Goal: Task Accomplishment & Management: Manage account settings

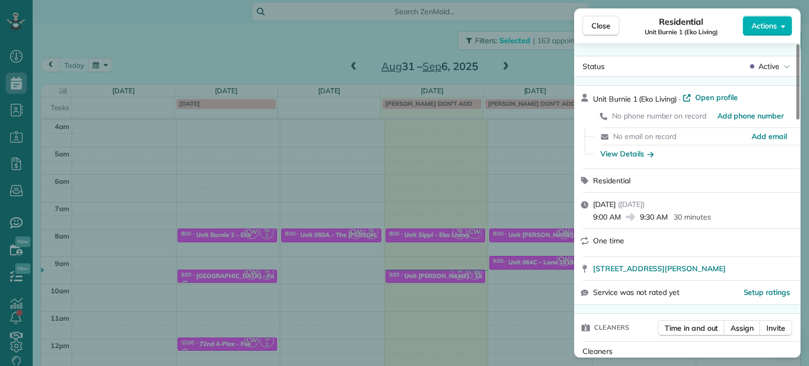
scroll to position [686, 0]
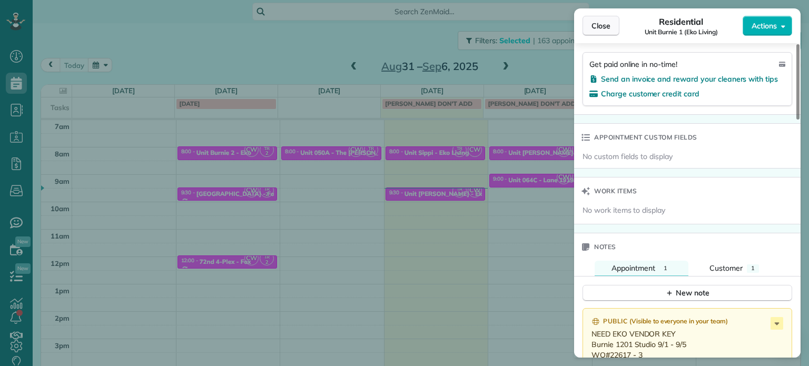
click at [593, 25] on span "Close" at bounding box center [601, 26] width 19 height 11
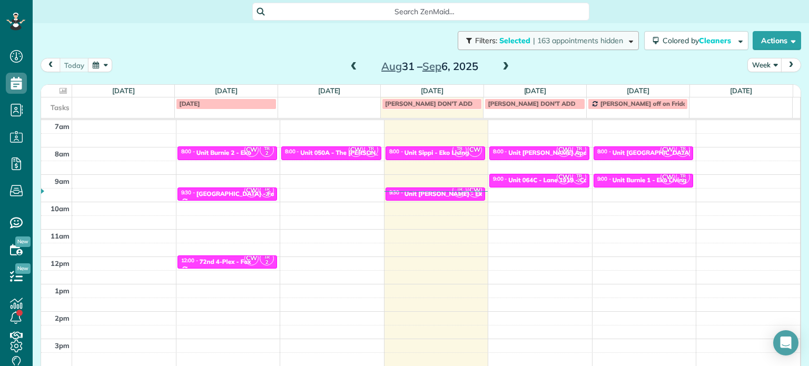
click at [517, 36] on span "Filters: Selected | 163 appointments hidden" at bounding box center [549, 40] width 151 height 9
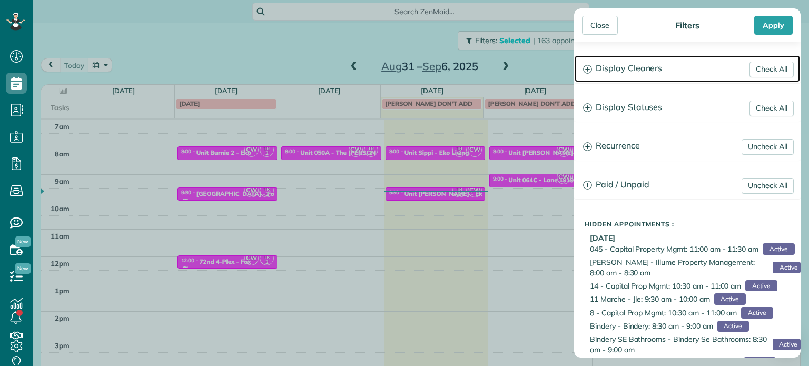
click at [644, 63] on h3 "Display Cleaners" at bounding box center [687, 68] width 225 height 27
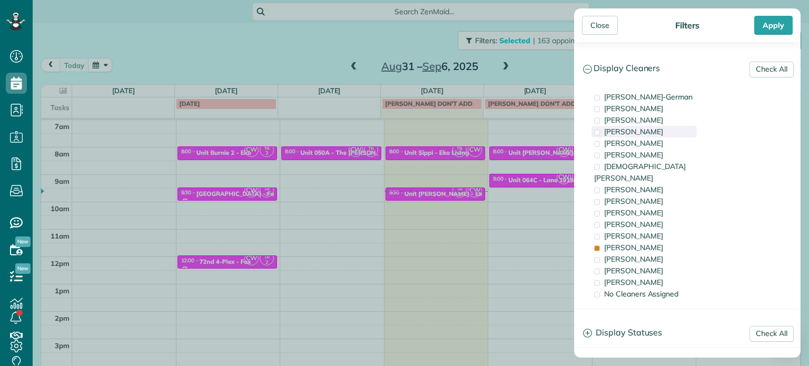
click at [646, 134] on div "Mark Zollo" at bounding box center [644, 132] width 105 height 12
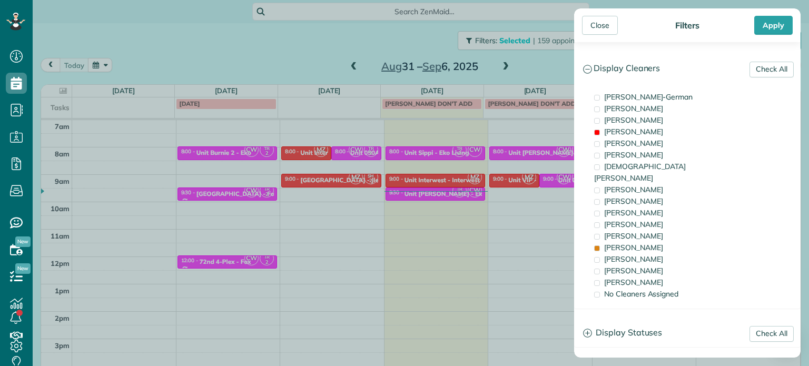
click at [438, 233] on div "Close Filters Apply Check All Display Cleaners Christina Wright-German Cassie F…" at bounding box center [404, 183] width 809 height 366
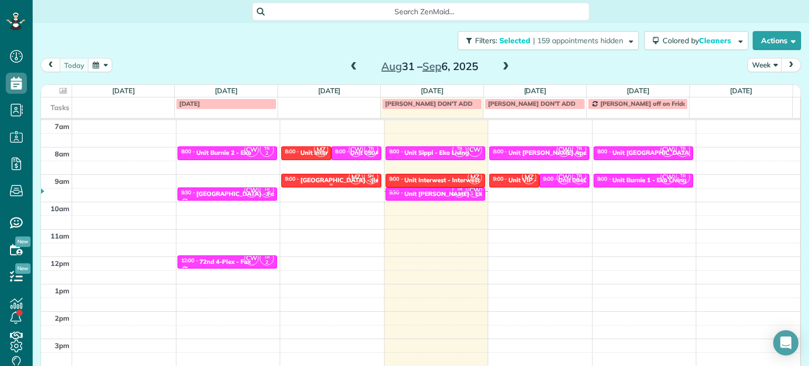
click at [338, 181] on div "Unit King Street Lofts - Jle" at bounding box center [339, 179] width 78 height 7
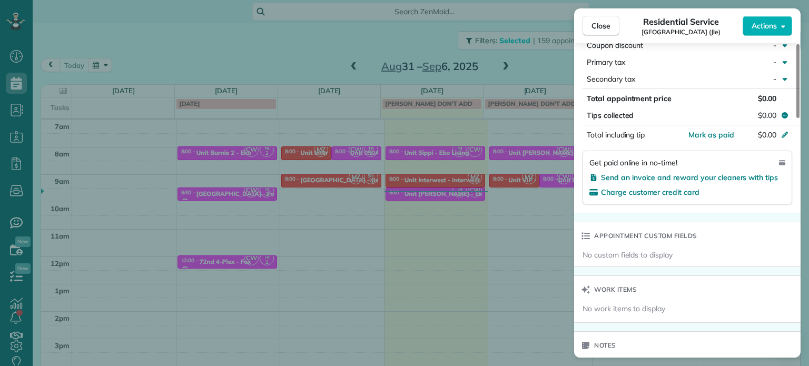
scroll to position [802, 0]
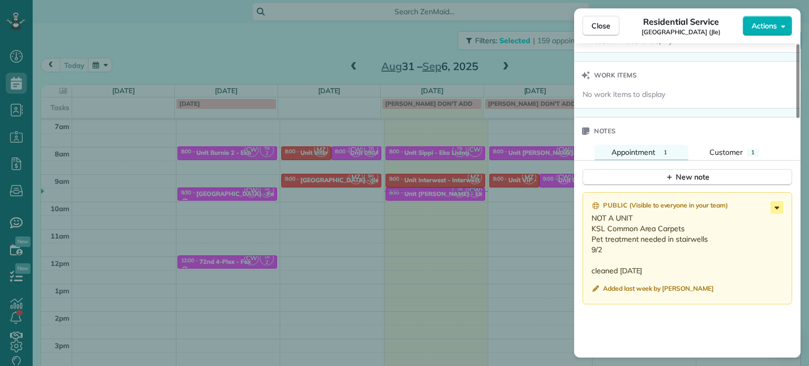
click at [777, 214] on icon at bounding box center [777, 207] width 13 height 13
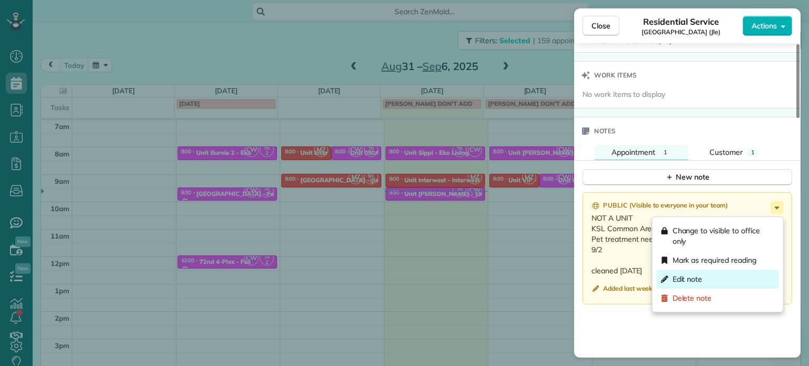
click at [736, 278] on div "Edit note" at bounding box center [718, 279] width 122 height 19
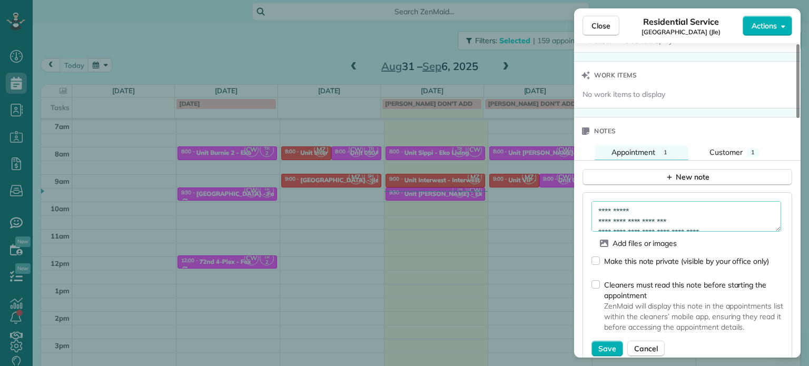
click at [676, 217] on textarea "**********" at bounding box center [687, 216] width 190 height 31
type textarea "**********"
click at [611, 347] on span "Save" at bounding box center [607, 348] width 18 height 11
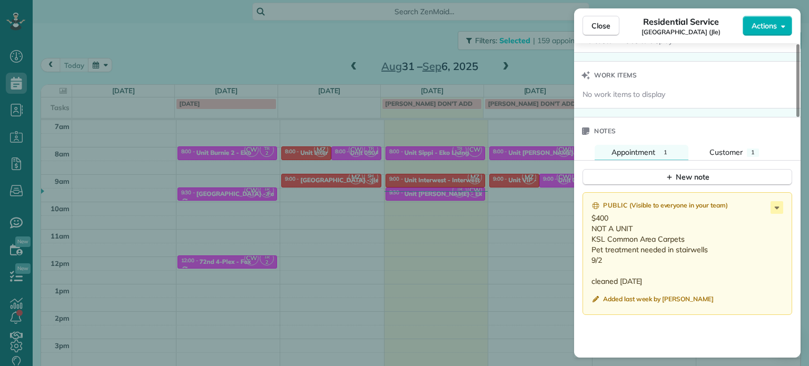
click at [291, 43] on div "Close Residential Service Unit King Street Lofts (Jle) Actions Status Active Un…" at bounding box center [404, 183] width 809 height 366
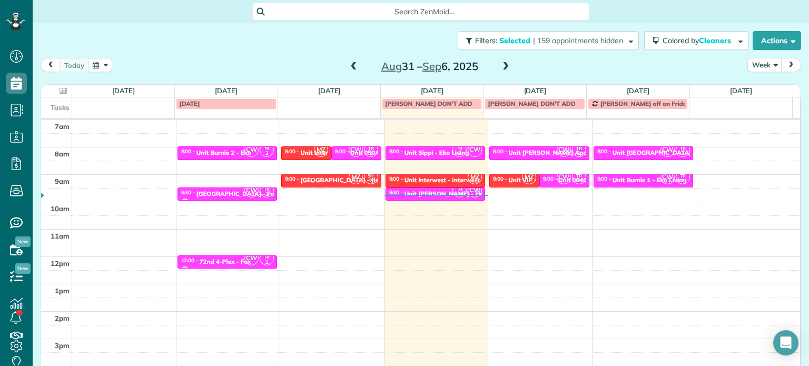
click at [502, 70] on span at bounding box center [506, 66] width 12 height 9
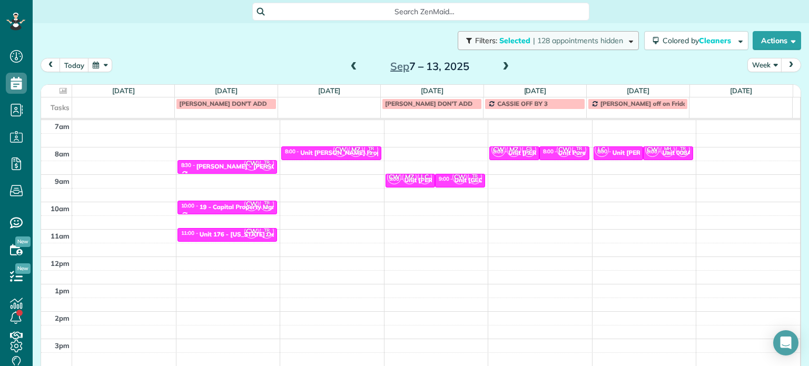
click at [558, 42] on span "| 128 appointments hidden" at bounding box center [578, 40] width 90 height 9
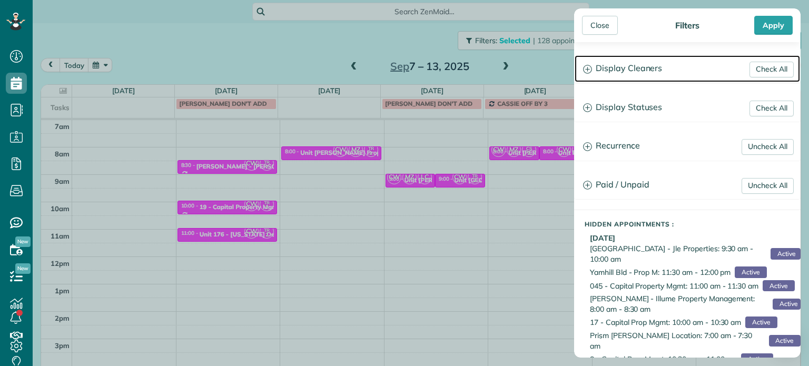
click at [609, 62] on h3 "Display Cleaners" at bounding box center [687, 68] width 225 height 27
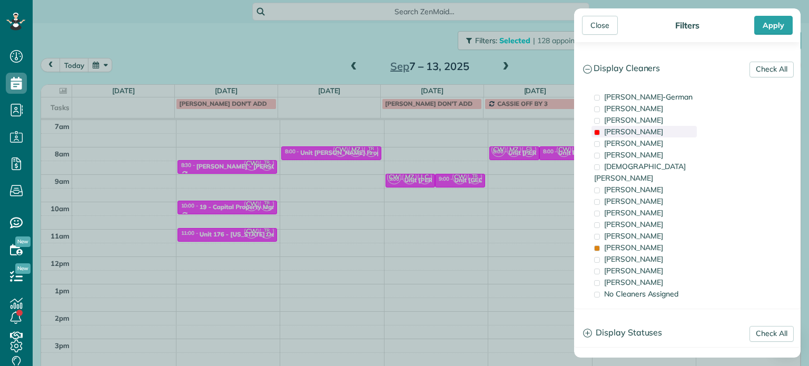
click at [662, 129] on div "Mark Zollo" at bounding box center [644, 132] width 105 height 12
click at [630, 243] on span "Tammi Rue" at bounding box center [633, 247] width 59 height 9
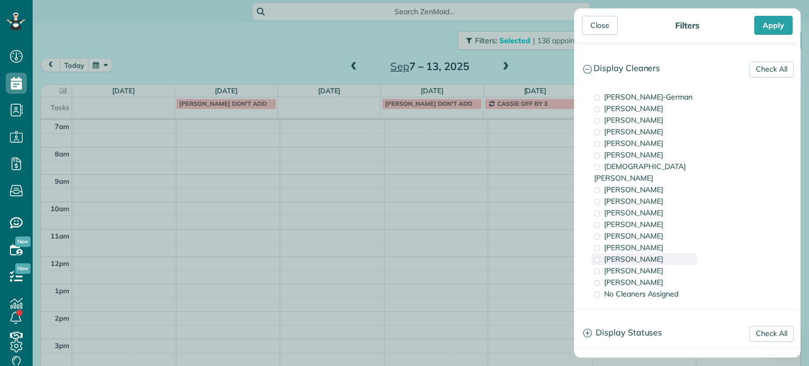
click at [635, 254] on span "Laura Chavez" at bounding box center [633, 258] width 59 height 9
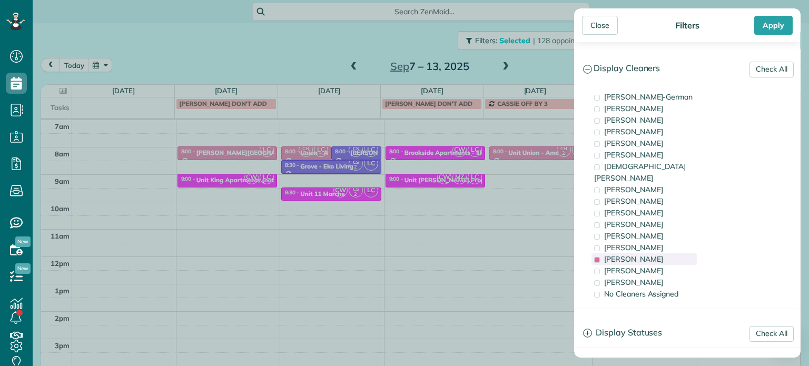
click at [635, 254] on span "Laura Chavez" at bounding box center [633, 258] width 59 height 9
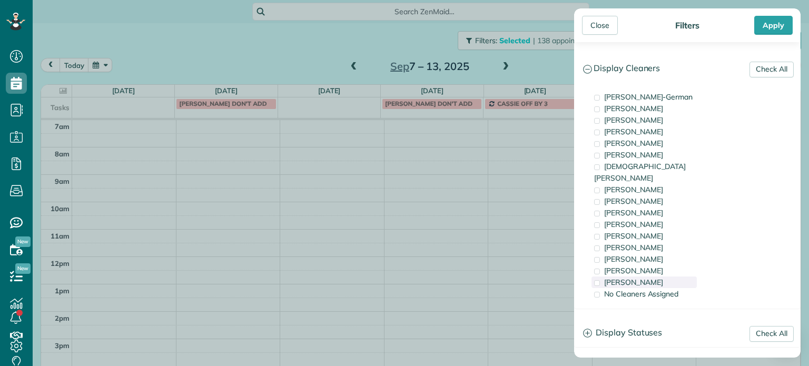
click at [636, 278] on span "Cristina Sainz" at bounding box center [633, 282] width 59 height 9
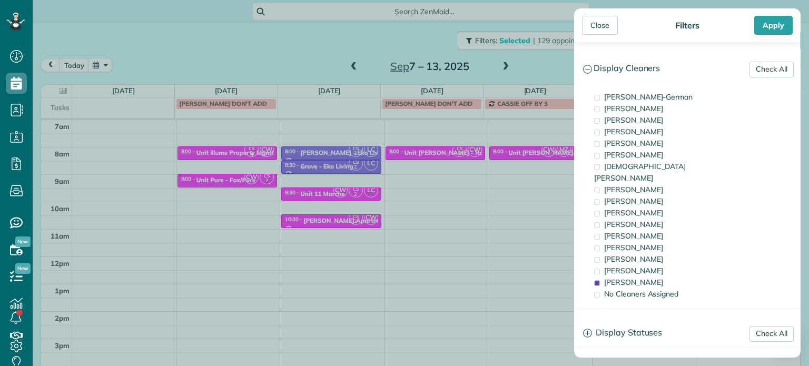
click at [514, 212] on div "Close Filters Apply Check All Display Cleaners Christina Wright-German Cassie F…" at bounding box center [404, 183] width 809 height 366
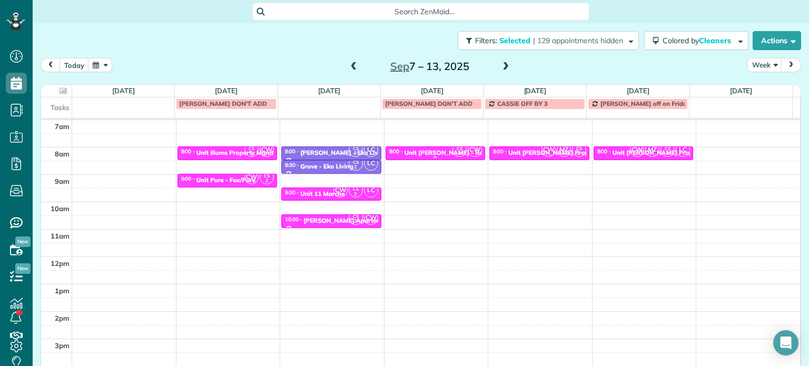
click at [440, 146] on link "CS 2 CW 8:00 - 8:30 Unit Marlon North - Rcm Property 561 North Knott Street Can…" at bounding box center [436, 153] width 100 height 14
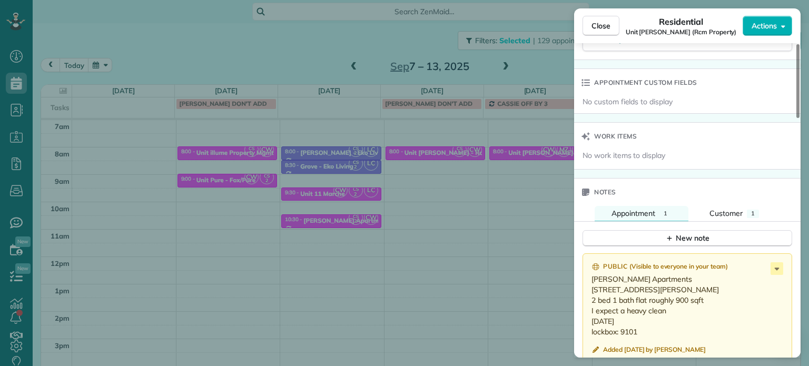
scroll to position [847, 0]
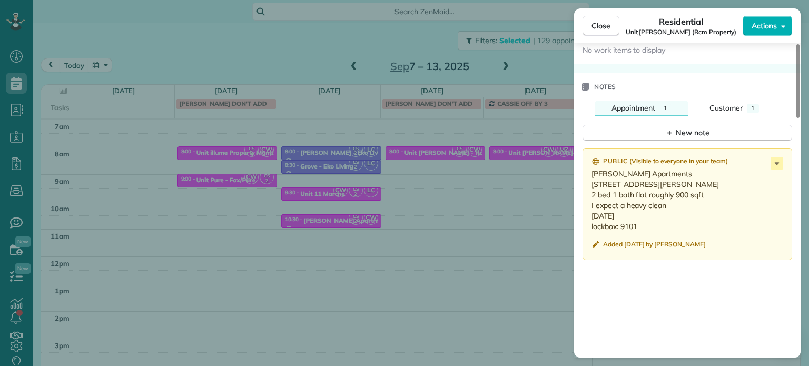
click at [531, 206] on div "Close Residential Unit Marlon North (Rcm Property) Actions Status Active Unit M…" at bounding box center [404, 183] width 809 height 366
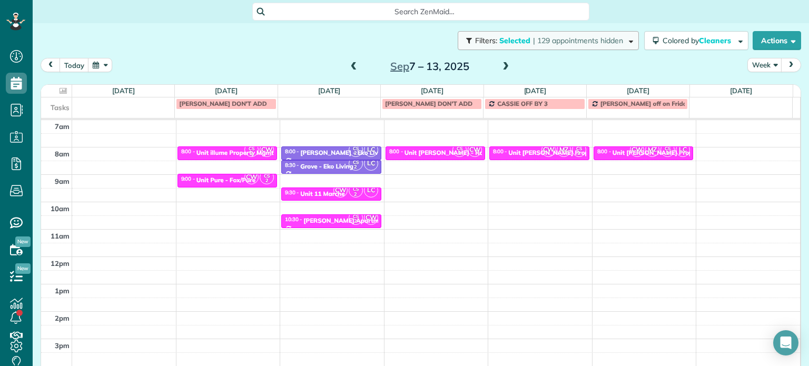
click at [589, 46] on button "Filters: Selected | 129 appointments hidden" at bounding box center [548, 40] width 181 height 19
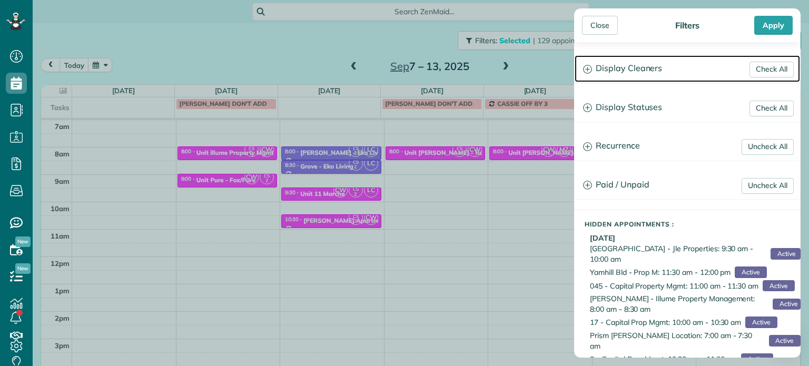
click at [652, 67] on h3 "Display Cleaners" at bounding box center [687, 68] width 225 height 27
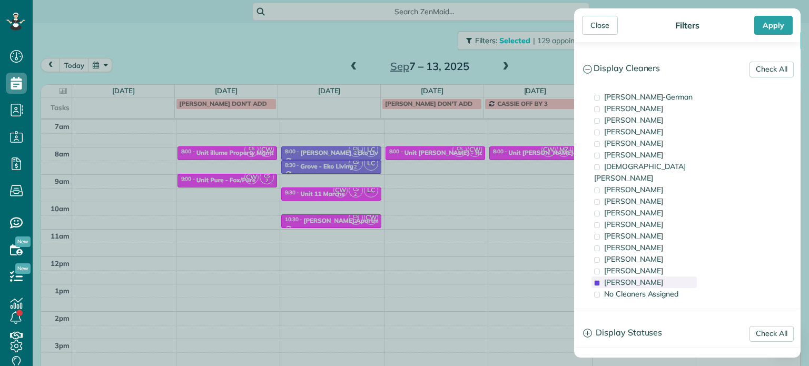
click at [670, 277] on div "Cristina Sainz" at bounding box center [644, 283] width 105 height 12
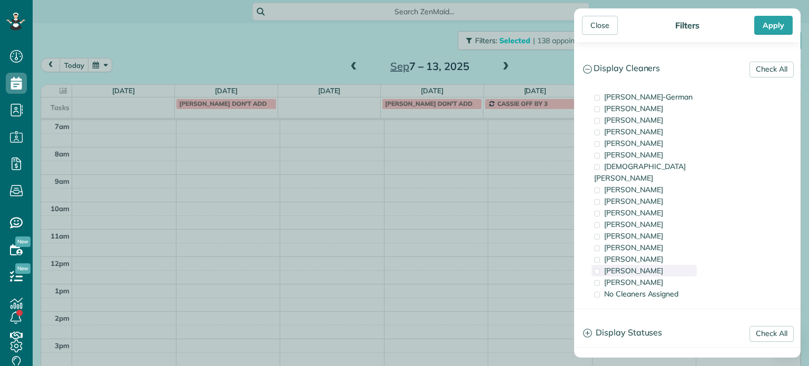
click at [666, 265] on div "Meralda Harris" at bounding box center [644, 271] width 105 height 12
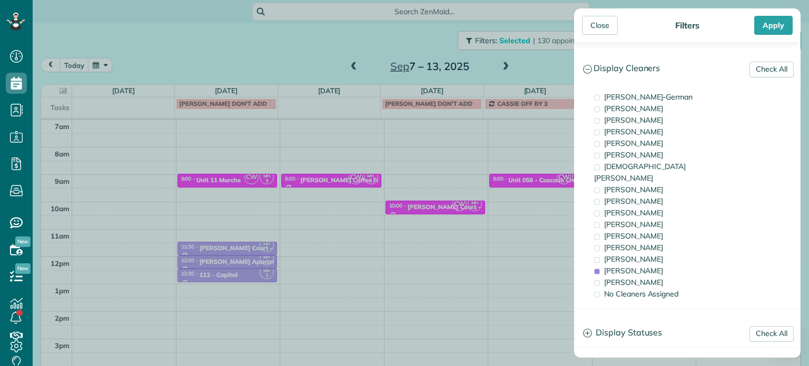
click at [351, 216] on div "Close Filters Apply Check All Display Cleaners Christina Wright-German Cassie F…" at bounding box center [404, 183] width 809 height 366
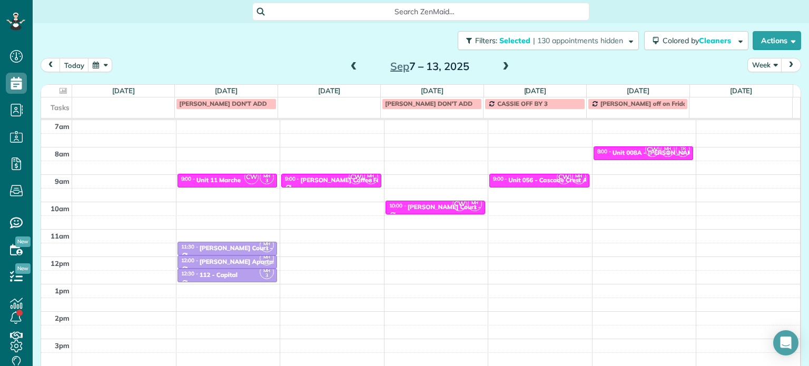
click at [336, 203] on div "4am 5am 6am 7am 8am 9am 10am 11am 12pm 1pm 2pm 3pm 4pm 5pm CW MH 3 9:00 - 9:30 …" at bounding box center [420, 229] width 759 height 383
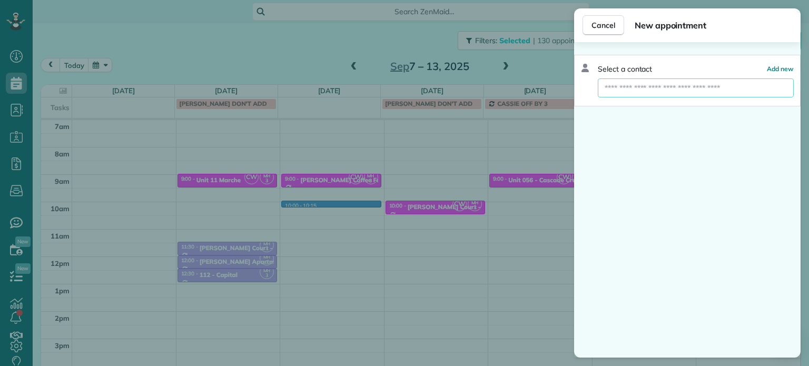
click at [632, 87] on input "text" at bounding box center [696, 87] width 196 height 19
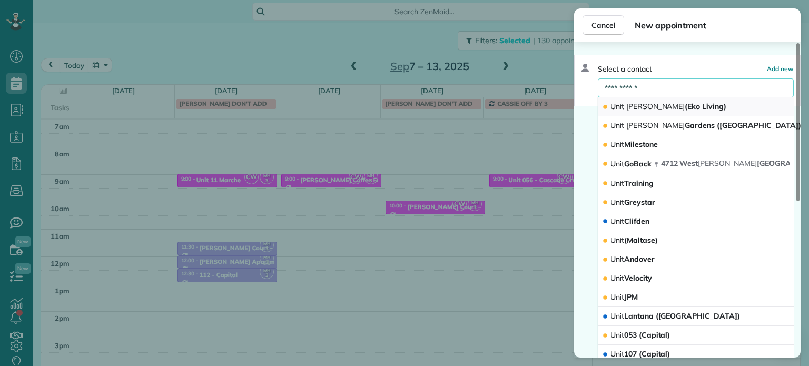
type input "**********"
click at [641, 109] on span "Powell" at bounding box center [655, 106] width 59 height 9
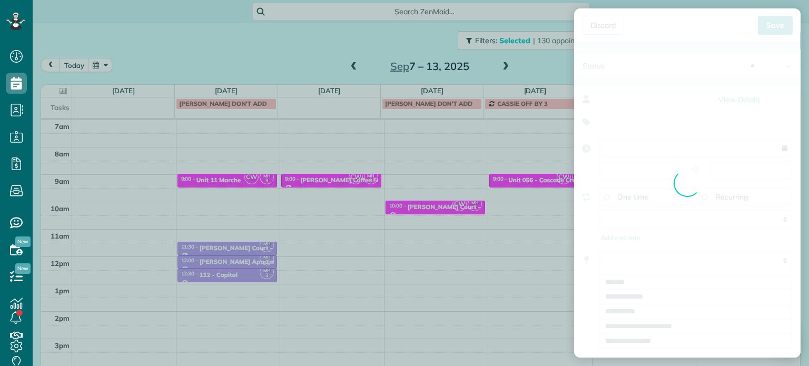
type input "**********"
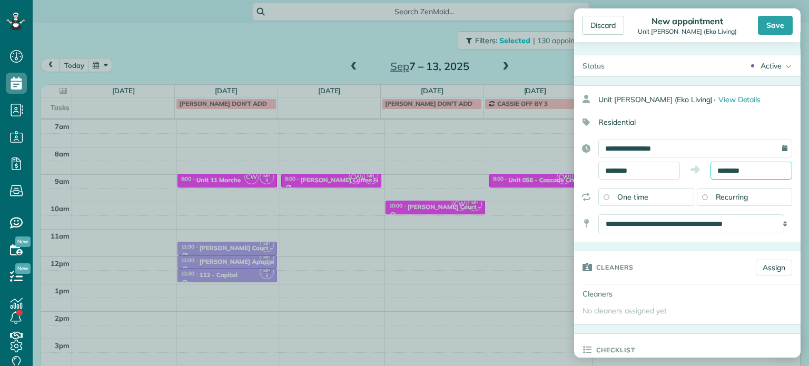
click at [732, 170] on input "********" at bounding box center [752, 171] width 82 height 18
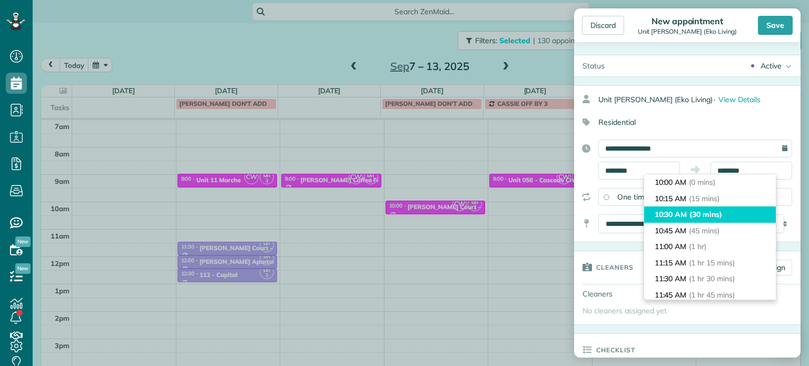
type input "********"
click at [722, 214] on span "(30 mins)" at bounding box center [706, 214] width 33 height 9
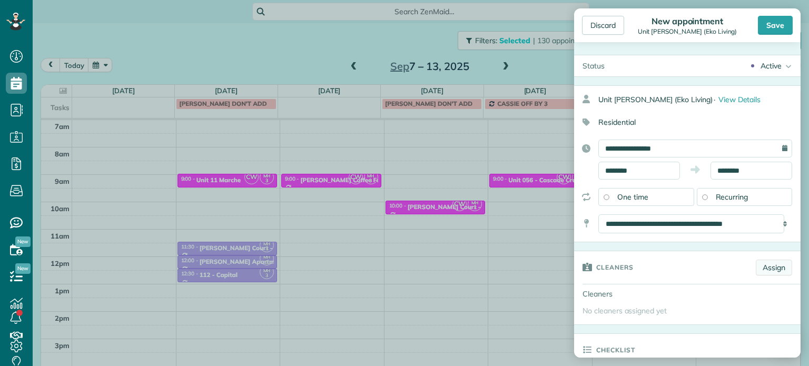
click at [763, 261] on link "Assign" at bounding box center [774, 268] width 36 height 16
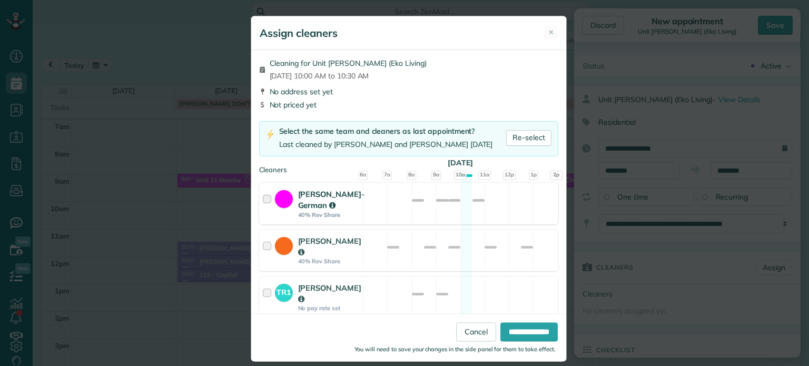
click at [412, 211] on div "Christina Wright-German 40% Rev Share Available" at bounding box center [408, 204] width 299 height 42
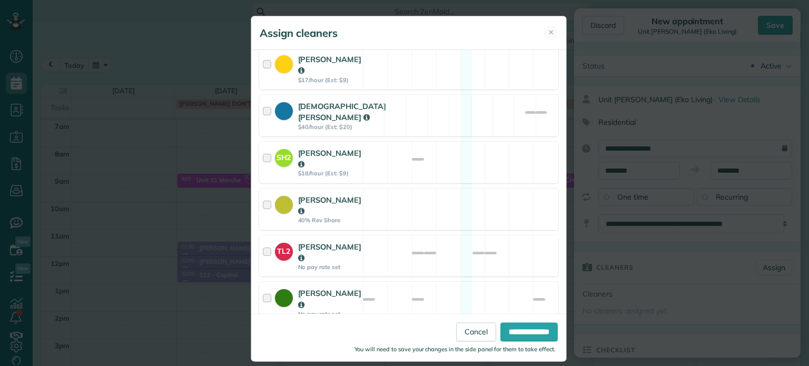
scroll to position [527, 0]
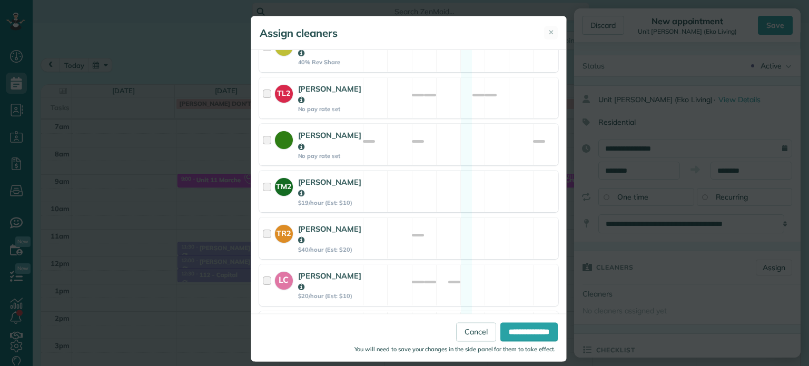
drag, startPoint x: 472, startPoint y: 284, endPoint x: 485, endPoint y: 298, distance: 18.6
click at [474, 311] on div "MH3 Meralda Harris $20/hour (Est: $10) Available" at bounding box center [408, 332] width 299 height 42
click at [509, 336] on input "**********" at bounding box center [528, 332] width 57 height 19
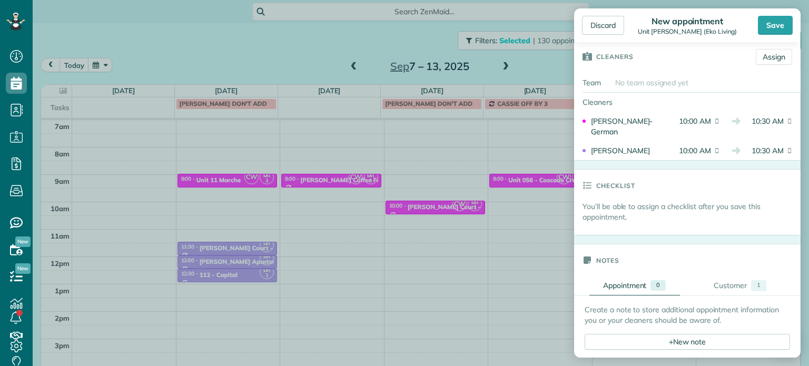
scroll to position [316, 0]
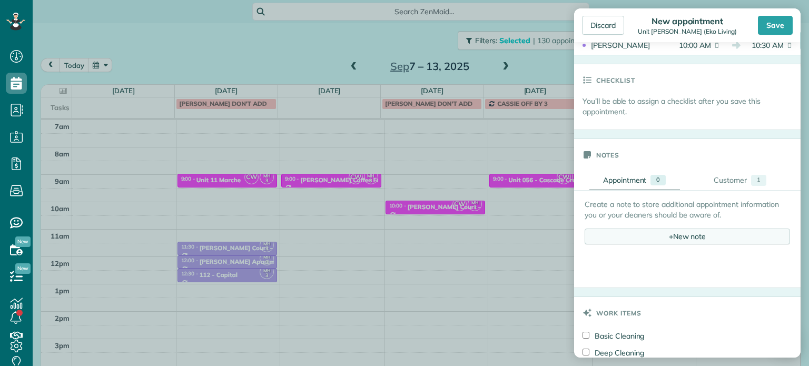
click at [685, 233] on div "+ New note" at bounding box center [687, 237] width 205 height 16
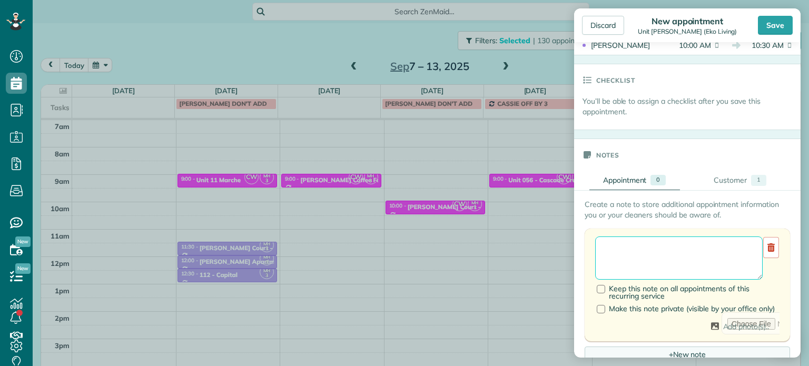
click at [683, 246] on textarea at bounding box center [679, 258] width 168 height 43
paste textarea "**********"
click at [686, 259] on textarea "**********" at bounding box center [679, 258] width 168 height 43
click at [695, 256] on textarea "**********" at bounding box center [679, 258] width 168 height 43
type textarea "**********"
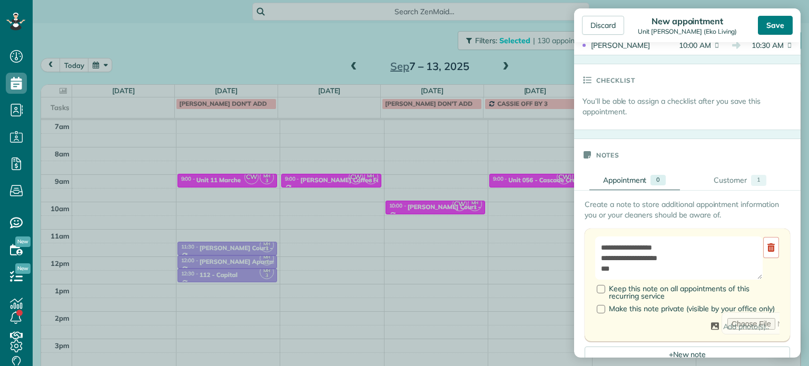
click at [775, 27] on div "Save" at bounding box center [775, 25] width 35 height 19
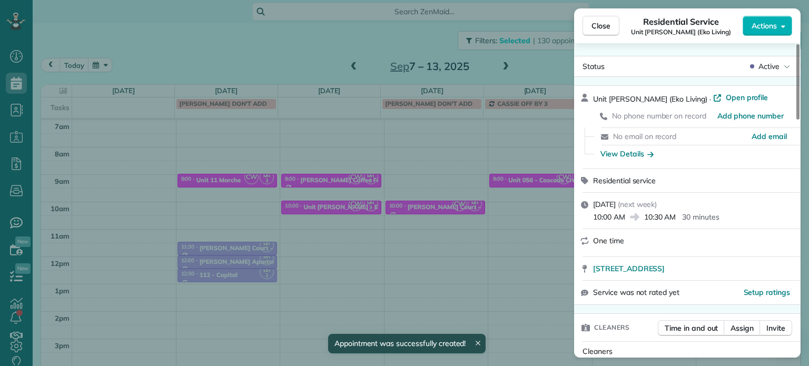
click at [429, 168] on div "Close Residential Service Unit Powell (Eko Living) Actions Status Active Unit P…" at bounding box center [404, 183] width 809 height 366
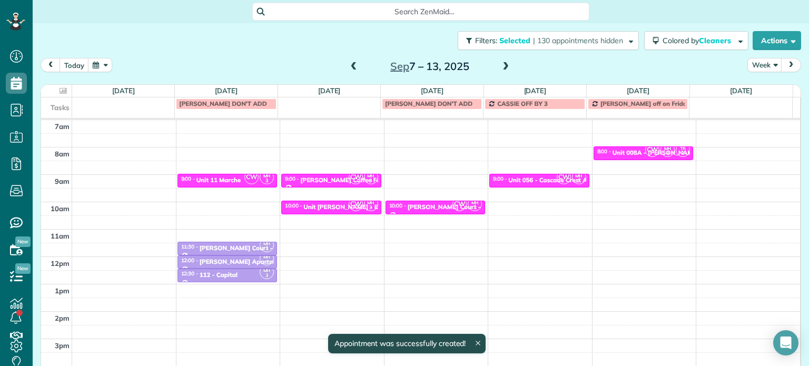
click at [432, 175] on div "4am 5am 6am 7am 8am 9am 10am 11am 12pm 1pm 2pm 3pm 4pm 5pm CW MH 3 9:00 - 9:30 …" at bounding box center [420, 229] width 759 height 383
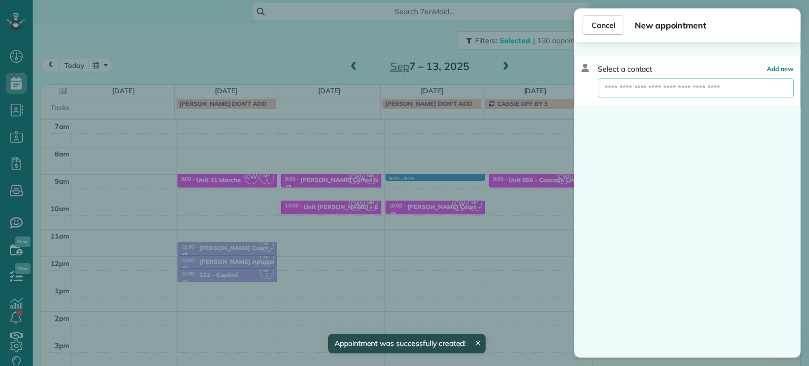
click at [643, 91] on input "text" at bounding box center [696, 87] width 196 height 19
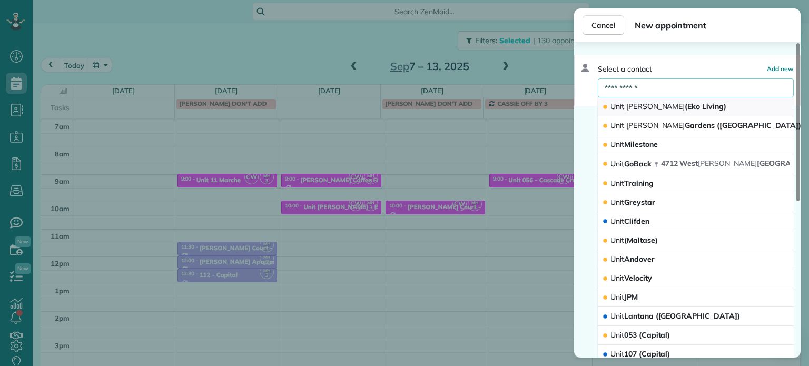
type input "**********"
click at [644, 102] on span "Powell" at bounding box center [655, 106] width 59 height 9
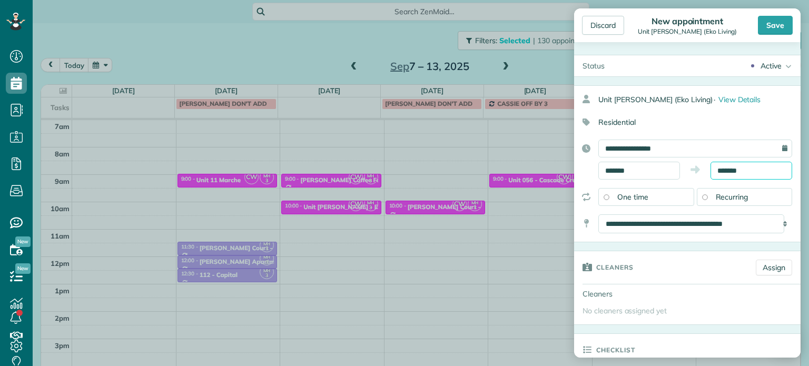
click at [728, 172] on input "*******" at bounding box center [752, 171] width 82 height 18
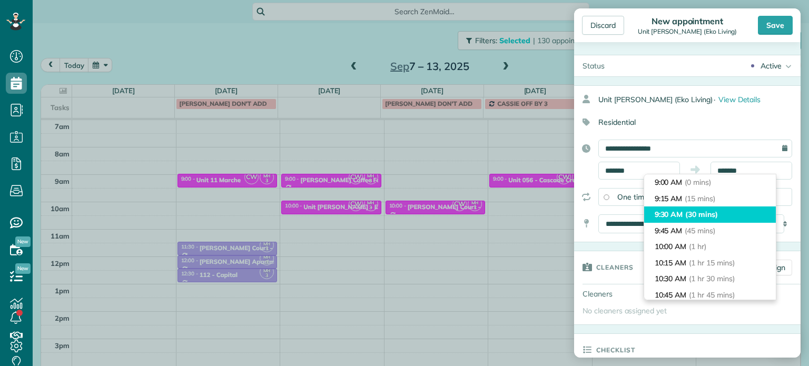
type input "*******"
click at [702, 214] on span "(30 mins)" at bounding box center [701, 214] width 33 height 9
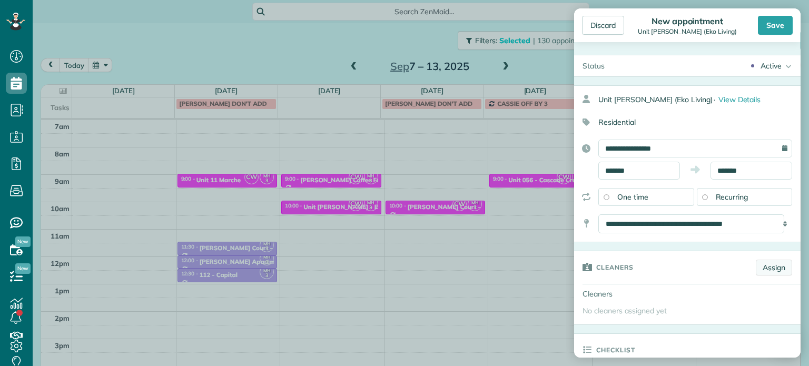
click at [771, 269] on link "Assign" at bounding box center [774, 268] width 36 height 16
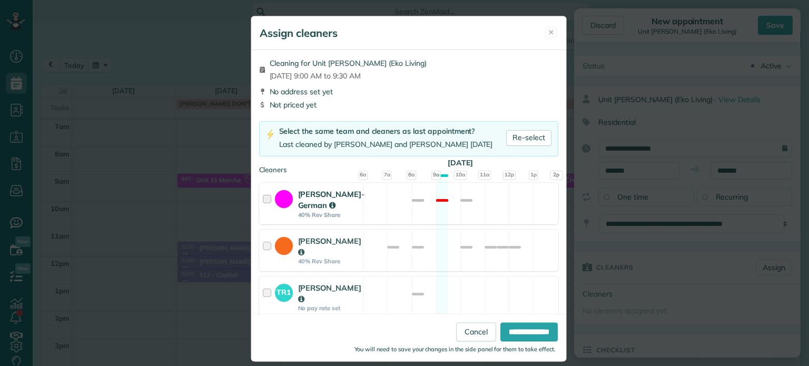
click at [455, 205] on div "Christina Wright-German 40% Rev Share Not available" at bounding box center [408, 204] width 299 height 42
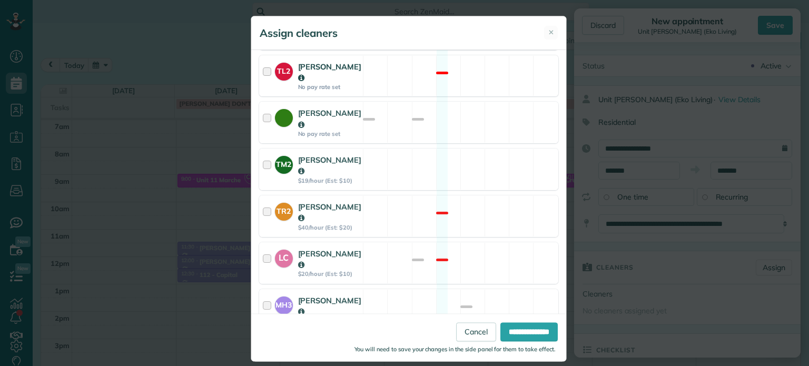
scroll to position [559, 0]
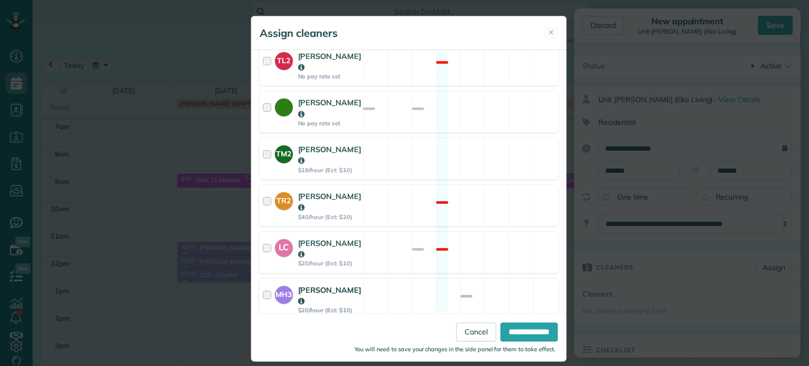
click at [478, 279] on div "MH3 Meralda Harris $20/hour (Est: $10) Available" at bounding box center [408, 300] width 299 height 42
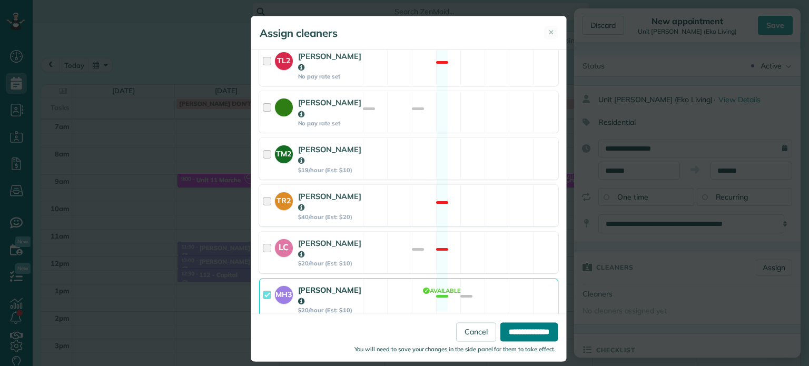
click at [528, 326] on input "**********" at bounding box center [528, 332] width 57 height 19
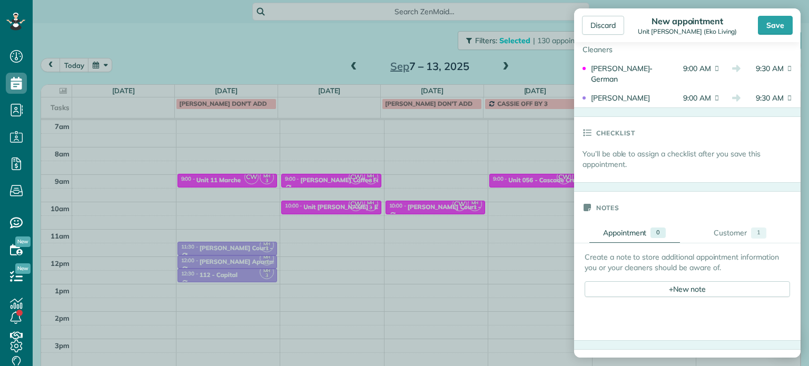
scroll to position [369, 0]
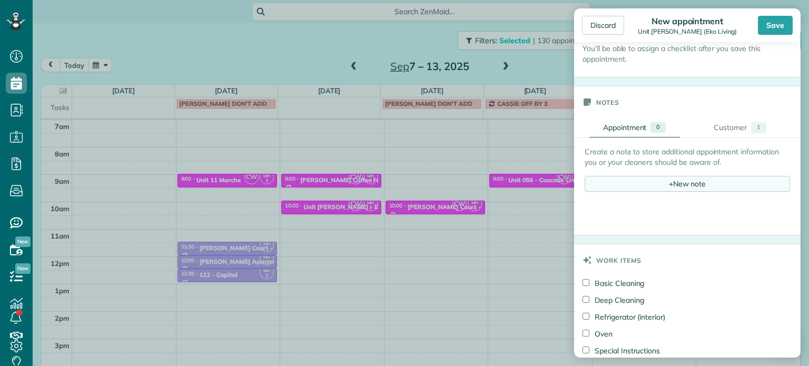
click at [685, 185] on div "+ New note" at bounding box center [687, 184] width 205 height 16
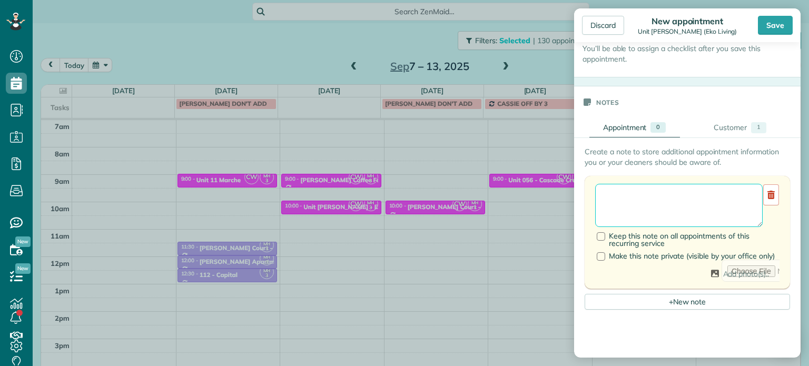
click at [683, 191] on textarea at bounding box center [679, 205] width 168 height 43
paste textarea "**********"
click at [687, 208] on textarea "**********" at bounding box center [679, 205] width 168 height 43
type textarea "**********"
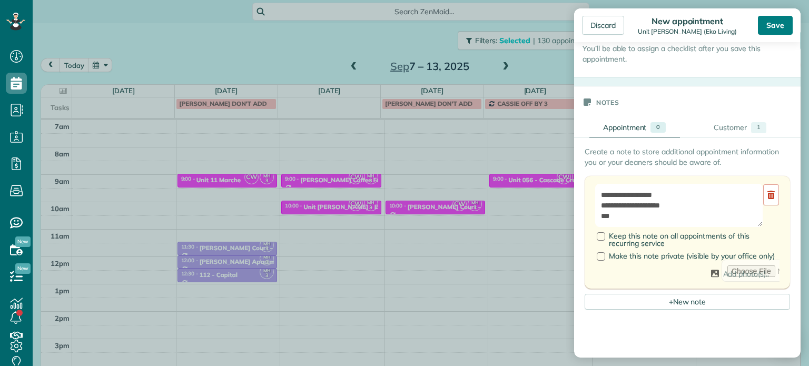
click at [767, 27] on div "Save" at bounding box center [775, 25] width 35 height 19
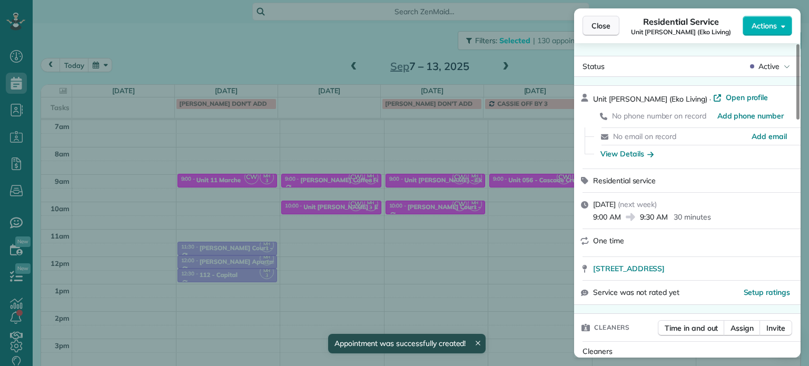
click at [598, 26] on span "Close" at bounding box center [601, 26] width 19 height 11
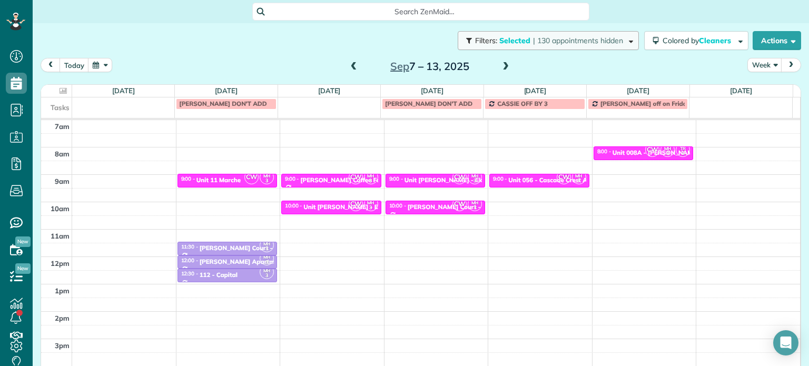
click at [519, 45] on span "Selected" at bounding box center [515, 40] width 32 height 9
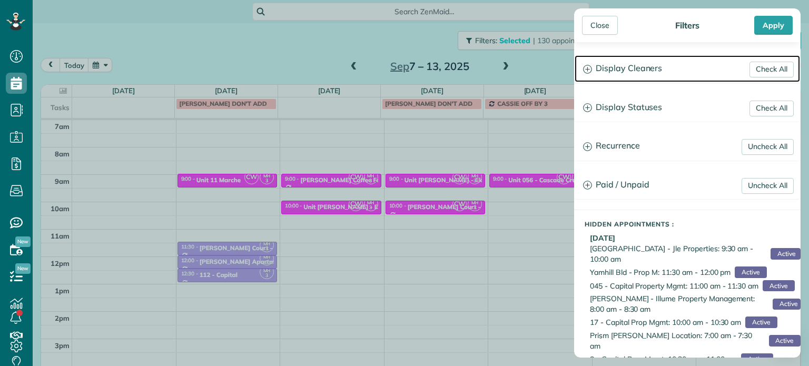
click at [656, 71] on h3 "Display Cleaners" at bounding box center [687, 68] width 225 height 27
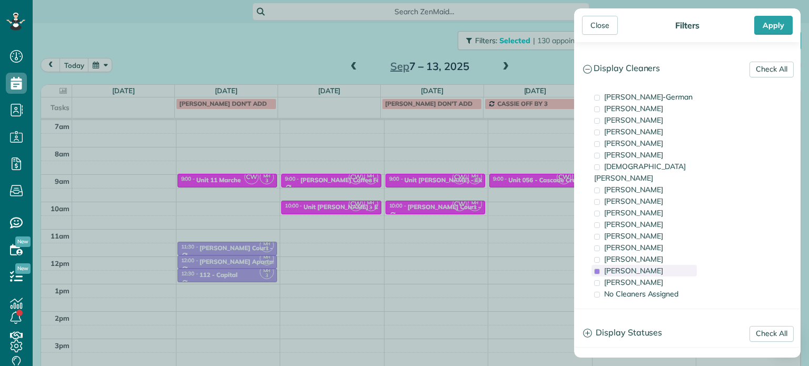
click at [638, 266] on span "Meralda Harris" at bounding box center [633, 270] width 59 height 9
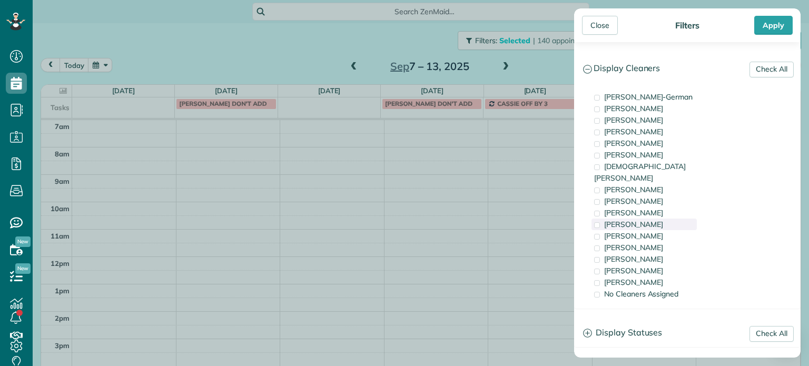
click at [641, 220] on span "Cyndi Holm" at bounding box center [633, 224] width 59 height 9
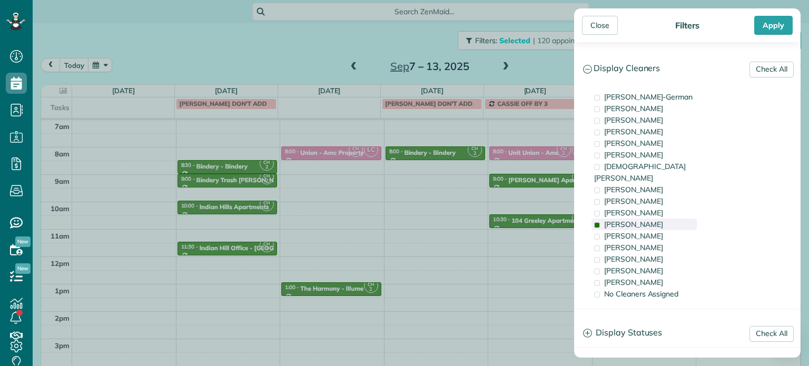
click at [641, 220] on span "Cyndi Holm" at bounding box center [633, 224] width 59 height 9
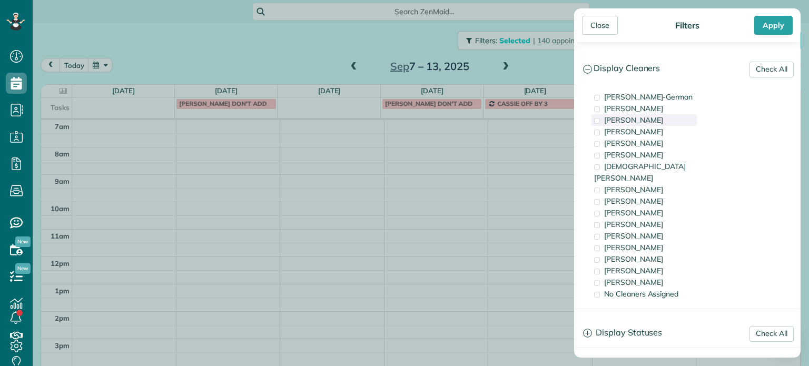
click at [640, 121] on span "Tawnya Reynolds" at bounding box center [633, 119] width 59 height 9
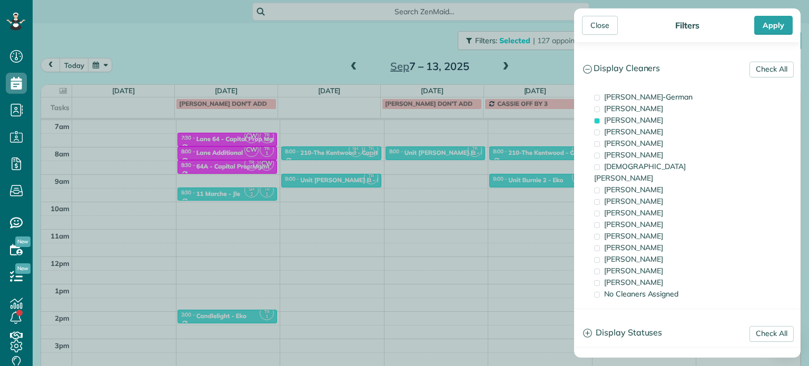
click at [396, 186] on div "Close Filters Apply Check All Display Cleaners Christina Wright-German Cassie F…" at bounding box center [404, 183] width 809 height 366
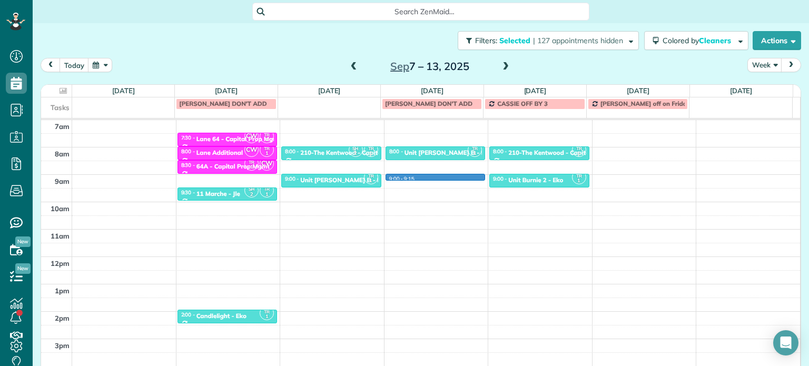
click at [420, 175] on div "4am 5am 6am 7am 8am 9am 10am 11am 12pm 1pm 2pm 3pm 4pm 5pm SH 2 TR 1 6:00 - 6:3…" at bounding box center [420, 229] width 759 height 383
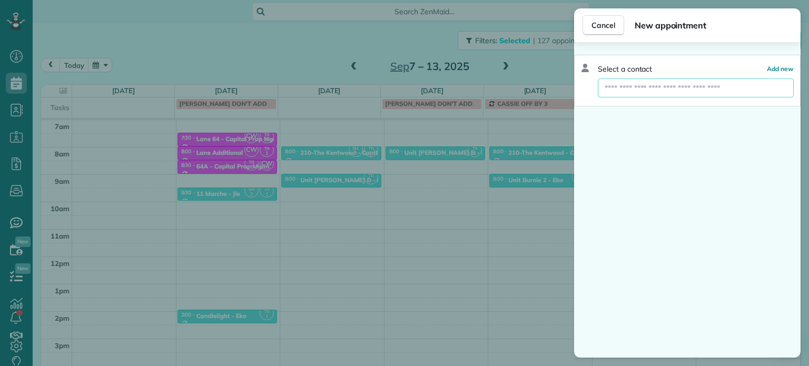
click at [628, 93] on input "text" at bounding box center [696, 87] width 196 height 19
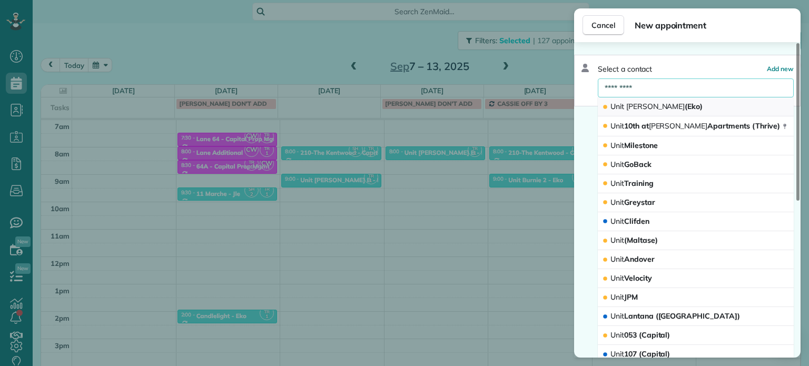
type input "*********"
click at [653, 107] on span "Unit Hoyt (Eko)" at bounding box center [657, 106] width 92 height 9
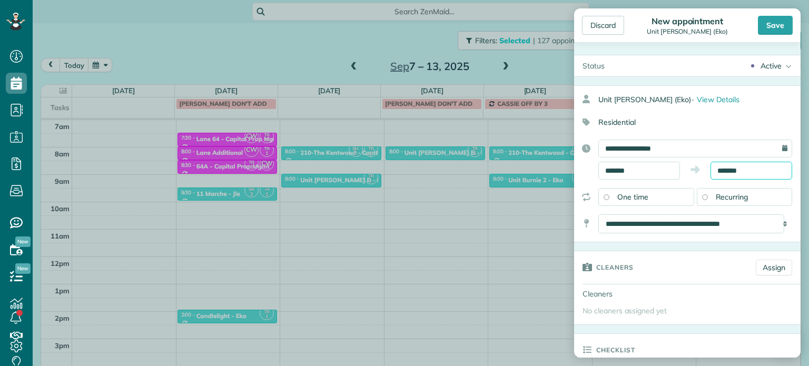
click at [726, 170] on input "*******" at bounding box center [752, 171] width 82 height 18
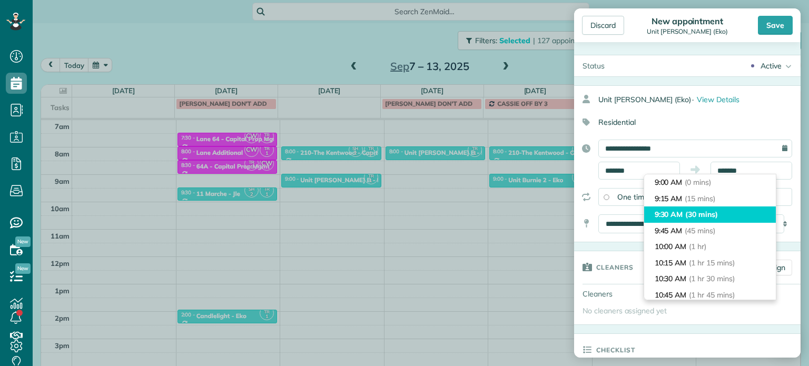
type input "*******"
click at [710, 215] on span "(30 mins)" at bounding box center [701, 214] width 33 height 9
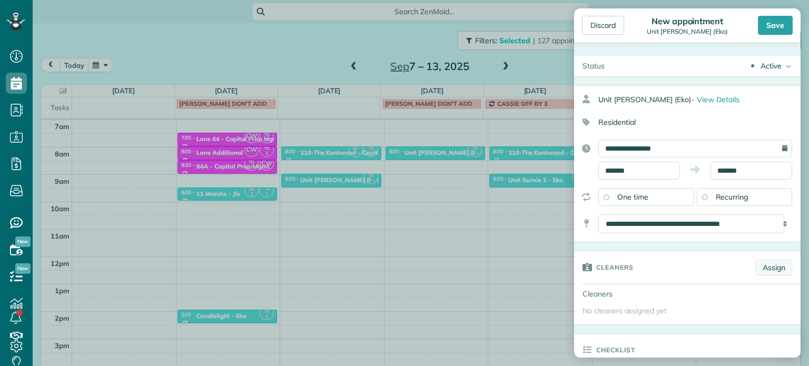
click at [766, 269] on link "Assign" at bounding box center [774, 268] width 36 height 16
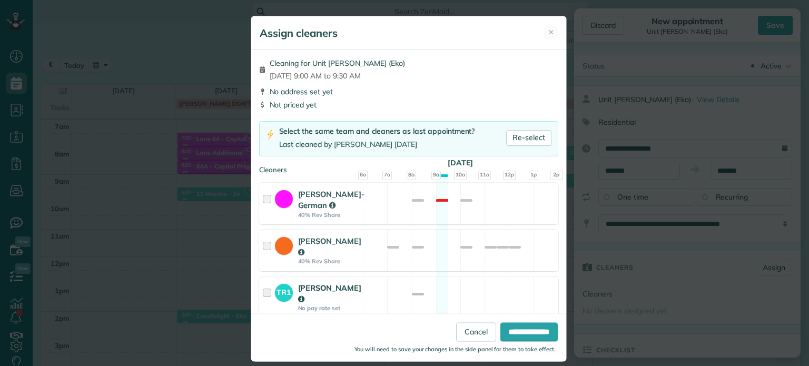
click at [488, 293] on div "TR1 Tawnya Reynolds No pay rate set Available" at bounding box center [408, 298] width 299 height 42
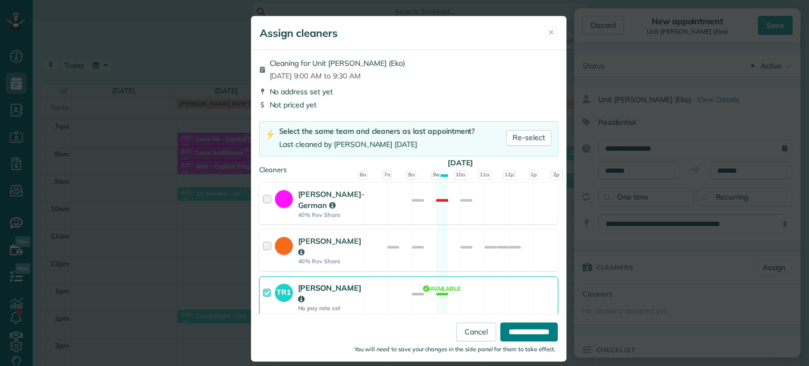
click at [516, 327] on input "**********" at bounding box center [528, 332] width 57 height 19
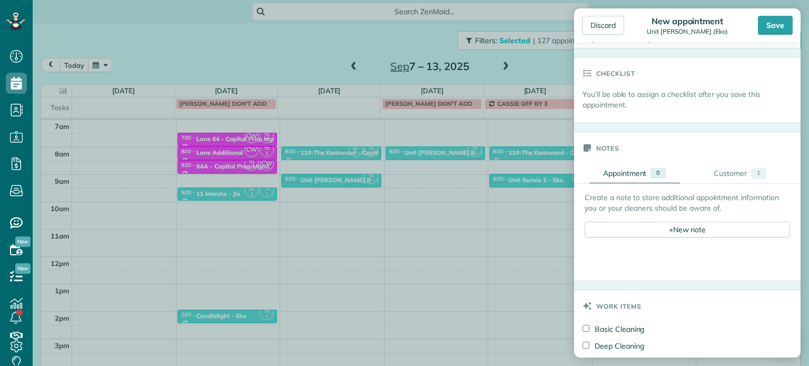
scroll to position [369, 0]
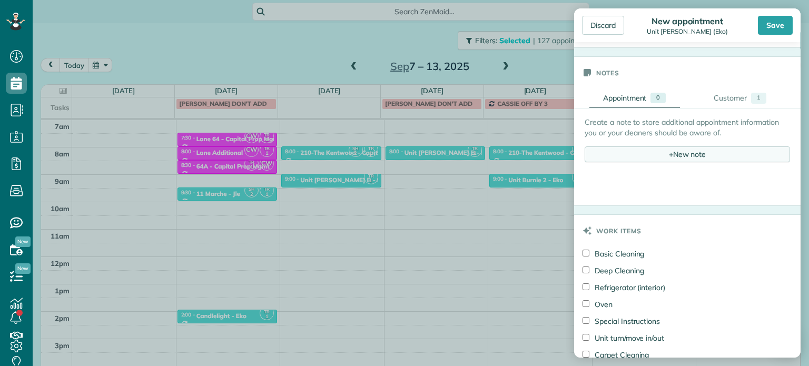
click at [683, 150] on div "+ New note" at bounding box center [687, 154] width 205 height 16
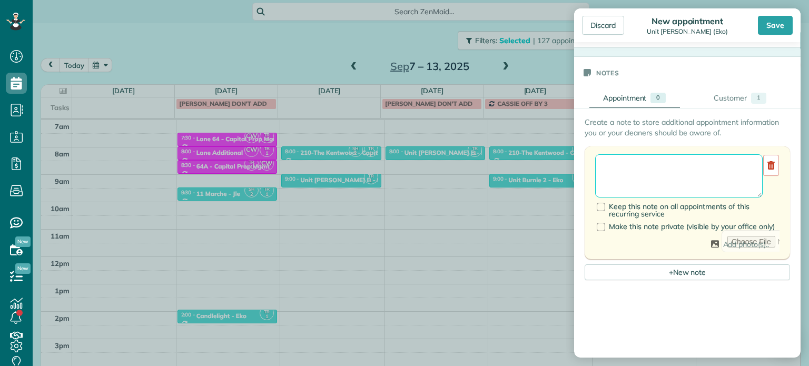
drag, startPoint x: 683, startPoint y: 150, endPoint x: 682, endPoint y: 161, distance: 11.6
click at [682, 161] on textarea at bounding box center [679, 175] width 168 height 43
paste textarea "**********"
type textarea "**********"
click at [769, 27] on div "Save" at bounding box center [775, 25] width 35 height 19
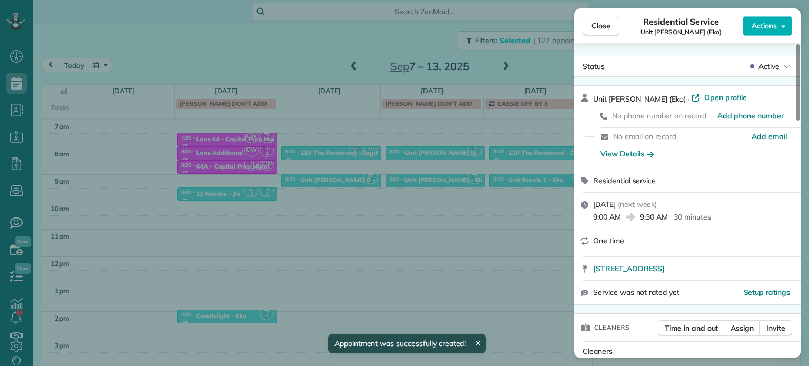
click at [533, 64] on div "Close Residential Service Unit Hoyt (Eko) Actions Status Active Unit Hoyt (Eko)…" at bounding box center [404, 183] width 809 height 366
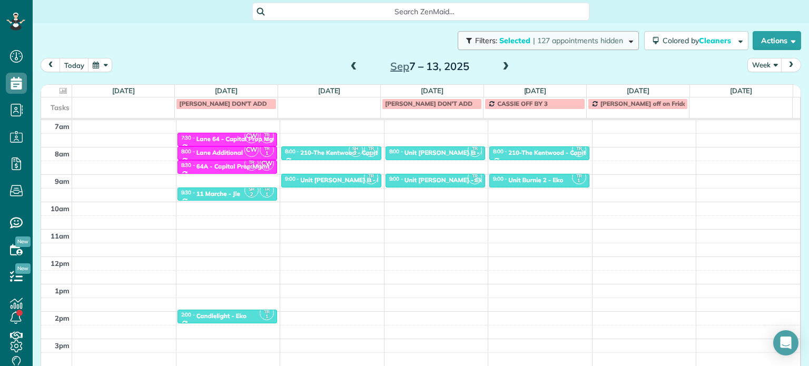
click at [554, 43] on span "| 127 appointments hidden" at bounding box center [578, 40] width 90 height 9
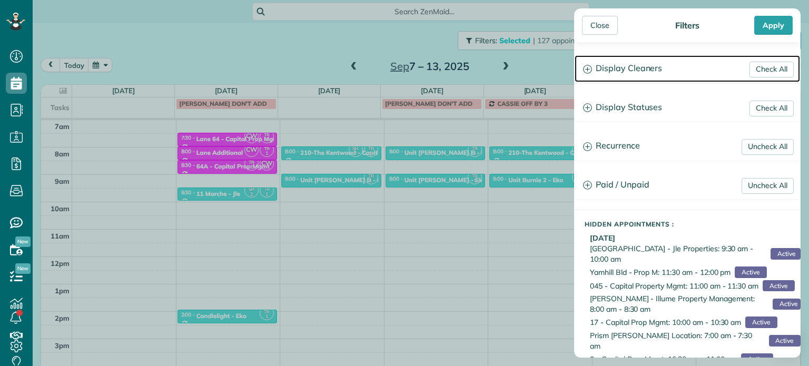
click at [617, 73] on h3 "Display Cleaners" at bounding box center [687, 68] width 225 height 27
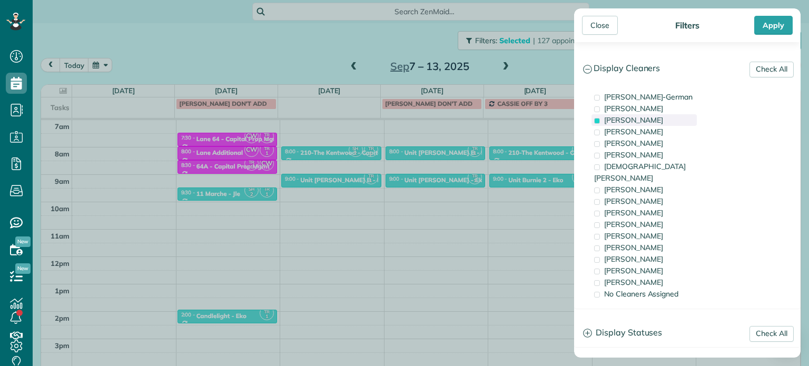
click at [631, 120] on span "Tawnya Reynolds" at bounding box center [633, 119] width 59 height 9
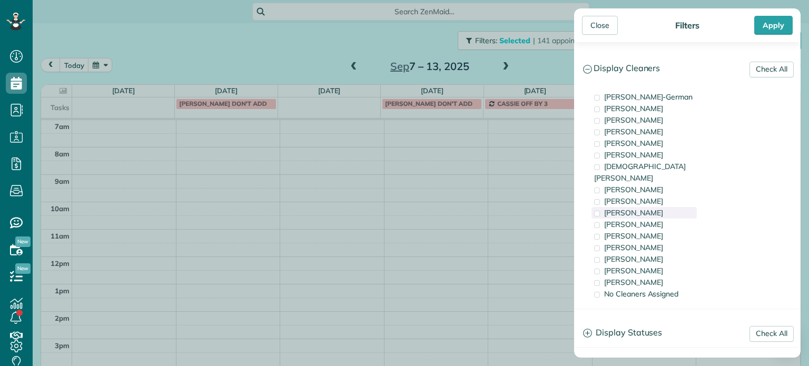
click at [653, 208] on span "Trish Langhorst" at bounding box center [633, 212] width 59 height 9
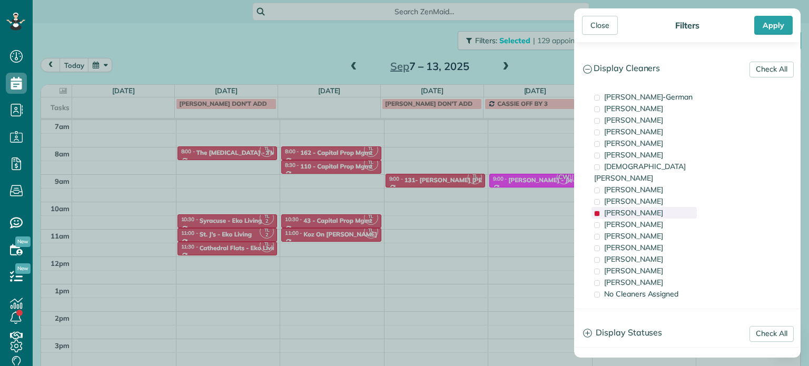
click at [653, 208] on span "Trish Langhorst" at bounding box center [633, 212] width 59 height 9
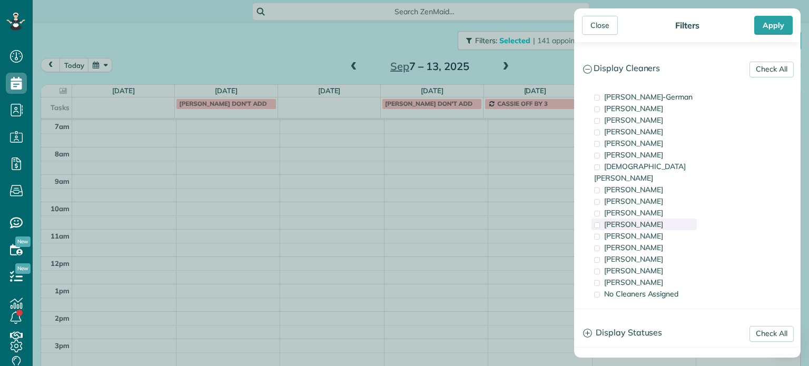
click at [658, 219] on div "Cyndi Holm" at bounding box center [644, 225] width 105 height 12
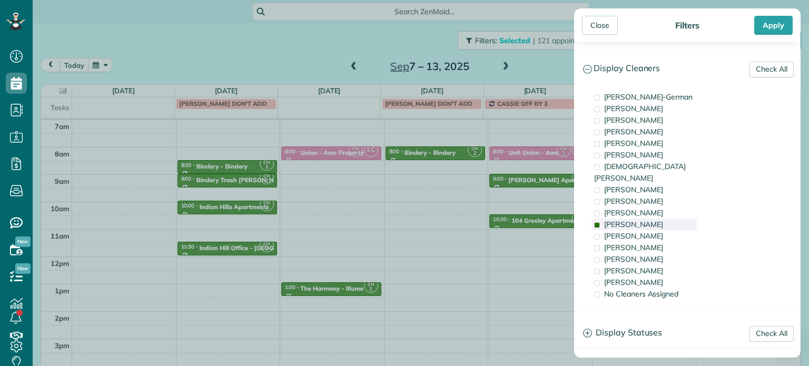
click at [658, 219] on div "Cyndi Holm" at bounding box center [644, 225] width 105 height 12
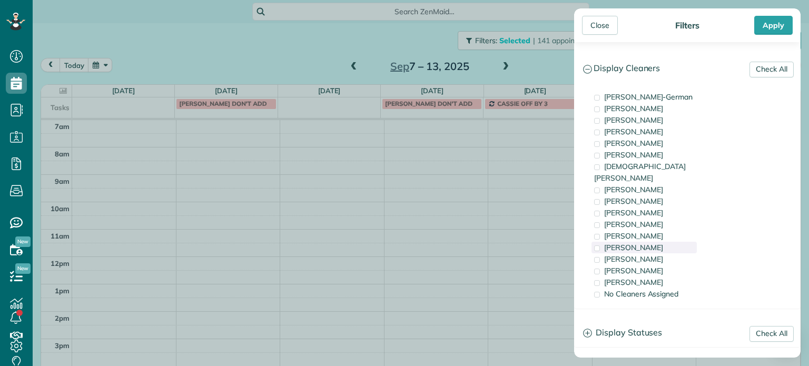
click at [662, 242] on div "Tammi Rue" at bounding box center [644, 248] width 105 height 12
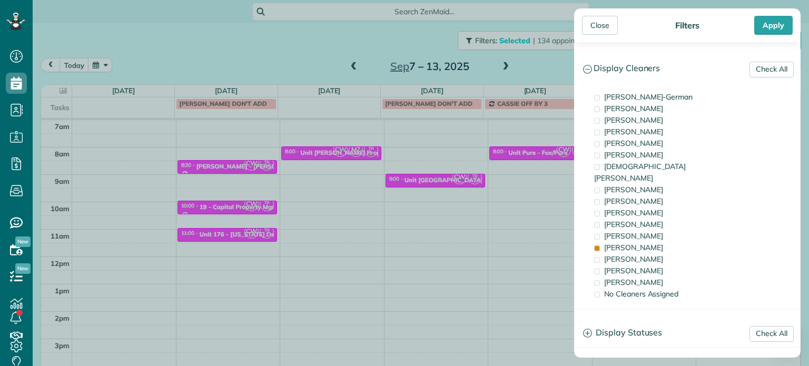
click at [357, 171] on div "Close Filters Apply Check All Display Cleaners Christina Wright-German Cassie F…" at bounding box center [404, 183] width 809 height 366
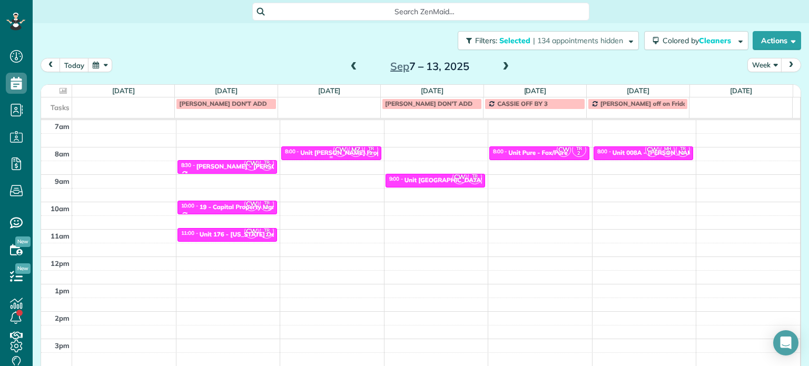
click at [340, 151] on span "CW" at bounding box center [340, 150] width 14 height 14
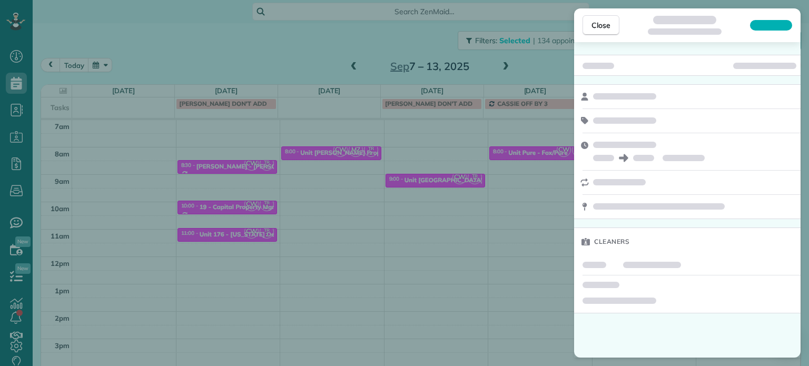
click at [387, 189] on div "Close Cleaners" at bounding box center [404, 183] width 809 height 366
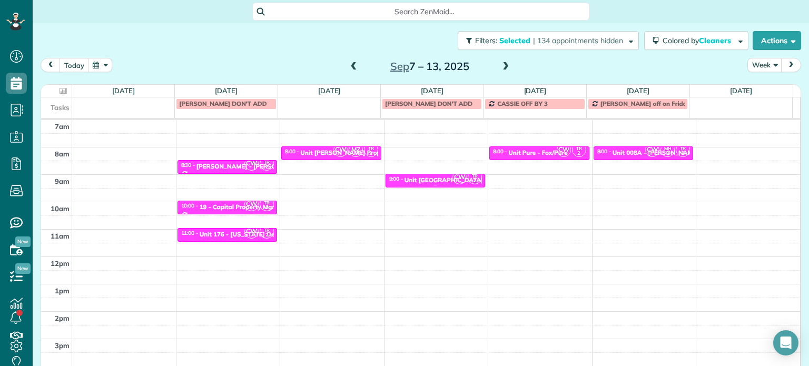
click at [417, 179] on div "Unit Capitol Hill - Eko" at bounding box center [452, 179] width 95 height 7
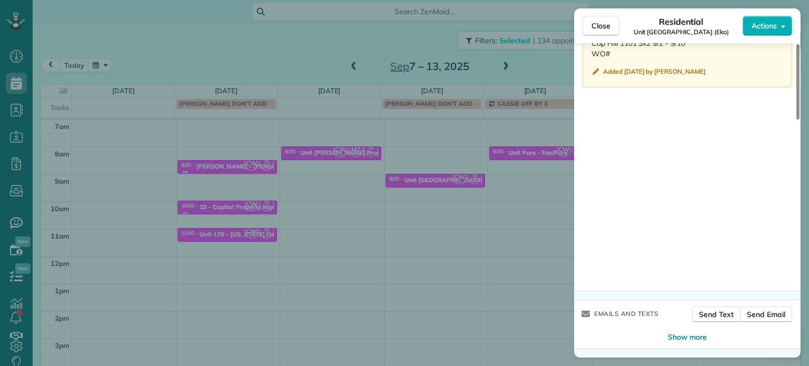
scroll to position [937, 0]
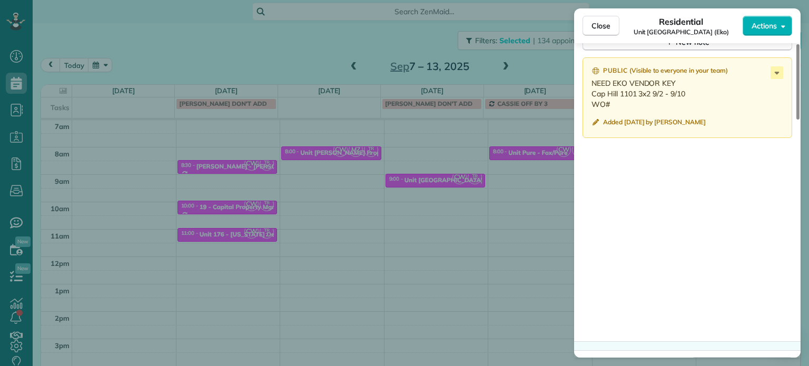
click at [510, 185] on div "Close Residential Unit Capitol Hill (Eko) Actions Status Active Unit Capitol Hi…" at bounding box center [404, 183] width 809 height 366
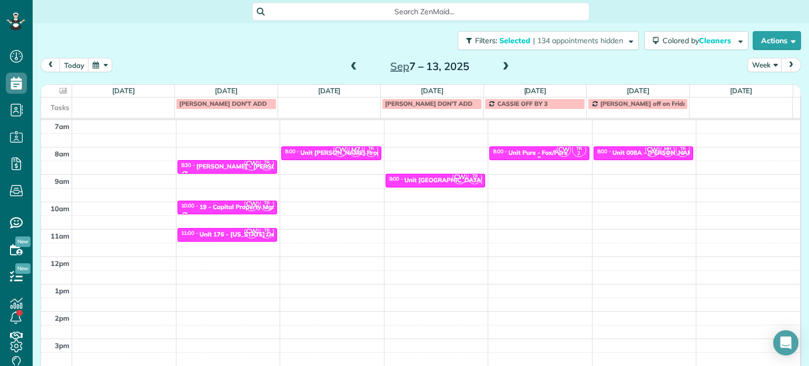
click at [535, 149] on div "Unit Pure - Fox/Pure" at bounding box center [537, 152] width 59 height 7
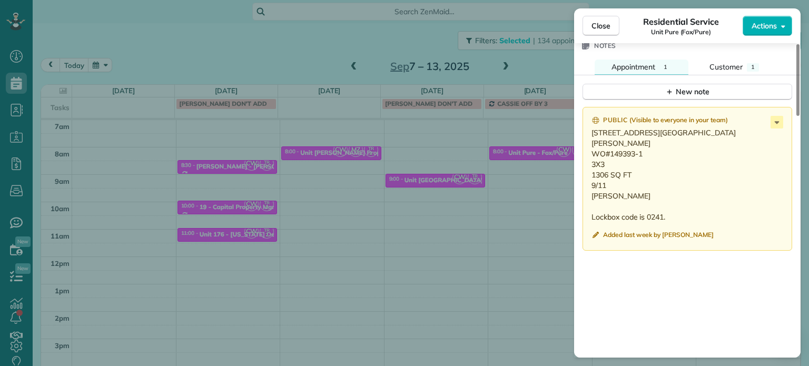
scroll to position [899, 0]
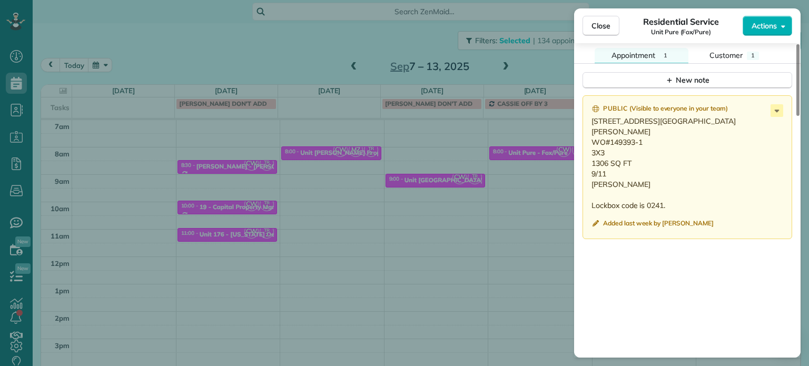
click at [500, 209] on div "Close Residential Service Unit Pure (Fox/Pure) Actions Status Active Unit Pure …" at bounding box center [404, 183] width 809 height 366
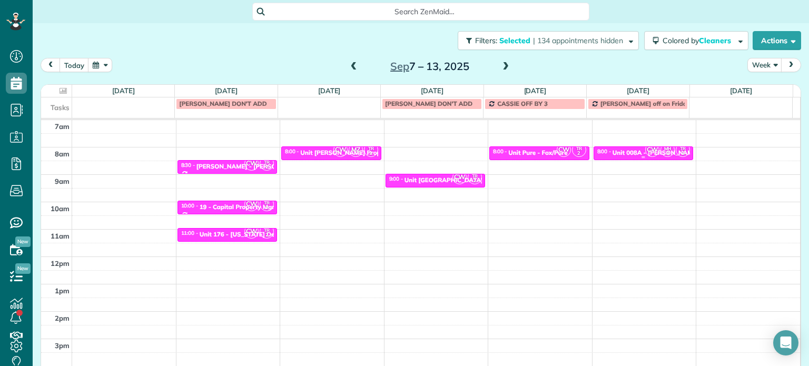
click at [613, 153] on div "Unit 008A - Marshall Arms - Capital" at bounding box center [678, 152] width 131 height 7
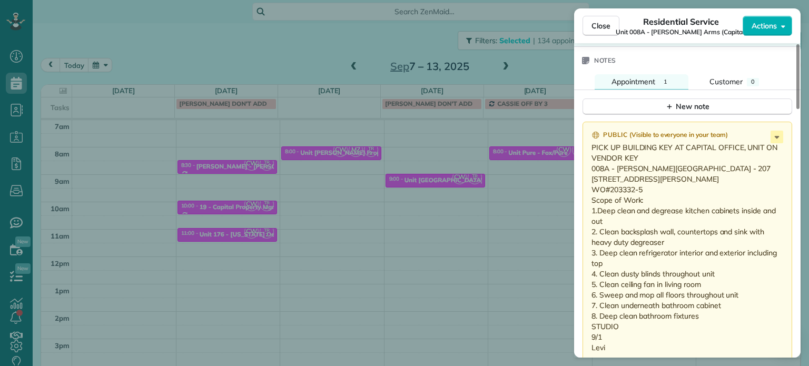
scroll to position [956, 0]
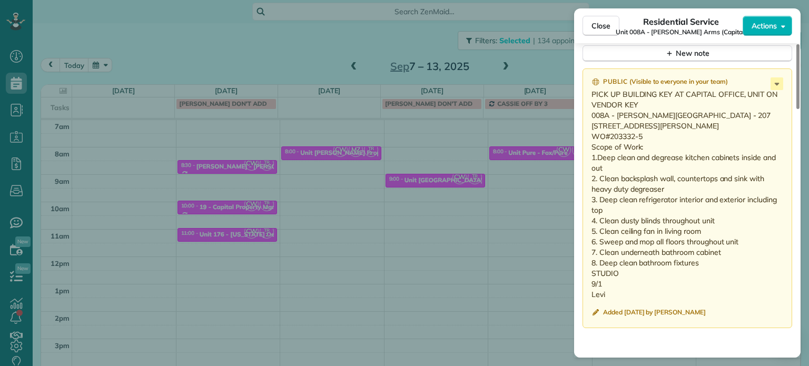
click at [532, 239] on div "Close Residential Service Unit 008A - Marshall Arms (Capital) Actions Status Ac…" at bounding box center [404, 183] width 809 height 366
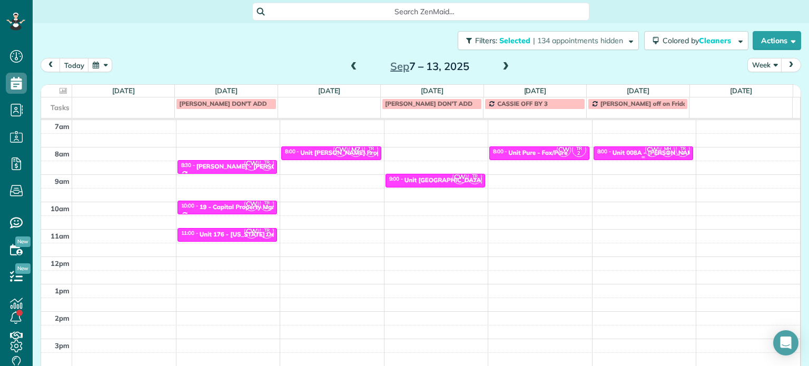
click at [661, 151] on small "3" at bounding box center [667, 154] width 13 height 10
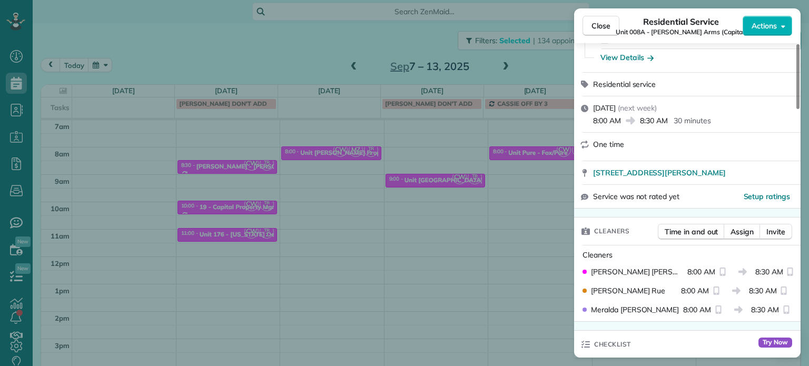
scroll to position [213, 0]
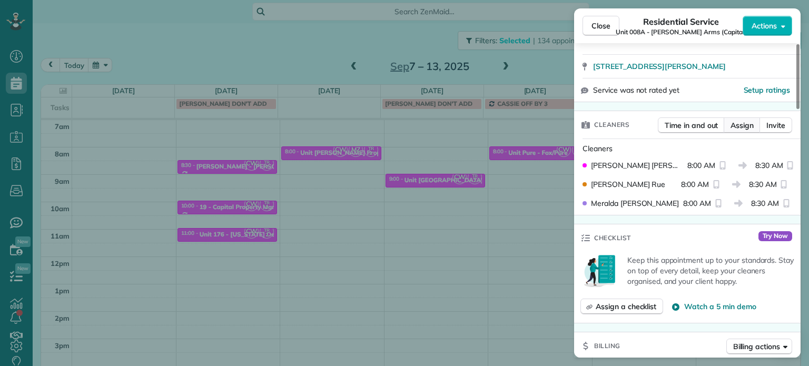
click at [744, 120] on span "Assign" at bounding box center [742, 125] width 23 height 11
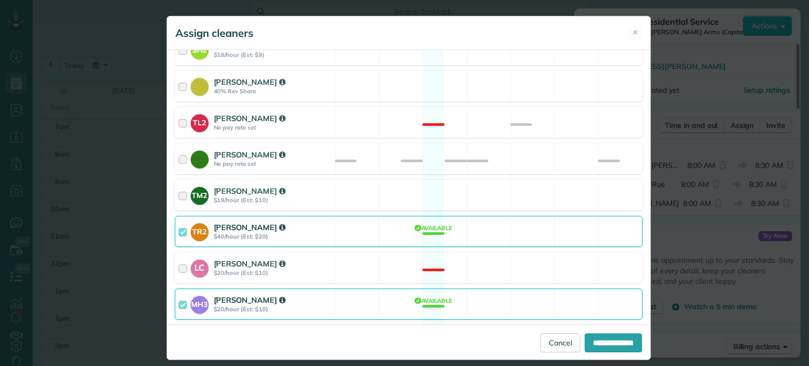
scroll to position [456, 0]
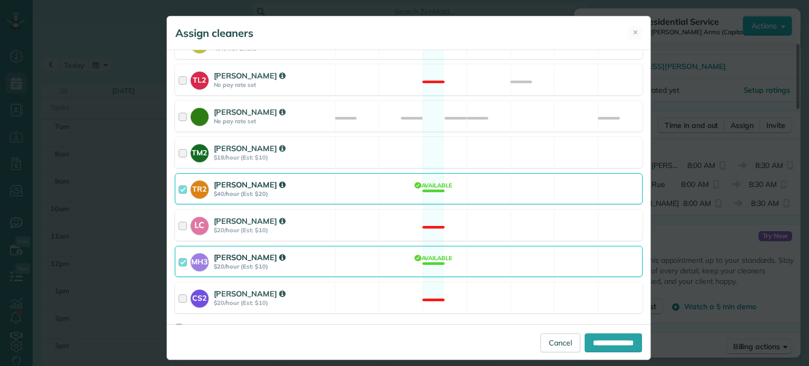
click at [466, 248] on div "MH3 Meralda Harris $20/hour (Est: $10) Available" at bounding box center [409, 261] width 468 height 31
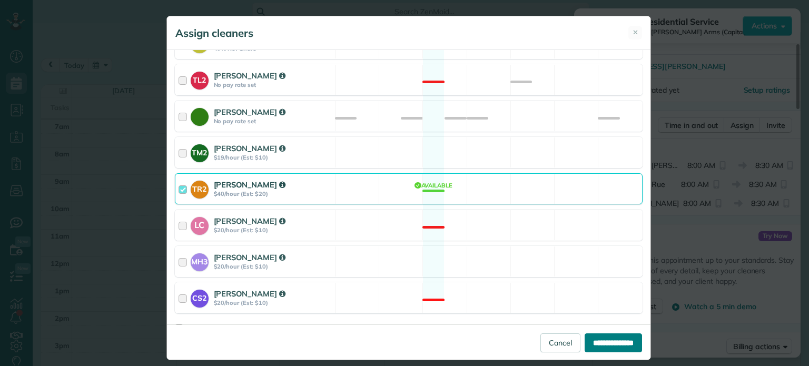
click at [595, 342] on input "**********" at bounding box center [613, 342] width 57 height 19
type input "**********"
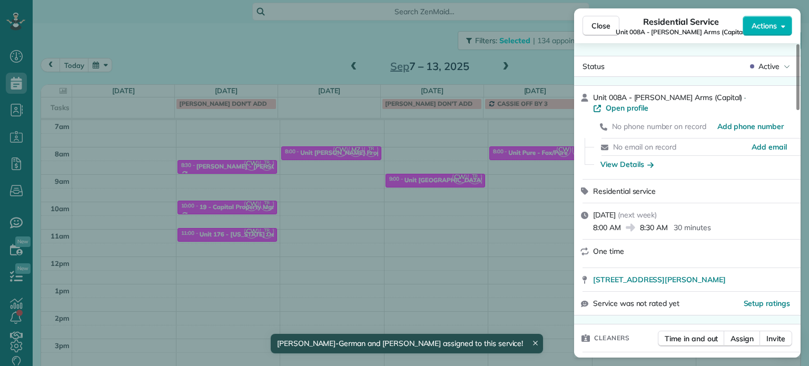
click at [505, 200] on div "Close Residential Service Unit 008A - Marshall Arms (Capital) Actions Status Ac…" at bounding box center [404, 183] width 809 height 366
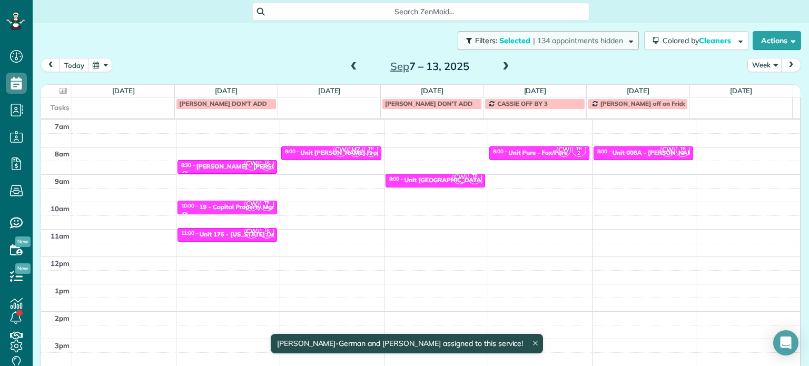
click at [560, 43] on span "| 134 appointments hidden" at bounding box center [578, 40] width 90 height 9
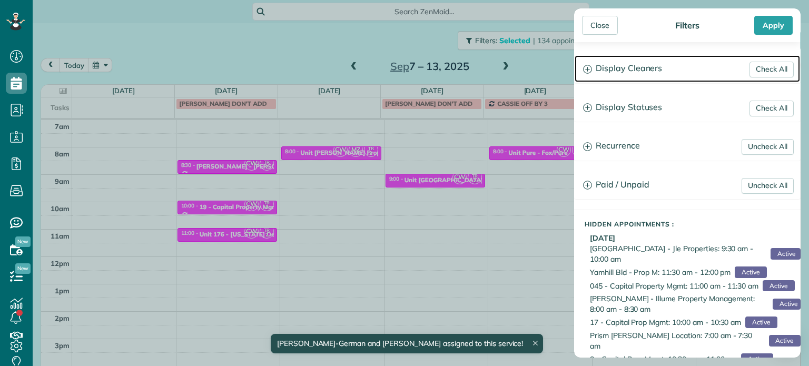
click at [625, 67] on h3 "Display Cleaners" at bounding box center [687, 68] width 225 height 27
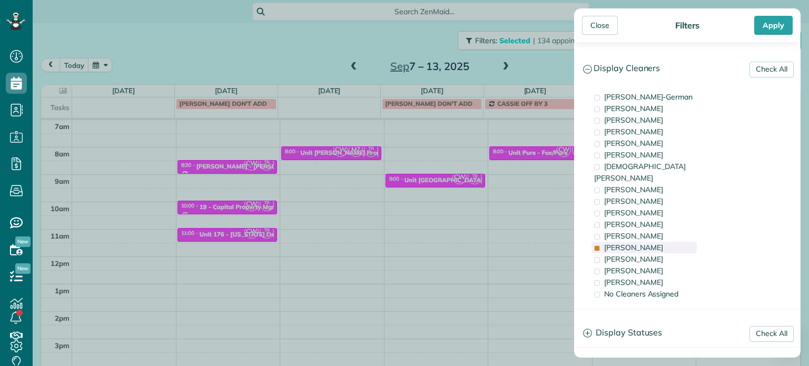
click at [667, 242] on div "Tammi Rue" at bounding box center [644, 248] width 105 height 12
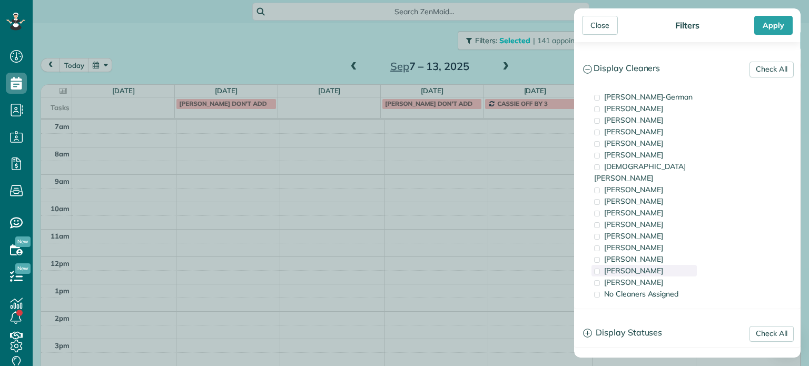
click at [670, 265] on div "Meralda Harris" at bounding box center [644, 271] width 105 height 12
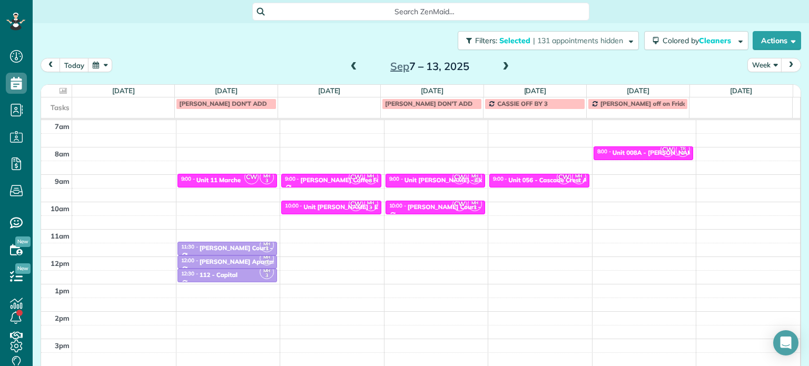
click at [466, 190] on div "Close Filters Apply Check All Display Cleaners Christina Wright-German Cassie F…" at bounding box center [404, 183] width 809 height 366
click at [501, 64] on span at bounding box center [506, 66] width 12 height 9
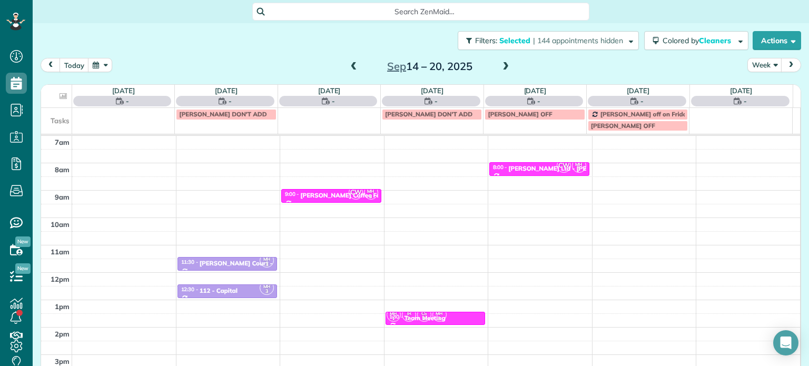
click at [349, 67] on span at bounding box center [354, 66] width 12 height 9
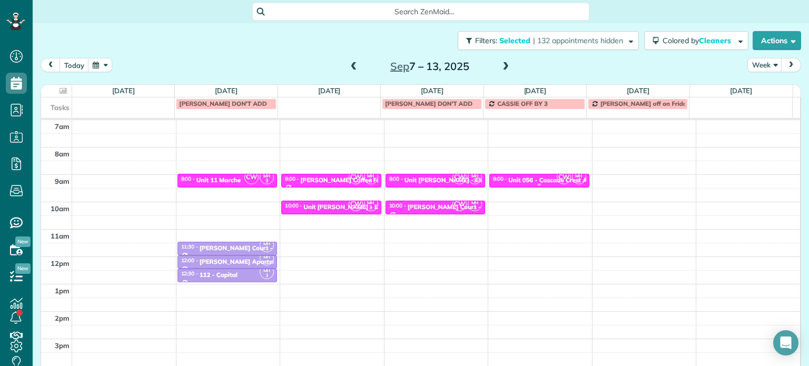
click at [544, 179] on div "Unit 056 - Cascade Crest Apartments - Capital" at bounding box center [576, 179] width 136 height 7
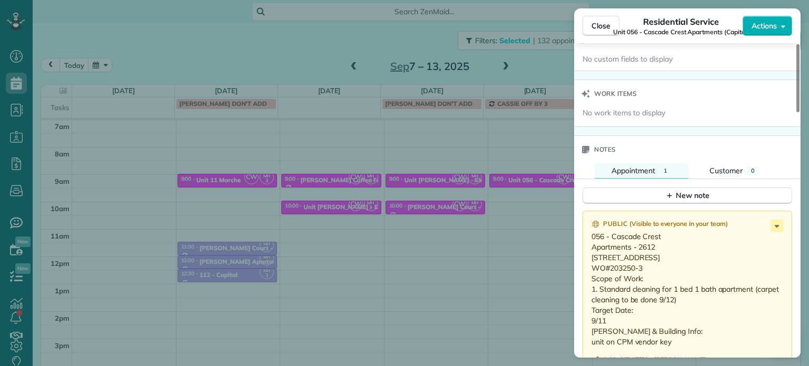
scroll to position [848, 0]
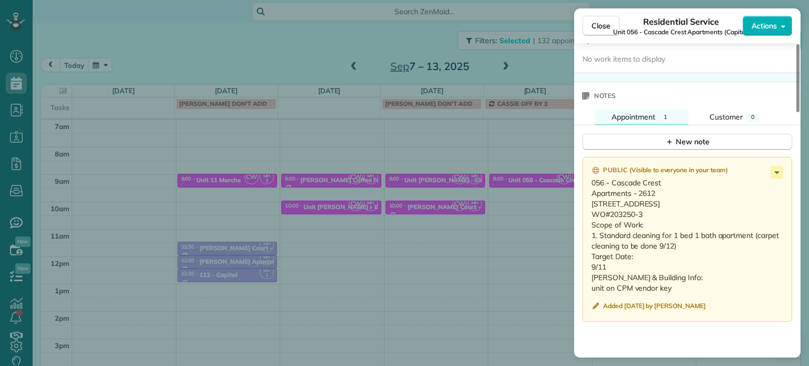
click at [521, 212] on div "Close Residential Service Unit 056 - Cascade Crest Apartments (Capital) Actions…" at bounding box center [404, 183] width 809 height 366
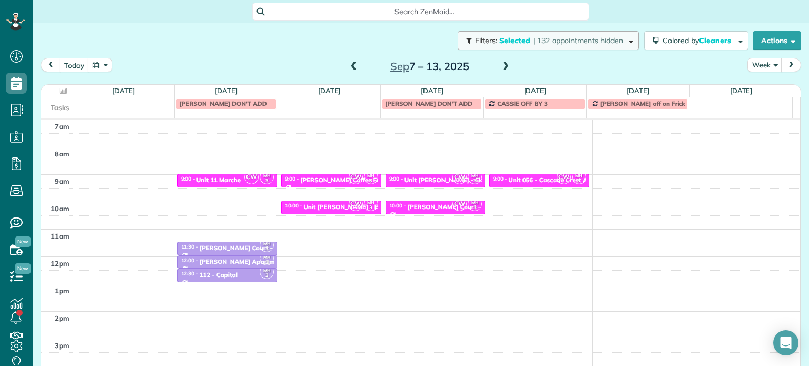
click at [604, 46] on button "Filters: Selected | 132 appointments hidden" at bounding box center [548, 40] width 181 height 19
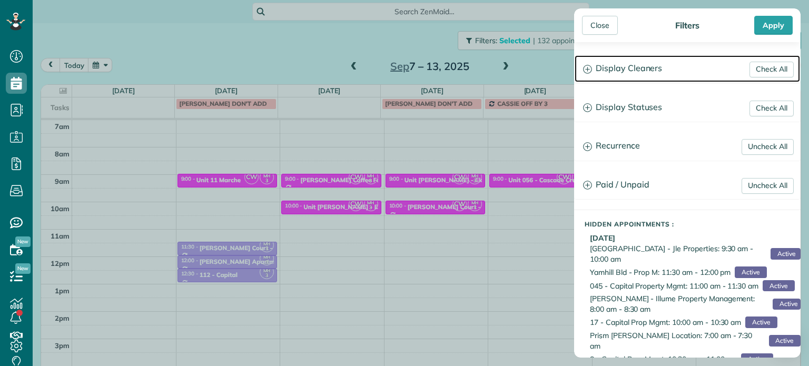
click at [643, 77] on h3 "Display Cleaners" at bounding box center [687, 68] width 225 height 27
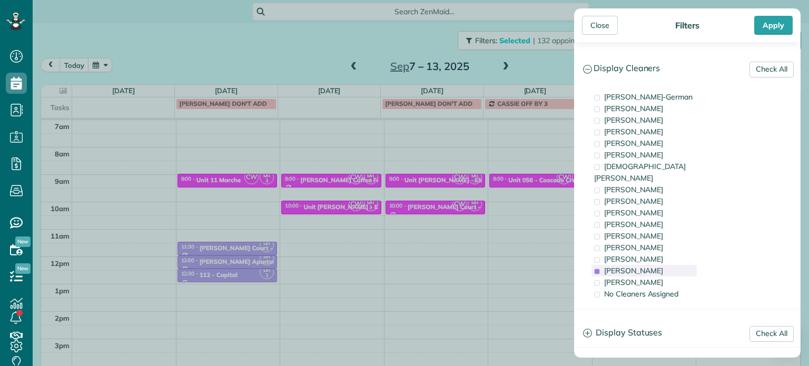
click at [660, 265] on div "Meralda Harris" at bounding box center [644, 271] width 105 height 12
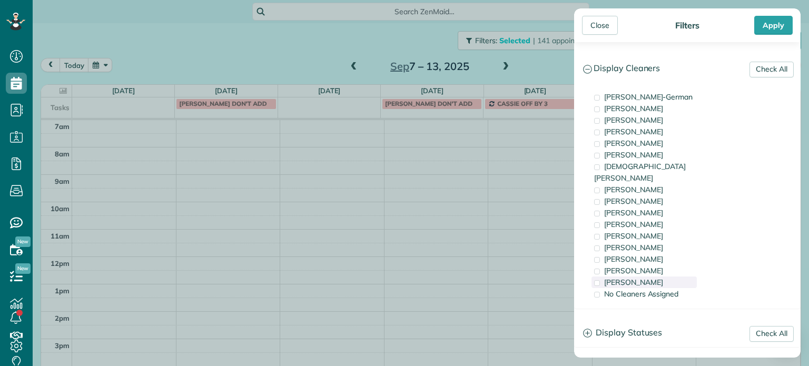
click at [666, 277] on div "Cristina Sainz" at bounding box center [644, 283] width 105 height 12
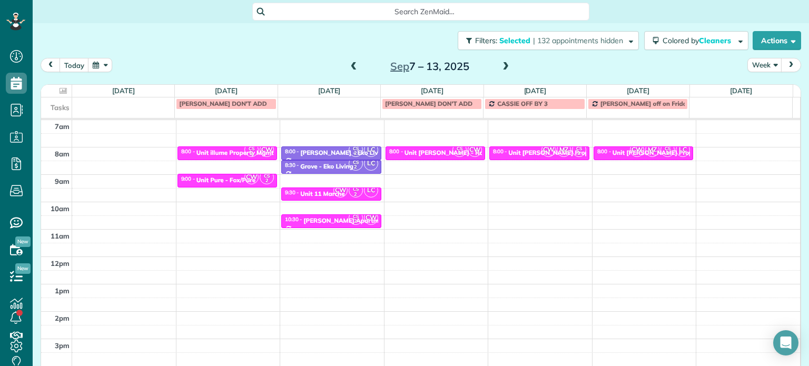
click at [528, 193] on div "Close Filters Apply Check All Display Cleaners Christina Wright-German Cassie F…" at bounding box center [404, 183] width 809 height 366
click at [557, 153] on span "MZ" at bounding box center [564, 150] width 14 height 14
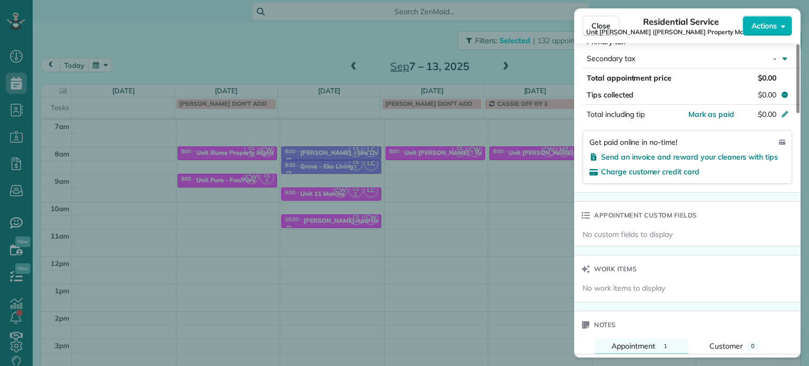
scroll to position [798, 0]
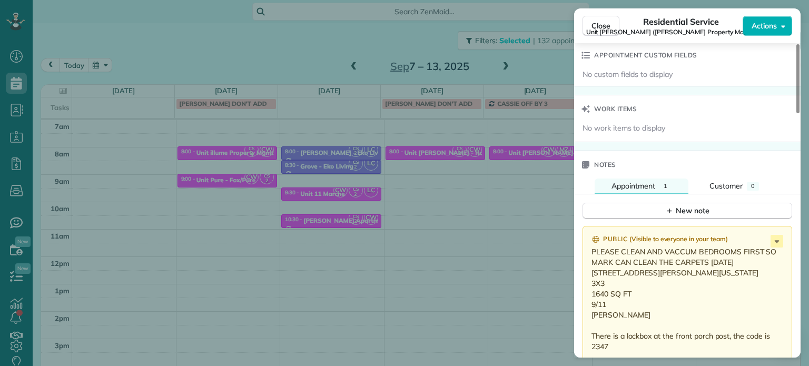
click at [481, 204] on div "Close Residential Service Unit LongStreet (Longstreet Property Management) Acti…" at bounding box center [404, 183] width 809 height 366
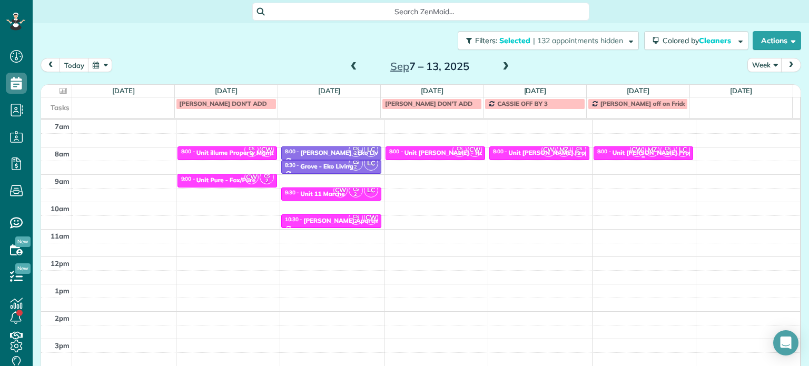
click at [630, 156] on span "CW" at bounding box center [637, 150] width 14 height 14
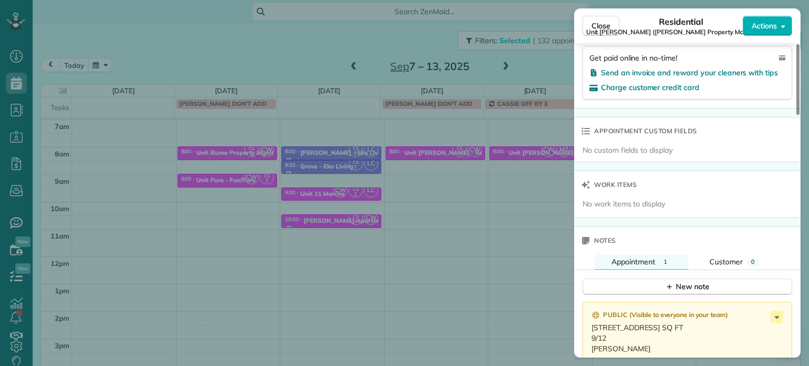
scroll to position [794, 0]
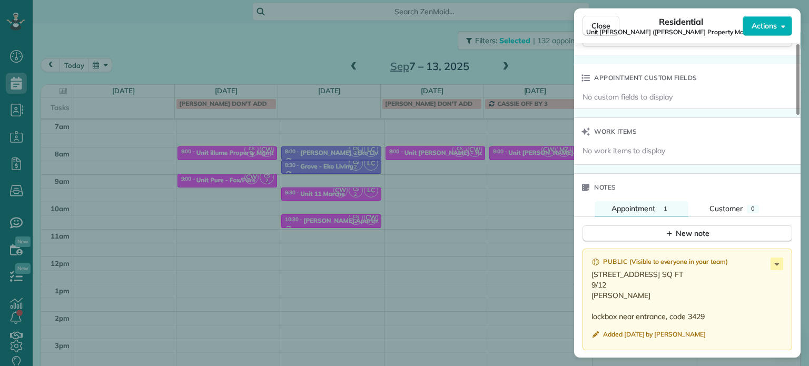
click at [502, 219] on div "Close Residential Unit LongStreet (Longstreet Property Management) Actions Stat…" at bounding box center [404, 183] width 809 height 366
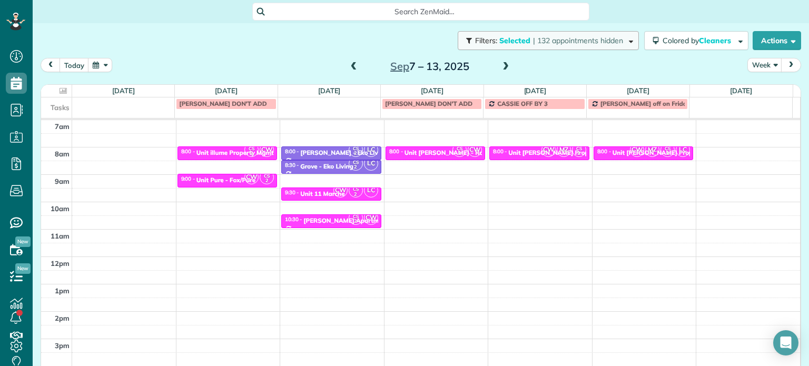
click at [605, 37] on span "| 132 appointments hidden" at bounding box center [578, 40] width 90 height 9
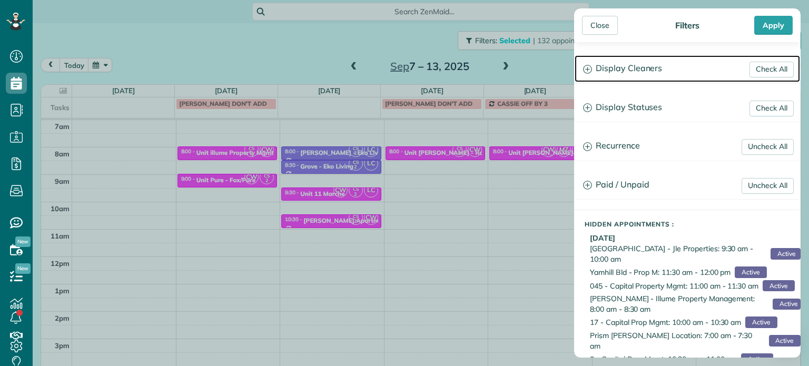
click at [664, 70] on h3 "Display Cleaners" at bounding box center [687, 68] width 225 height 27
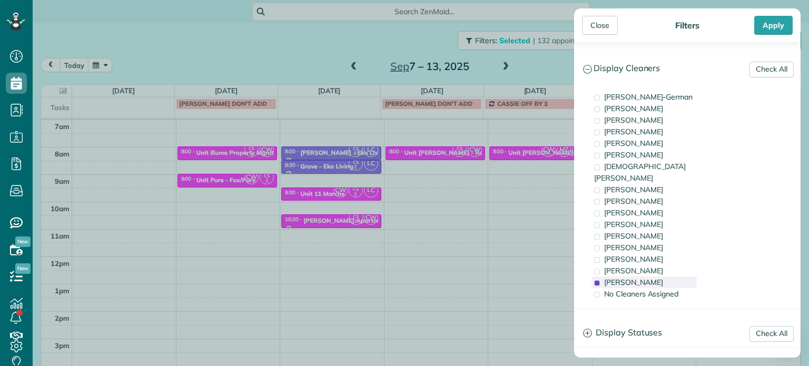
click at [674, 277] on div "Cristina Sainz" at bounding box center [644, 283] width 105 height 12
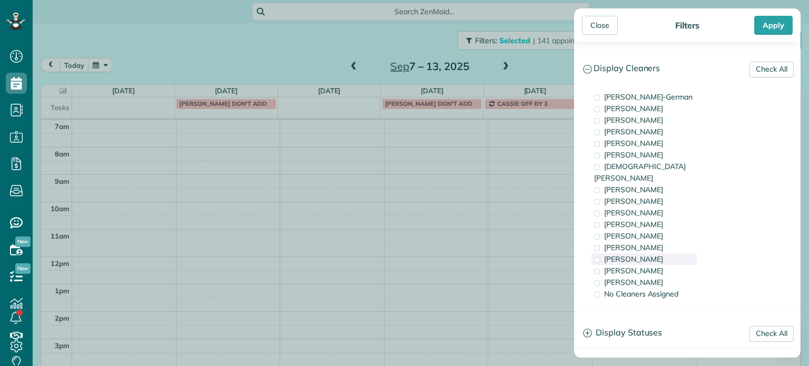
click at [664, 253] on div "Laura Chavez" at bounding box center [644, 259] width 105 height 12
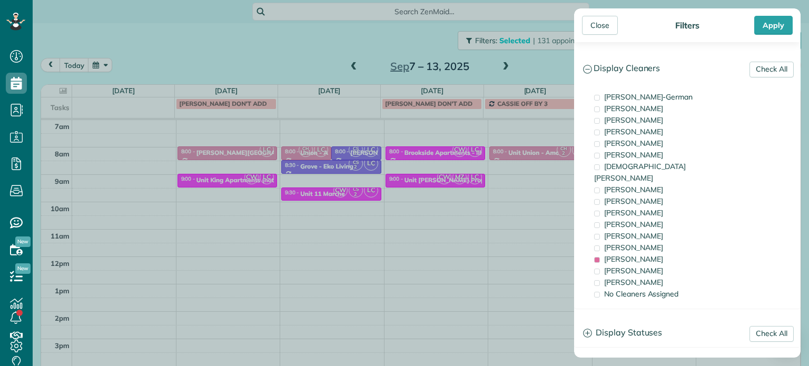
click at [522, 175] on div "Close Filters Apply Check All Display Cleaners Christina Wright-German Cassie F…" at bounding box center [404, 183] width 809 height 366
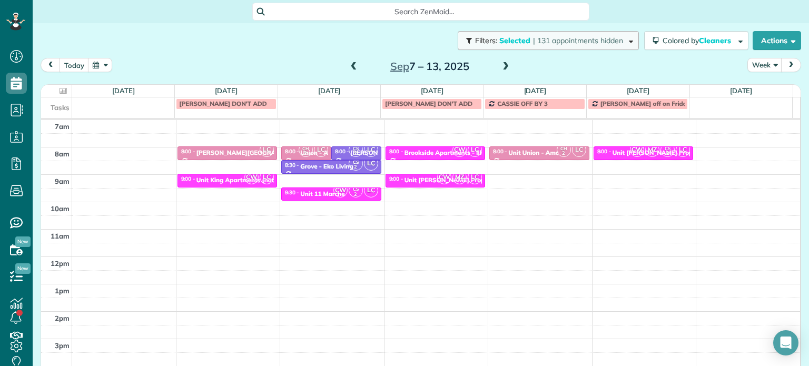
click at [582, 40] on span "| 131 appointments hidden" at bounding box center [578, 40] width 90 height 9
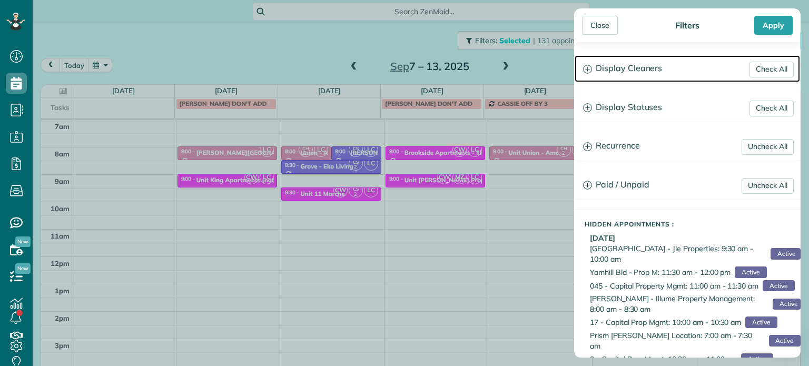
click at [646, 60] on h3 "Display Cleaners" at bounding box center [687, 68] width 225 height 27
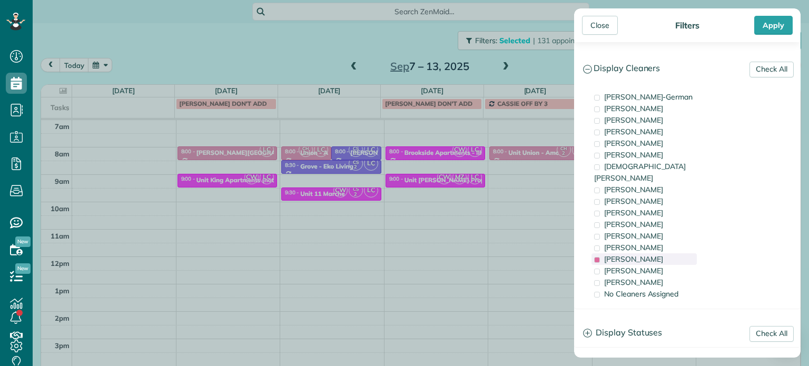
click at [658, 253] on div "Laura Chavez" at bounding box center [644, 259] width 105 height 12
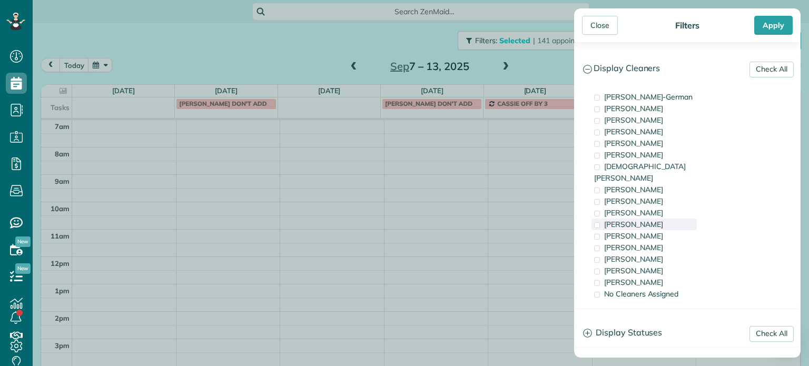
click at [648, 219] on div "Cyndi Holm" at bounding box center [644, 225] width 105 height 12
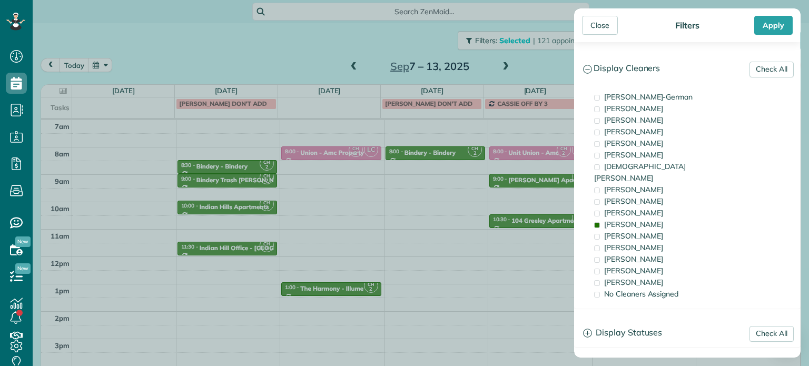
click at [484, 198] on div "Close Filters Apply Check All Display Cleaners Christina Wright-German Cassie F…" at bounding box center [404, 183] width 809 height 366
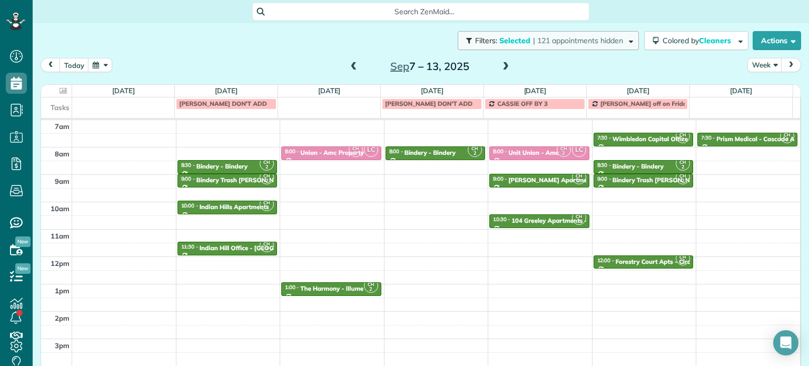
click at [571, 35] on button "Filters: Selected | 121 appointments hidden" at bounding box center [548, 40] width 181 height 19
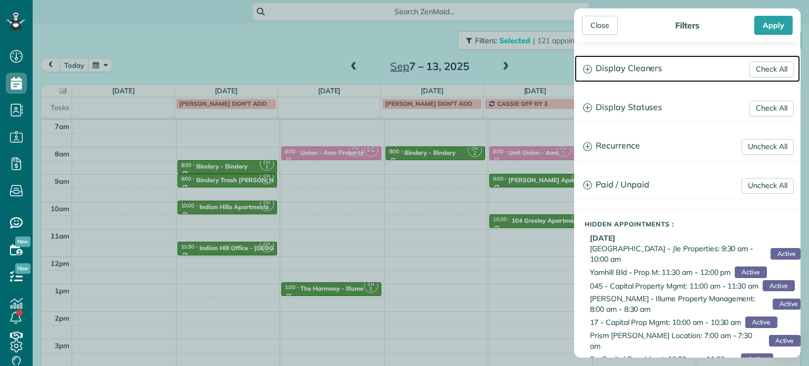
click at [628, 66] on h3 "Display Cleaners" at bounding box center [687, 68] width 225 height 27
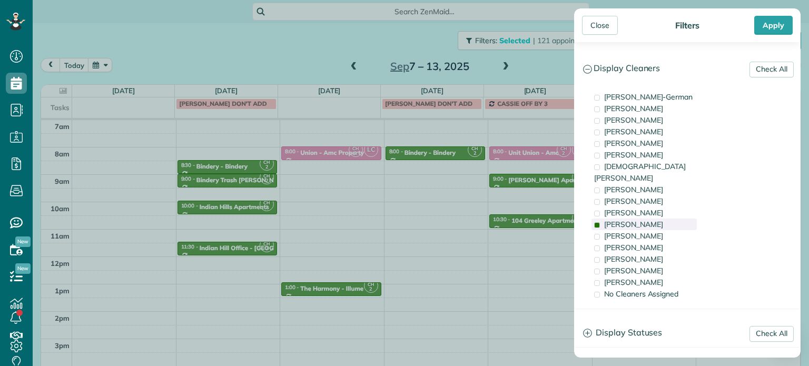
click at [645, 219] on div "Cyndi Holm" at bounding box center [644, 225] width 105 height 12
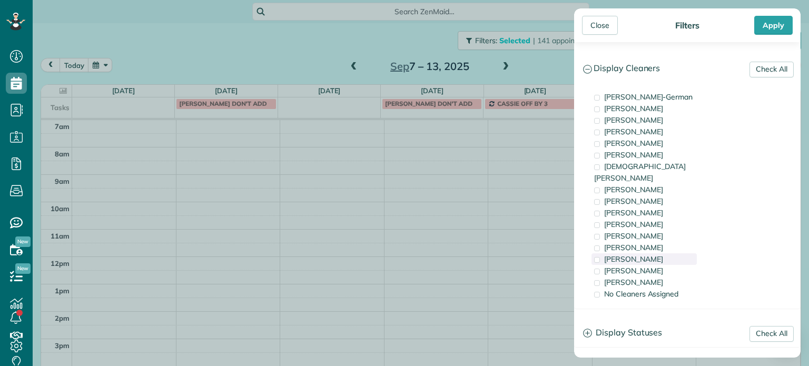
click at [653, 253] on div "Laura Chavez" at bounding box center [644, 259] width 105 height 12
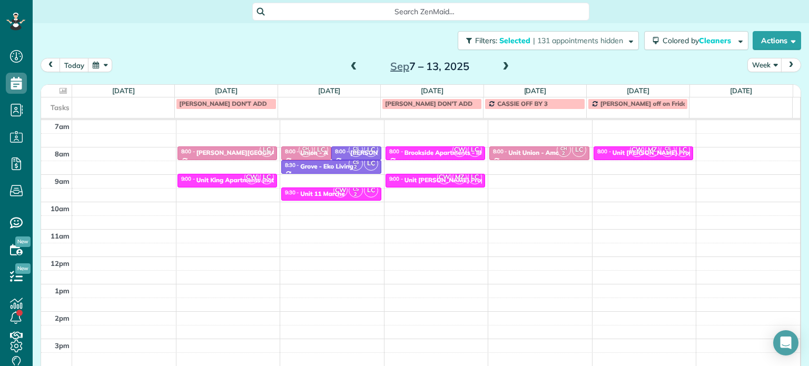
click at [493, 193] on div "Close Filters Apply Check All Display Cleaners Christina Wright-German Cassie F…" at bounding box center [404, 183] width 809 height 366
click at [533, 178] on div "4am 5am 6am 7am 8am 9am 10am 11am 12pm 1pm 2pm 3pm 4pm 5pm LC 8:00 - 8:30 Corbe…" at bounding box center [420, 229] width 759 height 383
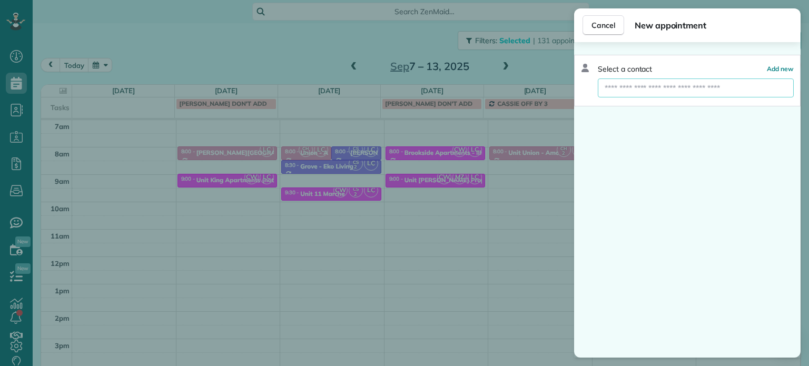
click at [667, 90] on input "text" at bounding box center [696, 87] width 196 height 19
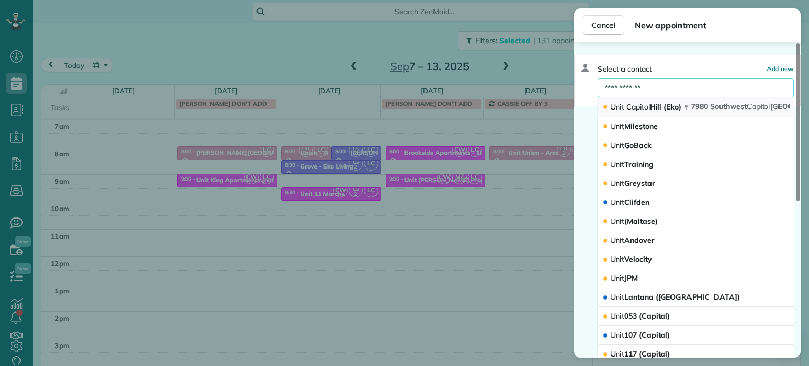
type input "**********"
click at [651, 106] on span "Unit Capitol Hill (Eko)" at bounding box center [646, 106] width 71 height 9
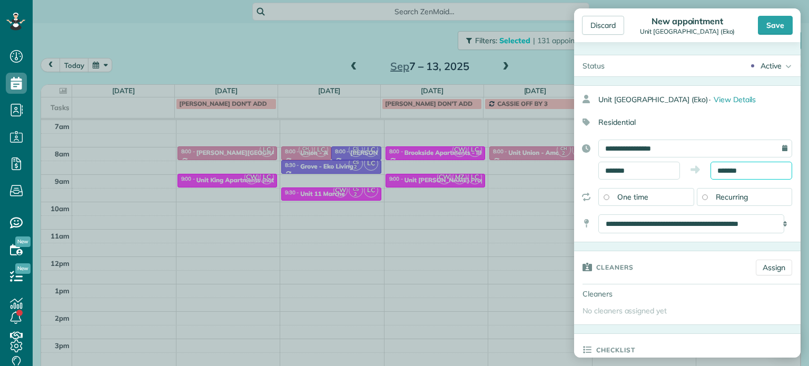
click at [723, 168] on input "*******" at bounding box center [752, 171] width 82 height 18
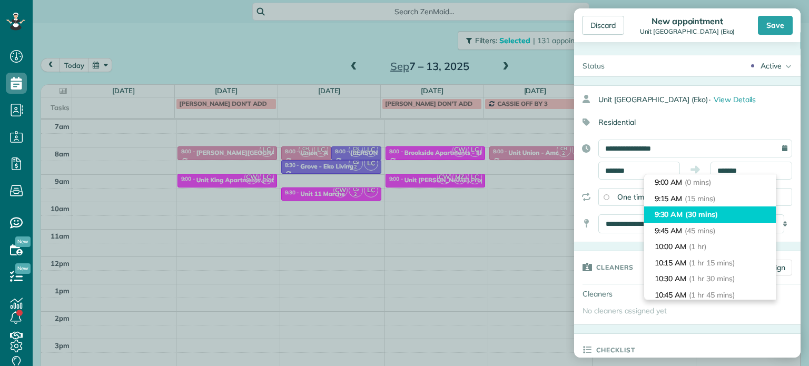
type input "*******"
click at [698, 212] on span "(30 mins)" at bounding box center [701, 214] width 33 height 9
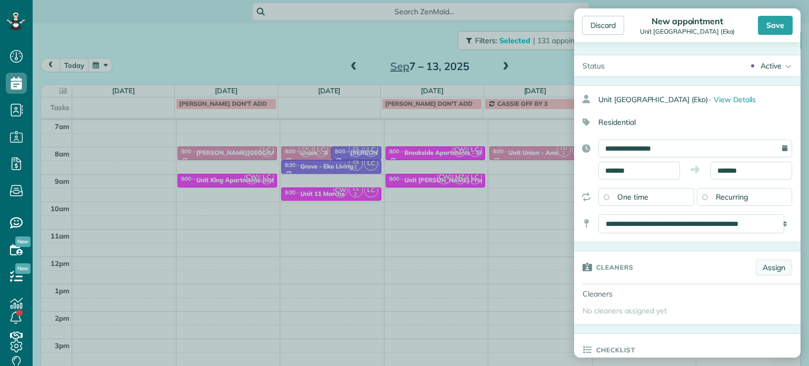
click at [765, 269] on link "Assign" at bounding box center [774, 268] width 36 height 16
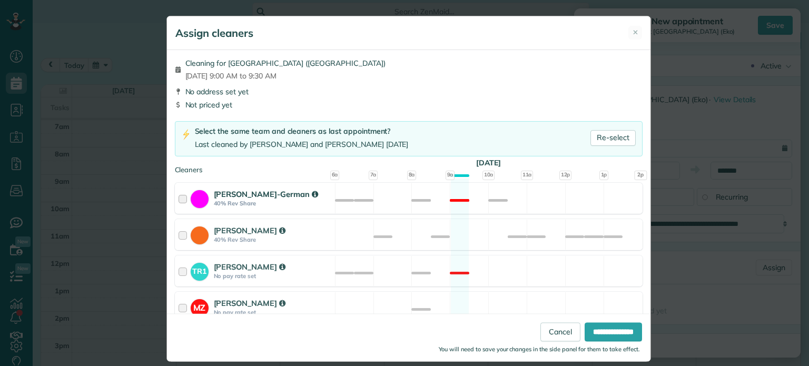
click at [464, 195] on div "Christina Wright-German 40% Rev Share Not available" at bounding box center [409, 198] width 468 height 31
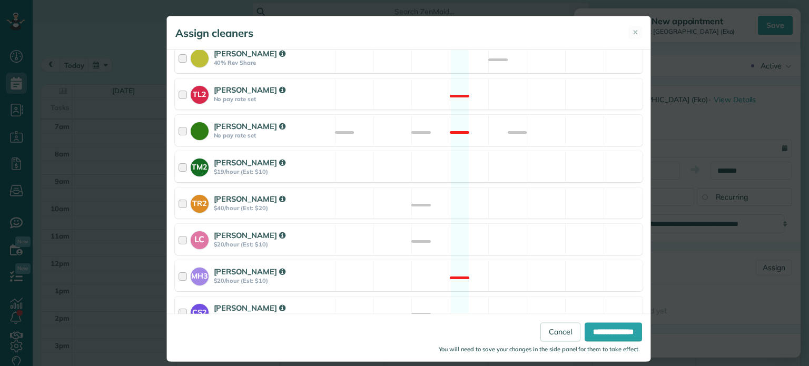
scroll to position [444, 0]
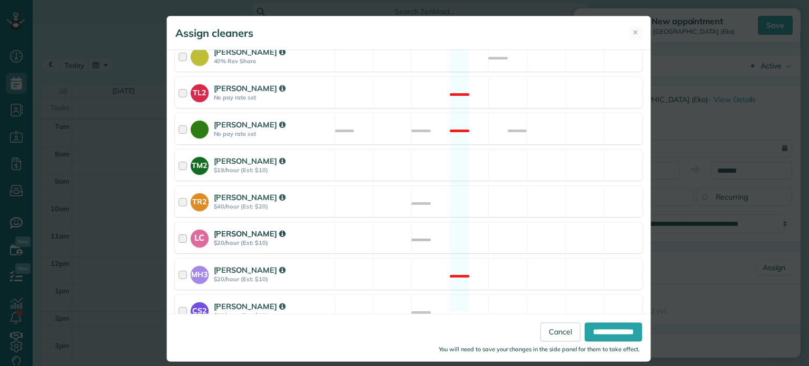
click at [487, 222] on div "LC Laura Chavez $20/hour (Est: $10) Available" at bounding box center [409, 237] width 468 height 31
click at [607, 328] on input "**********" at bounding box center [613, 332] width 57 height 19
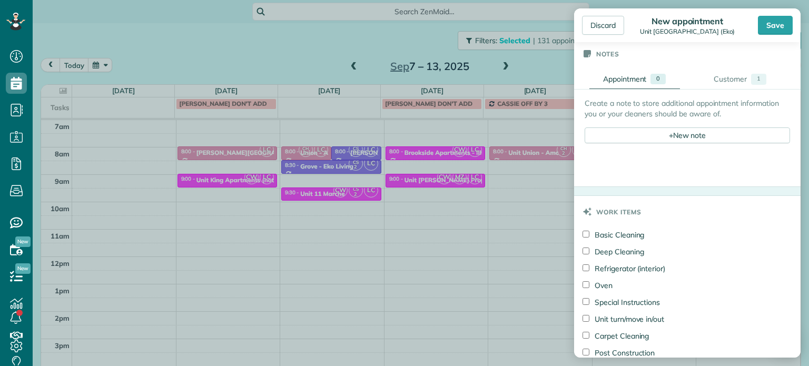
scroll to position [421, 0]
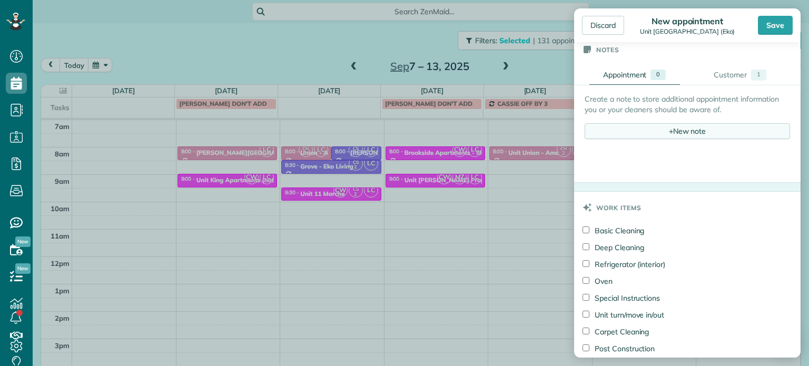
click at [661, 133] on div "+ New note" at bounding box center [687, 131] width 205 height 16
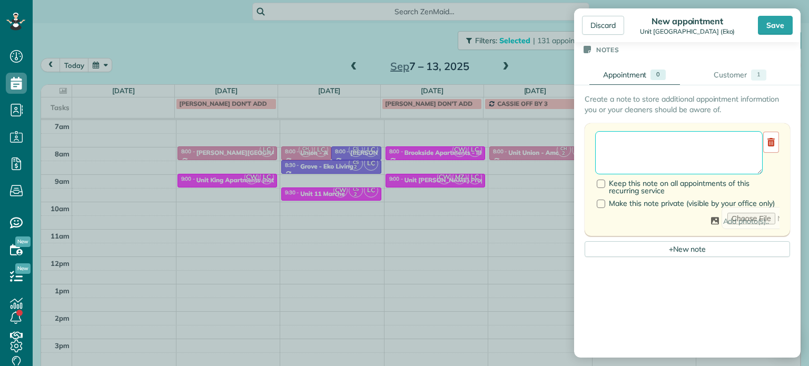
click at [668, 149] on textarea at bounding box center [679, 152] width 168 height 43
paste textarea "**********"
click at [681, 151] on textarea "**********" at bounding box center [679, 152] width 168 height 43
type textarea "**********"
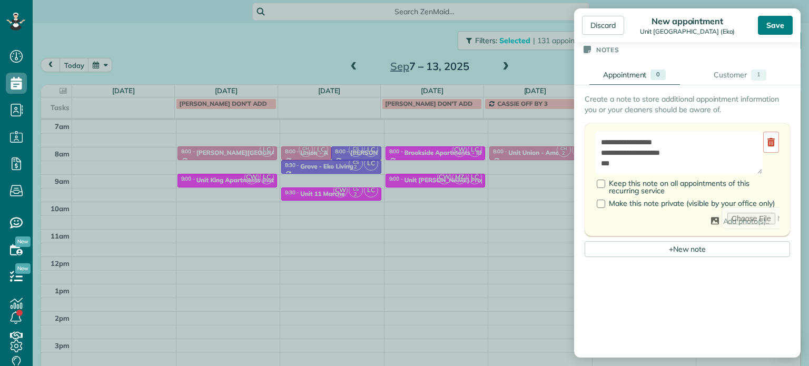
click at [773, 27] on div "Save" at bounding box center [775, 25] width 35 height 19
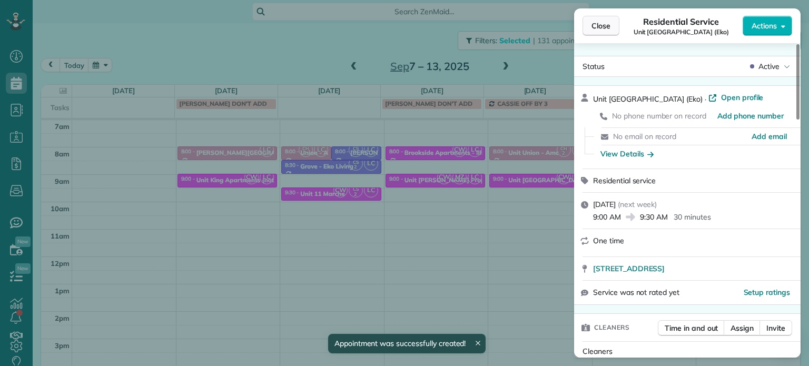
click at [597, 19] on button "Close" at bounding box center [601, 26] width 37 height 20
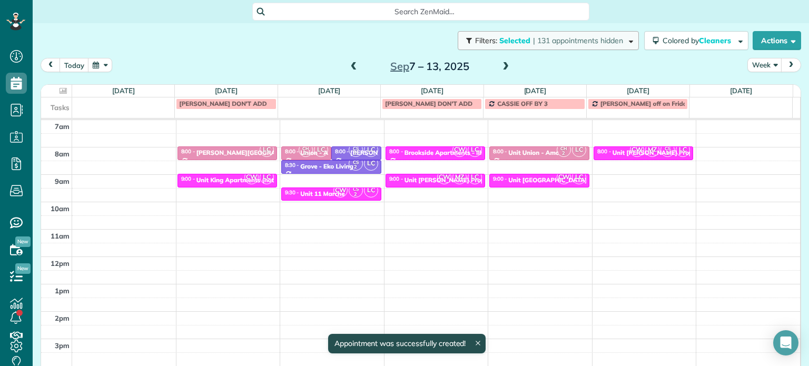
click at [592, 42] on span "| 131 appointments hidden" at bounding box center [578, 40] width 90 height 9
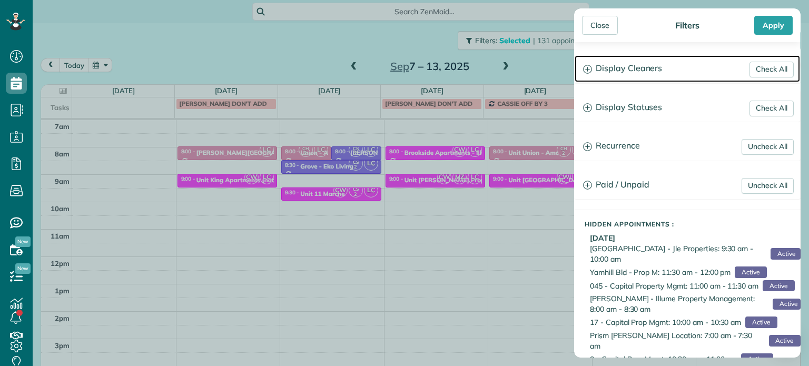
click at [645, 71] on h3 "Display Cleaners" at bounding box center [687, 68] width 225 height 27
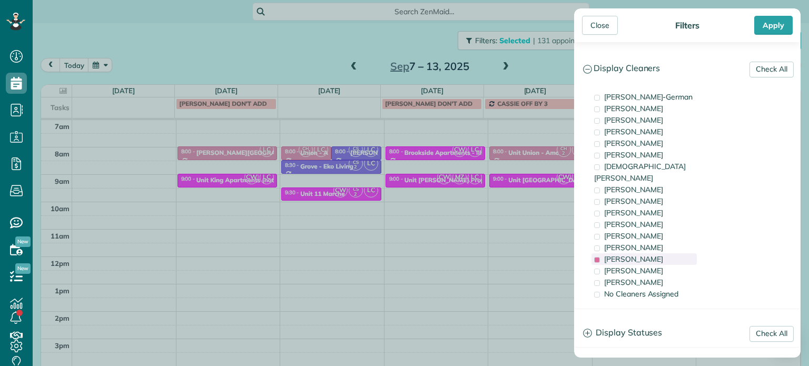
click at [653, 253] on div "Laura Chavez" at bounding box center [644, 259] width 105 height 12
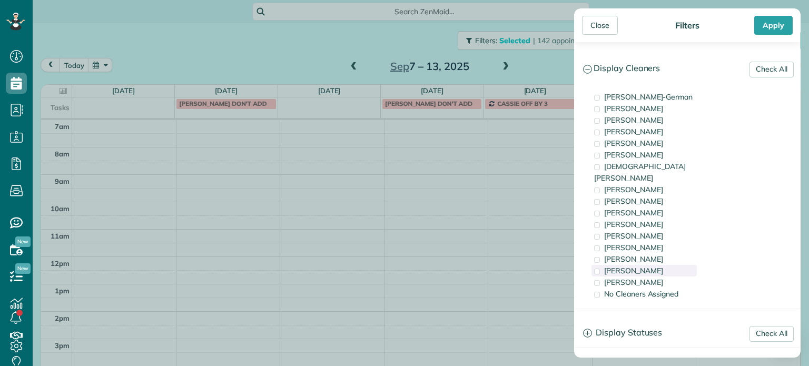
click at [655, 265] on div "Meralda Harris" at bounding box center [644, 271] width 105 height 12
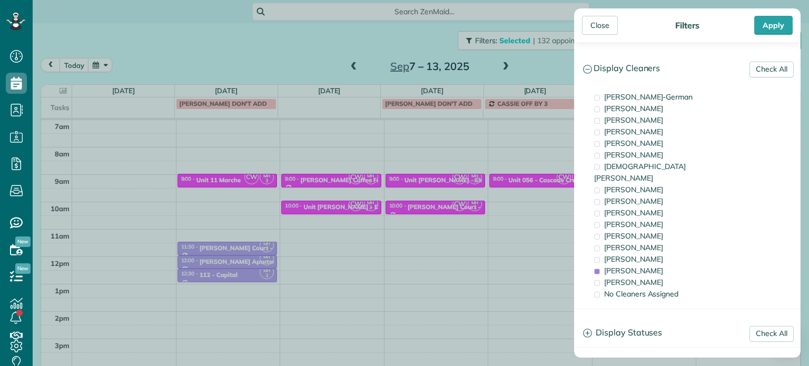
click at [425, 151] on div "Close Filters Apply Check All Display Cleaners Christina Wright-German Cassie F…" at bounding box center [404, 183] width 809 height 366
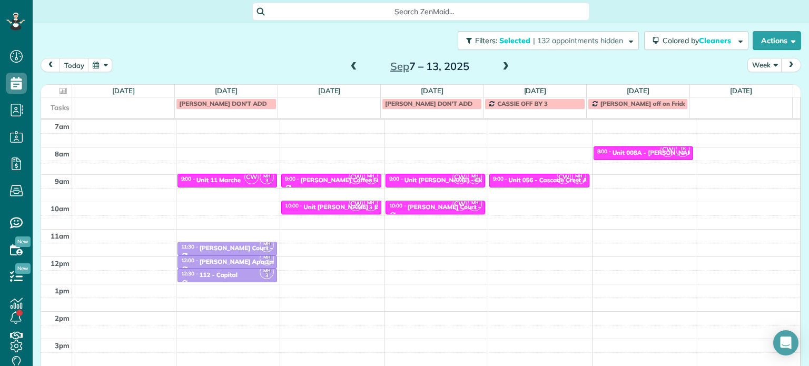
click at [504, 67] on span at bounding box center [506, 66] width 12 height 9
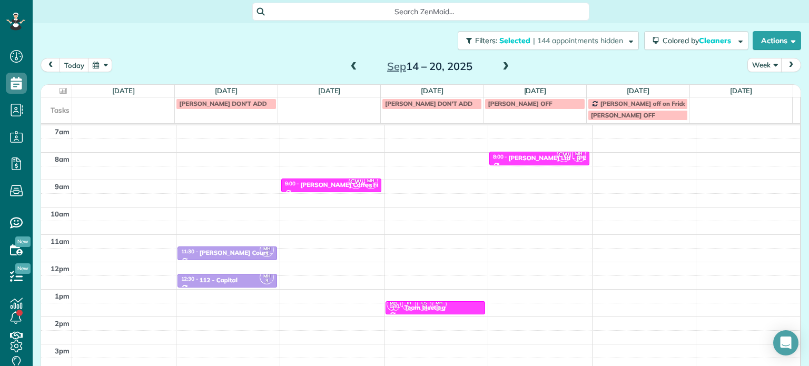
click at [350, 65] on span at bounding box center [354, 66] width 12 height 9
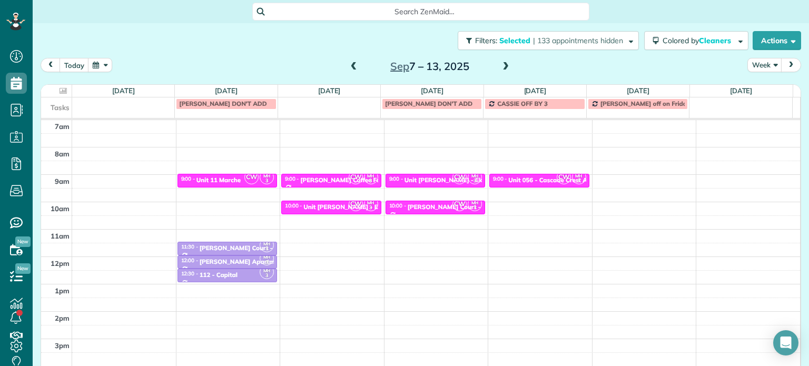
click at [620, 176] on div "4am 5am 6am 7am 8am 9am 10am 11am 12pm 1pm 2pm 3pm 4pm 5pm CW MH 3 9:00 - 9:30 …" at bounding box center [420, 229] width 759 height 383
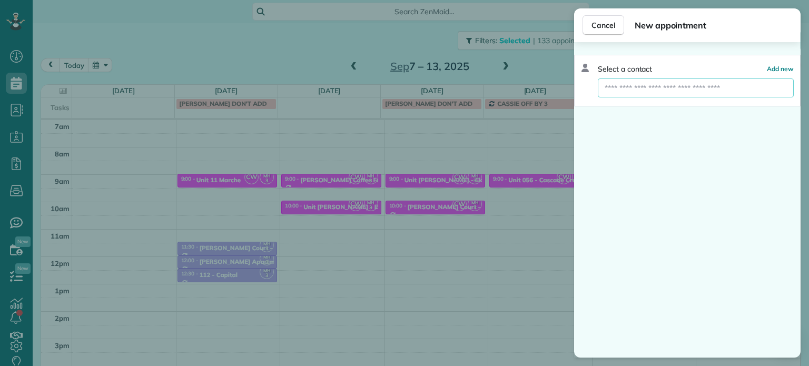
click at [674, 91] on input "text" at bounding box center [696, 87] width 196 height 19
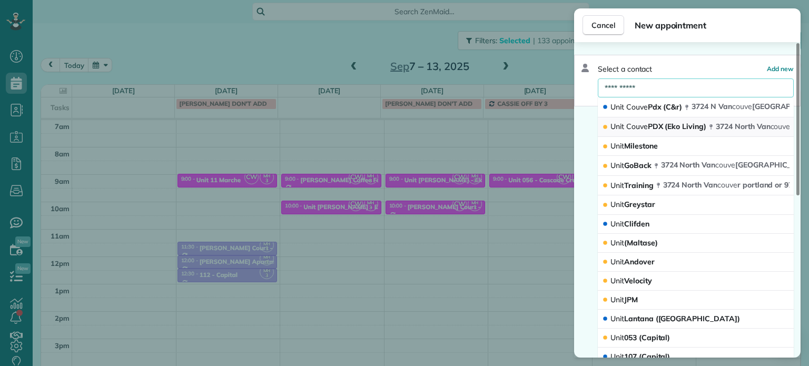
type input "**********"
click at [652, 124] on span "Unit Couve PDX (Eko Living)" at bounding box center [659, 126] width 96 height 9
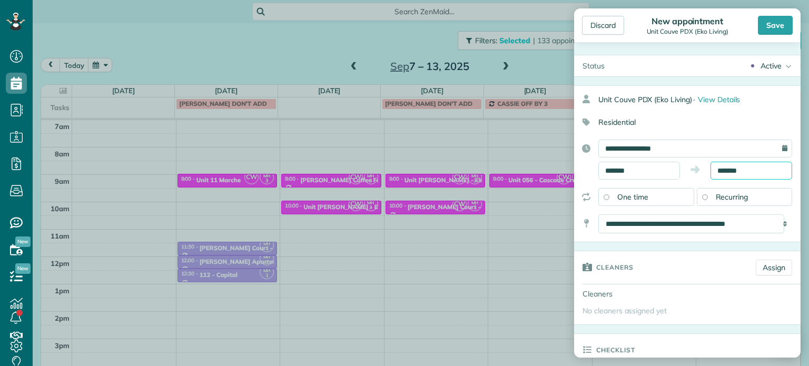
click at [723, 170] on input "*******" at bounding box center [752, 171] width 82 height 18
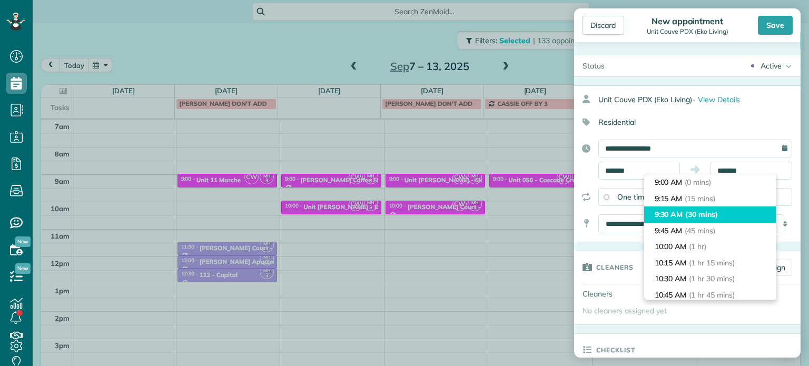
type input "*******"
click at [712, 214] on span "(30 mins)" at bounding box center [701, 214] width 33 height 9
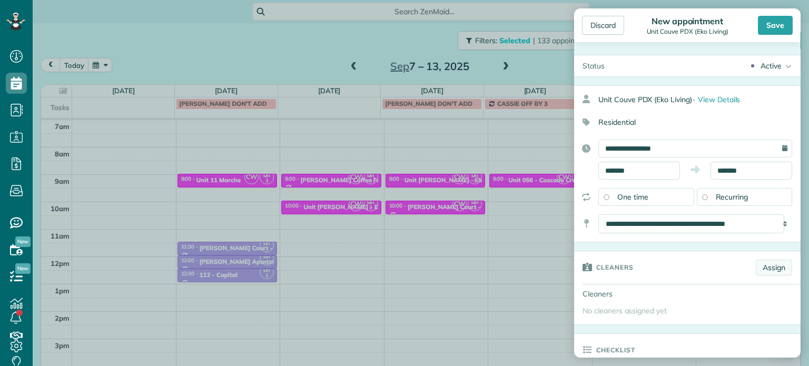
click at [765, 270] on link "Assign" at bounding box center [774, 268] width 36 height 16
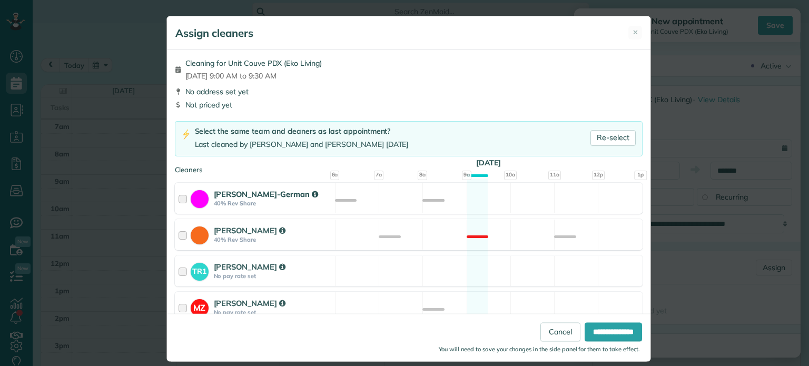
click at [426, 198] on div "Christina Wright-German 40% Rev Share Available" at bounding box center [409, 198] width 468 height 31
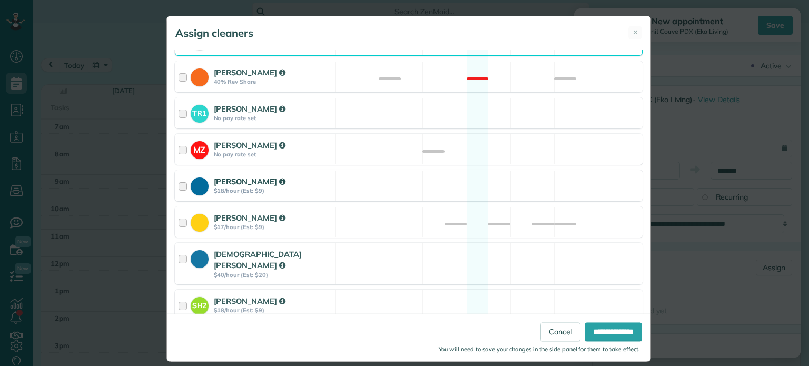
scroll to position [444, 0]
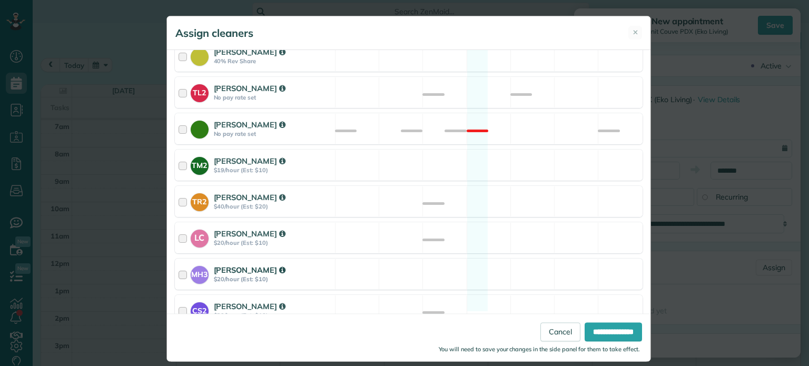
click at [475, 263] on div "MH3 Meralda Harris $20/hour (Est: $10) Available" at bounding box center [409, 274] width 468 height 31
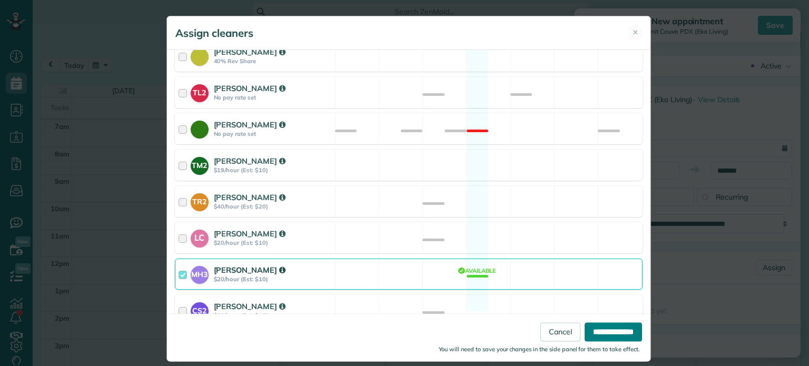
click at [598, 332] on input "**********" at bounding box center [613, 332] width 57 height 19
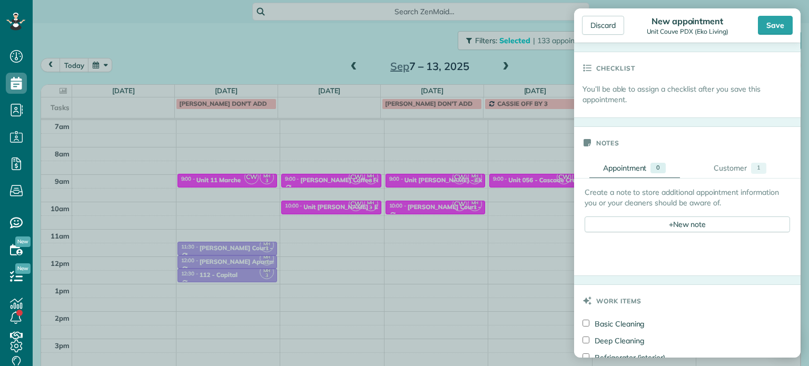
scroll to position [369, 0]
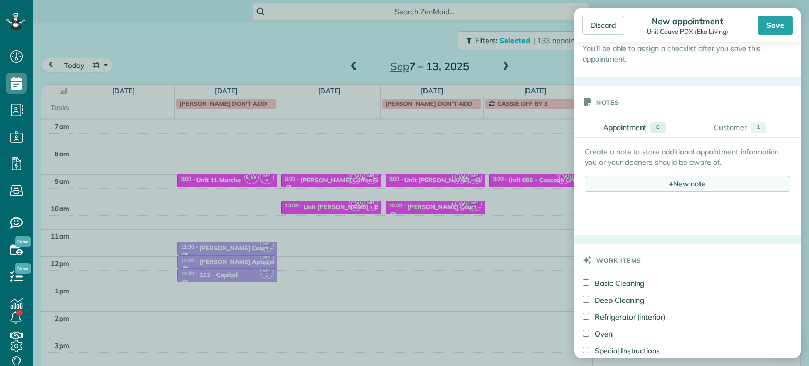
click at [673, 183] on div "+ New note" at bounding box center [687, 184] width 205 height 16
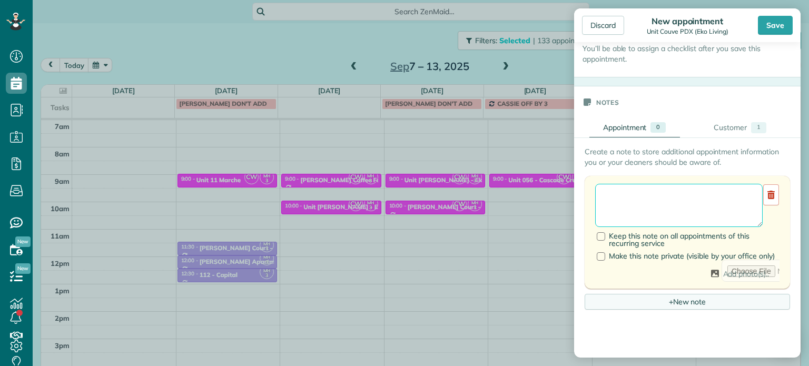
click at [673, 189] on textarea at bounding box center [679, 205] width 168 height 43
paste textarea "**********"
click at [671, 204] on textarea "**********" at bounding box center [679, 205] width 168 height 43
type textarea "**********"
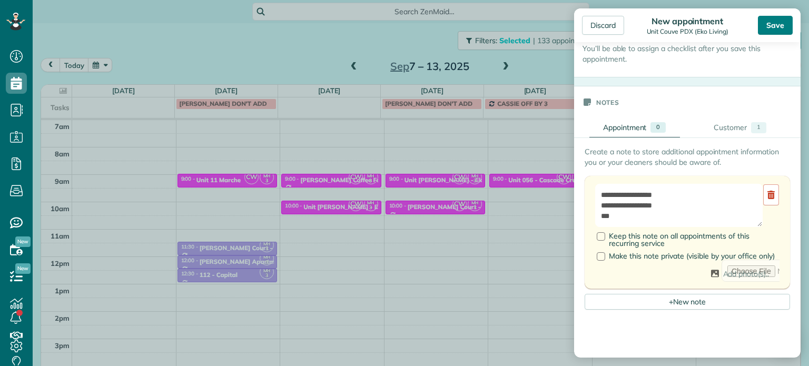
click at [769, 27] on div "Save" at bounding box center [775, 25] width 35 height 19
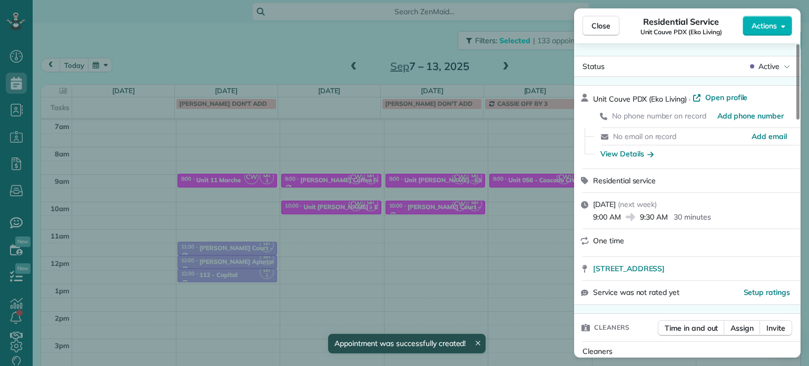
click at [531, 56] on div "Close Residential Service Unit Couve PDX (Eko Living) Actions Status Active Uni…" at bounding box center [404, 183] width 809 height 366
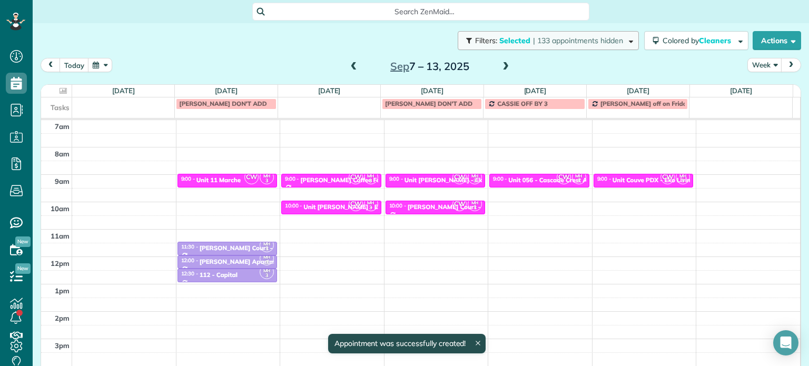
click at [561, 44] on span "| 133 appointments hidden" at bounding box center [578, 40] width 90 height 9
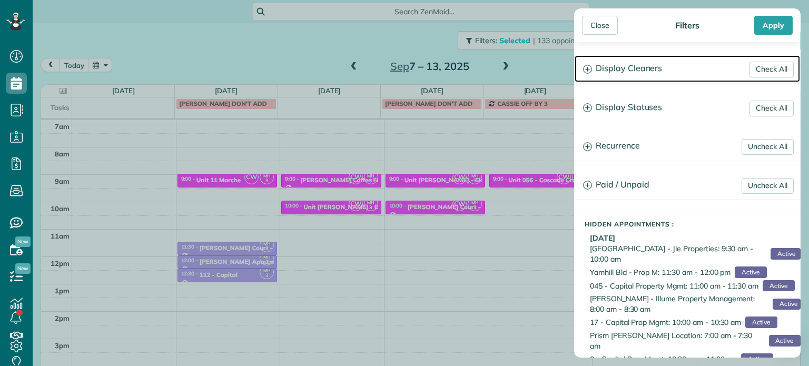
click at [615, 71] on h3 "Display Cleaners" at bounding box center [687, 68] width 225 height 27
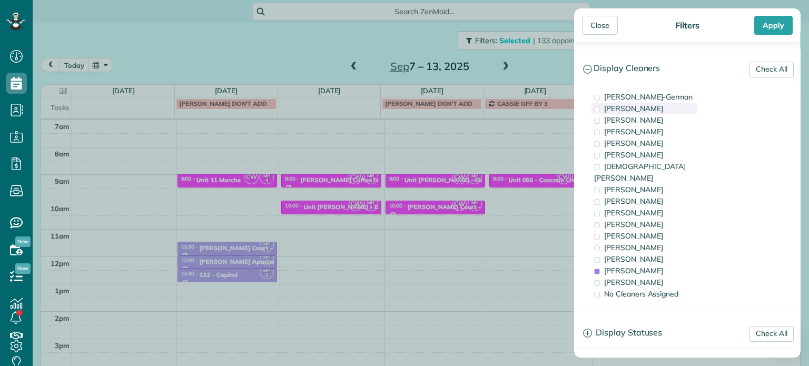
click at [649, 113] on div "Cassie Feliciano" at bounding box center [644, 109] width 105 height 12
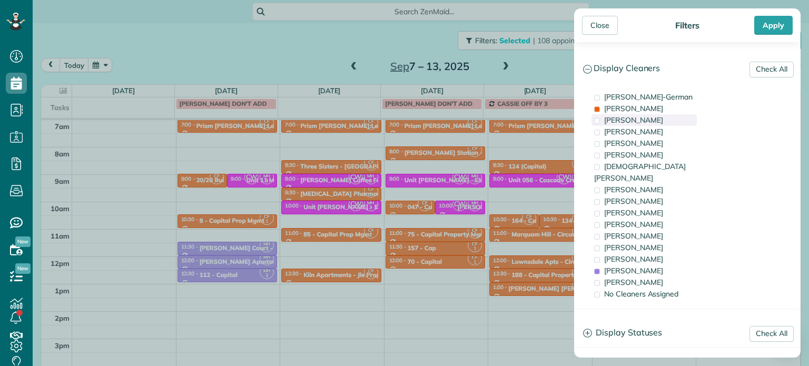
click at [653, 124] on div "Tawnya Reynolds" at bounding box center [644, 120] width 105 height 12
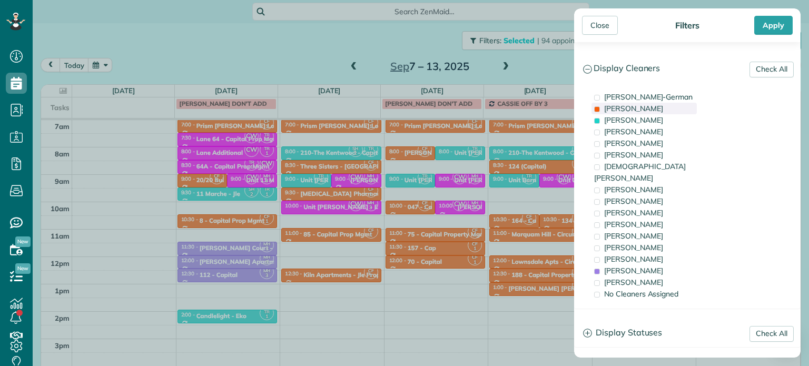
click at [648, 112] on span "Cassie Feliciano" at bounding box center [633, 108] width 59 height 9
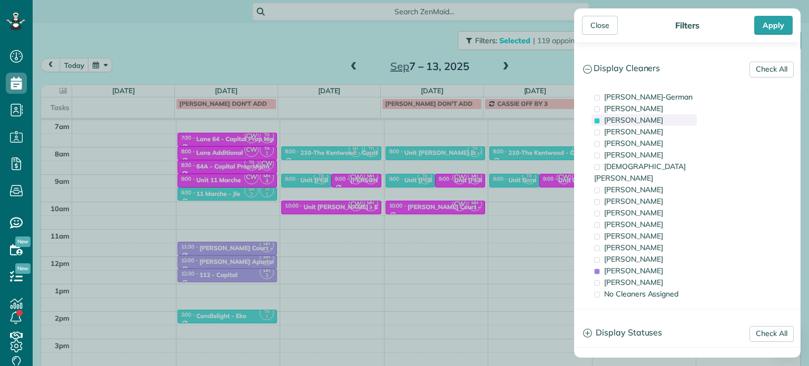
click at [651, 120] on span "Tawnya Reynolds" at bounding box center [633, 119] width 59 height 9
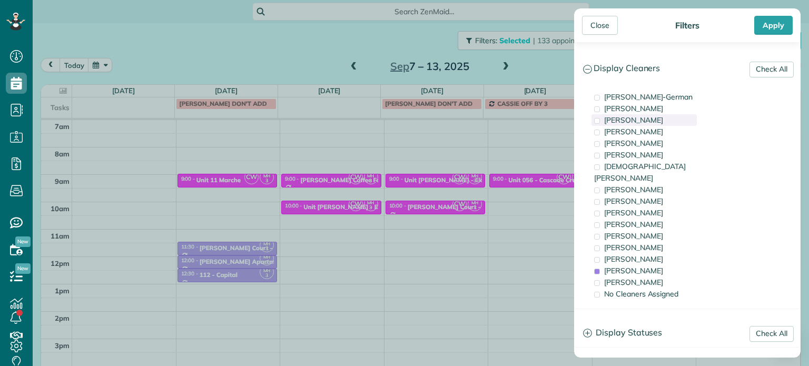
click at [612, 121] on span "Tawnya Reynolds" at bounding box center [633, 119] width 59 height 9
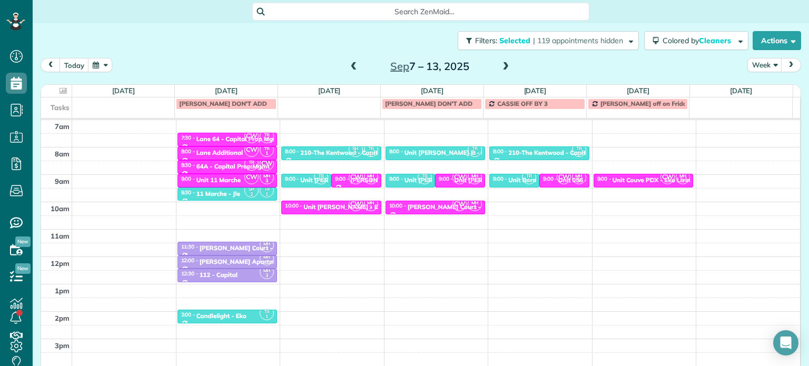
click at [504, 166] on div "Close Filters Apply Check All Display Cleaners Christina Wright-German Cassie F…" at bounding box center [404, 183] width 809 height 366
click at [510, 183] on div at bounding box center [514, 185] width 49 height 4
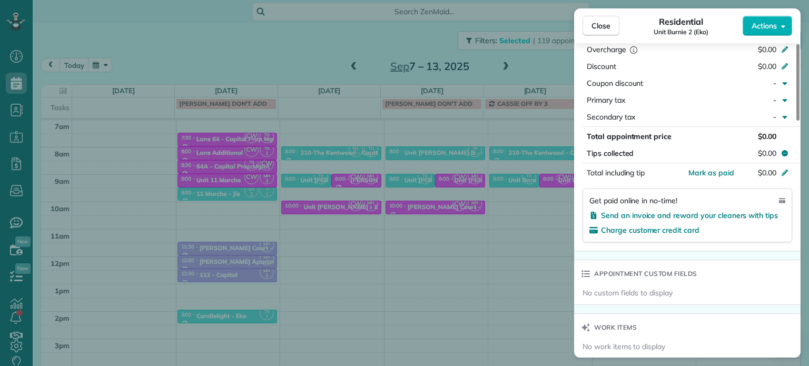
scroll to position [799, 0]
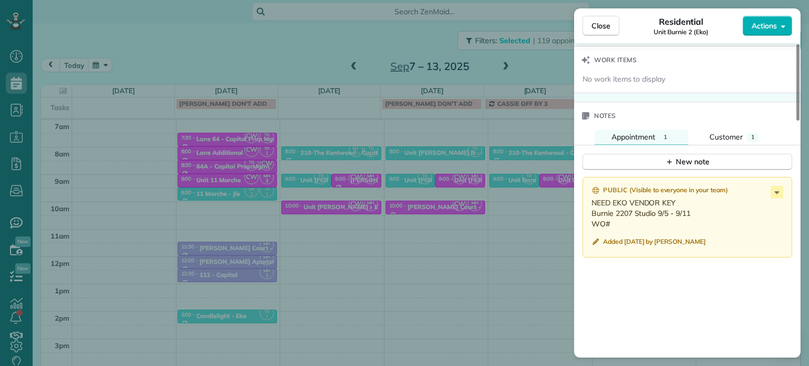
click at [512, 218] on div "Close Residential Unit Burnie 2 (Eko) Actions Status Active Unit Burnie 2 (Eko)…" at bounding box center [404, 183] width 809 height 366
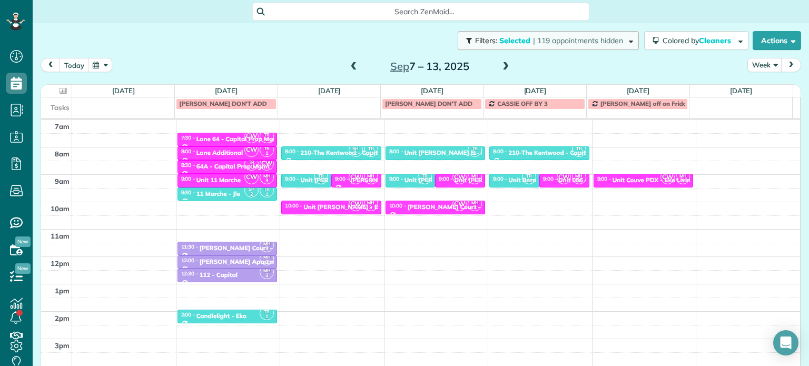
click at [573, 42] on span "| 119 appointments hidden" at bounding box center [578, 40] width 90 height 9
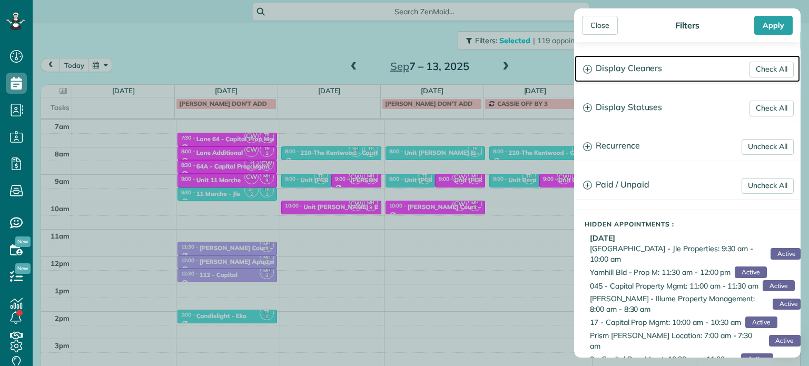
click at [630, 77] on h3 "Display Cleaners" at bounding box center [687, 68] width 225 height 27
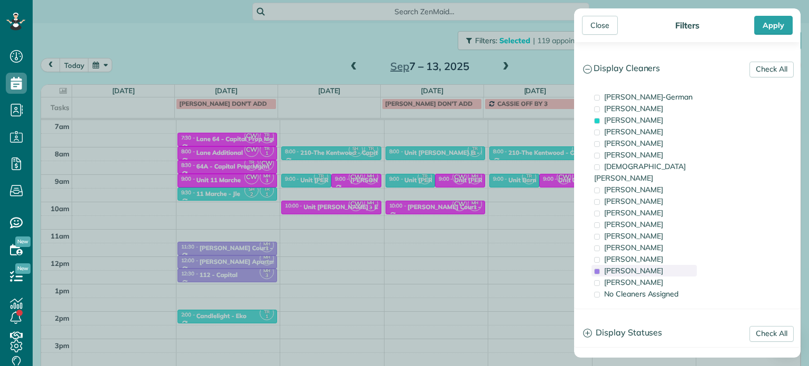
click at [633, 266] on span "Meralda Harris" at bounding box center [633, 270] width 59 height 9
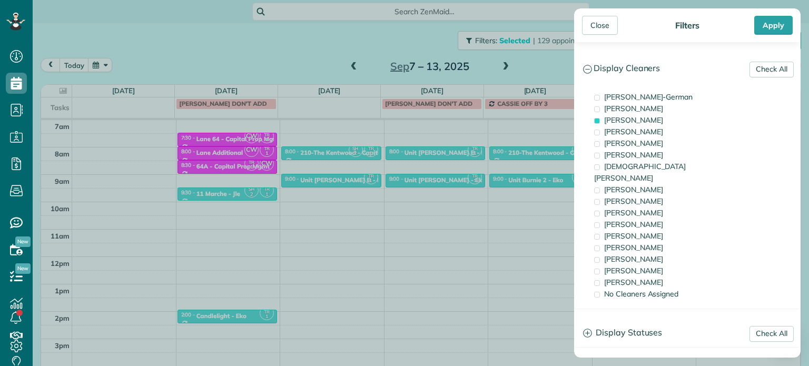
drag, startPoint x: 449, startPoint y: 231, endPoint x: 447, endPoint y: 221, distance: 10.9
click at [447, 221] on div "Close Filters Apply Check All Display Cleaners Christina Wright-German Cassie F…" at bounding box center [404, 183] width 809 height 366
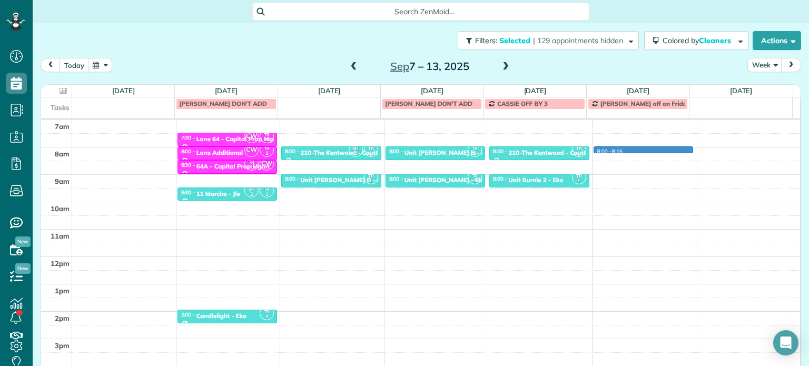
click at [612, 150] on div "4am 5am 6am 7am 8am 9am 10am 11am 12pm 1pm 2pm 3pm 4pm 5pm SH 2 TR 1 6:00 - 6:3…" at bounding box center [420, 229] width 759 height 383
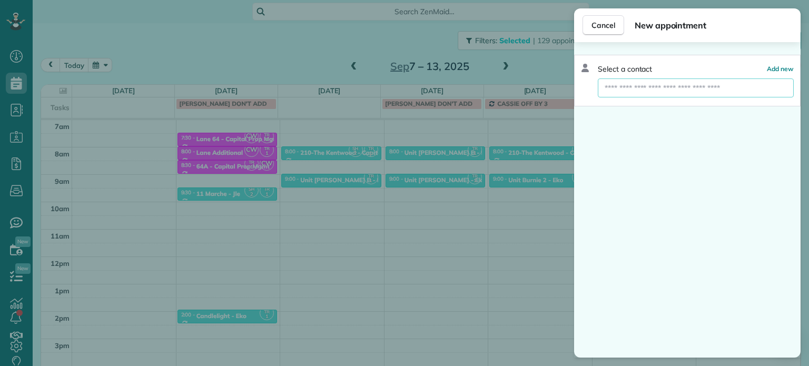
click at [660, 84] on input "text" at bounding box center [696, 87] width 196 height 19
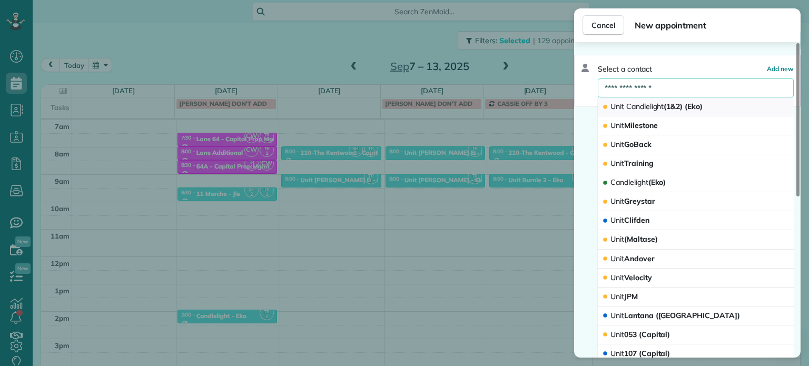
type input "**********"
click at [655, 107] on span "Candlelight" at bounding box center [645, 106] width 38 height 9
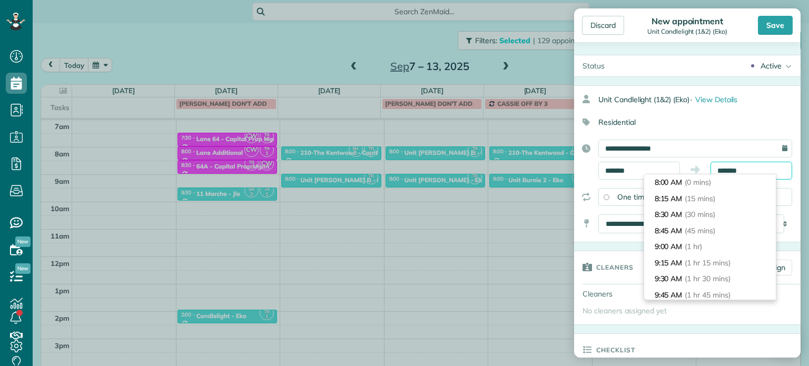
click at [726, 166] on input "*******" at bounding box center [752, 171] width 82 height 18
type input "*******"
click at [712, 213] on span "(30 mins)" at bounding box center [701, 214] width 33 height 9
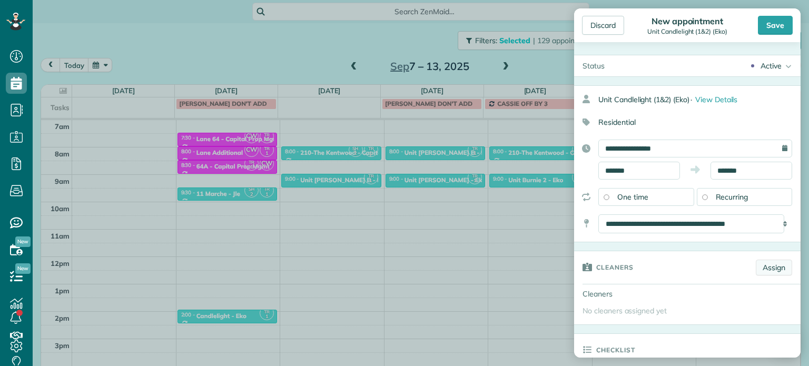
click at [767, 270] on link "Assign" at bounding box center [774, 268] width 36 height 16
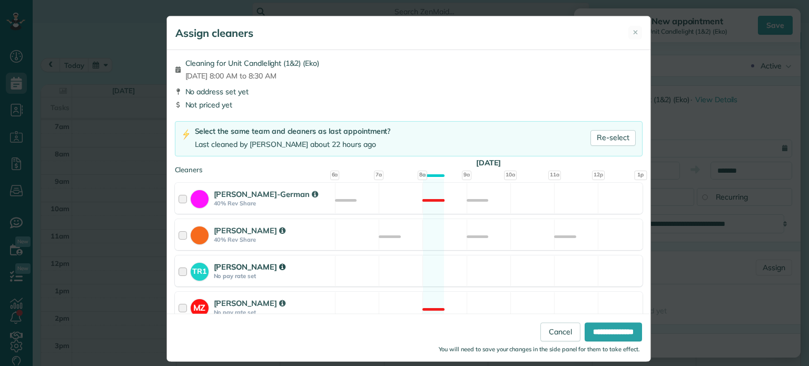
click at [430, 276] on div "TR1 Tawnya Reynolds No pay rate set Available" at bounding box center [409, 270] width 468 height 31
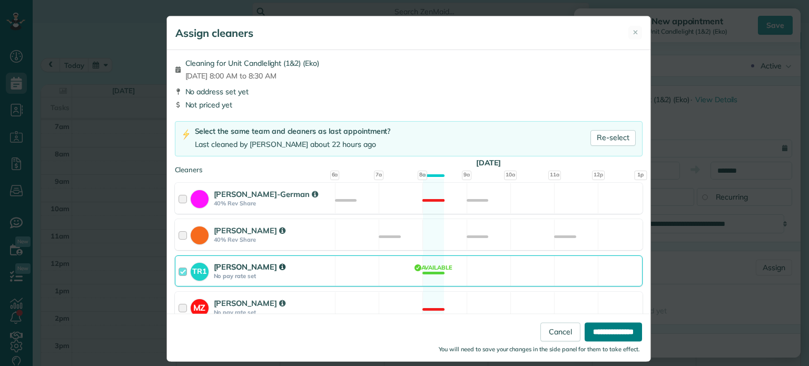
click at [611, 332] on input "**********" at bounding box center [613, 332] width 57 height 19
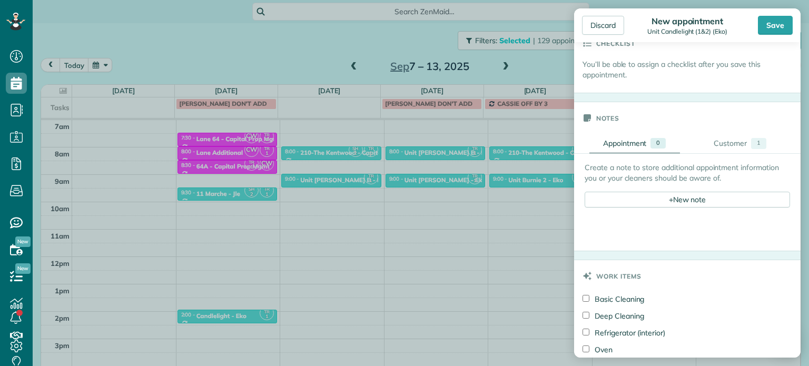
scroll to position [316, 0]
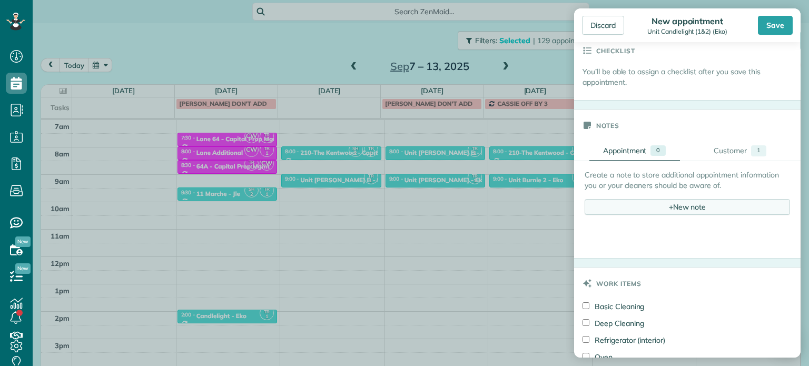
click at [676, 210] on div "+ New note" at bounding box center [687, 207] width 205 height 16
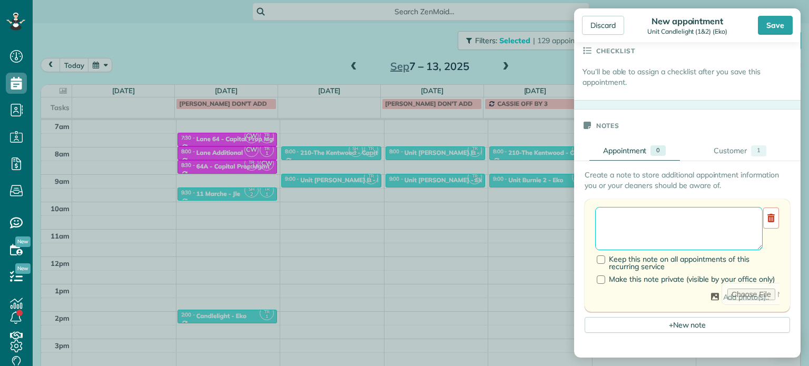
click at [676, 224] on textarea at bounding box center [679, 228] width 168 height 43
paste textarea "**********"
click at [694, 225] on textarea "**********" at bounding box center [679, 228] width 168 height 43
type textarea "**********"
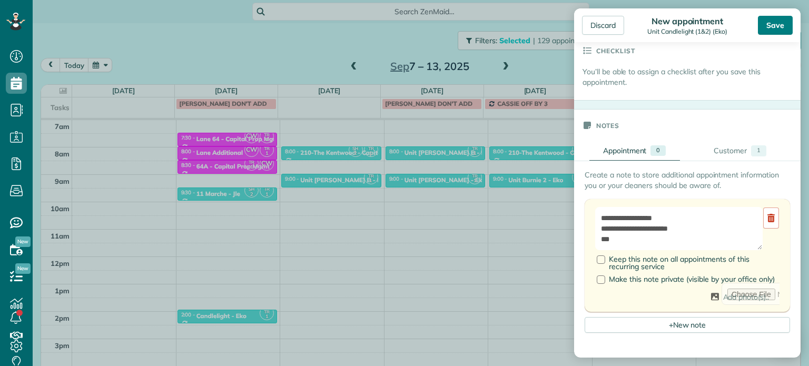
click at [779, 27] on div "Save" at bounding box center [775, 25] width 35 height 19
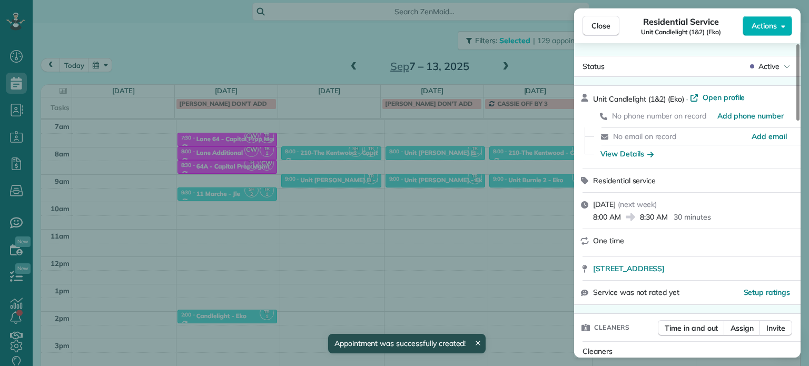
click at [522, 59] on div "Close Residential Service Unit Candlelight (1&2) (Eko) Actions Status Active Un…" at bounding box center [404, 183] width 809 height 366
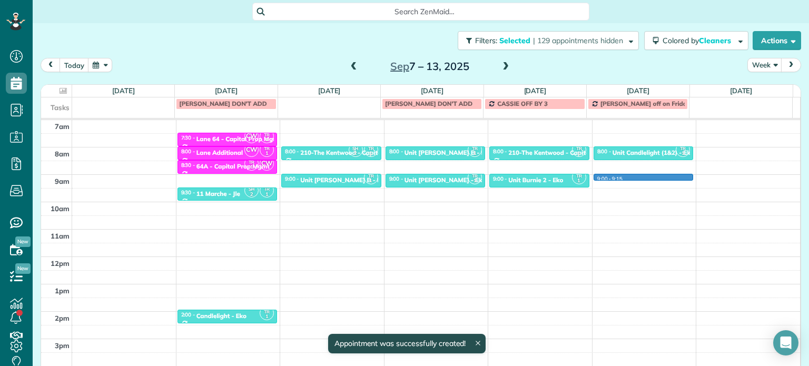
click at [636, 178] on div "4am 5am 6am 7am 8am 9am 10am 11am 12pm 1pm 2pm 3pm 4pm 5pm SH 2 TR 1 6:00 - 6:3…" at bounding box center [420, 229] width 759 height 383
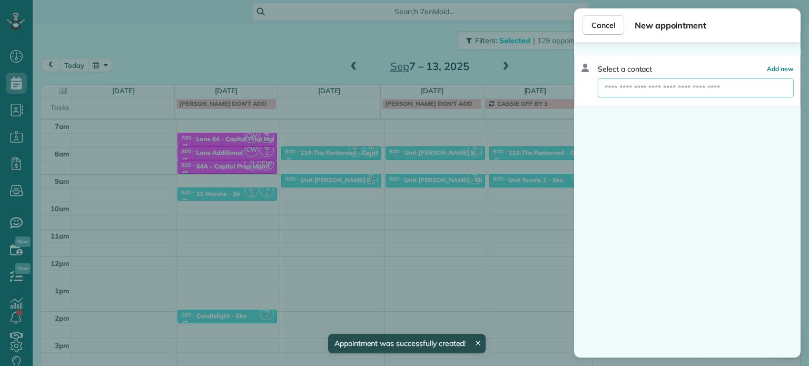
click at [660, 93] on input "text" at bounding box center [696, 87] width 196 height 19
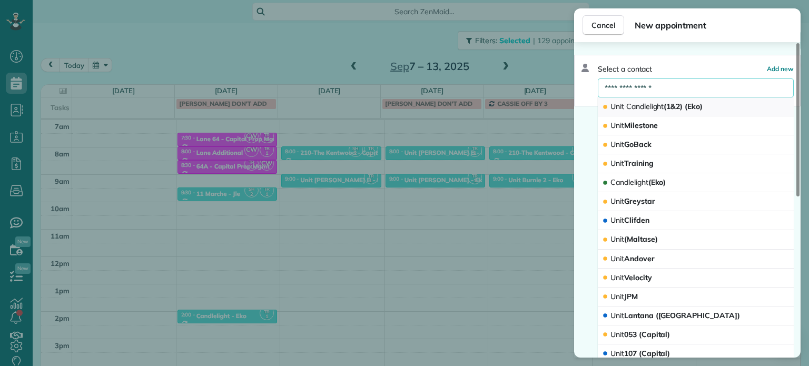
type input "**********"
click at [662, 111] on span "Unit Candlelight (1&2) (Eko)" at bounding box center [657, 107] width 92 height 10
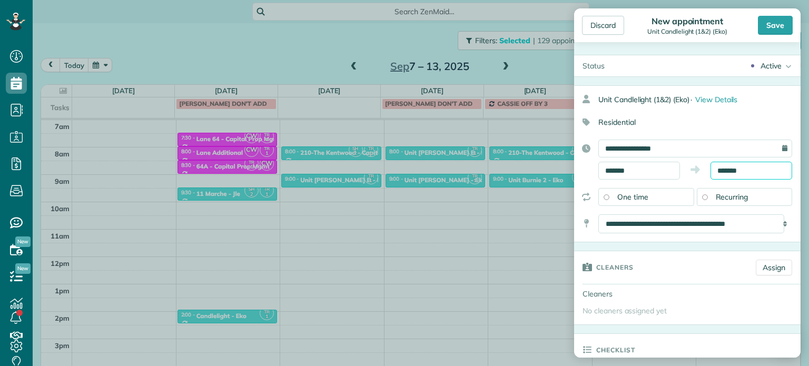
click at [722, 168] on input "*******" at bounding box center [752, 171] width 82 height 18
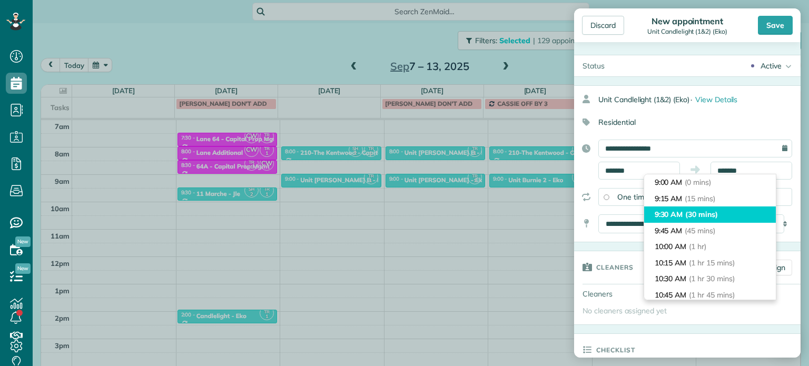
type input "*******"
click at [718, 216] on span "(30 mins)" at bounding box center [701, 214] width 33 height 9
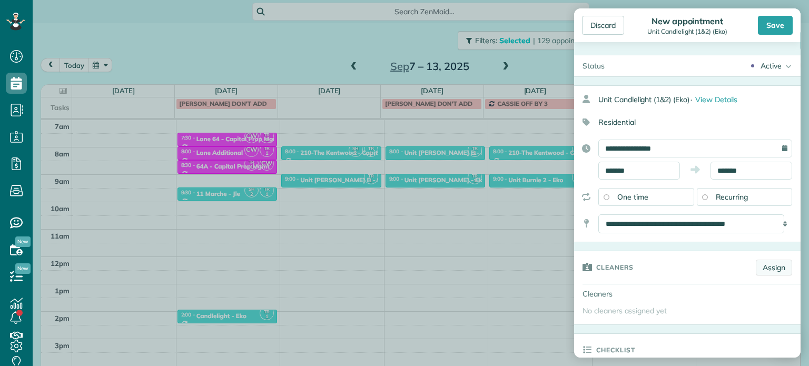
click at [759, 263] on link "Assign" at bounding box center [774, 268] width 36 height 16
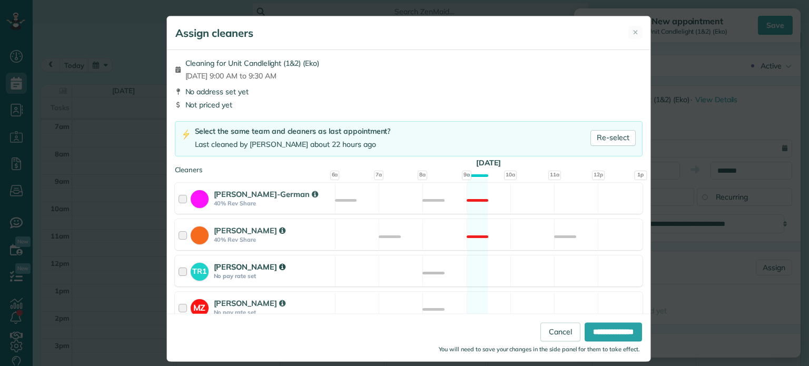
click at [475, 270] on div "TR1 Tawnya Reynolds No pay rate set Available" at bounding box center [409, 270] width 468 height 31
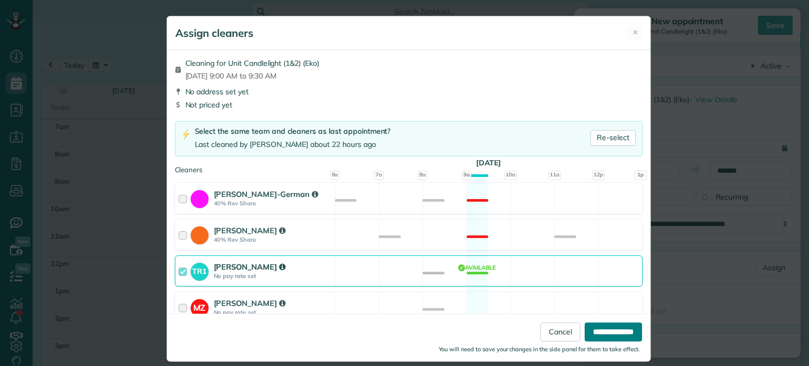
click at [597, 332] on input "**********" at bounding box center [613, 332] width 57 height 19
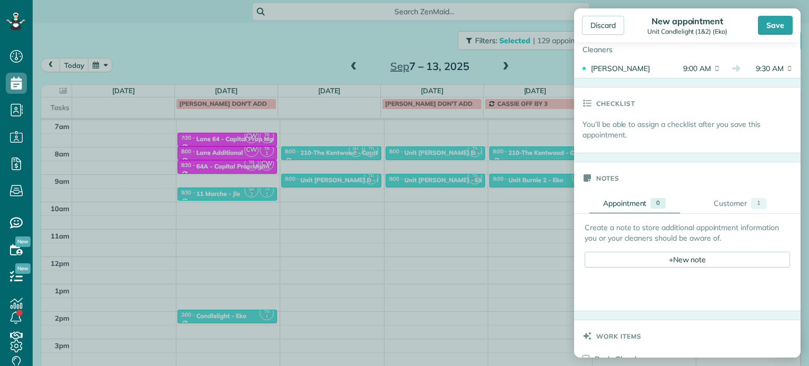
scroll to position [316, 0]
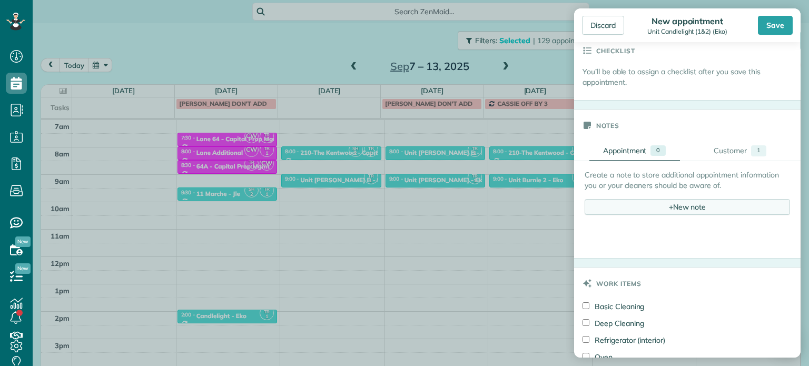
click at [658, 199] on div "+ New note" at bounding box center [687, 207] width 205 height 16
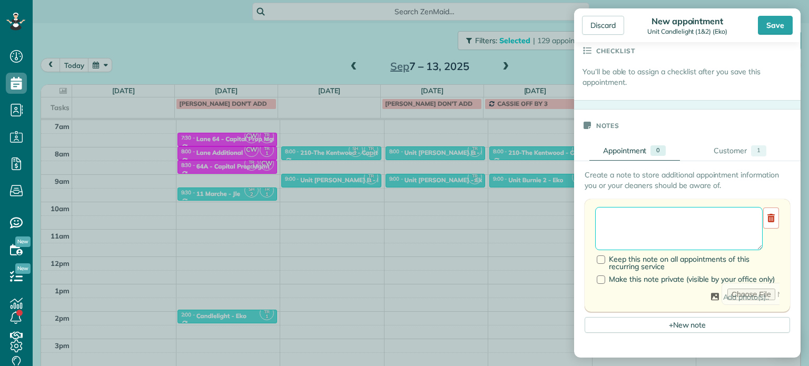
click at [670, 227] on textarea at bounding box center [679, 228] width 168 height 43
paste textarea "**********"
type textarea "**********"
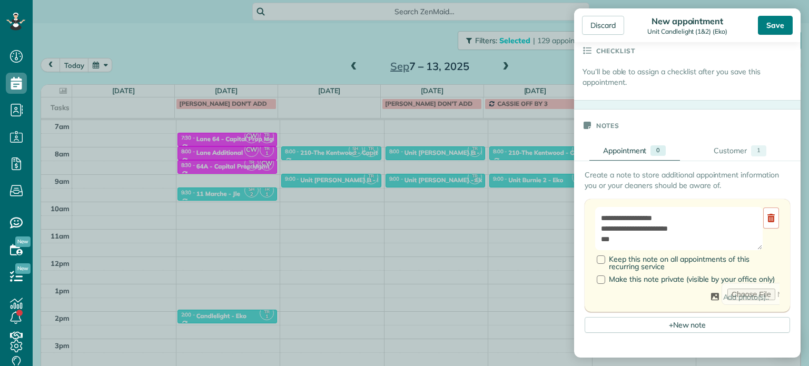
click at [761, 27] on div "Save" at bounding box center [775, 25] width 35 height 19
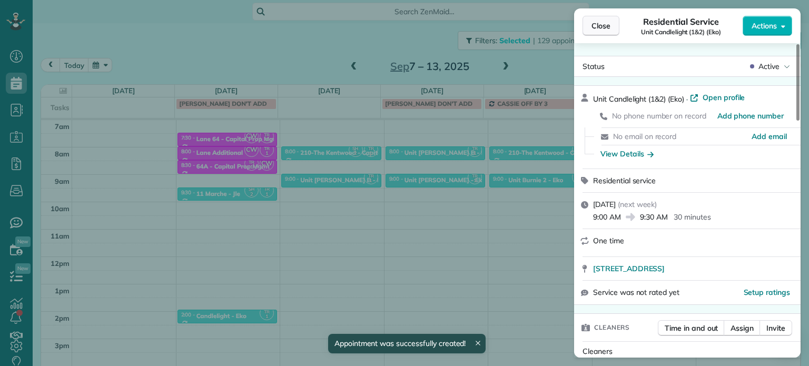
click at [609, 22] on span "Close" at bounding box center [601, 26] width 19 height 11
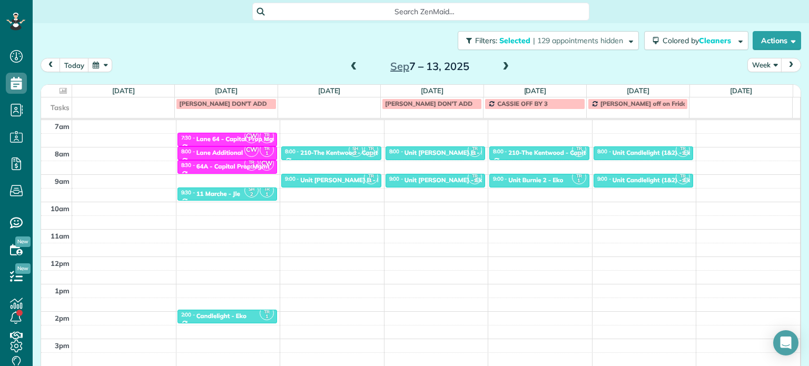
click at [500, 66] on span at bounding box center [506, 66] width 12 height 9
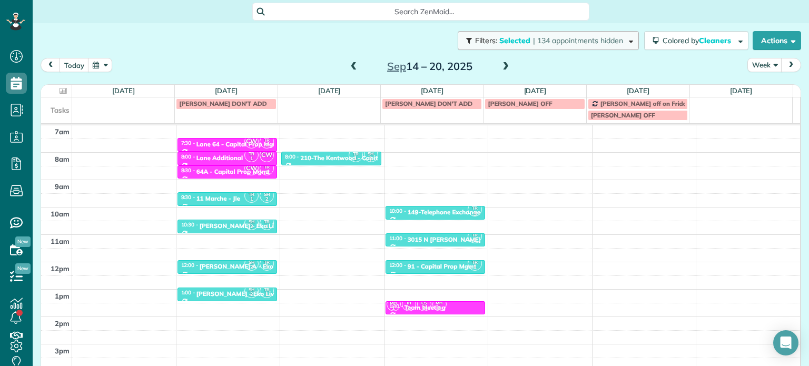
click at [546, 44] on span "| 134 appointments hidden" at bounding box center [578, 40] width 90 height 9
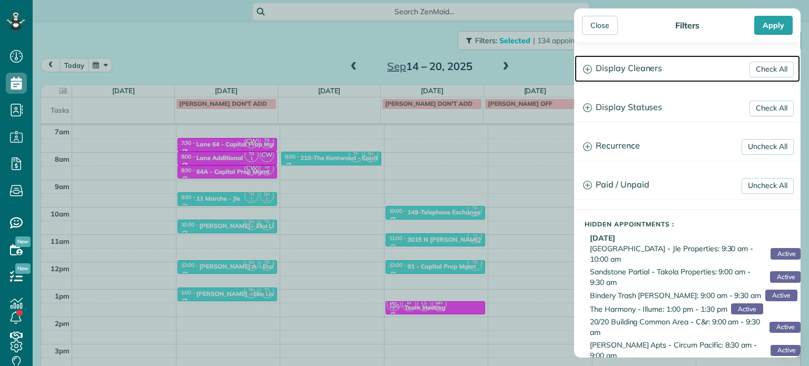
click at [642, 74] on h3 "Display Cleaners" at bounding box center [687, 68] width 225 height 27
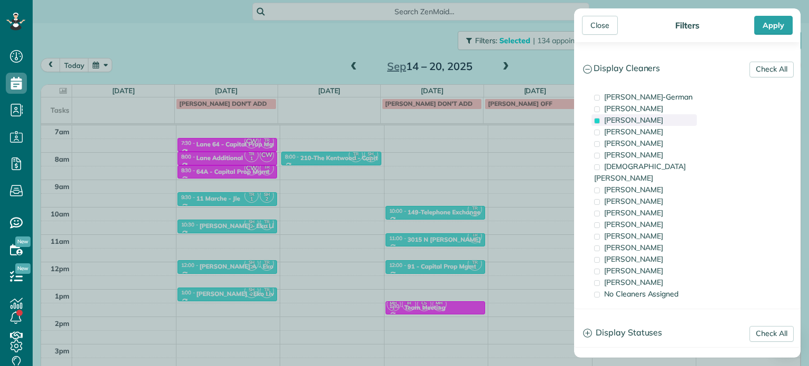
click at [645, 122] on span "Tawnya Reynolds" at bounding box center [633, 119] width 59 height 9
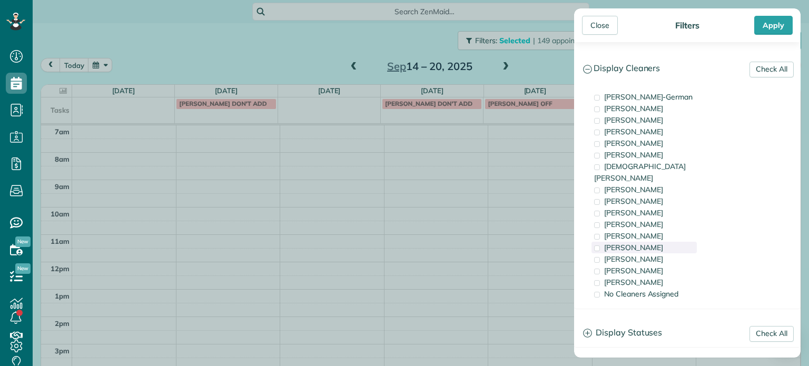
click at [641, 243] on span "Tammi Rue" at bounding box center [633, 247] width 59 height 9
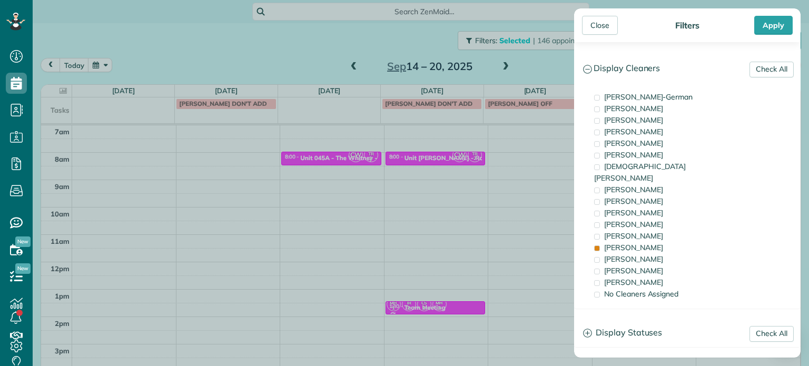
click at [241, 158] on div "Close Filters Apply Check All Display Cleaners Christina Wright-German Cassie F…" at bounding box center [404, 183] width 809 height 366
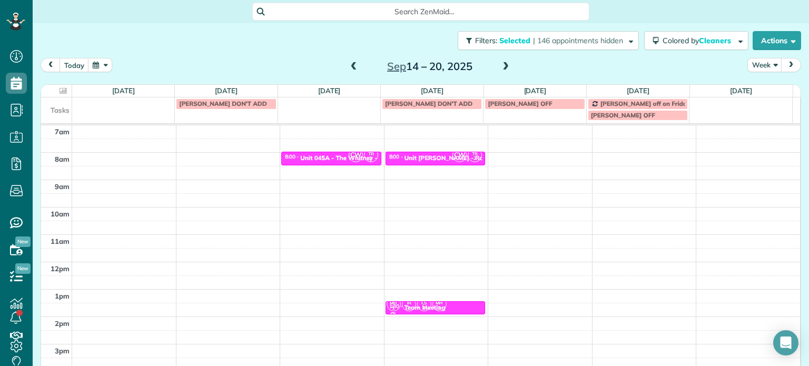
click at [235, 156] on div "4am 5am 6am 7am 8am 9am 10am 11am 12pm 1pm 2pm 3pm 4pm 5pm CW TR 2 8:00 - 8:30 …" at bounding box center [420, 234] width 759 height 383
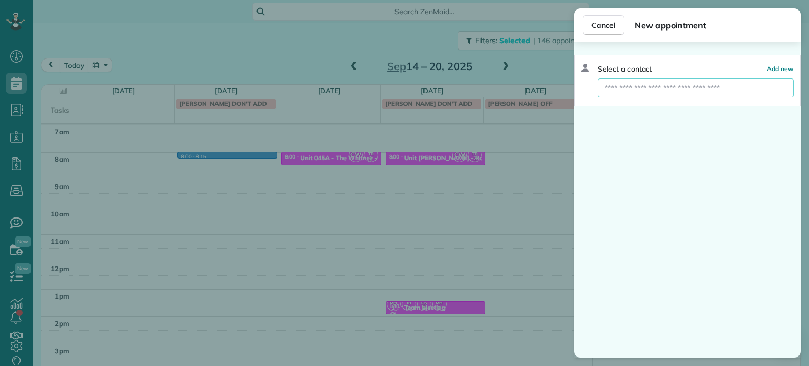
click at [649, 89] on input "text" at bounding box center [696, 87] width 196 height 19
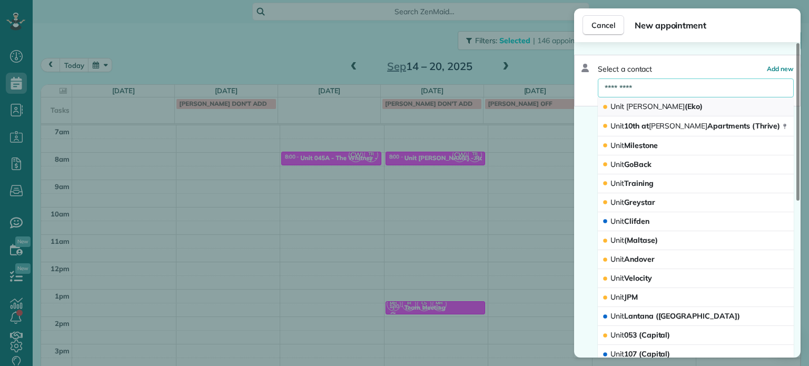
type input "*********"
click at [643, 102] on span "Unit Hoyt (Eko)" at bounding box center [657, 106] width 92 height 9
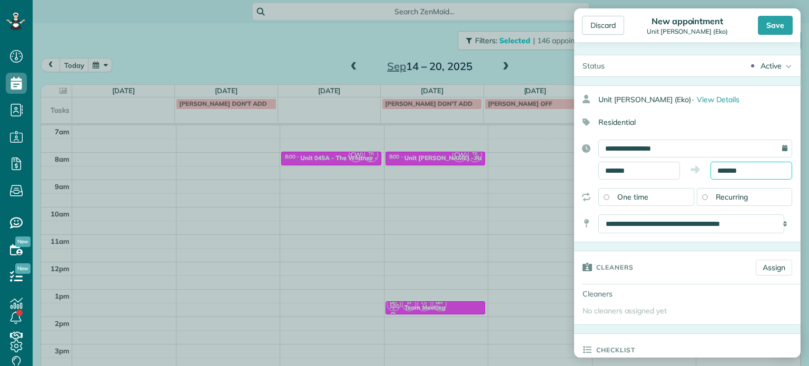
click at [719, 170] on input "*******" at bounding box center [752, 171] width 82 height 18
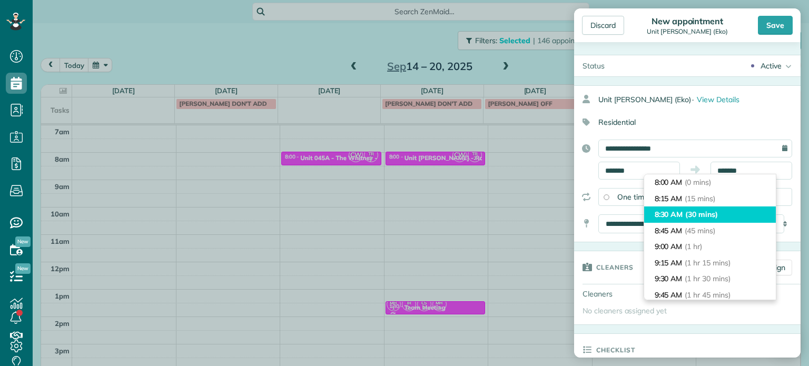
type input "*******"
click at [718, 214] on span "(30 mins)" at bounding box center [701, 214] width 33 height 9
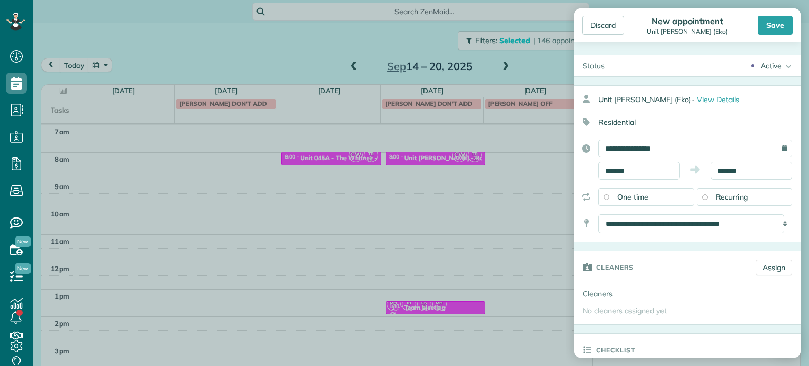
click at [761, 275] on div "Cleaners Assign" at bounding box center [687, 267] width 227 height 33
click at [767, 267] on link "Assign" at bounding box center [774, 268] width 36 height 16
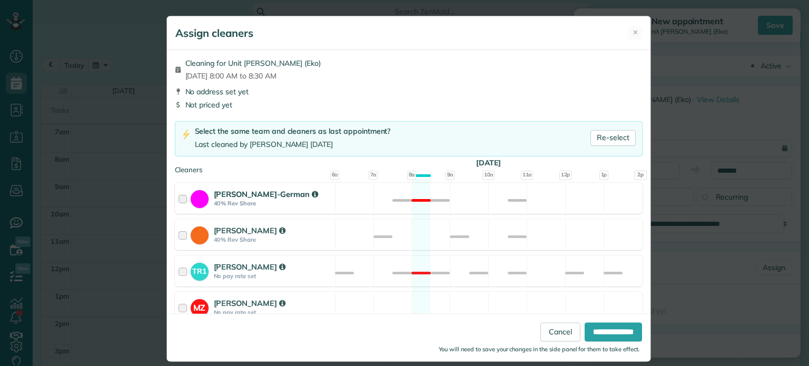
click at [338, 202] on div "Christina Wright-German 40% Rev Share Not available" at bounding box center [409, 198] width 468 height 31
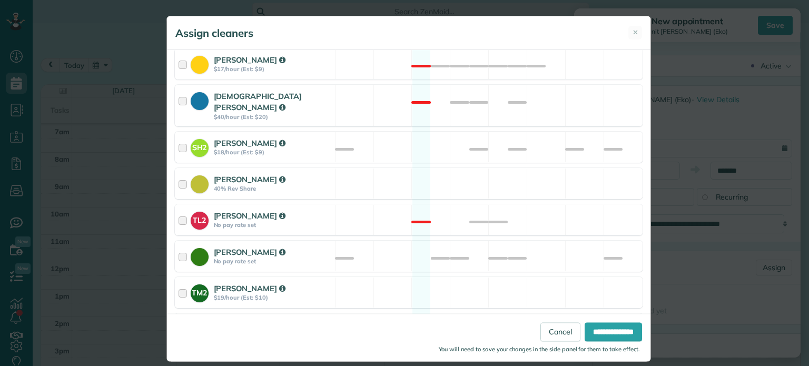
scroll to position [444, 0]
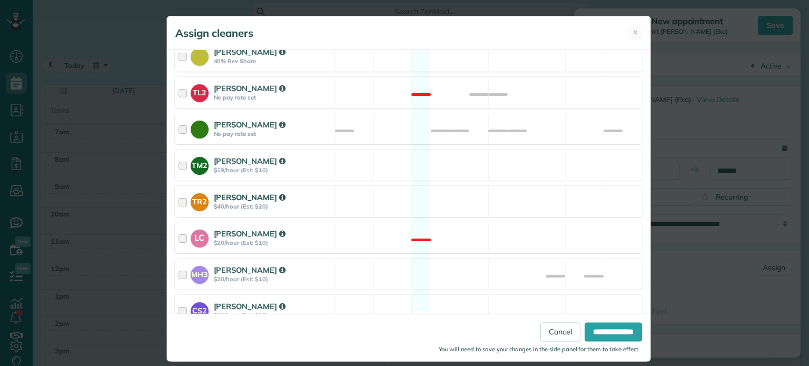
click at [367, 191] on div "TR2 Tammi Rue $40/hour (Est: $20) Available" at bounding box center [409, 201] width 468 height 31
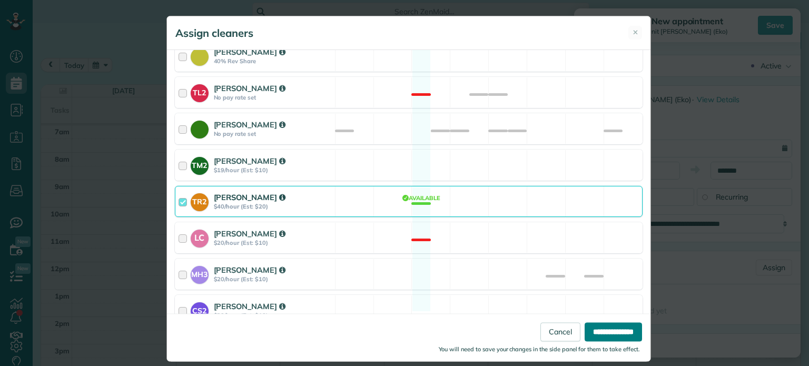
click at [593, 333] on input "**********" at bounding box center [613, 332] width 57 height 19
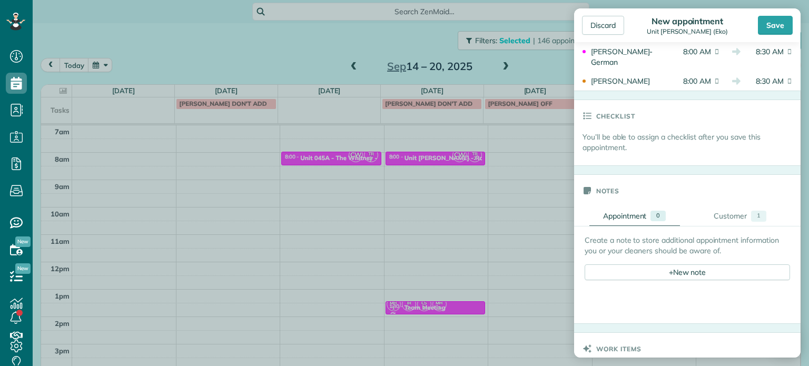
scroll to position [316, 0]
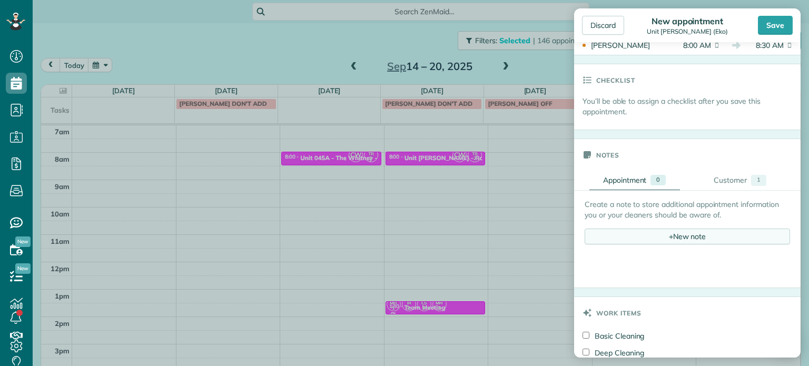
click at [683, 239] on div "+ New note" at bounding box center [687, 237] width 205 height 16
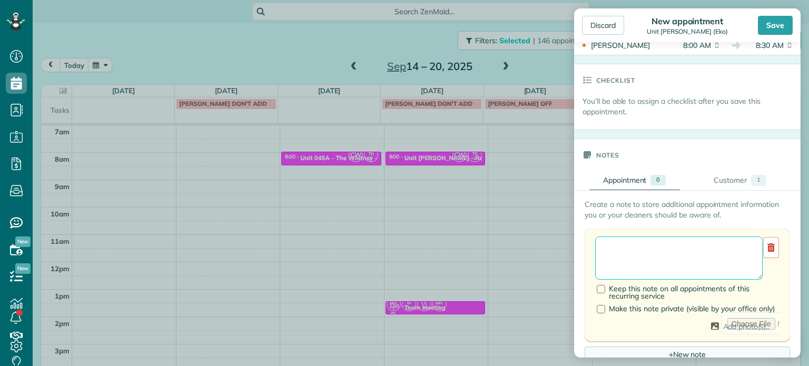
click at [684, 244] on textarea at bounding box center [679, 258] width 168 height 43
paste textarea "**********"
click at [675, 255] on textarea "**********" at bounding box center [679, 258] width 168 height 43
type textarea "**********"
click at [775, 24] on div "Save" at bounding box center [775, 25] width 35 height 19
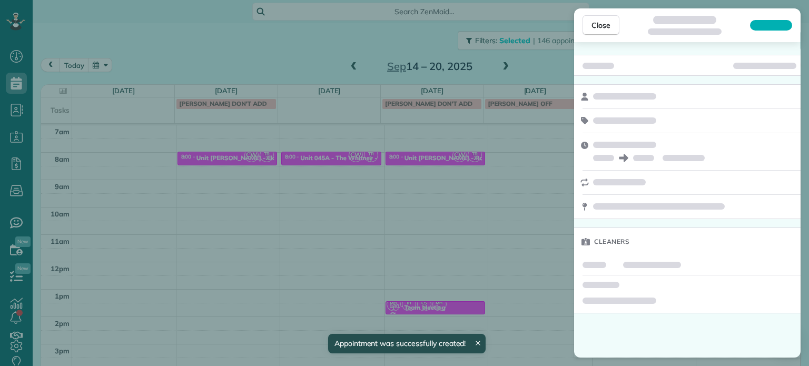
click at [216, 43] on div "Close Cleaners" at bounding box center [404, 183] width 809 height 366
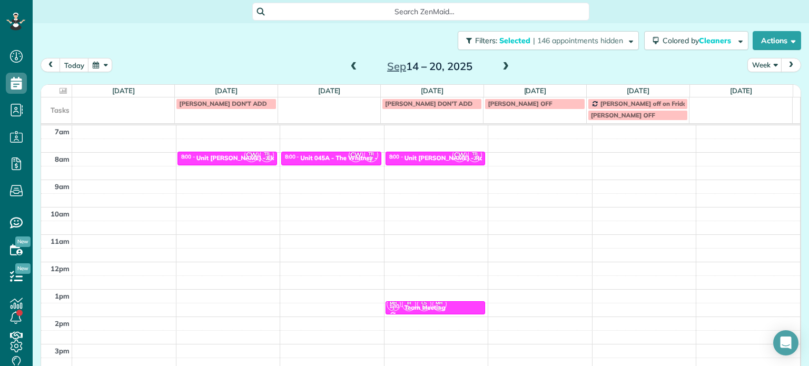
click at [232, 182] on div "4am 5am 6am 7am 8am 9am 10am 11am 12pm 1pm 2pm 3pm 4pm 5pm CW TR 2 8:00 - 8:30 …" at bounding box center [420, 234] width 759 height 383
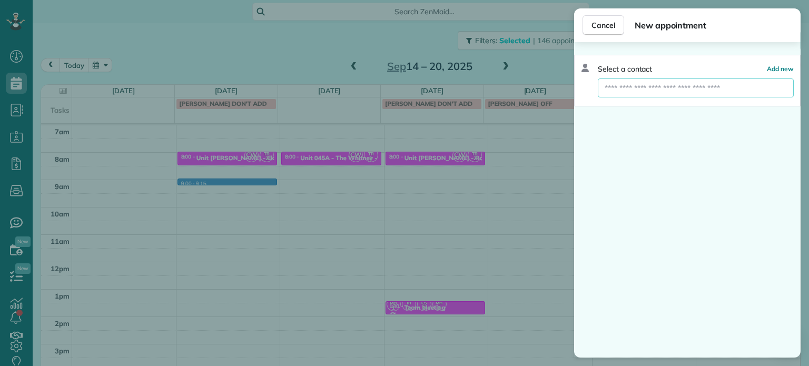
click at [643, 88] on input "text" at bounding box center [696, 87] width 196 height 19
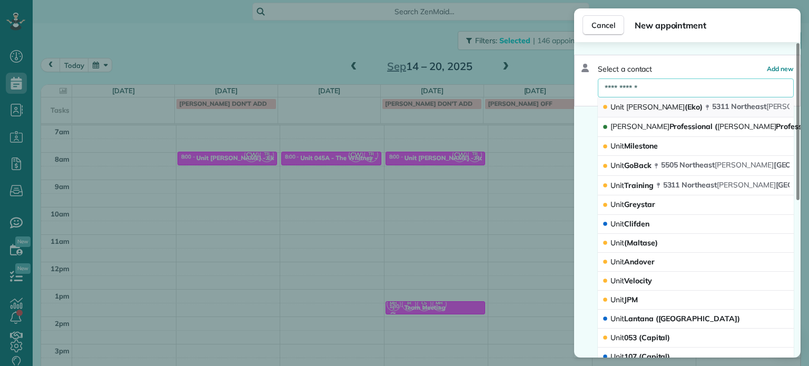
type input "**********"
click at [636, 104] on span "Glisan" at bounding box center [655, 106] width 59 height 9
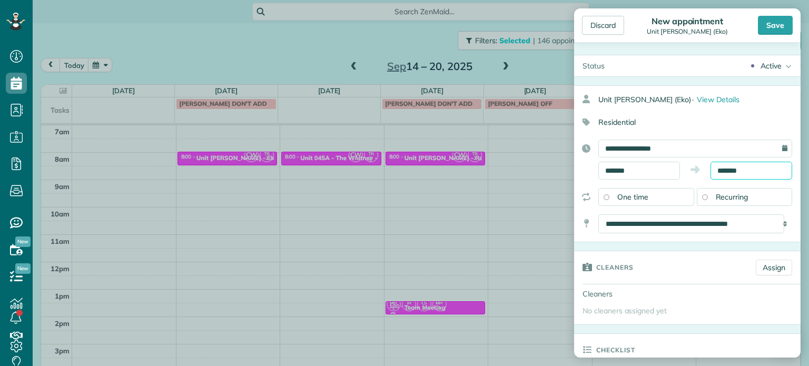
click at [719, 166] on input "*******" at bounding box center [752, 171] width 82 height 18
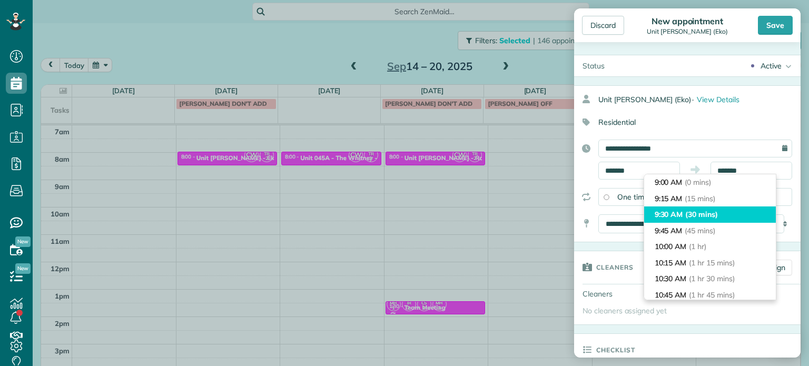
type input "*******"
click at [723, 212] on li "9:30 AM (30 mins)" at bounding box center [710, 215] width 132 height 16
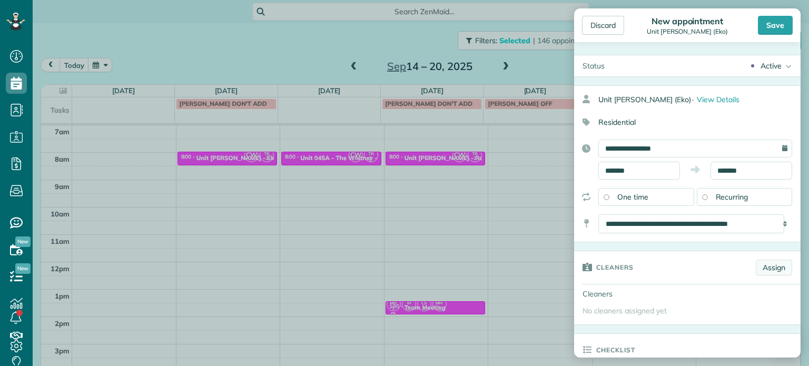
click at [765, 265] on link "Assign" at bounding box center [774, 268] width 36 height 16
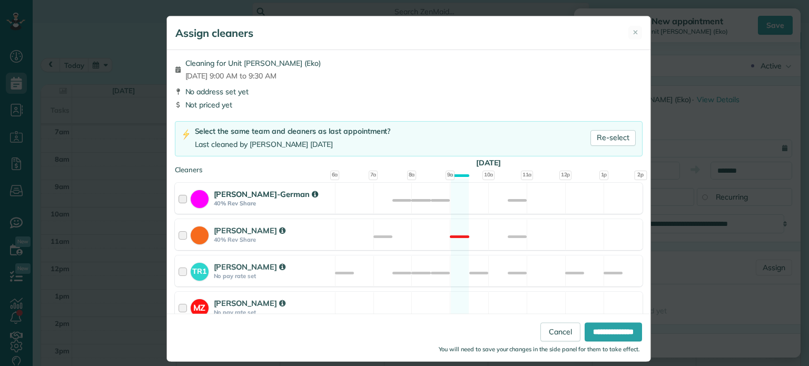
click at [489, 200] on div "Christina Wright-German 40% Rev Share Available" at bounding box center [409, 198] width 468 height 31
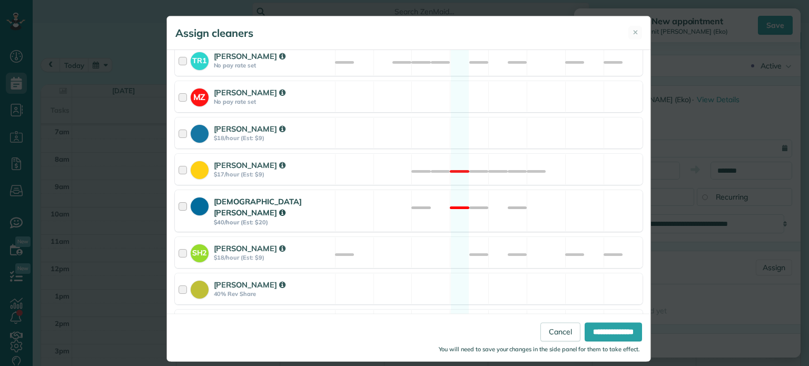
scroll to position [444, 0]
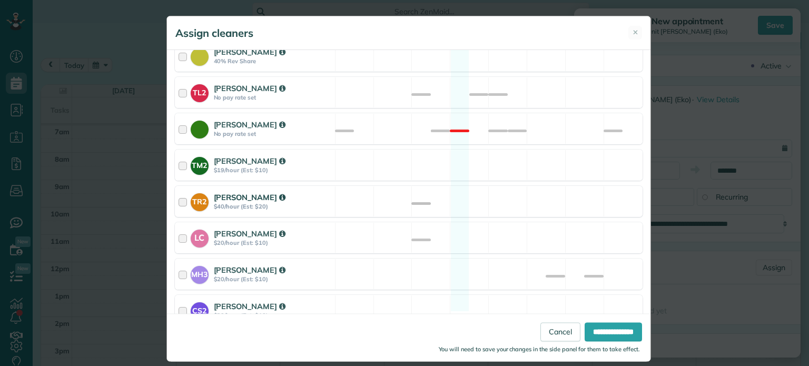
click at [503, 187] on div "TR2 Tammi Rue $40/hour (Est: $20) Available" at bounding box center [409, 201] width 468 height 31
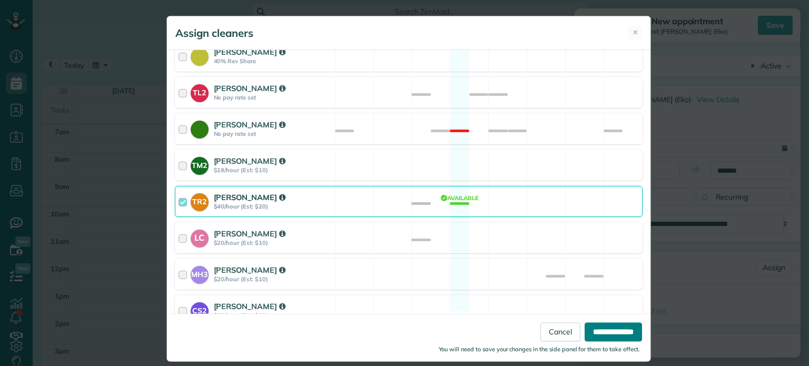
click at [611, 337] on input "**********" at bounding box center [613, 332] width 57 height 19
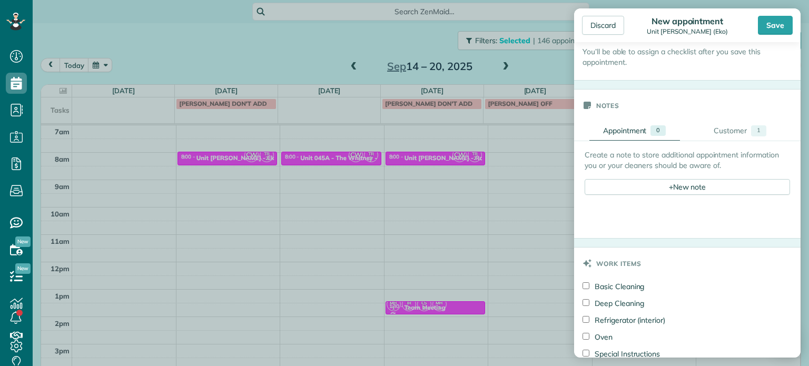
scroll to position [369, 0]
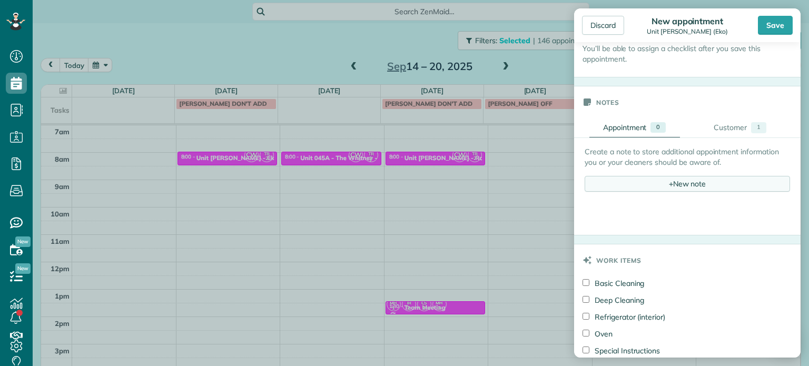
click at [685, 183] on div "+ New note" at bounding box center [687, 184] width 205 height 16
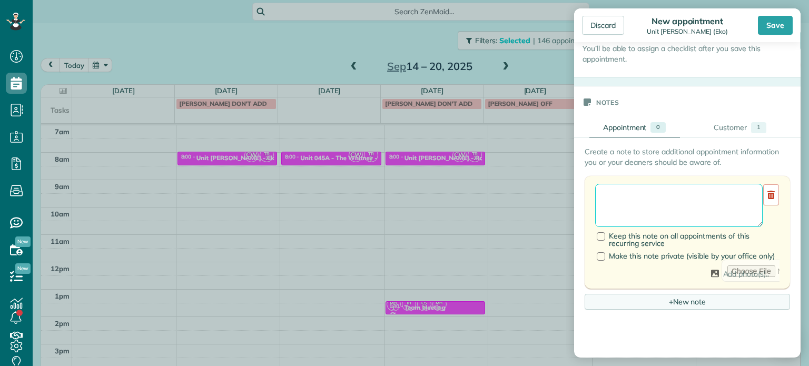
click at [691, 189] on textarea at bounding box center [679, 205] width 168 height 43
paste textarea "**********"
click at [682, 204] on textarea "**********" at bounding box center [679, 205] width 168 height 43
type textarea "**********"
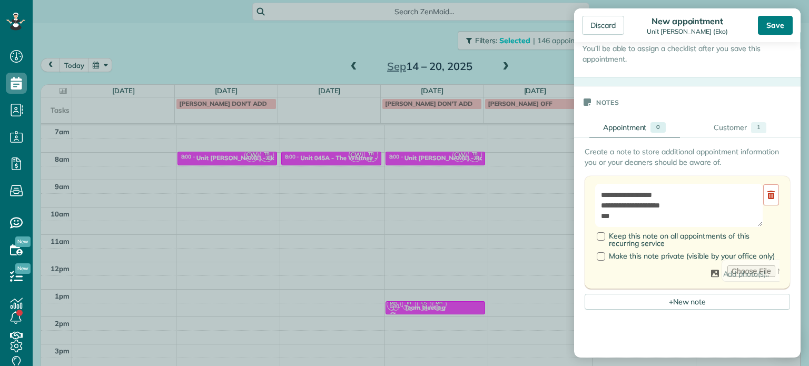
click at [770, 22] on div "Save" at bounding box center [775, 25] width 35 height 19
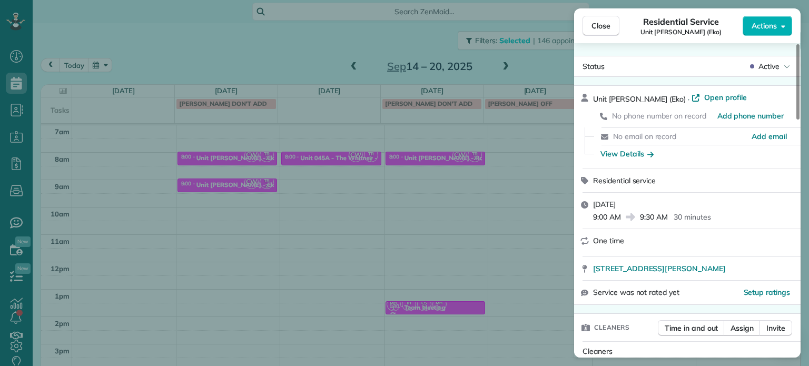
click at [280, 63] on div "Close Residential Service Unit Glisan (Eko) Actions Status Active Unit Glisan (…" at bounding box center [404, 183] width 809 height 366
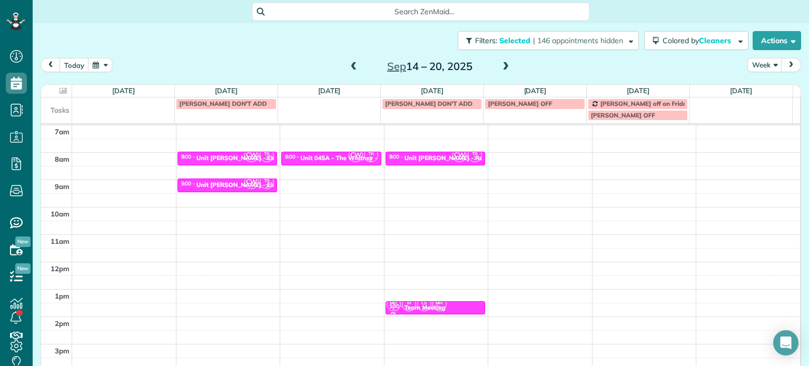
click at [348, 68] on span at bounding box center [354, 66] width 12 height 9
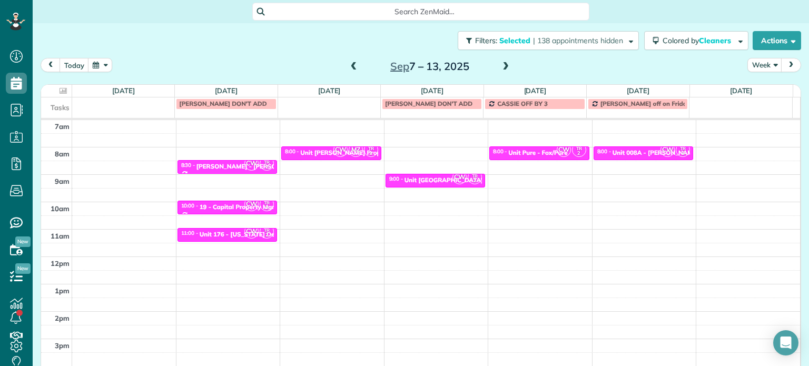
click at [507, 65] on span at bounding box center [506, 66] width 12 height 9
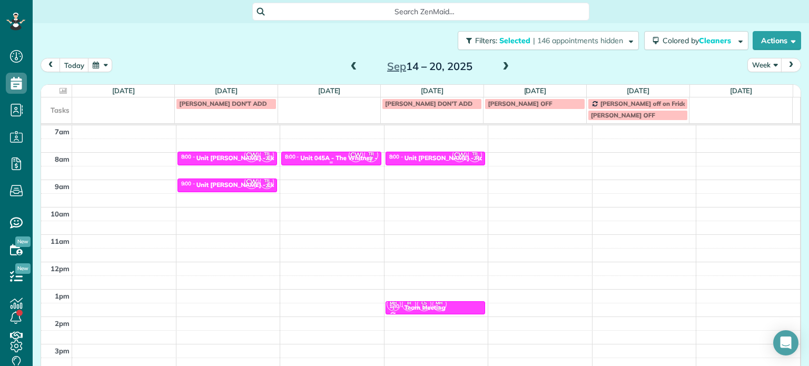
click at [349, 155] on span "CW" at bounding box center [356, 155] width 14 height 14
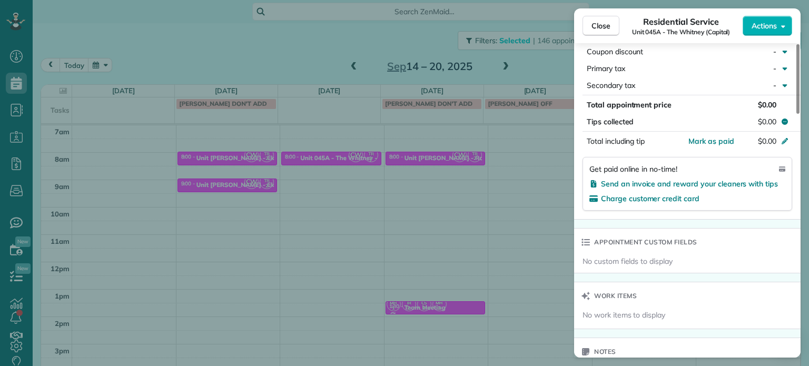
scroll to position [795, 0]
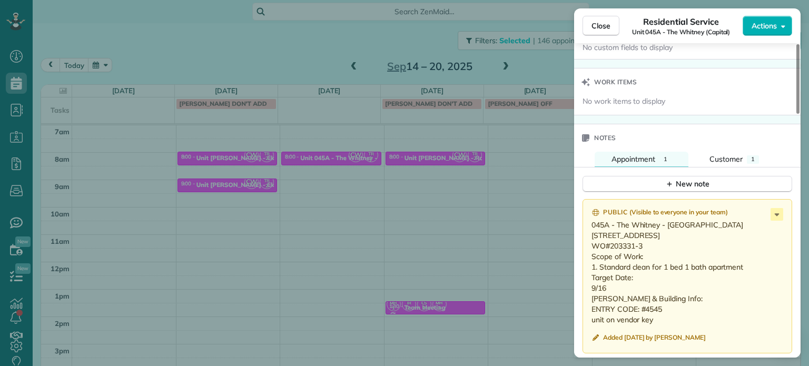
click at [385, 214] on div "Close Residential Service Unit 045A - The Whitney (Capital) Actions Status Acti…" at bounding box center [404, 183] width 809 height 366
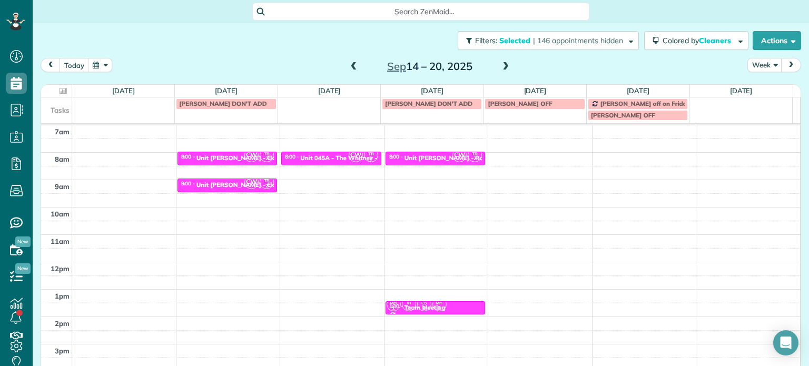
click at [347, 180] on div "4am 5am 6am 7am 8am 9am 10am 11am 12pm 1pm 2pm 3pm 4pm 5pm CW TR 2 8:00 - 8:30 …" at bounding box center [420, 234] width 759 height 383
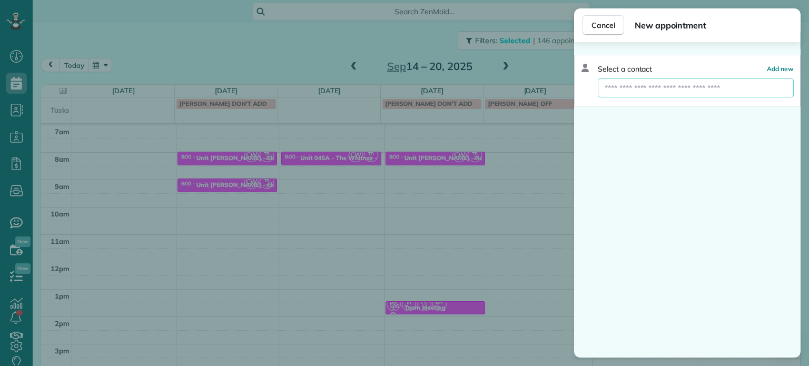
click at [657, 89] on input "text" at bounding box center [696, 87] width 196 height 19
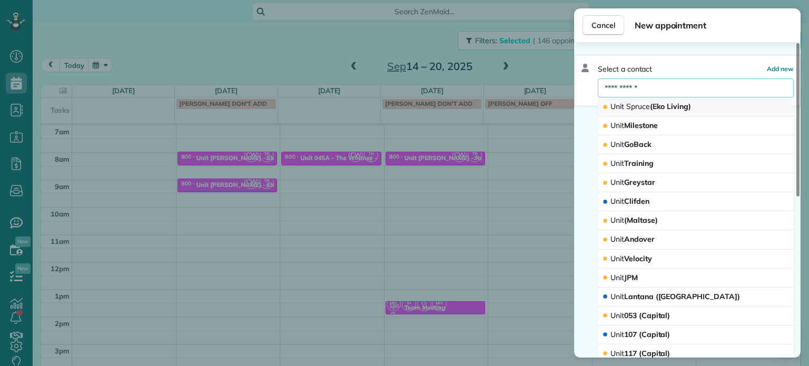
type input "**********"
click at [643, 109] on span "Spruce" at bounding box center [638, 106] width 24 height 9
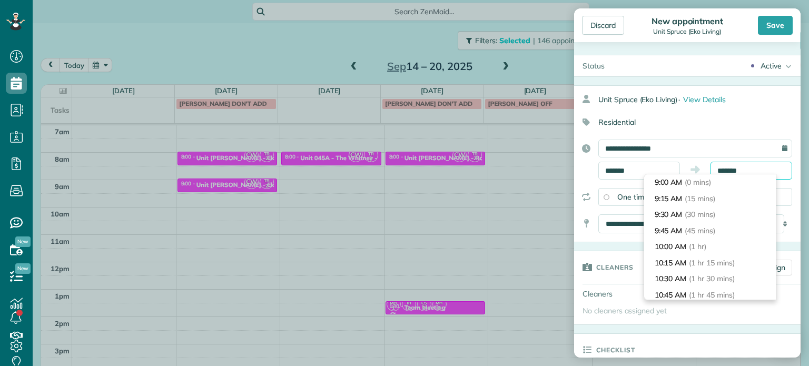
click at [728, 170] on input "*******" at bounding box center [752, 171] width 82 height 18
type input "*******"
click at [723, 216] on li "9:30 AM (30 mins)" at bounding box center [710, 215] width 132 height 16
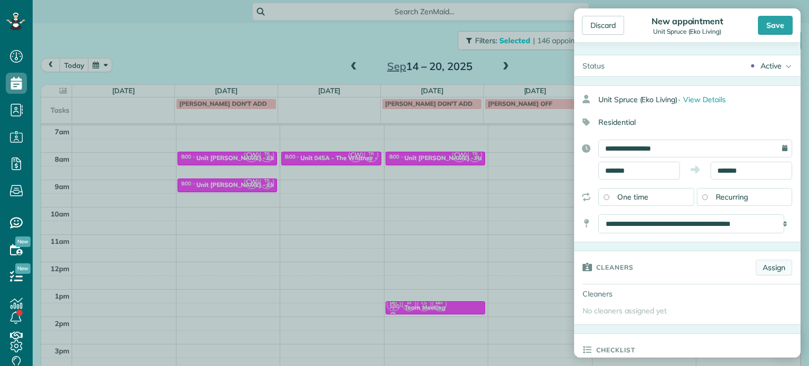
click at [763, 269] on link "Assign" at bounding box center [774, 268] width 36 height 16
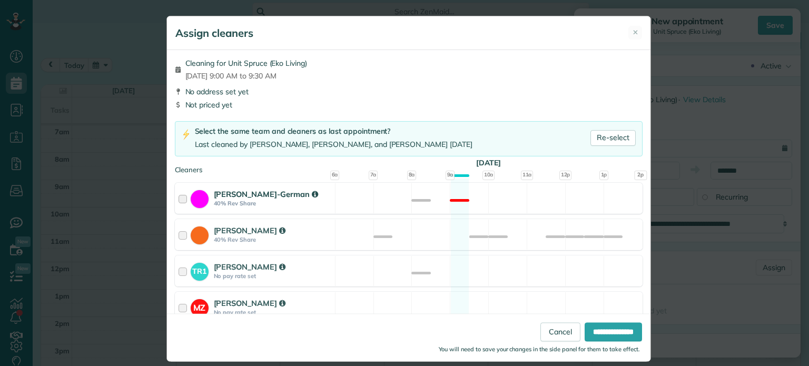
click at [489, 204] on div "Christina Wright-German 40% Rev Share Not available" at bounding box center [409, 198] width 468 height 31
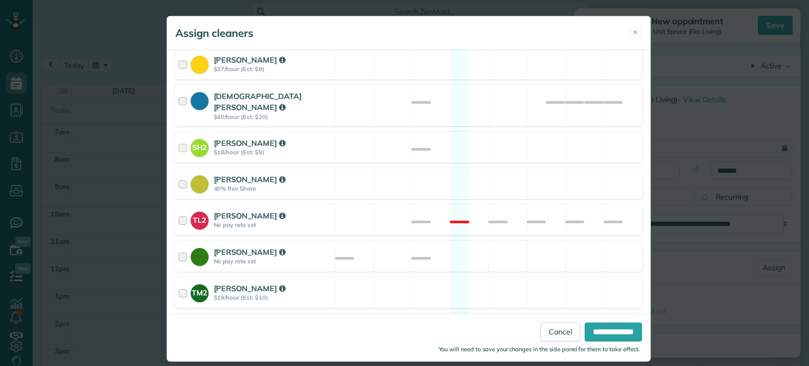
scroll to position [444, 0]
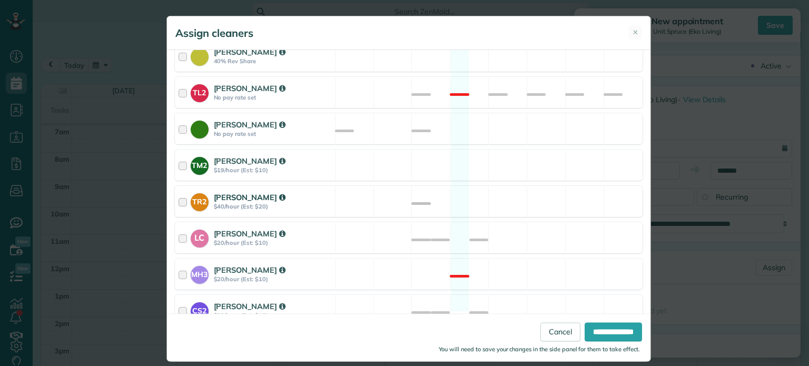
click at [510, 188] on div "TR2 Tammi Rue $40/hour (Est: $20) Available" at bounding box center [409, 201] width 468 height 31
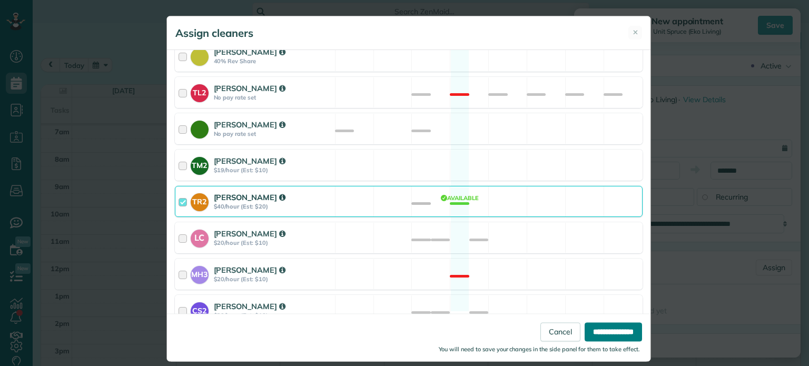
click at [605, 329] on input "**********" at bounding box center [613, 332] width 57 height 19
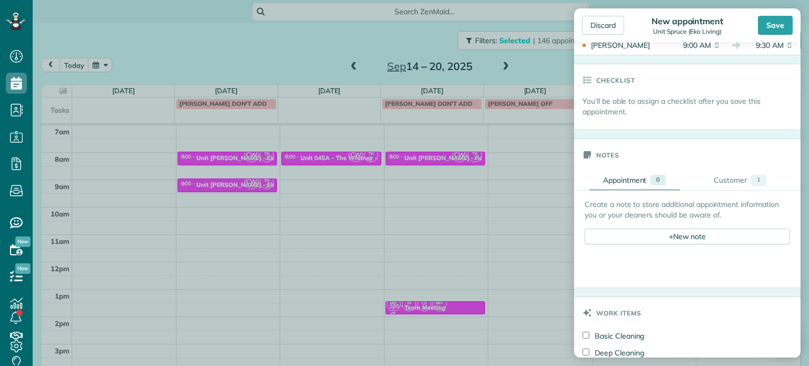
scroll to position [421, 0]
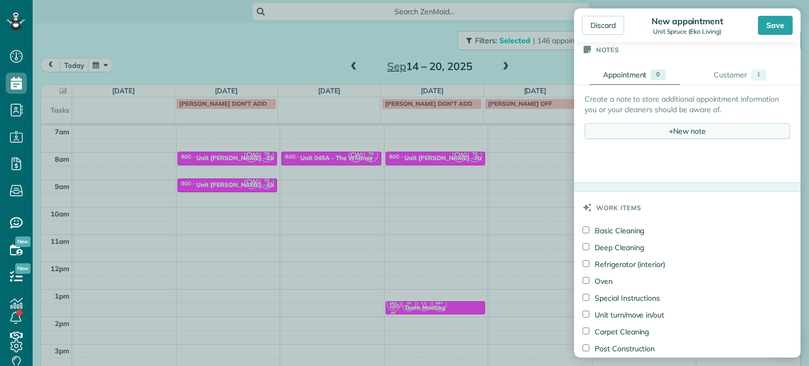
click at [701, 128] on div "+ New note" at bounding box center [687, 131] width 205 height 16
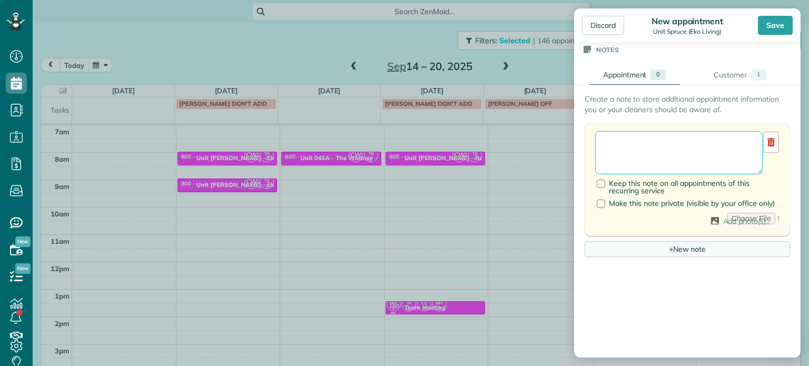
click at [703, 143] on textarea at bounding box center [679, 152] width 168 height 43
paste textarea "**********"
click at [685, 151] on textarea "**********" at bounding box center [679, 152] width 168 height 43
type textarea "**********"
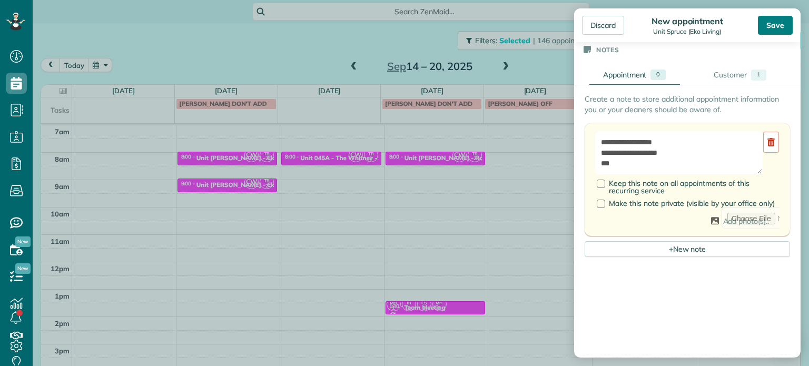
click at [774, 29] on div "Save" at bounding box center [775, 25] width 35 height 19
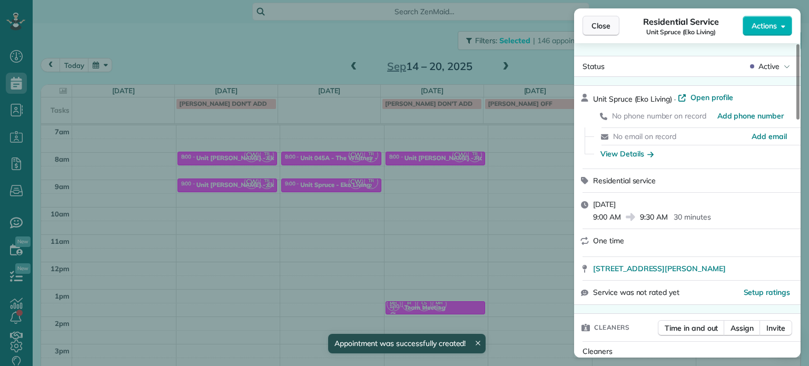
click at [597, 21] on span "Close" at bounding box center [601, 26] width 19 height 11
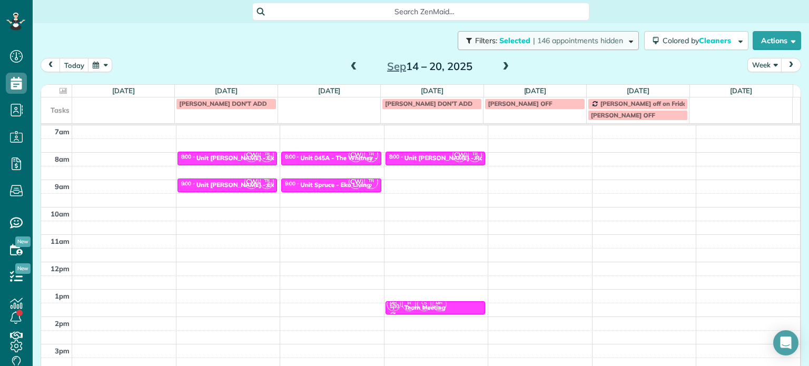
click at [596, 48] on button "Filters: Selected | 146 appointments hidden" at bounding box center [548, 40] width 181 height 19
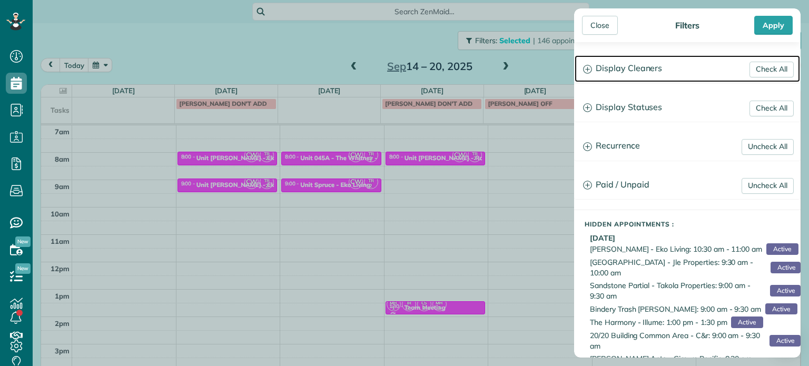
click at [658, 77] on h3 "Display Cleaners" at bounding box center [687, 68] width 225 height 27
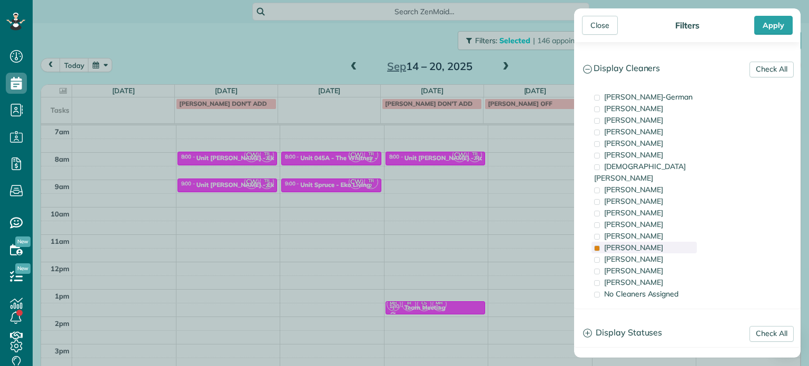
click at [648, 242] on div "Tammi Rue" at bounding box center [644, 248] width 105 height 12
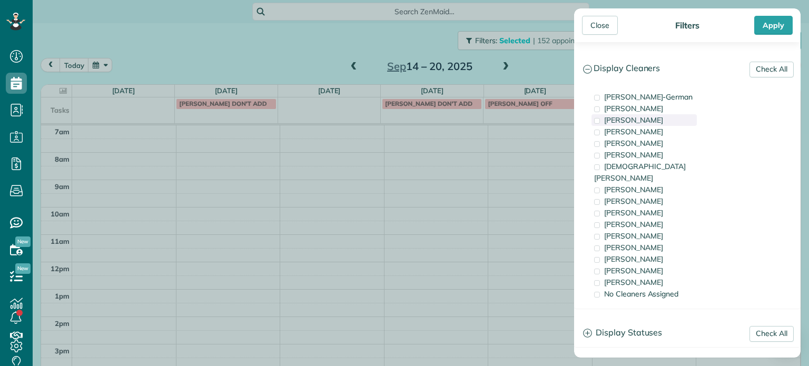
click at [654, 117] on span "Tawnya Reynolds" at bounding box center [633, 119] width 59 height 9
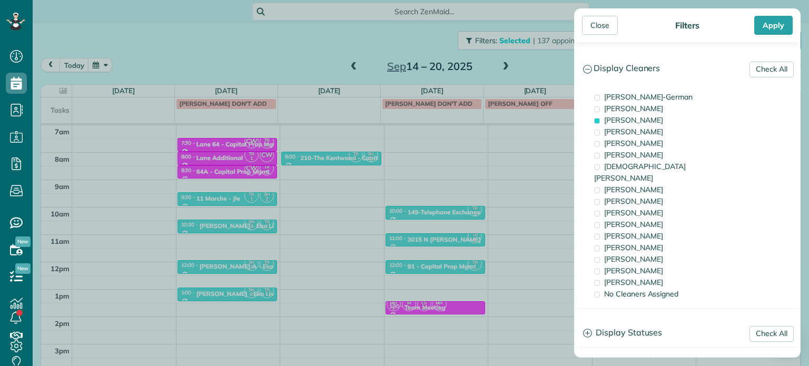
click at [368, 176] on div "Close Filters Apply Check All Display Cleaners Christina Wright-German Cassie F…" at bounding box center [404, 183] width 809 height 366
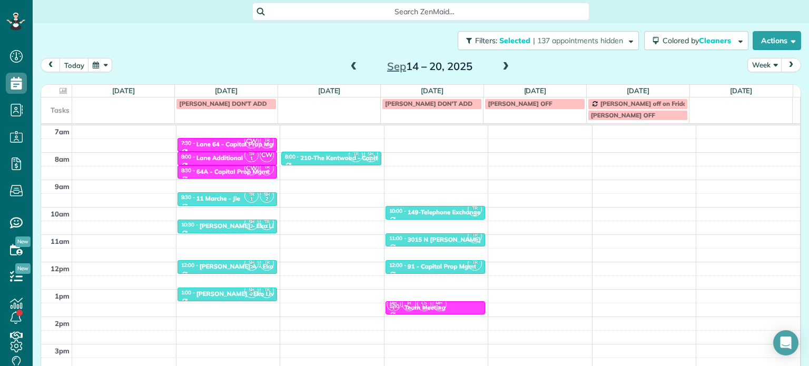
click at [352, 68] on span at bounding box center [354, 66] width 12 height 9
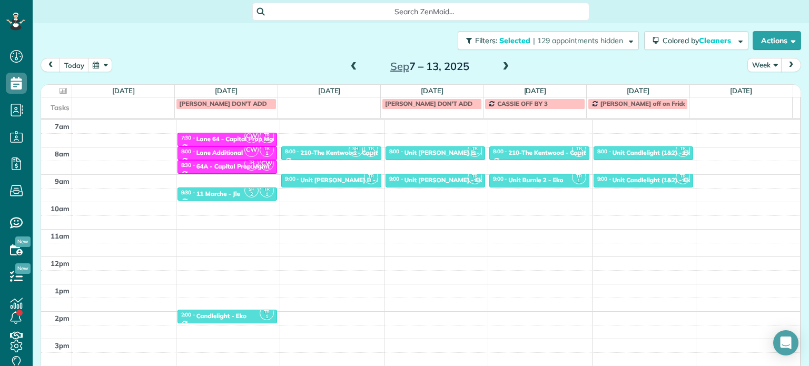
click at [506, 67] on span at bounding box center [506, 66] width 12 height 9
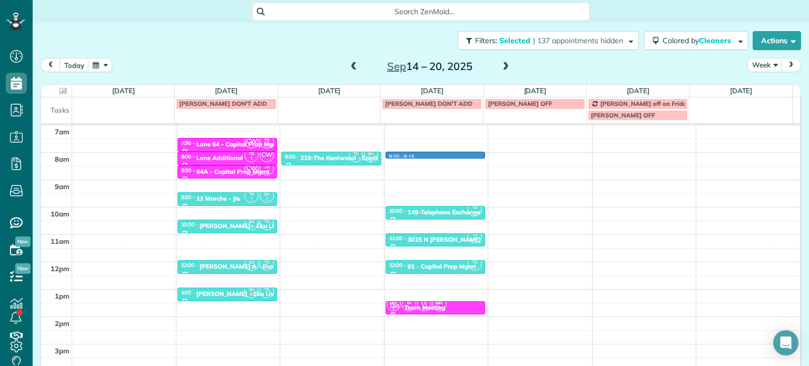
click at [418, 156] on div "4am 5am 6am 7am 8am 9am 10am 11am 12pm 1pm 2pm 3pm 4pm 5pm TR 1 SH 2 6:00 - 6:3…" at bounding box center [420, 234] width 759 height 383
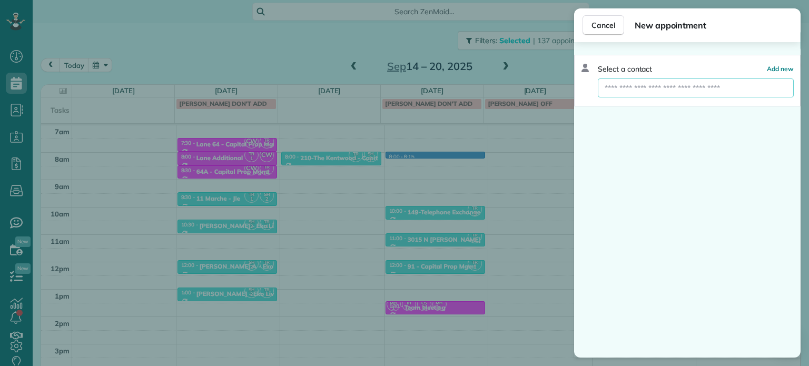
click at [663, 89] on input "text" at bounding box center [696, 87] width 196 height 19
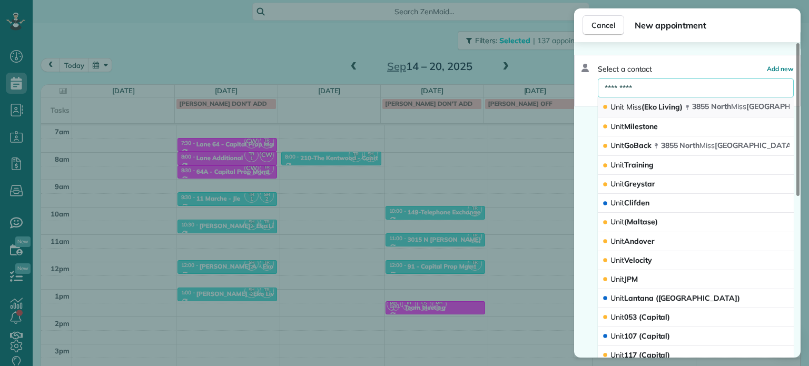
type input "*********"
click at [637, 105] on span "Miss" at bounding box center [633, 106] width 15 height 9
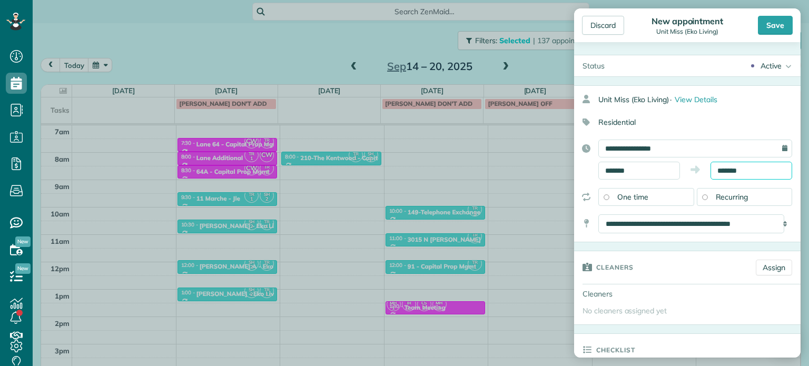
click at [728, 171] on input "*******" at bounding box center [752, 171] width 82 height 18
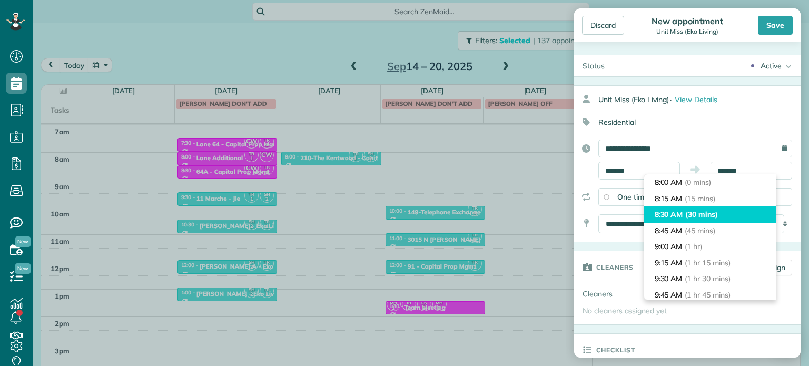
type input "*******"
click at [702, 215] on span "(30 mins)" at bounding box center [701, 214] width 33 height 9
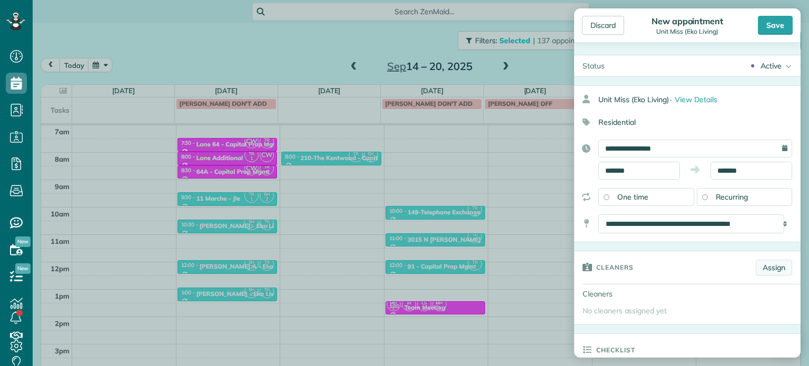
click at [779, 266] on link "Assign" at bounding box center [774, 268] width 36 height 16
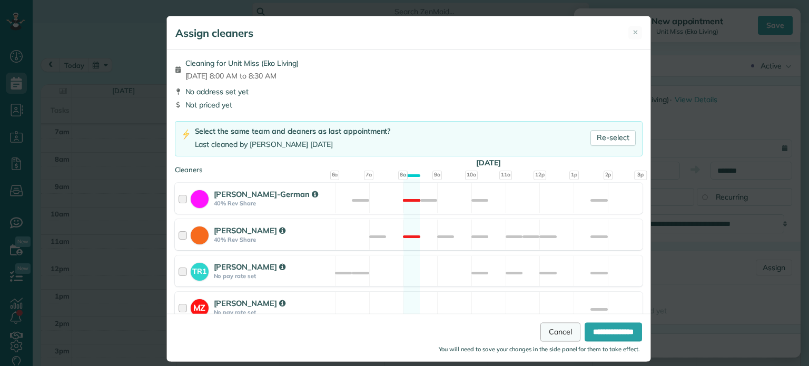
click at [540, 330] on link "Cancel" at bounding box center [560, 332] width 40 height 19
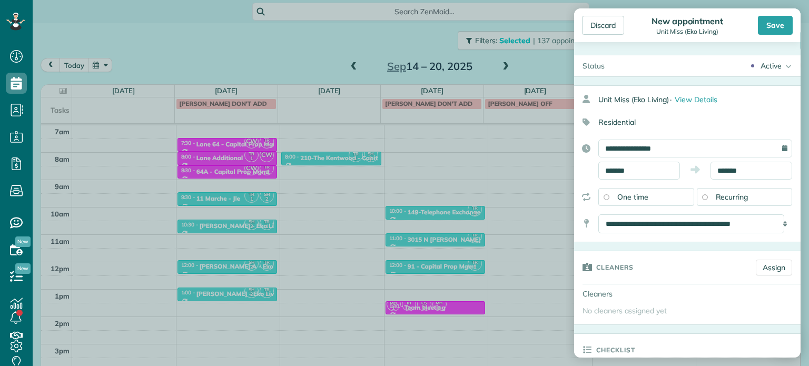
click at [514, 217] on div "Discard New appointment Unit Miss (Eko Living) Save Status Active Active Stand-…" at bounding box center [404, 183] width 809 height 366
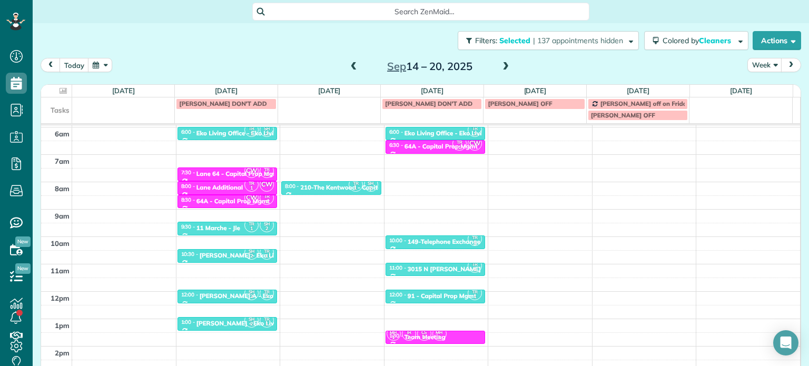
scroll to position [105, 0]
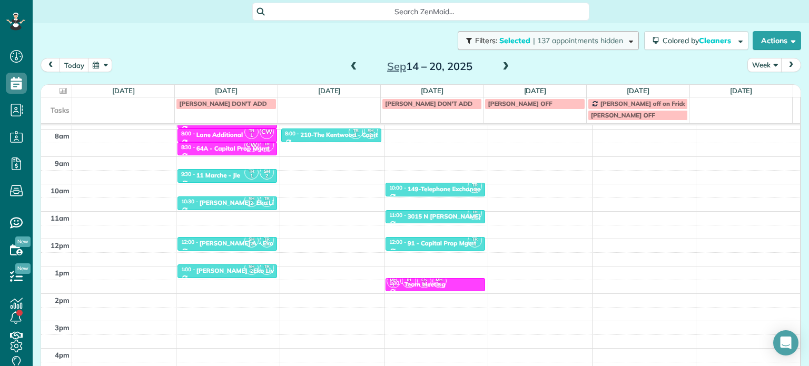
click at [611, 43] on span "| 137 appointments hidden" at bounding box center [578, 40] width 90 height 9
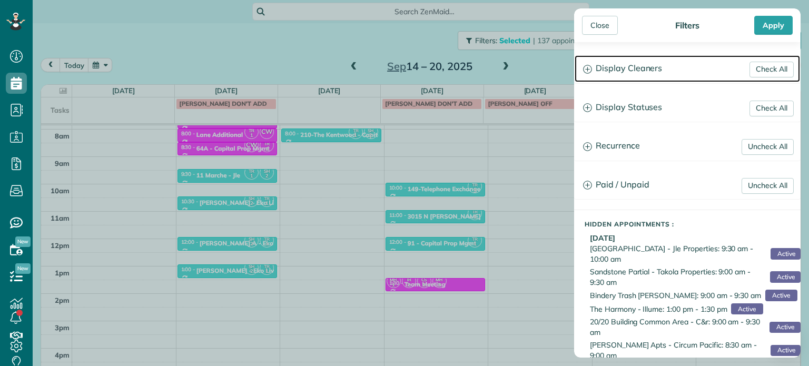
click at [630, 63] on h3 "Display Cleaners" at bounding box center [687, 68] width 225 height 27
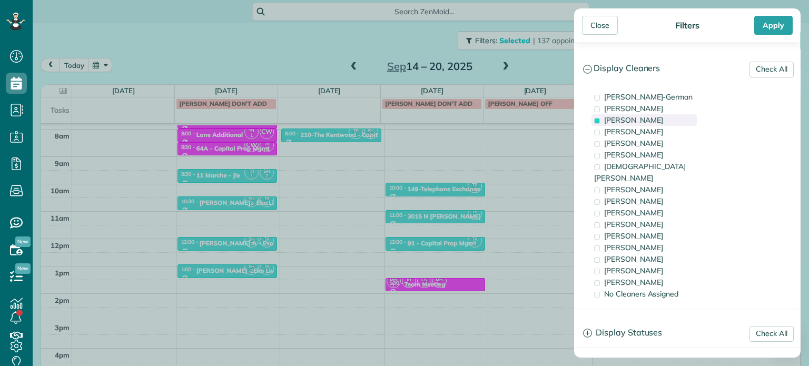
click at [637, 120] on span "Tawnya Reynolds" at bounding box center [633, 119] width 59 height 9
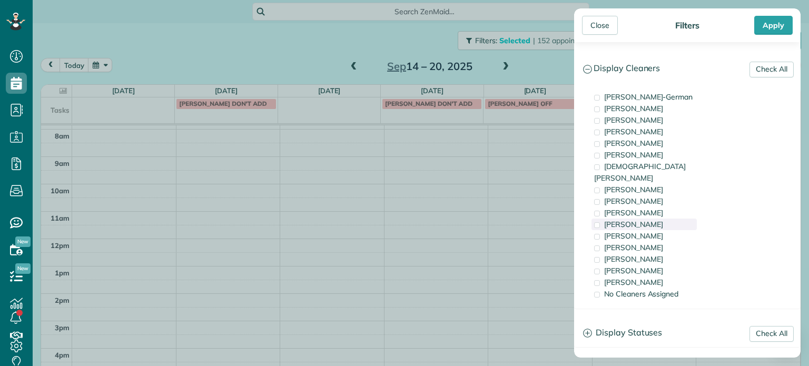
click at [665, 219] on div "Cyndi Holm" at bounding box center [644, 225] width 105 height 12
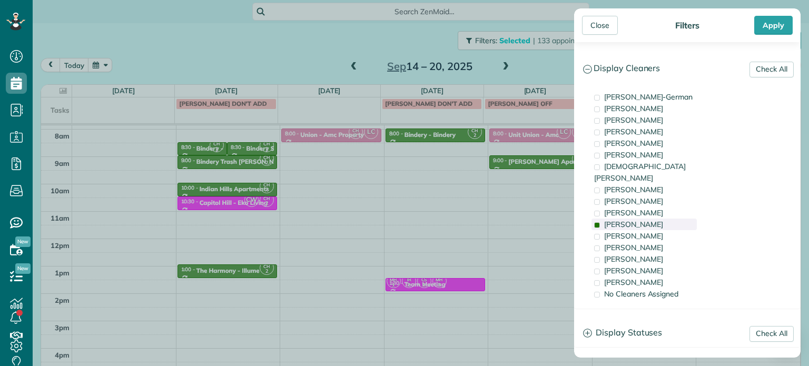
click at [665, 219] on div "Cyndi Holm" at bounding box center [644, 225] width 105 height 12
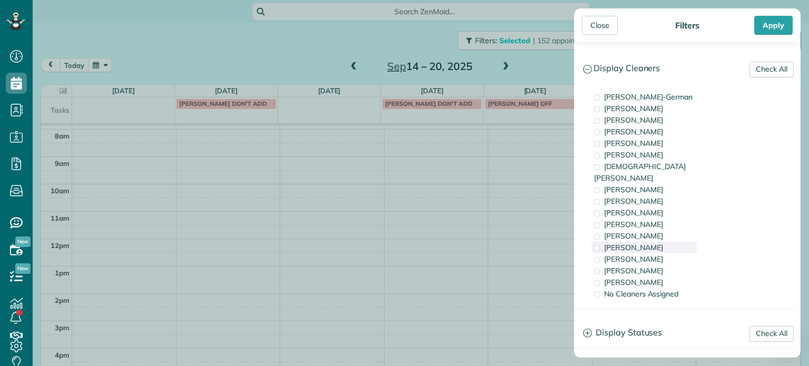
click at [668, 242] on div "Tammi Rue" at bounding box center [644, 248] width 105 height 12
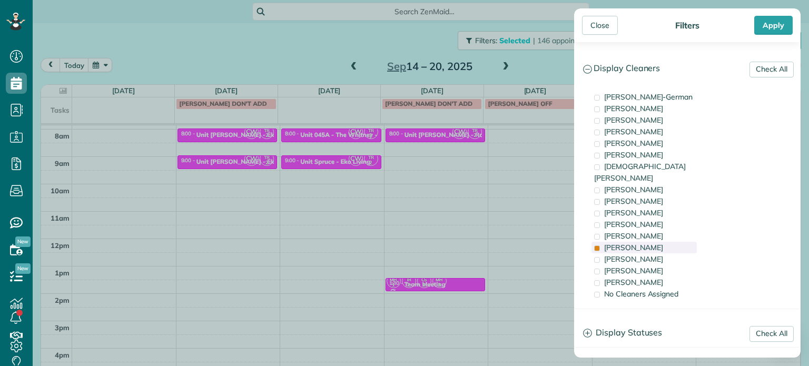
click at [668, 242] on div "Tammi Rue" at bounding box center [644, 248] width 105 height 12
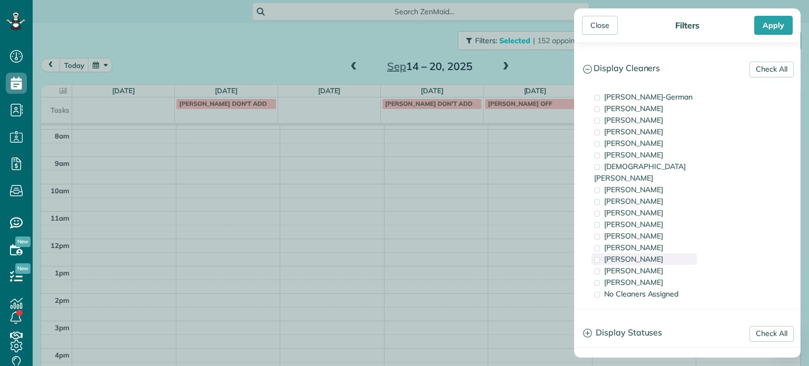
click at [667, 253] on div "Laura Chavez" at bounding box center [644, 259] width 105 height 12
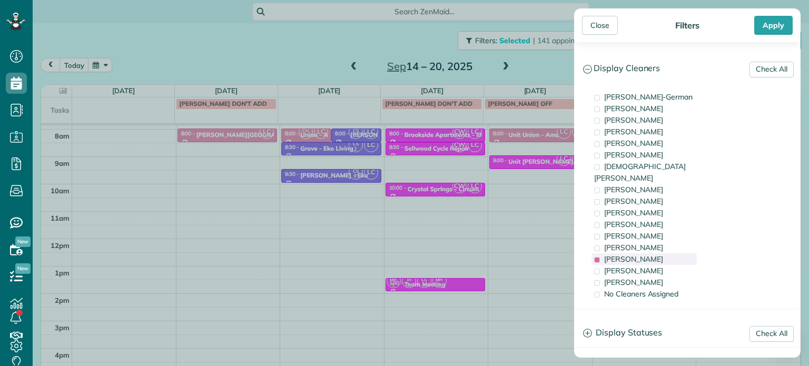
click at [667, 253] on div "Laura Chavez" at bounding box center [644, 259] width 105 height 12
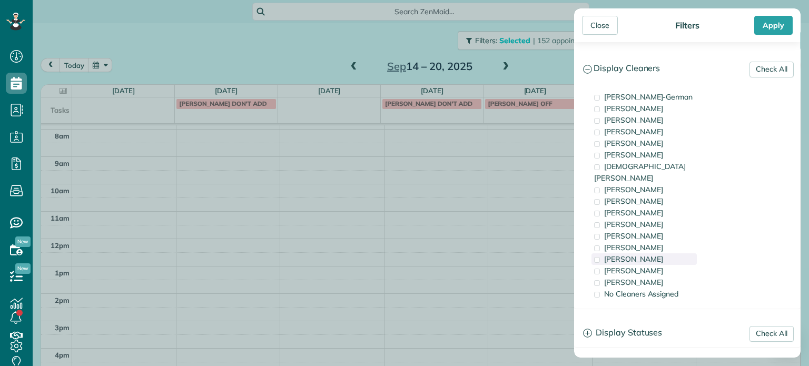
click at [670, 253] on div "Laura Chavez" at bounding box center [644, 259] width 105 height 12
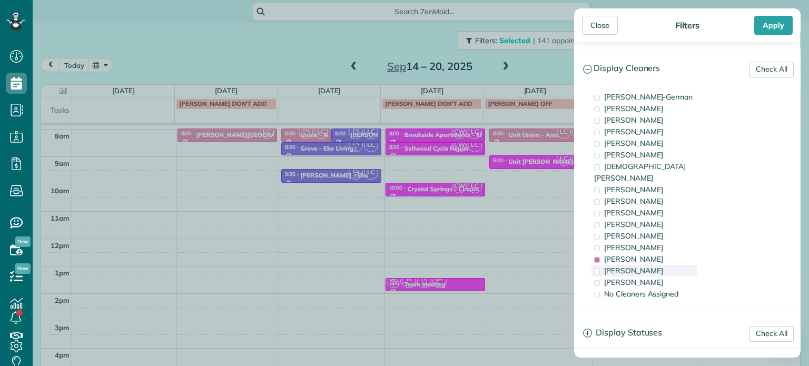
click at [672, 265] on div "Meralda Harris" at bounding box center [644, 271] width 105 height 12
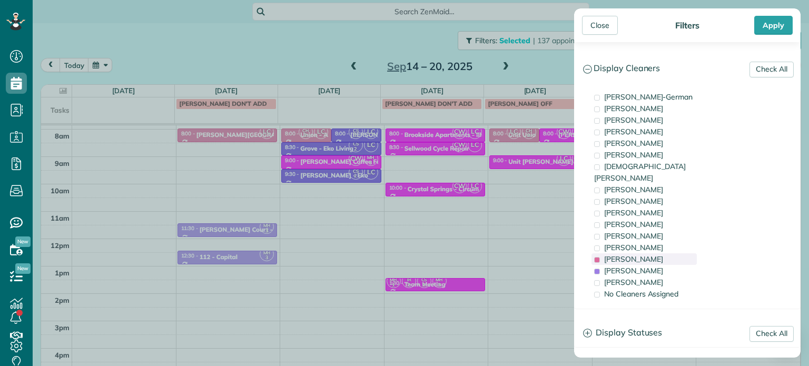
click at [664, 253] on div "Laura Chavez" at bounding box center [644, 259] width 105 height 12
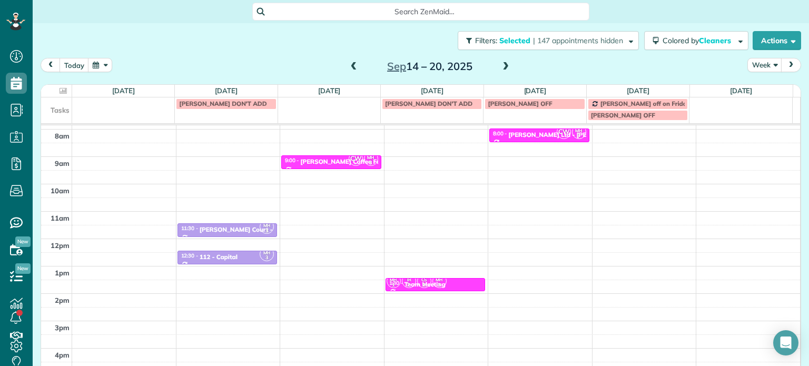
click at [442, 160] on div "Close Filters Apply Check All Display Cleaners Christina Wright-German Cassie F…" at bounding box center [404, 183] width 809 height 366
click at [442, 160] on div "4am 5am 6am 7am 8am 9am 10am 11am 12pm 1pm 2pm 3pm 4pm 5pm MH 3 11:30 - 12:00 M…" at bounding box center [420, 211] width 759 height 383
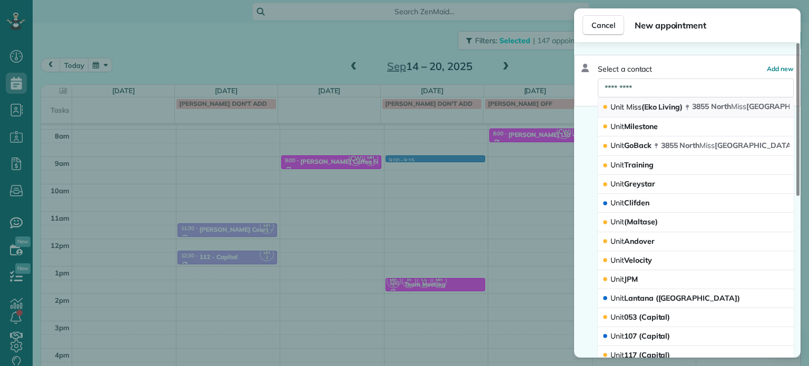
click at [643, 99] on button "Unit Miss (Eko Living) 3855 North Miss issippi Avenue Portland OR 97227" at bounding box center [696, 107] width 196 height 20
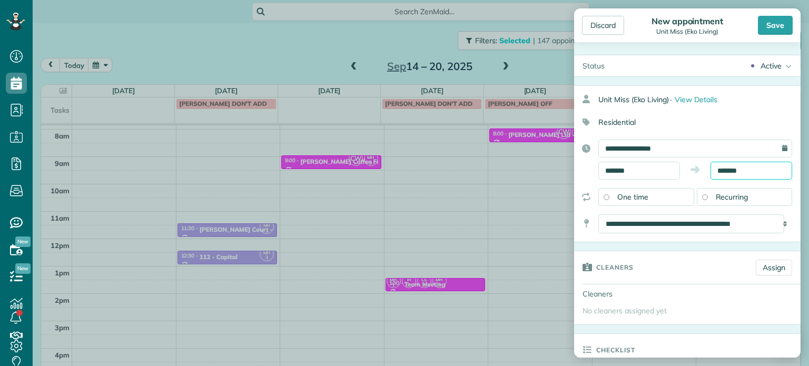
click at [725, 170] on input "*******" at bounding box center [752, 171] width 82 height 18
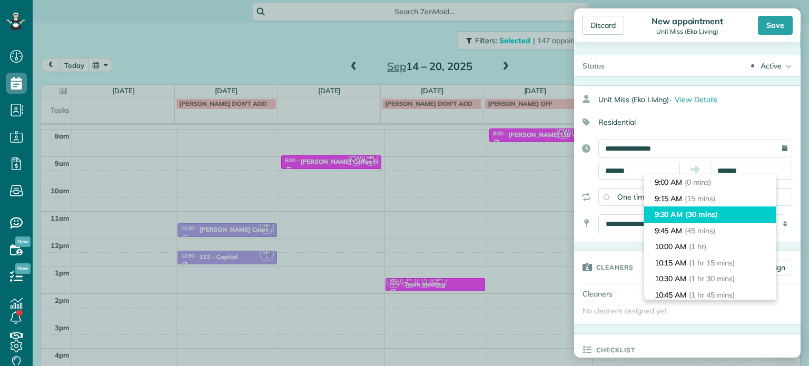
type input "*******"
click at [726, 214] on li "9:30 AM (30 mins)" at bounding box center [710, 215] width 132 height 16
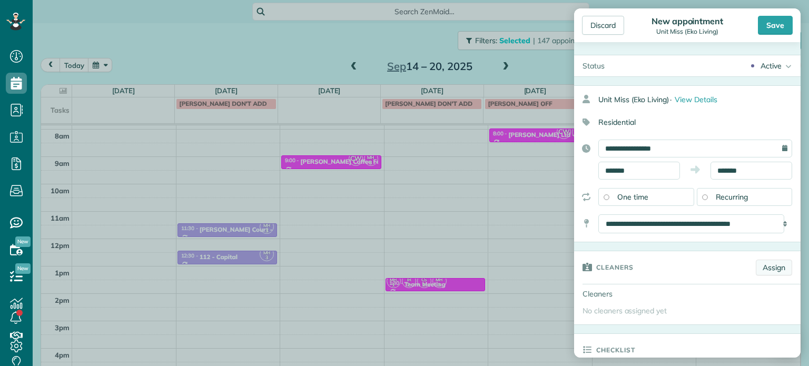
click at [759, 260] on link "Assign" at bounding box center [774, 268] width 36 height 16
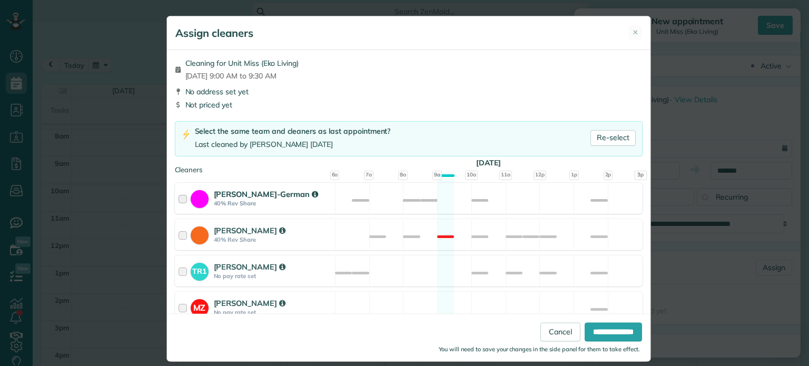
click at [448, 210] on div "Christina Wright-German 40% Rev Share Not available" at bounding box center [409, 198] width 468 height 31
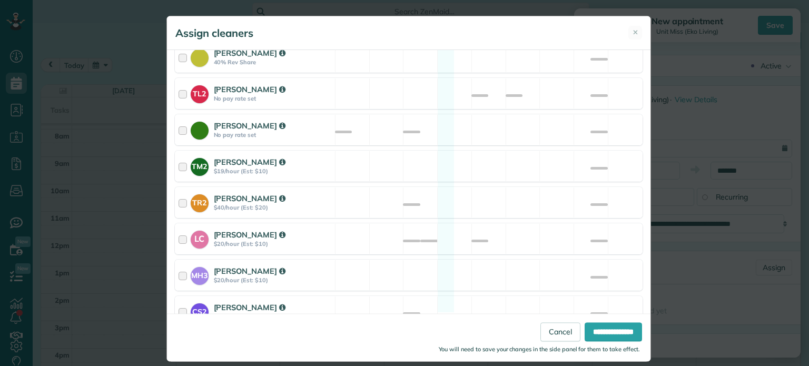
scroll to position [444, 0]
click at [470, 259] on div "MH3 Meralda Harris $20/hour (Est: $10) Available" at bounding box center [409, 274] width 468 height 31
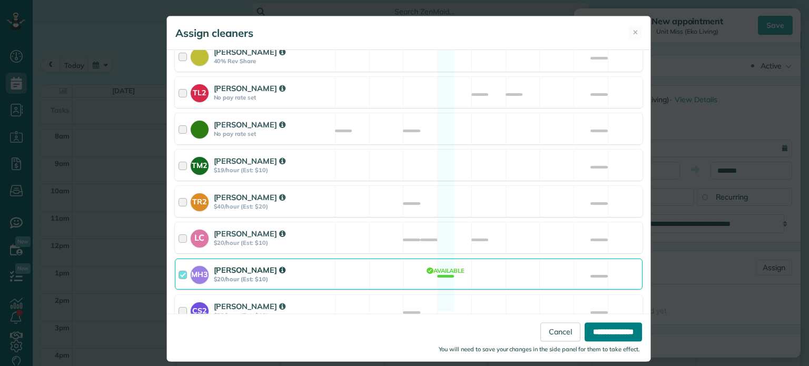
click at [595, 328] on input "**********" at bounding box center [613, 332] width 57 height 19
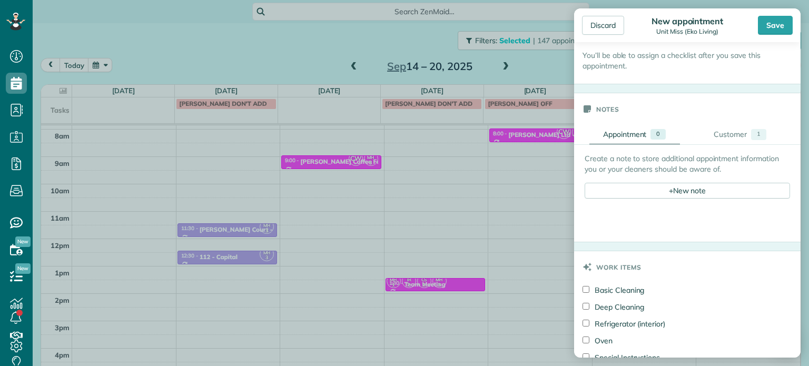
scroll to position [369, 0]
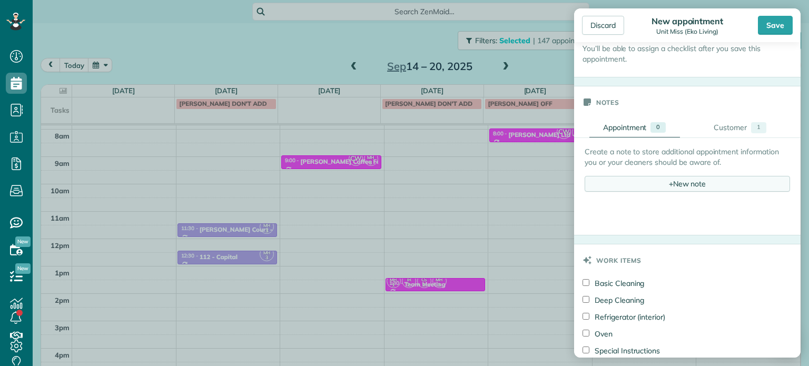
click at [681, 189] on div "+ New note" at bounding box center [687, 184] width 205 height 16
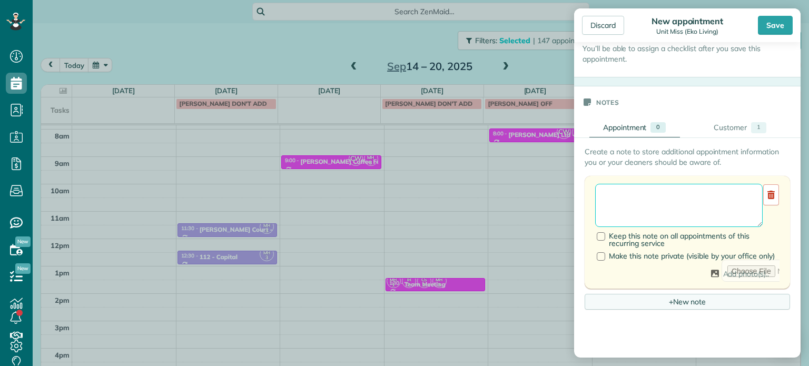
click at [683, 199] on textarea at bounding box center [679, 205] width 168 height 43
paste textarea "**********"
type textarea "**********"
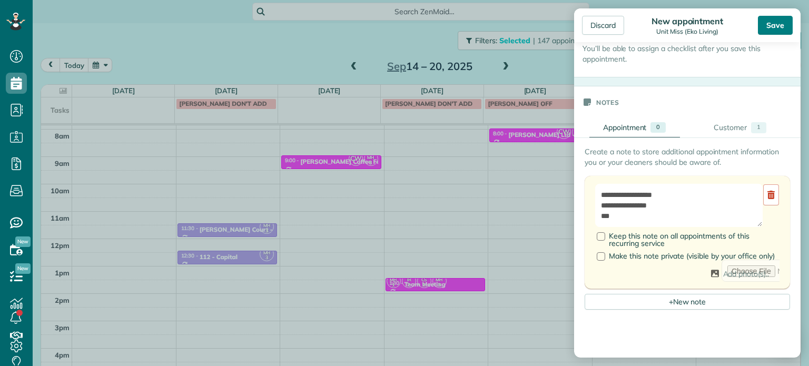
click at [777, 21] on div "Save" at bounding box center [775, 25] width 35 height 19
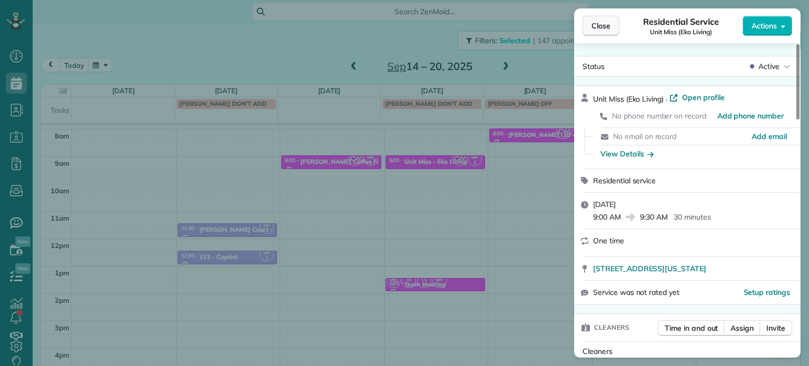
click at [605, 26] on span "Close" at bounding box center [601, 26] width 19 height 11
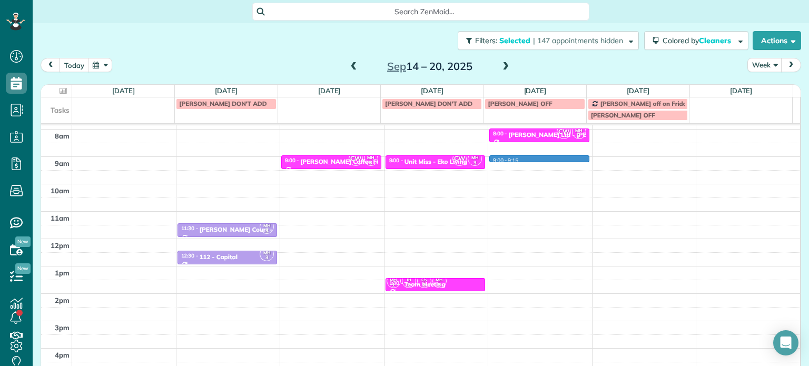
click at [532, 161] on div "4am 5am 6am 7am 8am 9am 10am 11am 12pm 1pm 2pm 3pm 4pm 5pm MH 3 11:30 - 12:00 M…" at bounding box center [420, 211] width 759 height 383
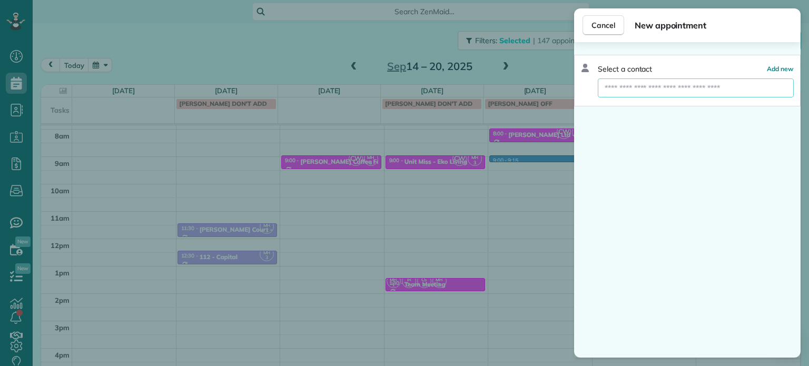
click at [654, 90] on input "text" at bounding box center [696, 87] width 196 height 19
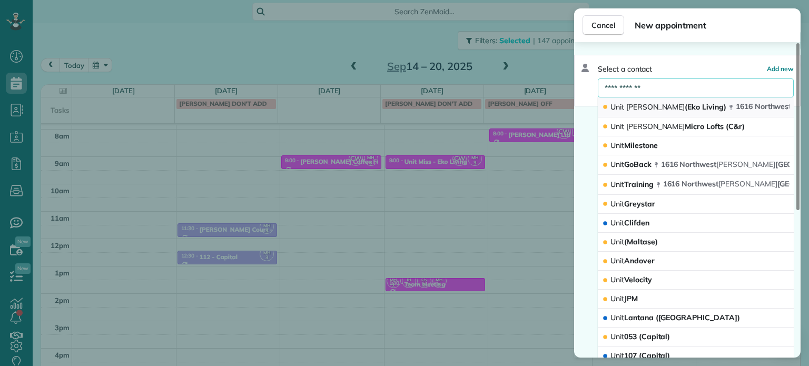
type input "**********"
click at [648, 107] on span "Everett" at bounding box center [655, 106] width 59 height 9
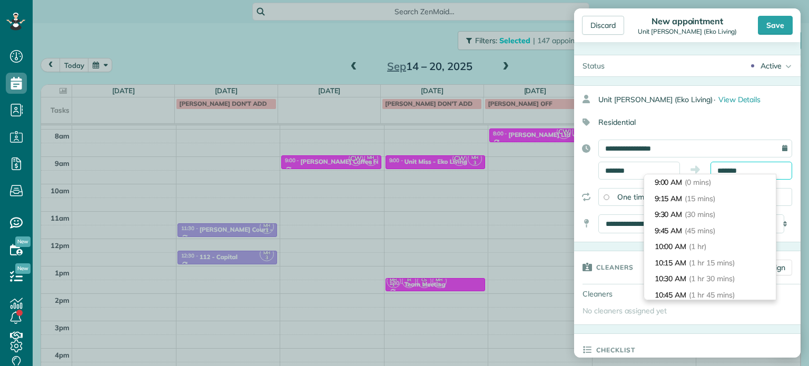
click at [727, 166] on input "*******" at bounding box center [752, 171] width 82 height 18
type input "*******"
click at [722, 214] on li "9:30 AM (30 mins)" at bounding box center [710, 215] width 132 height 16
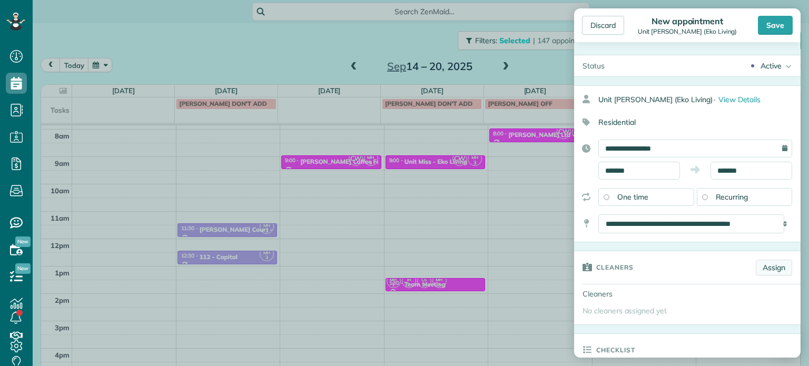
click at [762, 270] on link "Assign" at bounding box center [774, 268] width 36 height 16
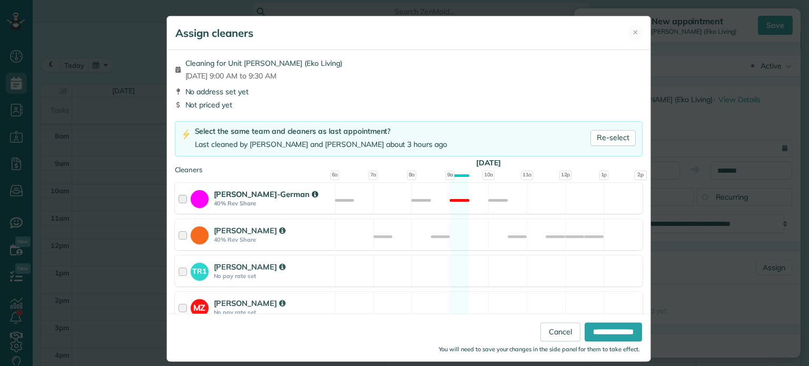
click at [400, 204] on div "Christina Wright-German 40% Rev Share Not available" at bounding box center [409, 198] width 468 height 31
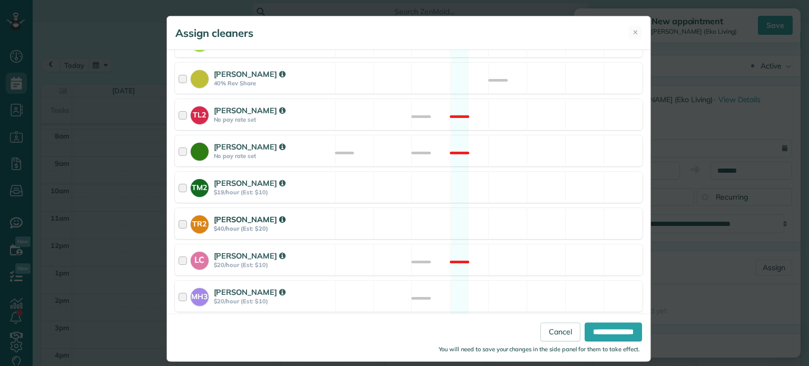
scroll to position [444, 0]
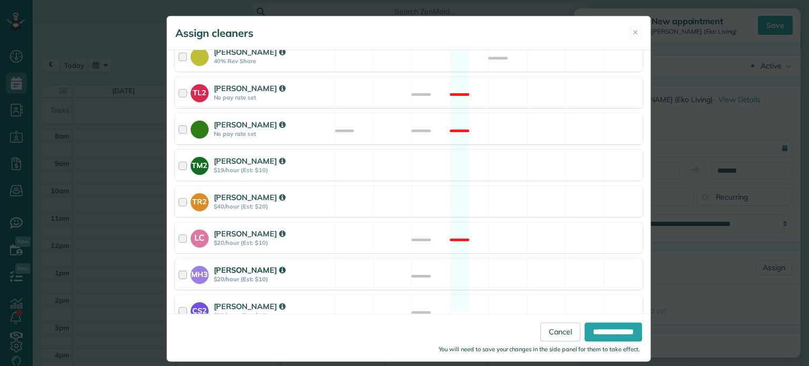
click at [536, 259] on div "MH3 Meralda Harris $20/hour (Est: $10) Available" at bounding box center [409, 274] width 468 height 31
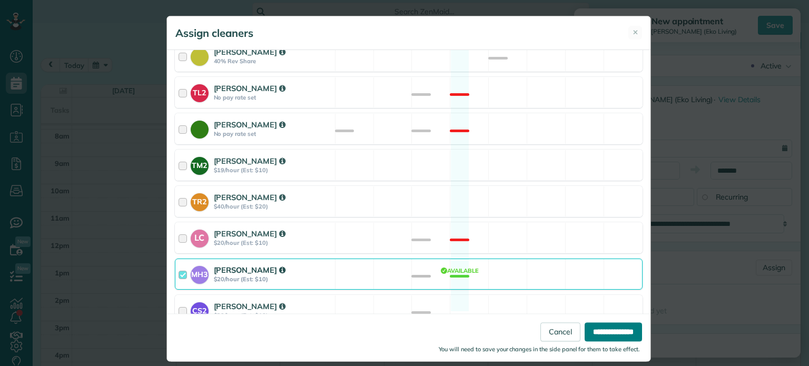
click at [597, 329] on input "**********" at bounding box center [613, 332] width 57 height 19
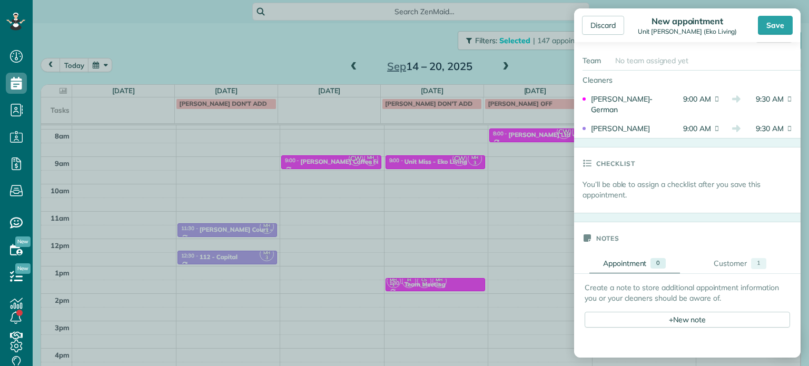
scroll to position [263, 0]
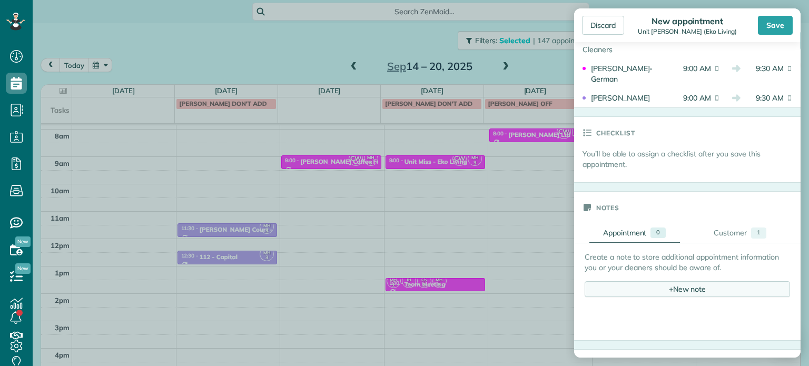
click at [684, 292] on div "+ New note" at bounding box center [687, 289] width 205 height 16
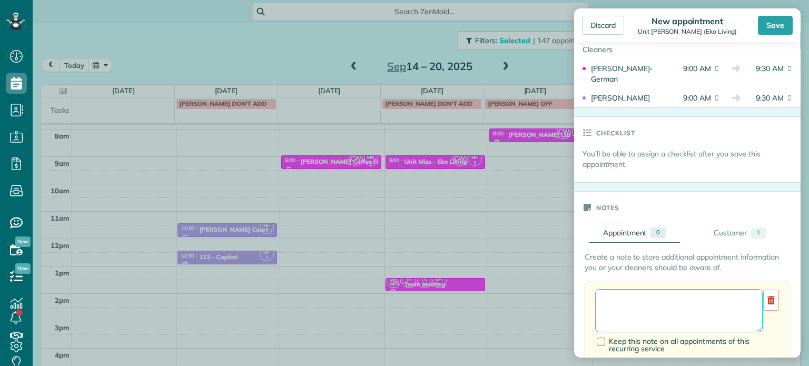
click at [687, 299] on textarea at bounding box center [679, 310] width 168 height 43
paste textarea "**********"
type textarea "**********"
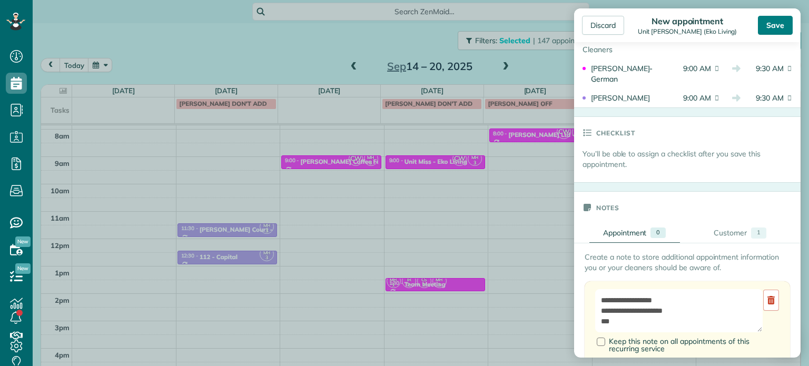
click at [760, 26] on div "Save" at bounding box center [775, 25] width 35 height 19
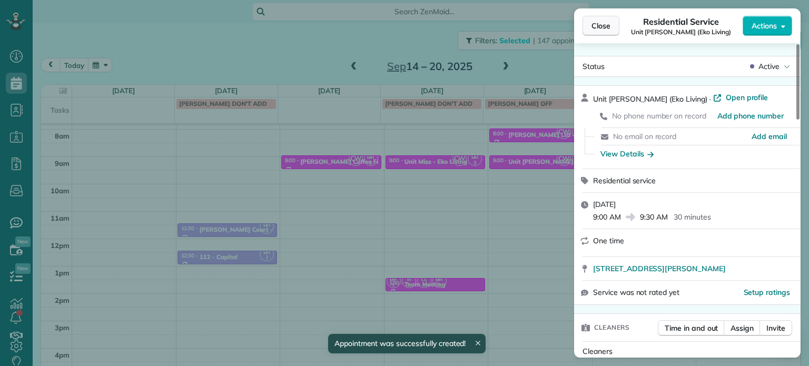
click at [607, 32] on button "Close" at bounding box center [601, 26] width 37 height 20
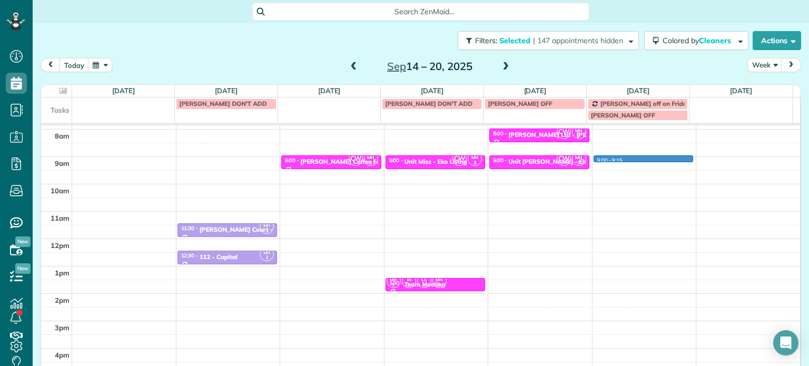
click at [634, 160] on div "4am 5am 6am 7am 8am 9am 10am 11am 12pm 1pm 2pm 3pm 4pm 5pm MH 3 11:30 - 12:00 M…" at bounding box center [420, 211] width 759 height 383
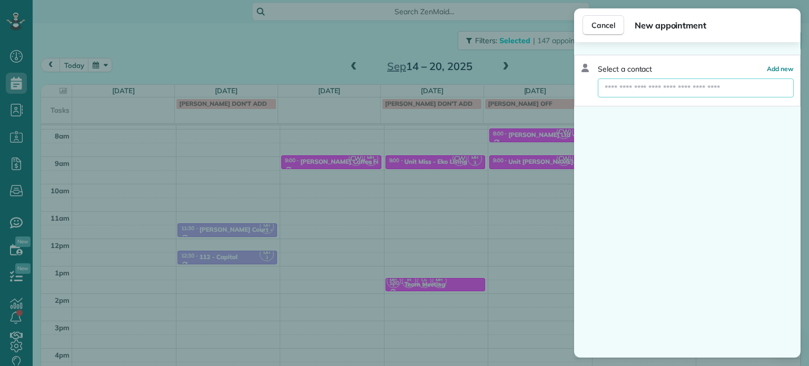
click at [652, 92] on input "text" at bounding box center [696, 87] width 196 height 19
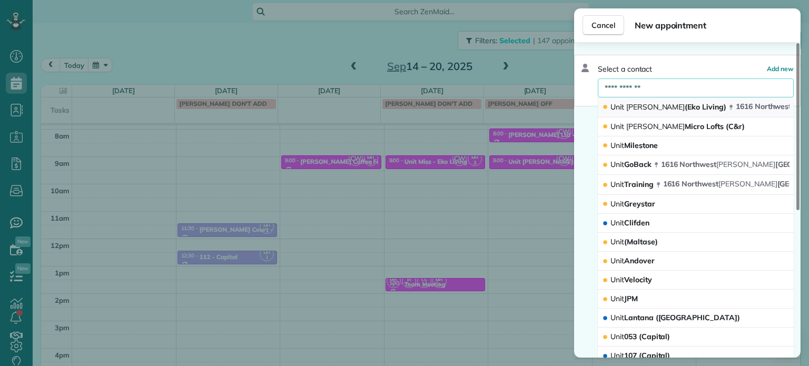
type input "**********"
click at [645, 105] on span "Everett" at bounding box center [655, 106] width 59 height 9
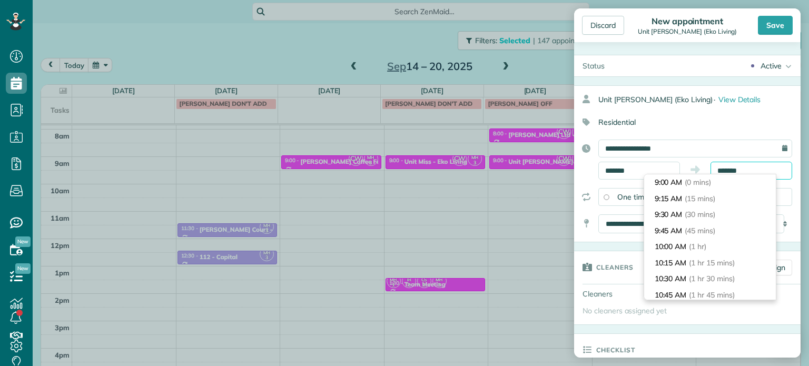
click at [730, 172] on input "*******" at bounding box center [752, 171] width 82 height 18
type input "*******"
click at [725, 217] on li "9:30 AM (30 mins)" at bounding box center [710, 215] width 132 height 16
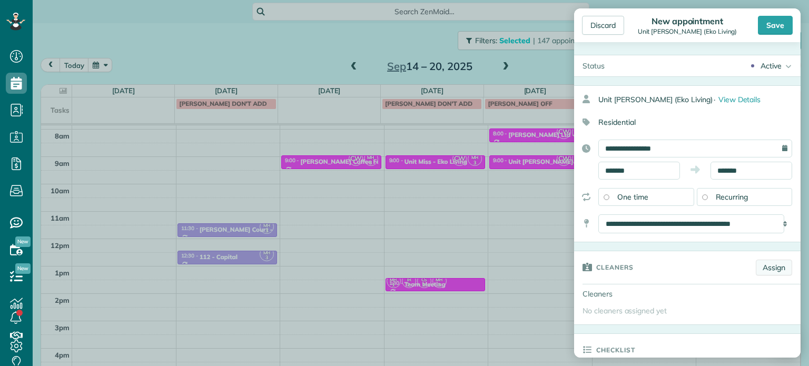
click at [763, 269] on link "Assign" at bounding box center [774, 268] width 36 height 16
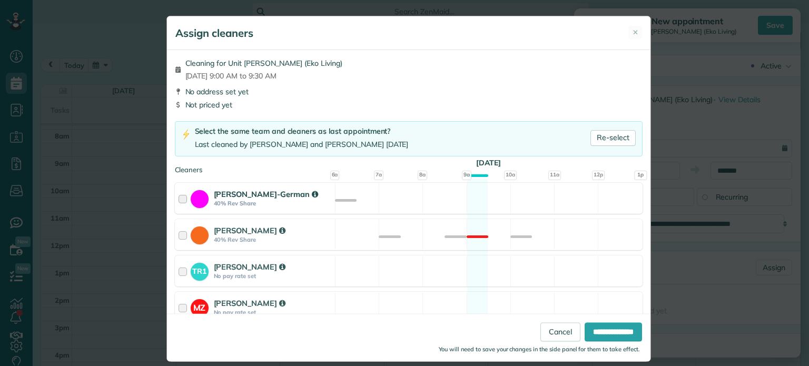
click at [440, 204] on div "Christina Wright-German 40% Rev Share Available" at bounding box center [409, 198] width 468 height 31
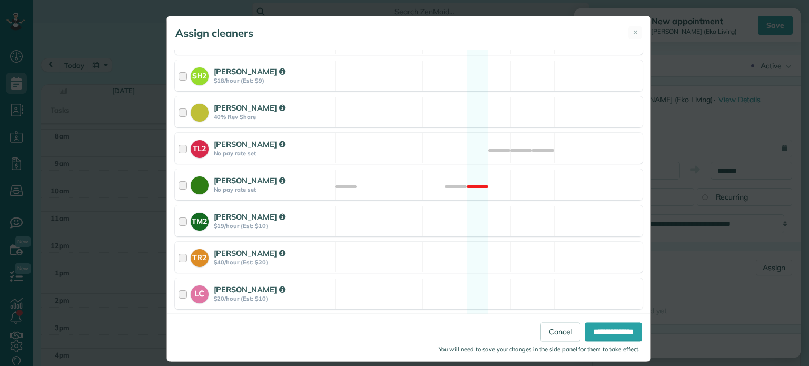
scroll to position [444, 0]
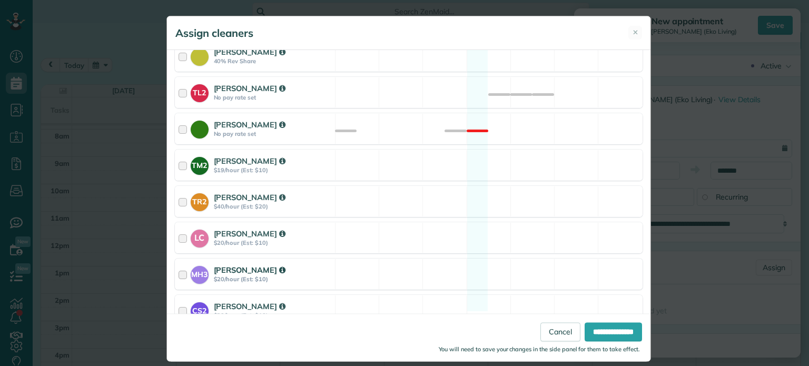
click at [478, 274] on div "MH3 Meralda Harris $20/hour (Est: $10) Available" at bounding box center [409, 274] width 468 height 31
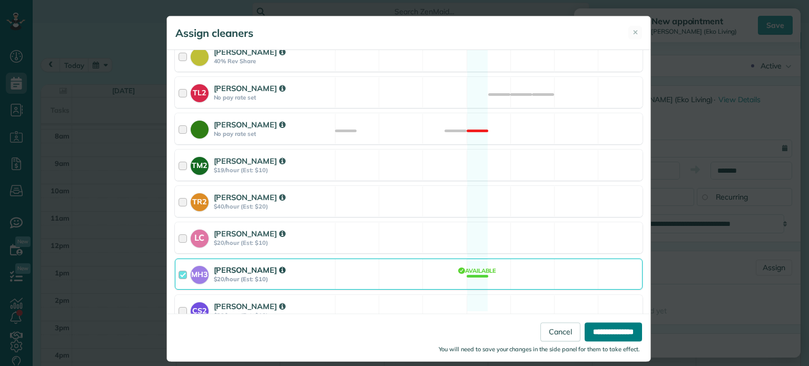
click at [591, 335] on input "**********" at bounding box center [613, 332] width 57 height 19
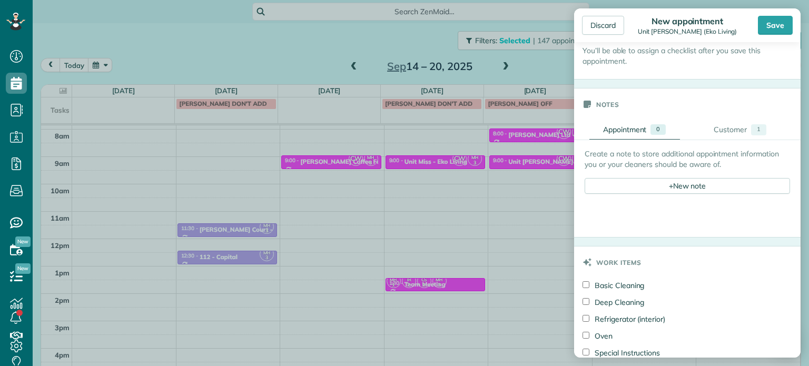
scroll to position [369, 0]
click at [681, 184] on div "+ New note" at bounding box center [687, 184] width 205 height 16
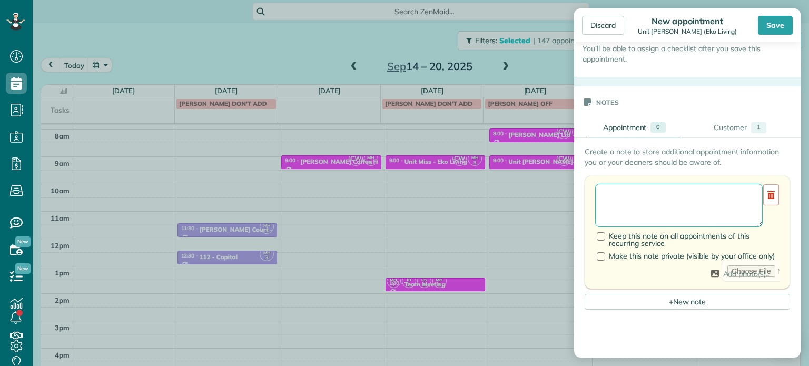
click at [686, 194] on textarea at bounding box center [679, 205] width 168 height 43
paste textarea "**********"
type textarea "**********"
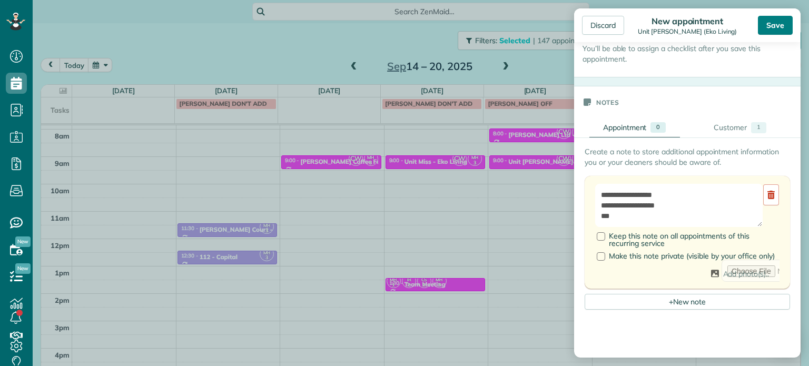
click at [782, 25] on div "Save" at bounding box center [775, 25] width 35 height 19
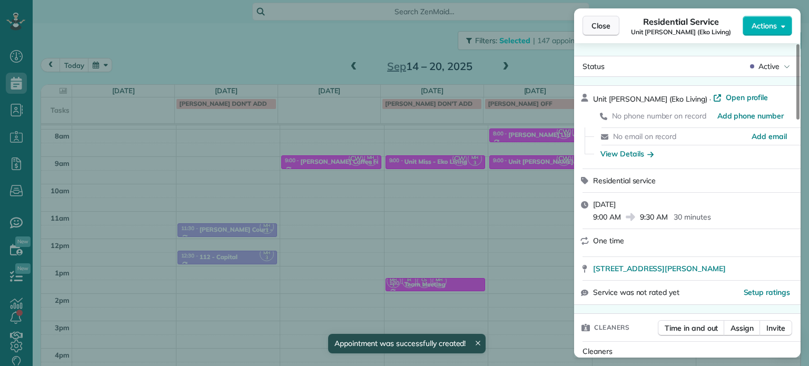
click at [601, 27] on span "Close" at bounding box center [601, 26] width 19 height 11
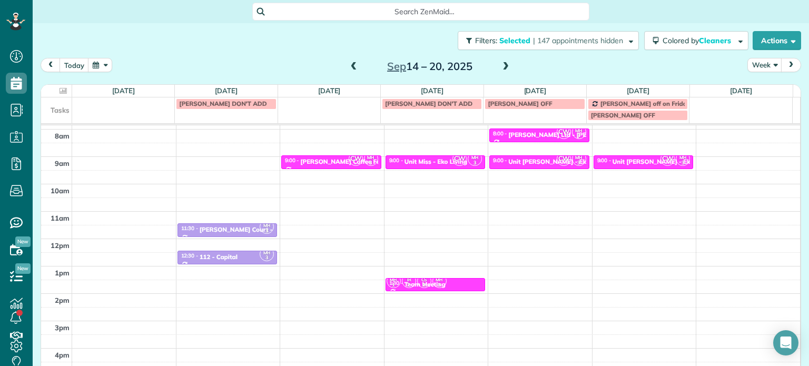
click at [501, 65] on span at bounding box center [506, 66] width 12 height 9
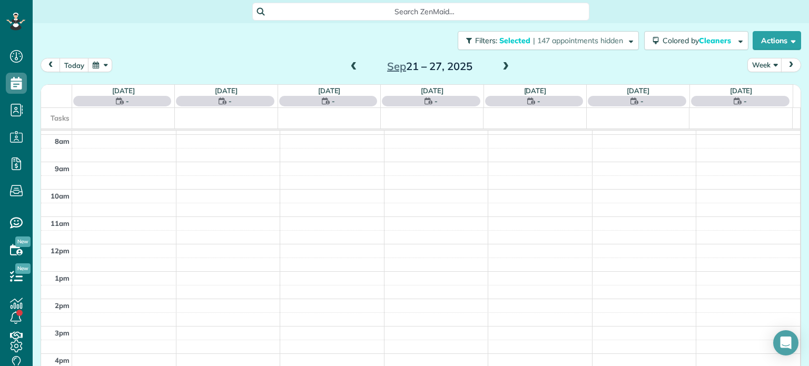
scroll to position [82, 0]
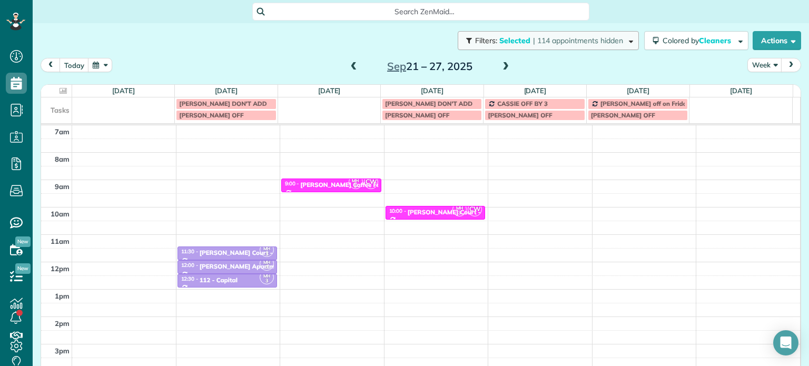
click at [552, 37] on span "| 114 appointments hidden" at bounding box center [578, 40] width 90 height 9
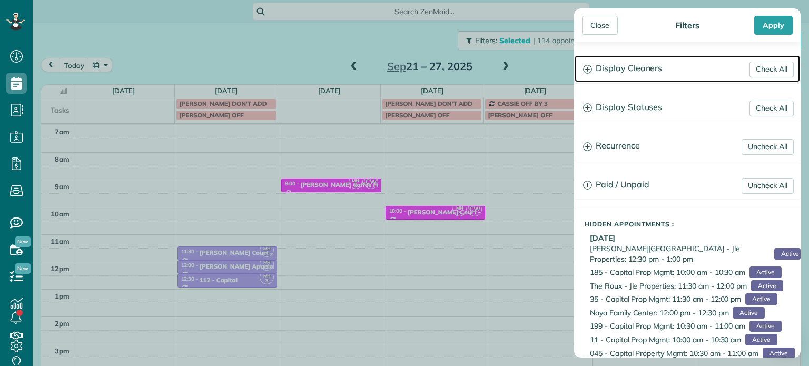
click at [629, 71] on h3 "Display Cleaners" at bounding box center [687, 68] width 225 height 27
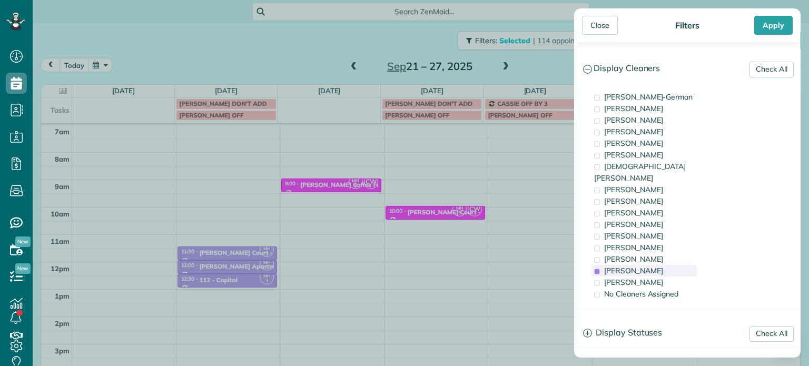
click at [643, 266] on span "Meralda Harris" at bounding box center [633, 270] width 59 height 9
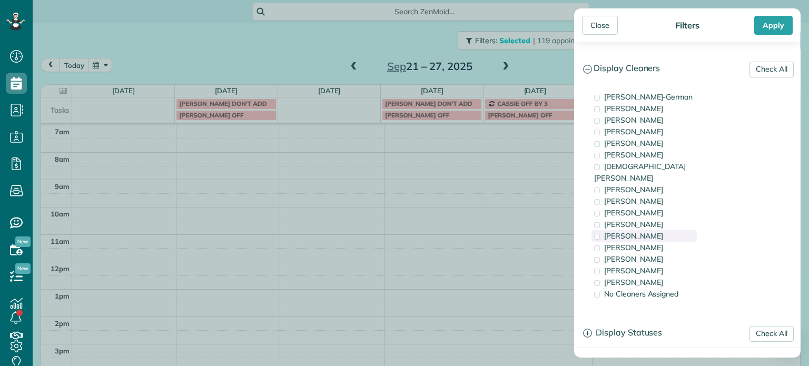
click at [642, 231] on span "Tammy McKinley" at bounding box center [633, 235] width 59 height 9
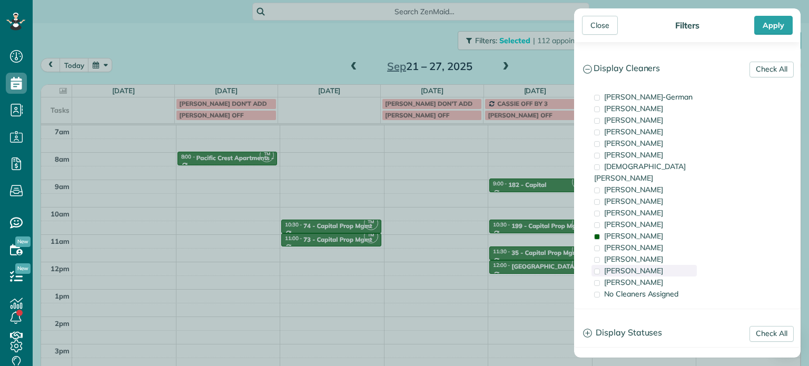
click at [644, 266] on span "Meralda Harris" at bounding box center [633, 270] width 59 height 9
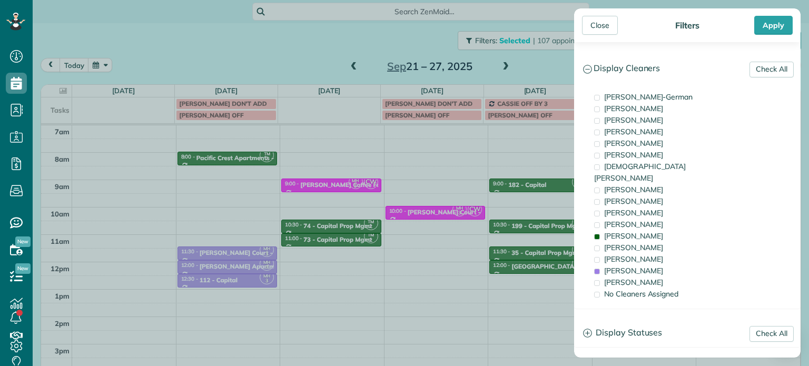
click at [217, 163] on div "Close Filters Apply Check All Display Cleaners Christina Wright-German Cassie F…" at bounding box center [404, 183] width 809 height 366
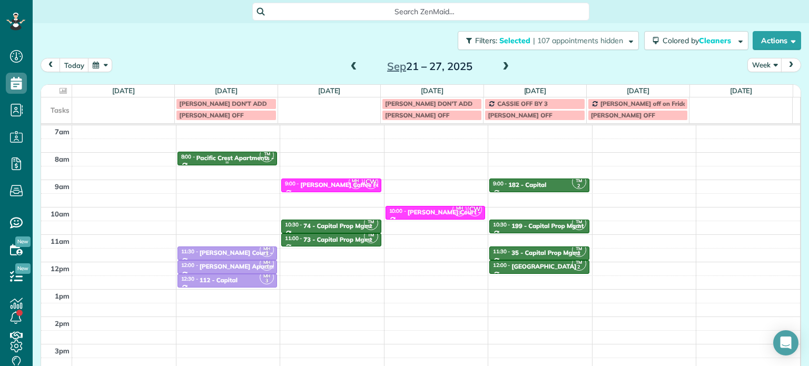
click at [228, 155] on div "Pacific Crest Apartments - Mainlander" at bounding box center [252, 157] width 112 height 7
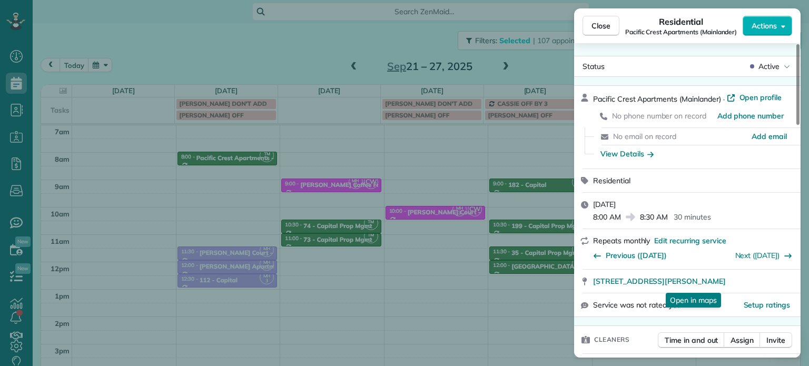
scroll to position [53, 0]
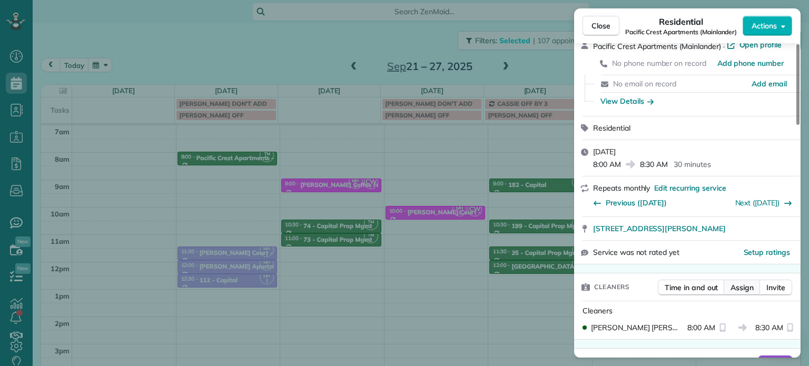
click at [739, 288] on span "Assign" at bounding box center [742, 287] width 23 height 11
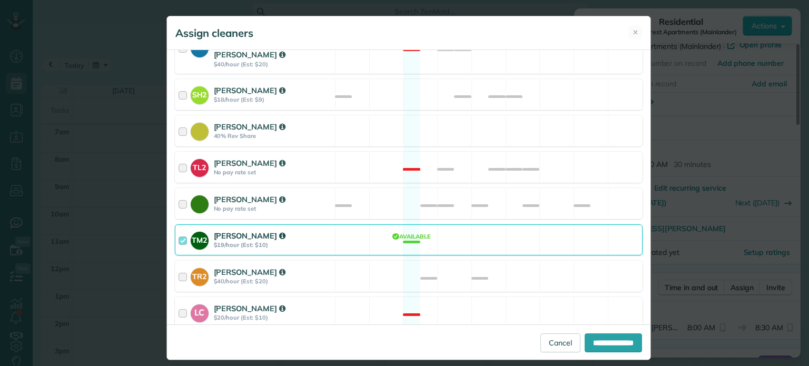
scroll to position [469, 0]
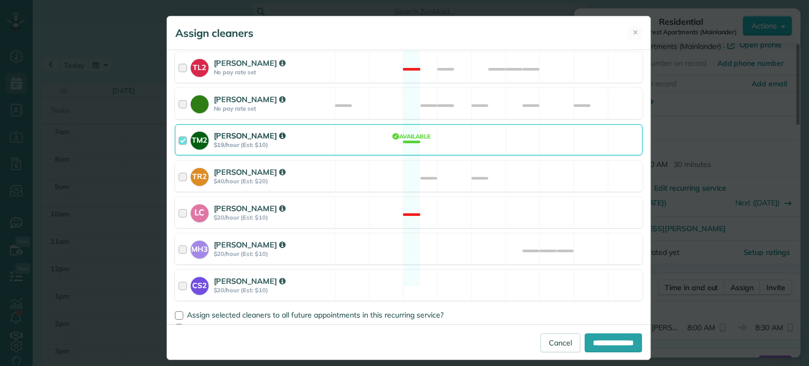
click at [471, 124] on div "TM2 Tammy McKinley $19/hour (Est: $10) Available" at bounding box center [409, 139] width 468 height 31
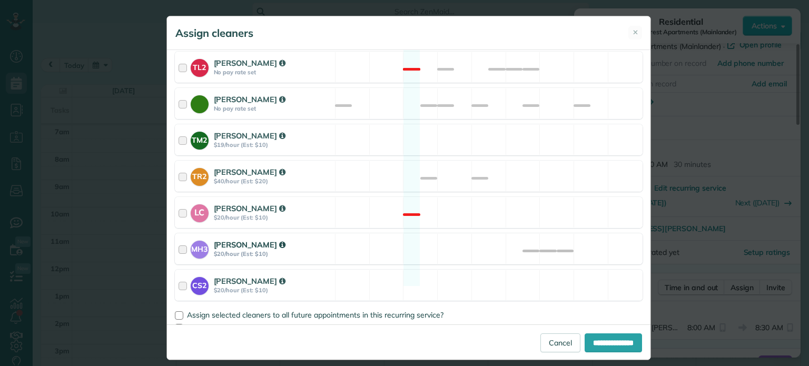
click at [496, 237] on div "MH3 Meralda Harris $20/hour (Est: $10) Available" at bounding box center [409, 248] width 468 height 31
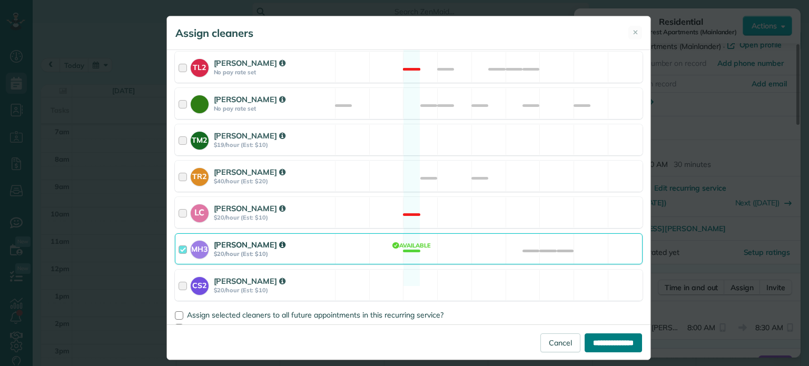
click at [603, 342] on input "**********" at bounding box center [613, 342] width 57 height 19
type input "**********"
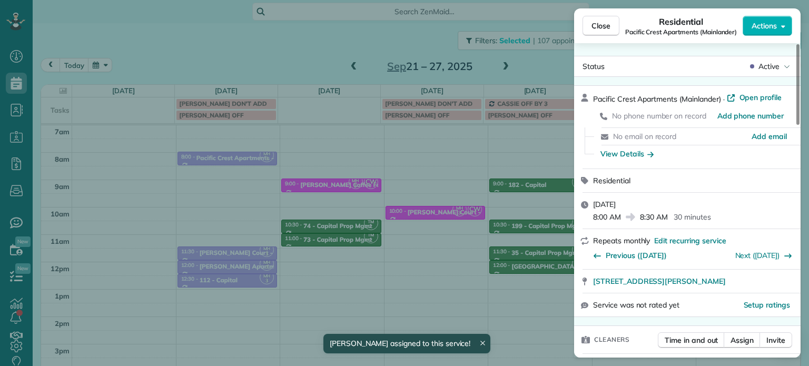
click at [296, 201] on div "Close Residential Pacific Crest Apartments (Mainlander) Actions Status Active P…" at bounding box center [404, 183] width 809 height 366
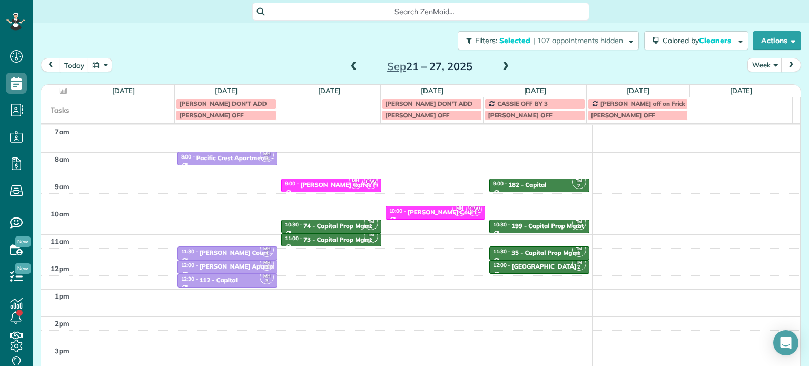
click at [333, 225] on div "74 - Capital Prop Mgmt" at bounding box center [337, 225] width 68 height 7
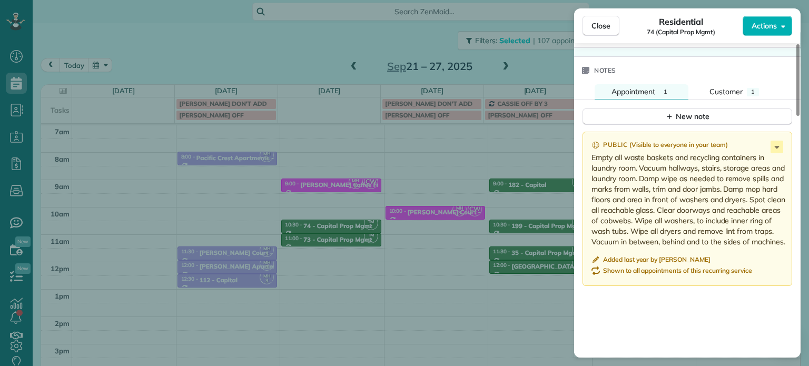
scroll to position [847, 0]
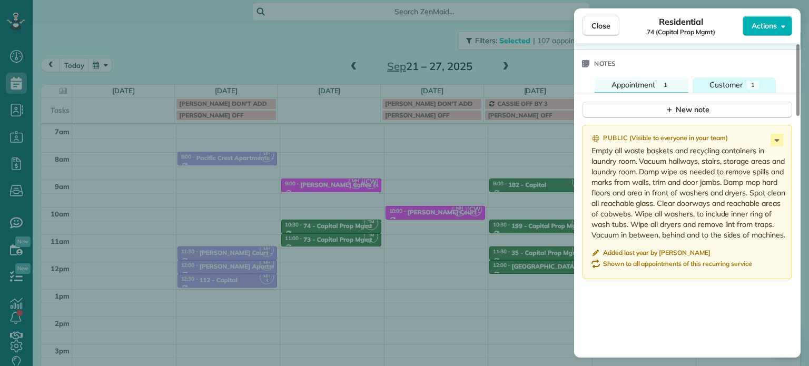
click at [732, 84] on span "Customer" at bounding box center [726, 84] width 33 height 9
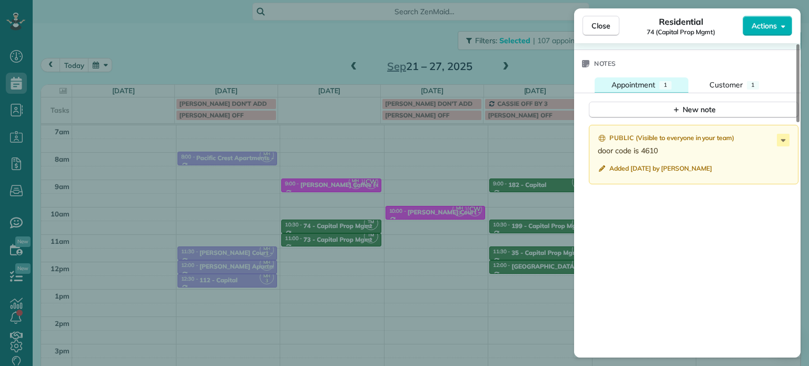
click at [663, 90] on div "1" at bounding box center [666, 85] width 12 height 8
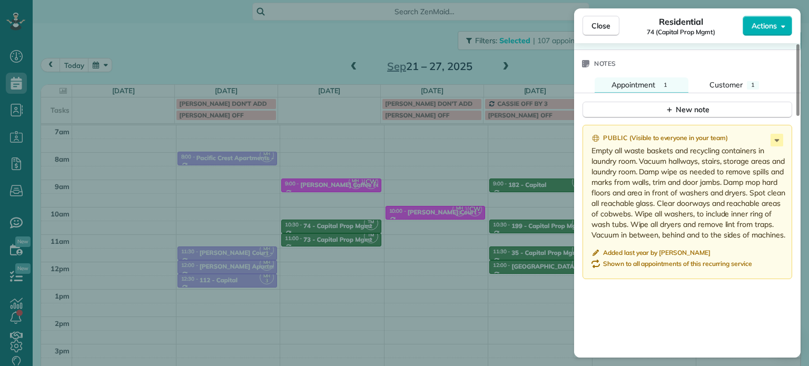
click at [360, 235] on div "Close Residential 74 (Capital Prop Mgmt) Actions Status Active 74 (Capital Prop…" at bounding box center [404, 183] width 809 height 366
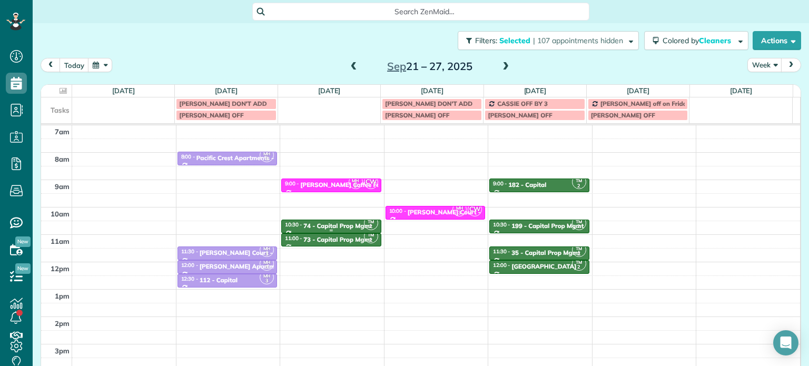
click at [322, 226] on div "74 - Capital Prop Mgmt" at bounding box center [337, 225] width 68 height 7
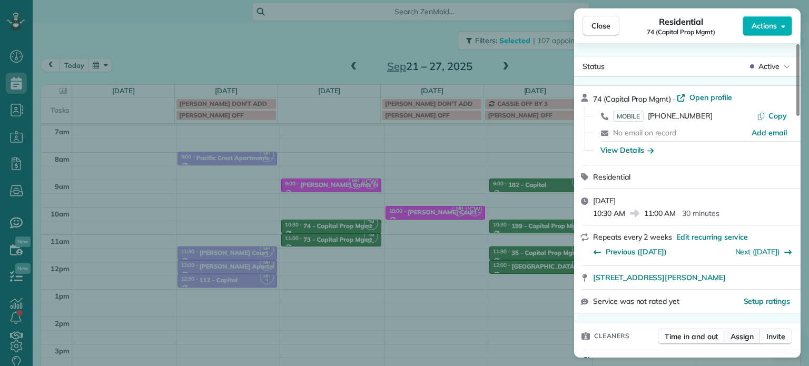
click at [742, 338] on span "Assign" at bounding box center [742, 336] width 23 height 11
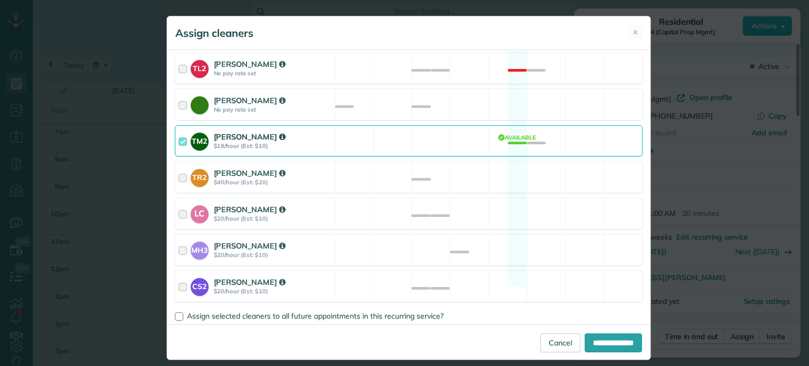
scroll to position [469, 0]
click at [454, 124] on div "TM2 Tammy McKinley $19/hour (Est: $10) Available" at bounding box center [409, 139] width 468 height 31
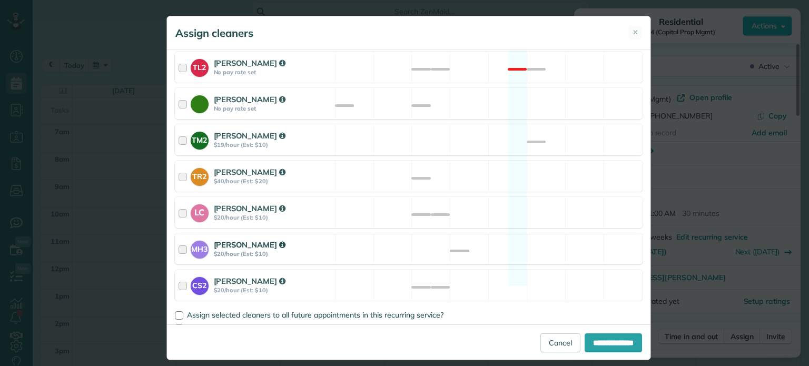
click at [495, 233] on div "MH3 Meralda Harris $20/hour (Est: $10) Available" at bounding box center [409, 248] width 468 height 31
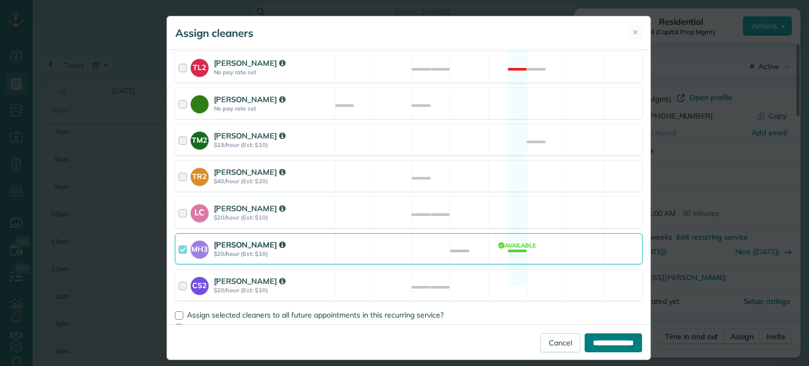
click at [596, 340] on input "**********" at bounding box center [613, 342] width 57 height 19
type input "**********"
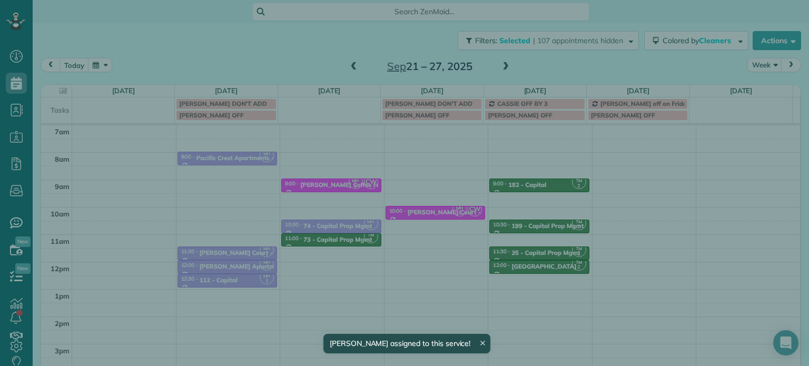
click at [343, 252] on div "Close Residential 74 (Capital Prop Mgmt) Actions Status Active 74 (Capital Prop…" at bounding box center [404, 183] width 809 height 366
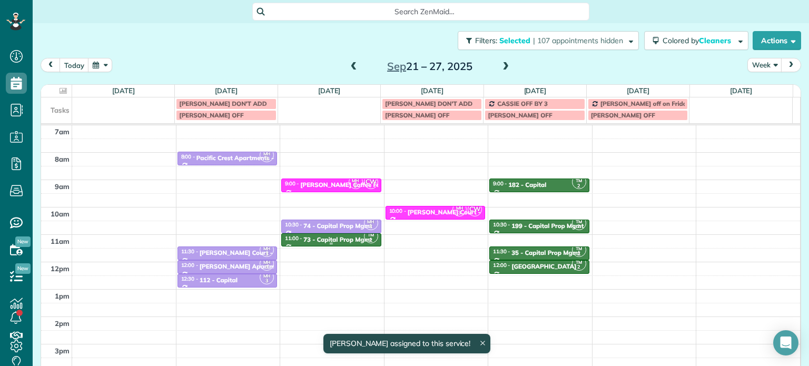
click at [331, 241] on div "73 - Capital Prop Mgmt" at bounding box center [337, 239] width 68 height 7
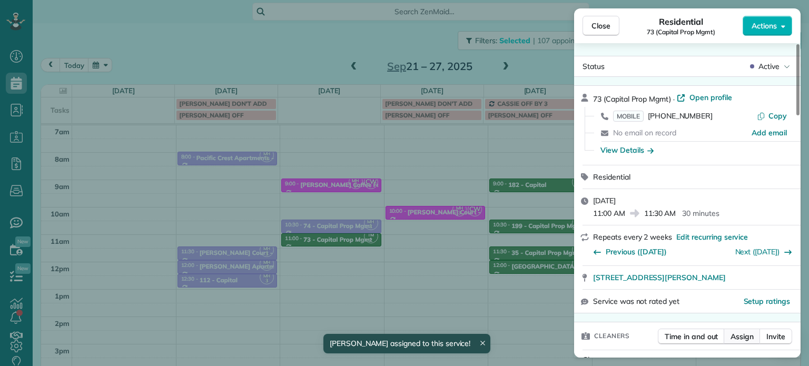
click at [735, 337] on span "Assign" at bounding box center [742, 336] width 23 height 11
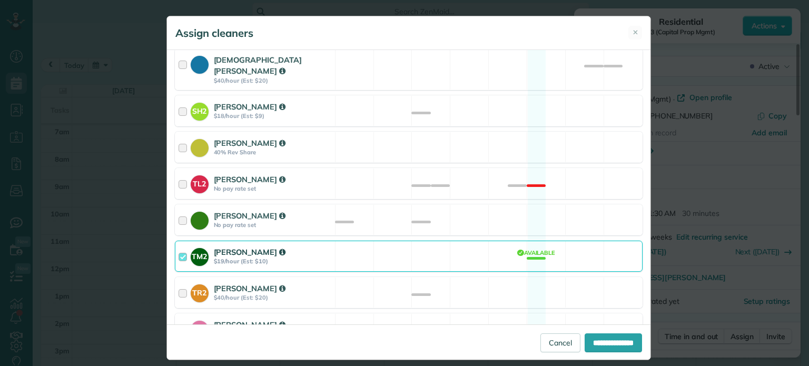
scroll to position [369, 0]
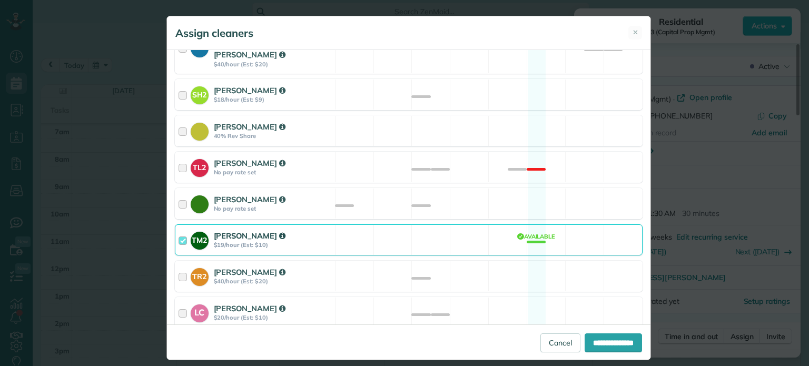
click at [458, 229] on div "TM2 Tammy McKinley $19/hour (Est: $10) Available" at bounding box center [409, 239] width 468 height 31
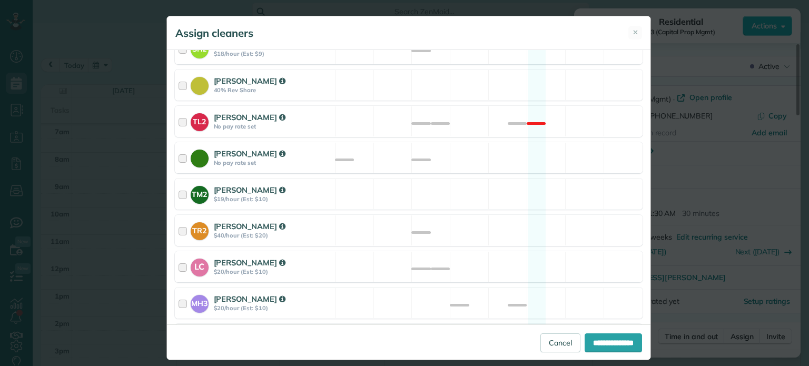
scroll to position [469, 0]
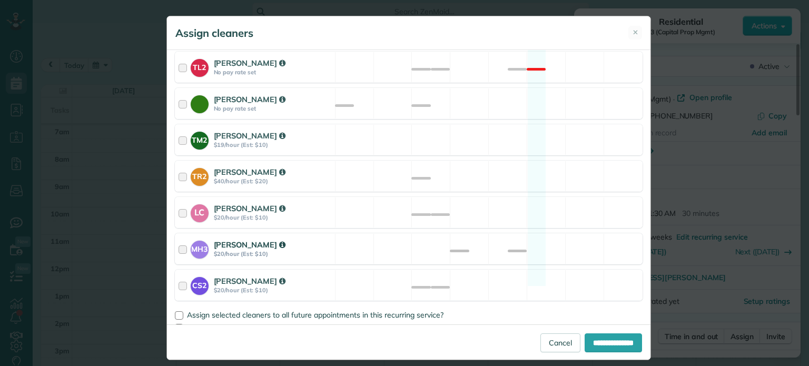
click at [470, 233] on div "MH3 Meralda Harris $20/hour (Est: $10) Available" at bounding box center [409, 248] width 468 height 31
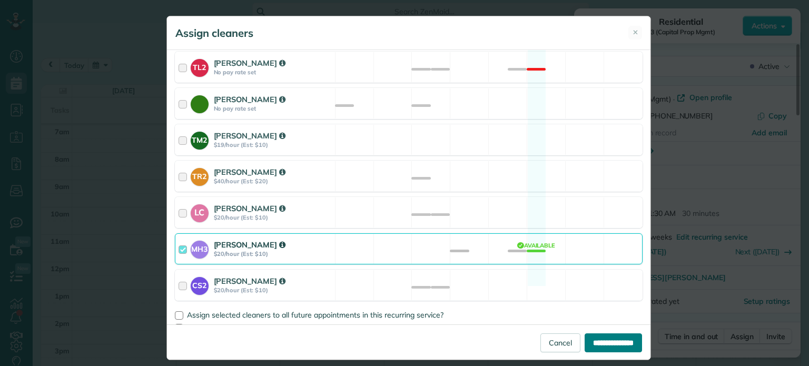
click at [605, 341] on input "**********" at bounding box center [613, 342] width 57 height 19
type input "**********"
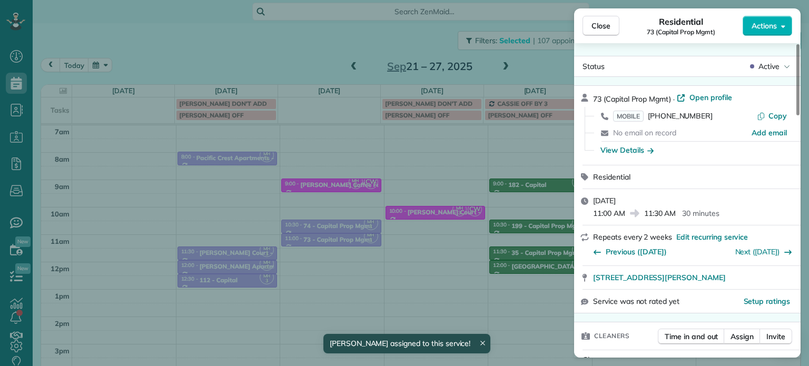
click at [428, 237] on div "Close Residential 73 (Capital Prop Mgmt) Actions Status Active 73 (Capital Prop…" at bounding box center [404, 183] width 809 height 366
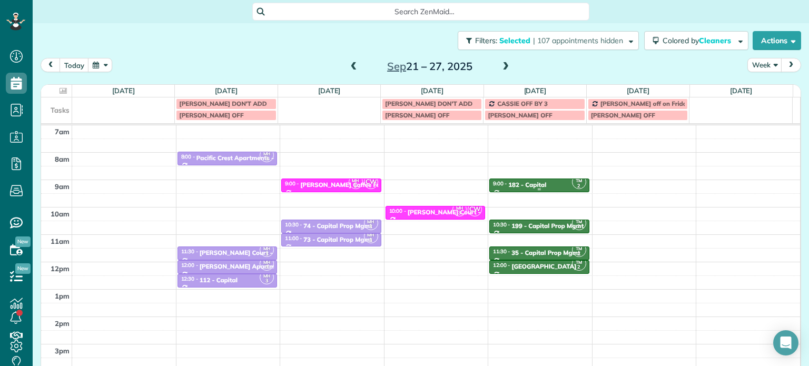
click at [511, 185] on div "182 - Capital" at bounding box center [527, 184] width 38 height 7
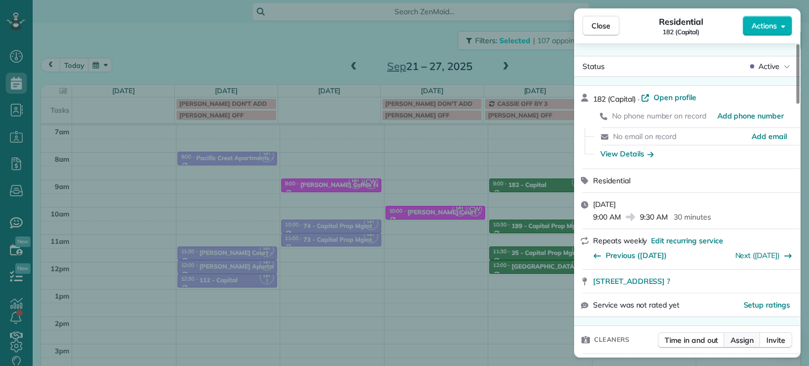
click at [745, 338] on span "Assign" at bounding box center [742, 340] width 23 height 11
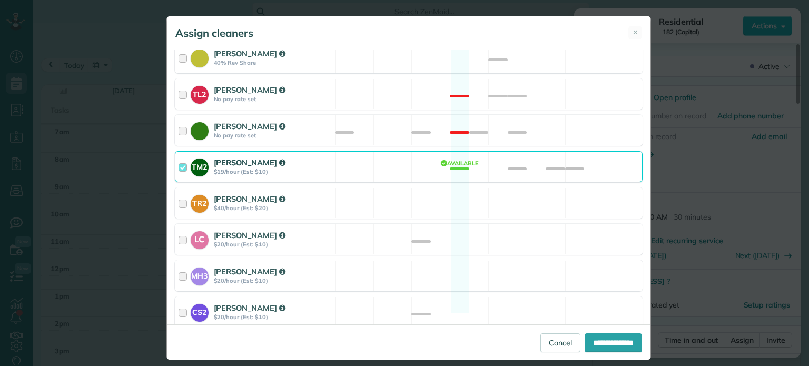
scroll to position [469, 0]
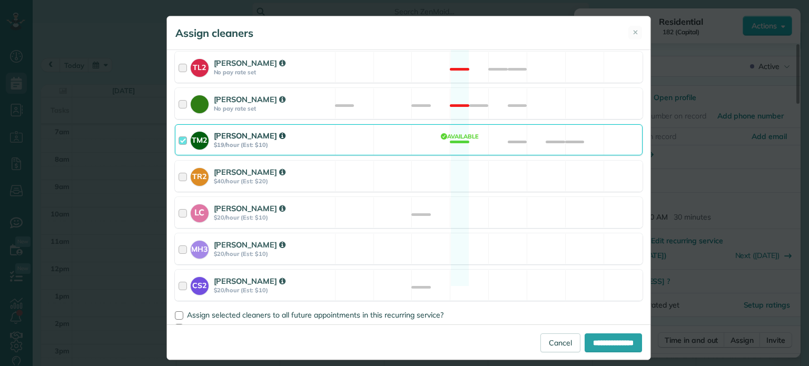
click at [470, 130] on div "TM2 Tammy McKinley $19/hour (Est: $10) Available" at bounding box center [409, 139] width 468 height 31
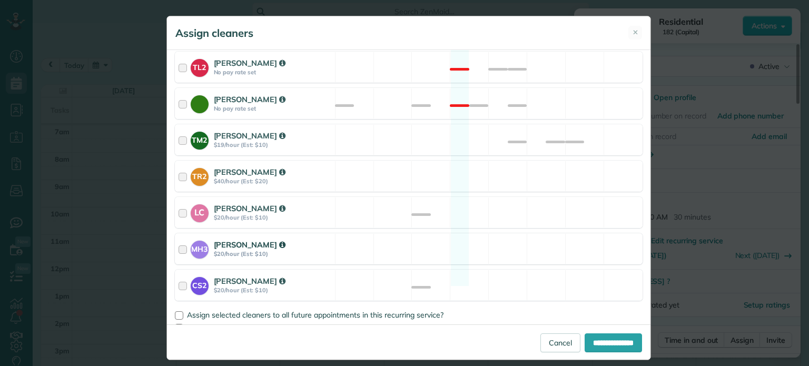
click at [497, 247] on div "MH3 Meralda Harris $20/hour (Est: $10) Available" at bounding box center [409, 248] width 468 height 31
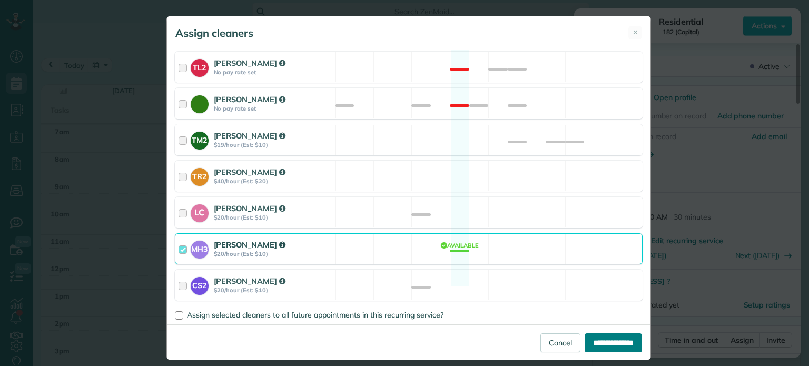
click at [605, 341] on input "**********" at bounding box center [613, 342] width 57 height 19
type input "**********"
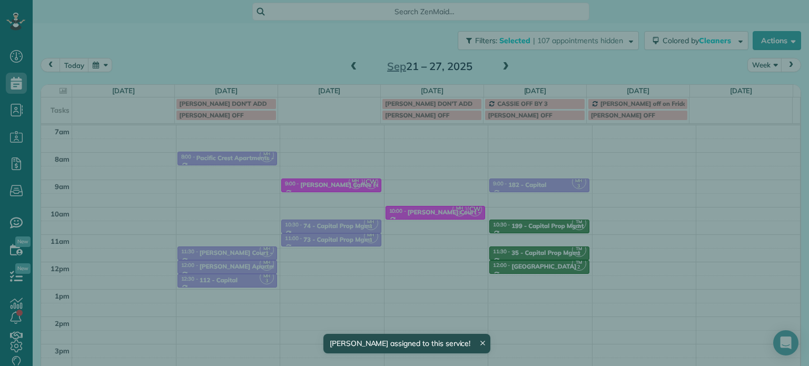
click at [473, 208] on div "Close Residential 182 (Capital) Actions Status Active 182 (Capital) · Open prof…" at bounding box center [404, 183] width 809 height 366
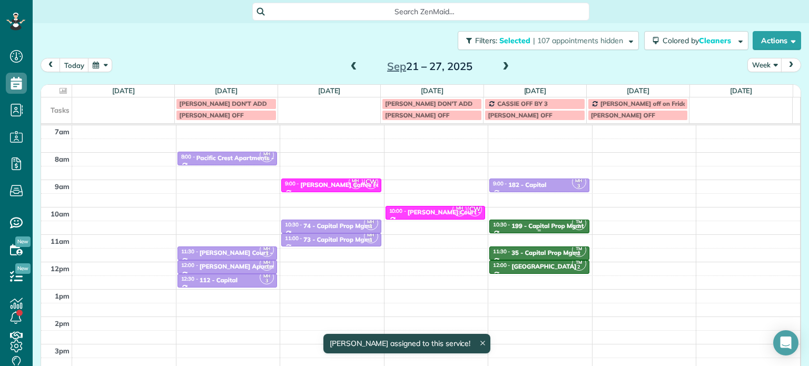
click at [534, 225] on div "199 - Capital Prop Mgmt" at bounding box center [548, 225] width 72 height 7
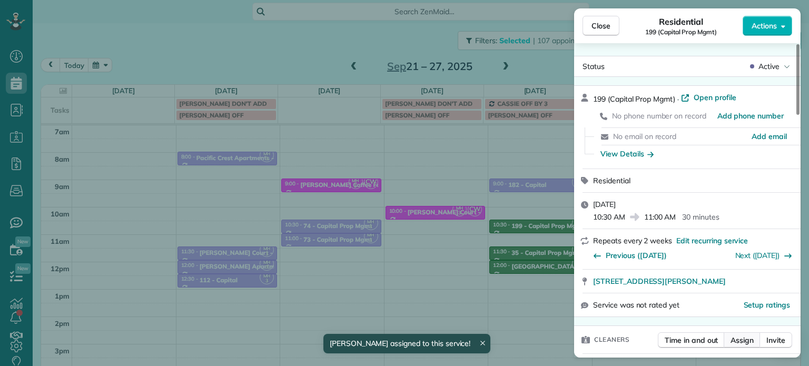
click at [733, 336] on button "Assign" at bounding box center [742, 340] width 37 height 16
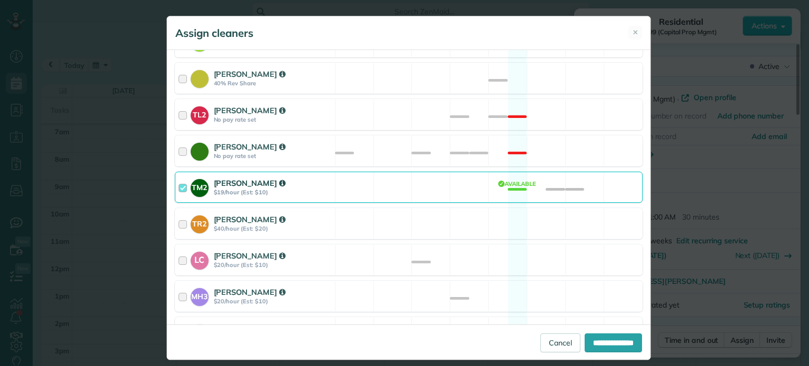
scroll to position [469, 0]
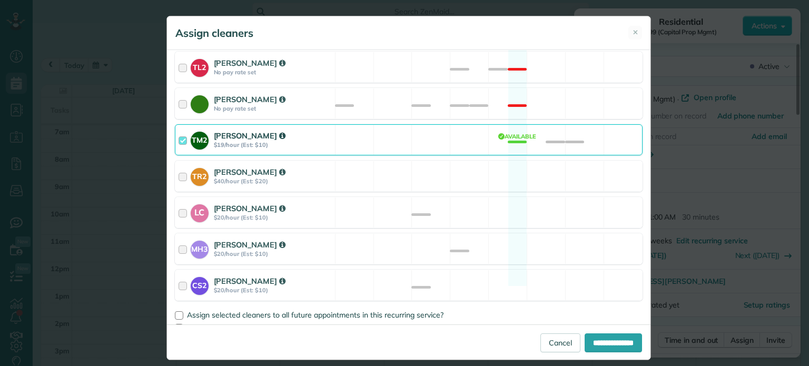
click at [407, 125] on div "TM2 Tammy McKinley $19/hour (Est: $10) Available" at bounding box center [409, 139] width 468 height 31
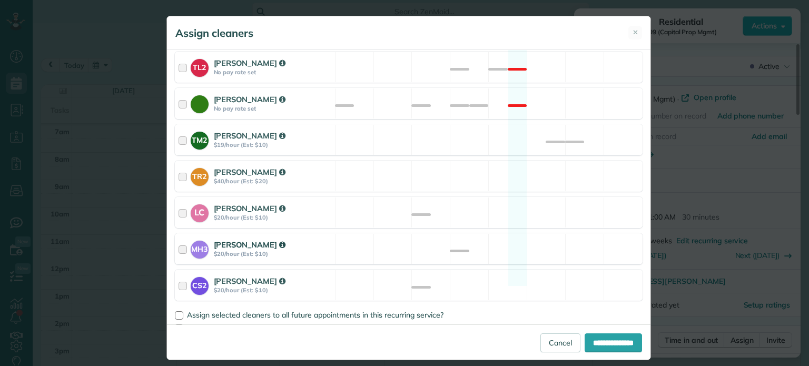
click at [468, 234] on div "MH3 Meralda Harris $20/hour (Est: $10) Available" at bounding box center [409, 248] width 468 height 31
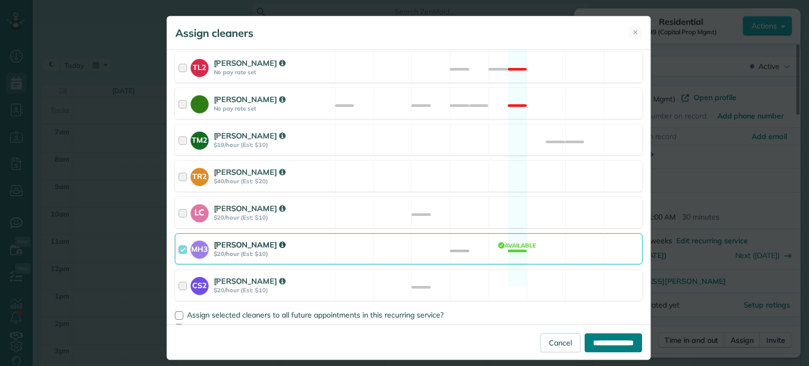
click at [589, 337] on input "**********" at bounding box center [613, 342] width 57 height 19
type input "**********"
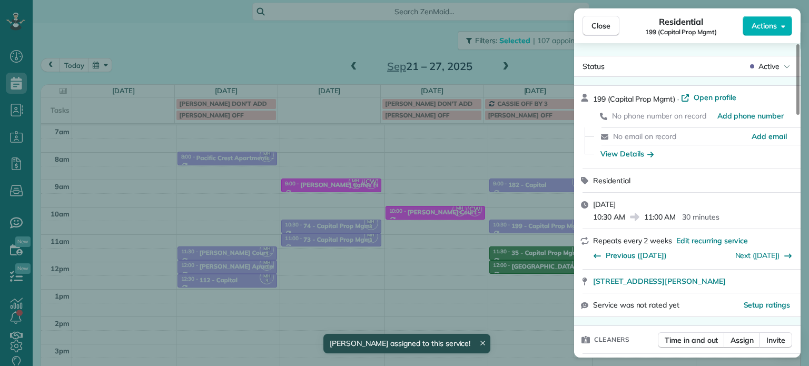
click at [523, 267] on div "Close Residential 199 (Capital Prop Mgmt) Actions Status Active 199 (Capital Pr…" at bounding box center [404, 183] width 809 height 366
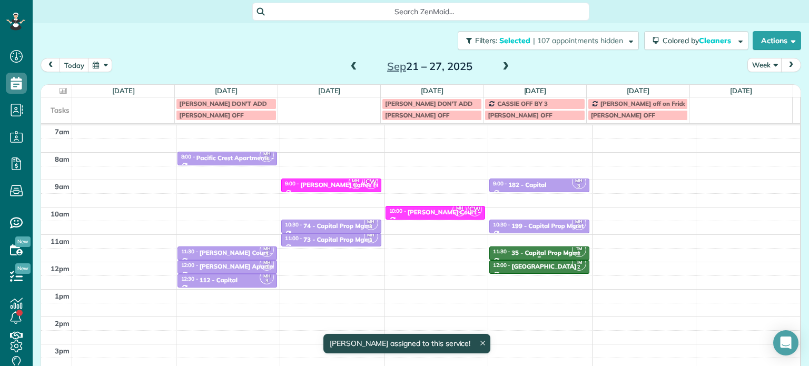
click at [524, 252] on div "35 - Capital Prop Mgmt" at bounding box center [546, 252] width 68 height 7
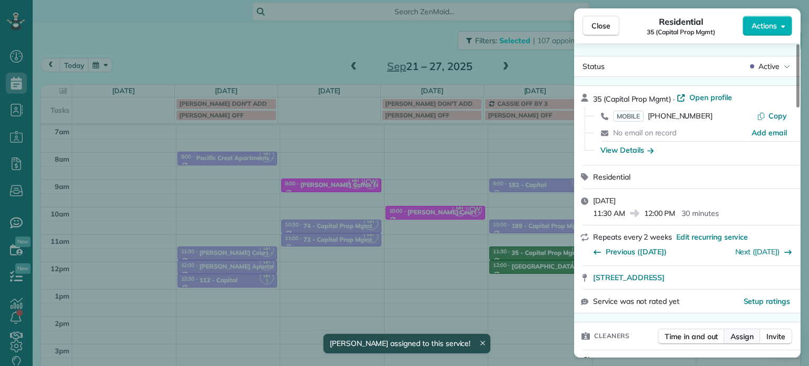
click at [744, 335] on span "Assign" at bounding box center [742, 336] width 23 height 11
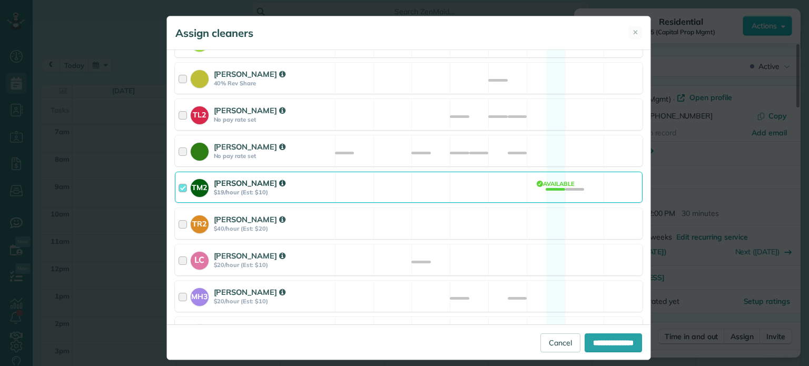
scroll to position [469, 0]
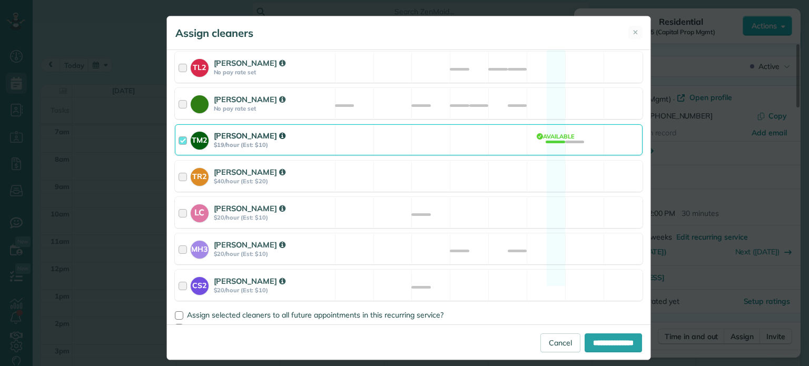
click at [402, 127] on div "TM2 Tammy McKinley $19/hour (Est: $10) Available" at bounding box center [409, 139] width 468 height 31
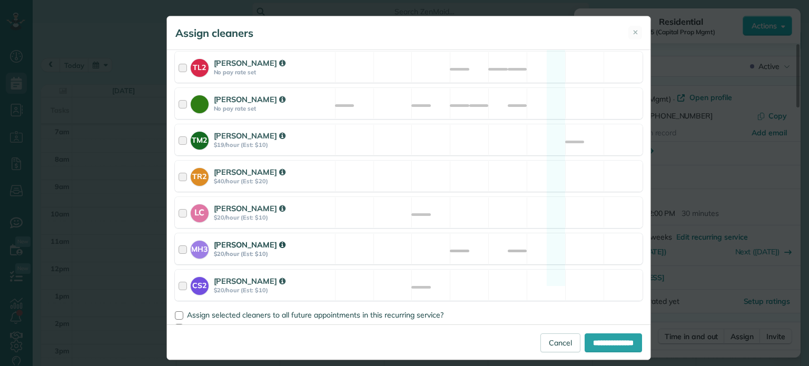
click at [518, 233] on div "MH3 Meralda Harris $20/hour (Est: $10) Available" at bounding box center [409, 248] width 468 height 31
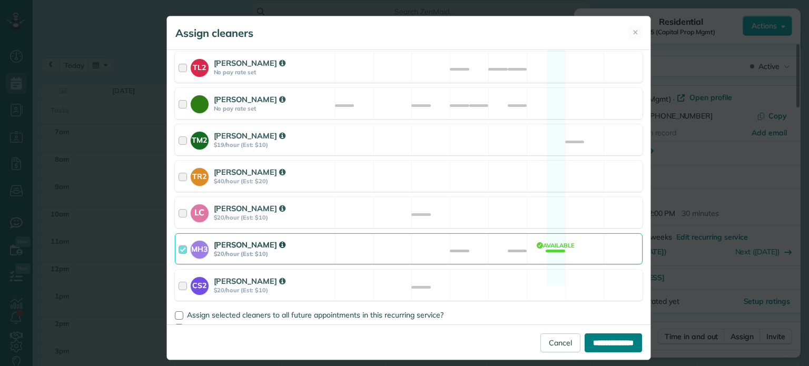
click at [601, 337] on input "**********" at bounding box center [613, 342] width 57 height 19
type input "**********"
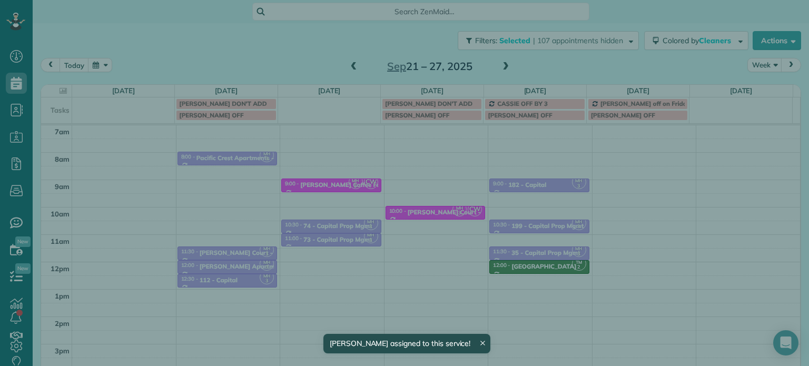
click at [476, 258] on div "Close Residential 35 (Capital Prop Mgmt) Actions Status Active 35 (Capital Prop…" at bounding box center [404, 183] width 809 height 366
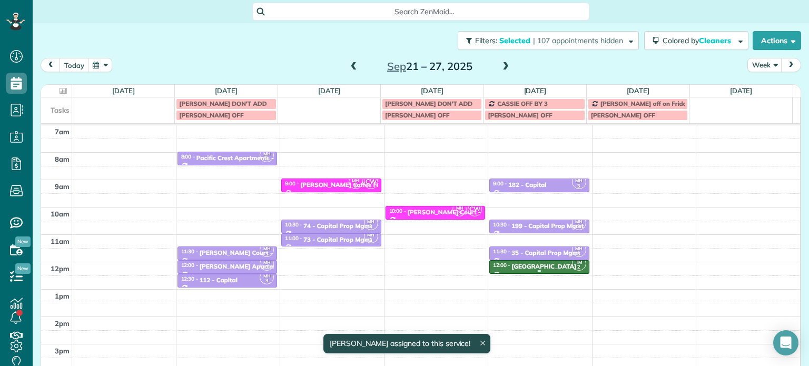
click at [530, 263] on div "Naya Family Center" at bounding box center [544, 266] width 65 height 7
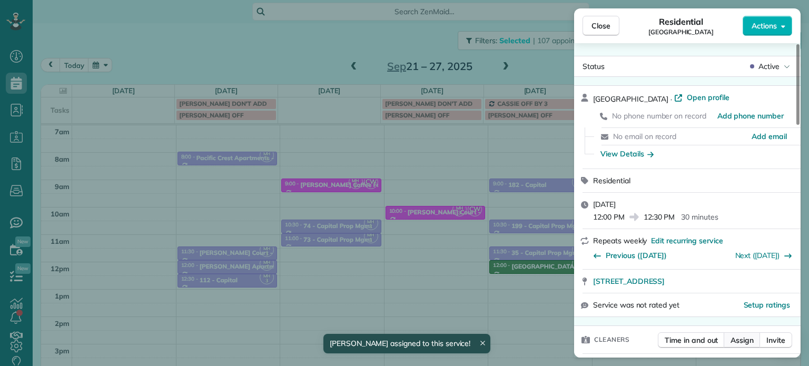
click at [735, 339] on span "Assign" at bounding box center [742, 340] width 23 height 11
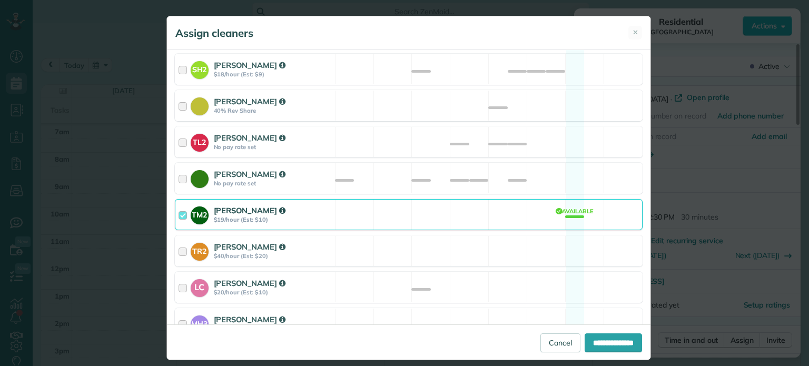
scroll to position [469, 0]
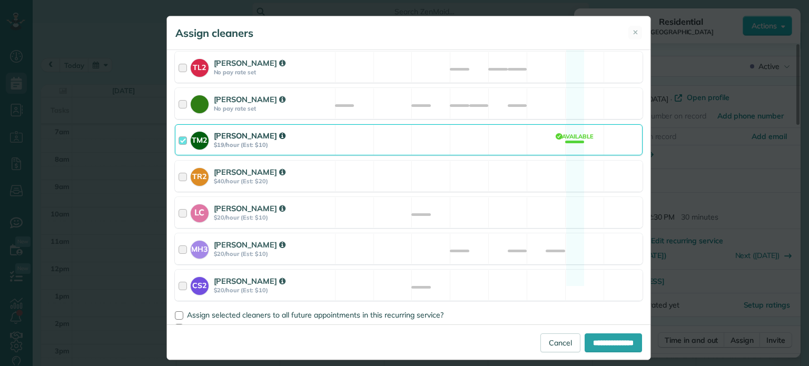
click at [450, 124] on div "TM2 Tammy McKinley $19/hour (Est: $10) Available" at bounding box center [409, 139] width 468 height 31
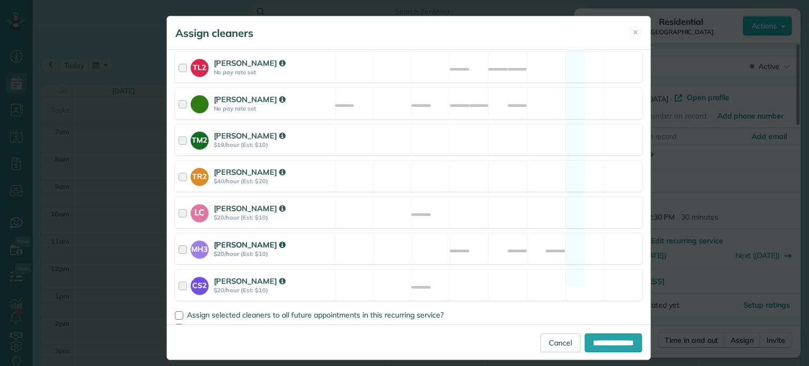
click at [510, 237] on div "MH3 Meralda Harris $20/hour (Est: $10) Available" at bounding box center [409, 248] width 468 height 31
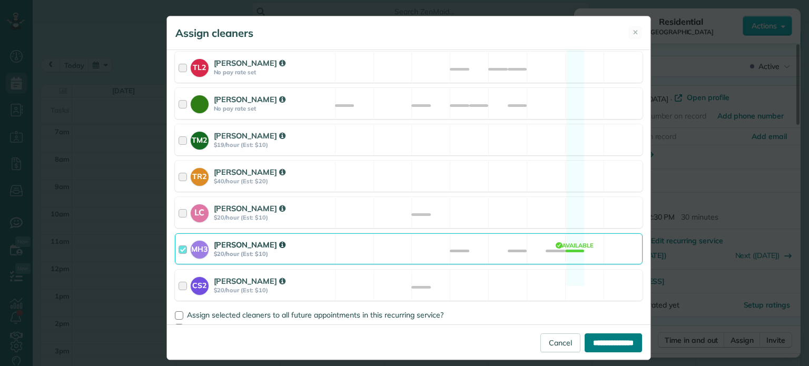
click at [607, 339] on input "**********" at bounding box center [613, 342] width 57 height 19
type input "**********"
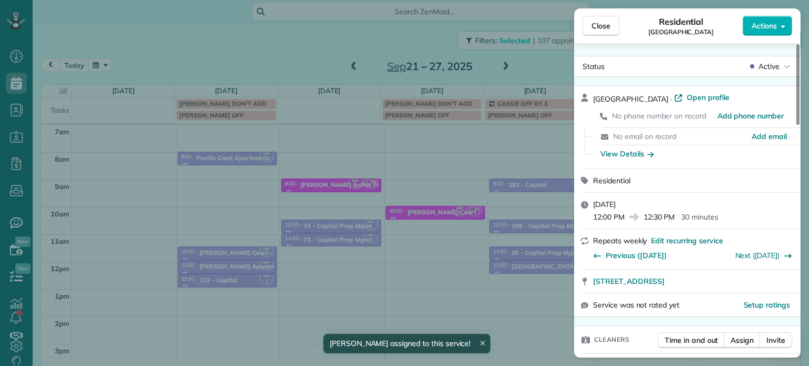
click at [468, 272] on div "Close Residential Naya Family Center Actions Status Active Naya Family Center ·…" at bounding box center [404, 183] width 809 height 366
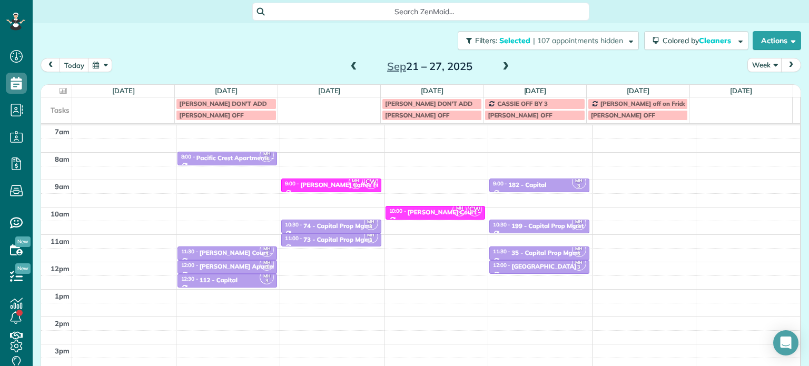
click at [349, 63] on span at bounding box center [354, 66] width 12 height 9
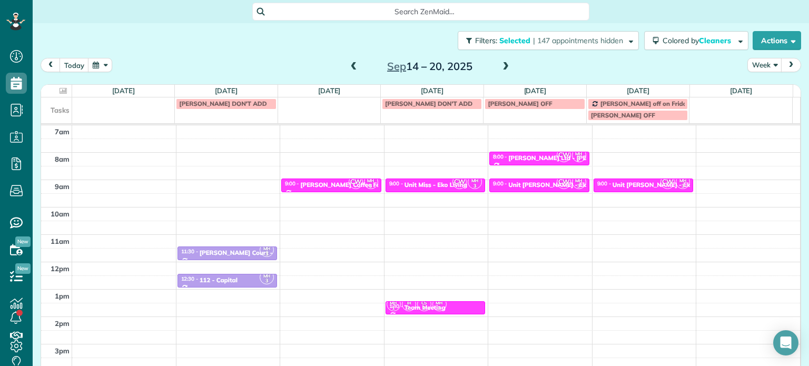
click at [500, 71] on span at bounding box center [506, 66] width 12 height 9
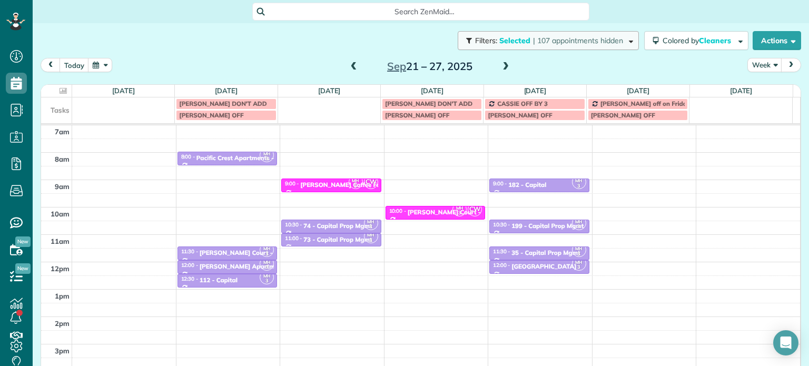
click at [557, 39] on span "| 107 appointments hidden" at bounding box center [578, 40] width 90 height 9
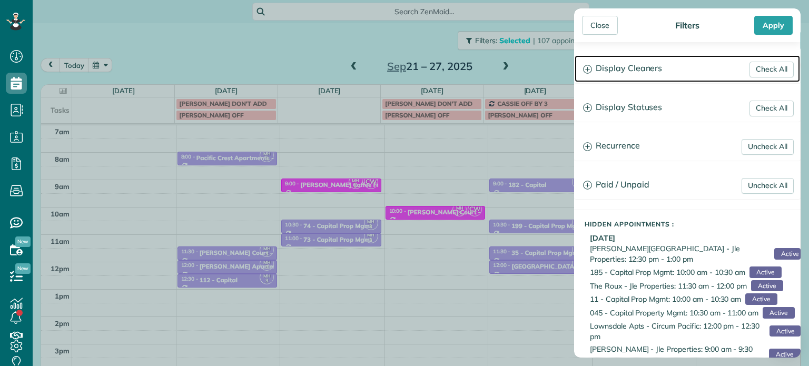
click at [650, 71] on h3 "Display Cleaners" at bounding box center [687, 68] width 225 height 27
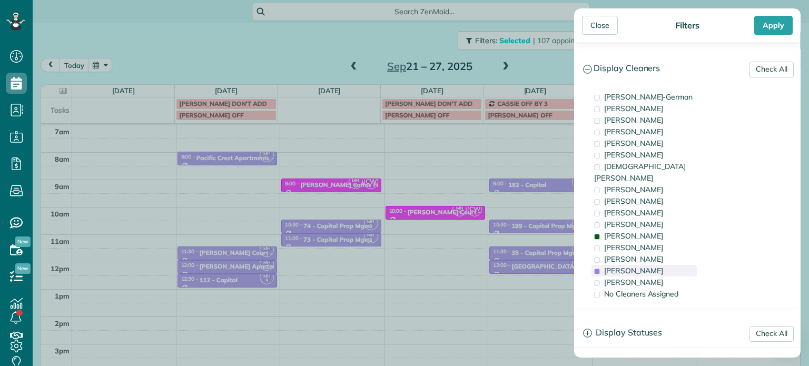
click at [665, 265] on div "Meralda Harris" at bounding box center [644, 271] width 105 height 12
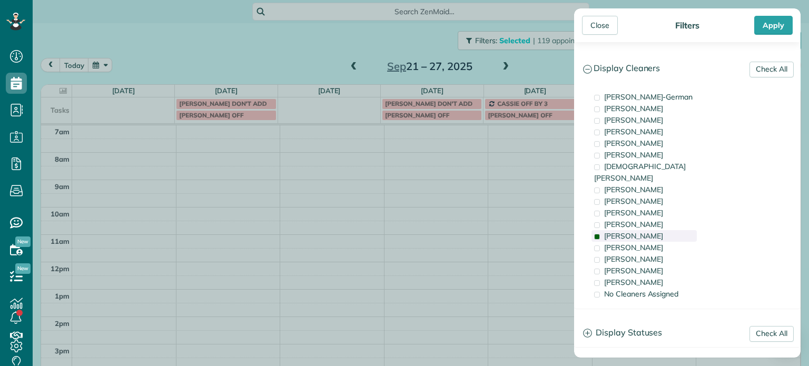
click at [663, 230] on div "Tammy McKinley" at bounding box center [644, 236] width 105 height 12
click at [660, 253] on div "Laura Chavez" at bounding box center [644, 259] width 105 height 12
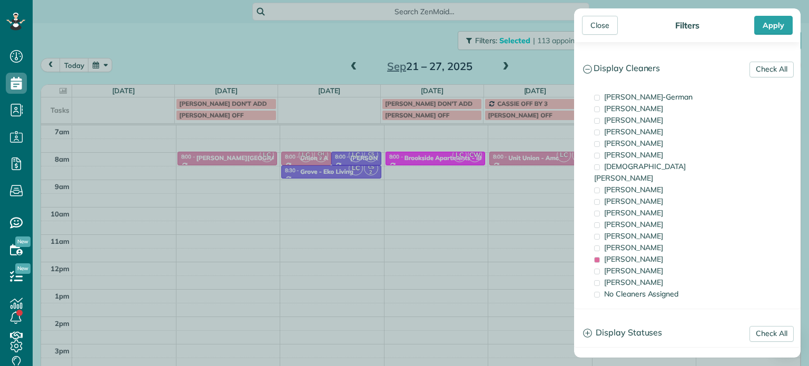
click at [234, 192] on div "Close Filters Apply Check All Display Cleaners Christina Wright-German Cassie F…" at bounding box center [404, 183] width 809 height 366
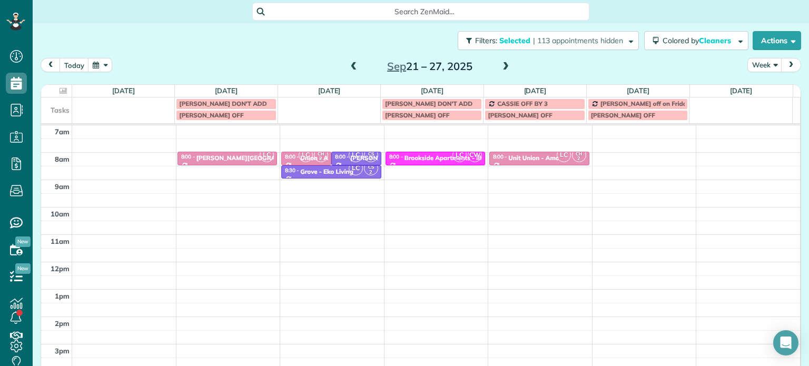
click at [231, 184] on div "4am 5am 6am 7am 8am 9am 10am 11am 12pm 1pm 2pm 3pm 4pm 5pm LC 8:00 - 8:30 Corbe…" at bounding box center [420, 234] width 759 height 383
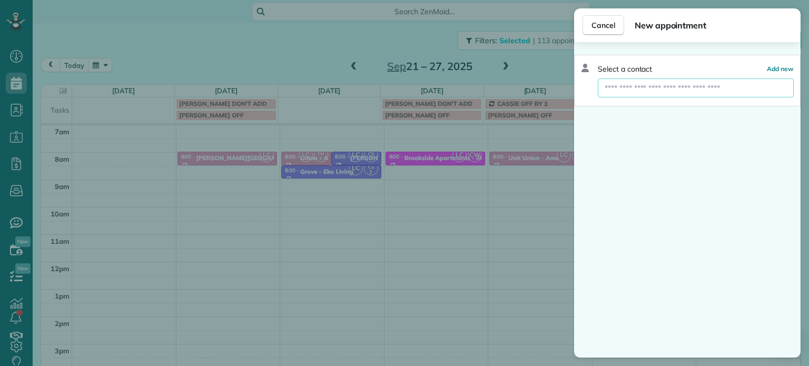
click at [634, 89] on input "text" at bounding box center [696, 87] width 196 height 19
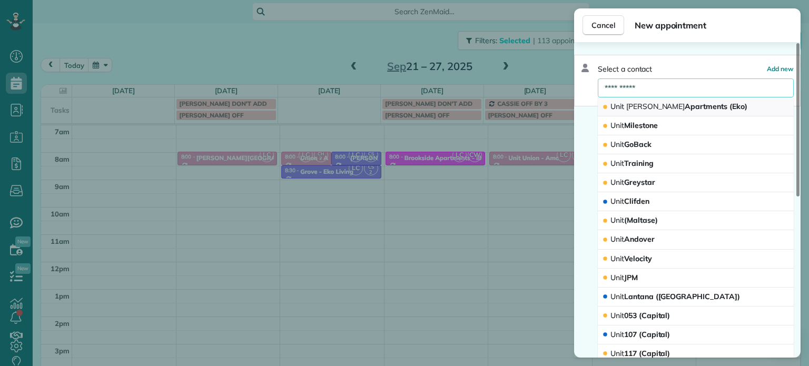
type input "**********"
click at [645, 105] on span "Unit Janie Apartments (Eko)" at bounding box center [679, 106] width 137 height 9
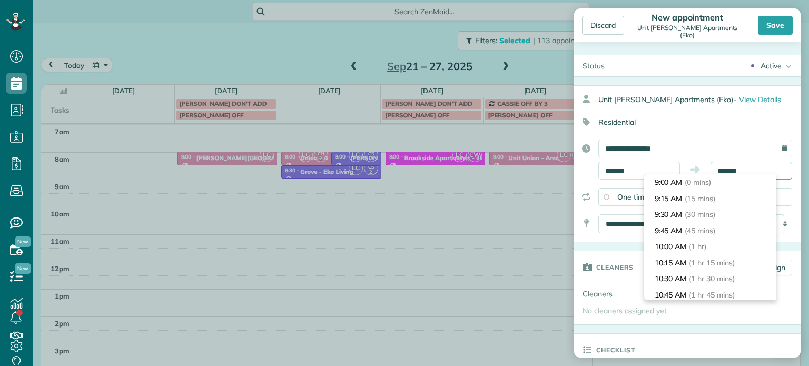
click at [724, 174] on body "Dashboard Scheduling Calendar View List View Dispatch View - Weekly scheduling …" at bounding box center [404, 183] width 809 height 366
type input "*******"
click at [715, 212] on span "(30 mins)" at bounding box center [701, 214] width 33 height 9
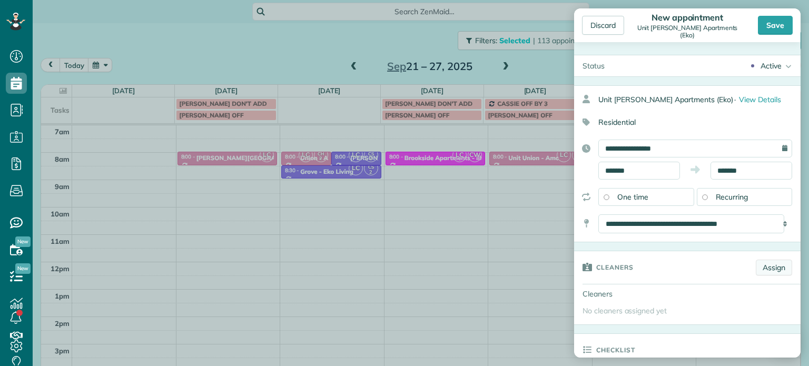
click at [759, 265] on link "Assign" at bounding box center [774, 268] width 36 height 16
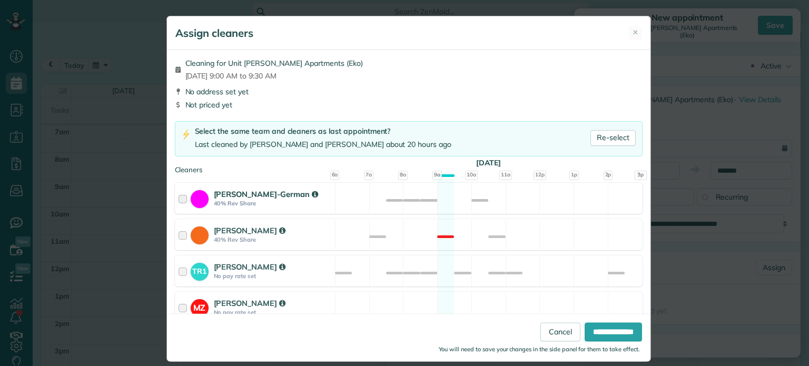
click at [544, 205] on div "Christina Wright-German 40% Rev Share Not available" at bounding box center [409, 198] width 468 height 31
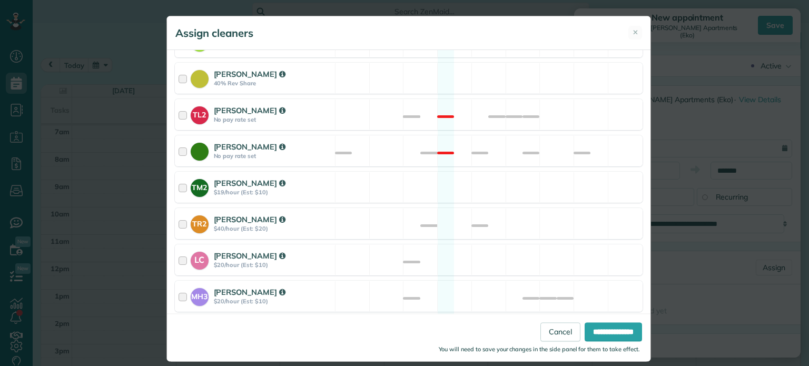
scroll to position [444, 0]
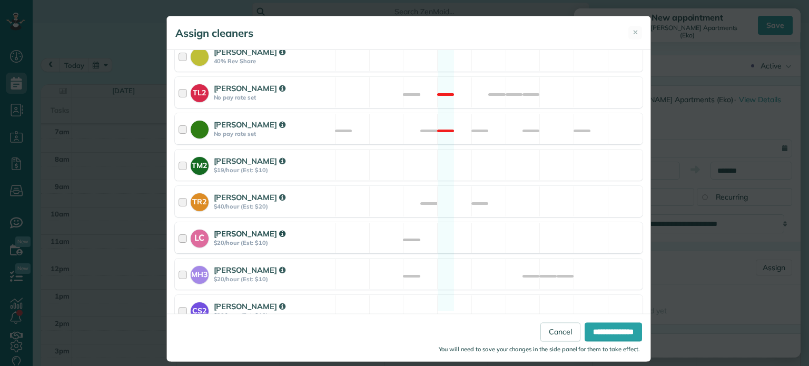
click at [496, 228] on div "LC Laura Chavez $20/hour (Est: $10) Available" at bounding box center [409, 237] width 468 height 31
click at [612, 331] on input "**********" at bounding box center [613, 332] width 57 height 19
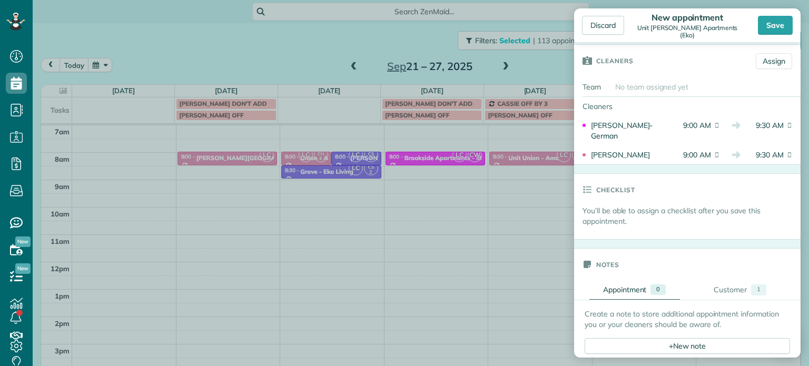
scroll to position [316, 0]
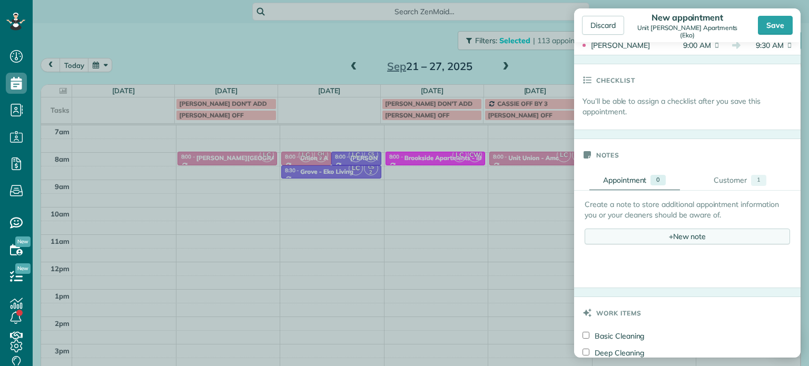
click at [684, 233] on div "+ New note" at bounding box center [687, 237] width 205 height 16
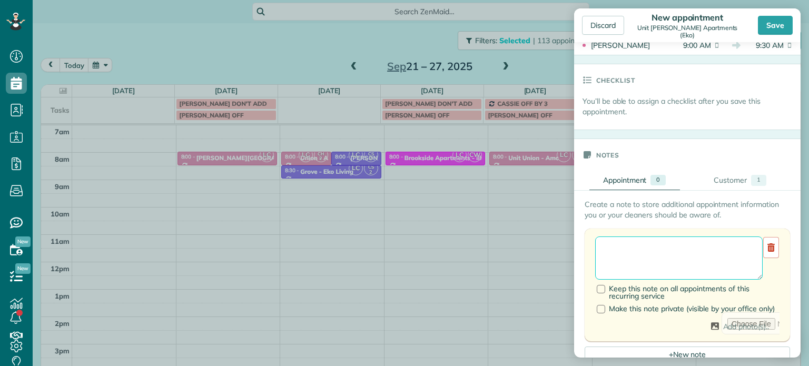
click at [688, 261] on textarea at bounding box center [679, 258] width 168 height 43
paste textarea "**********"
type textarea "**********"
click at [779, 25] on div "Save" at bounding box center [775, 25] width 35 height 19
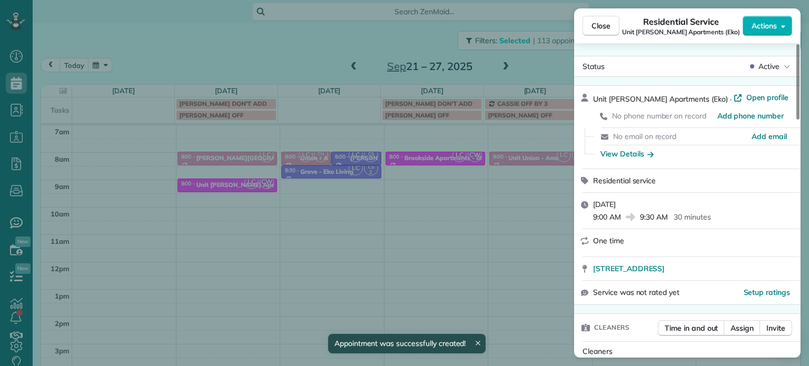
click at [539, 63] on div "Close Residential Service Unit Janie Apartments (Eko) Actions Status Active Uni…" at bounding box center [404, 183] width 809 height 366
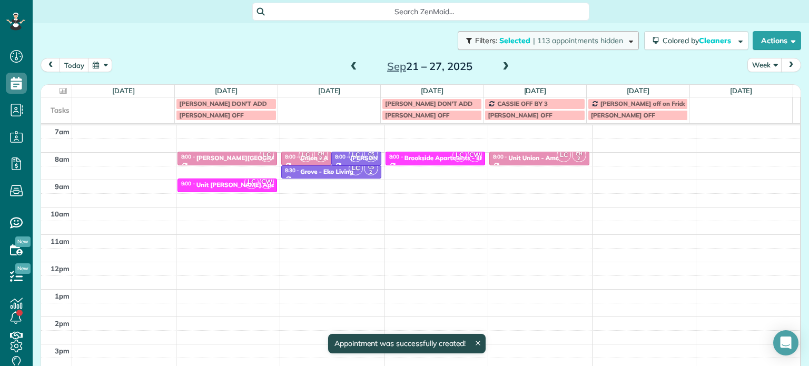
click at [550, 41] on span "| 113 appointments hidden" at bounding box center [578, 40] width 90 height 9
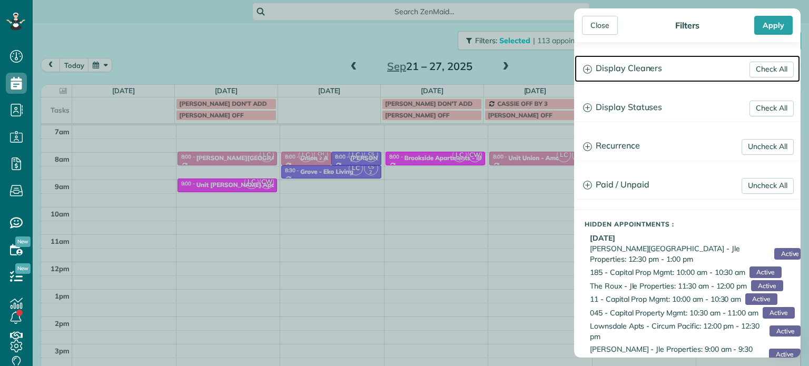
click at [631, 78] on h3 "Display Cleaners" at bounding box center [687, 68] width 225 height 27
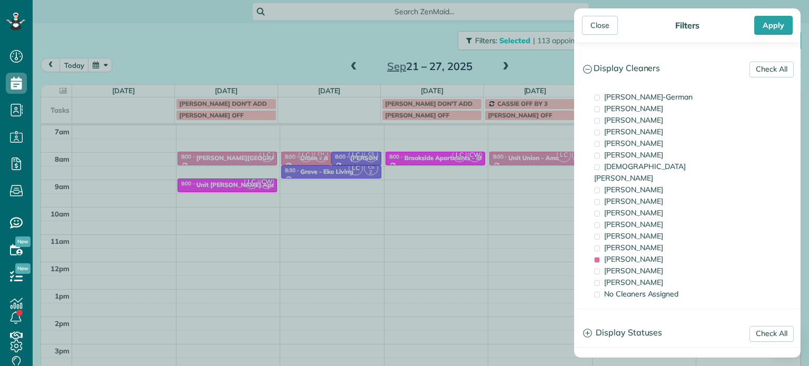
click at [327, 42] on div "Close Filters Apply Check All Display Cleaners Christina Wright-German Cassie F…" at bounding box center [404, 183] width 809 height 366
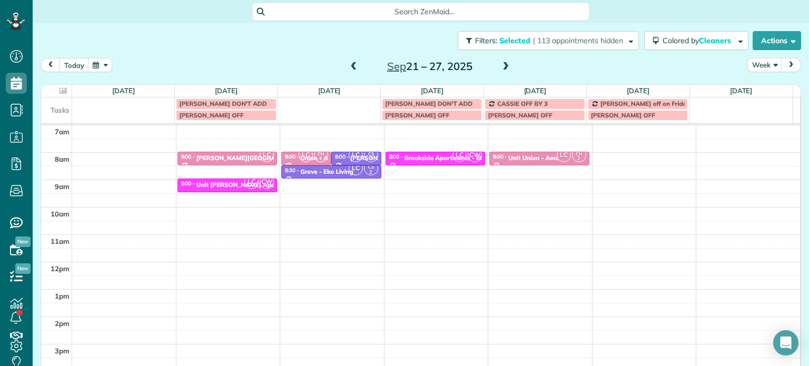
click at [624, 156] on div "4am 5am 6am 7am 8am 9am 10am 11am 12pm 1pm 2pm 3pm 4pm 5pm LC 8:00 - 8:30 Corbe…" at bounding box center [420, 234] width 759 height 383
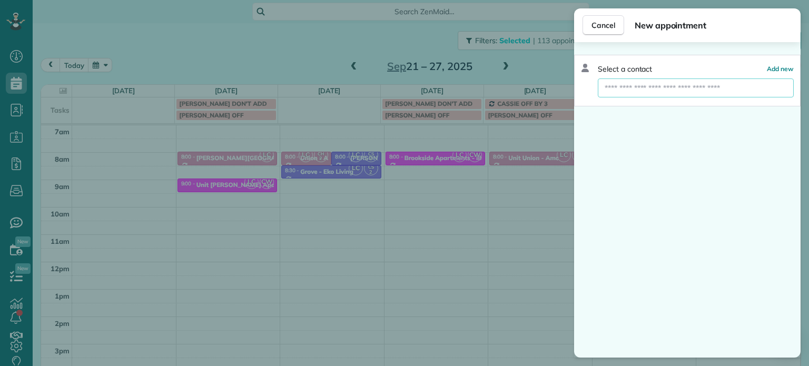
click at [650, 87] on input "text" at bounding box center [696, 87] width 196 height 19
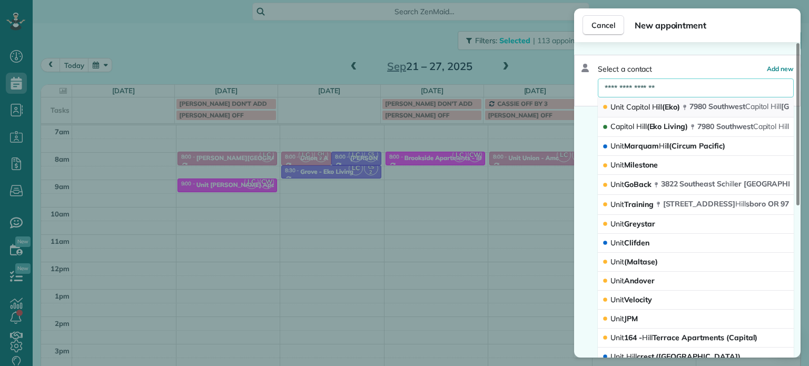
type input "**********"
click at [650, 107] on span "Unit Capitol Hill (Eko)" at bounding box center [646, 106] width 70 height 9
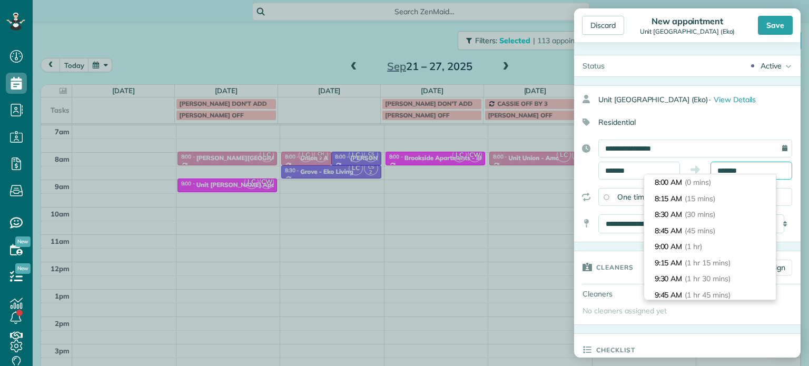
click at [729, 171] on input "*******" at bounding box center [752, 171] width 82 height 18
type input "*******"
click at [717, 214] on span "(30 mins)" at bounding box center [701, 214] width 33 height 9
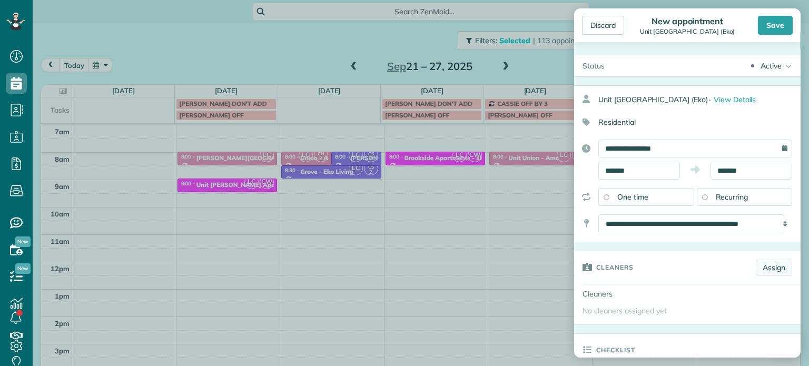
click at [761, 261] on link "Assign" at bounding box center [774, 268] width 36 height 16
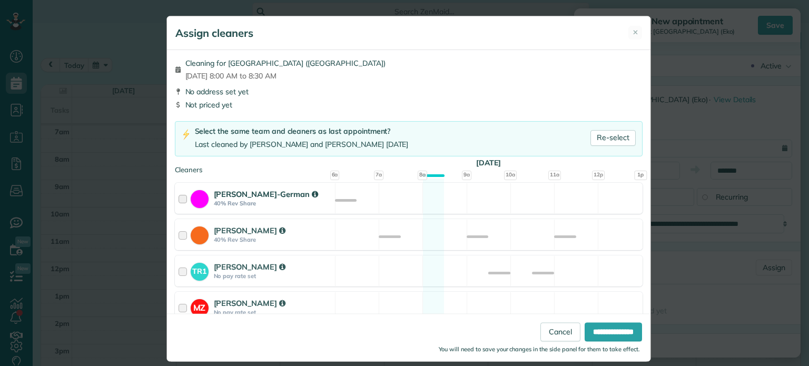
click at [440, 197] on div "Christina Wright-German 40% Rev Share Available" at bounding box center [409, 198] width 468 height 31
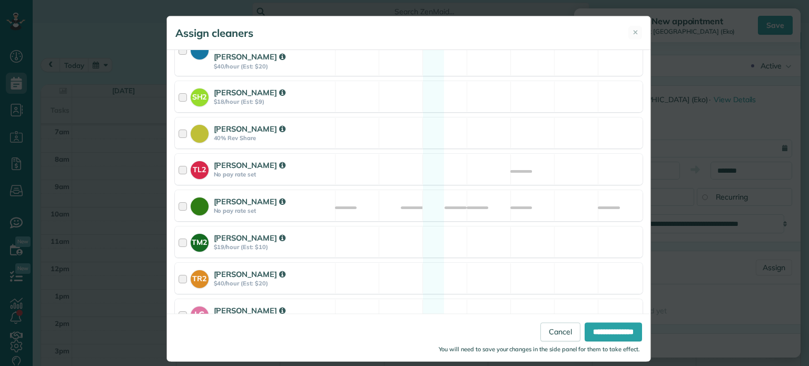
scroll to position [444, 0]
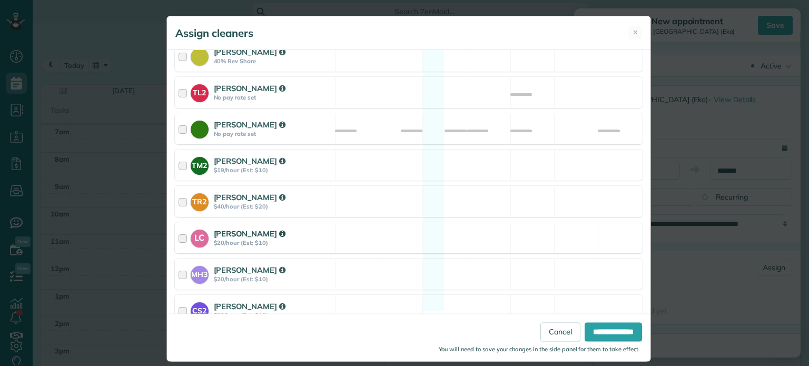
click at [455, 222] on div "LC Laura Chavez $20/hour (Est: $10) Available" at bounding box center [409, 237] width 468 height 31
click at [603, 328] on input "**********" at bounding box center [613, 332] width 57 height 19
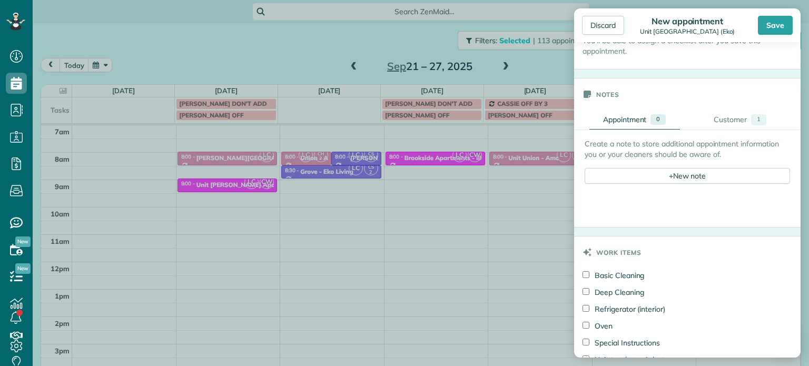
scroll to position [421, 0]
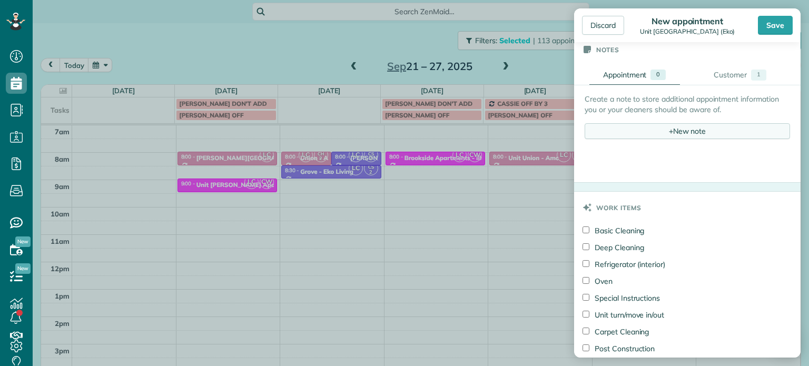
click at [670, 123] on div "+ New note" at bounding box center [687, 131] width 205 height 16
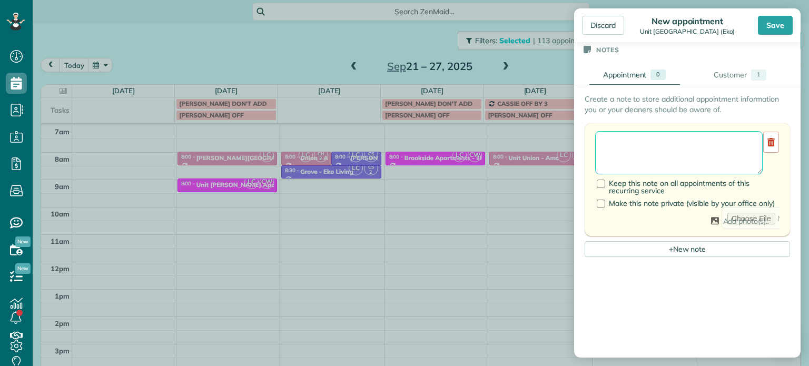
click at [668, 145] on textarea at bounding box center [679, 152] width 168 height 43
paste textarea "**********"
click at [630, 139] on textarea "**********" at bounding box center [679, 152] width 168 height 43
click at [685, 151] on textarea "**********" at bounding box center [679, 152] width 168 height 43
type textarea "**********"
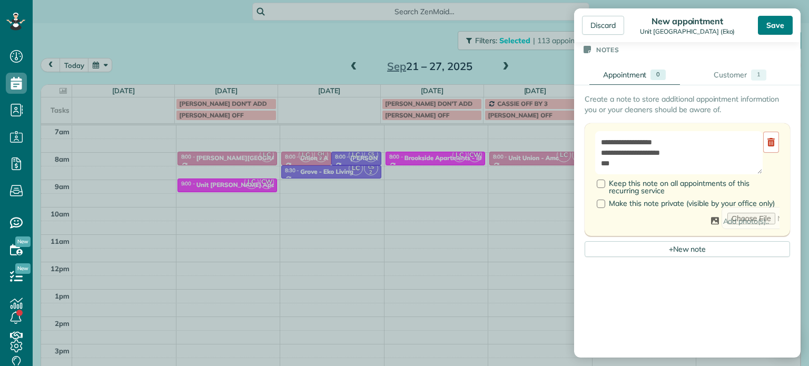
click at [782, 23] on div "Save" at bounding box center [775, 25] width 35 height 19
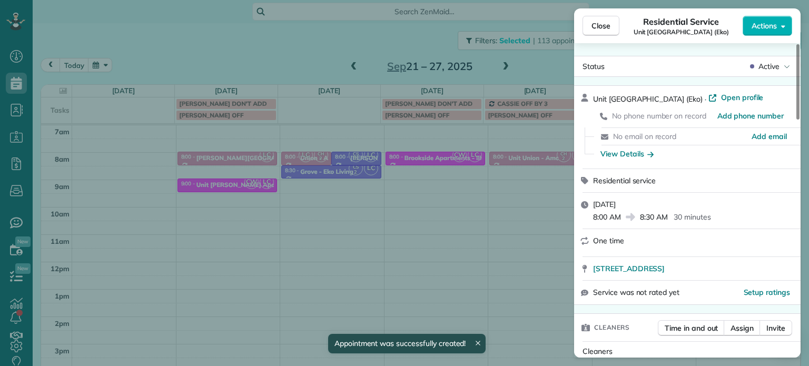
click at [524, 174] on div "Close Residential Service Unit Capitol Hill (Eko) Actions Status Active Unit Ca…" at bounding box center [404, 183] width 809 height 366
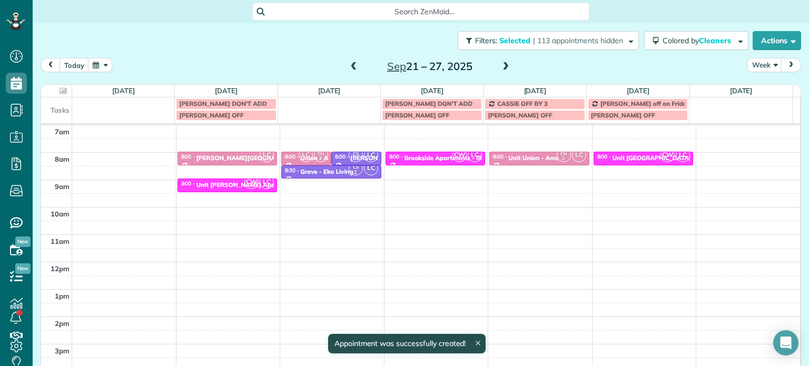
click at [620, 182] on div "4am 5am 6am 7am 8am 9am 10am 11am 12pm 1pm 2pm 3pm 4pm 5pm LC 8:00 - 8:30 Corbe…" at bounding box center [420, 234] width 759 height 383
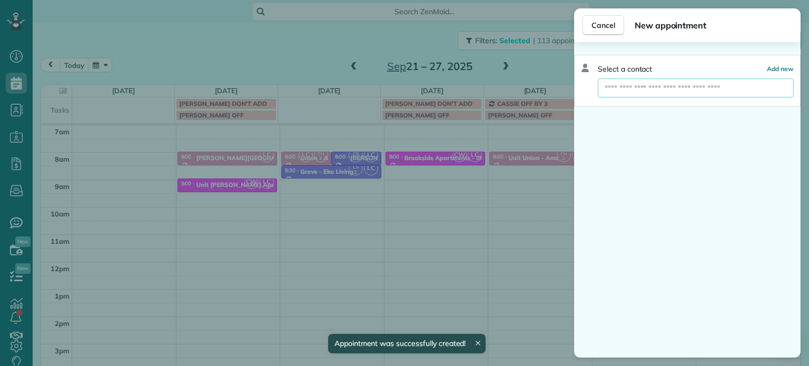
click at [665, 92] on input "text" at bounding box center [696, 87] width 196 height 19
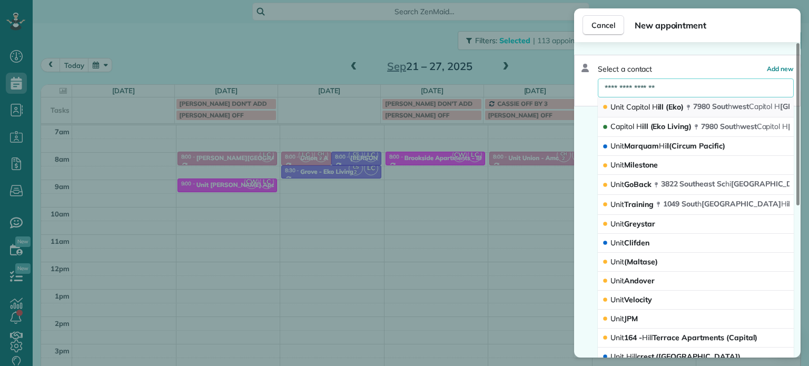
type input "**********"
click at [637, 107] on span "Capitol" at bounding box center [638, 106] width 24 height 9
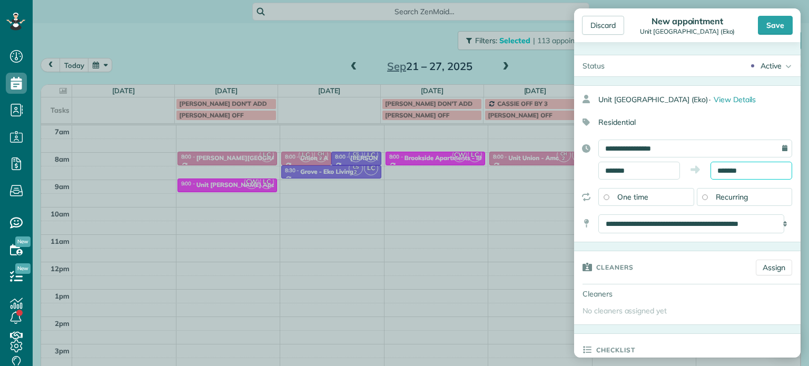
click at [731, 170] on input "*******" at bounding box center [752, 171] width 82 height 18
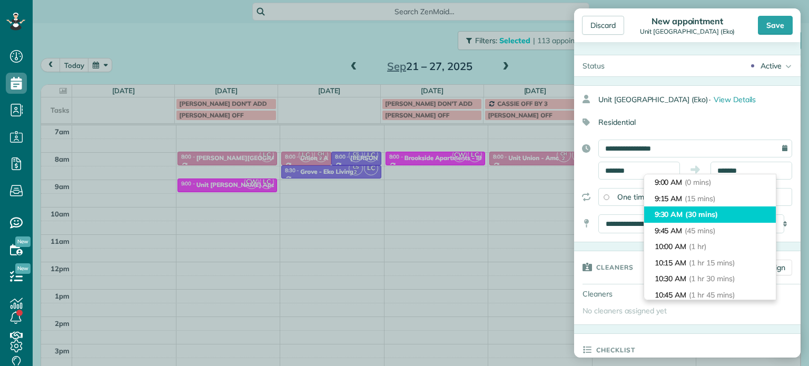
type input "*******"
click at [718, 210] on span "(30 mins)" at bounding box center [701, 214] width 33 height 9
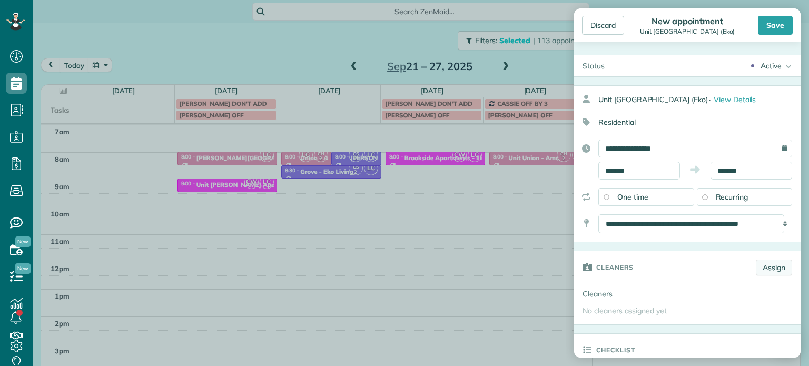
click at [761, 263] on link "Assign" at bounding box center [774, 268] width 36 height 16
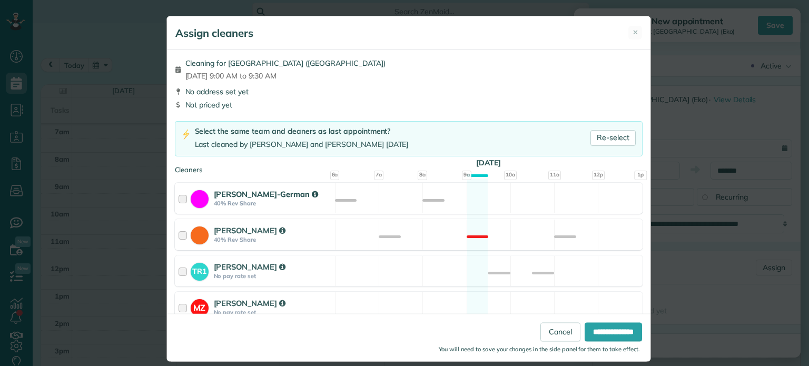
click at [449, 199] on div "Christina Wright-German 40% Rev Share Available" at bounding box center [409, 198] width 468 height 31
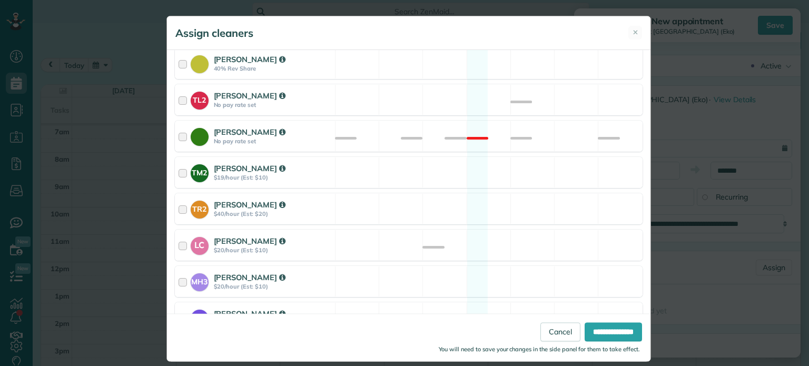
scroll to position [444, 0]
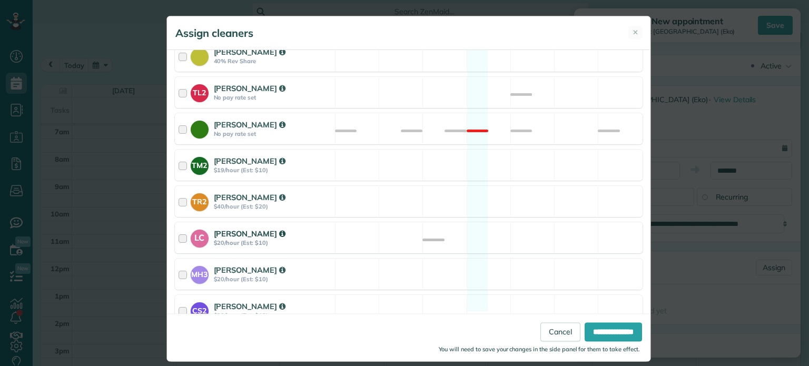
click at [482, 222] on div "LC Laura Chavez $20/hour (Est: $10) Available" at bounding box center [409, 237] width 468 height 31
click at [599, 330] on input "**********" at bounding box center [613, 332] width 57 height 19
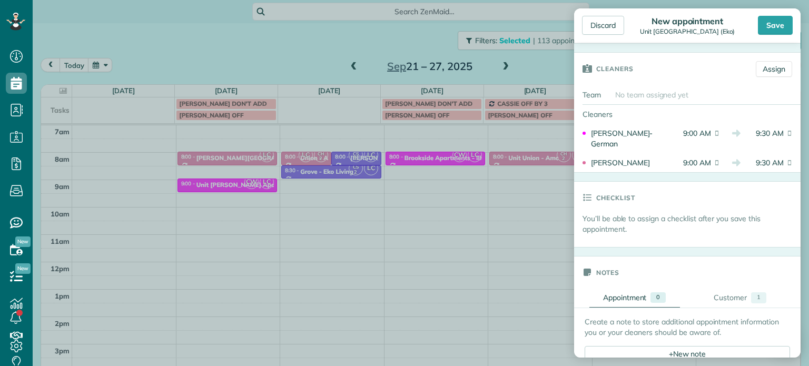
scroll to position [316, 0]
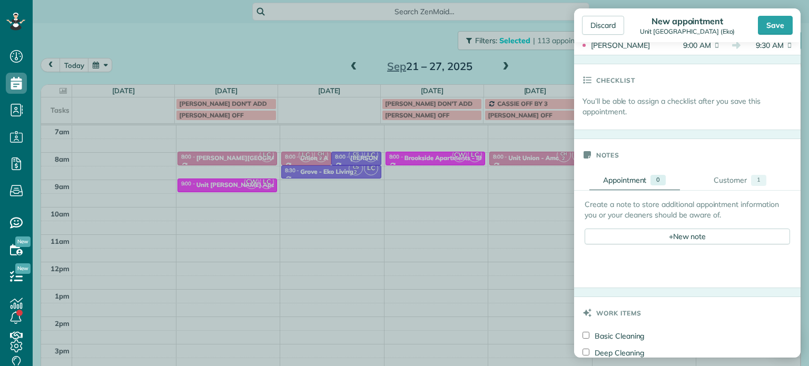
click at [651, 221] on div "Create a note to store additional appointment information you or your cleaners …" at bounding box center [687, 221] width 205 height 45
click at [653, 234] on div "+ New note" at bounding box center [687, 237] width 205 height 16
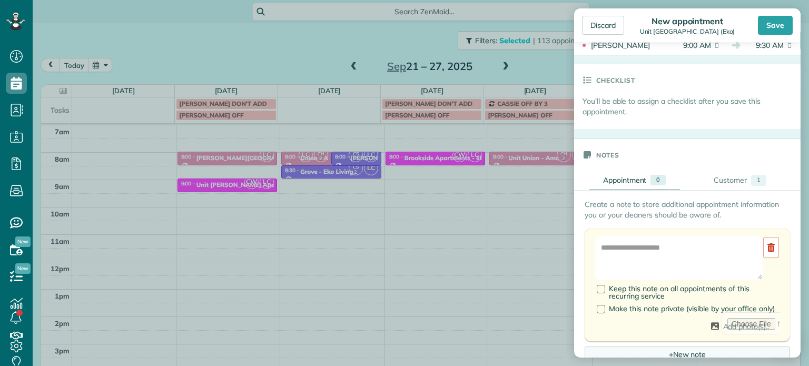
click at [655, 246] on textarea at bounding box center [679, 258] width 168 height 43
paste textarea "**********"
click at [618, 259] on textarea "**********" at bounding box center [679, 258] width 168 height 43
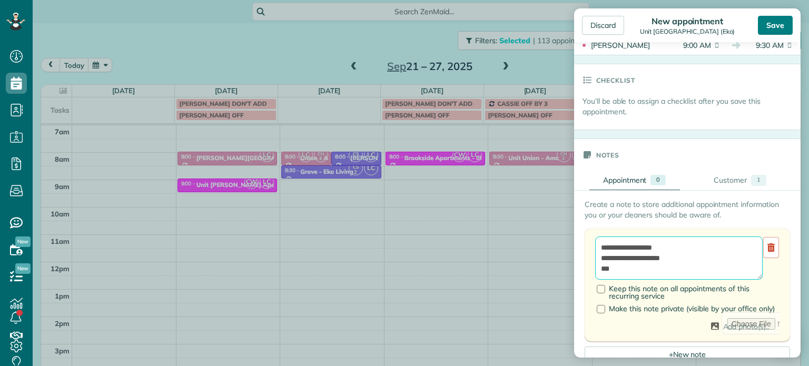
type textarea "**********"
click at [778, 21] on div "Save" at bounding box center [775, 25] width 35 height 19
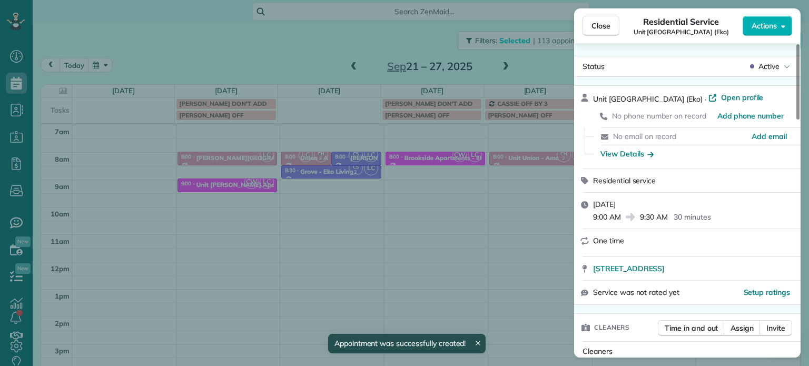
click at [533, 61] on div "Close Residential Service Unit Capitol Hill (Eko) Actions Status Active Unit Ca…" at bounding box center [404, 183] width 809 height 366
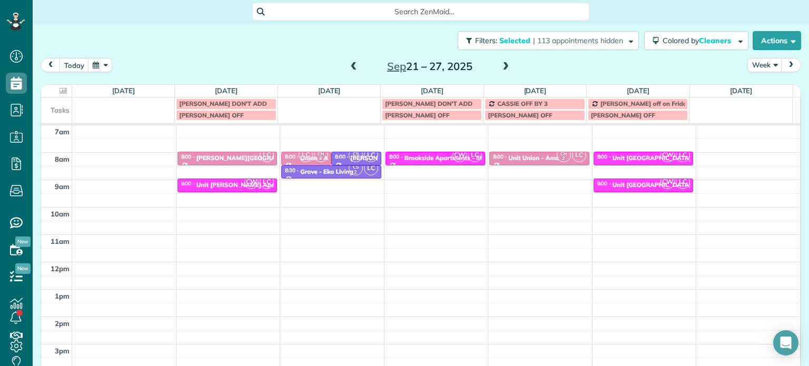
click at [500, 65] on span at bounding box center [506, 66] width 12 height 9
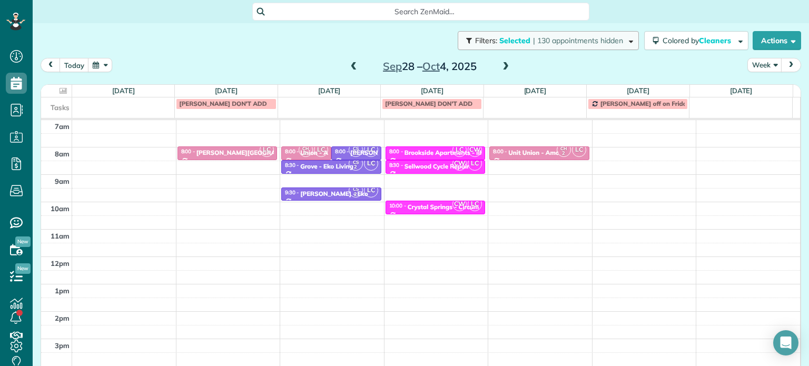
click at [558, 48] on button "Filters: Selected | 130 appointments hidden" at bounding box center [548, 40] width 181 height 19
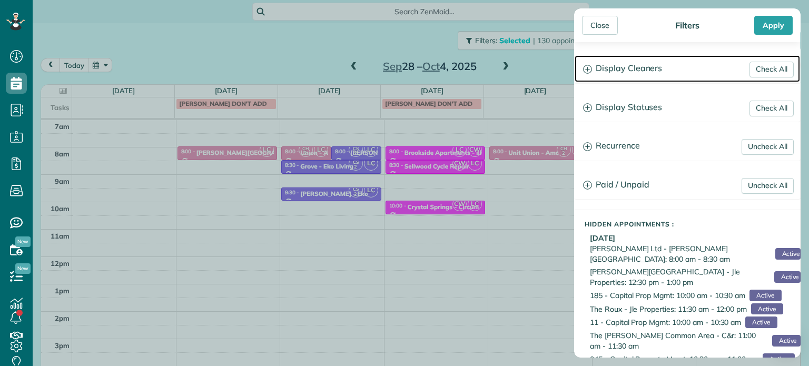
click at [639, 65] on h3 "Display Cleaners" at bounding box center [687, 68] width 225 height 27
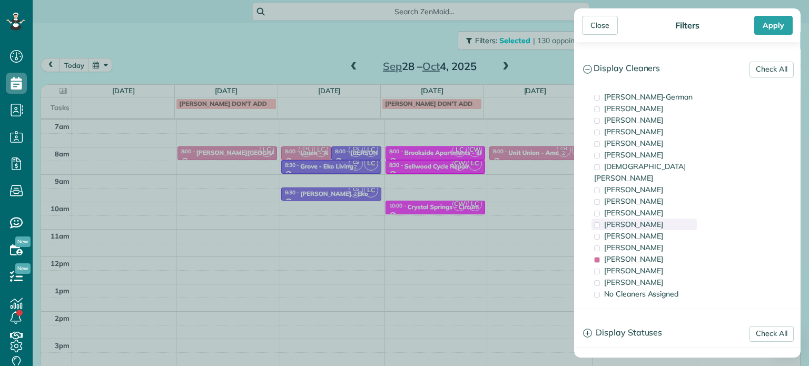
drag, startPoint x: 647, startPoint y: 246, endPoint x: 649, endPoint y: 213, distance: 33.2
click at [648, 254] on span "Laura Chavez" at bounding box center [633, 258] width 59 height 9
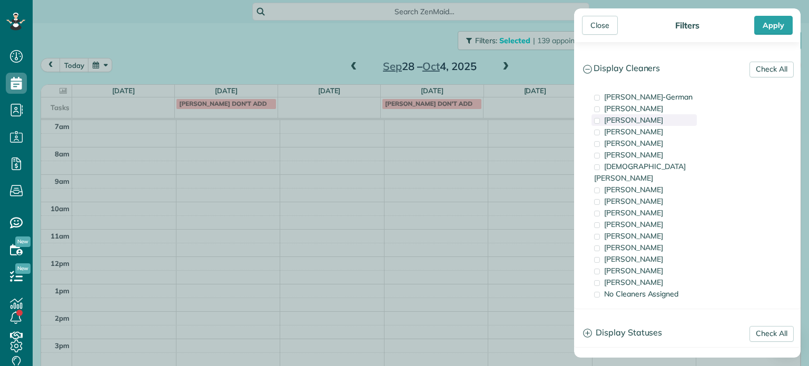
click at [657, 121] on span "Tawnya Reynolds" at bounding box center [633, 119] width 59 height 9
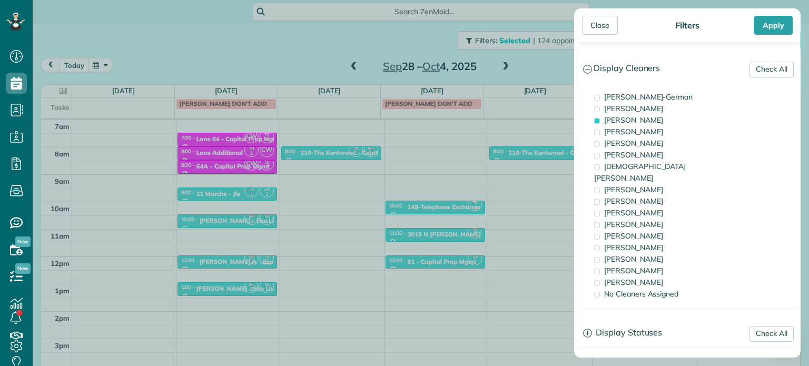
click at [347, 175] on div "Close Filters Apply Check All Display Cleaners Christina Wright-German Cassie F…" at bounding box center [404, 183] width 809 height 366
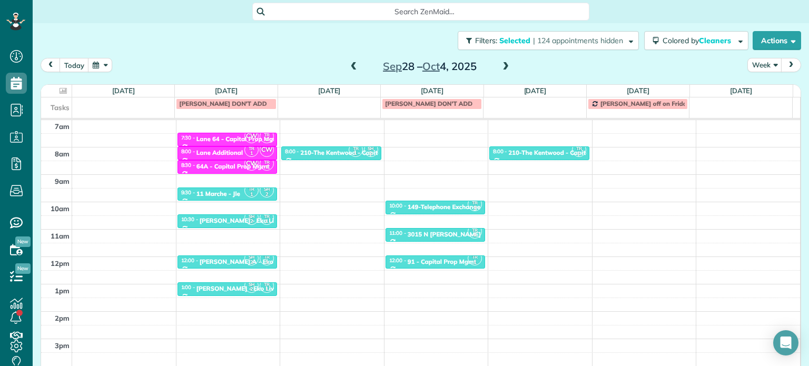
click at [341, 180] on div "4am 5am 6am 7am 8am 9am 10am 11am 12pm 1pm 2pm 3pm 4pm 5pm TR 1 SH 2 6:00 - 6:3…" at bounding box center [420, 229] width 759 height 383
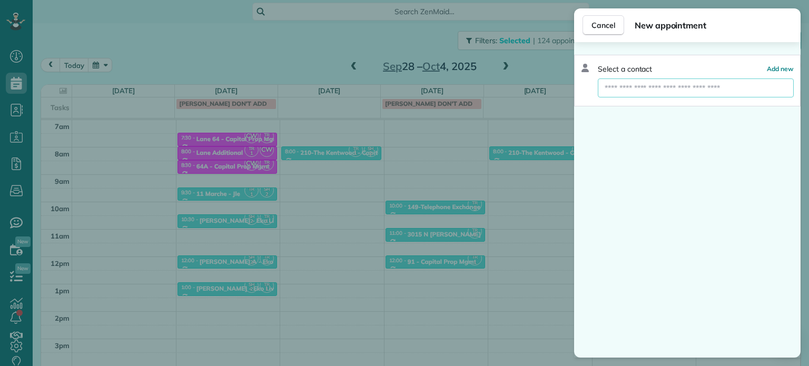
click at [646, 88] on input "text" at bounding box center [696, 87] width 196 height 19
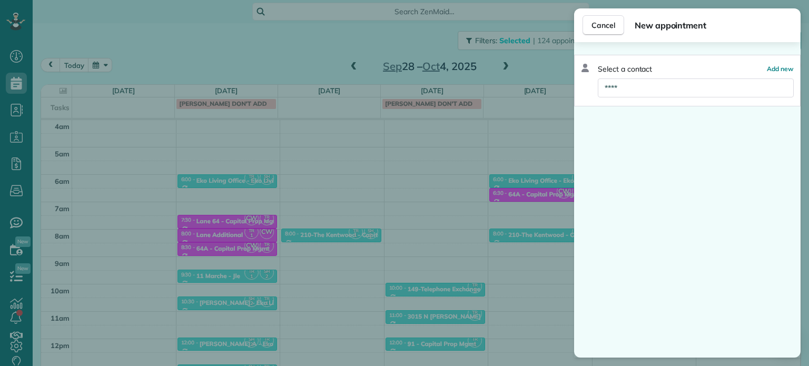
scroll to position [82, 0]
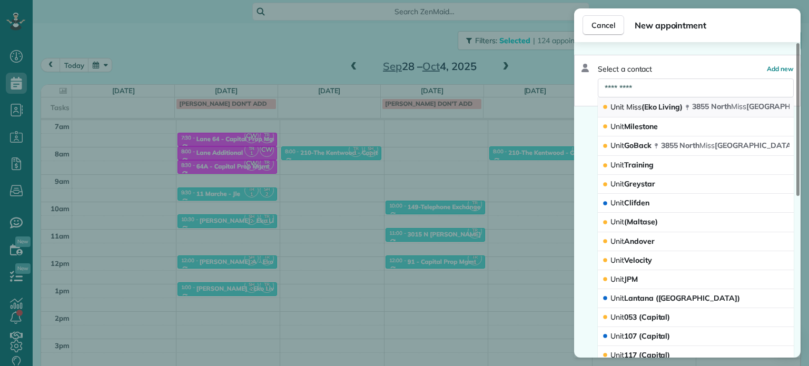
type input "*********"
click at [629, 106] on span "Miss" at bounding box center [633, 106] width 15 height 9
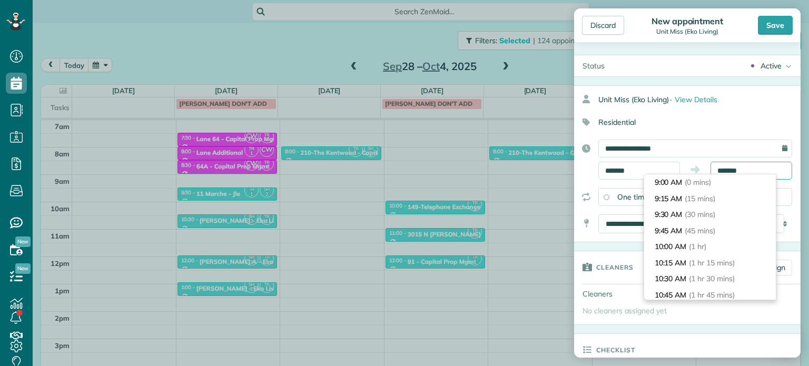
click at [719, 169] on input "*******" at bounding box center [752, 171] width 82 height 18
type input "*******"
click at [708, 211] on span "(30 mins)" at bounding box center [701, 214] width 33 height 9
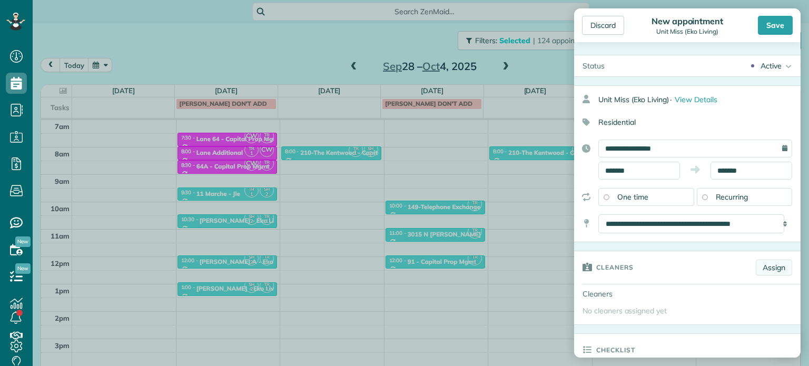
click at [761, 264] on link "Assign" at bounding box center [774, 268] width 36 height 16
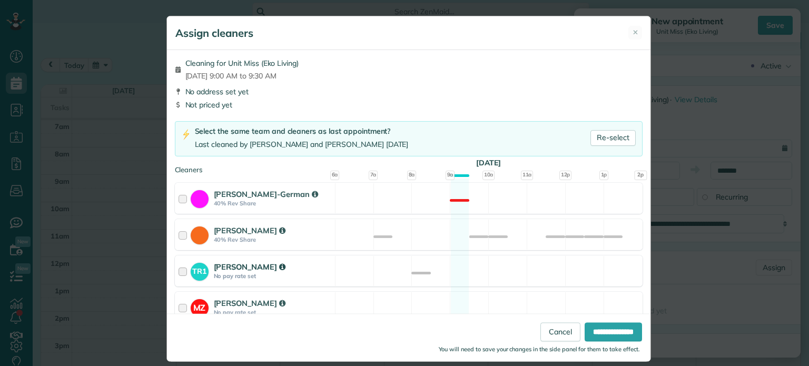
drag, startPoint x: 500, startPoint y: 274, endPoint x: 523, endPoint y: 274, distance: 22.1
click at [502, 274] on div "TR1 Tawnya Reynolds No pay rate set Available" at bounding box center [409, 270] width 468 height 31
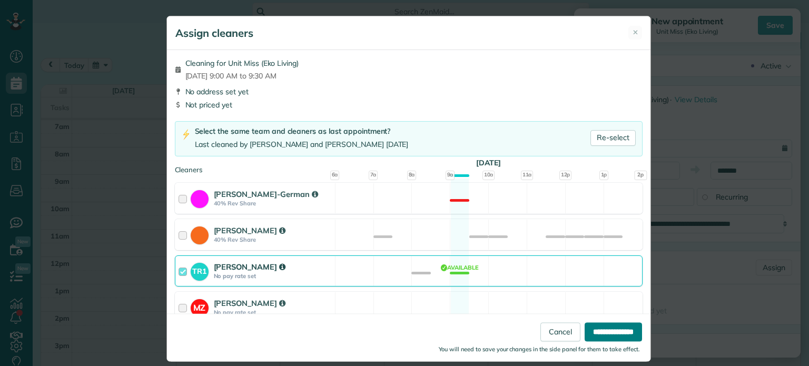
click at [599, 326] on input "**********" at bounding box center [613, 332] width 57 height 19
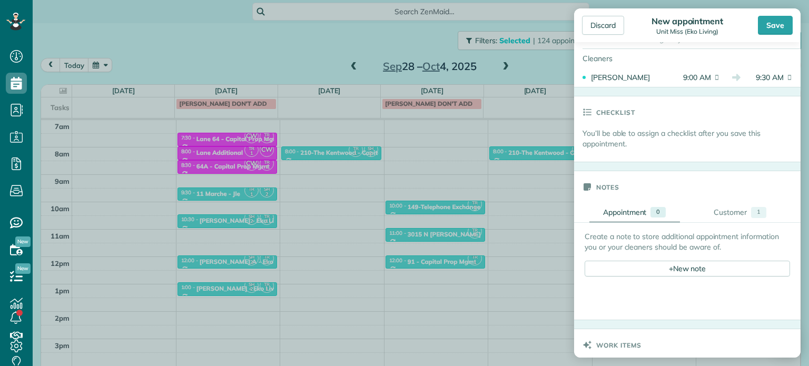
scroll to position [263, 0]
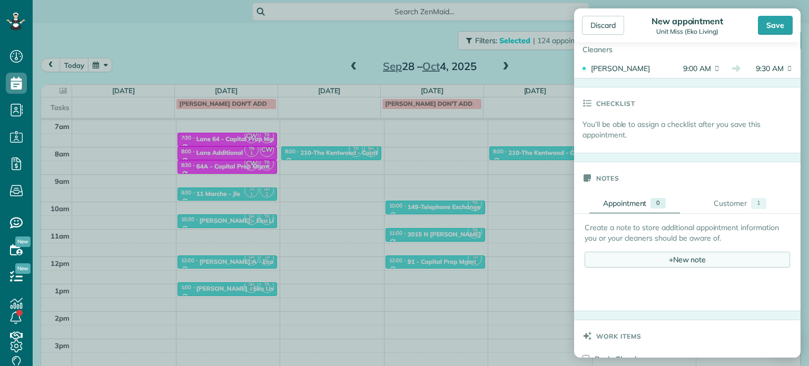
click at [676, 253] on div "+ New note" at bounding box center [687, 260] width 205 height 16
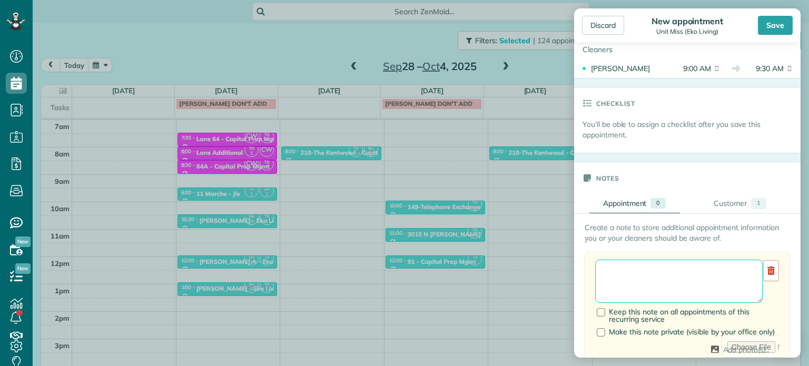
click at [676, 270] on textarea at bounding box center [679, 281] width 168 height 43
paste textarea "**********"
type textarea "**********"
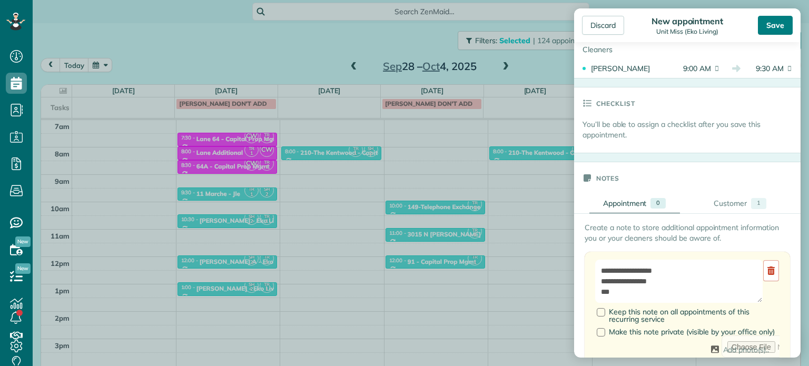
click at [778, 30] on div "Save" at bounding box center [775, 25] width 35 height 19
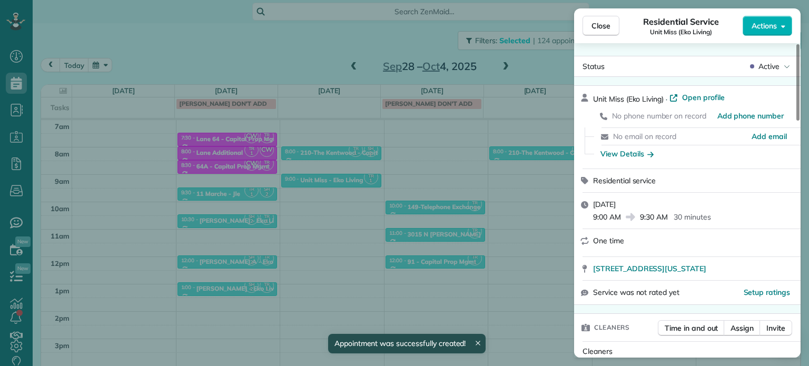
click at [297, 44] on div "Close Residential Service Unit Miss (Eko Living) Actions Status Active Unit Mis…" at bounding box center [404, 183] width 809 height 366
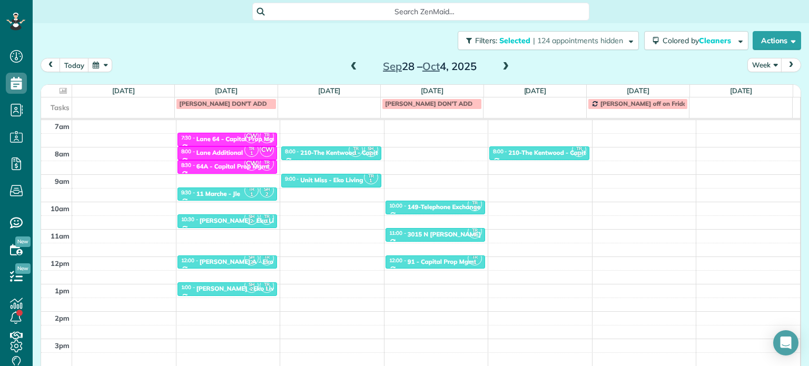
click at [353, 62] on span at bounding box center [354, 66] width 12 height 9
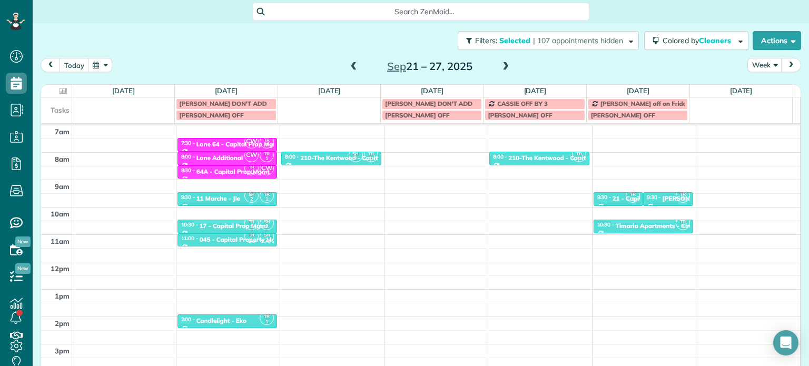
click at [504, 67] on span at bounding box center [506, 66] width 12 height 9
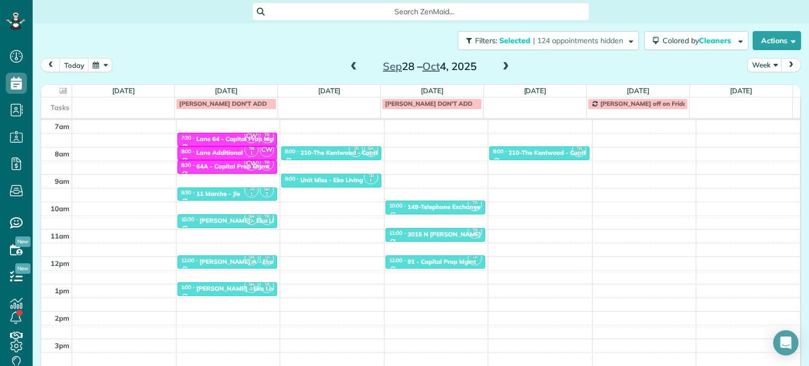
click at [530, 176] on div "4am 5am 6am 7am 8am 9am 10am 11am 12pm 1pm 2pm 3pm 4pm 5pm TR 1 SH 2 6:00 - 6:3…" at bounding box center [420, 229] width 759 height 383
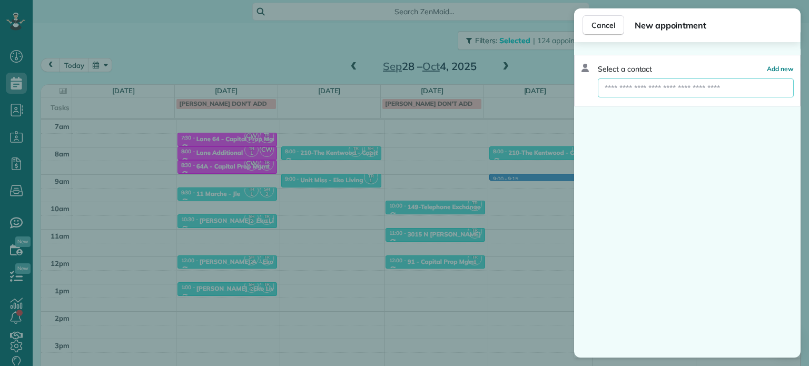
click at [642, 82] on input "text" at bounding box center [696, 87] width 196 height 19
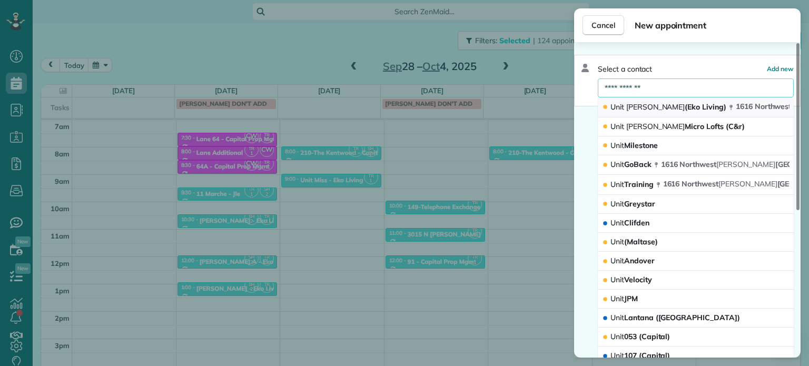
type input "**********"
click at [633, 109] on span "Everett" at bounding box center [655, 106] width 59 height 9
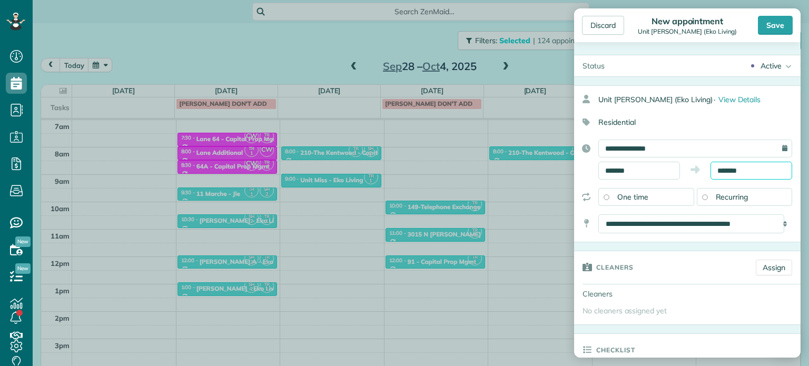
click at [729, 172] on input "*******" at bounding box center [752, 171] width 82 height 18
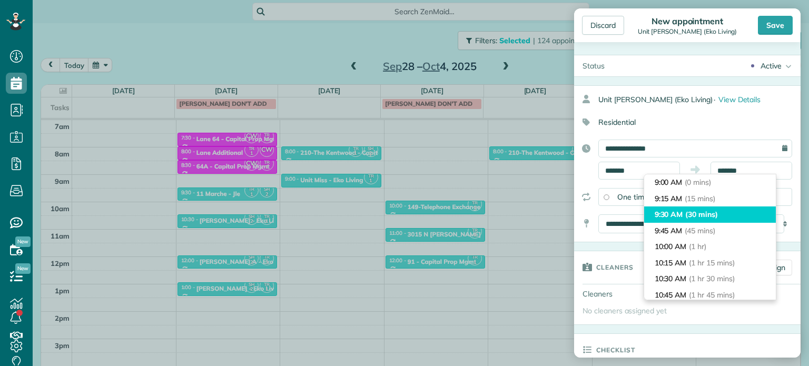
type input "*******"
click at [728, 211] on li "9:30 AM (30 mins)" at bounding box center [710, 215] width 132 height 16
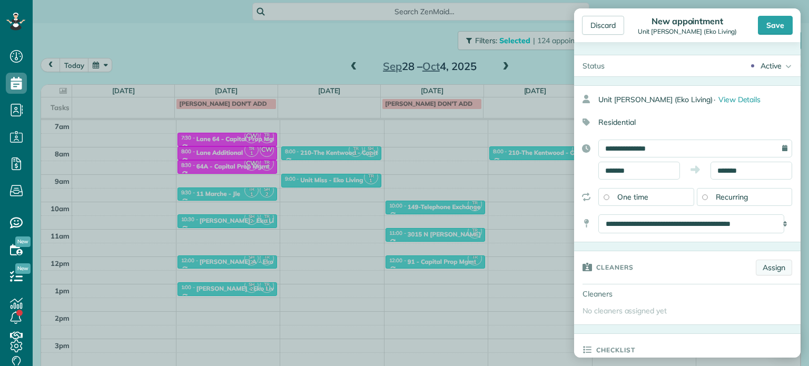
click at [765, 267] on link "Assign" at bounding box center [774, 268] width 36 height 16
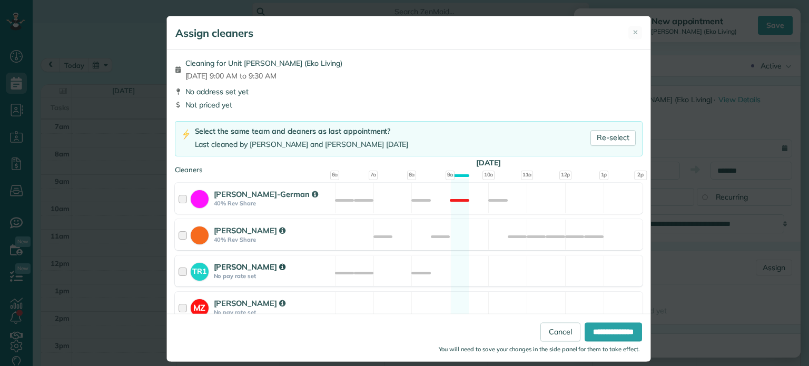
click at [450, 273] on div "TR1 Tawnya Reynolds No pay rate set Available" at bounding box center [409, 270] width 468 height 31
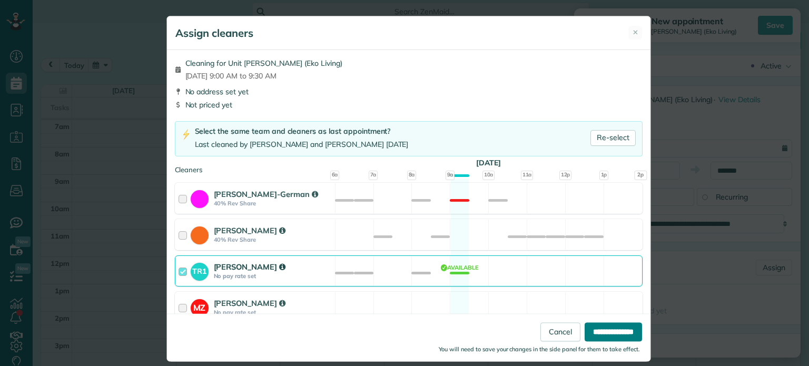
click at [605, 328] on input "**********" at bounding box center [613, 332] width 57 height 19
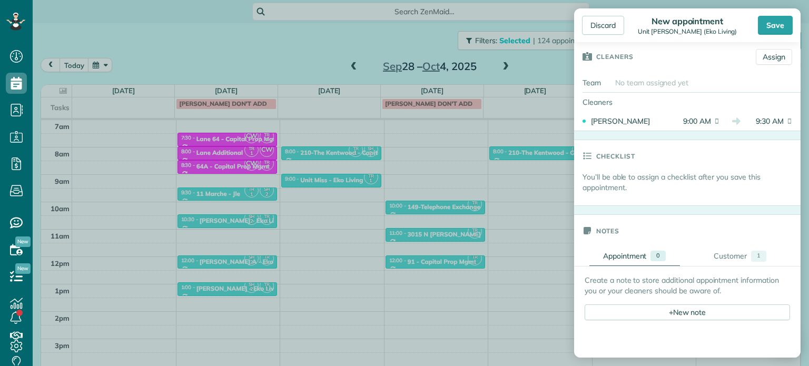
scroll to position [316, 0]
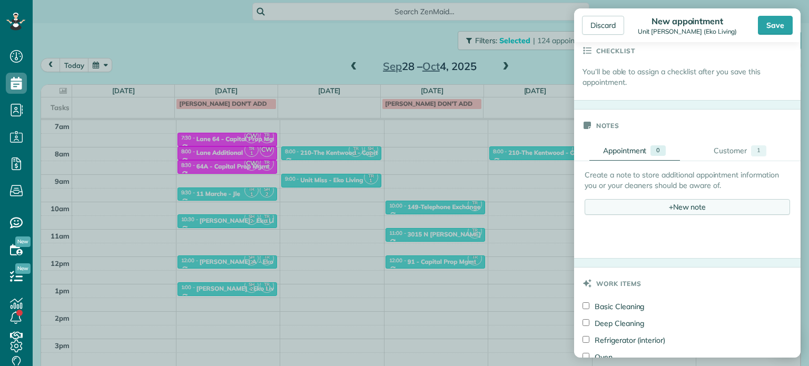
click at [683, 203] on div "+ New note" at bounding box center [687, 207] width 205 height 16
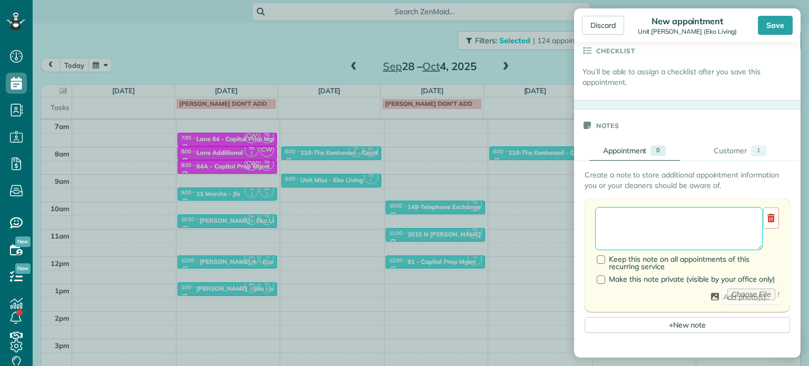
click at [689, 212] on textarea at bounding box center [679, 228] width 168 height 43
paste textarea "**********"
type textarea "**********"
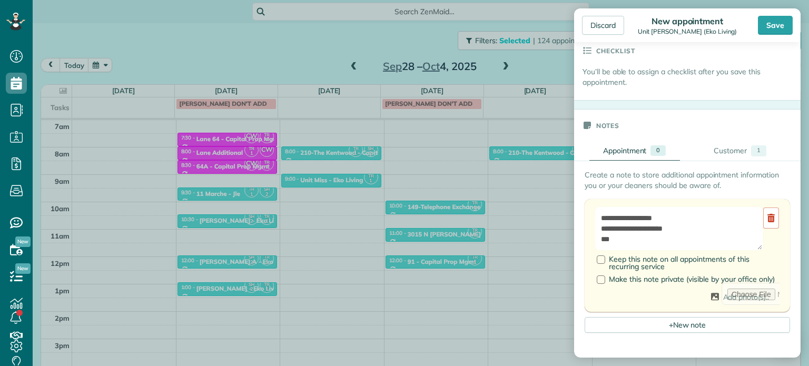
click at [770, 26] on div "Save" at bounding box center [775, 25] width 35 height 19
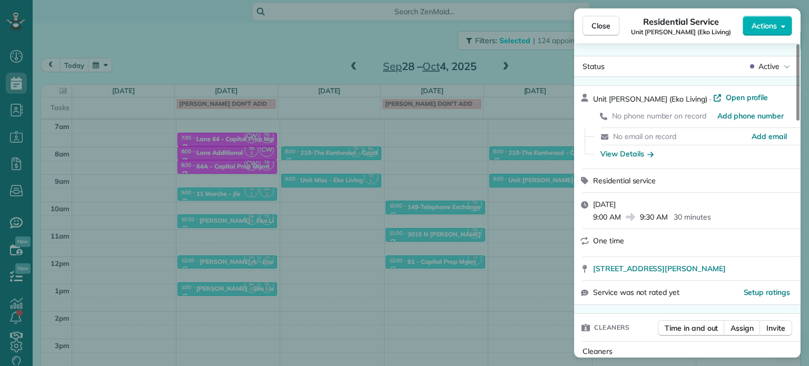
click at [567, 61] on div "Close Residential Service Unit Everett (Eko Living) Actions Status Active Unit …" at bounding box center [404, 183] width 809 height 366
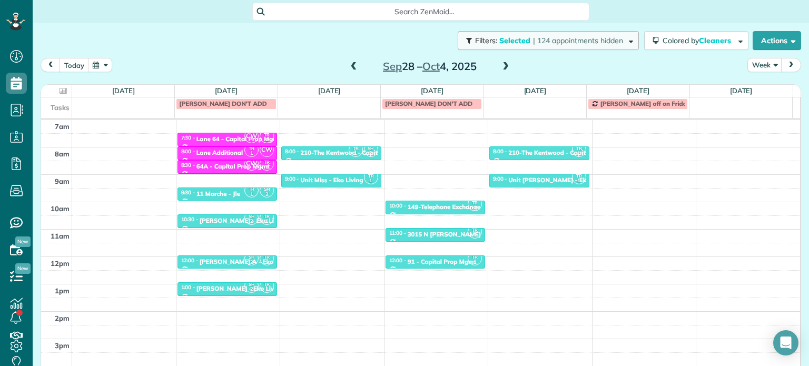
click at [554, 37] on span "| 124 appointments hidden" at bounding box center [578, 40] width 90 height 9
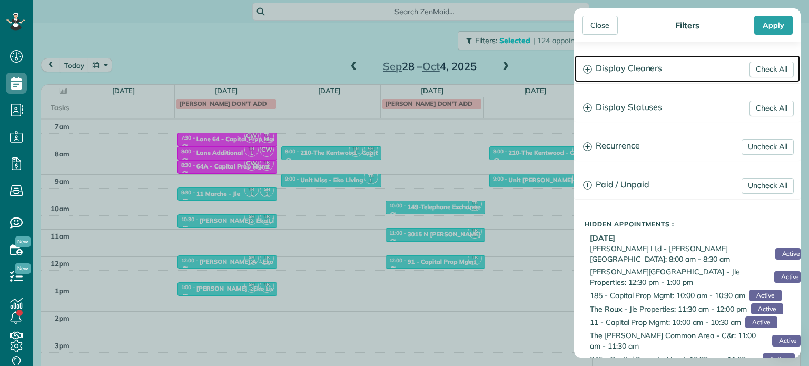
click at [631, 69] on h3 "Display Cleaners" at bounding box center [687, 68] width 225 height 27
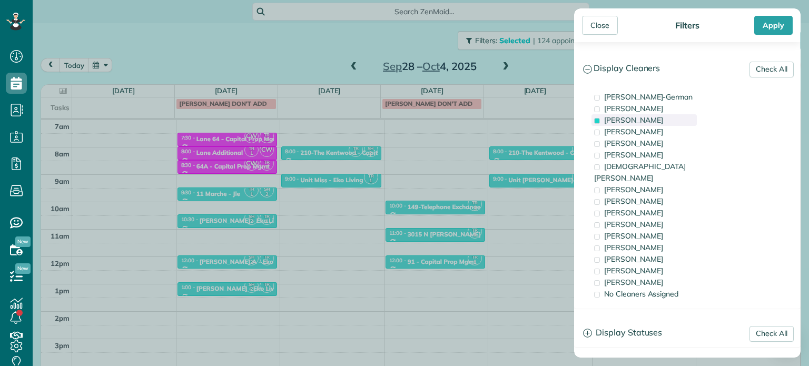
click at [637, 119] on span "Tawnya Reynolds" at bounding box center [633, 119] width 59 height 9
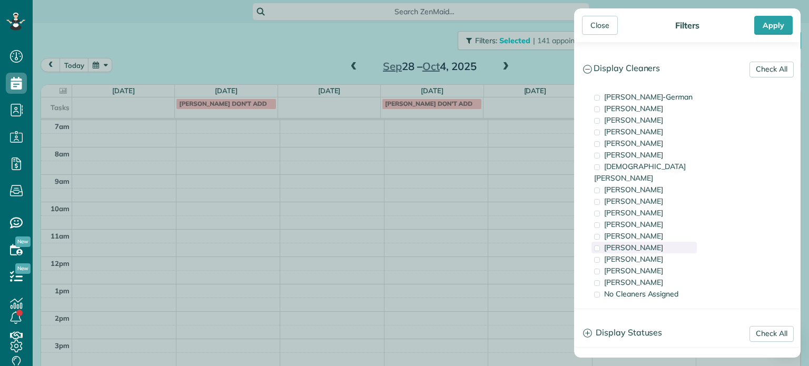
click at [647, 242] on div "Tammi Rue" at bounding box center [644, 248] width 105 height 12
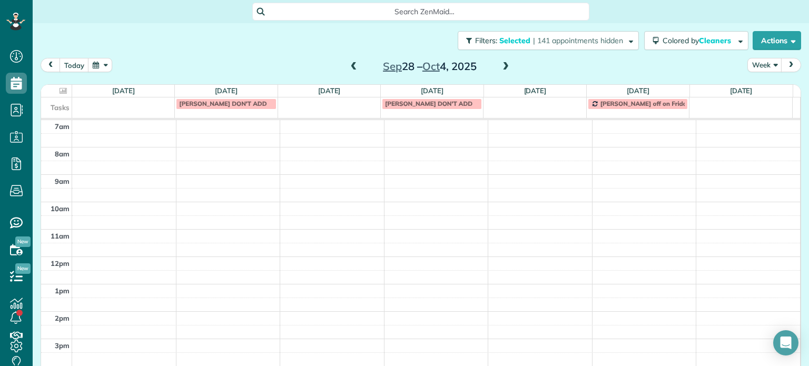
click at [536, 153] on div "Close Filters Apply Check All Display Cleaners Christina Wright-German Cassie F…" at bounding box center [404, 183] width 809 height 366
click at [536, 151] on div "4am 5am 6am 7am 8am 9am 10am 11am 12pm 1pm 2pm 3pm 4pm 5pm 8:00 - 8:15" at bounding box center [420, 229] width 759 height 383
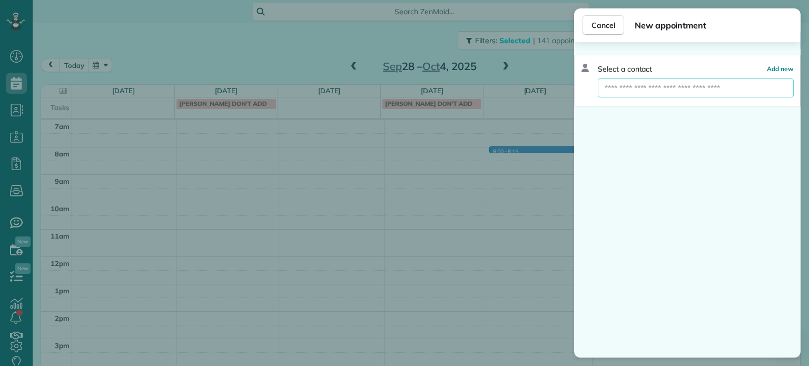
click at [653, 92] on input "text" at bounding box center [696, 87] width 196 height 19
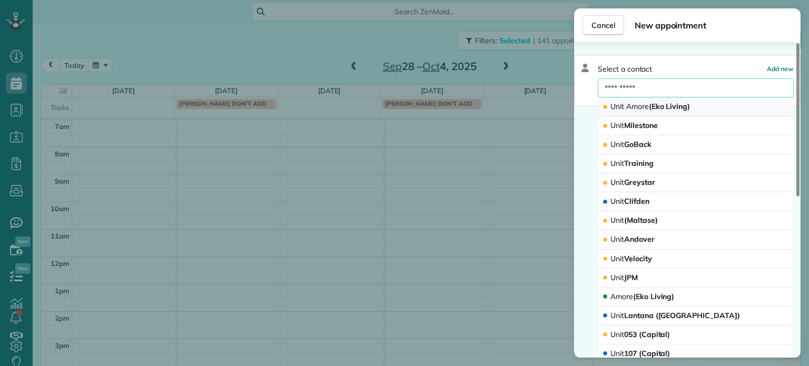
type input "**********"
click at [636, 102] on span "Amore" at bounding box center [637, 106] width 23 height 9
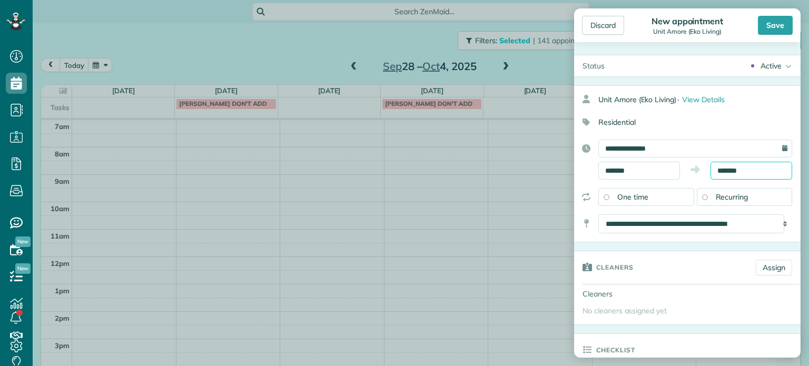
click at [727, 175] on body "Dashboard Scheduling Calendar View List View Dispatch View - Weekly scheduling …" at bounding box center [404, 183] width 809 height 366
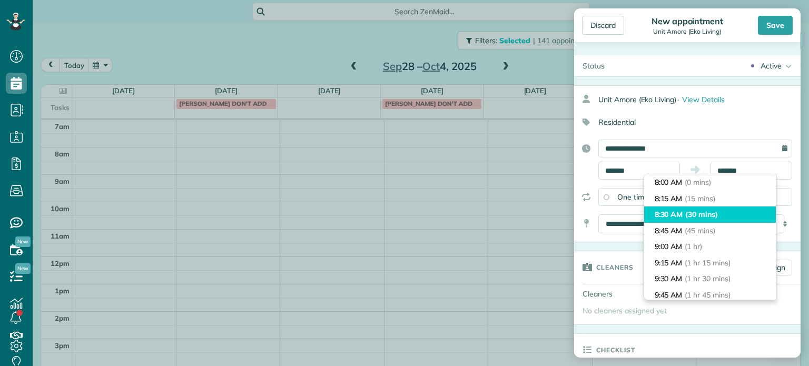
type input "*******"
click at [704, 213] on span "(30 mins)" at bounding box center [701, 214] width 33 height 9
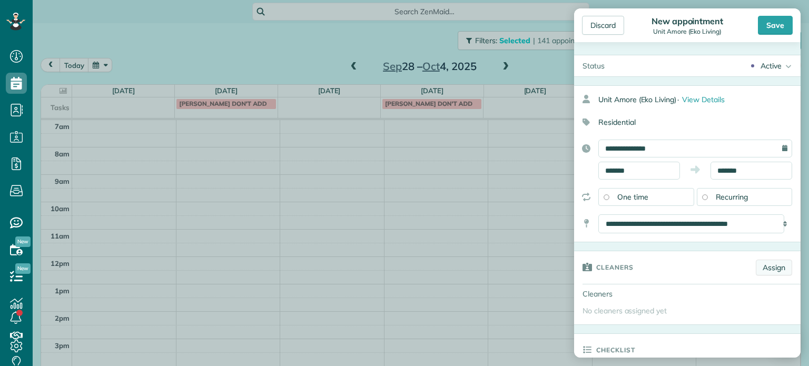
click at [773, 267] on link "Assign" at bounding box center [774, 268] width 36 height 16
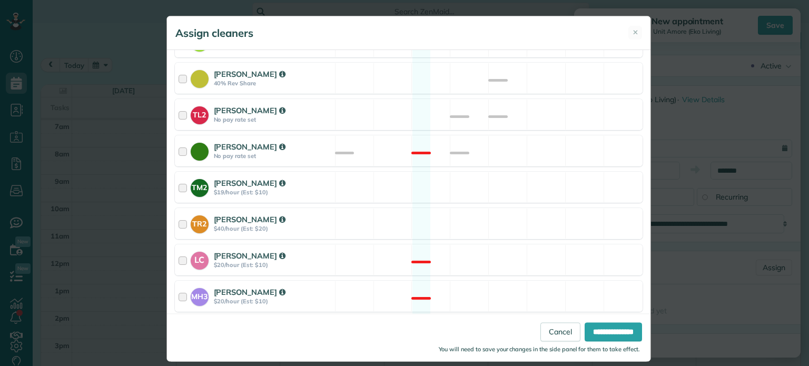
scroll to position [444, 0]
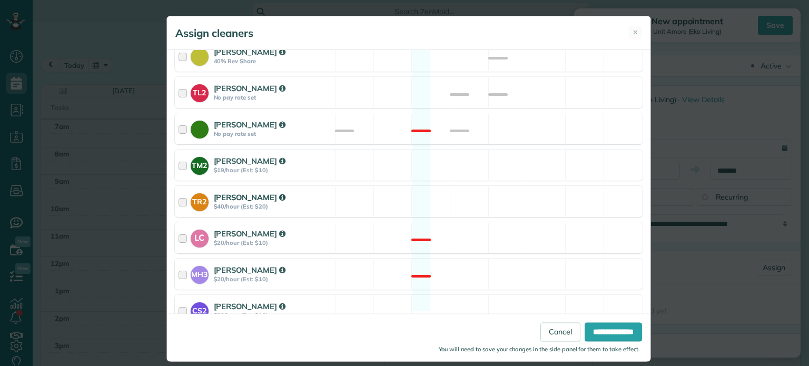
click at [515, 191] on div "TR2 Tammi Rue $40/hour (Est: $20) Available" at bounding box center [409, 201] width 468 height 31
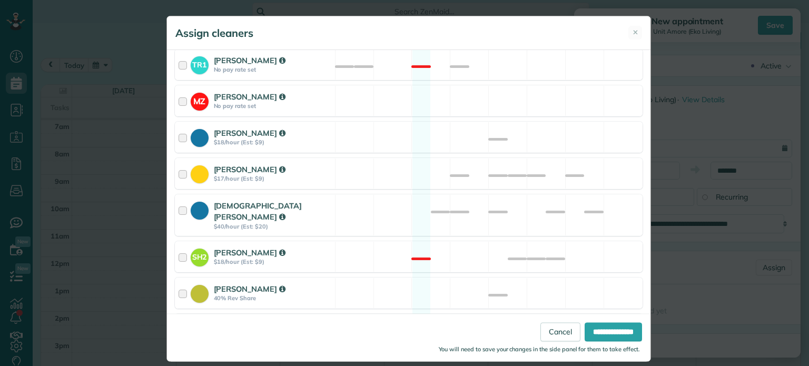
scroll to position [0, 0]
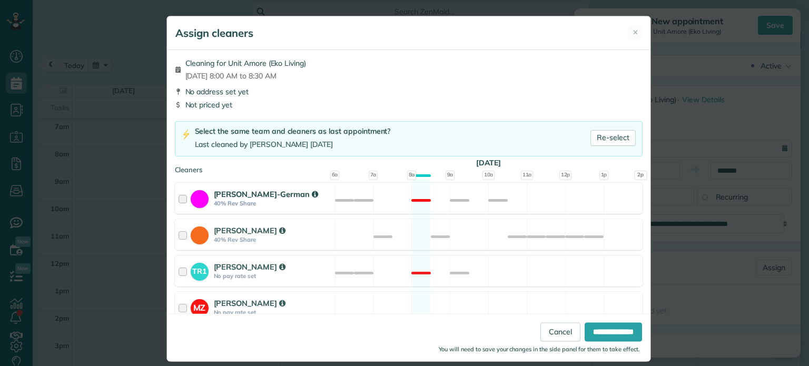
click at [533, 200] on div "Christina Wright-German 40% Rev Share Not available" at bounding box center [409, 198] width 468 height 31
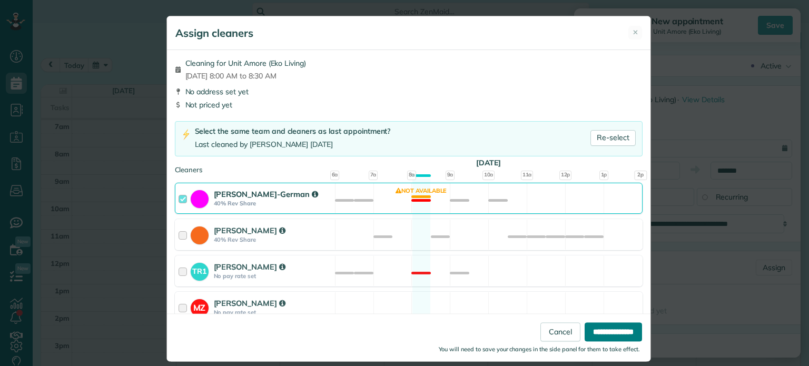
click at [621, 325] on input "**********" at bounding box center [613, 332] width 57 height 19
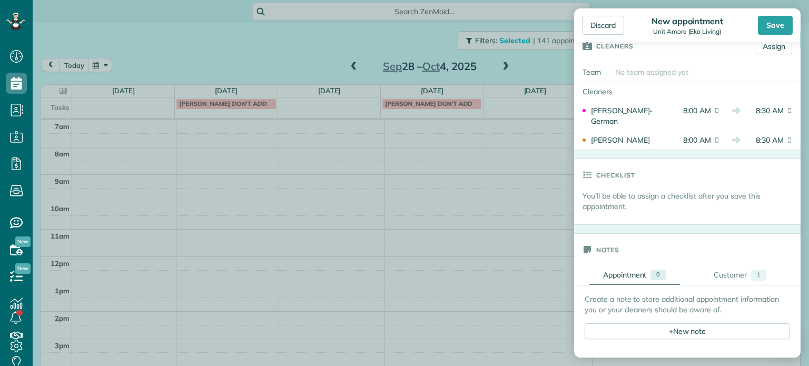
scroll to position [316, 0]
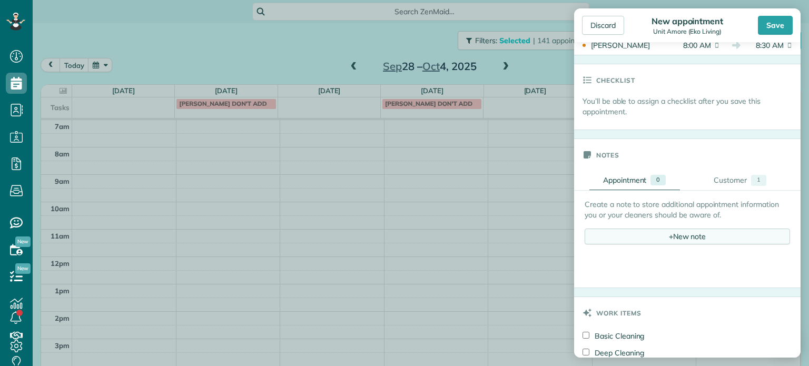
click at [694, 234] on div "+ New note" at bounding box center [687, 237] width 205 height 16
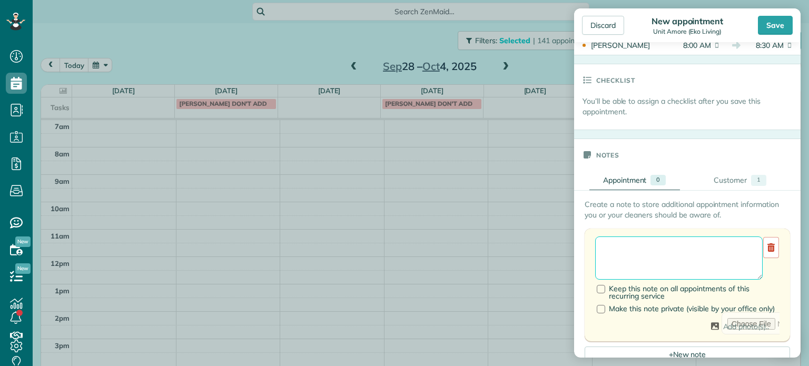
click at [695, 243] on textarea at bounding box center [679, 258] width 168 height 43
paste textarea "**********"
type textarea "**********"
click at [770, 25] on div "Save" at bounding box center [775, 25] width 35 height 19
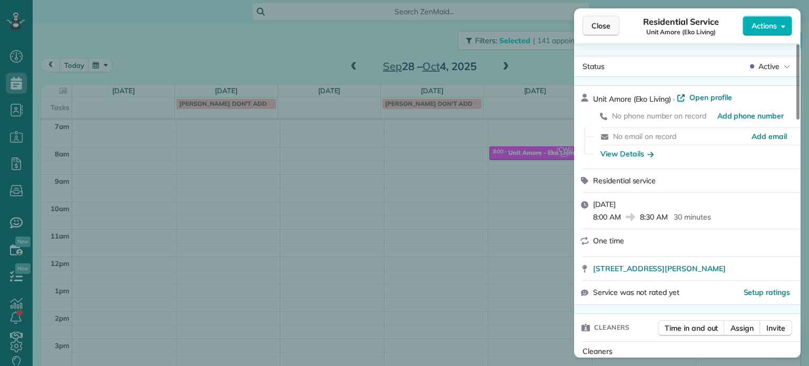
click at [609, 29] on span "Close" at bounding box center [601, 26] width 19 height 11
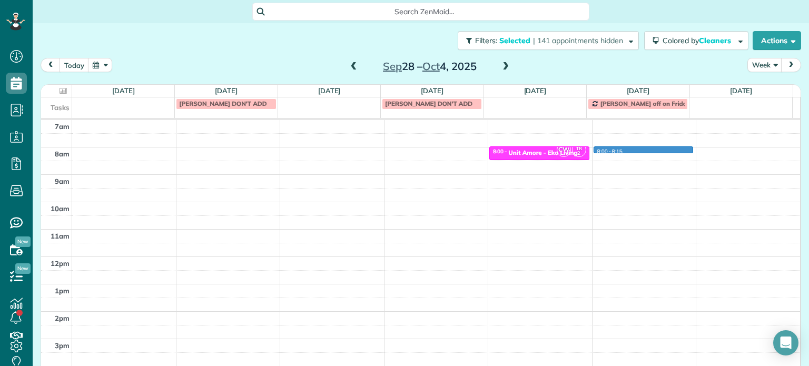
click at [632, 151] on div "4am 5am 6am 7am 8am 9am 10am 11am 12pm 1pm 2pm 3pm 4pm 5pm CW TR 2 8:00 - 8:30 …" at bounding box center [420, 229] width 759 height 383
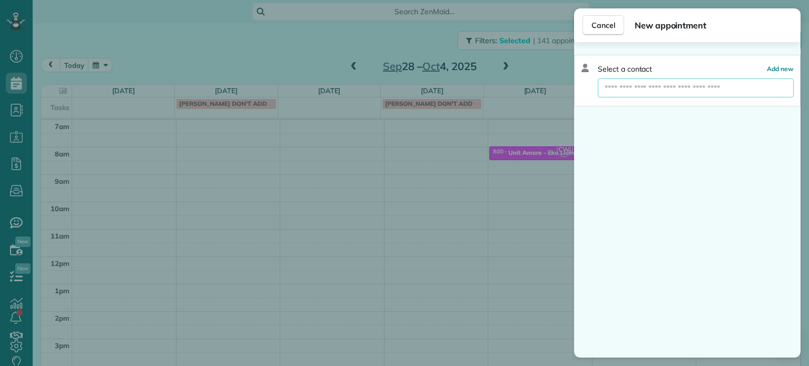
click at [685, 87] on input "text" at bounding box center [696, 87] width 196 height 19
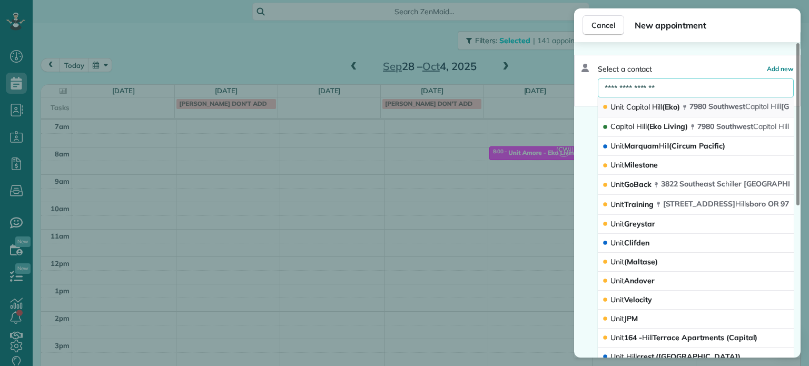
type input "**********"
click at [652, 107] on span "Capitol" at bounding box center [657, 106] width 11 height 9
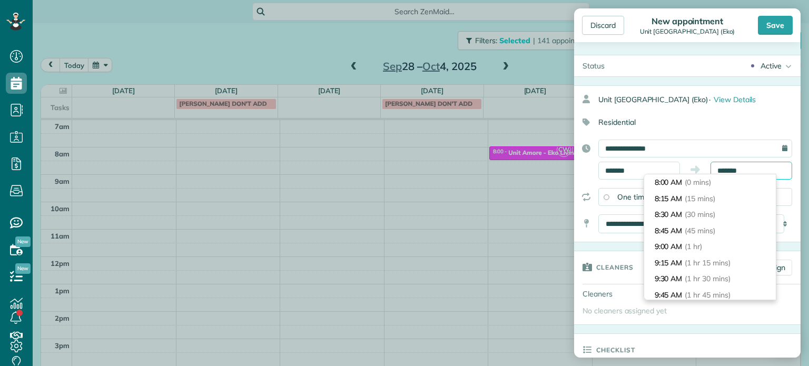
click at [723, 171] on input "*******" at bounding box center [752, 171] width 82 height 18
type input "*******"
click at [724, 215] on li "8:30 AM (30 mins)" at bounding box center [710, 215] width 132 height 16
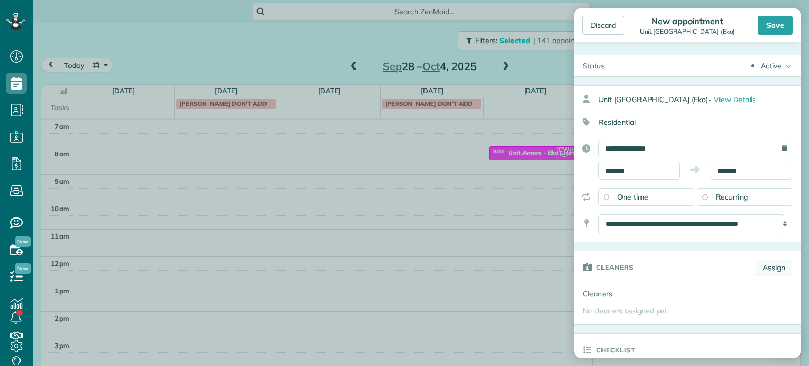
click at [765, 267] on link "Assign" at bounding box center [774, 268] width 36 height 16
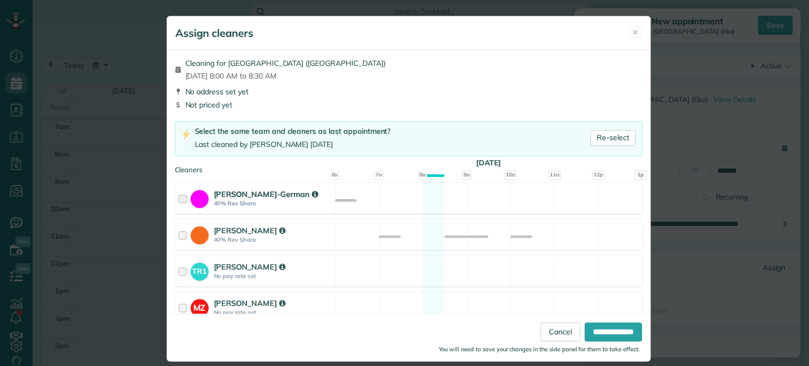
click at [450, 208] on div "Christina Wright-German 40% Rev Share Available" at bounding box center [409, 198] width 468 height 31
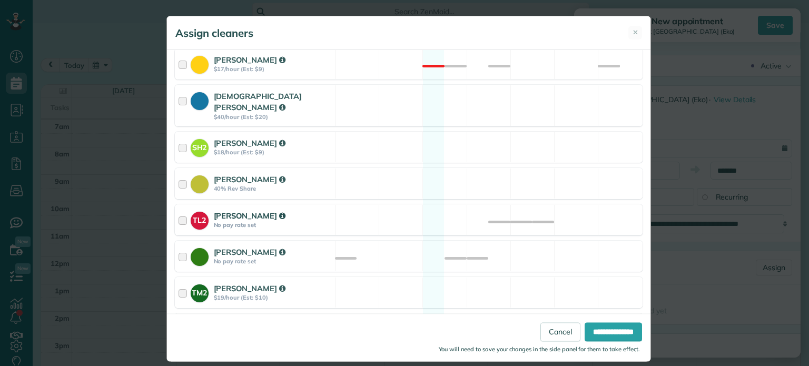
scroll to position [444, 0]
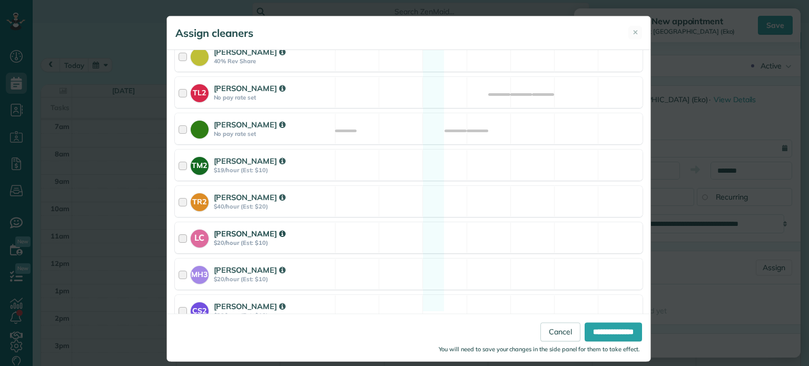
click at [456, 222] on div "LC Laura Chavez $20/hour (Est: $10) Available" at bounding box center [409, 237] width 468 height 31
click at [603, 332] on input "**********" at bounding box center [613, 332] width 57 height 19
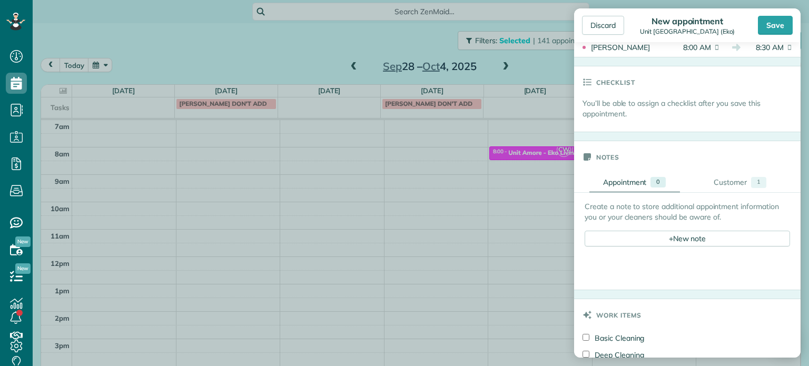
scroll to position [316, 0]
click at [691, 234] on div "+ New note" at bounding box center [687, 237] width 205 height 16
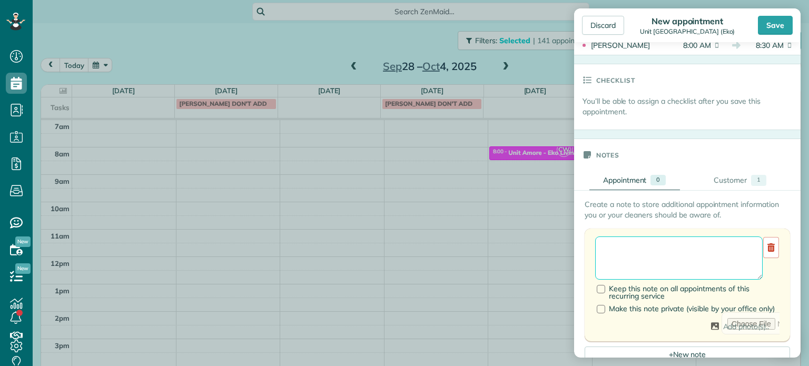
click at [697, 248] on textarea at bounding box center [679, 258] width 168 height 43
paste textarea "**********"
type textarea "**********"
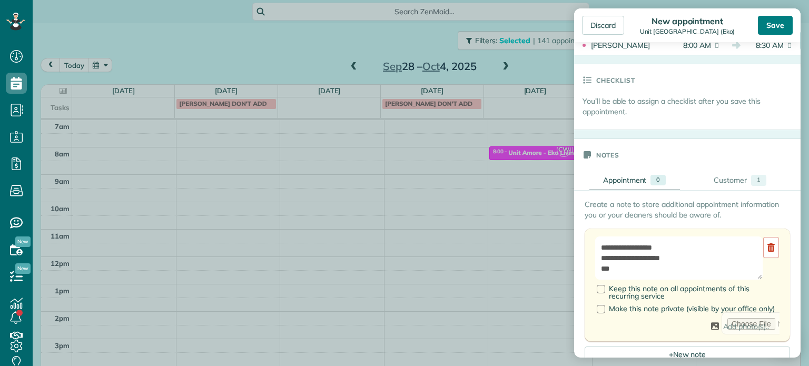
click at [770, 23] on div "Save" at bounding box center [775, 25] width 35 height 19
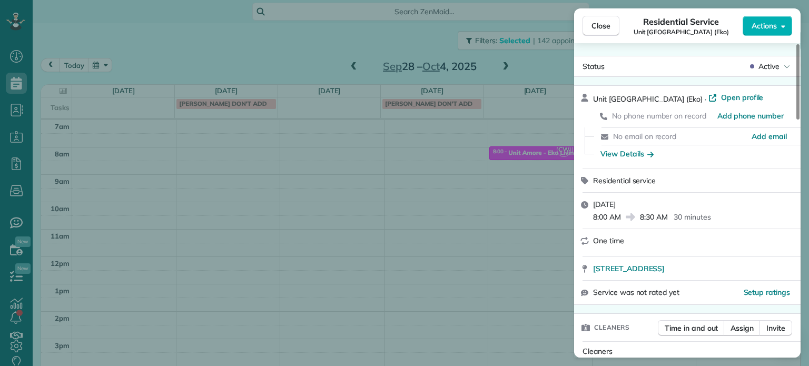
click at [547, 43] on div "Close Residential Service Unit Capitol Hill (Eko) Actions Status Active Unit Ca…" at bounding box center [404, 183] width 809 height 366
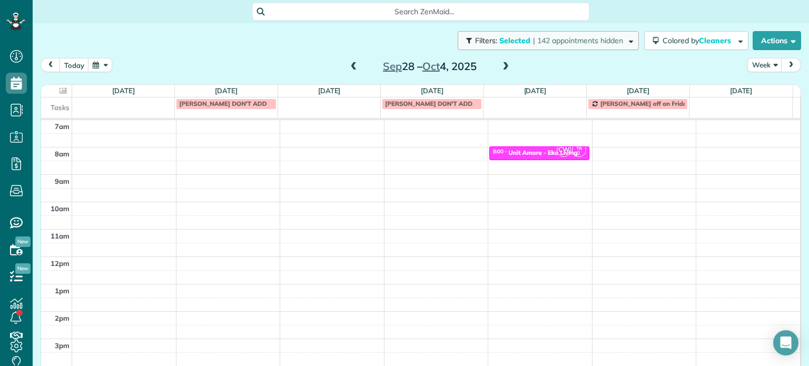
click at [547, 43] on span "| 142 appointments hidden" at bounding box center [578, 40] width 90 height 9
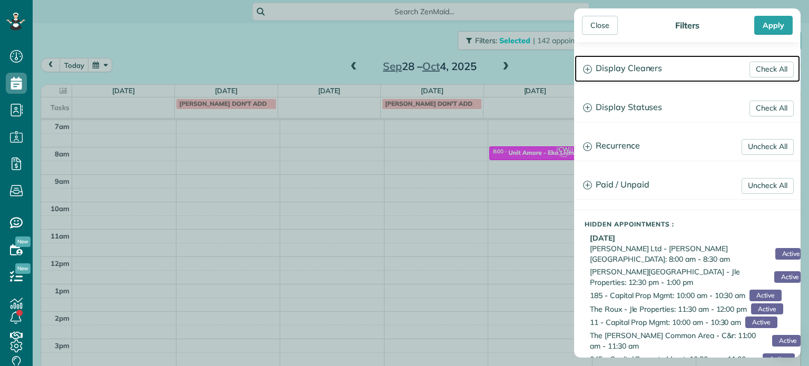
click at [614, 63] on h3 "Display Cleaners" at bounding box center [687, 68] width 225 height 27
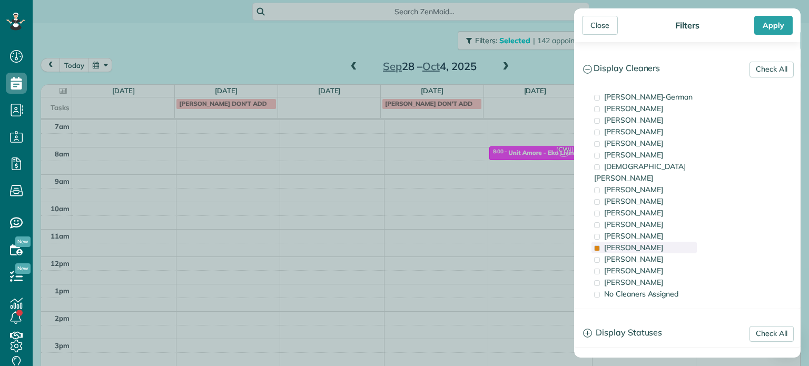
click at [628, 243] on span "Tammi Rue" at bounding box center [633, 247] width 59 height 9
click at [651, 124] on span "Tawnya Reynolds" at bounding box center [633, 119] width 59 height 9
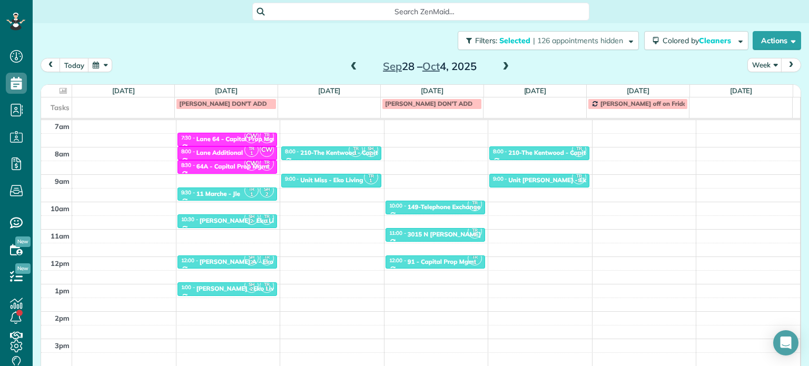
click at [536, 164] on div "Close Filters Apply Check All Display Cleaners Christina Wright-German Cassie F…" at bounding box center [404, 183] width 809 height 366
click at [623, 149] on div "4am 5am 6am 7am 8am 9am 10am 11am 12pm 1pm 2pm 3pm 4pm 5pm TR 1 SH 2 6:00 - 6:3…" at bounding box center [420, 229] width 759 height 383
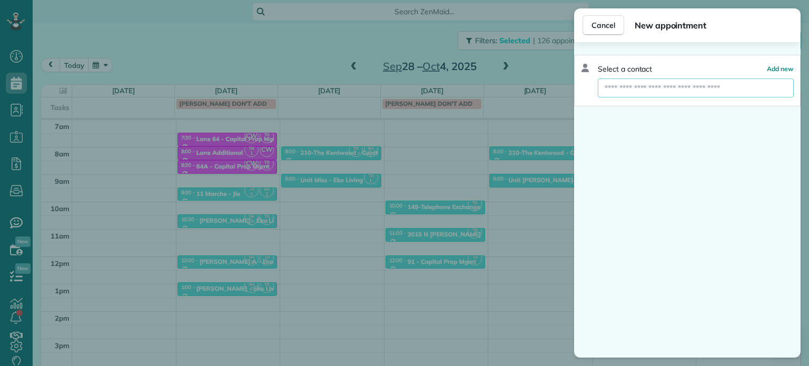
click at [680, 91] on input "text" at bounding box center [696, 87] width 196 height 19
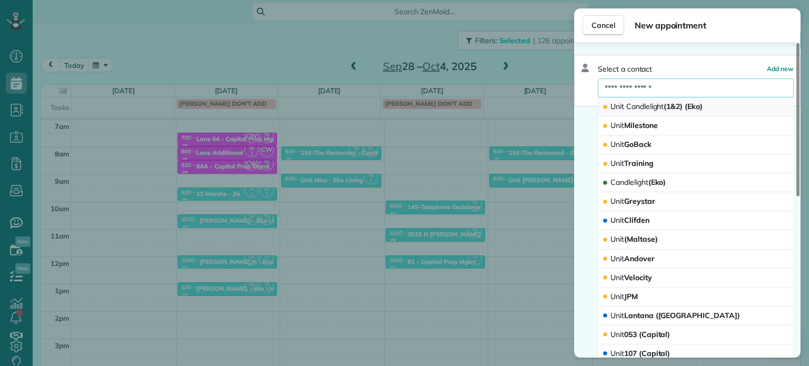
type input "**********"
click at [661, 102] on span "Candlelight" at bounding box center [645, 106] width 38 height 9
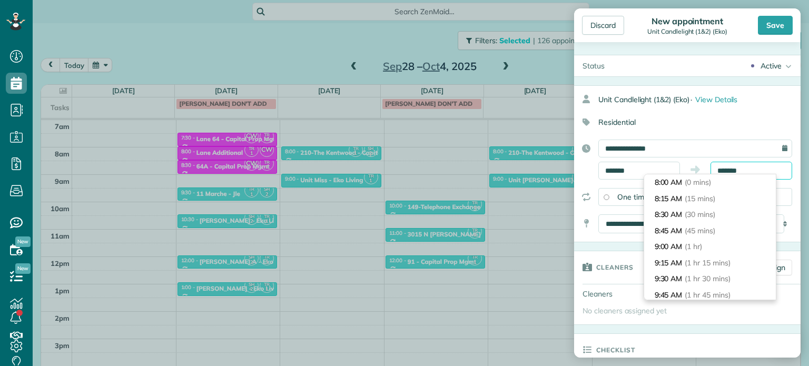
click at [731, 173] on input "*******" at bounding box center [752, 171] width 82 height 18
type input "*******"
click at [709, 210] on span "(30 mins)" at bounding box center [701, 214] width 33 height 9
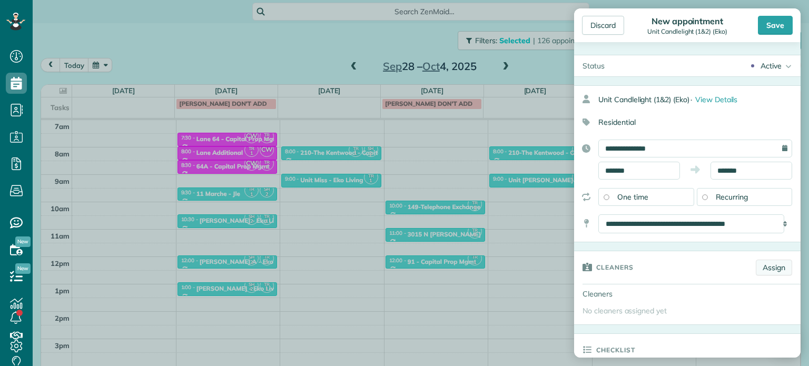
click at [775, 266] on link "Assign" at bounding box center [774, 268] width 36 height 16
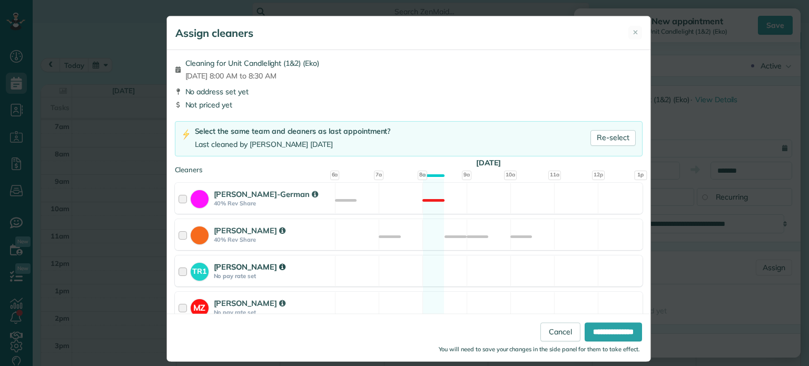
click at [477, 268] on div "TR1 Tawnya Reynolds No pay rate set Available" at bounding box center [409, 270] width 468 height 31
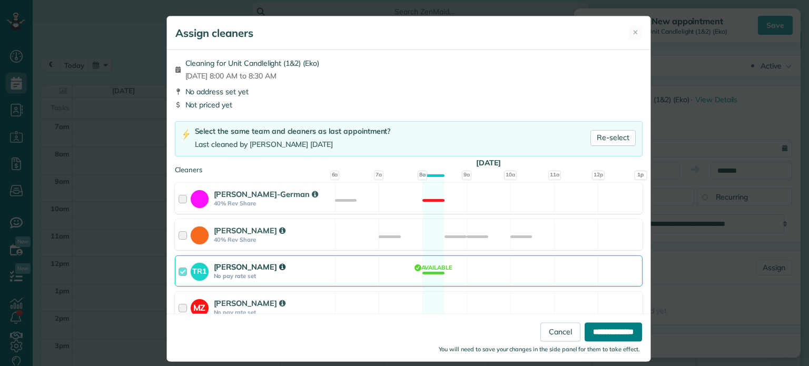
click at [590, 329] on input "**********" at bounding box center [613, 332] width 57 height 19
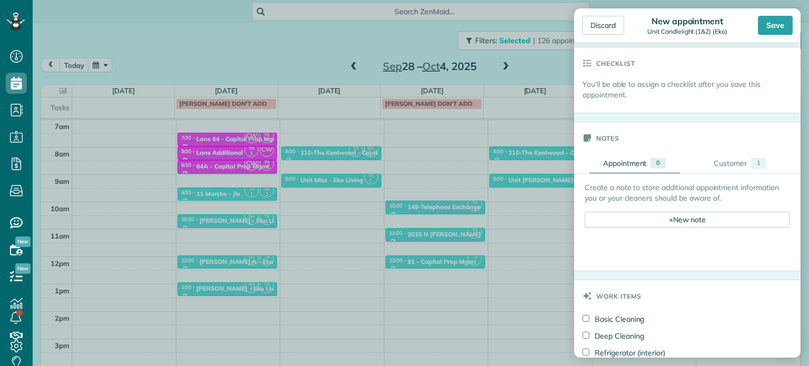
scroll to position [316, 0]
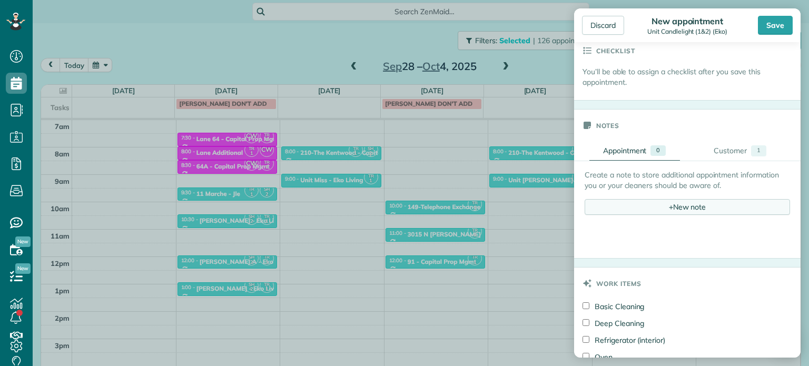
click at [673, 207] on div "+ New note" at bounding box center [687, 207] width 205 height 16
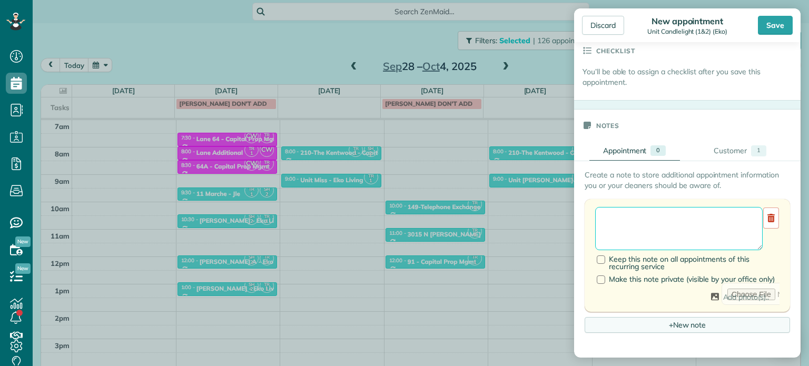
click at [677, 217] on textarea at bounding box center [679, 228] width 168 height 43
paste textarea "**********"
type textarea "**********"
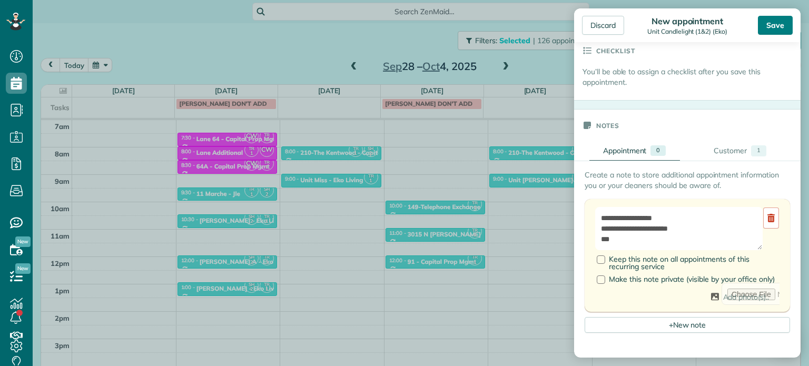
click at [779, 32] on div "Save" at bounding box center [775, 25] width 35 height 19
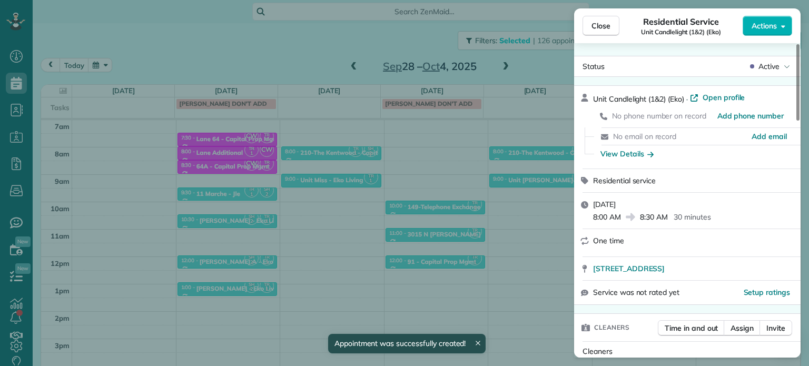
click at [542, 63] on div "Close Residential Service Unit Candlelight (1&2) (Eko) Actions Status Active Un…" at bounding box center [404, 183] width 809 height 366
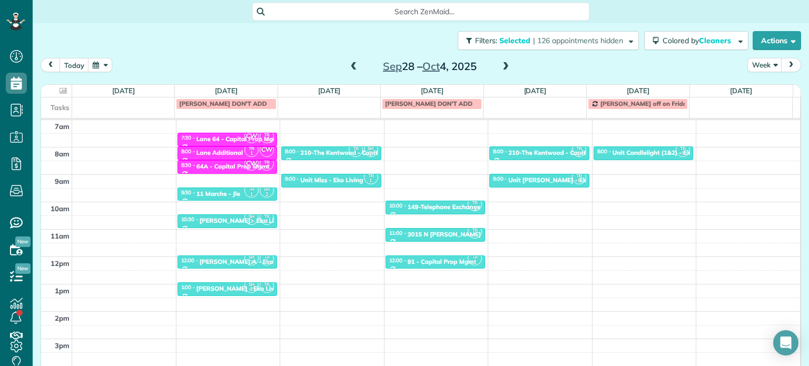
click at [500, 68] on span at bounding box center [506, 66] width 12 height 9
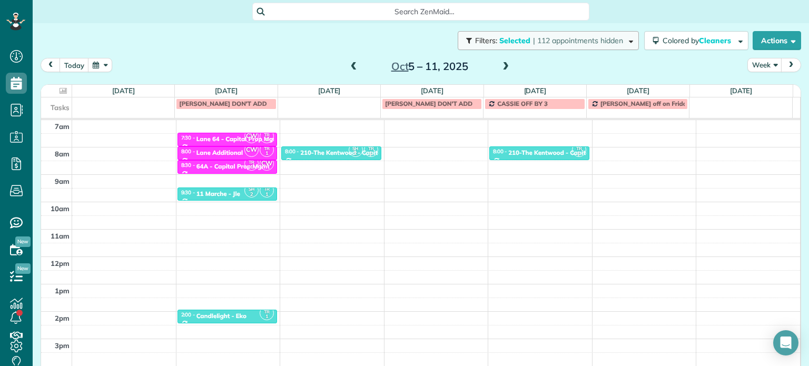
click at [564, 46] on button "Filters: Selected | 112 appointments hidden" at bounding box center [548, 40] width 181 height 19
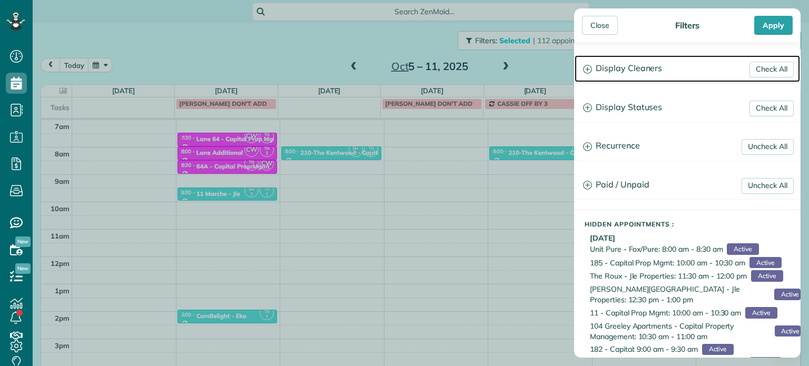
drag, startPoint x: 613, startPoint y: 63, endPoint x: 612, endPoint y: 69, distance: 5.9
click at [613, 64] on h3 "Display Cleaners" at bounding box center [687, 68] width 225 height 27
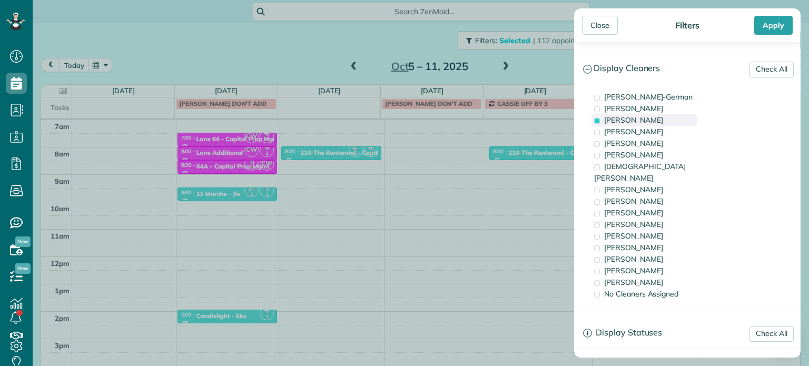
click at [672, 120] on div "Tawnya Reynolds" at bounding box center [644, 120] width 105 height 12
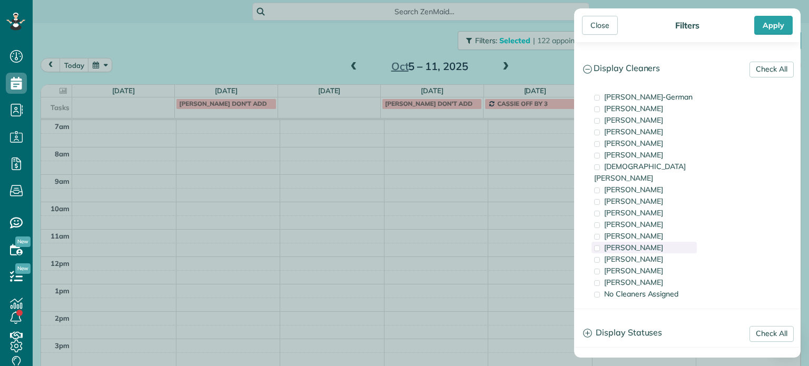
click at [663, 242] on div "Tammi Rue" at bounding box center [644, 248] width 105 height 12
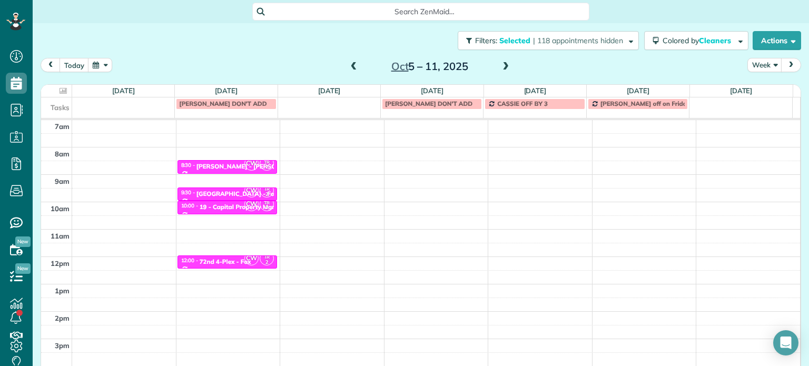
click at [361, 182] on div "Close Filters Apply Check All Display Cleaners Christina Wright-German Cassie F…" at bounding box center [404, 183] width 809 height 366
click at [343, 151] on div "4am 5am 6am 7am 8am 9am 10am 11am 12pm 1pm 2pm 3pm 4pm 5pm CW TR 2 8:30 - 9:00 …" at bounding box center [420, 229] width 759 height 383
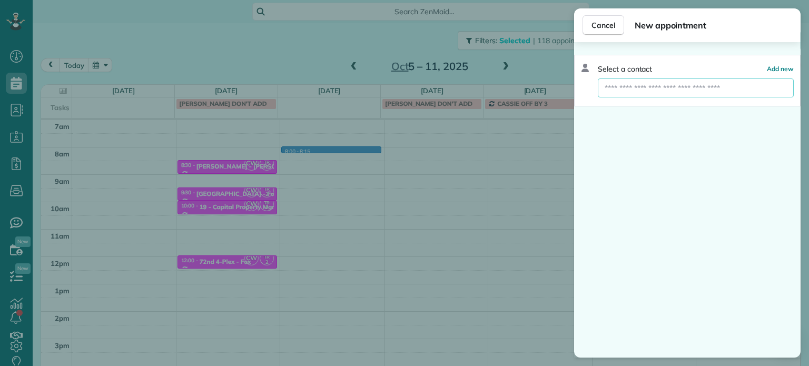
click at [659, 89] on input "text" at bounding box center [696, 87] width 196 height 19
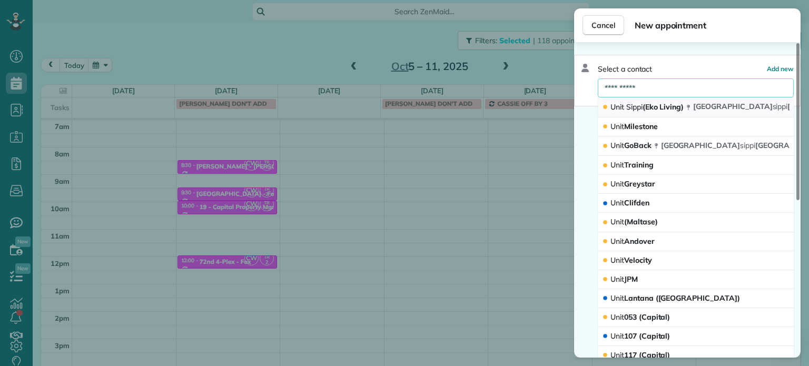
type input "**********"
click at [642, 105] on span "Sippi" at bounding box center [634, 106] width 16 height 9
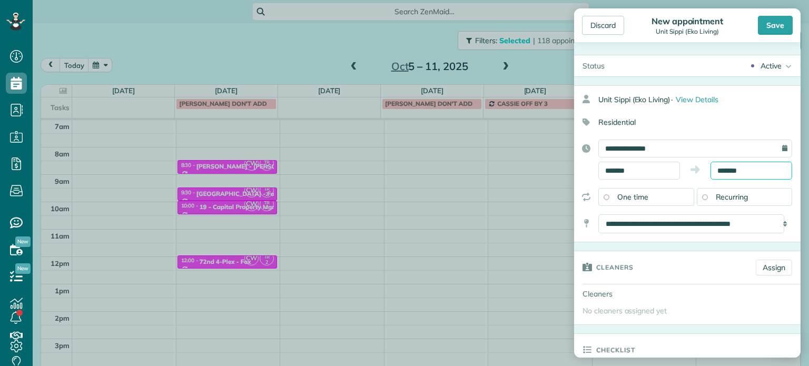
click at [726, 168] on input "*******" at bounding box center [752, 171] width 82 height 18
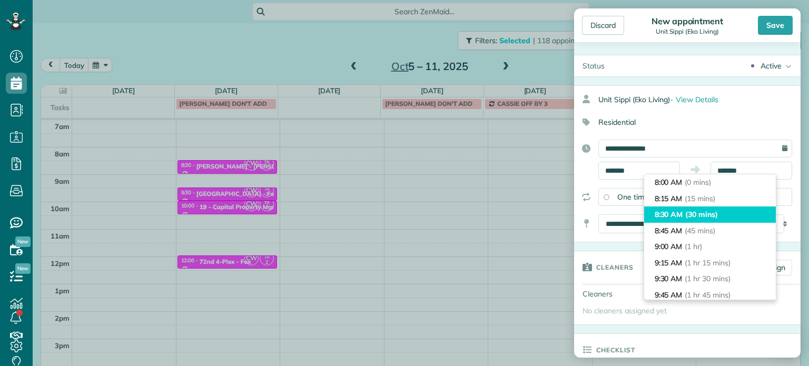
type input "*******"
click at [715, 211] on span "(30 mins)" at bounding box center [701, 214] width 33 height 9
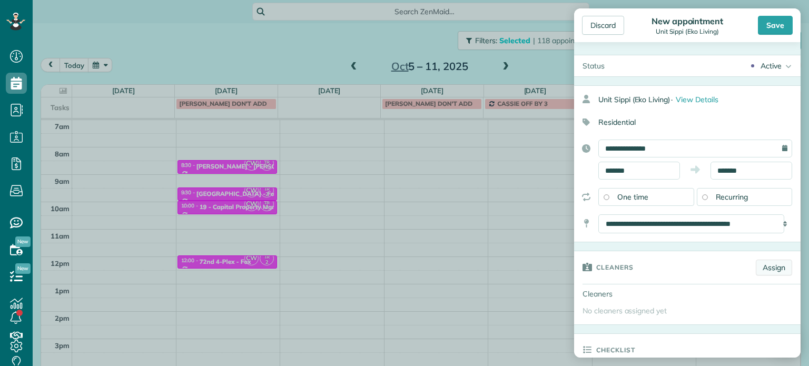
click at [767, 263] on link "Assign" at bounding box center [774, 268] width 36 height 16
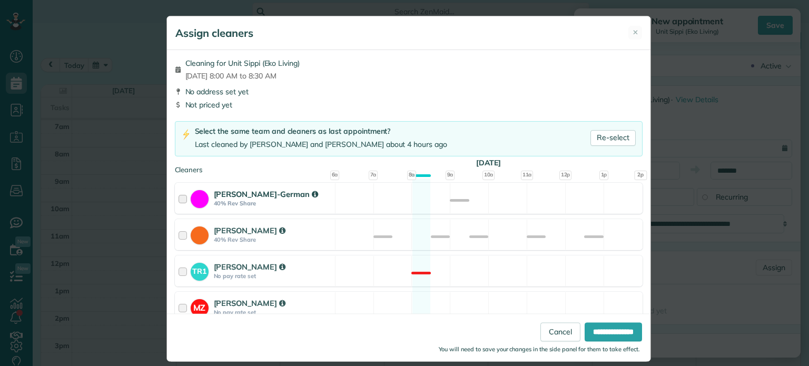
click at [410, 204] on div "Christina Wright-German 40% Rev Share Available" at bounding box center [409, 198] width 468 height 31
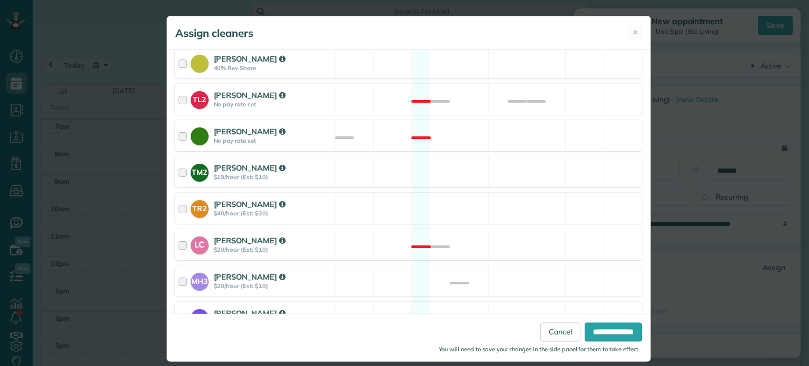
scroll to position [444, 0]
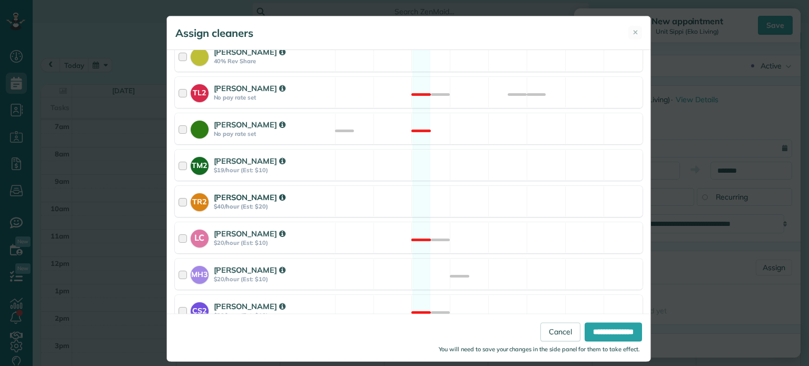
click at [417, 192] on div "TR2 Tammi Rue $40/hour (Est: $20) Available" at bounding box center [409, 201] width 468 height 31
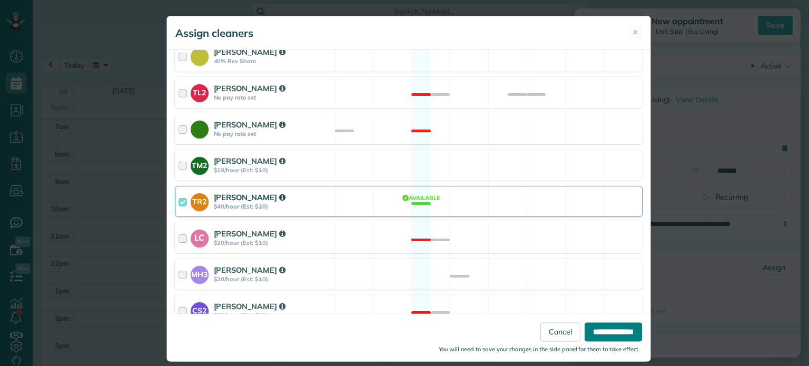
click at [598, 332] on input "**********" at bounding box center [613, 332] width 57 height 19
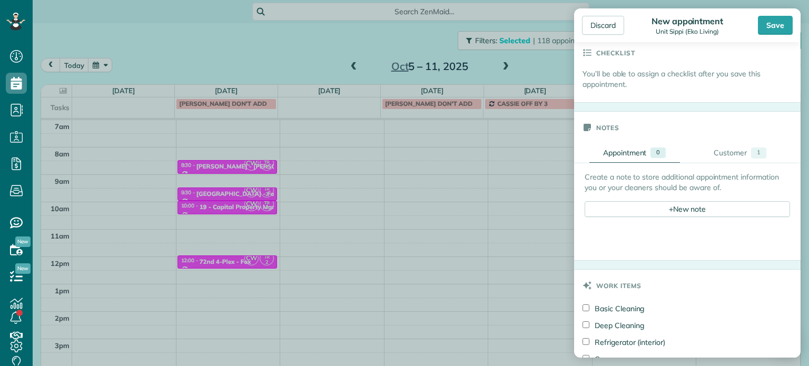
scroll to position [369, 0]
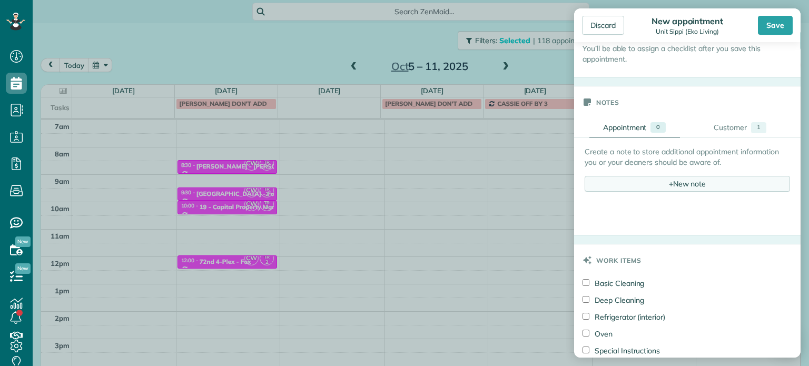
click at [682, 176] on div "+ New note" at bounding box center [687, 184] width 205 height 16
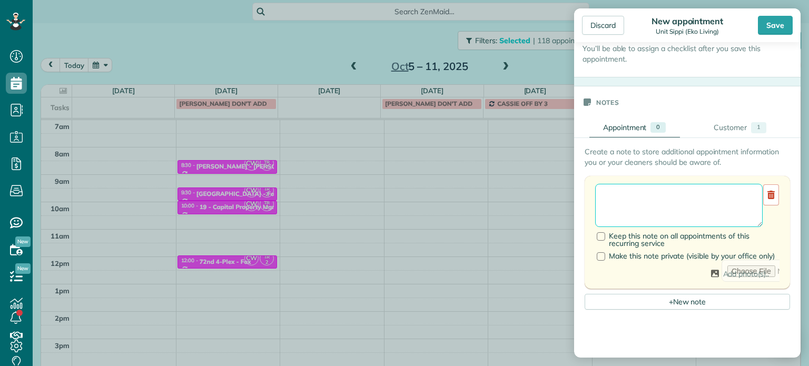
click at [683, 191] on textarea at bounding box center [679, 205] width 168 height 43
paste textarea "**********"
click at [673, 204] on textarea "**********" at bounding box center [679, 205] width 168 height 43
type textarea "**********"
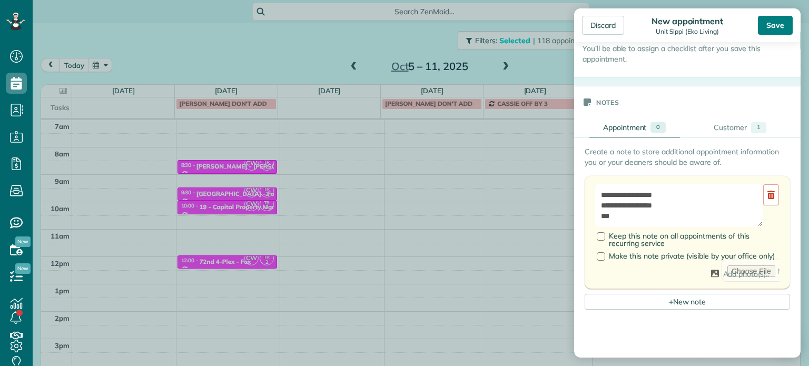
click at [783, 16] on div "Save" at bounding box center [775, 25] width 35 height 19
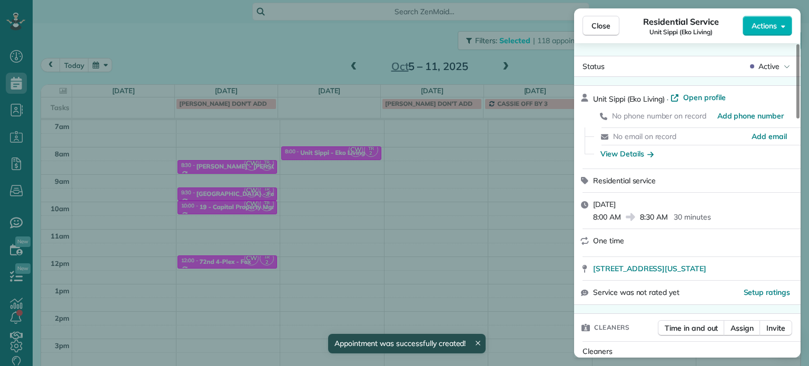
click at [331, 175] on div "Close Residential Service Unit Sippi (Eko Living) Actions Status Active Unit Si…" at bounding box center [404, 183] width 809 height 366
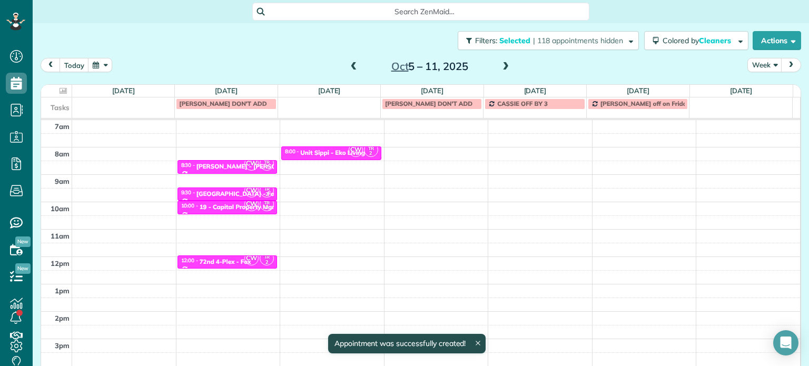
click at [331, 175] on div "4am 5am 6am 7am 8am 9am 10am 11am 12pm 1pm 2pm 3pm 4pm 5pm CW TR 2 8:30 - 9:00 …" at bounding box center [420, 229] width 759 height 383
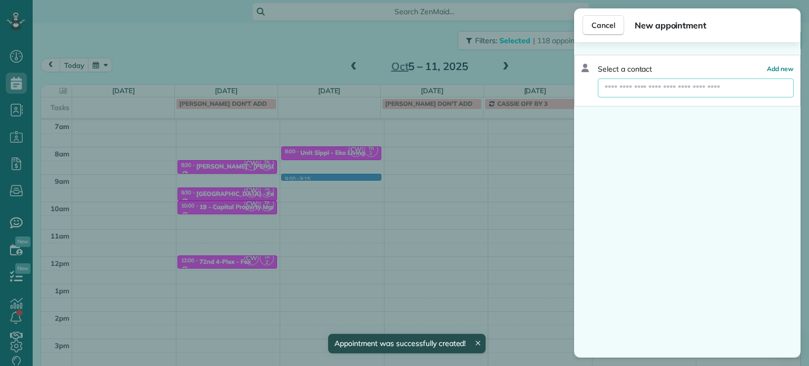
click at [638, 90] on input "text" at bounding box center [696, 87] width 196 height 19
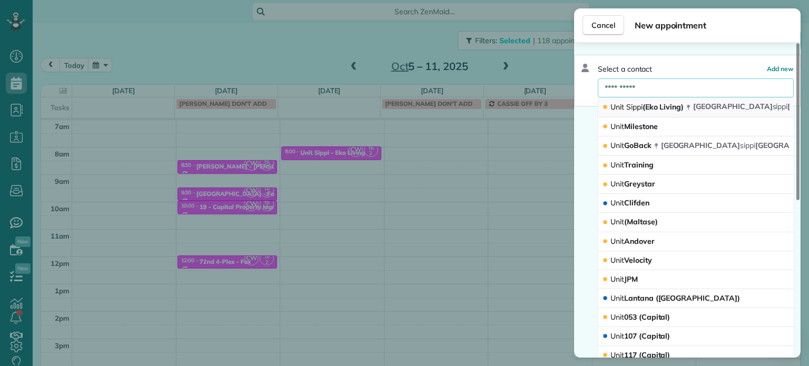
type input "**********"
click at [638, 105] on span "Sippi" at bounding box center [634, 106] width 16 height 9
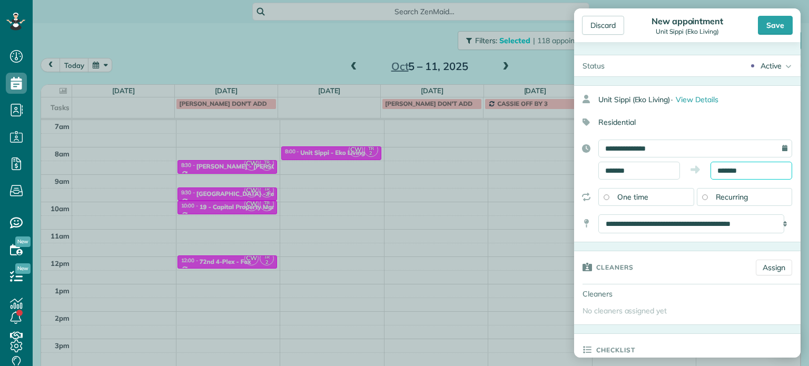
click at [724, 172] on input "*******" at bounding box center [752, 171] width 82 height 18
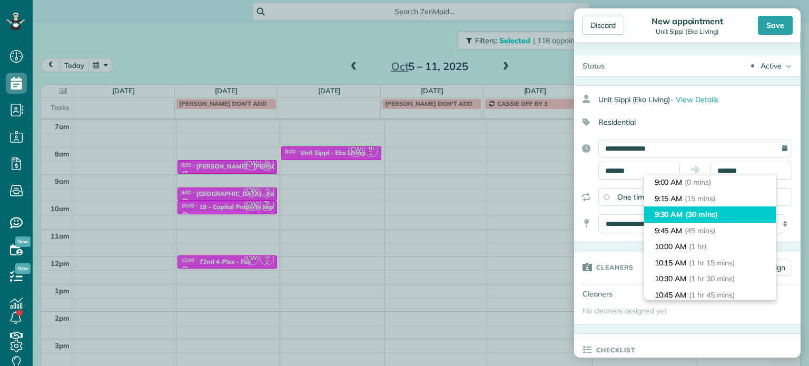
type input "*******"
click at [713, 212] on span "(30 mins)" at bounding box center [701, 214] width 33 height 9
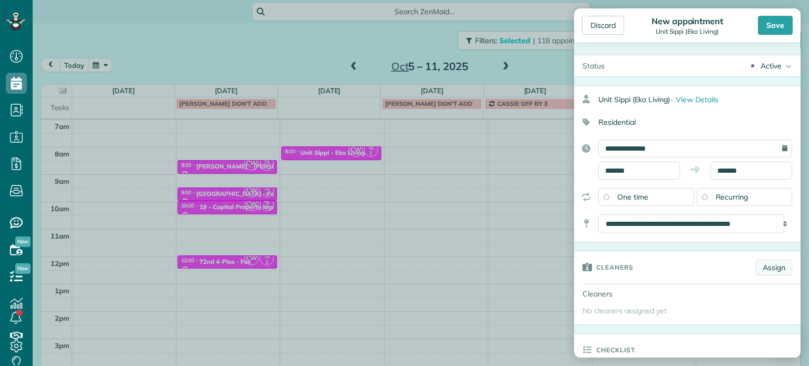
click at [768, 266] on link "Assign" at bounding box center [774, 268] width 36 height 16
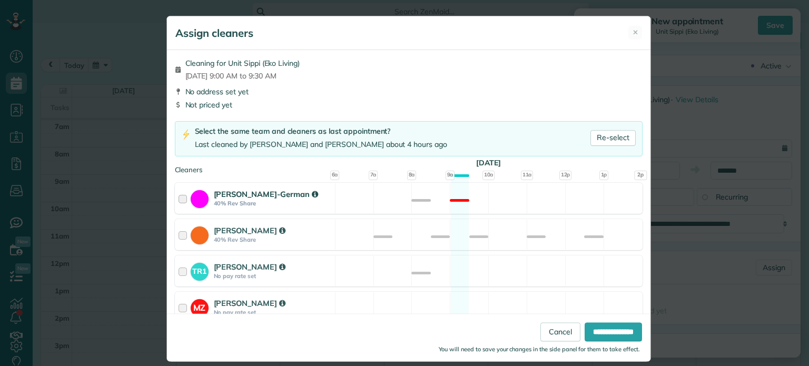
click at [397, 206] on div "Christina Wright-German 40% Rev Share Not available" at bounding box center [409, 198] width 468 height 31
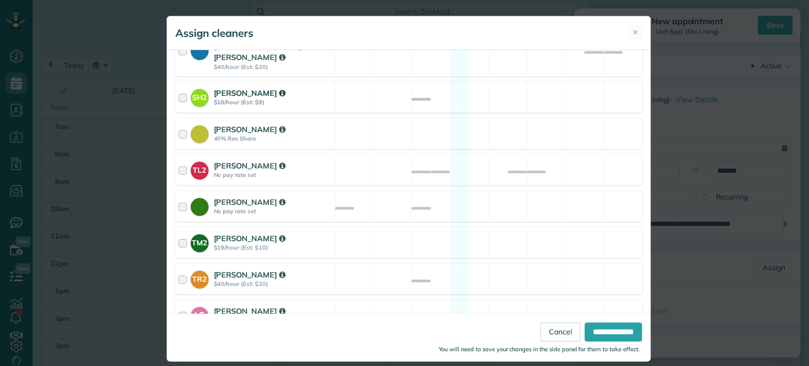
scroll to position [444, 0]
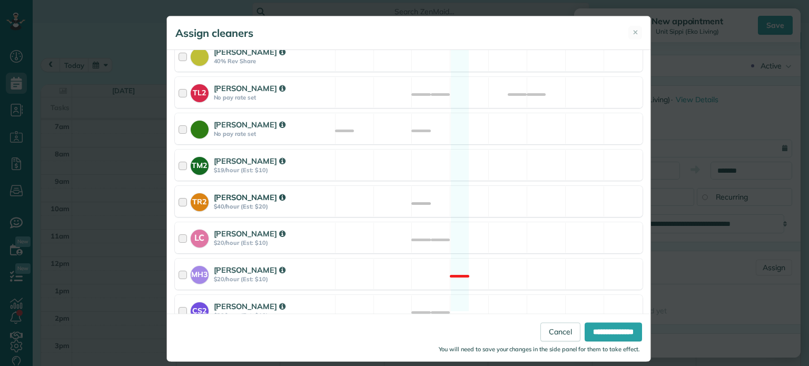
click at [429, 196] on div "TR2 Tammi Rue $40/hour (Est: $20) Available" at bounding box center [409, 201] width 468 height 31
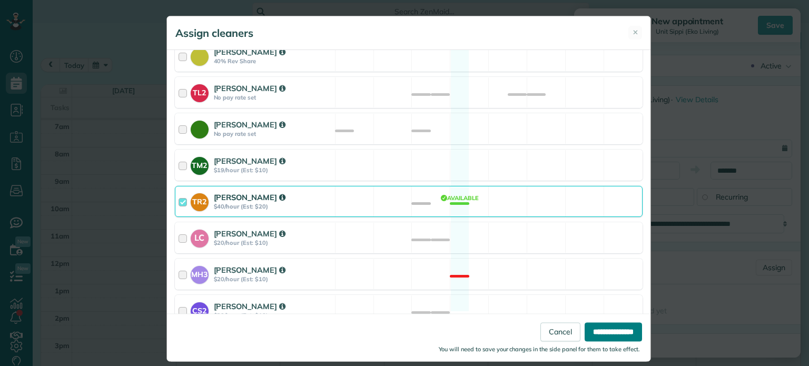
click at [594, 328] on input "**********" at bounding box center [613, 332] width 57 height 19
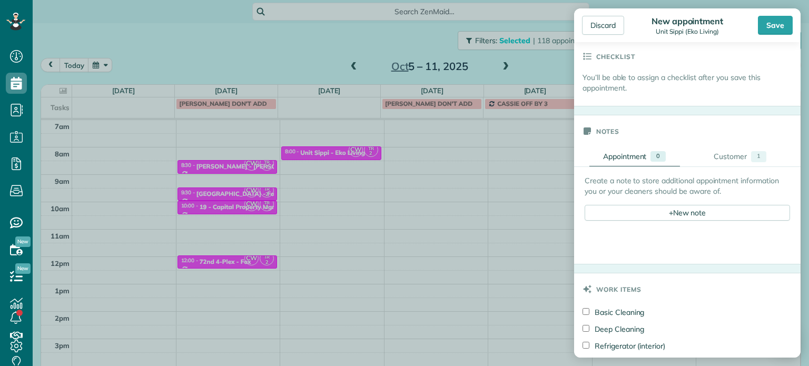
scroll to position [369, 0]
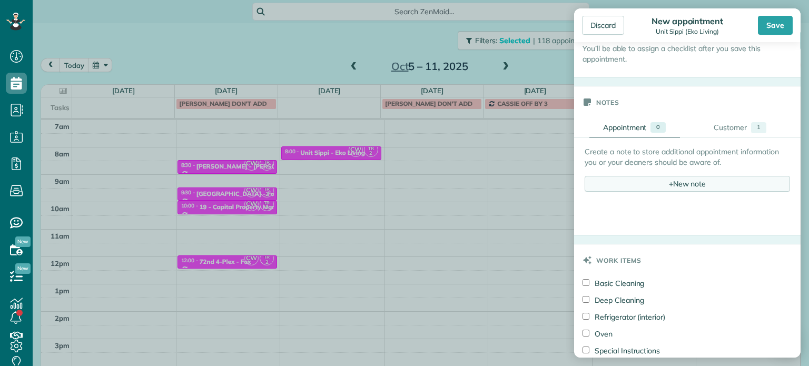
click at [684, 181] on div "+ New note" at bounding box center [687, 184] width 205 height 16
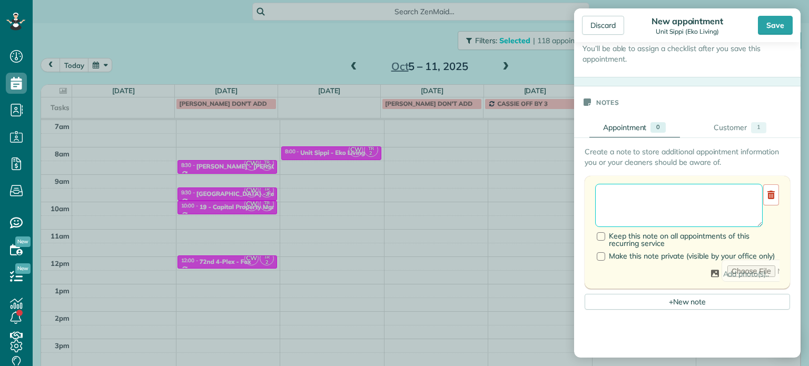
click at [686, 193] on textarea at bounding box center [679, 205] width 168 height 43
paste textarea "**********"
type textarea "**********"
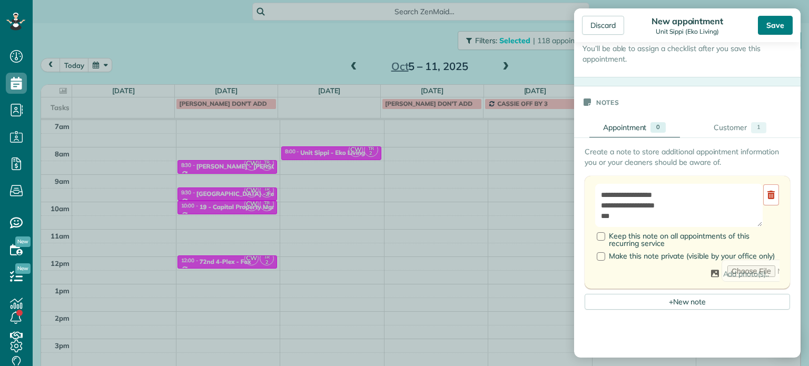
click at [773, 27] on div "Save" at bounding box center [775, 25] width 35 height 19
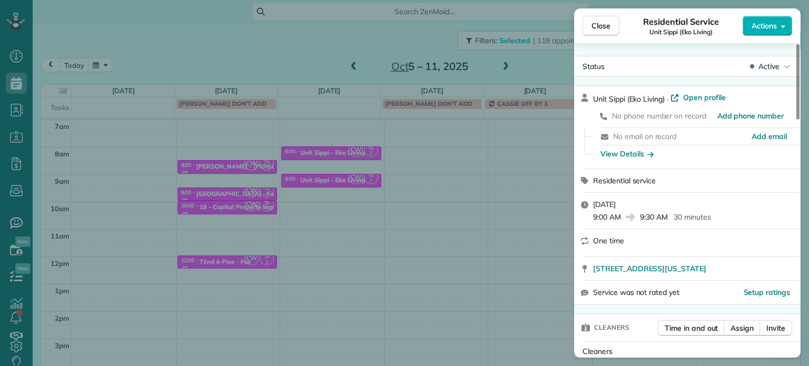
click at [552, 63] on div "Close Residential Service Unit Sippi (Eko Living) Actions Status Active Unit Si…" at bounding box center [404, 183] width 809 height 366
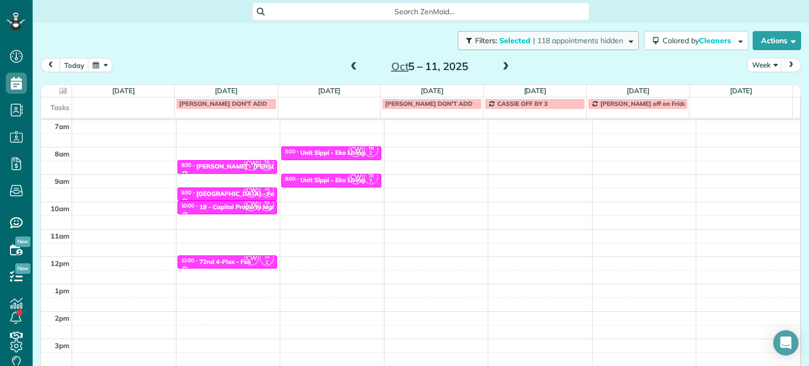
click at [555, 44] on span "| 118 appointments hidden" at bounding box center [578, 40] width 90 height 9
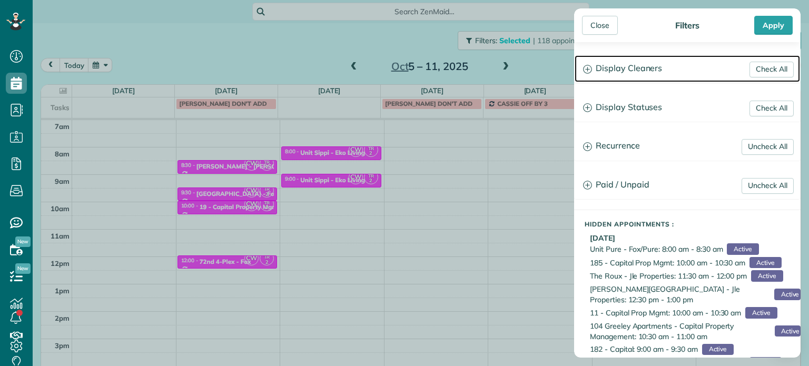
click at [636, 74] on h3 "Display Cleaners" at bounding box center [687, 68] width 225 height 27
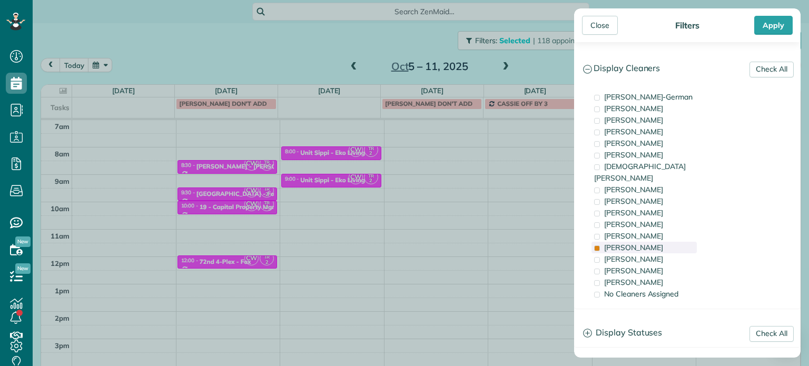
click at [631, 243] on span "Tammi Rue" at bounding box center [633, 247] width 59 height 9
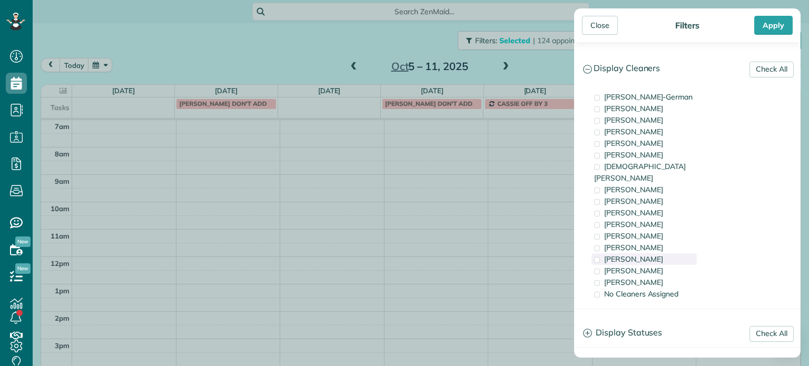
click at [635, 254] on span "Laura Chavez" at bounding box center [633, 258] width 59 height 9
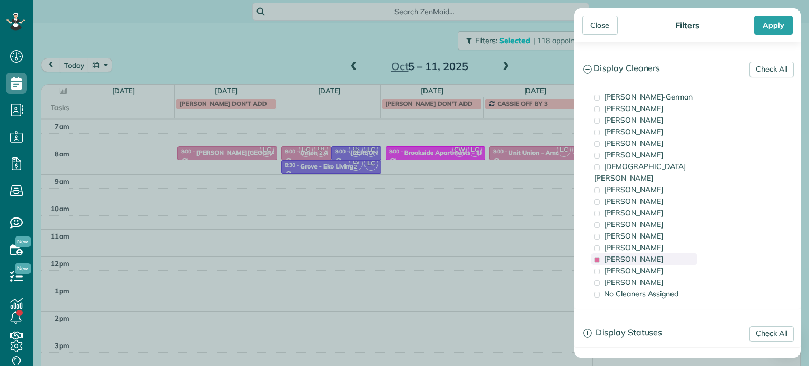
click at [635, 254] on span "Laura Chavez" at bounding box center [633, 258] width 59 height 9
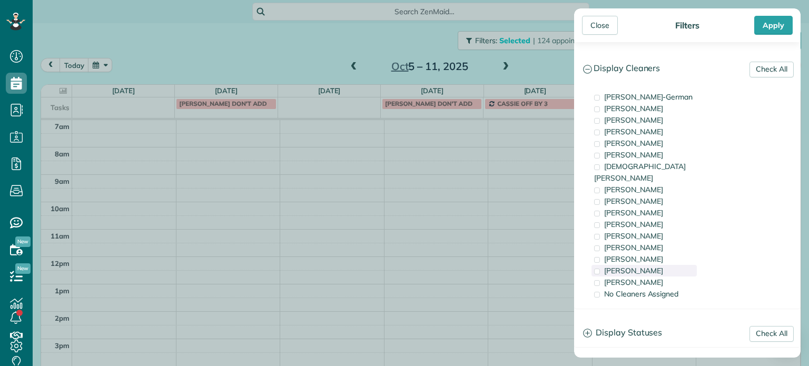
click at [641, 266] on span "Meralda Harris" at bounding box center [633, 270] width 59 height 9
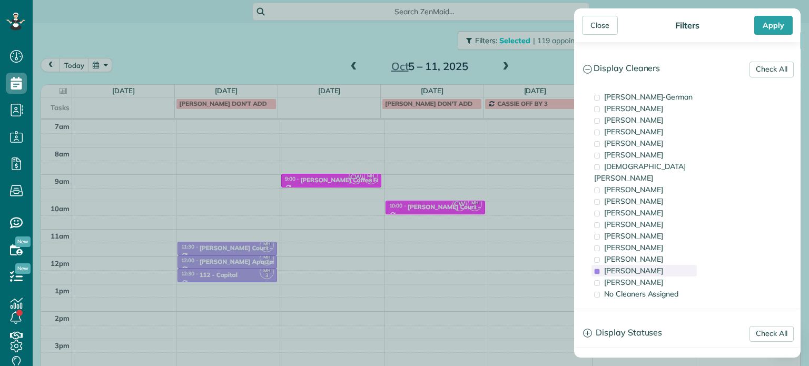
click at [641, 266] on span "Meralda Harris" at bounding box center [633, 270] width 59 height 9
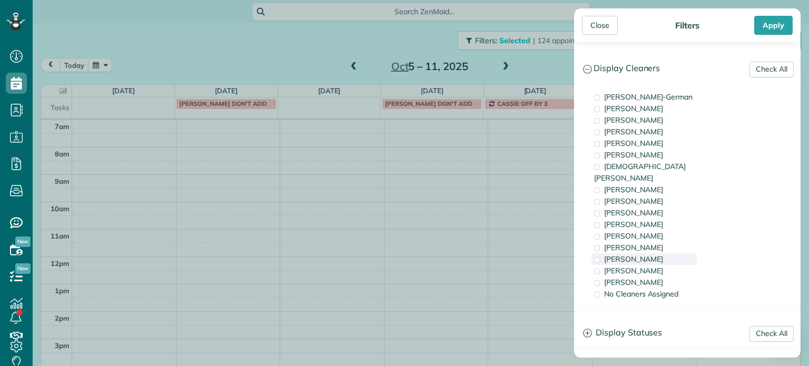
click at [666, 253] on div "Laura Chavez" at bounding box center [644, 259] width 105 height 12
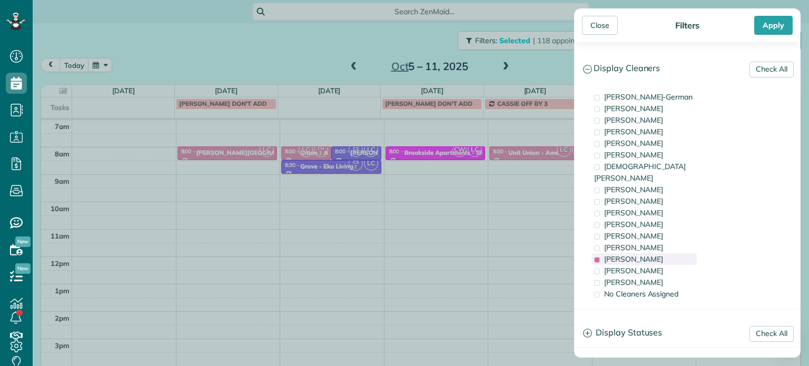
click at [666, 253] on div "Laura Chavez" at bounding box center [644, 259] width 105 height 12
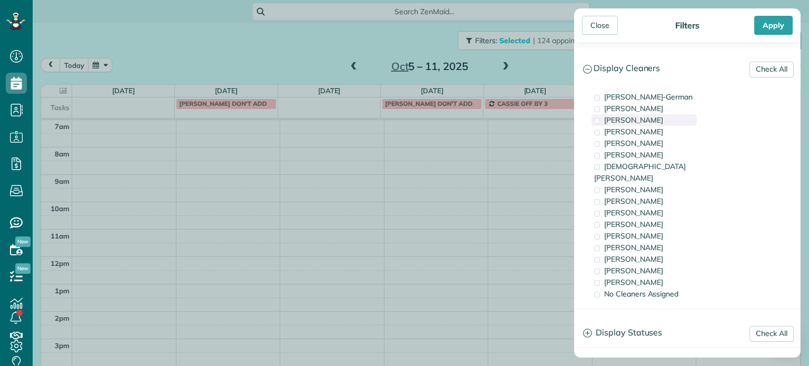
click at [647, 123] on span "Tawnya Reynolds" at bounding box center [633, 119] width 59 height 9
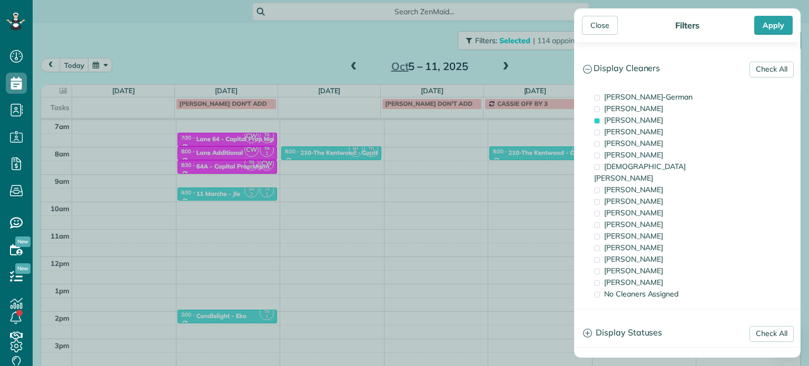
click at [335, 180] on div "Close Filters Apply Check All Display Cleaners Christina Wright-German Cassie F…" at bounding box center [404, 183] width 809 height 366
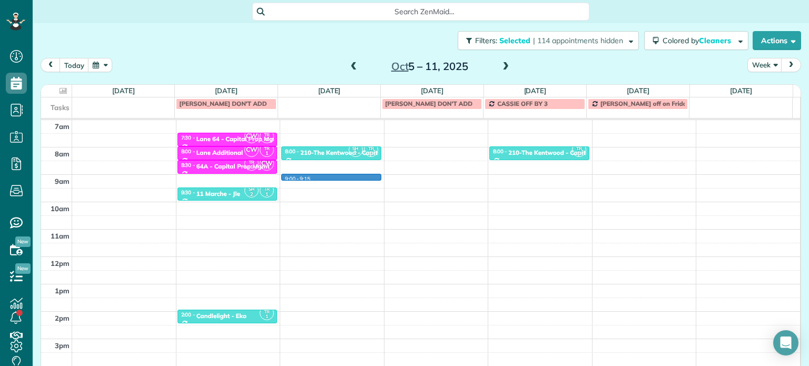
click at [320, 174] on div "4am 5am 6am 7am 8am 9am 10am 11am 12pm 1pm 2pm 3pm 4pm 5pm SH 2 TR 1 6:00 - 6:3…" at bounding box center [420, 229] width 759 height 383
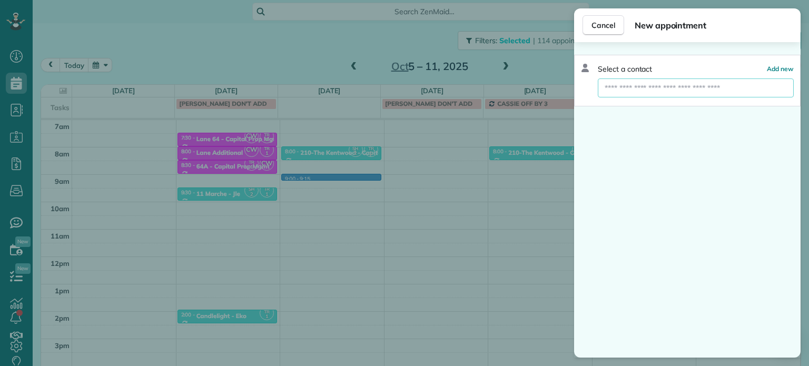
click at [617, 92] on input "text" at bounding box center [696, 87] width 196 height 19
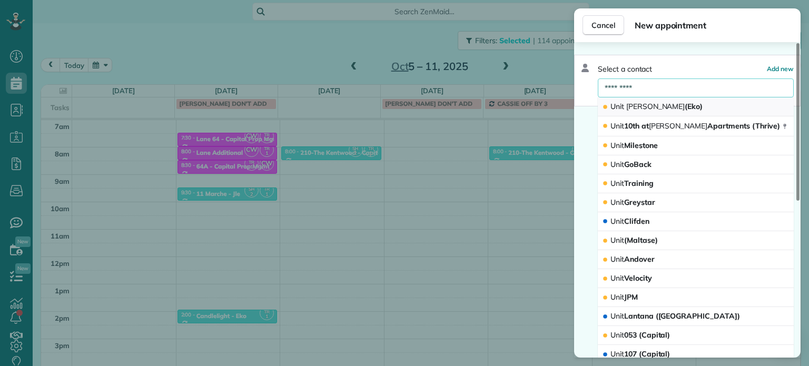
type input "*********"
click at [636, 106] on span "Hoyt" at bounding box center [655, 106] width 59 height 9
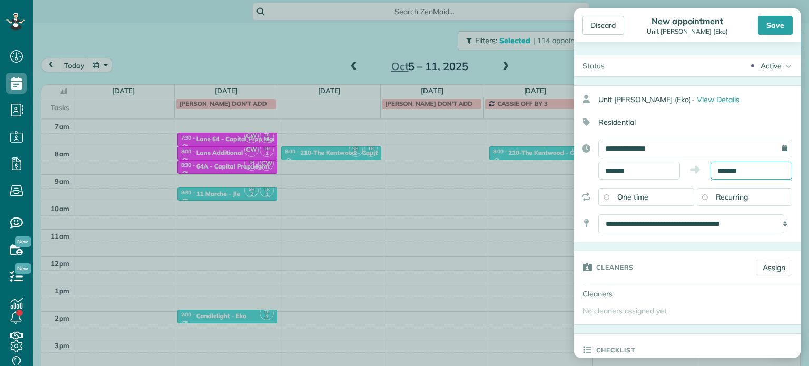
click at [729, 173] on body "Dashboard Scheduling Calendar View List View Dispatch View - Weekly scheduling …" at bounding box center [404, 183] width 809 height 366
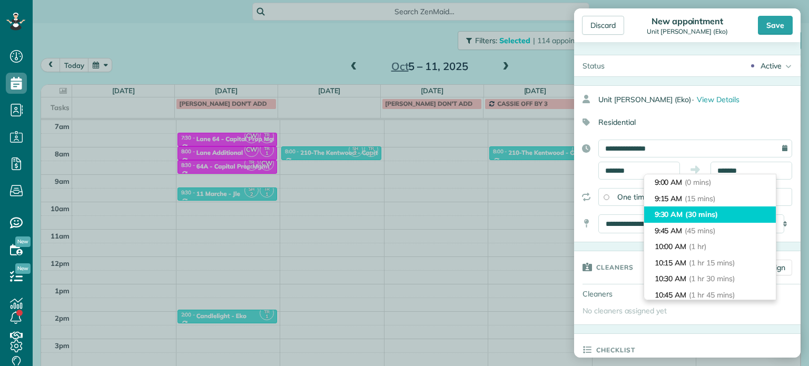
type input "*******"
click at [725, 216] on li "9:30 AM (30 mins)" at bounding box center [710, 215] width 132 height 16
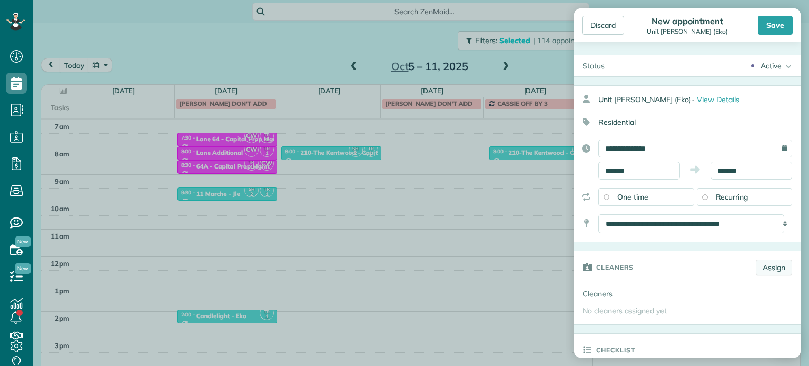
click at [773, 267] on link "Assign" at bounding box center [774, 268] width 36 height 16
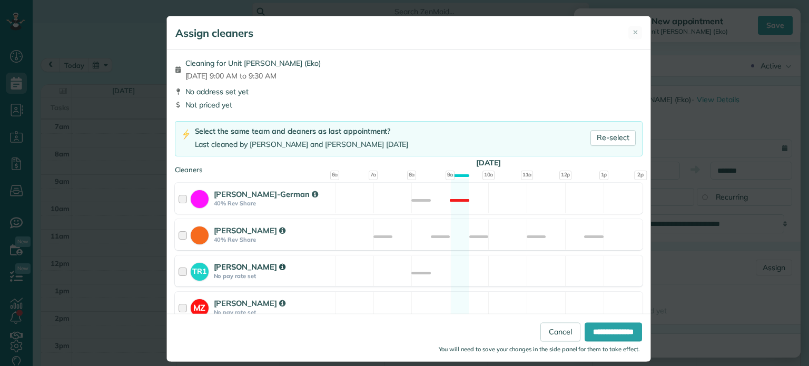
click at [431, 271] on div "TR1 Tawnya Reynolds No pay rate set Available" at bounding box center [409, 270] width 468 height 31
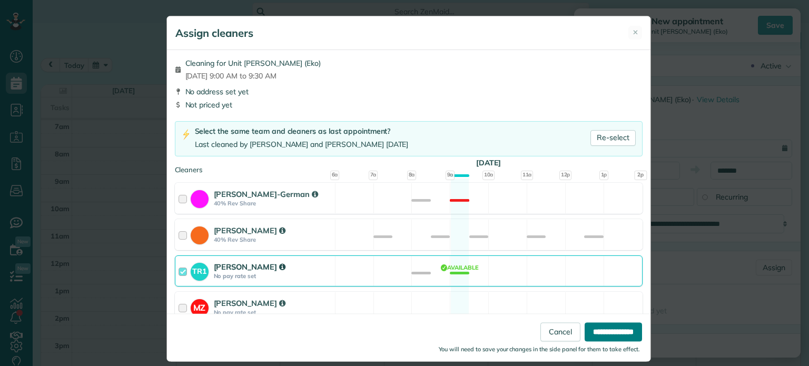
click at [603, 337] on input "**********" at bounding box center [613, 332] width 57 height 19
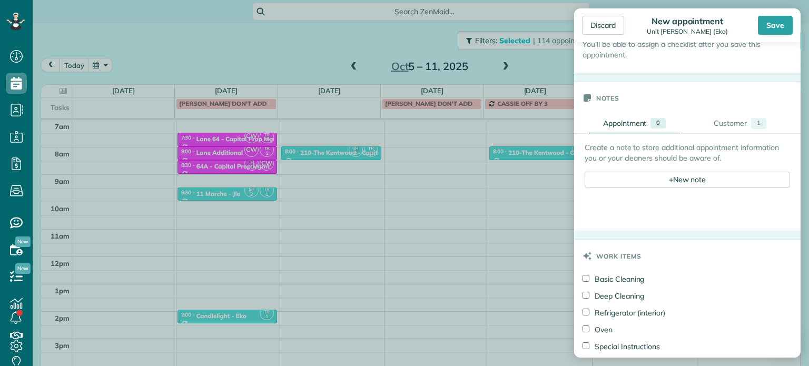
scroll to position [369, 0]
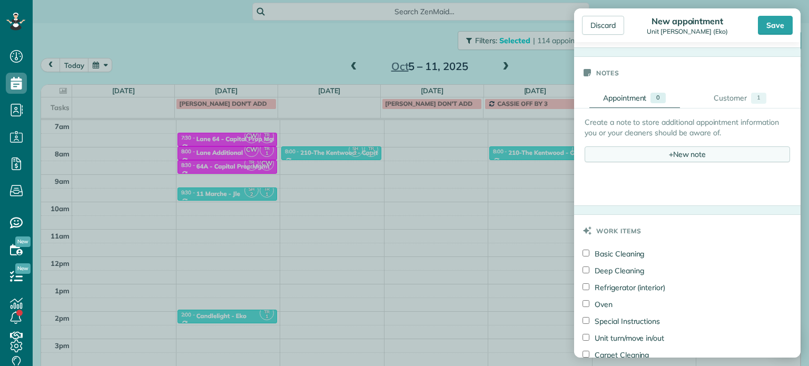
click at [675, 156] on div "+ New note" at bounding box center [687, 154] width 205 height 16
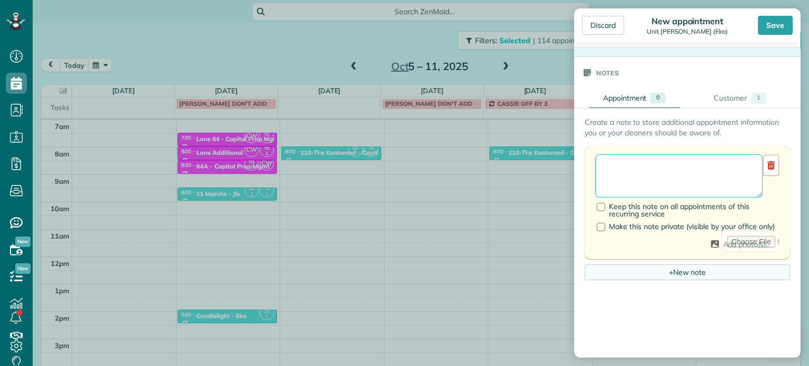
click at [679, 167] on textarea at bounding box center [679, 175] width 168 height 43
paste textarea "**********"
type textarea "**********"
click at [765, 27] on div "Save" at bounding box center [775, 25] width 35 height 19
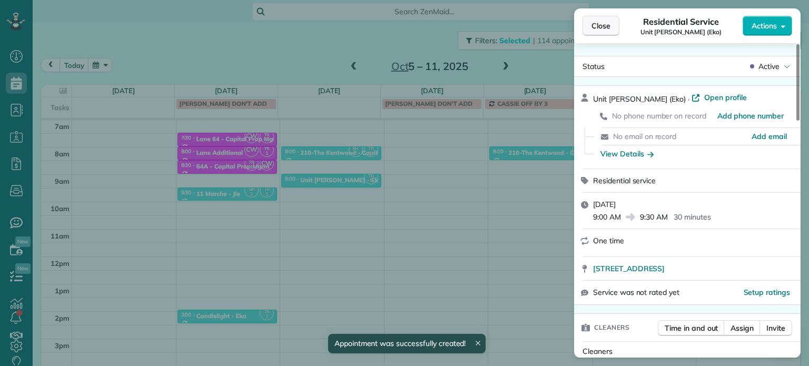
click at [612, 21] on button "Close" at bounding box center [601, 26] width 37 height 20
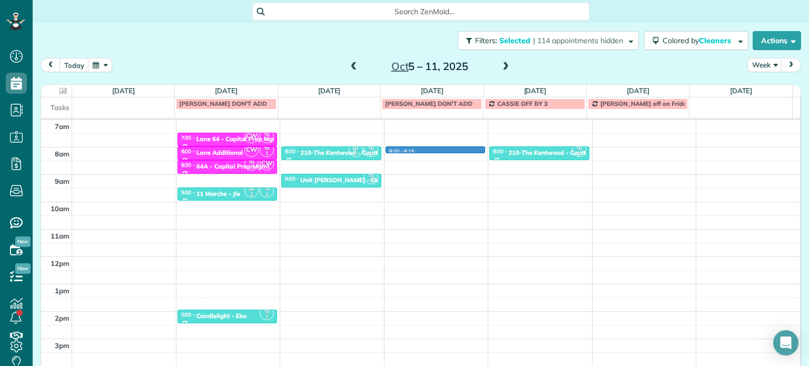
click at [429, 149] on div "4am 5am 6am 7am 8am 9am 10am 11am 12pm 1pm 2pm 3pm 4pm 5pm SH 2 TR 1 6:00 - 6:3…" at bounding box center [420, 229] width 759 height 383
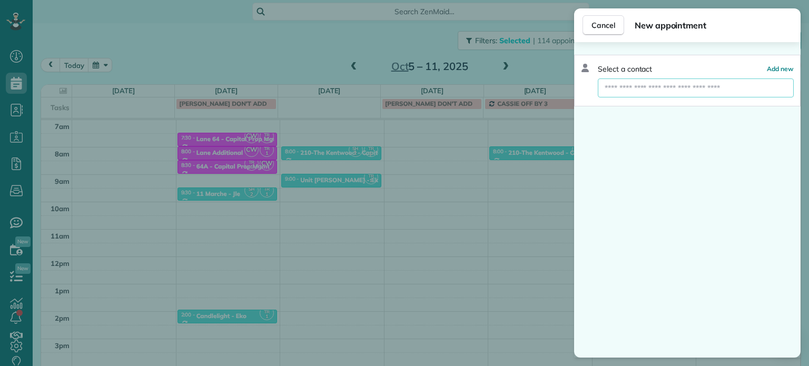
click at [634, 88] on input "text" at bounding box center [696, 87] width 196 height 19
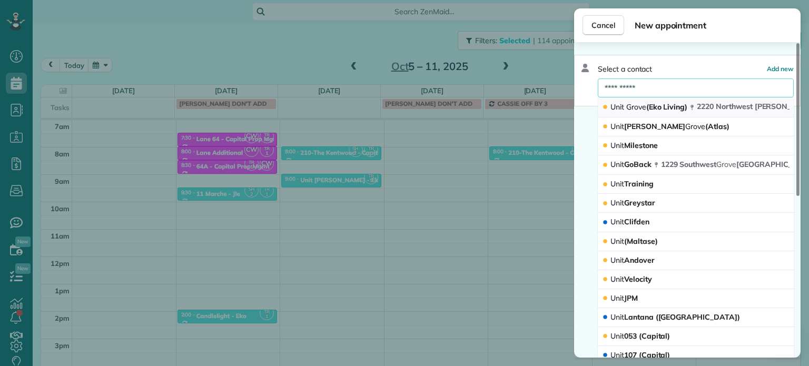
type input "**********"
click at [641, 110] on span "Grove" at bounding box center [636, 106] width 20 height 9
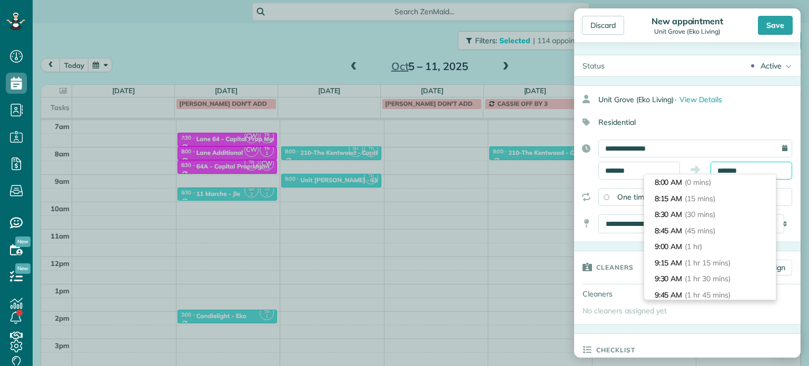
click at [730, 173] on input "*******" at bounding box center [752, 171] width 82 height 18
type input "*******"
click at [731, 211] on li "8:30 AM (30 mins)" at bounding box center [710, 215] width 132 height 16
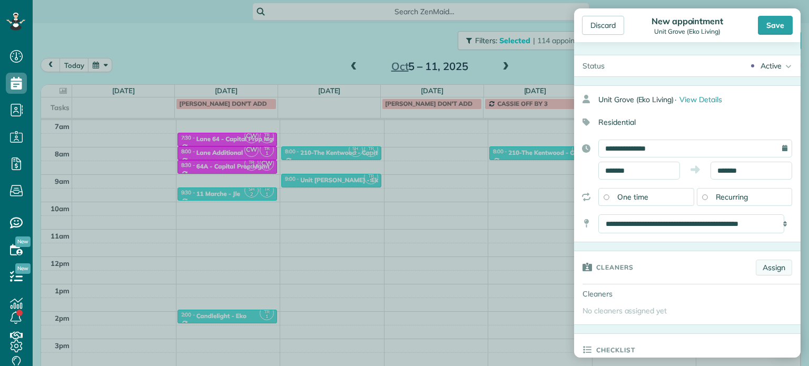
click at [759, 267] on link "Assign" at bounding box center [774, 268] width 36 height 16
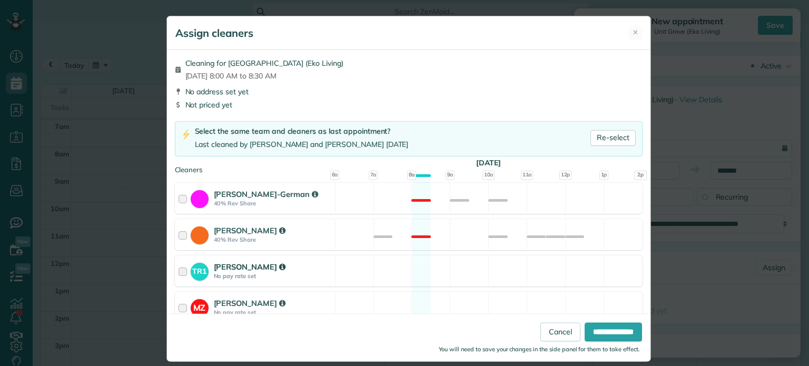
click at [467, 271] on div "TR1 Tawnya Reynolds No pay rate set Available" at bounding box center [409, 270] width 468 height 31
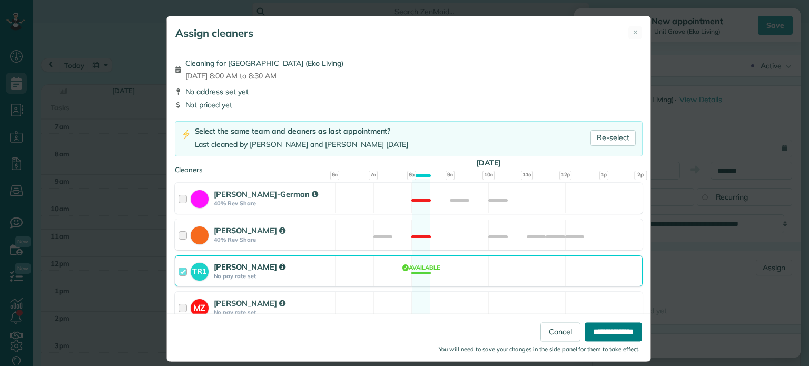
click at [621, 338] on input "**********" at bounding box center [613, 332] width 57 height 19
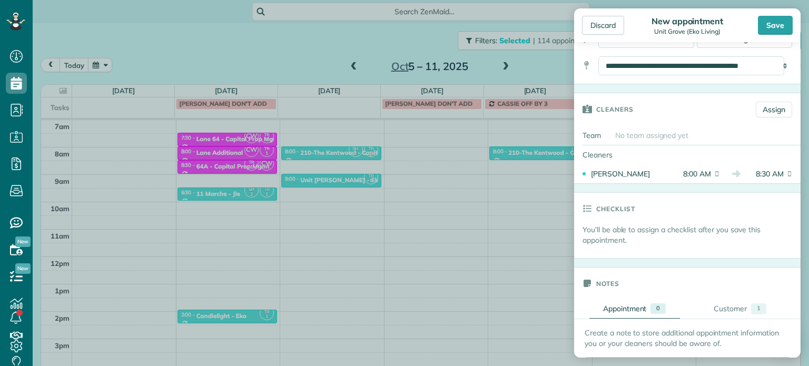
scroll to position [316, 0]
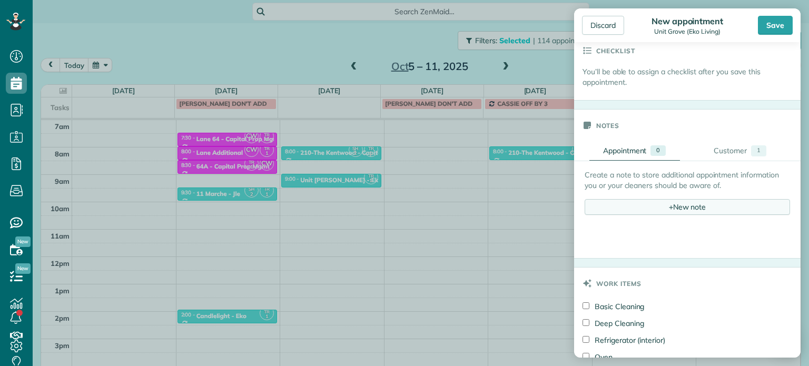
click at [676, 208] on div "+ New note" at bounding box center [687, 207] width 205 height 16
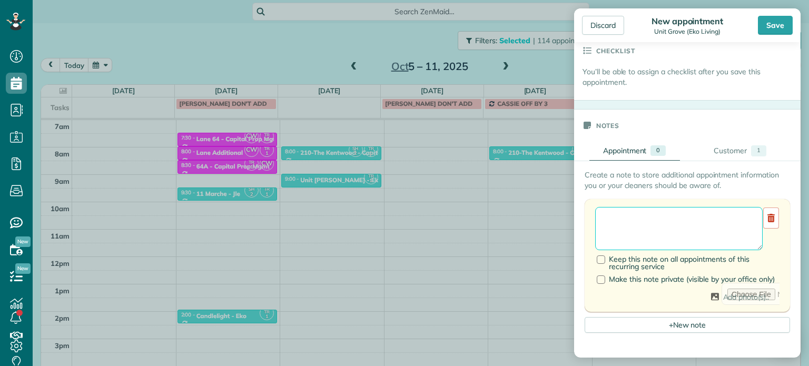
click at [683, 220] on textarea at bounding box center [679, 228] width 168 height 43
paste textarea "**********"
type textarea "**********"
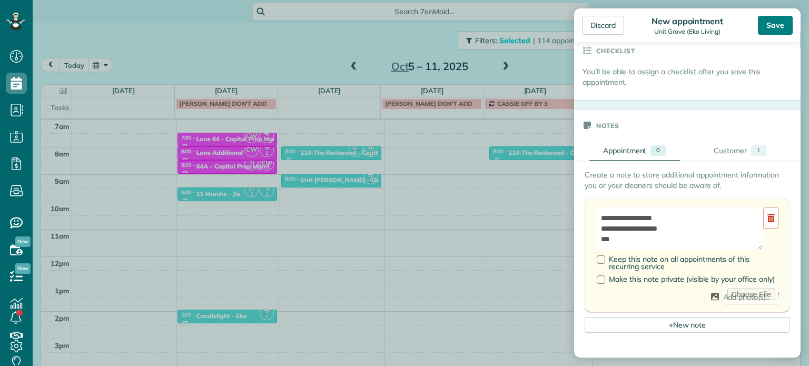
click at [770, 26] on div "Save" at bounding box center [775, 25] width 35 height 19
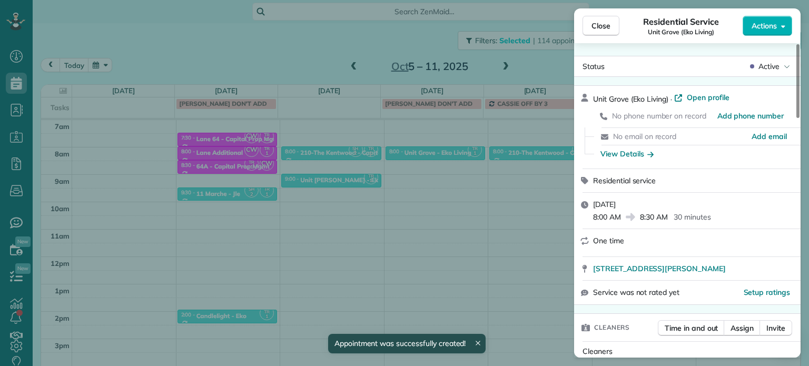
click at [274, 35] on div "Close Residential Service Unit Grove (Eko Living) Actions Status Active Unit Gr…" at bounding box center [404, 183] width 809 height 366
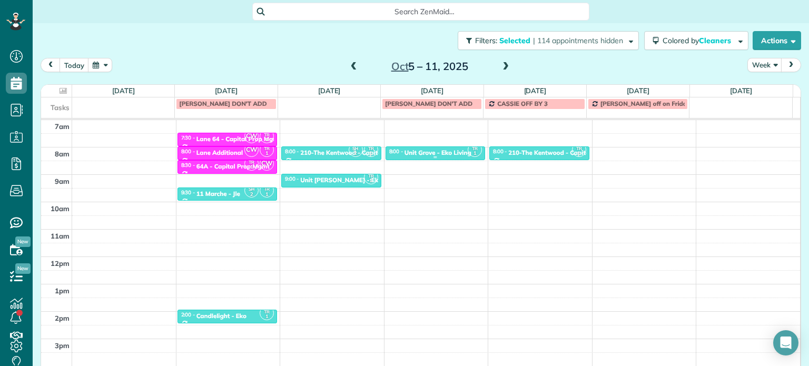
click at [427, 151] on div "Unit Grove - Eko Living" at bounding box center [438, 152] width 67 height 7
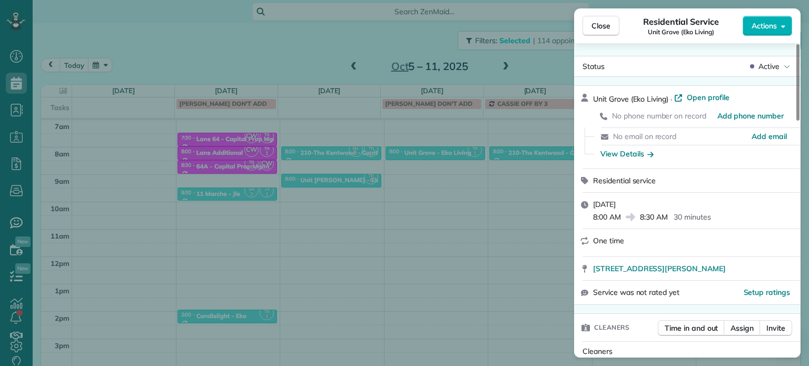
click at [274, 54] on div "Close Residential Service Unit Grove (Eko Living) Actions Status Active Unit Gr…" at bounding box center [404, 183] width 809 height 366
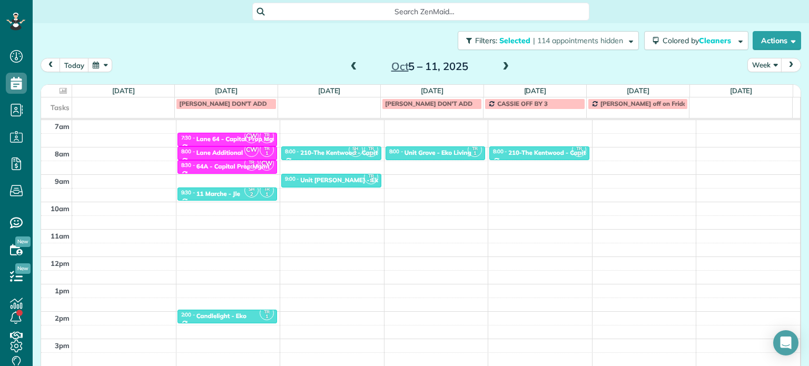
click at [501, 69] on span at bounding box center [506, 66] width 12 height 9
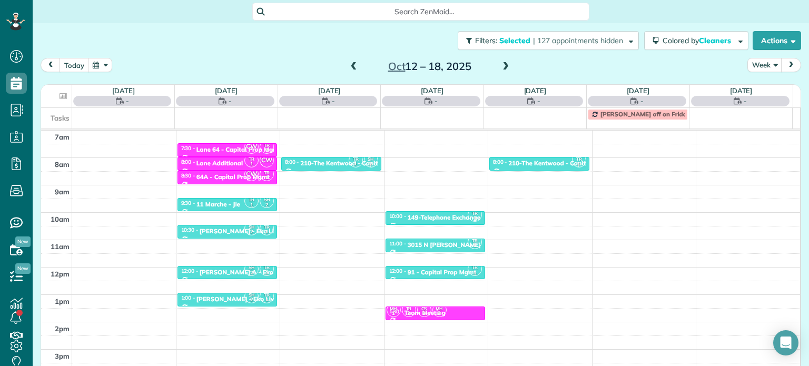
click at [501, 69] on span at bounding box center [506, 66] width 12 height 9
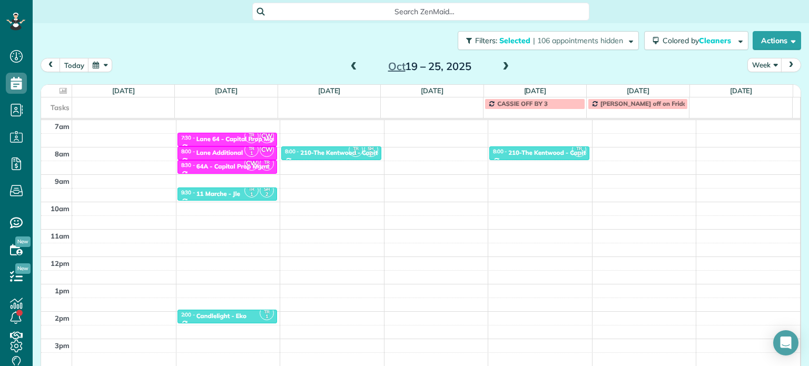
click at [501, 69] on span at bounding box center [506, 66] width 12 height 9
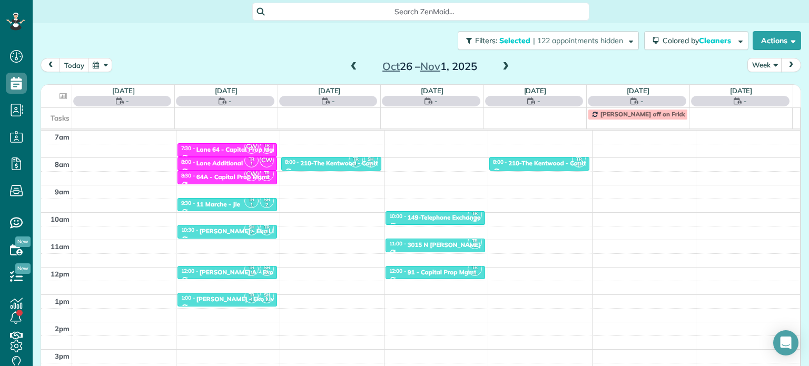
click at [501, 69] on span at bounding box center [506, 66] width 12 height 9
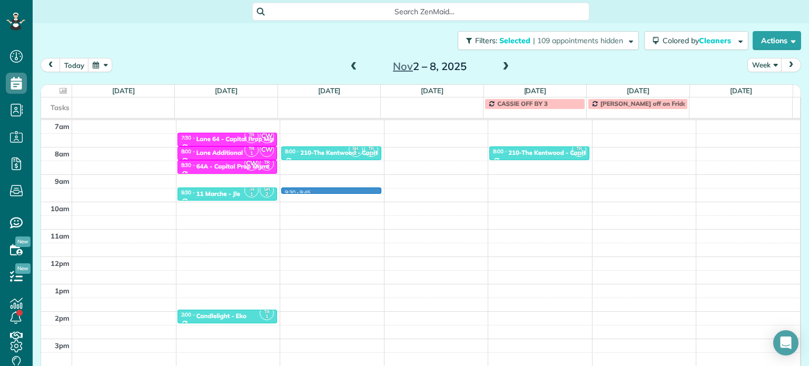
click at [337, 188] on div "4am 5am 6am 7am 8am 9am 10am 11am 12pm 1pm 2pm 3pm 4pm 5pm TR 1 SH 2 6:00 - 6:3…" at bounding box center [420, 229] width 759 height 383
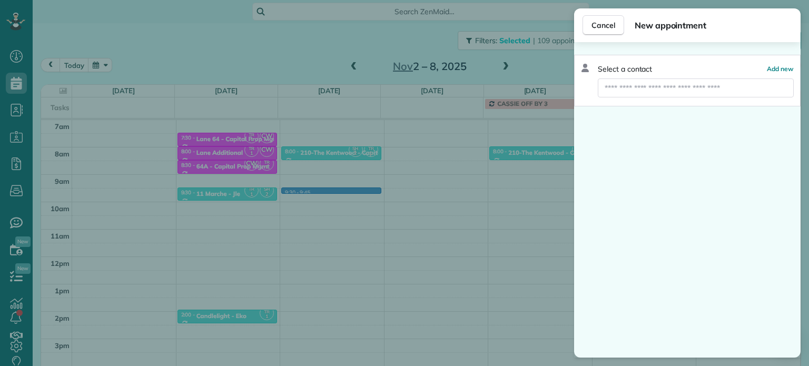
click at [339, 181] on div "Cancel New appointment Select a contact Add new" at bounding box center [404, 183] width 809 height 366
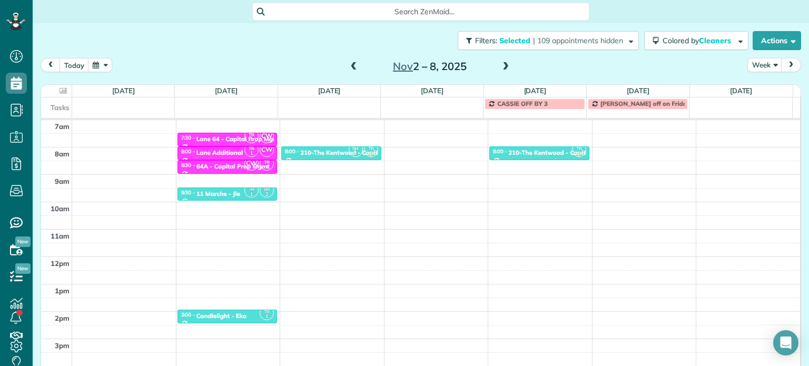
click at [339, 179] on div "4am 5am 6am 7am 8am 9am 10am 11am 12pm 1pm 2pm 3pm 4pm 5pm TR 1 SH 2 6:00 - 6:3…" at bounding box center [420, 229] width 759 height 383
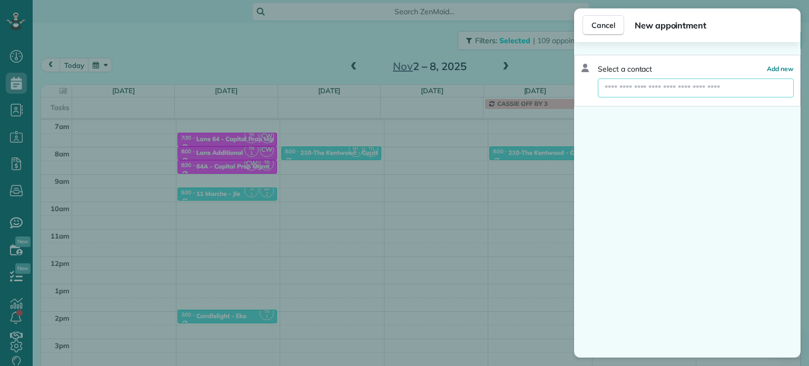
click at [622, 92] on input "text" at bounding box center [696, 87] width 196 height 19
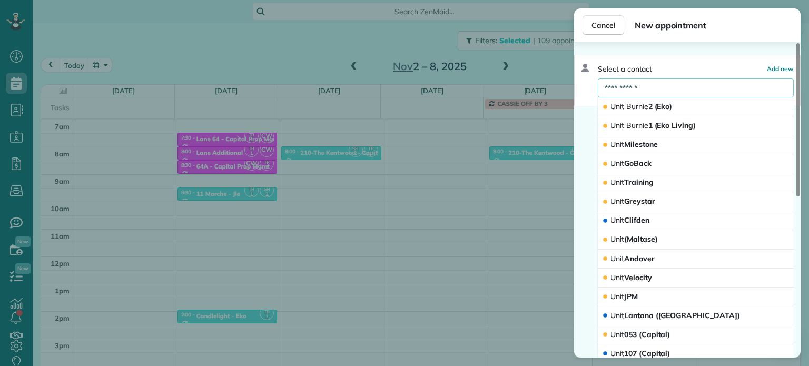
type input "**********"
click at [644, 121] on span "Burnie" at bounding box center [637, 125] width 22 height 9
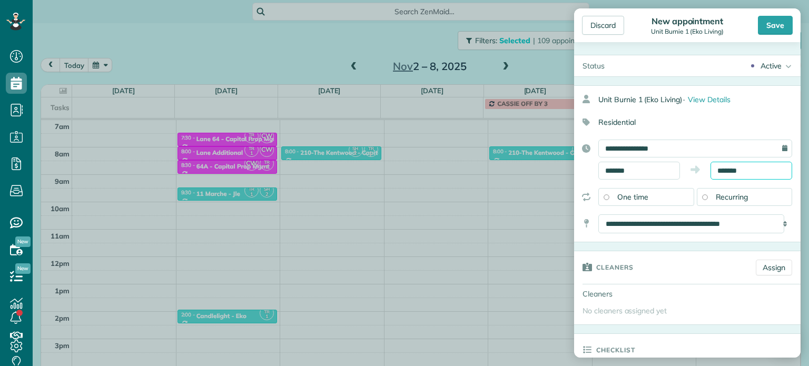
click at [727, 166] on input "*******" at bounding box center [752, 171] width 82 height 18
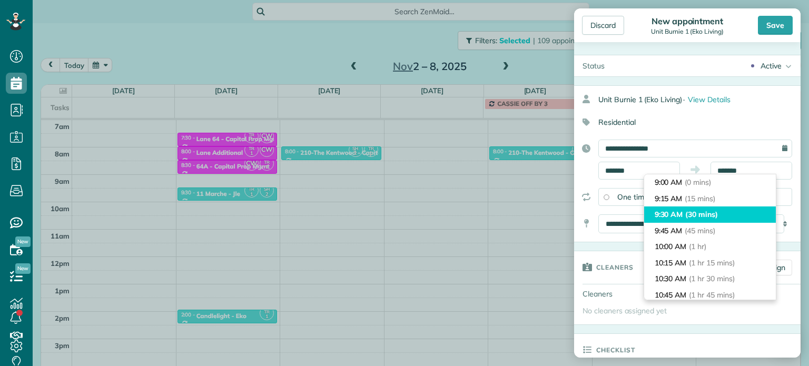
type input "*******"
click at [723, 207] on li "9:30 AM (30 mins)" at bounding box center [710, 215] width 132 height 16
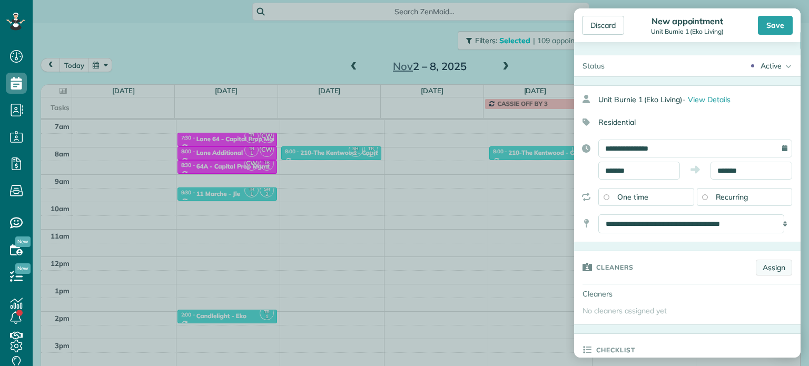
click at [763, 266] on link "Assign" at bounding box center [774, 268] width 36 height 16
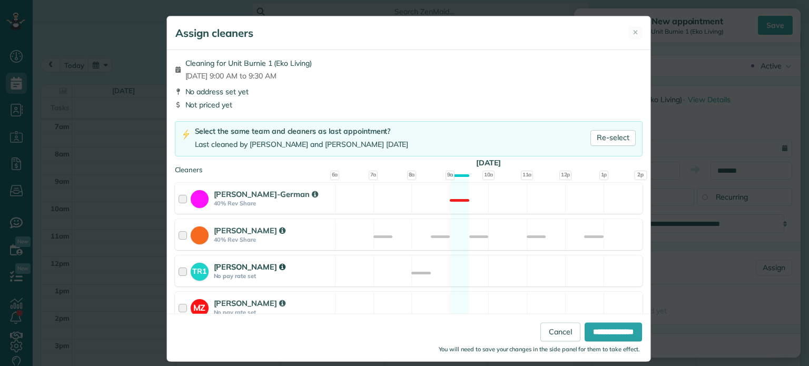
click at [535, 274] on div "TR1 Tawnya Reynolds No pay rate set Available" at bounding box center [409, 270] width 468 height 31
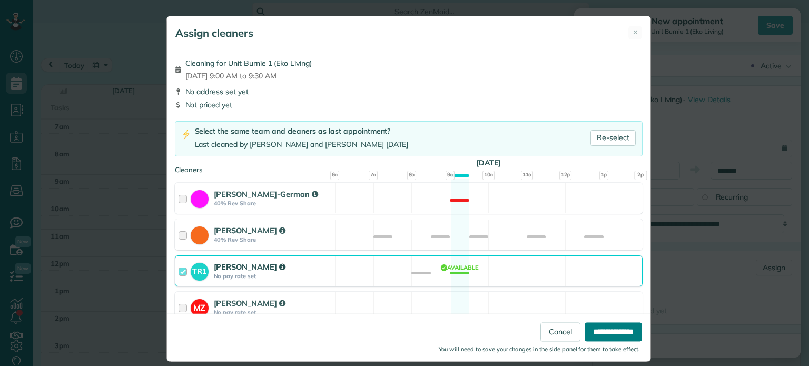
click at [611, 330] on input "**********" at bounding box center [613, 332] width 57 height 19
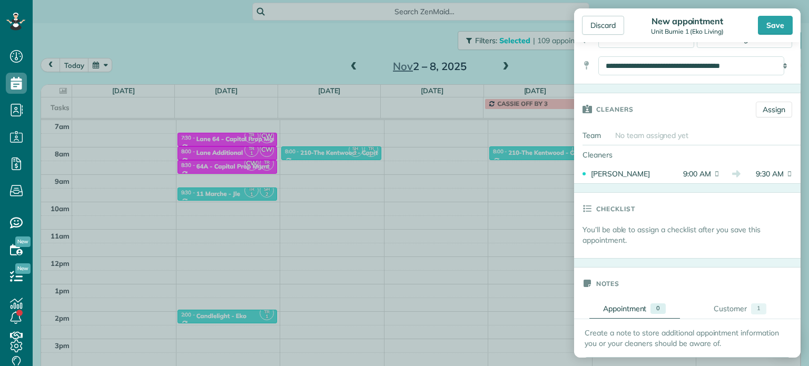
scroll to position [263, 0]
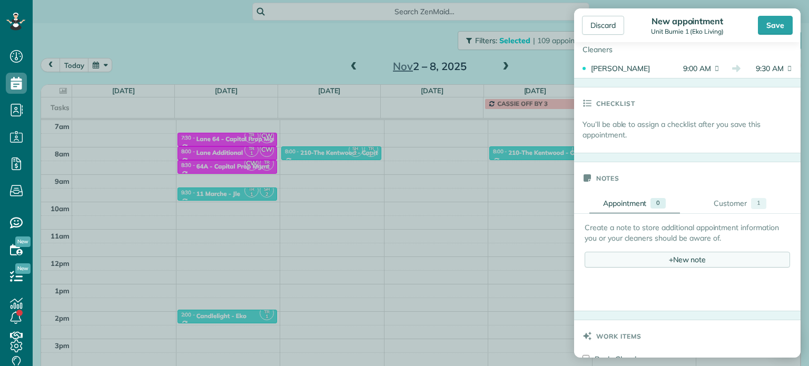
click at [702, 263] on div "+ New note" at bounding box center [687, 260] width 205 height 16
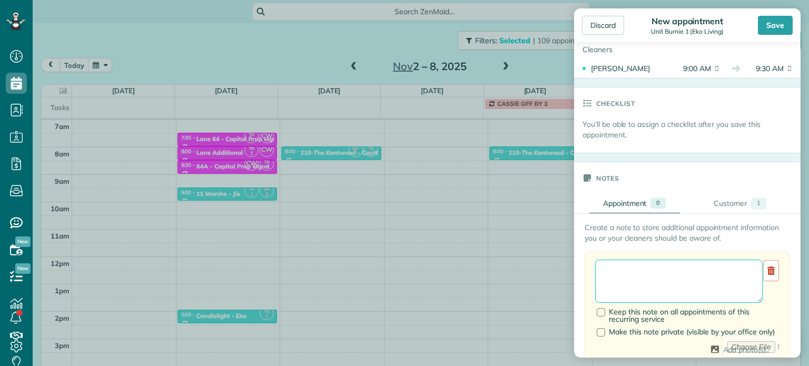
click at [701, 264] on textarea at bounding box center [679, 281] width 168 height 43
paste textarea "**********"
type textarea "**********"
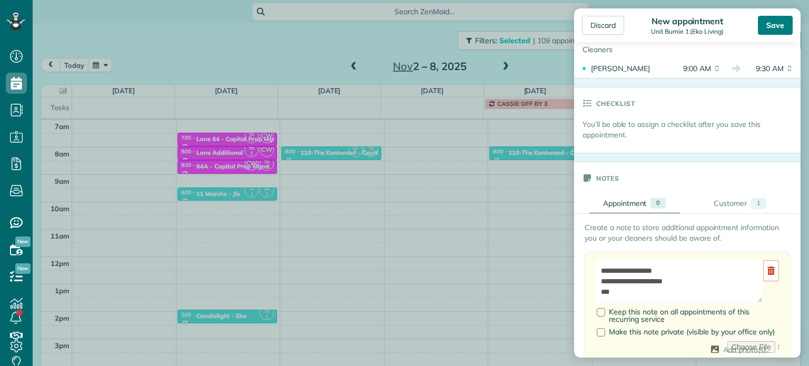
click at [780, 25] on div "Save" at bounding box center [775, 25] width 35 height 19
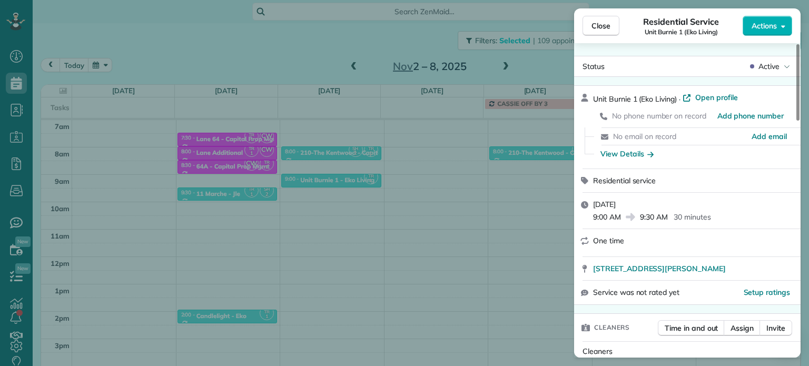
click at [306, 43] on div "Close Residential Service Unit Burnie 1 (Eko Living) Actions Status Active Unit…" at bounding box center [404, 183] width 809 height 366
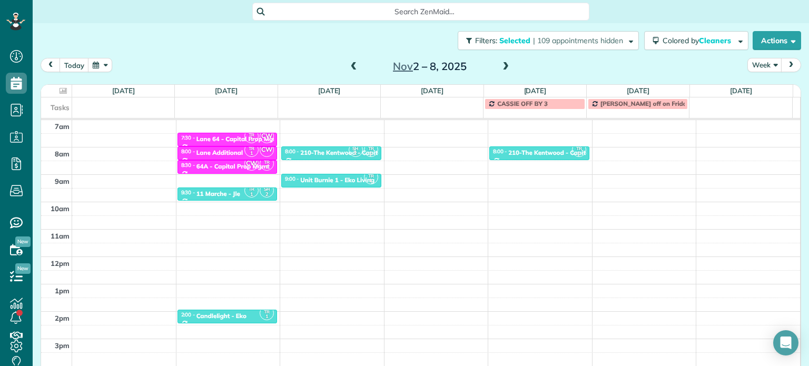
click at [350, 66] on span at bounding box center [354, 66] width 12 height 9
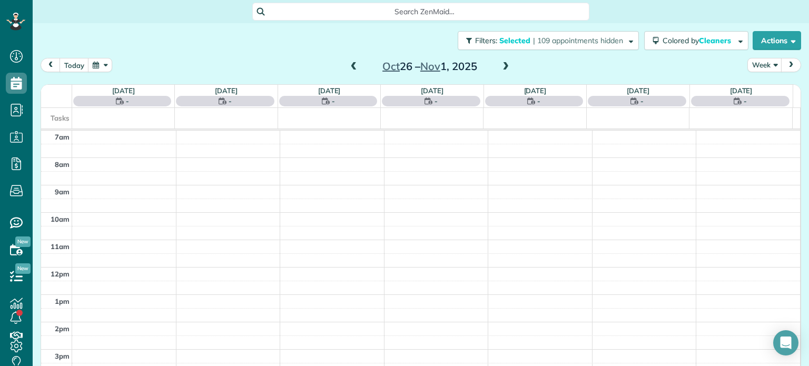
click at [350, 66] on span at bounding box center [354, 66] width 12 height 9
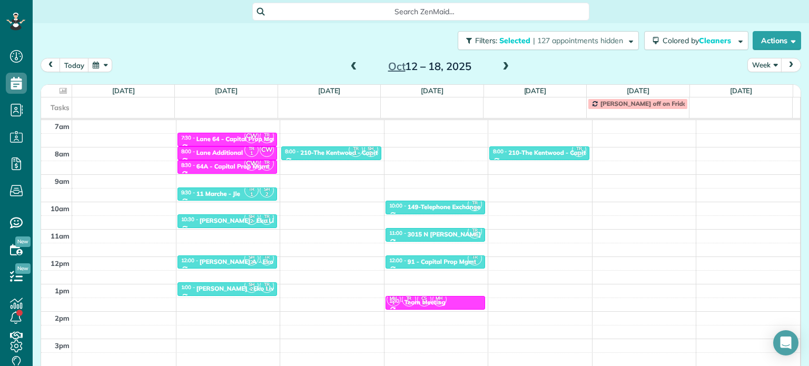
click at [350, 66] on span at bounding box center [354, 66] width 12 height 9
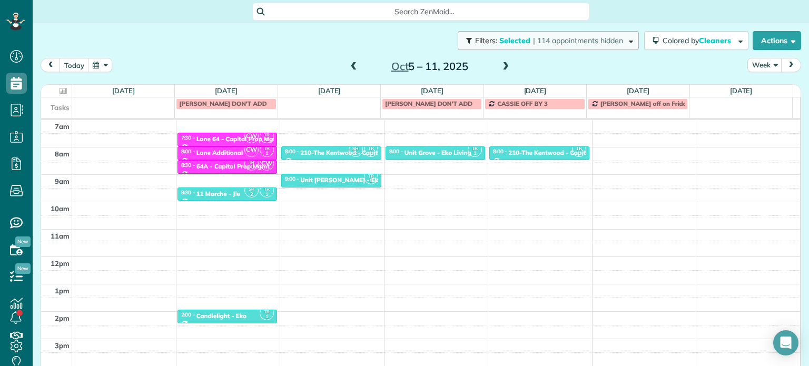
click at [579, 41] on span "| 114 appointments hidden" at bounding box center [578, 40] width 90 height 9
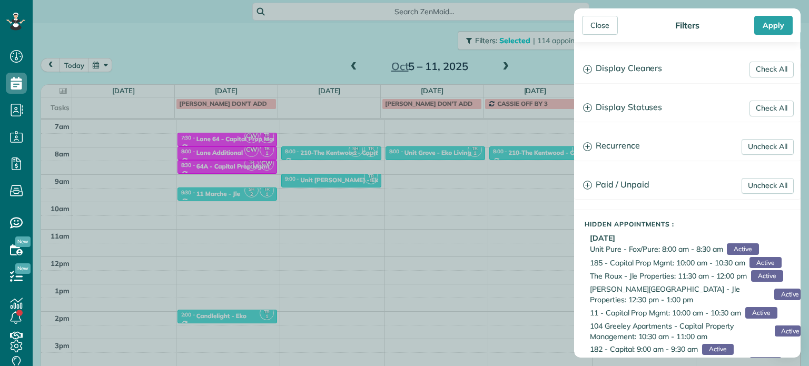
click at [610, 85] on div "Check All Display Cleaners Christina Wright-German Cassie Feliciano Tawnya Reyn…" at bounding box center [687, 200] width 227 height 316
click at [624, 68] on h3 "Display Cleaners" at bounding box center [687, 68] width 225 height 27
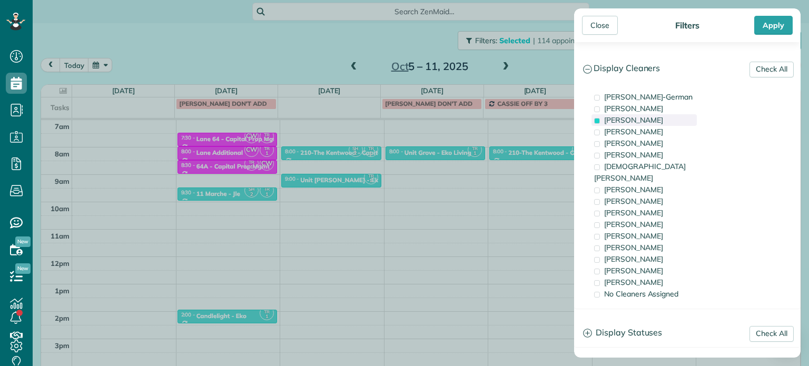
click at [647, 117] on span "Tawnya Reynolds" at bounding box center [633, 119] width 59 height 9
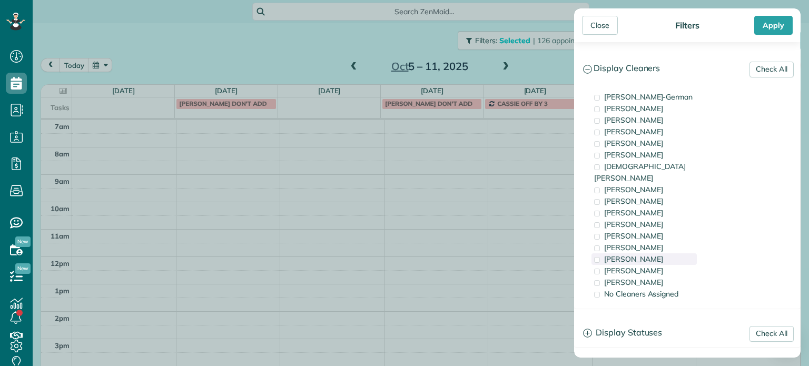
click at [646, 254] on span "Laura Chavez" at bounding box center [633, 258] width 59 height 9
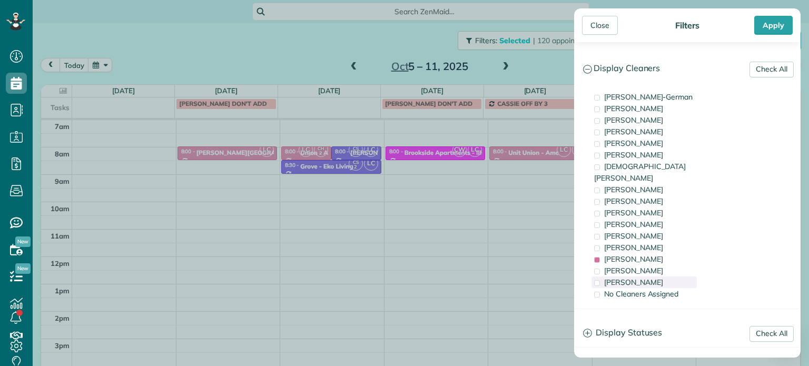
click at [648, 278] on span "Cristina Sainz" at bounding box center [633, 282] width 59 height 9
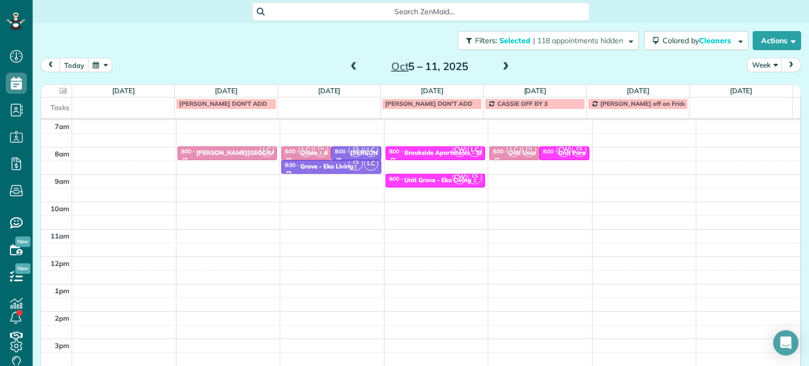
click at [436, 179] on div "Close Filters Apply Check All Display Cleaners Christina Wright-German Cassie F…" at bounding box center [404, 183] width 809 height 366
click at [436, 179] on div "Unit Grove - Eko Living" at bounding box center [438, 179] width 67 height 7
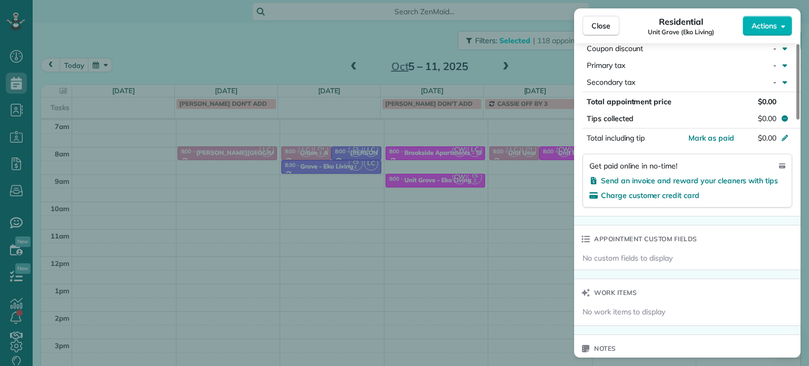
scroll to position [744, 0]
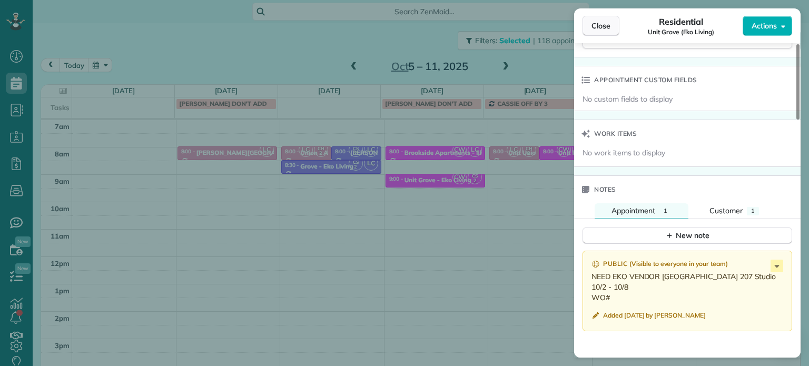
click at [598, 28] on span "Close" at bounding box center [601, 26] width 19 height 11
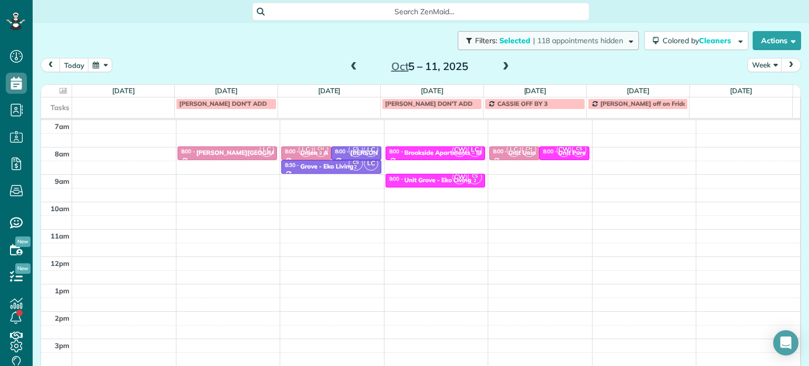
click at [599, 37] on span "| 118 appointments hidden" at bounding box center [578, 40] width 90 height 9
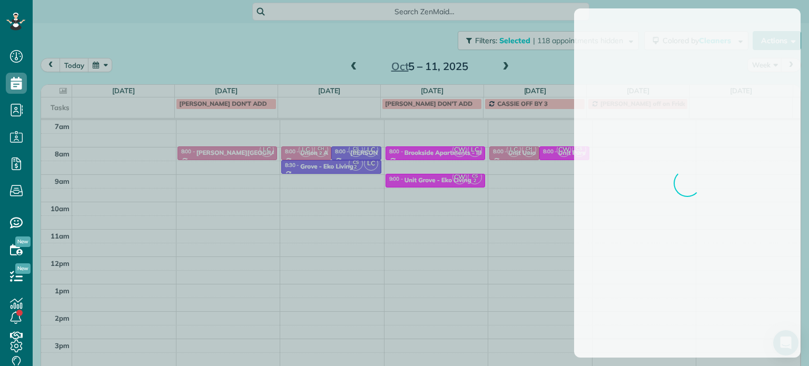
click at [458, 149] on div at bounding box center [404, 183] width 809 height 366
click at [552, 62] on div at bounding box center [404, 183] width 809 height 366
click at [550, 63] on div at bounding box center [404, 183] width 809 height 366
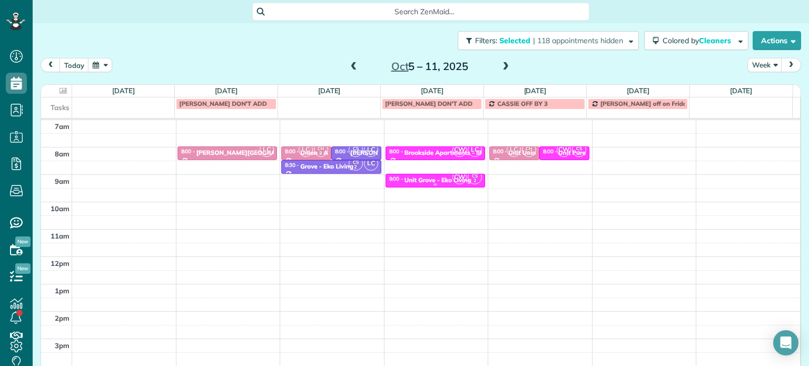
click at [433, 179] on div "Unit Grove - Eko Living" at bounding box center [438, 179] width 67 height 7
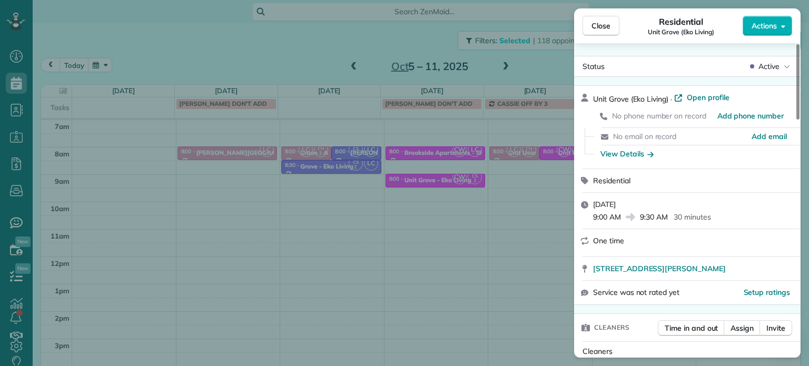
drag, startPoint x: 528, startPoint y: 61, endPoint x: 538, endPoint y: 44, distance: 19.9
click at [526, 60] on div "Close Residential Unit Grove (Eko Living) Actions Status Active Unit Grove (Eko…" at bounding box center [404, 183] width 809 height 366
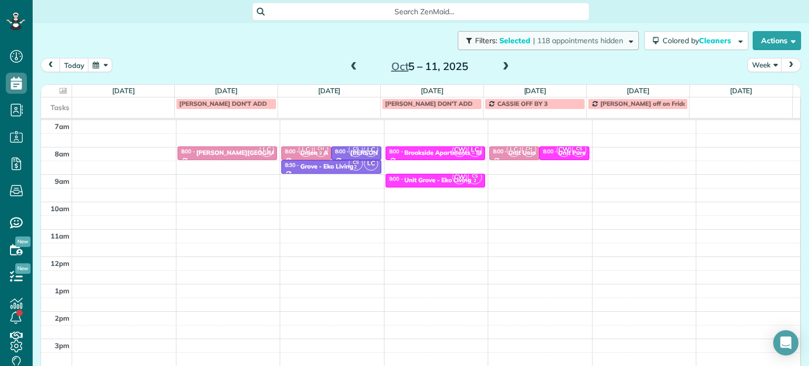
click at [540, 40] on span "| 118 appointments hidden" at bounding box center [578, 40] width 90 height 9
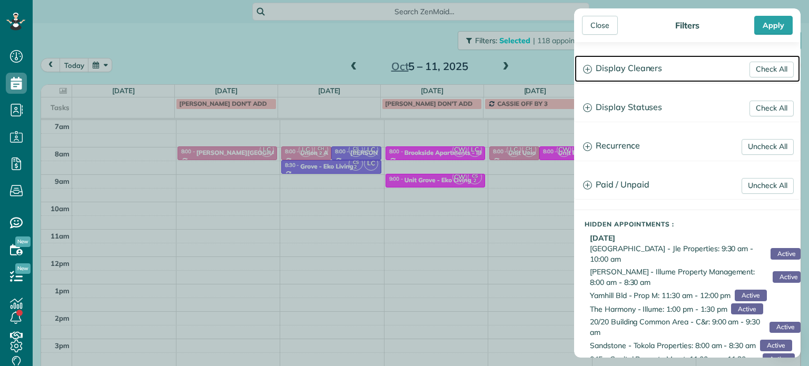
click at [635, 64] on h3 "Display Cleaners" at bounding box center [687, 68] width 225 height 27
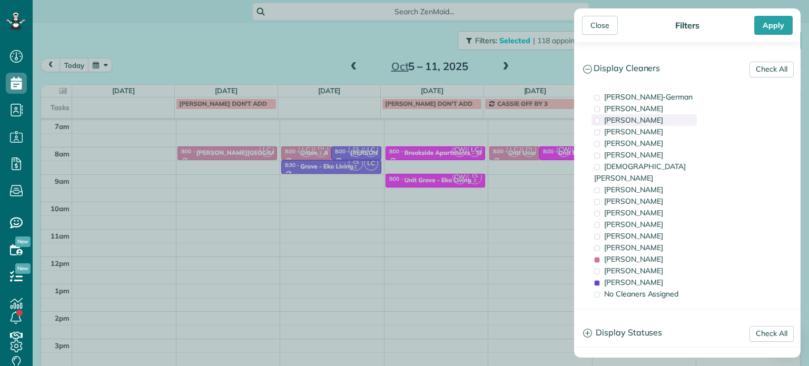
click at [643, 117] on span "Tawnya Reynolds" at bounding box center [633, 119] width 59 height 9
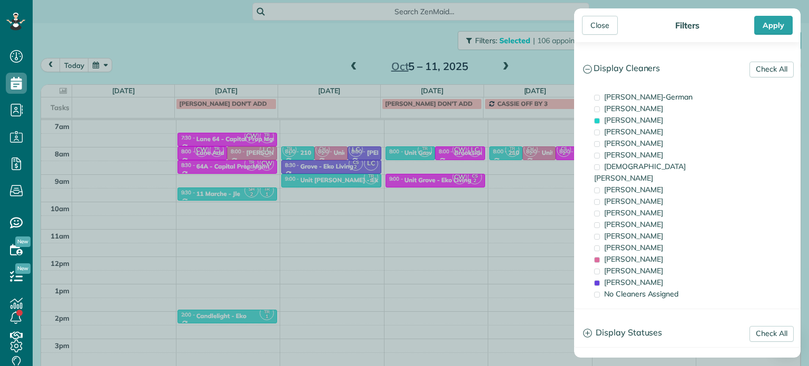
click at [435, 150] on div "Close Filters Apply Check All Display Cleaners Christina Wright-German Cassie F…" at bounding box center [404, 183] width 809 height 366
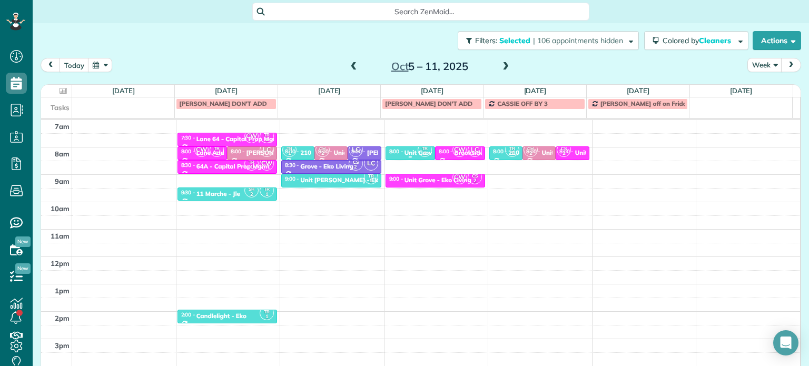
click at [417, 152] on div "TR 1" at bounding box center [424, 149] width 15 height 15
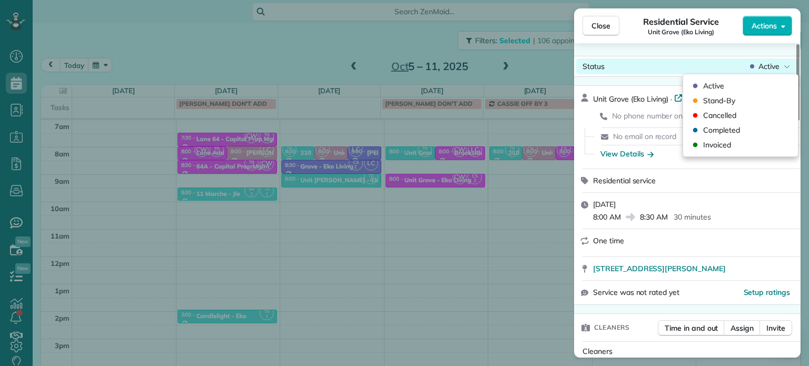
click at [774, 70] on span "Active" at bounding box center [769, 66] width 21 height 11
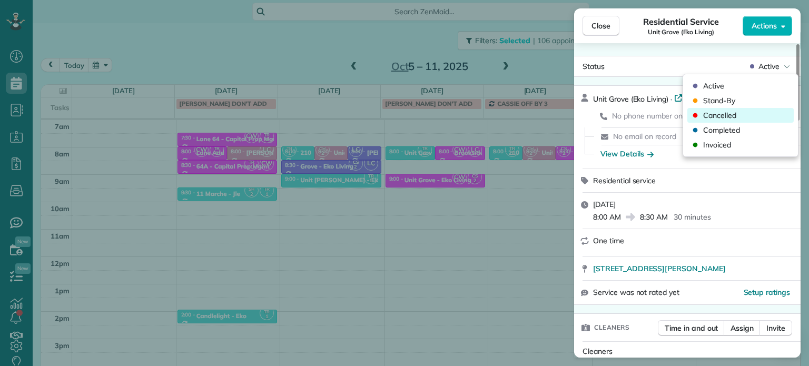
click at [733, 119] on span "Cancelled" at bounding box center [719, 115] width 33 height 11
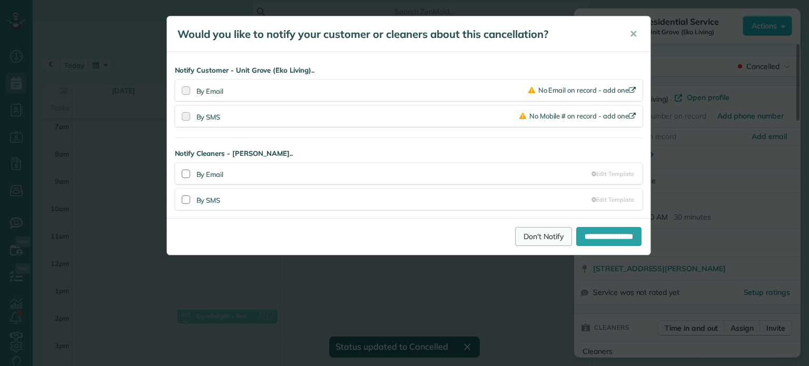
click at [515, 239] on link "Don't Notify" at bounding box center [543, 236] width 57 height 19
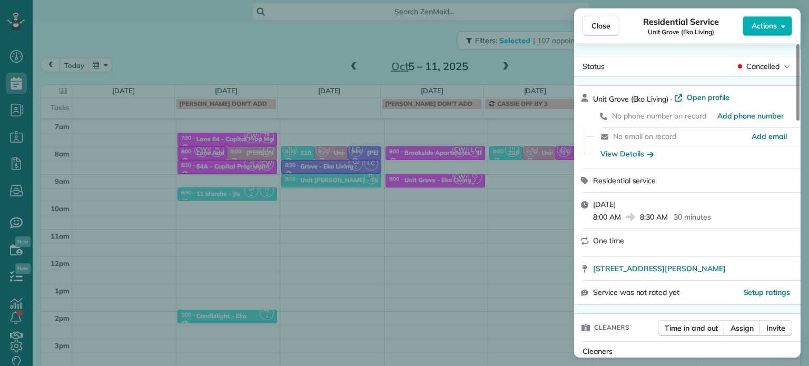
click at [531, 58] on div "Close Residential Service Unit Grove (Eko Living) Actions Status Cancelled Unit…" at bounding box center [404, 183] width 809 height 366
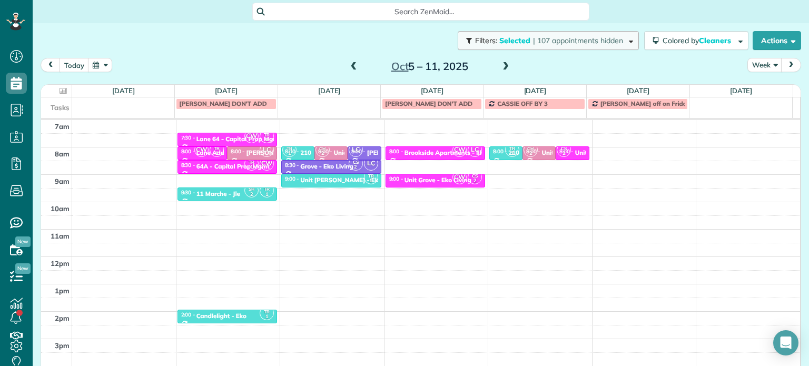
click at [540, 47] on button "Filters: Selected | 107 appointments hidden" at bounding box center [548, 40] width 181 height 19
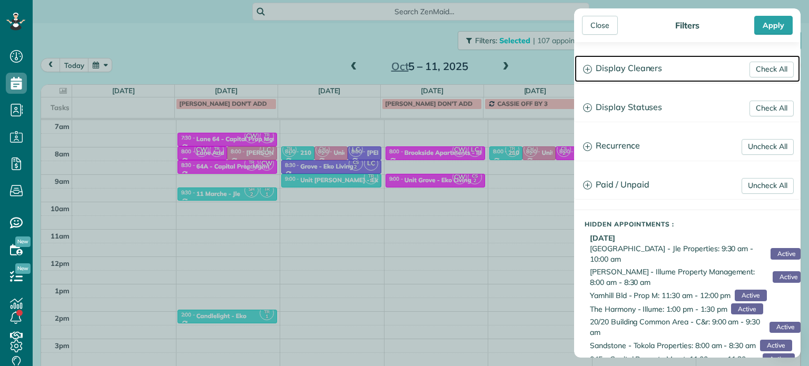
click at [637, 72] on h3 "Display Cleaners" at bounding box center [687, 68] width 225 height 27
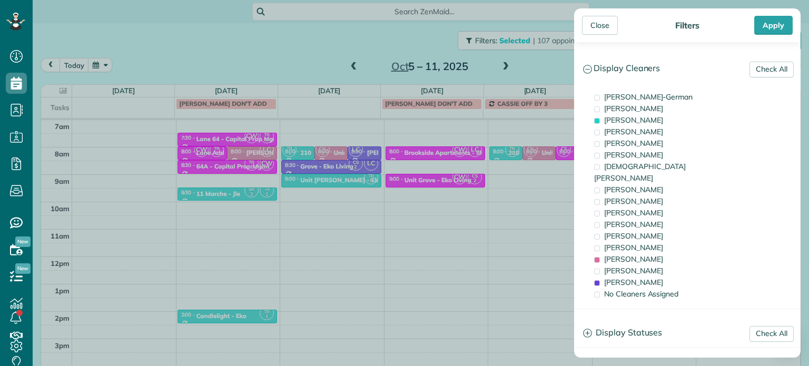
click at [443, 155] on div "Close Filters Apply Check All Display Cleaners Christina Wright-German Cassie F…" at bounding box center [404, 183] width 809 height 366
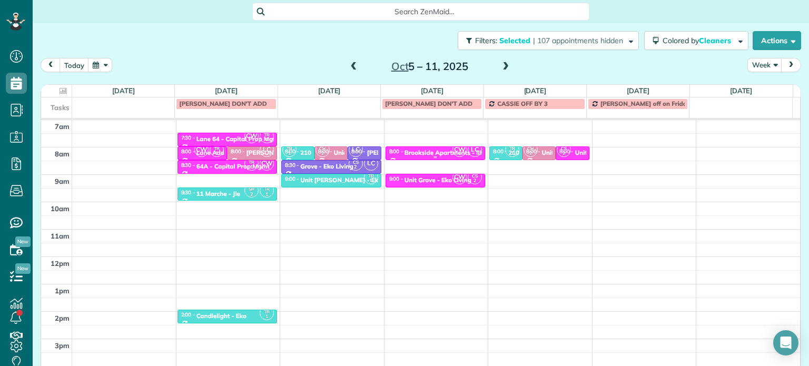
click at [440, 153] on div "Brookside Apartments - illume" at bounding box center [450, 152] width 90 height 7
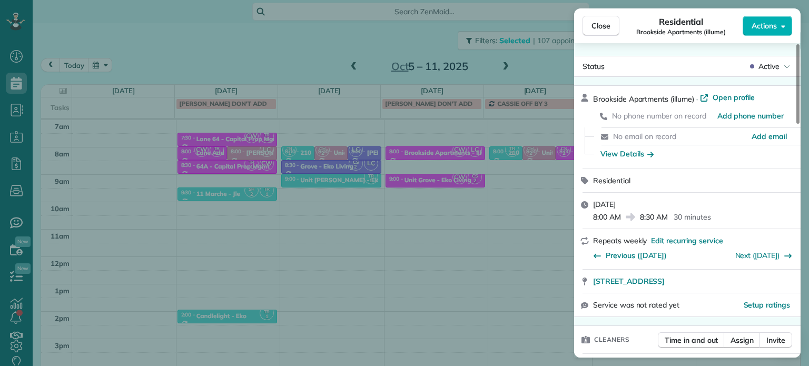
scroll to position [421, 0]
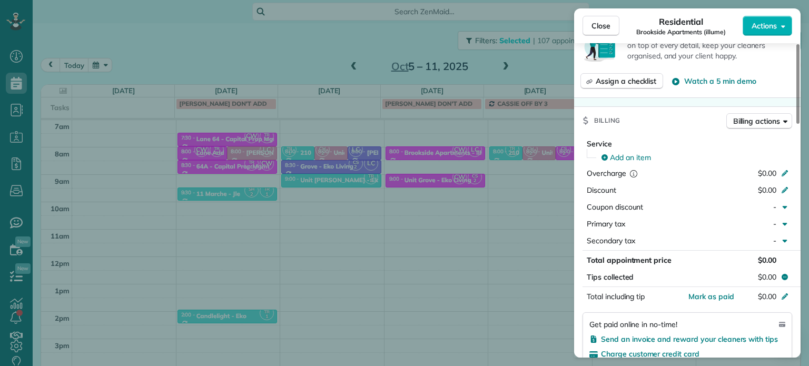
click at [426, 171] on div "Close Residential Brookside Apartments (illume) Actions Status Active Brookside…" at bounding box center [404, 183] width 809 height 366
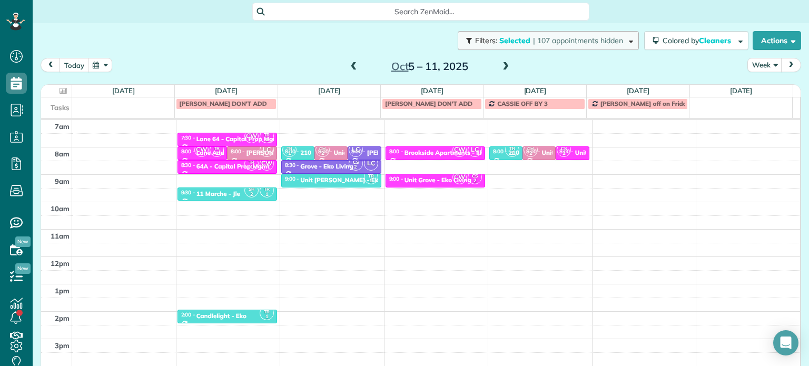
click at [590, 43] on span "| 107 appointments hidden" at bounding box center [578, 40] width 90 height 9
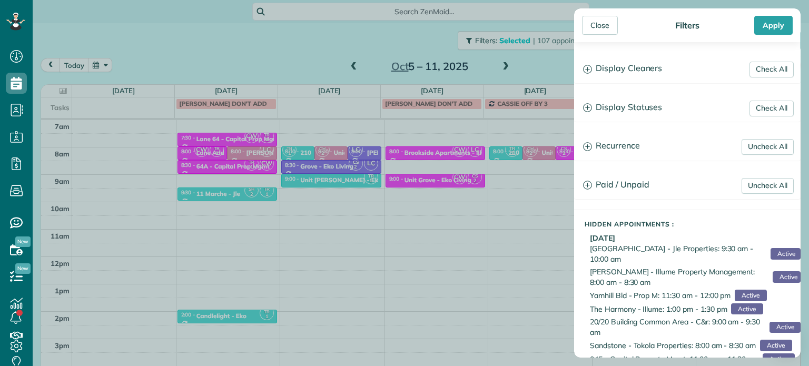
click at [455, 176] on div "Close Filters Apply Check All Display Cleaners Christina Wright-German Cassie F…" at bounding box center [404, 183] width 809 height 366
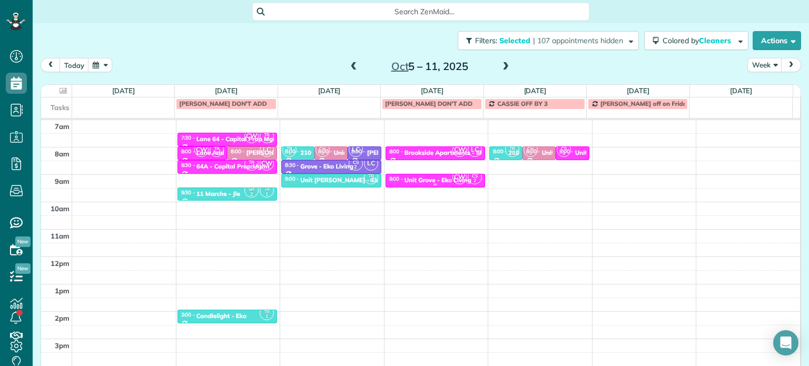
click at [443, 176] on div "Unit Grove - Eko Living" at bounding box center [438, 179] width 67 height 7
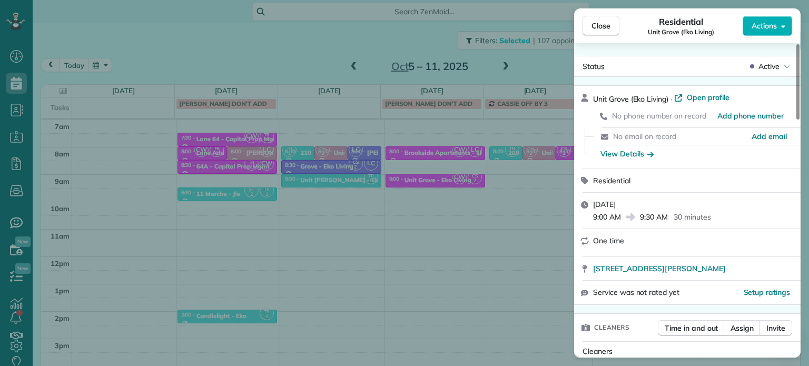
click at [520, 188] on div "Close Residential Unit Grove (Eko Living) Actions Status Active Unit Grove (Eko…" at bounding box center [404, 183] width 809 height 366
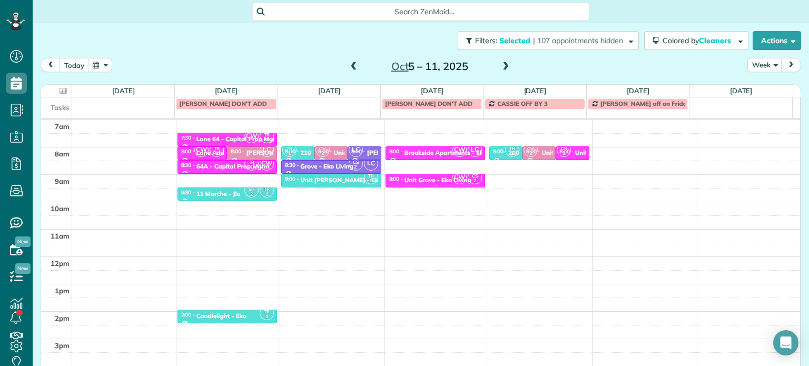
click at [439, 180] on div "Unit Grove - Eko Living" at bounding box center [438, 179] width 67 height 7
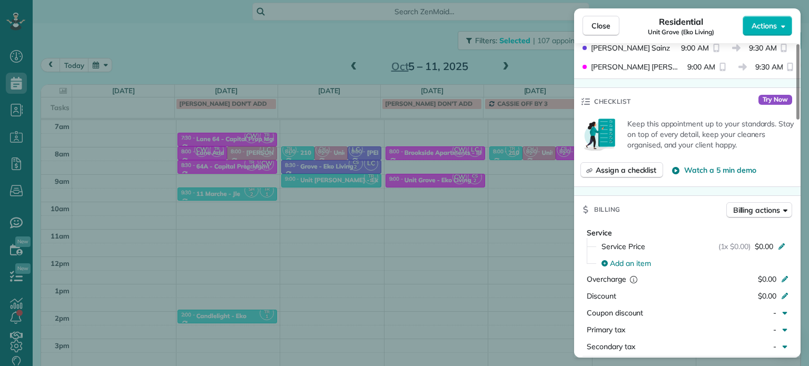
scroll to position [267, 0]
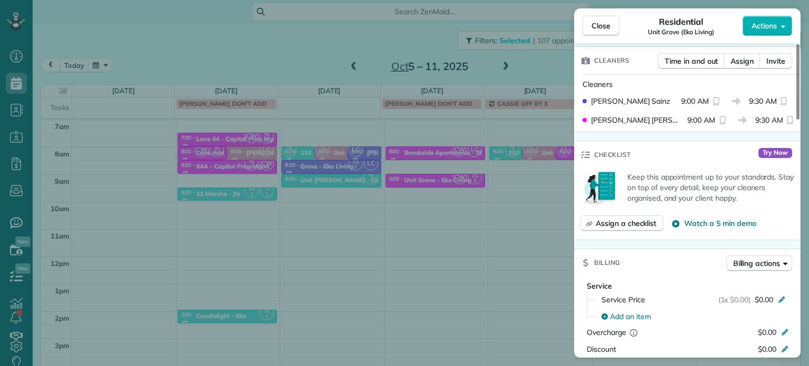
drag, startPoint x: 753, startPoint y: 87, endPoint x: 772, endPoint y: 99, distance: 22.7
click at [756, 88] on div "Cleaners" at bounding box center [690, 84] width 214 height 11
click at [742, 63] on span "Assign" at bounding box center [742, 61] width 23 height 11
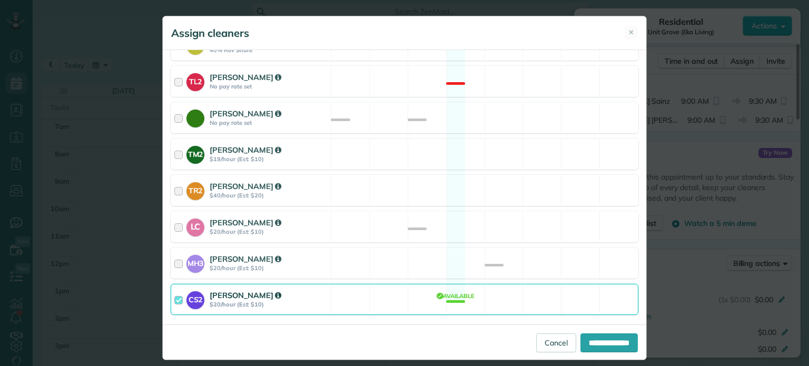
scroll to position [456, 0]
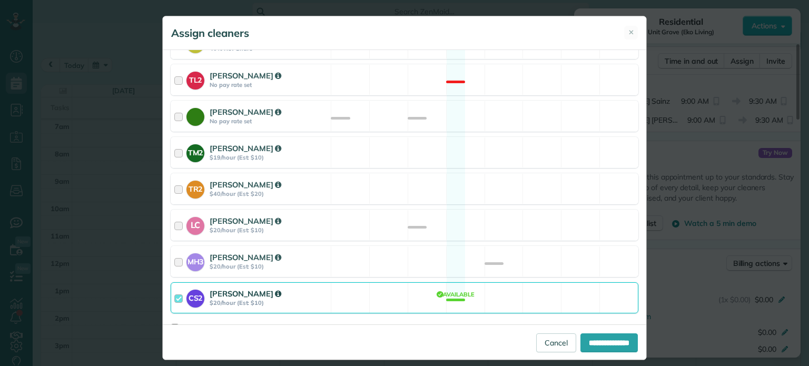
click at [415, 286] on div "CS2 Cristina Sainz $20/hour (Est: $10) Available" at bounding box center [405, 297] width 468 height 31
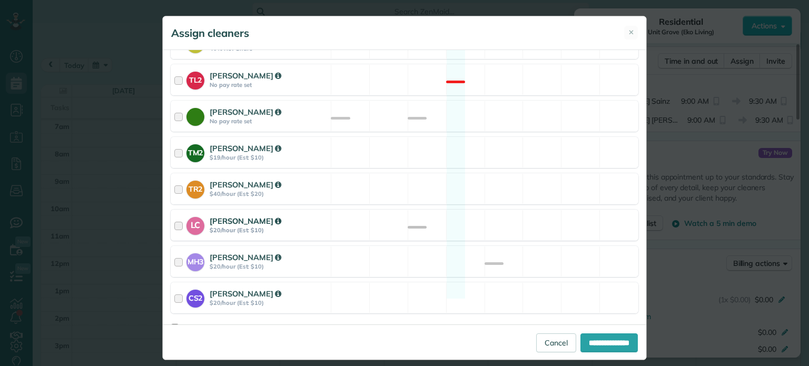
click at [455, 210] on div "LC Laura Chavez $20/hour (Est: $10) Available" at bounding box center [405, 225] width 468 height 31
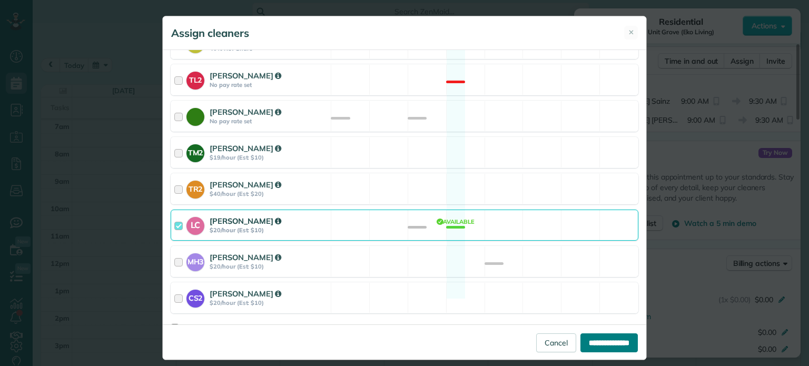
click at [599, 345] on input "**********" at bounding box center [609, 342] width 57 height 19
type input "**********"
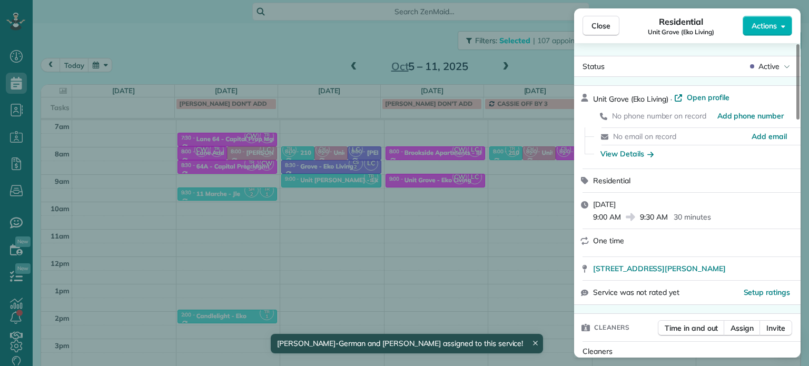
click at [536, 71] on div "Close Residential Unit Grove (Eko Living) Actions Status Active Unit Grove (Eko…" at bounding box center [404, 183] width 809 height 366
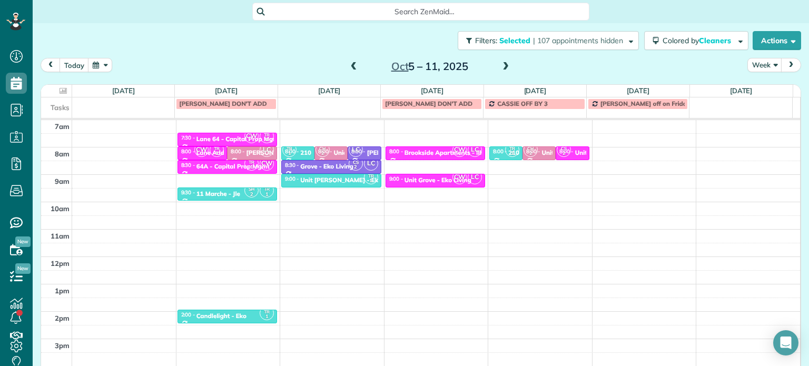
click at [418, 163] on div "4am 5am 6am 7am 8am 9am 10am 11am 12pm 1pm 2pm 3pm 4pm 5pm SH 2 TR 1 6:00 - 6:3…" at bounding box center [420, 229] width 759 height 383
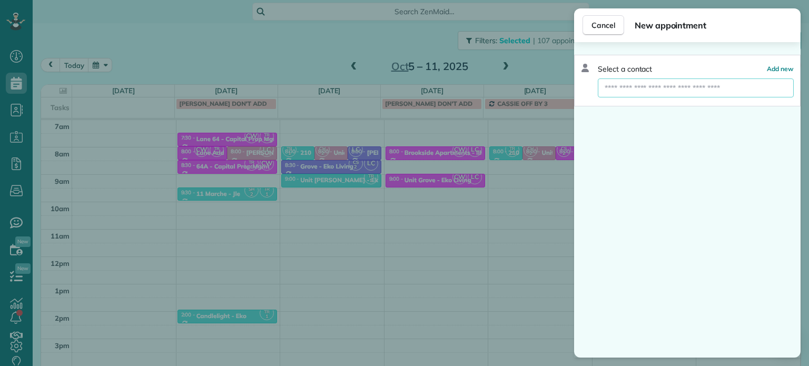
click at [660, 86] on input "text" at bounding box center [696, 87] width 196 height 19
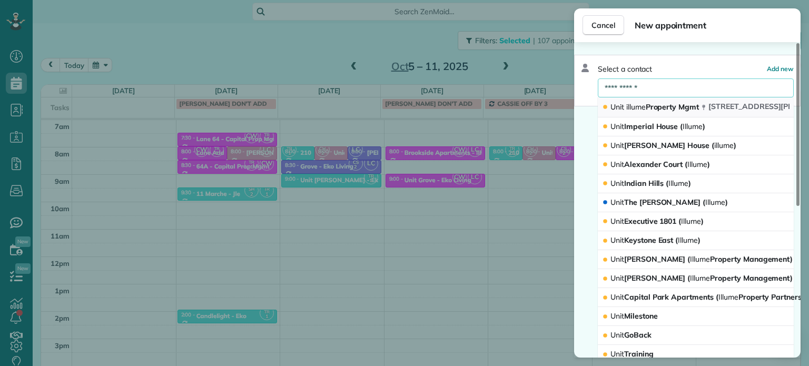
type input "**********"
click at [657, 107] on span "Unit illume Property Mgmt" at bounding box center [655, 106] width 89 height 9
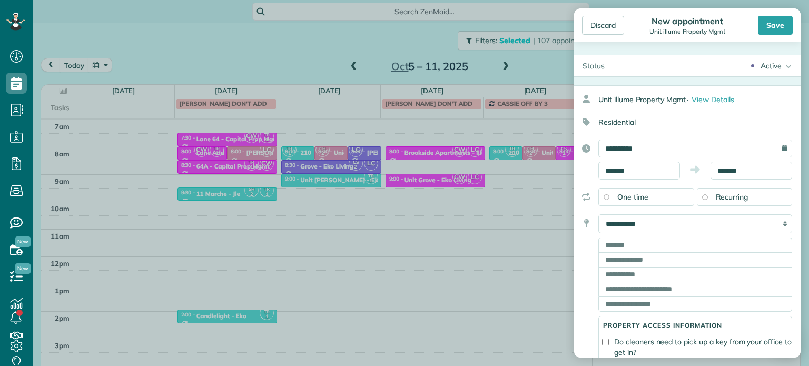
type input "**********"
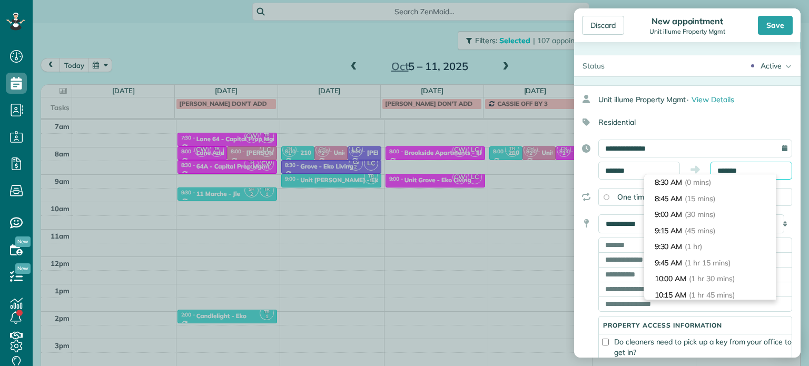
click at [722, 168] on input "*******" at bounding box center [752, 171] width 82 height 18
type input "*******"
click at [710, 217] on span "(30 mins)" at bounding box center [701, 214] width 33 height 9
click at [624, 247] on input "text" at bounding box center [695, 245] width 194 height 15
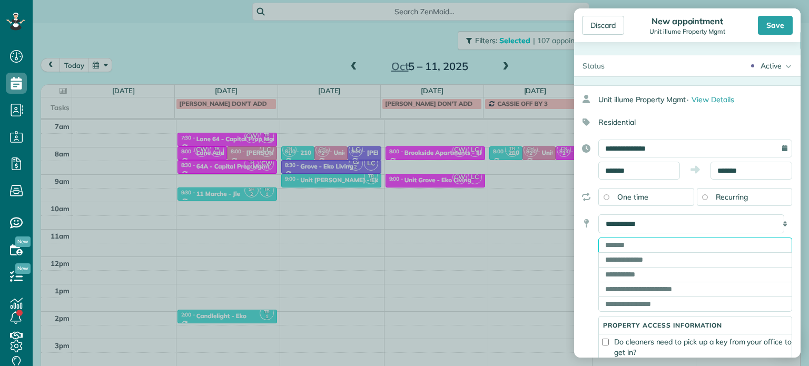
paste input "**********"
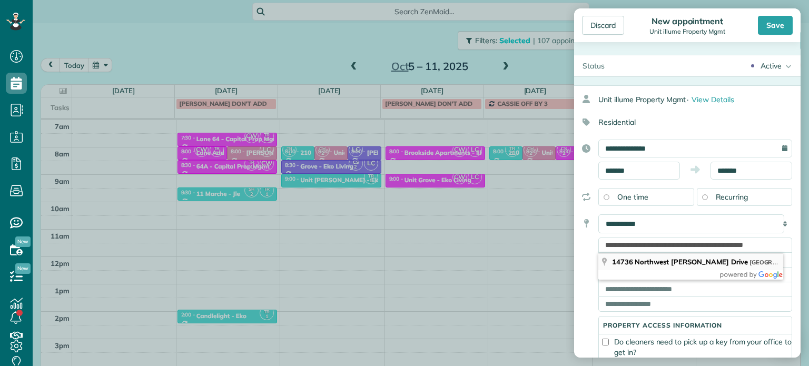
type input "**********"
type input "********"
type input "**"
type input "*****"
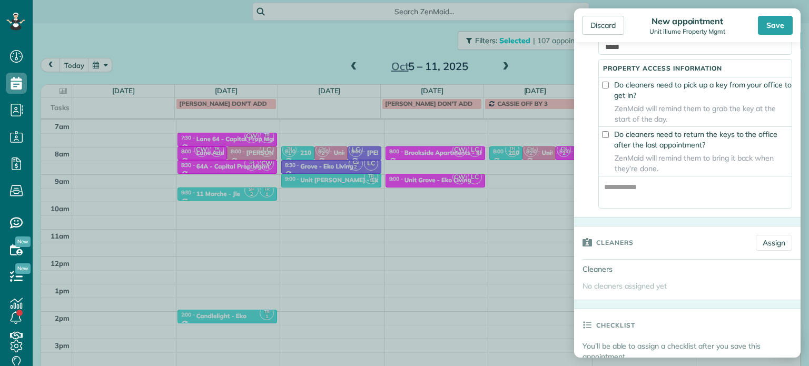
scroll to position [316, 0]
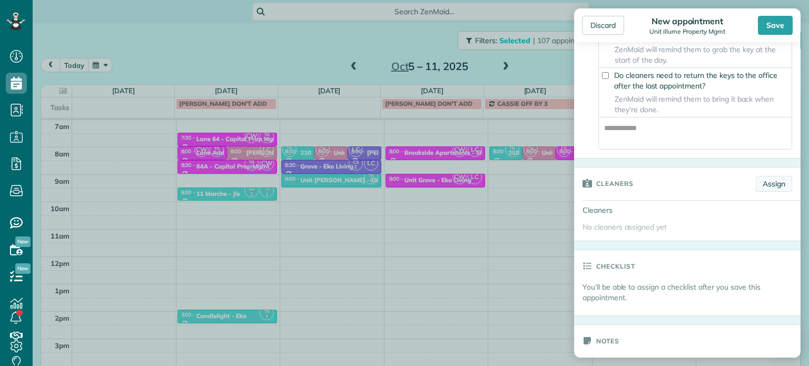
click at [773, 192] on link "Assign" at bounding box center [774, 184] width 36 height 16
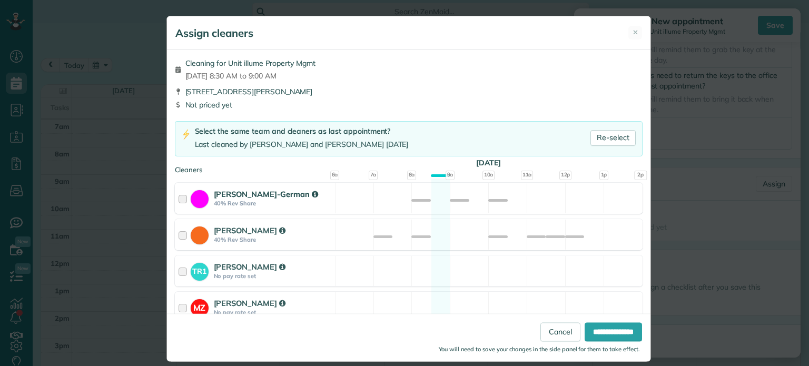
click at [454, 205] on div "Christina Wright-German 40% Rev Share Available" at bounding box center [409, 198] width 468 height 31
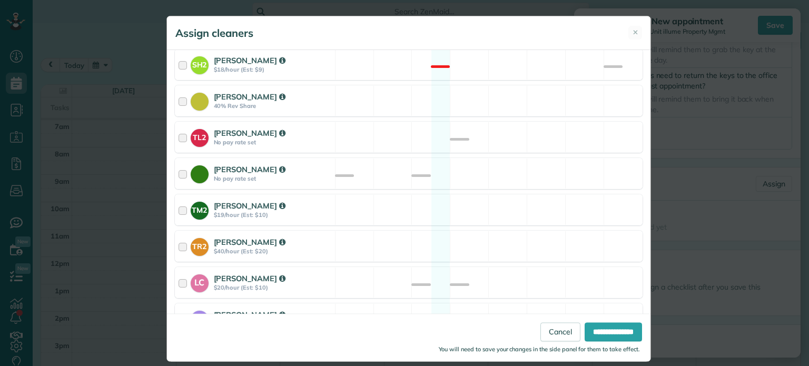
scroll to position [444, 0]
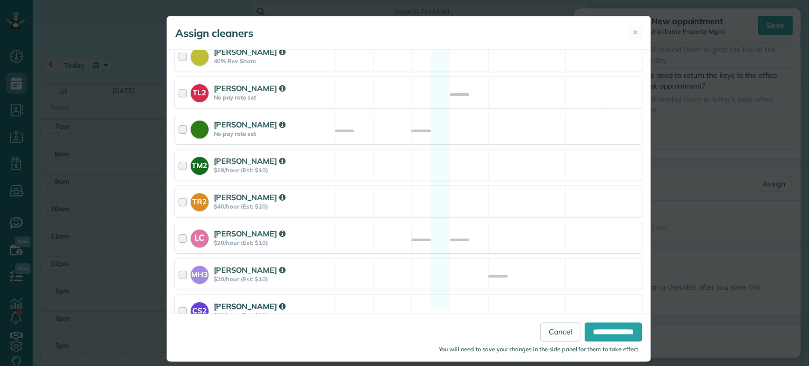
click at [471, 295] on div "CS2 Cristina Sainz $20/hour (Est: $10) Available" at bounding box center [409, 310] width 468 height 31
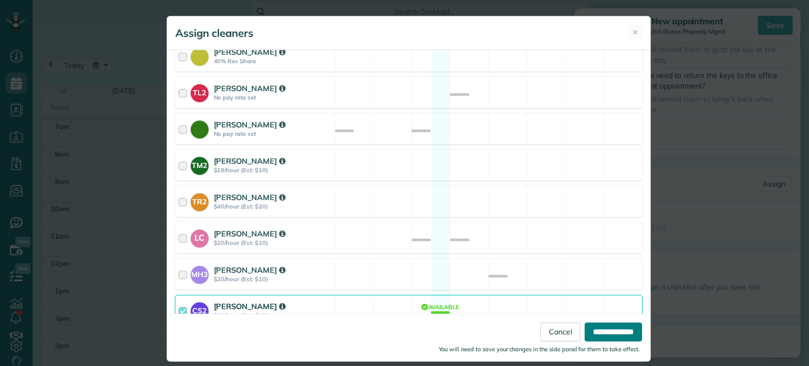
click at [607, 328] on input "**********" at bounding box center [613, 332] width 57 height 19
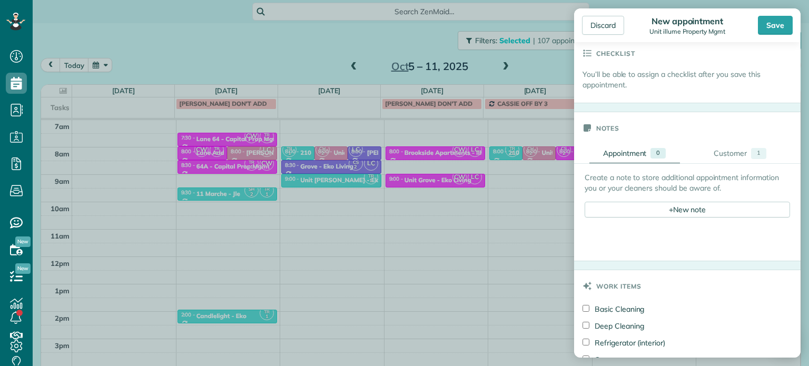
scroll to position [579, 0]
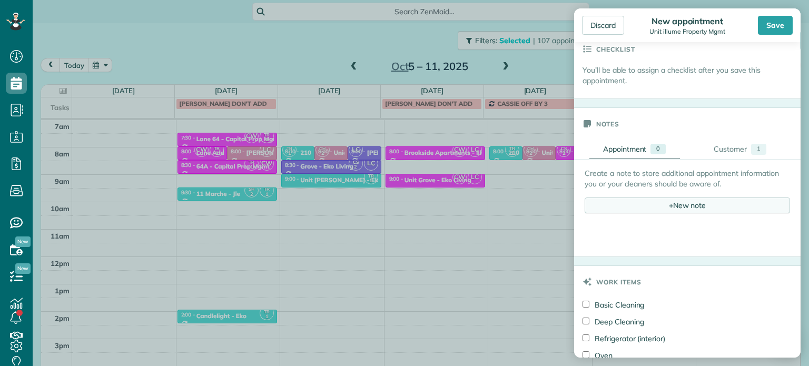
click at [673, 205] on div "+ New note" at bounding box center [687, 206] width 205 height 16
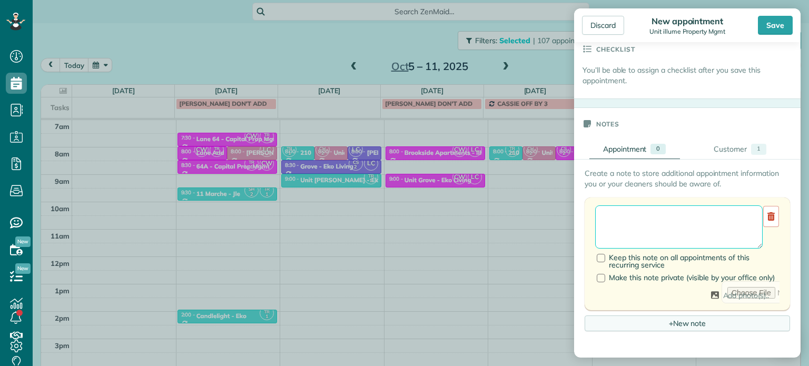
drag, startPoint x: 673, startPoint y: 205, endPoint x: 674, endPoint y: 219, distance: 13.8
click at [674, 219] on textarea at bounding box center [679, 226] width 168 height 43
paste textarea "**********"
paste textarea "*********"
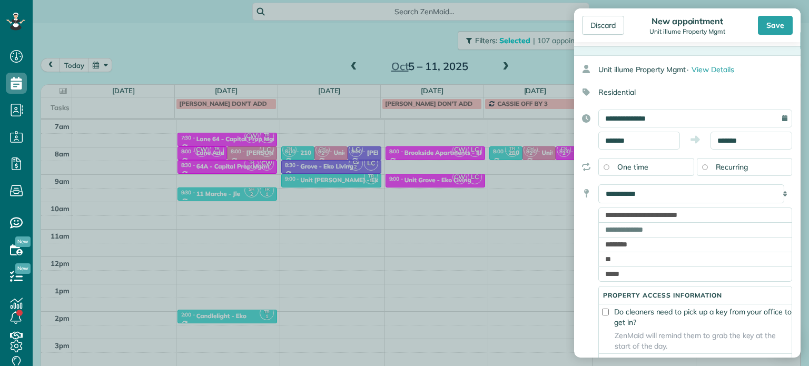
scroll to position [0, 0]
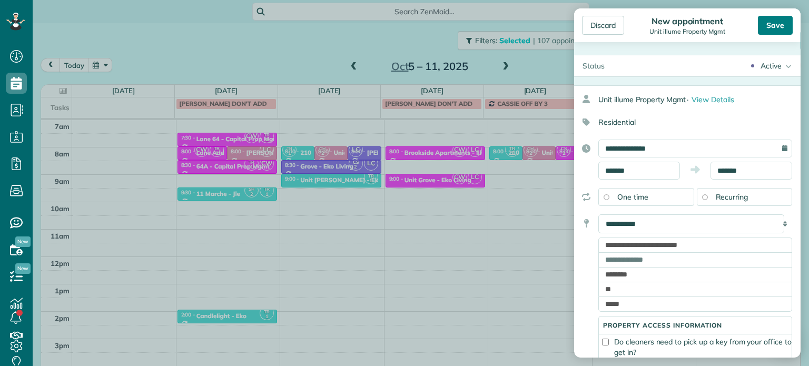
type textarea "**********"
click at [769, 26] on div "Save" at bounding box center [775, 25] width 35 height 19
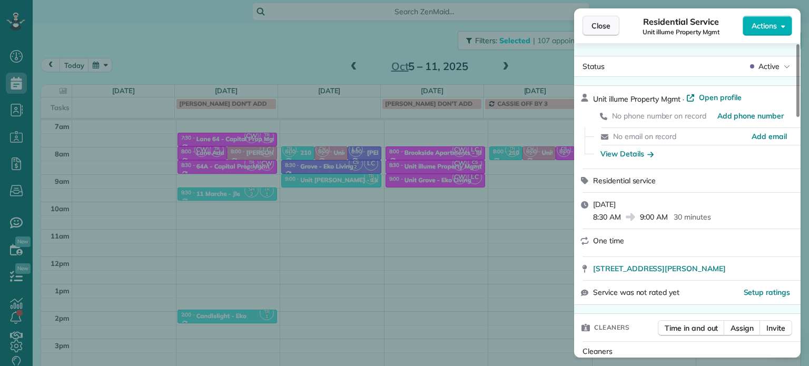
click at [595, 31] on span "Close" at bounding box center [601, 26] width 19 height 11
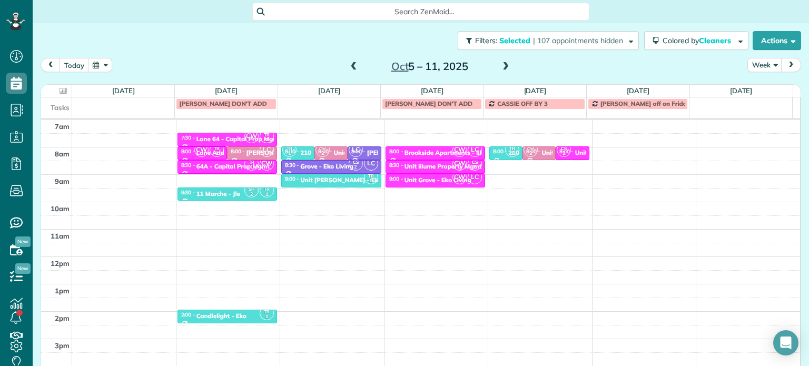
click at [351, 69] on span at bounding box center [354, 66] width 12 height 9
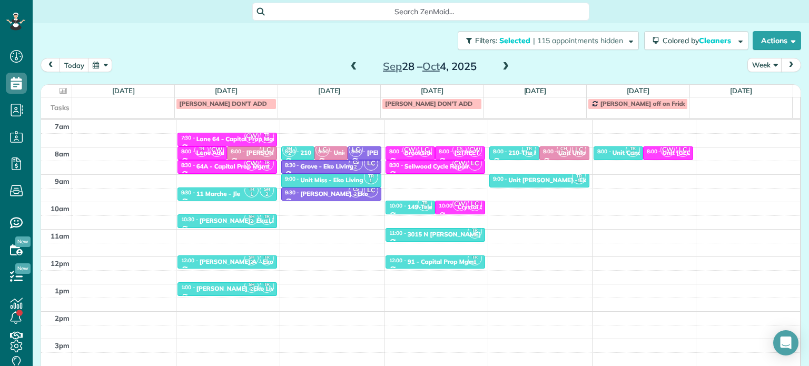
click at [351, 69] on span at bounding box center [354, 66] width 12 height 9
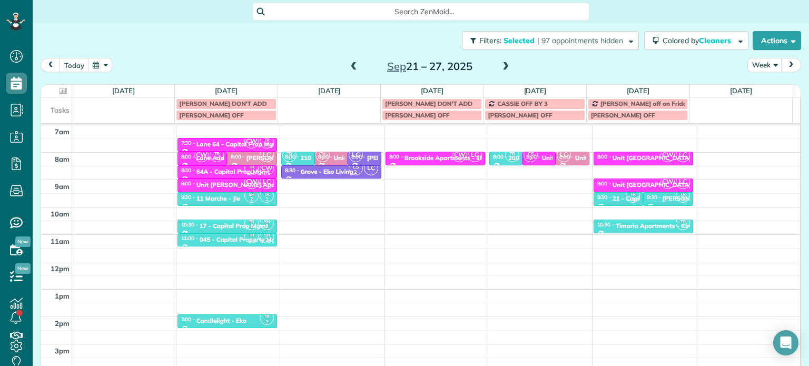
click at [351, 69] on span at bounding box center [354, 66] width 12 height 9
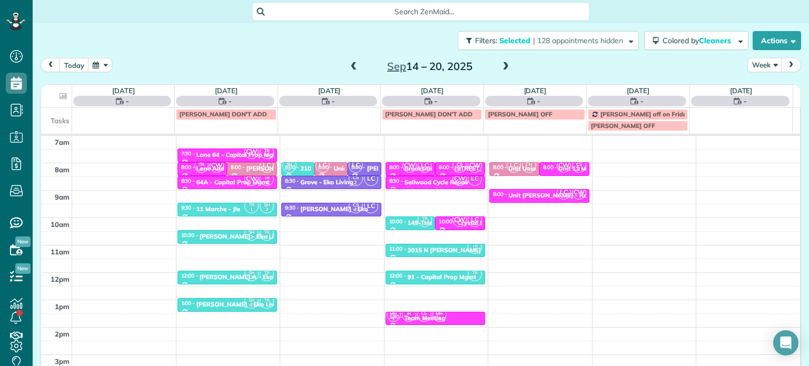
click at [351, 69] on span at bounding box center [354, 66] width 12 height 9
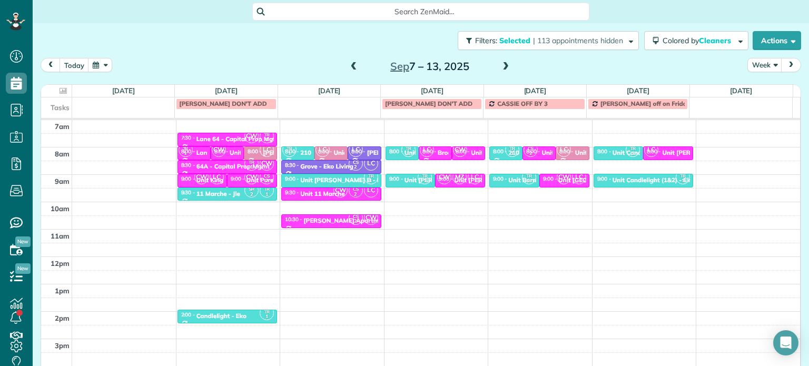
click at [351, 69] on span at bounding box center [354, 66] width 12 height 9
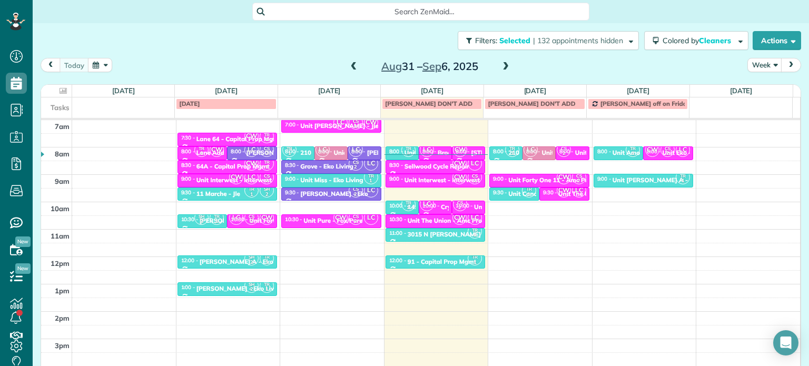
click at [502, 69] on span at bounding box center [506, 66] width 12 height 9
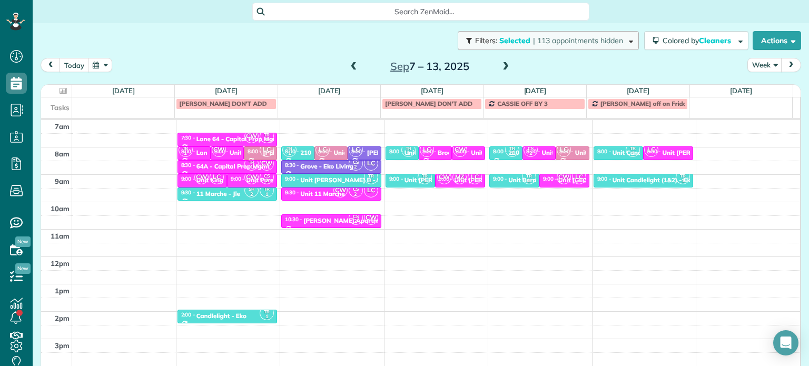
click at [541, 46] on button "Filters: Selected | 113 appointments hidden" at bounding box center [548, 40] width 181 height 19
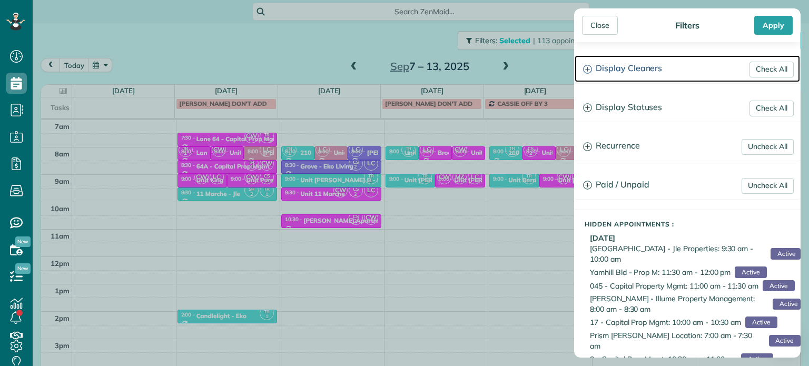
click at [642, 64] on h3 "Display Cleaners" at bounding box center [687, 68] width 225 height 27
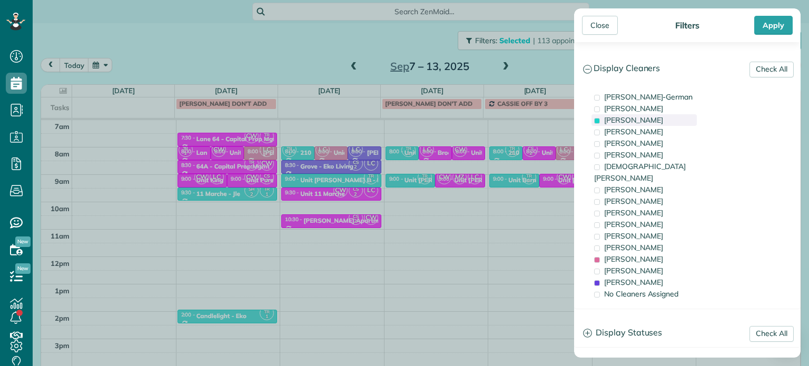
click at [667, 123] on div "Tawnya Reynolds" at bounding box center [644, 120] width 105 height 12
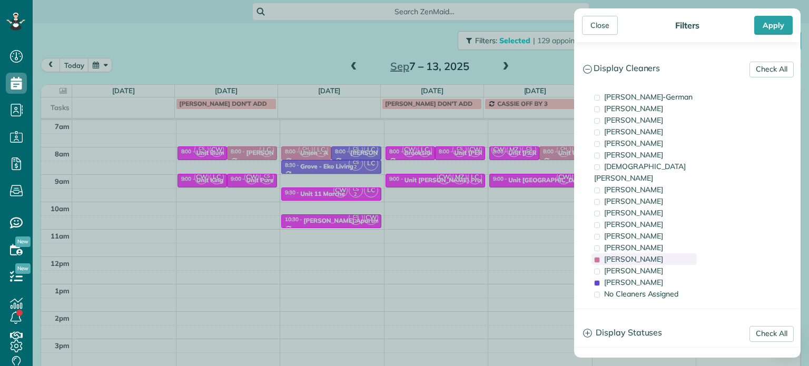
click at [657, 253] on div "Laura Chavez" at bounding box center [644, 259] width 105 height 12
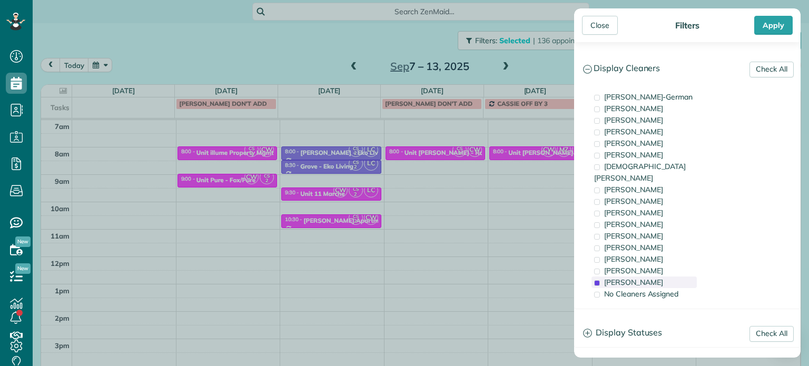
click at [661, 277] on div "Cristina Sainz" at bounding box center [644, 283] width 105 height 12
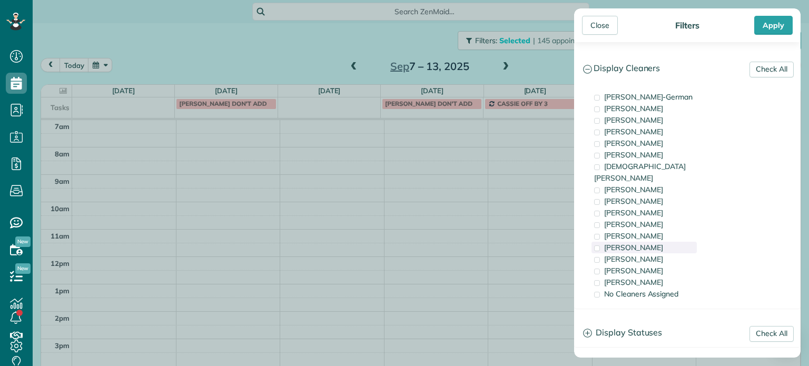
click at [658, 242] on div "Tammi Rue" at bounding box center [644, 248] width 105 height 12
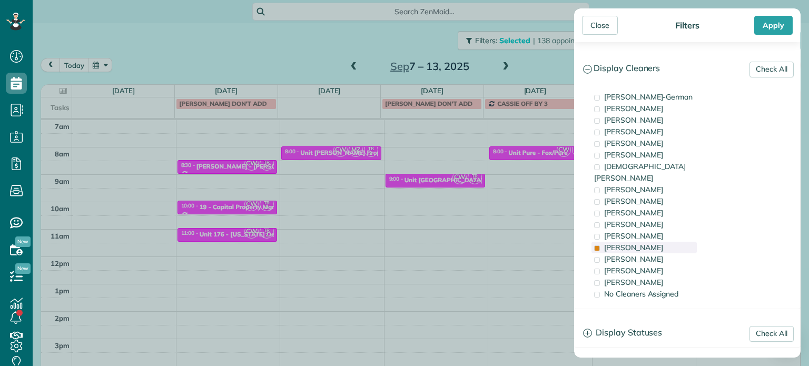
click at [658, 242] on div "Tammi Rue" at bounding box center [644, 248] width 105 height 12
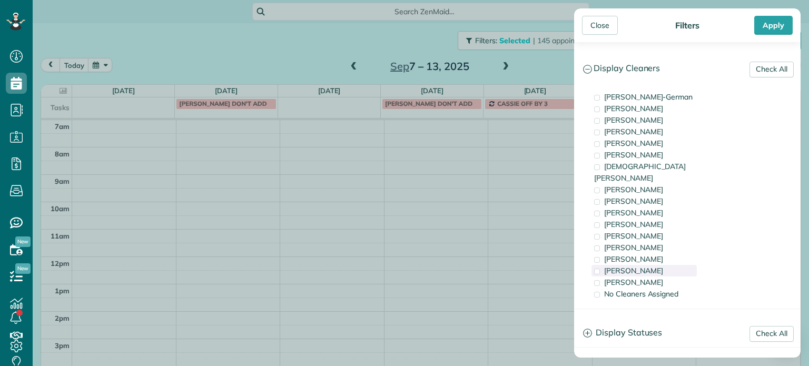
click at [660, 265] on div "Meralda Harris" at bounding box center [644, 271] width 105 height 12
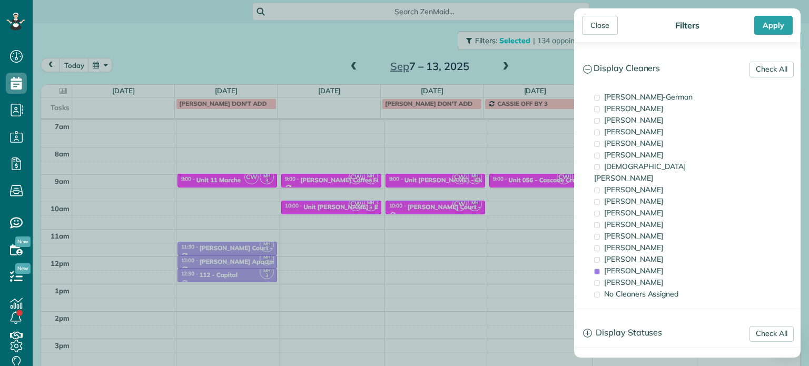
click at [523, 219] on div "Close Filters Apply Check All Display Cleaners Christina Wright-German Cassie F…" at bounding box center [404, 183] width 809 height 366
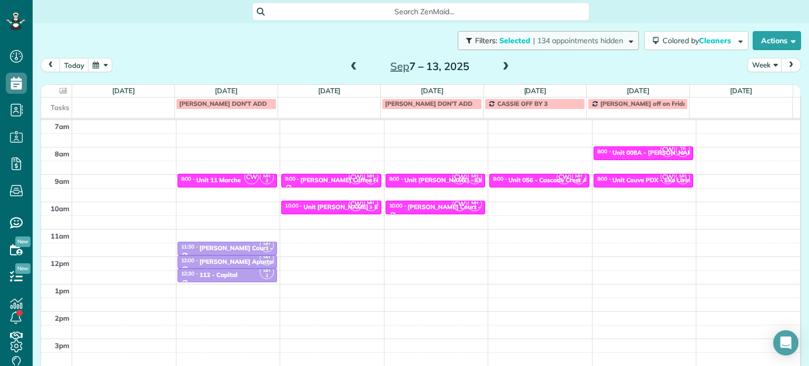
click at [592, 44] on span "| 134 appointments hidden" at bounding box center [578, 40] width 90 height 9
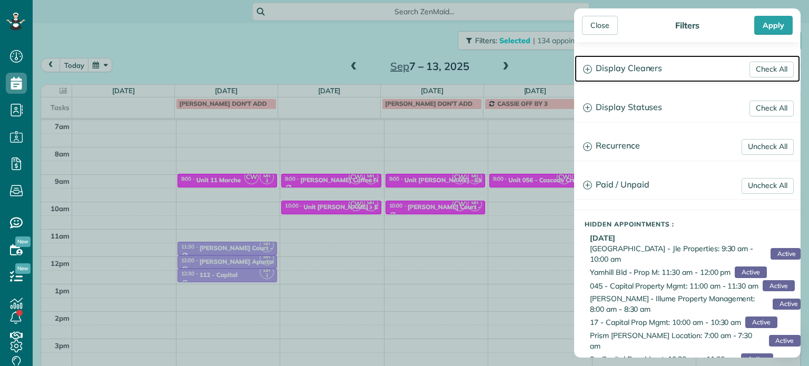
click at [653, 71] on h3 "Display Cleaners" at bounding box center [687, 68] width 225 height 27
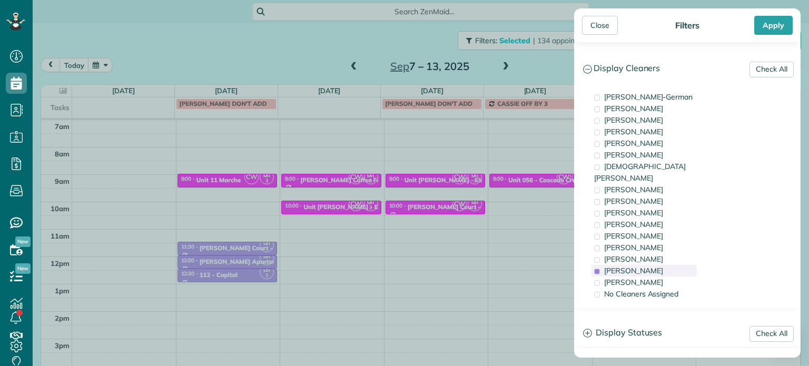
click at [642, 266] on span "Meralda Harris" at bounding box center [633, 270] width 59 height 9
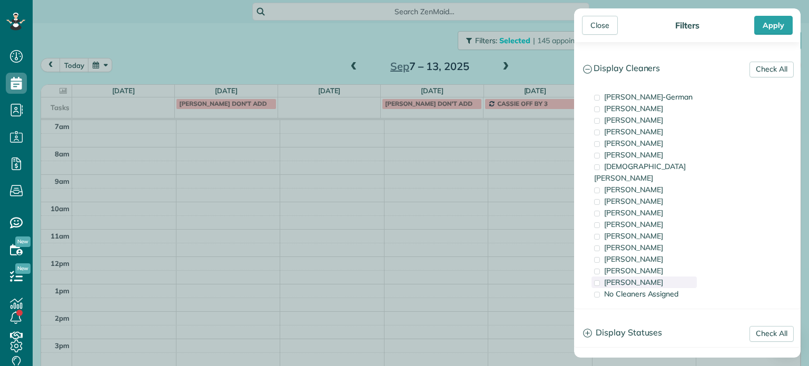
click at [645, 278] on span "Cristina Sainz" at bounding box center [633, 282] width 59 height 9
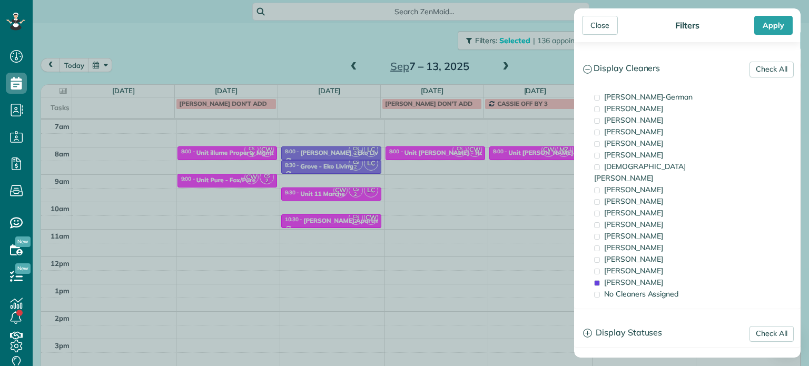
click at [453, 216] on div "Close Filters Apply Check All Display Cleaners Christina Wright-German Cassie F…" at bounding box center [404, 183] width 809 height 366
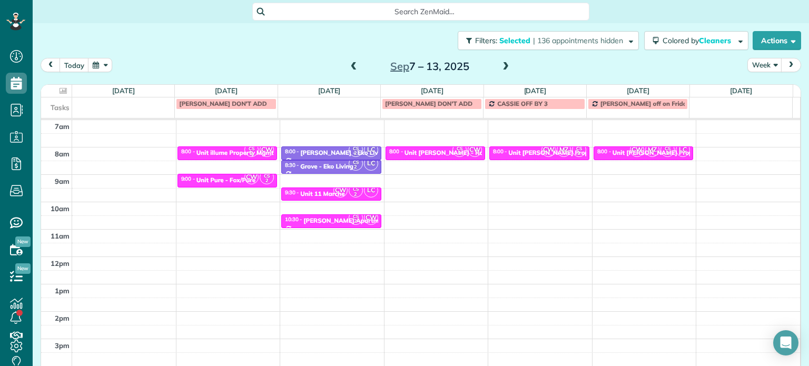
click at [501, 63] on span at bounding box center [506, 66] width 12 height 9
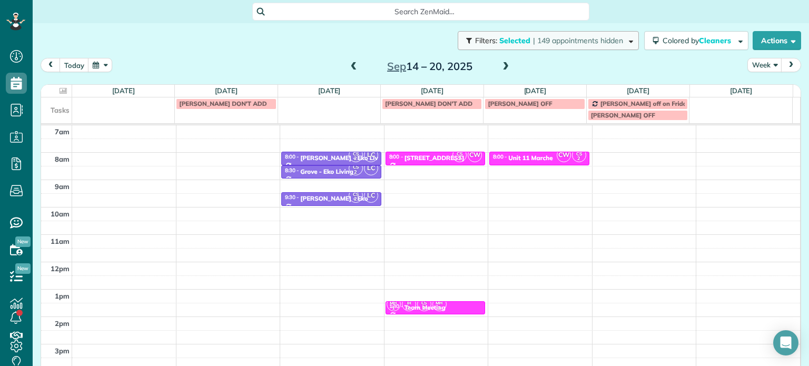
click at [533, 40] on span "| 149 appointments hidden" at bounding box center [578, 40] width 90 height 9
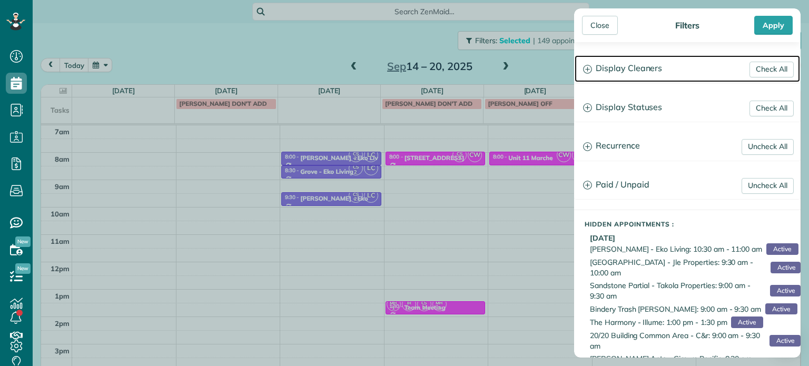
click at [641, 73] on h3 "Display Cleaners" at bounding box center [687, 68] width 225 height 27
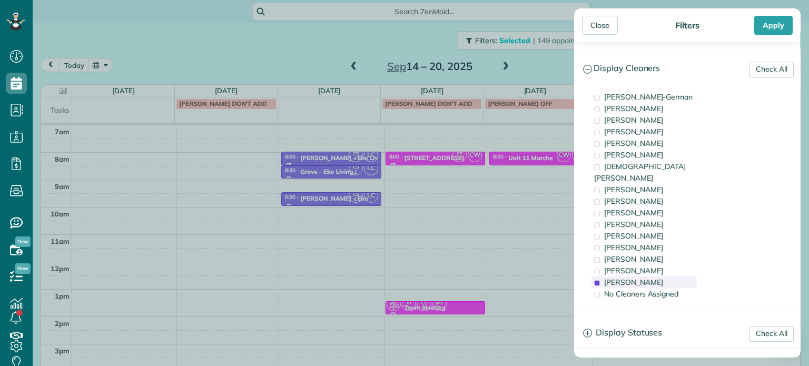
click at [635, 278] on span "Cristina Sainz" at bounding box center [633, 282] width 59 height 9
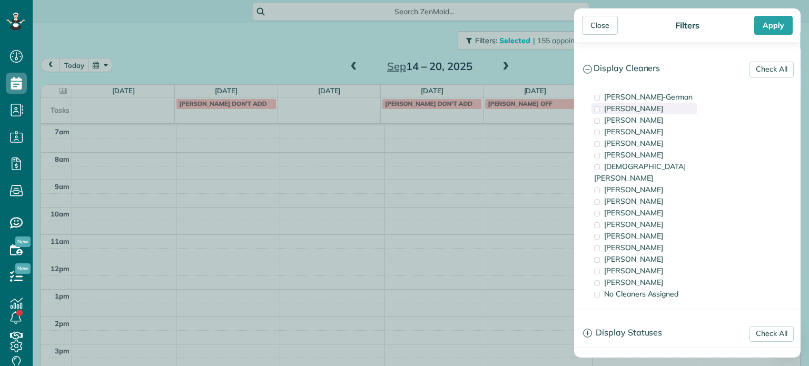
click at [645, 105] on span "Cassie Feliciano" at bounding box center [633, 108] width 59 height 9
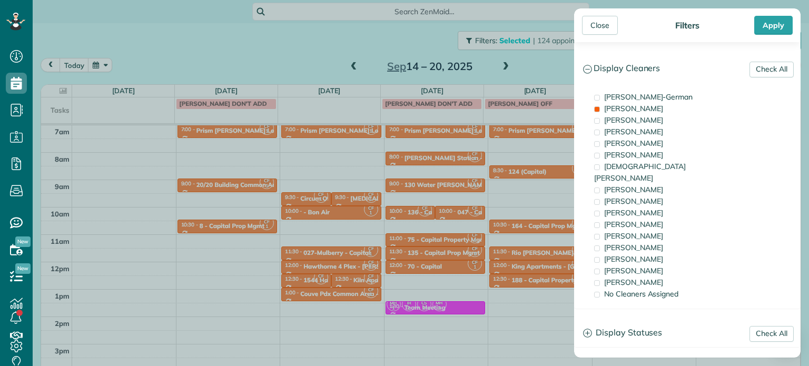
click at [429, 221] on div "Close Filters Apply Check All Display Cleaners Christina Wright-German Cassie F…" at bounding box center [404, 183] width 809 height 366
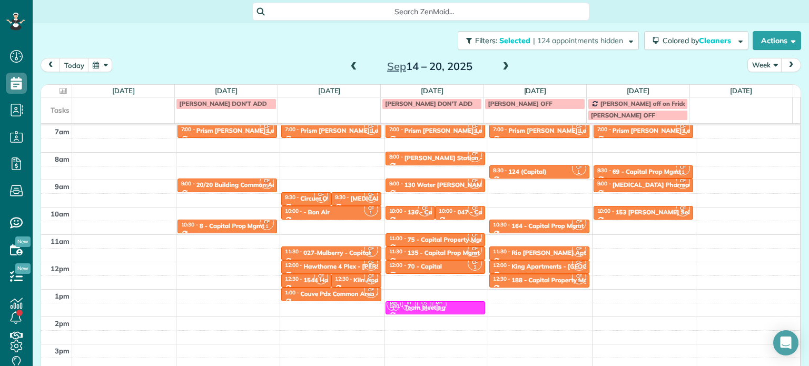
click at [348, 67] on span at bounding box center [354, 66] width 12 height 9
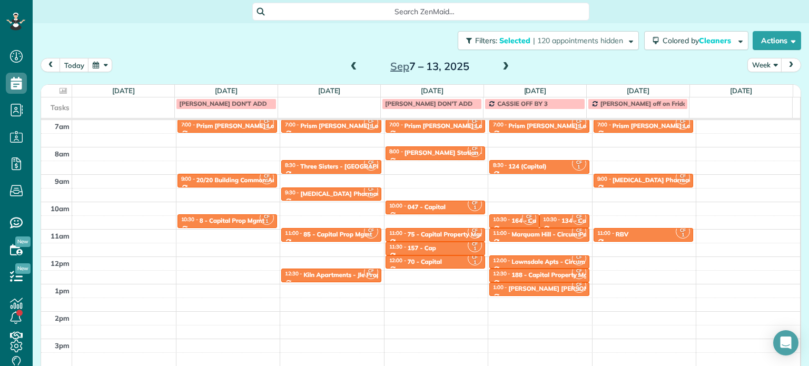
click at [353, 66] on span at bounding box center [354, 66] width 12 height 9
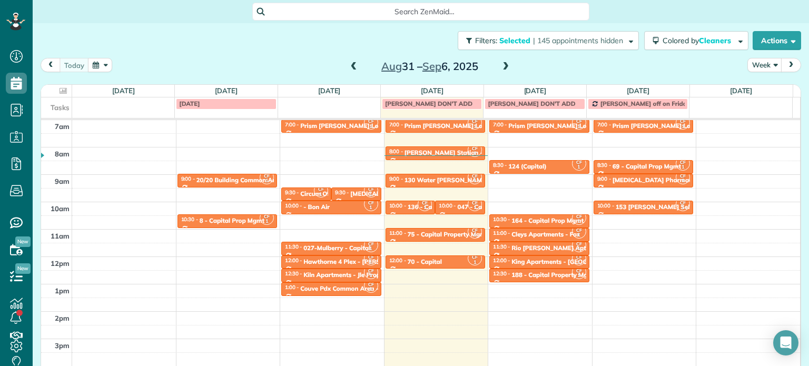
click at [505, 68] on span at bounding box center [506, 66] width 12 height 9
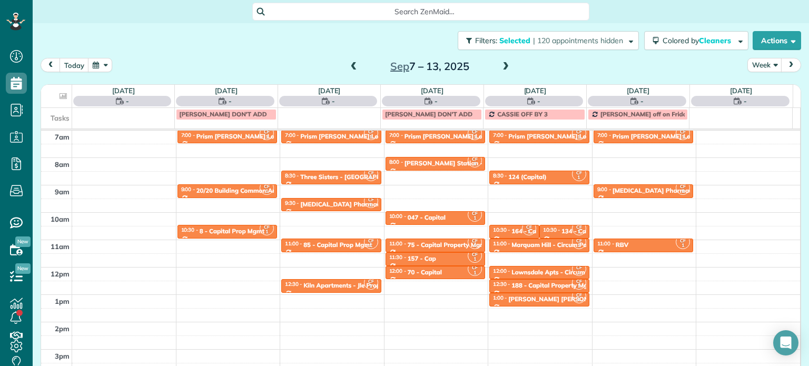
click at [505, 68] on span at bounding box center [506, 66] width 12 height 9
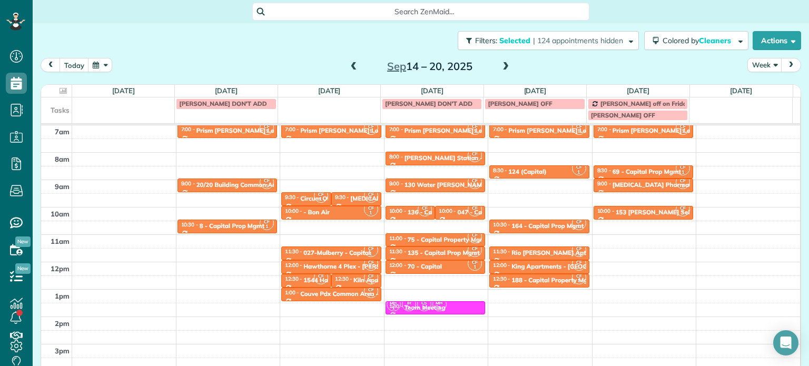
click at [505, 68] on span at bounding box center [506, 66] width 12 height 9
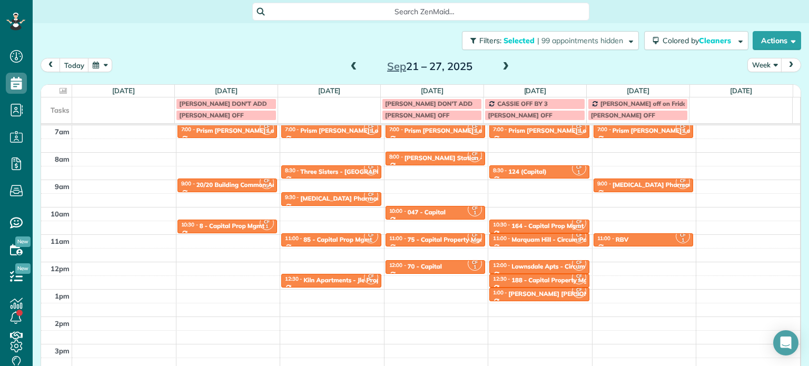
click at [505, 68] on span at bounding box center [506, 66] width 12 height 9
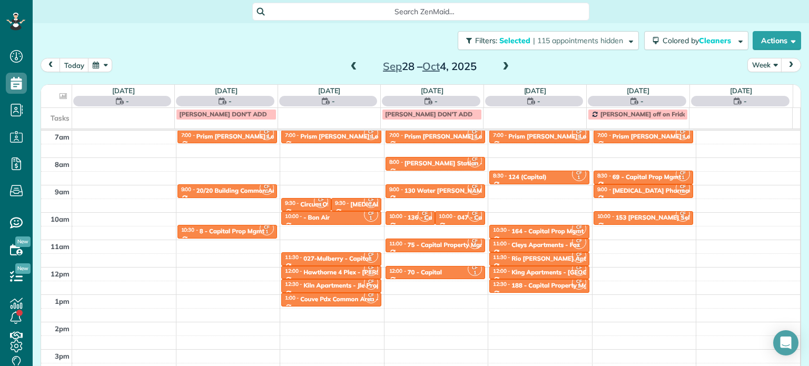
click at [505, 68] on span at bounding box center [506, 66] width 12 height 9
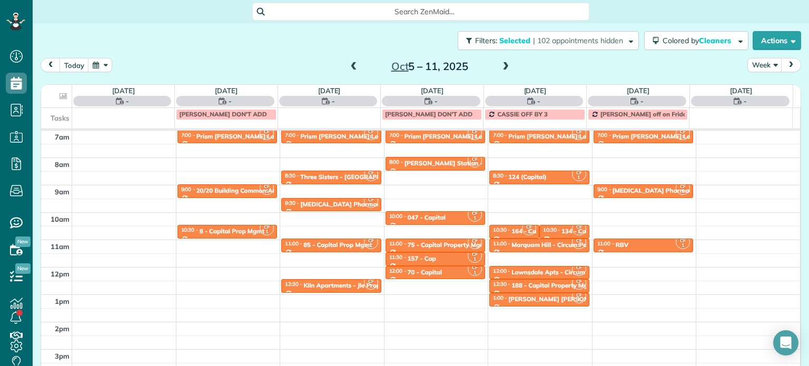
click at [505, 68] on span at bounding box center [506, 66] width 12 height 9
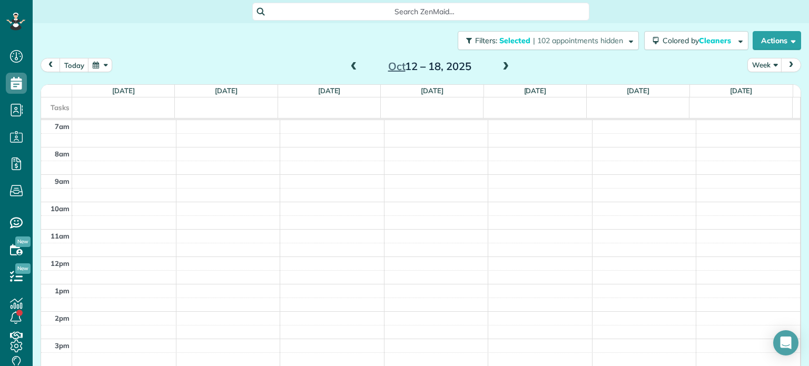
click at [505, 68] on span at bounding box center [506, 66] width 12 height 9
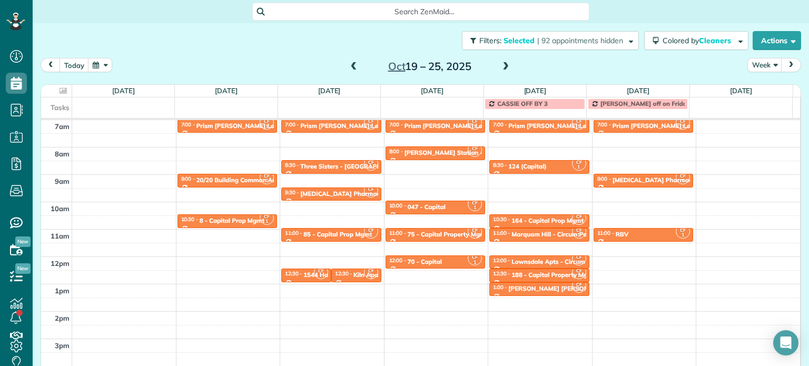
click at [505, 68] on span at bounding box center [506, 66] width 12 height 9
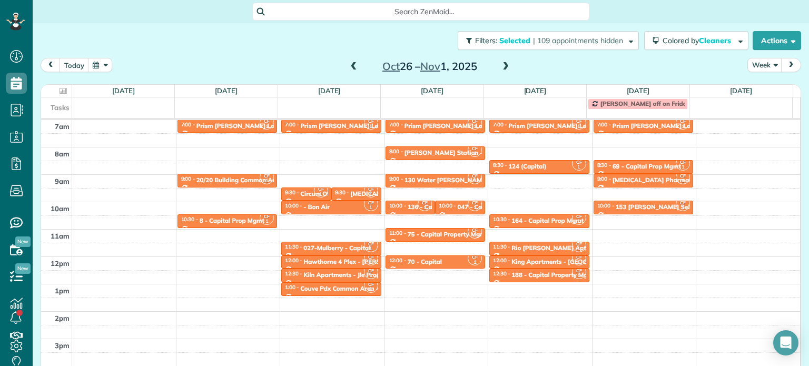
click at [505, 68] on span at bounding box center [506, 66] width 12 height 9
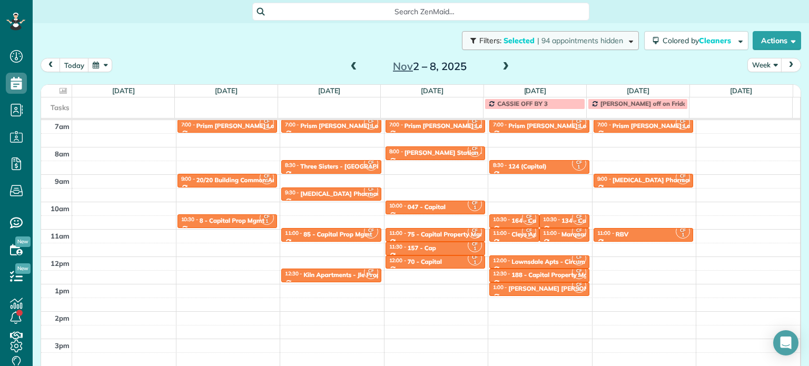
click at [569, 47] on button "Filters: Selected | 94 appointments hidden" at bounding box center [550, 40] width 177 height 19
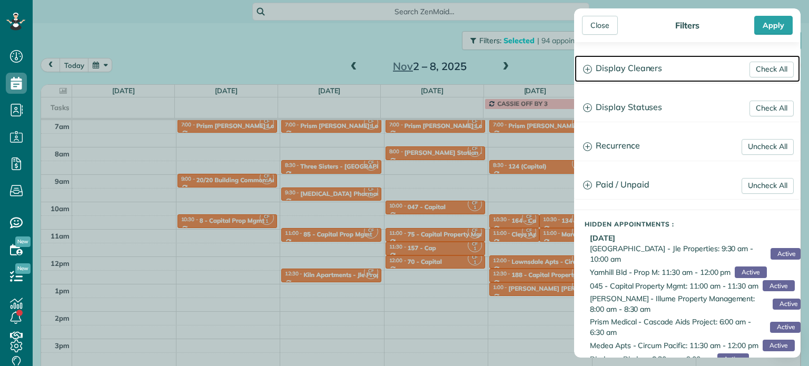
click at [630, 69] on h3 "Display Cleaners" at bounding box center [687, 68] width 225 height 27
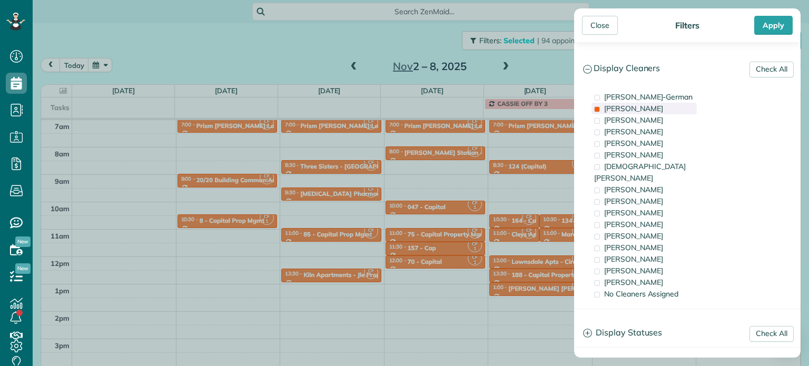
click at [636, 109] on span "Cassie Feliciano" at bounding box center [633, 108] width 59 height 9
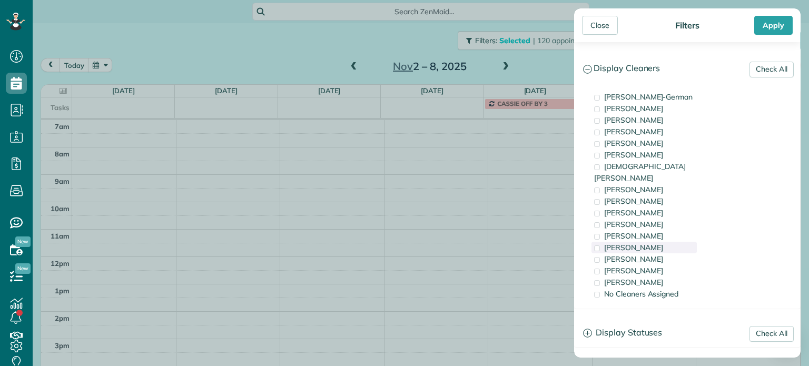
click at [647, 242] on div "Tammi Rue" at bounding box center [644, 248] width 105 height 12
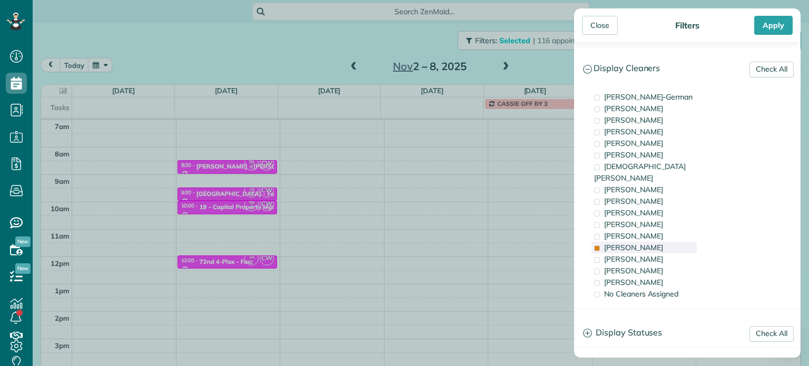
click at [647, 242] on div "Tammi Rue" at bounding box center [644, 248] width 105 height 12
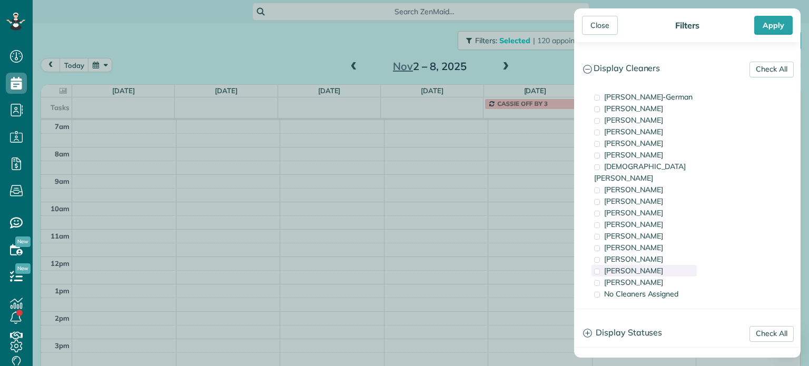
click at [650, 266] on span "Meralda Harris" at bounding box center [633, 270] width 59 height 9
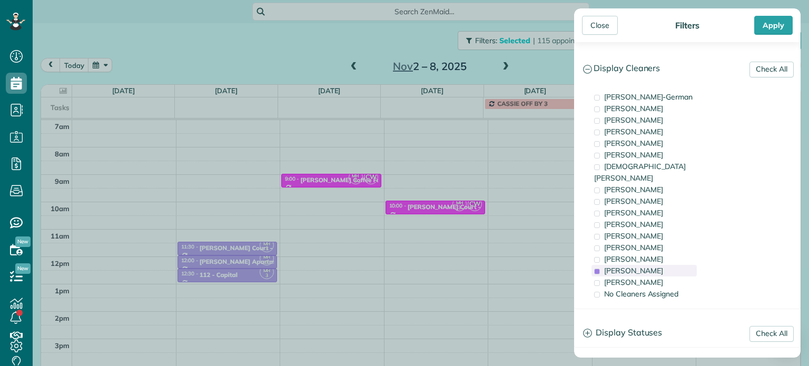
click at [650, 266] on span "Meralda Harris" at bounding box center [633, 270] width 59 height 9
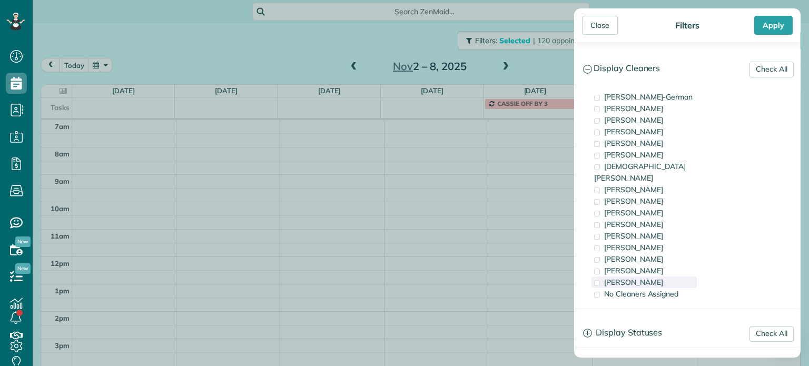
click at [650, 278] on span "Cristina Sainz" at bounding box center [633, 282] width 59 height 9
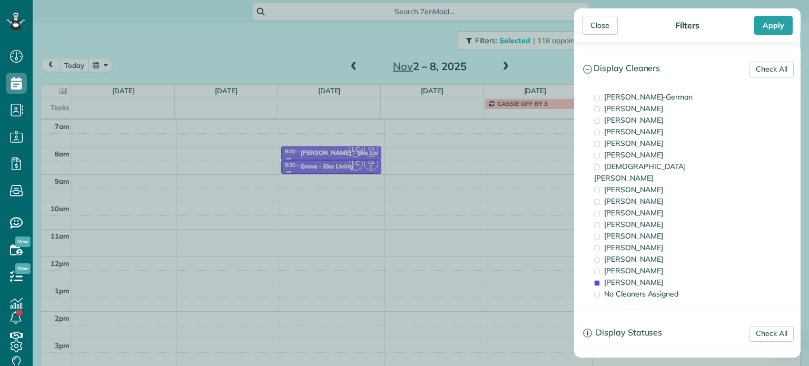
click at [538, 153] on div "Close Filters Apply Check All Display Cleaners Christina Wright-German Cassie F…" at bounding box center [404, 183] width 809 height 366
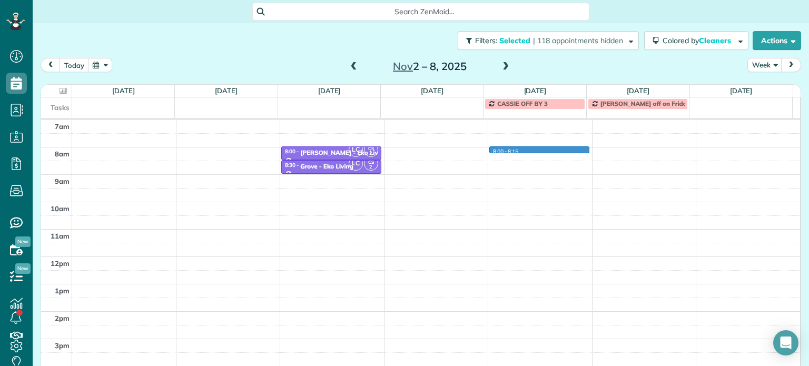
click at [542, 151] on div "4am 5am 6am 7am 8am 9am 10am 11am 12pm 1pm 2pm 3pm 4pm 5pm LC CS 2 8:00 - 8:30 …" at bounding box center [420, 229] width 759 height 383
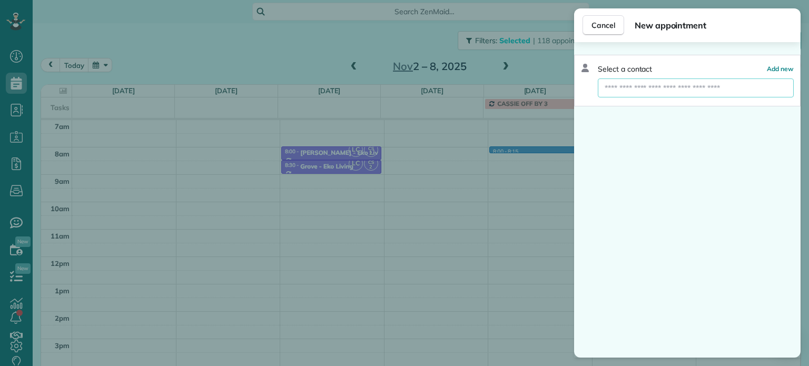
click at [678, 83] on input "text" at bounding box center [696, 87] width 196 height 19
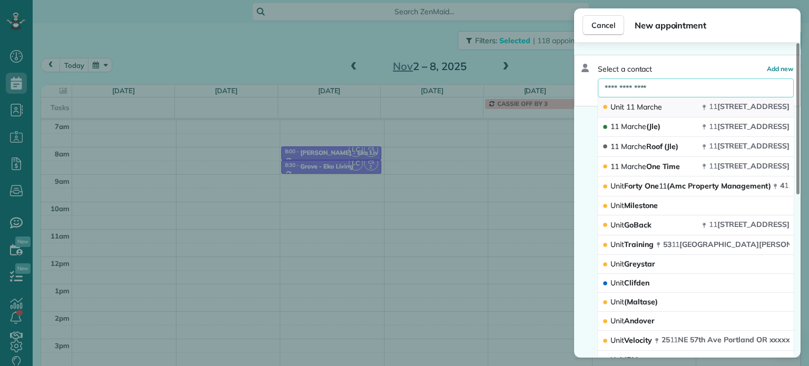
type input "**********"
click at [637, 106] on span "11" at bounding box center [649, 106] width 25 height 9
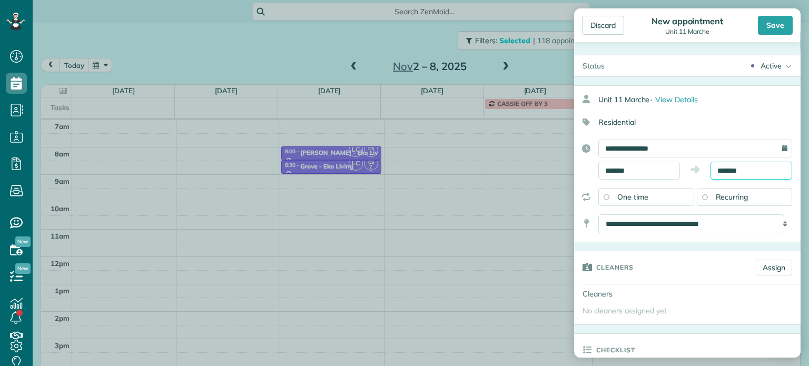
click at [727, 169] on input "*******" at bounding box center [752, 171] width 82 height 18
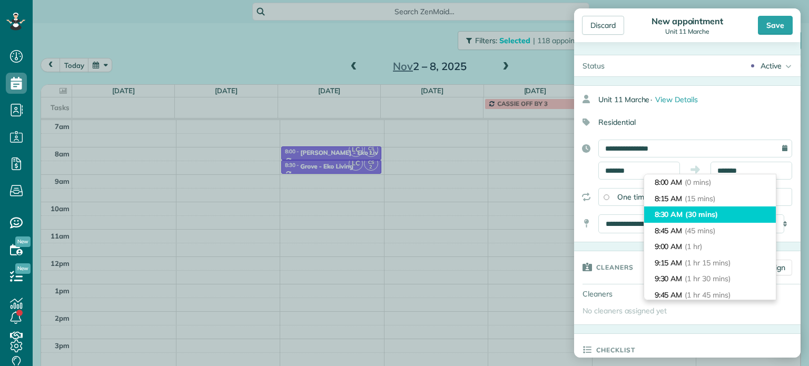
type input "*******"
click at [712, 214] on span "(30 mins)" at bounding box center [701, 214] width 33 height 9
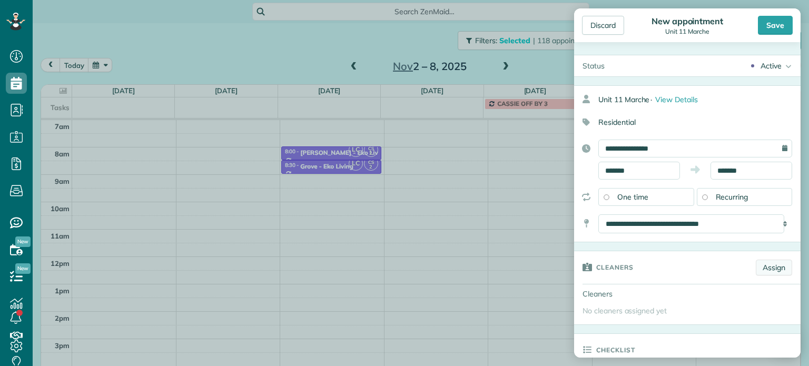
click at [762, 264] on link "Assign" at bounding box center [774, 268] width 36 height 16
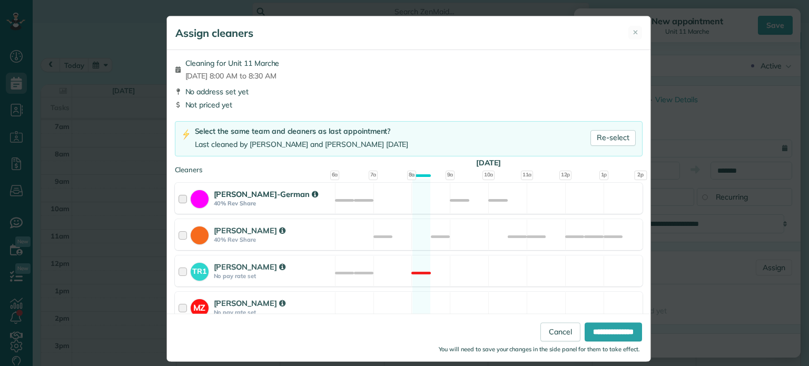
click at [478, 205] on div "Christina Wright-German 40% Rev Share Available" at bounding box center [409, 198] width 468 height 31
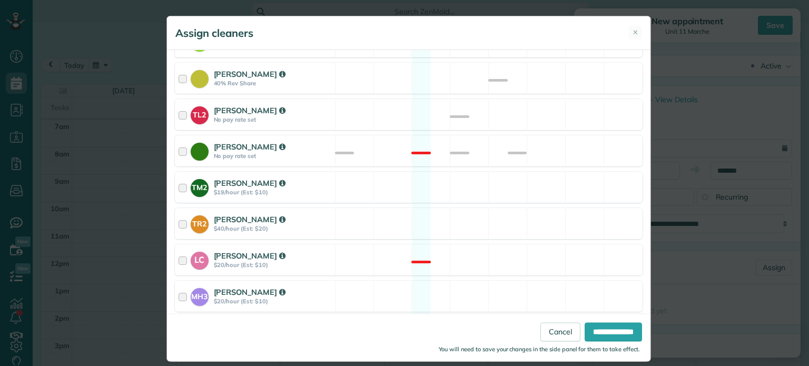
scroll to position [444, 0]
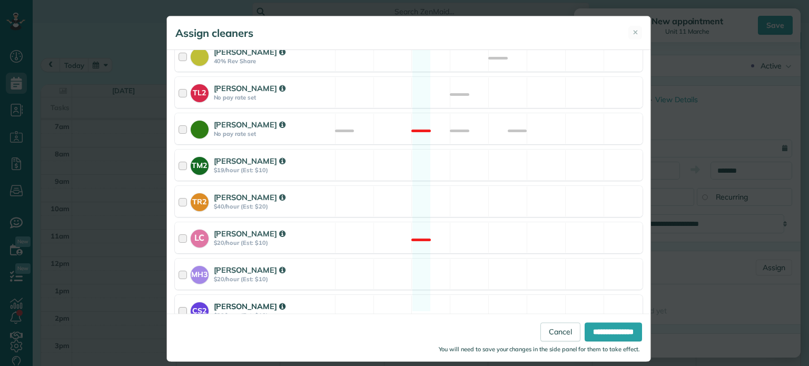
click at [510, 296] on div "CS2 Cristina Sainz $20/hour (Est: $10) Available" at bounding box center [409, 310] width 468 height 31
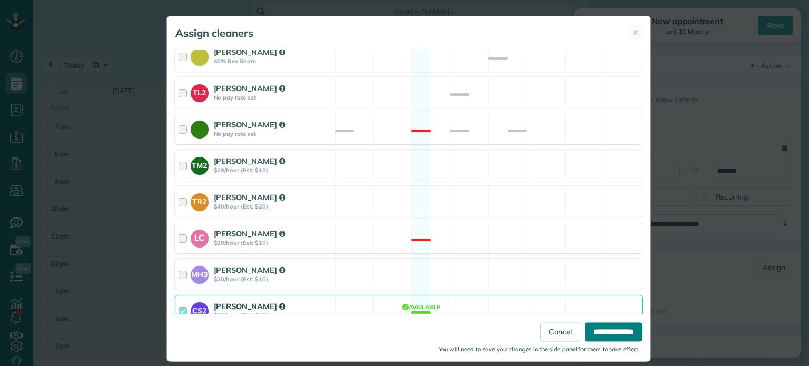
click at [587, 328] on input "**********" at bounding box center [613, 332] width 57 height 19
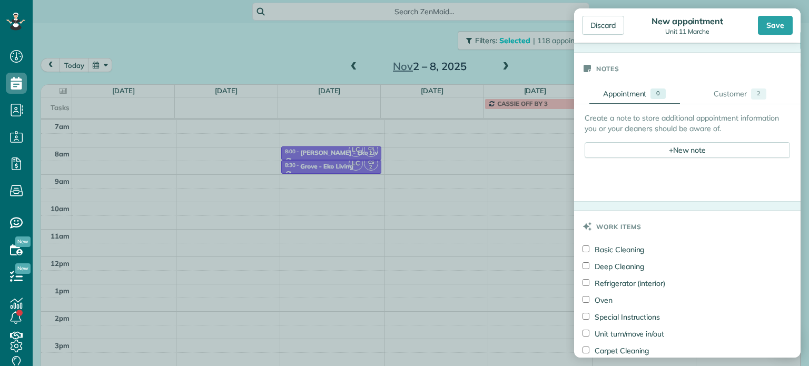
scroll to position [421, 0]
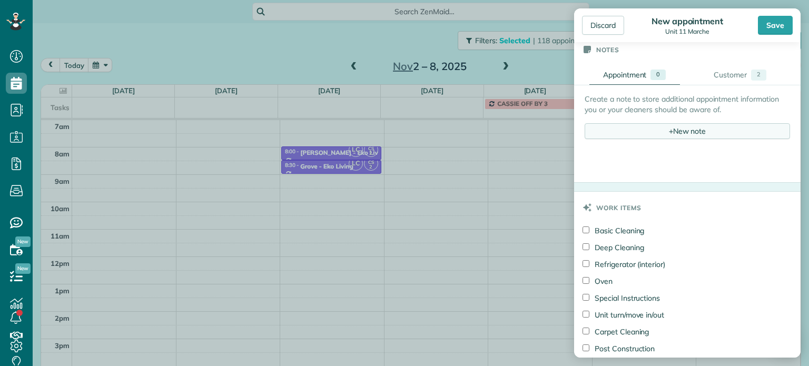
click at [687, 123] on div "+ New note" at bounding box center [687, 131] width 205 height 16
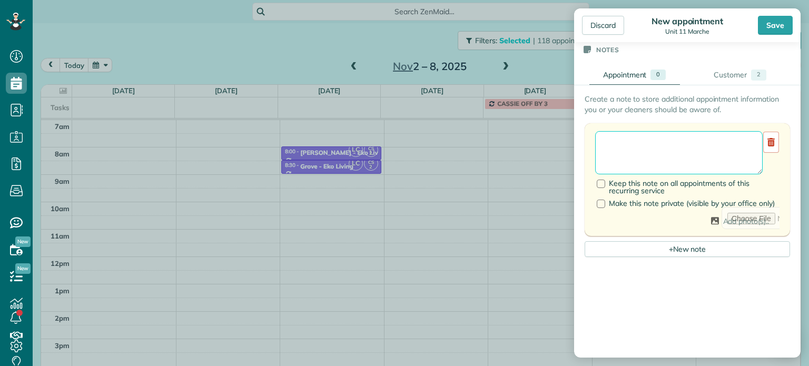
click at [686, 148] on textarea at bounding box center [679, 152] width 168 height 43
paste textarea "**********"
paste textarea "*********"
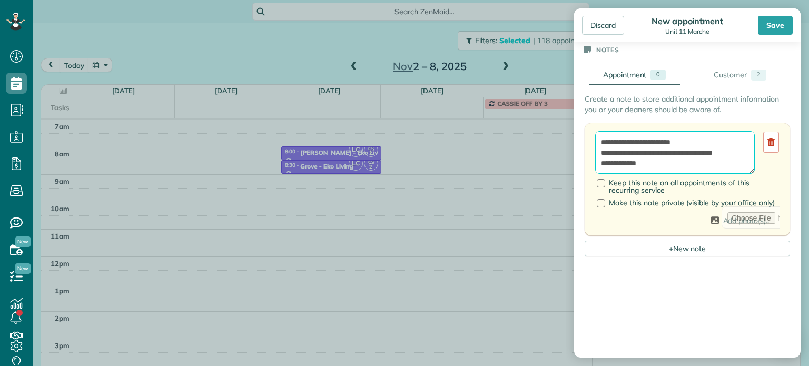
paste textarea "**********"
type textarea "**********"
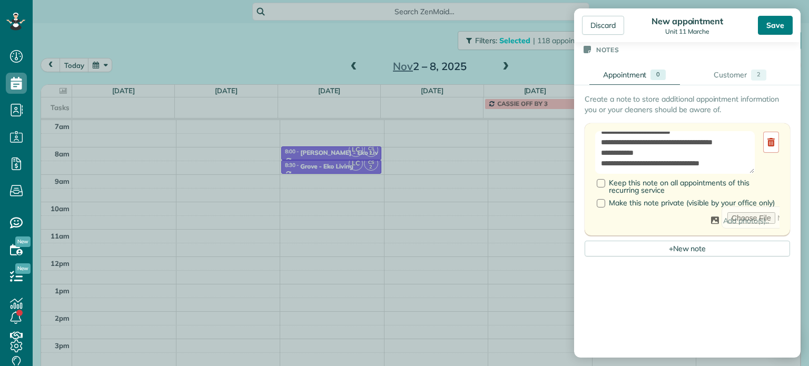
click at [778, 25] on div "Save" at bounding box center [775, 25] width 35 height 19
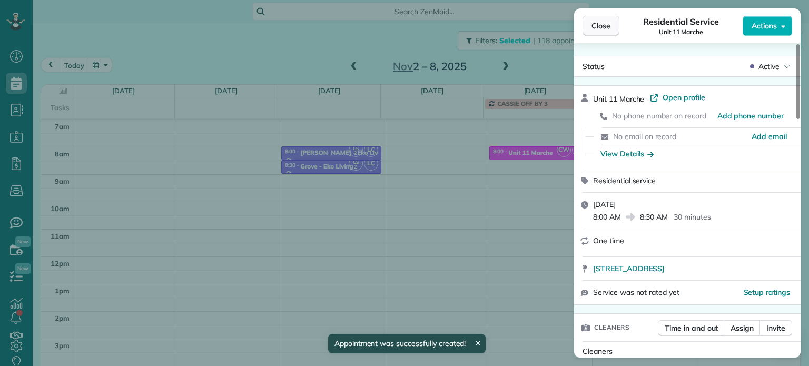
click at [592, 32] on button "Close" at bounding box center [601, 26] width 37 height 20
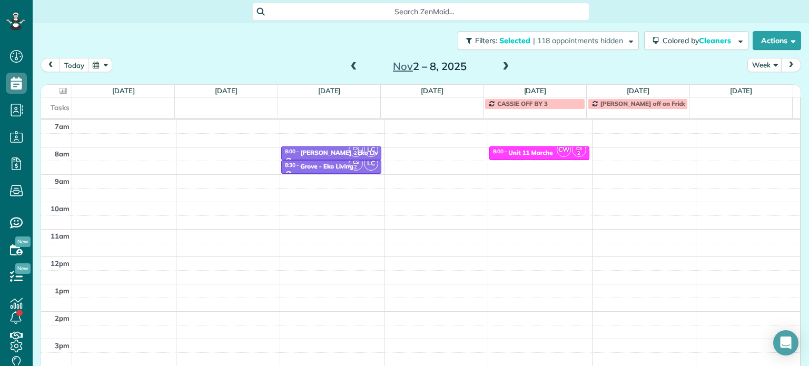
click at [348, 68] on span at bounding box center [354, 66] width 12 height 9
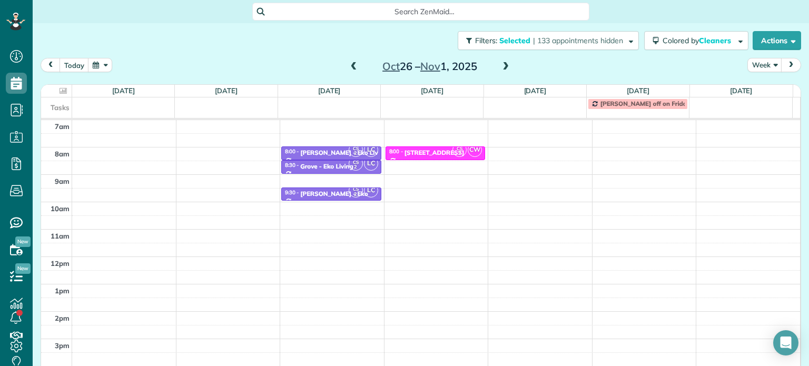
click at [348, 68] on span at bounding box center [354, 66] width 12 height 9
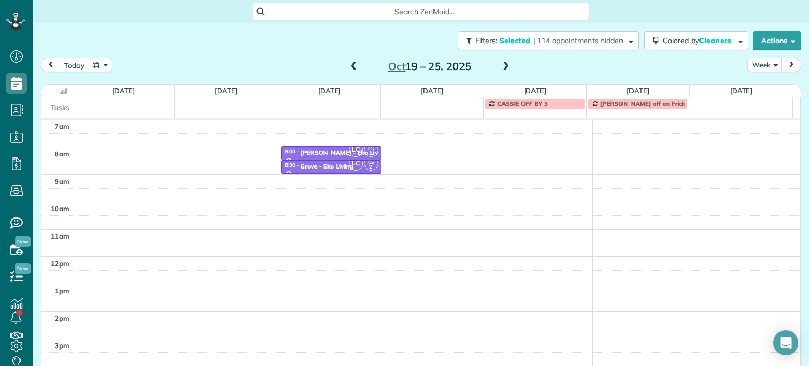
click at [348, 68] on span at bounding box center [354, 66] width 12 height 9
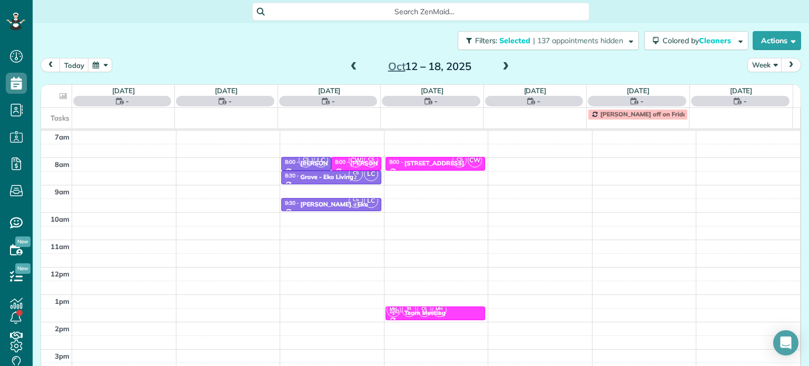
click at [348, 68] on span at bounding box center [354, 66] width 12 height 9
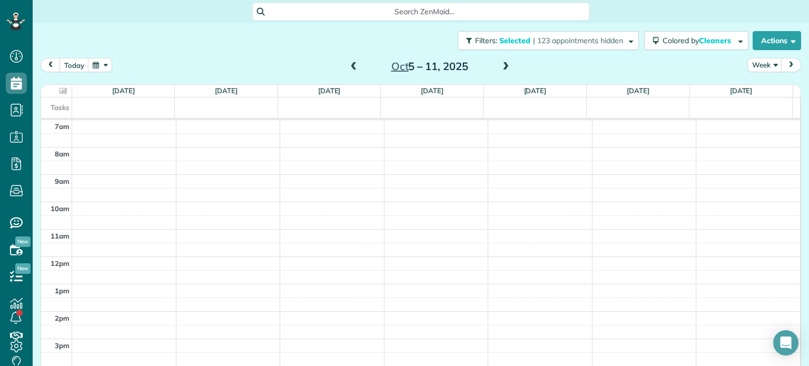
click at [348, 68] on span at bounding box center [354, 66] width 12 height 9
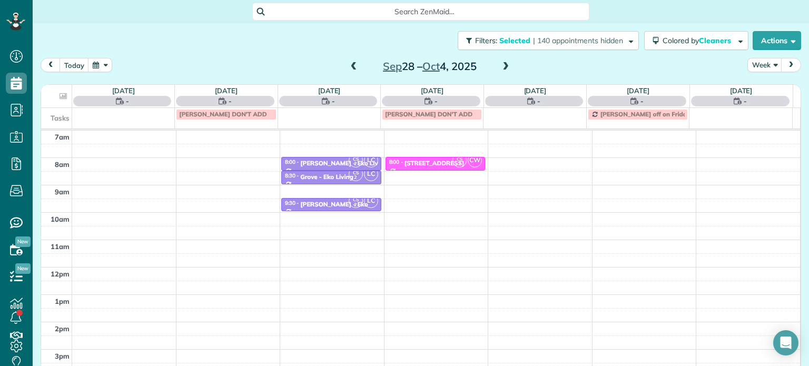
click at [348, 68] on span at bounding box center [354, 66] width 12 height 9
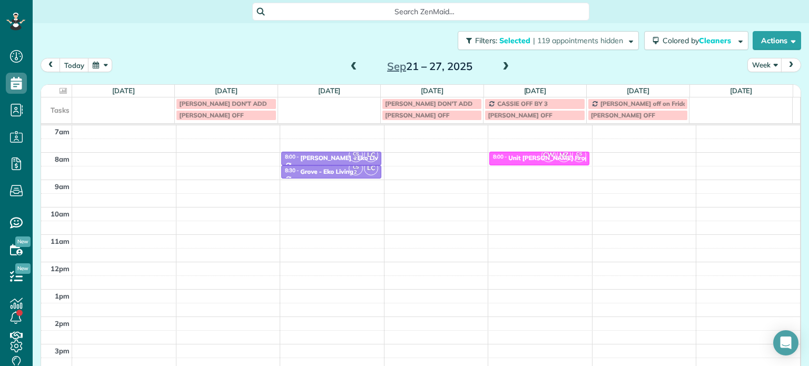
click at [348, 68] on span at bounding box center [354, 66] width 12 height 9
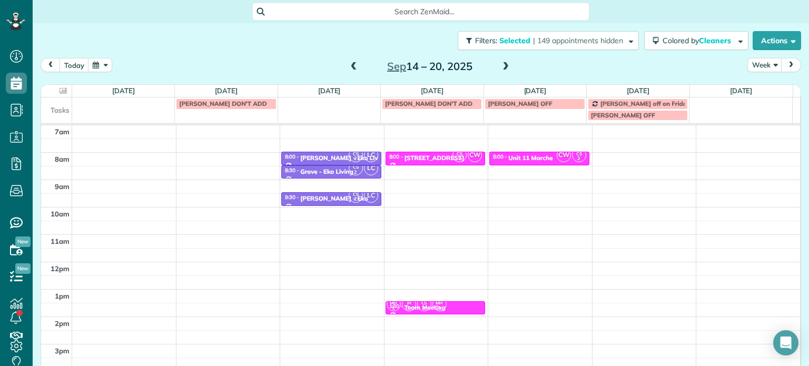
click at [348, 68] on span at bounding box center [354, 66] width 12 height 9
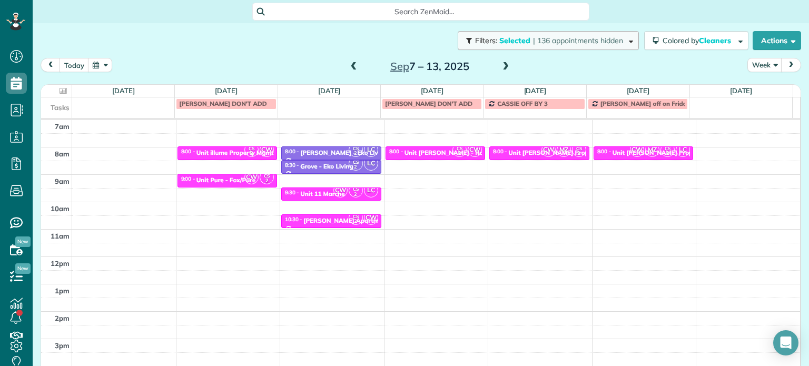
click at [560, 40] on span "| 136 appointments hidden" at bounding box center [578, 40] width 90 height 9
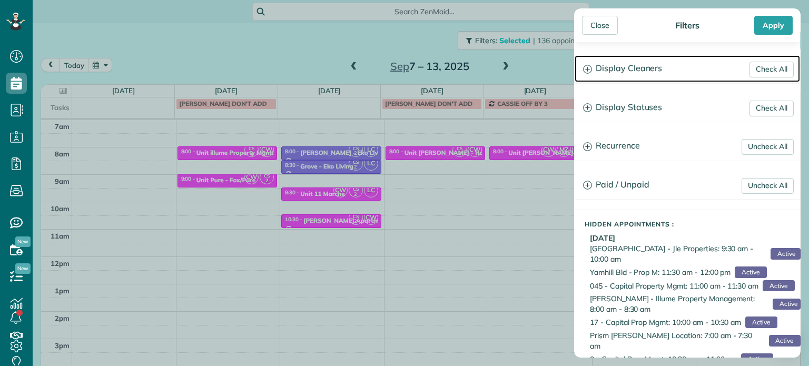
click at [637, 81] on h3 "Display Cleaners" at bounding box center [687, 68] width 225 height 27
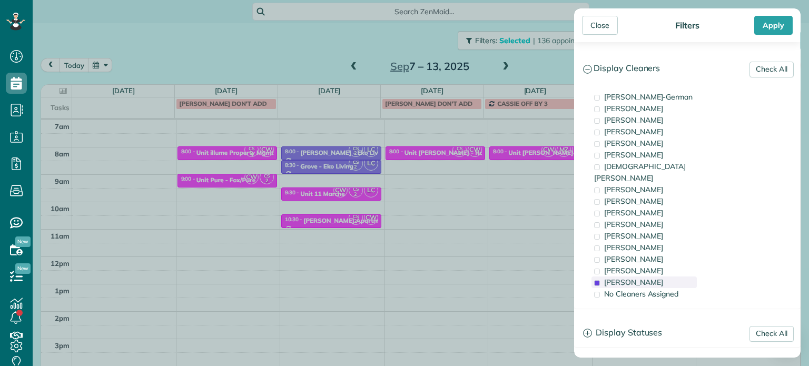
click at [660, 277] on div "Cristina Sainz" at bounding box center [644, 283] width 105 height 12
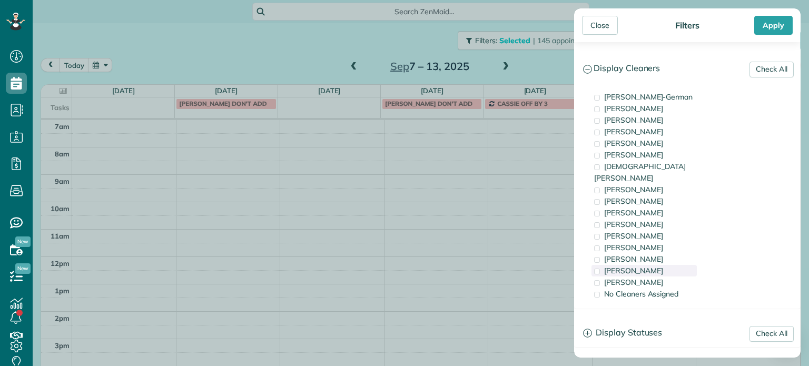
click at [657, 265] on div "Meralda Harris" at bounding box center [644, 271] width 105 height 12
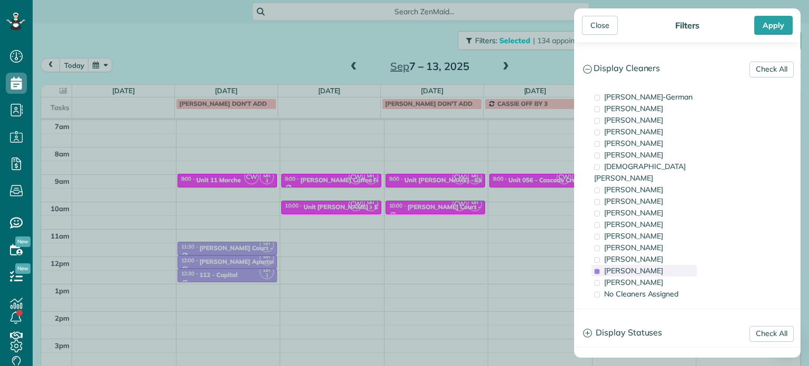
click at [657, 265] on div "Meralda Harris" at bounding box center [644, 271] width 105 height 12
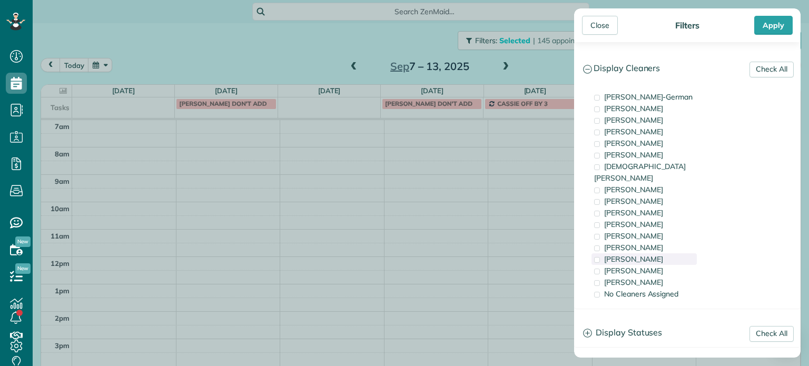
click at [656, 253] on div "Laura Chavez" at bounding box center [644, 259] width 105 height 12
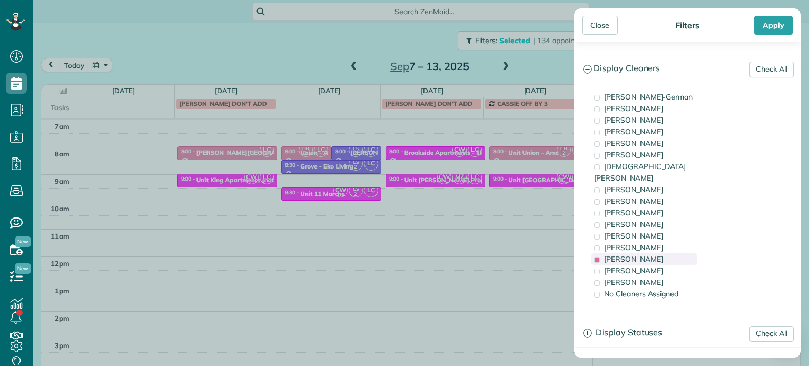
click at [656, 253] on div "Laura Chavez" at bounding box center [644, 259] width 105 height 12
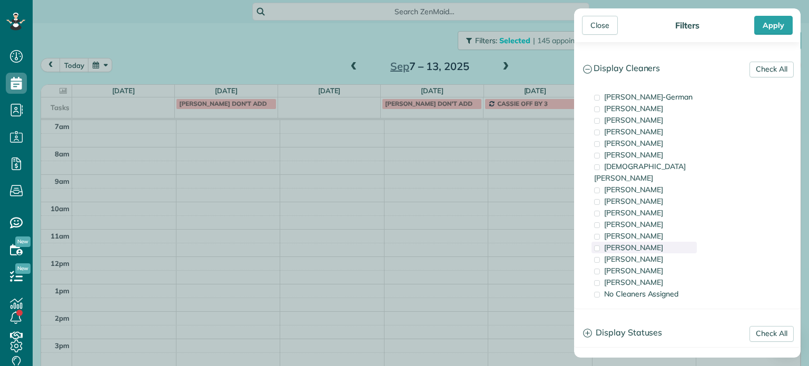
click at [656, 242] on div "Tammi Rue" at bounding box center [644, 248] width 105 height 12
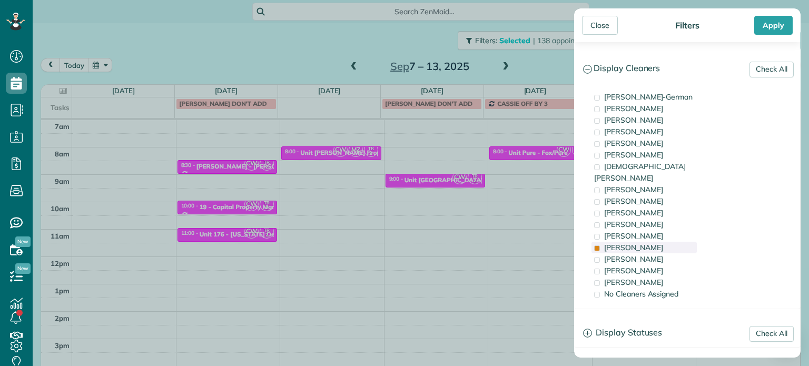
click at [648, 242] on div "Tammi Rue" at bounding box center [644, 248] width 105 height 12
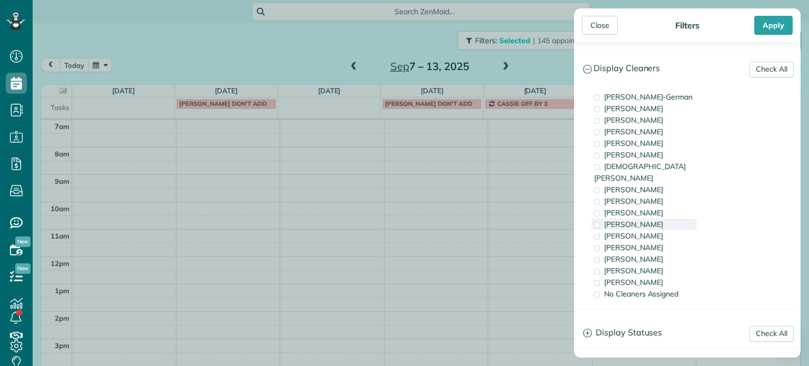
click at [643, 219] on div "Cyndi Holm" at bounding box center [644, 225] width 105 height 12
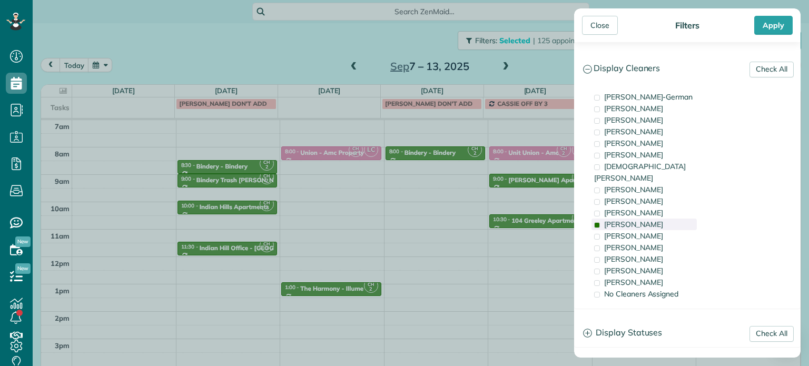
click at [643, 219] on div "Cyndi Holm" at bounding box center [644, 225] width 105 height 12
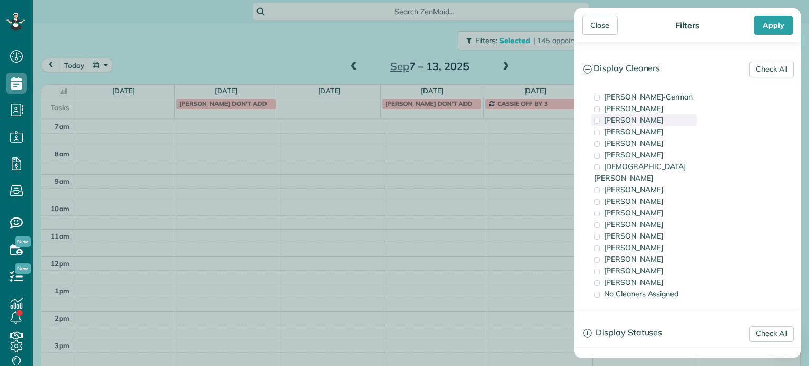
click at [638, 118] on span "Tawnya Reynolds" at bounding box center [633, 119] width 59 height 9
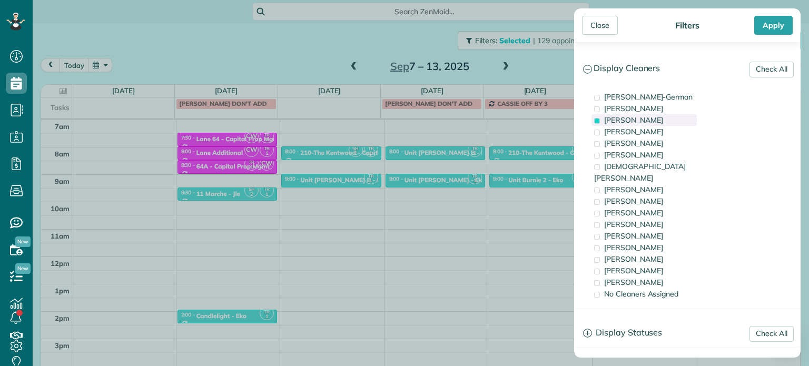
click at [643, 122] on span "Tawnya Reynolds" at bounding box center [633, 119] width 59 height 9
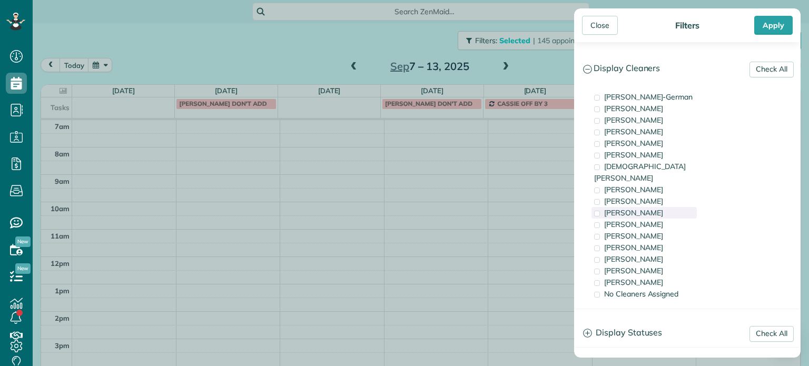
click at [664, 207] on div "Trish Langhorst" at bounding box center [644, 213] width 105 height 12
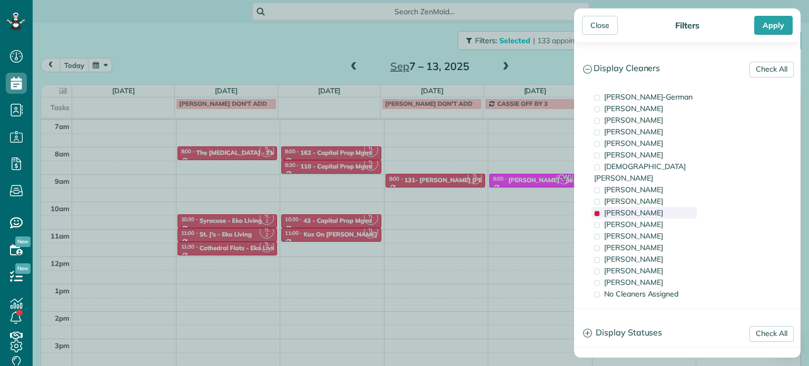
click at [664, 207] on div "Trish Langhorst" at bounding box center [644, 213] width 105 height 12
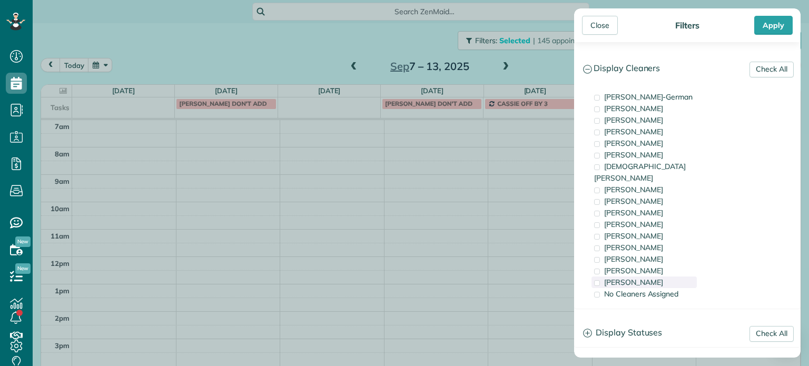
click at [662, 277] on div "Cristina Sainz" at bounding box center [644, 283] width 105 height 12
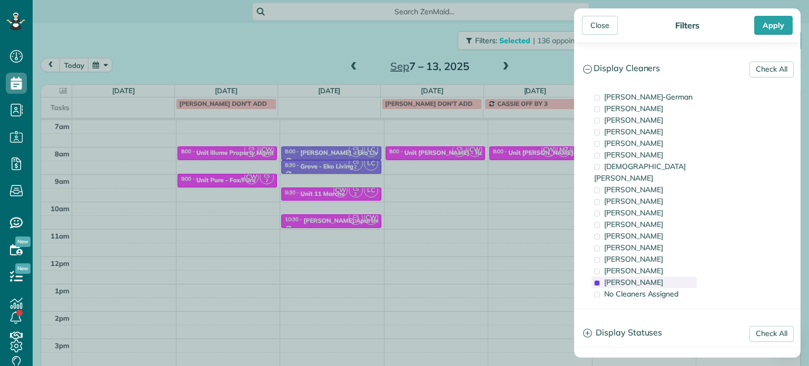
click at [664, 277] on div "Cristina Sainz" at bounding box center [644, 283] width 105 height 12
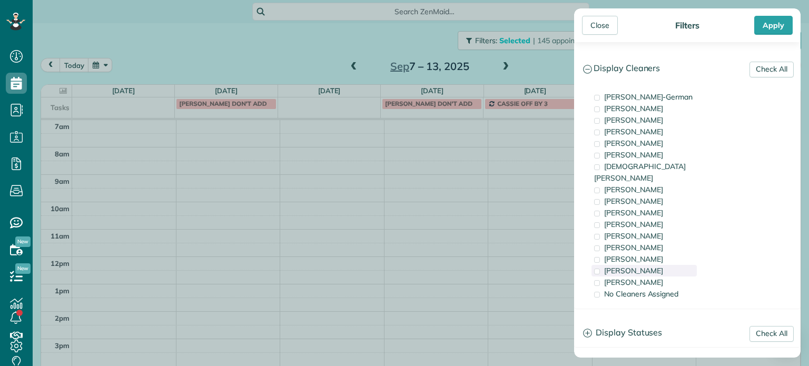
click at [661, 265] on div "Meralda Harris" at bounding box center [644, 271] width 105 height 12
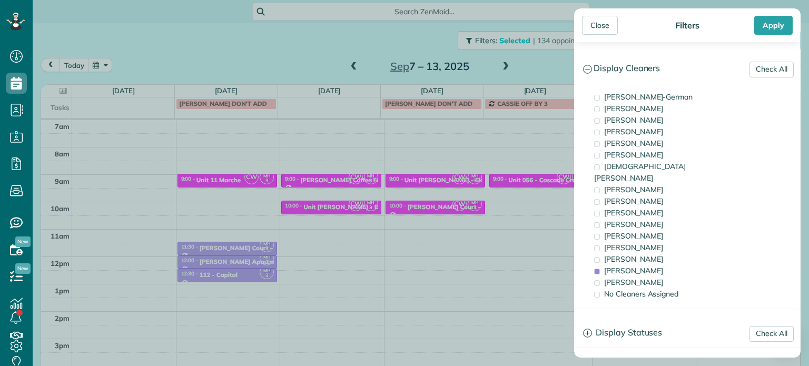
click at [534, 208] on div "Close Filters Apply Check All Display Cleaners Christina Wright-German Cassie F…" at bounding box center [404, 183] width 809 height 366
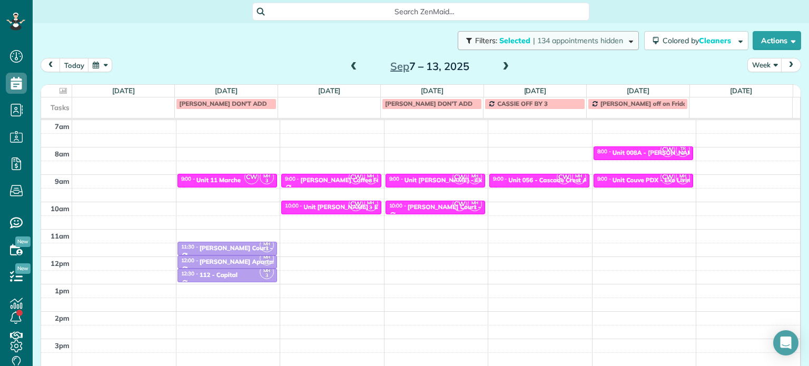
click at [598, 42] on span "| 134 appointments hidden" at bounding box center [578, 40] width 90 height 9
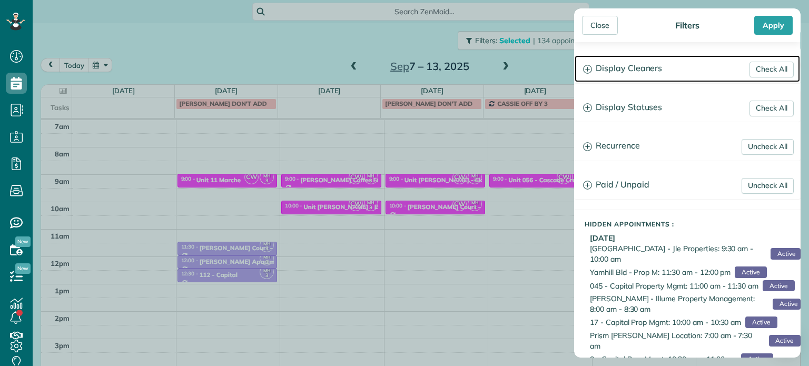
click at [644, 65] on h3 "Display Cleaners" at bounding box center [687, 68] width 225 height 27
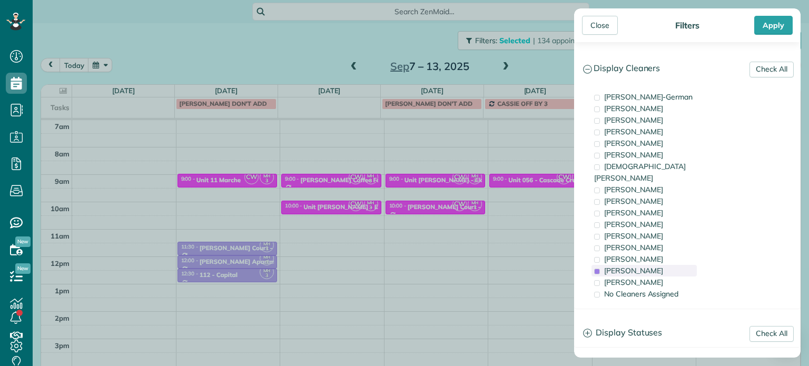
click at [672, 265] on div "Meralda Harris" at bounding box center [644, 271] width 105 height 12
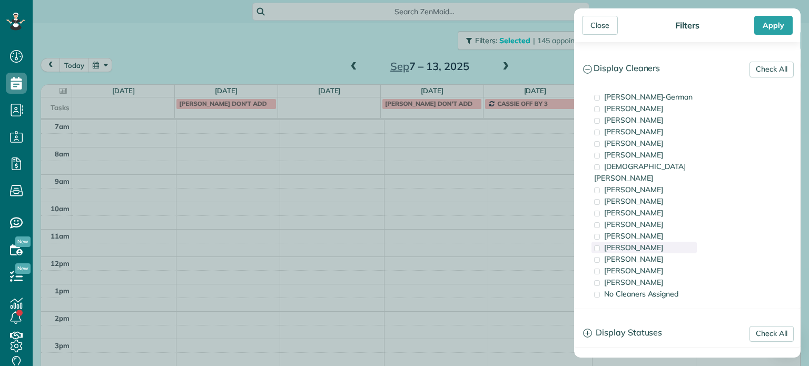
click at [671, 242] on div "Tammi Rue" at bounding box center [644, 248] width 105 height 12
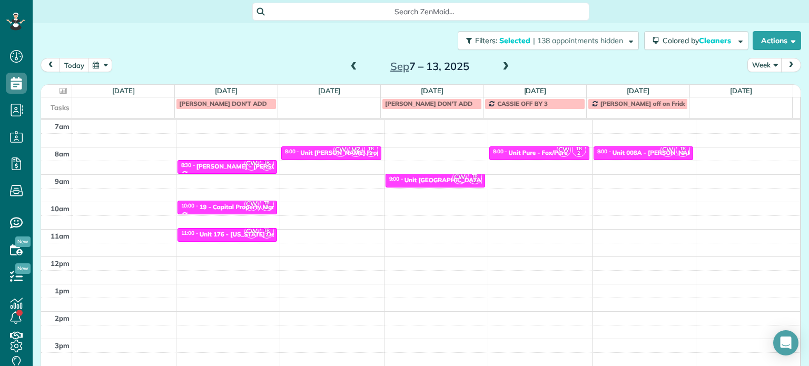
click at [546, 162] on div "Close Filters Apply Check All Display Cleaners Christina Wright-German Cassie F…" at bounding box center [404, 183] width 809 height 366
click at [536, 151] on div "Unit Pure - Fox/Pure" at bounding box center [537, 152] width 59 height 7
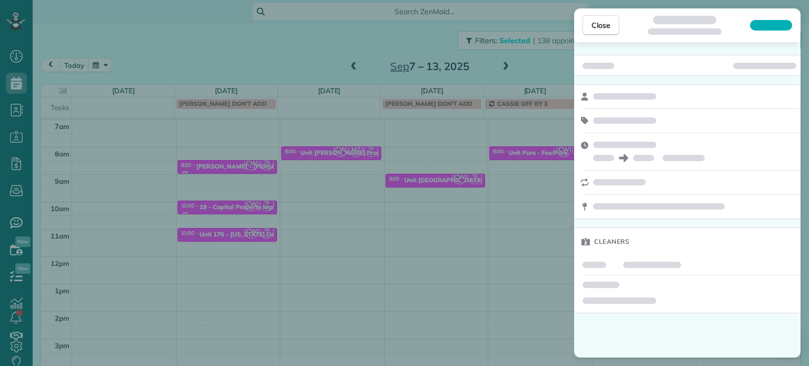
click at [546, 54] on div "Close Cleaners" at bounding box center [404, 183] width 809 height 366
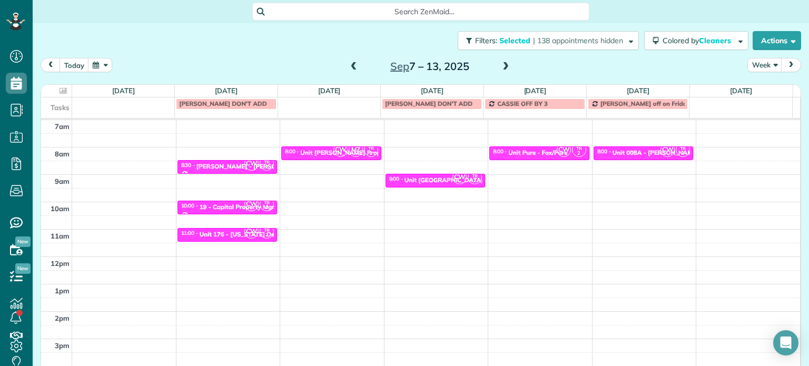
click at [500, 64] on span at bounding box center [506, 66] width 12 height 9
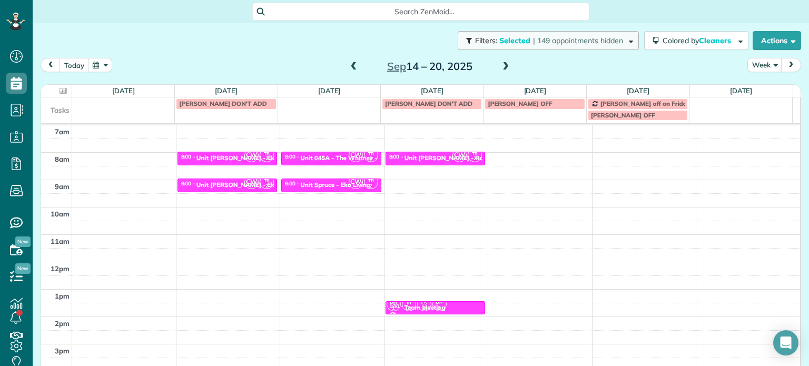
click at [540, 41] on span "| 149 appointments hidden" at bounding box center [578, 40] width 90 height 9
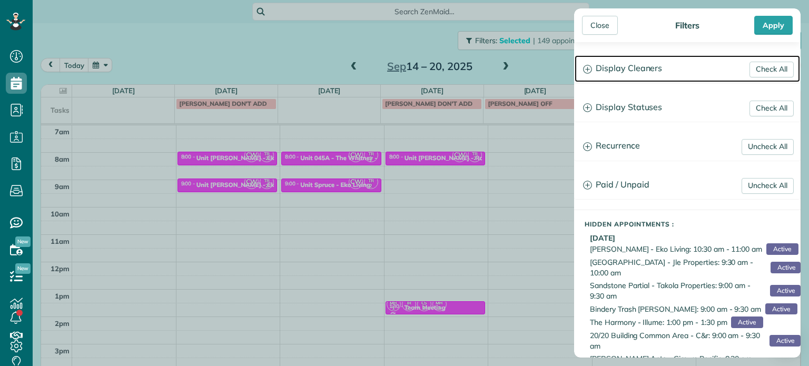
click at [647, 75] on h3 "Display Cleaners" at bounding box center [687, 68] width 225 height 27
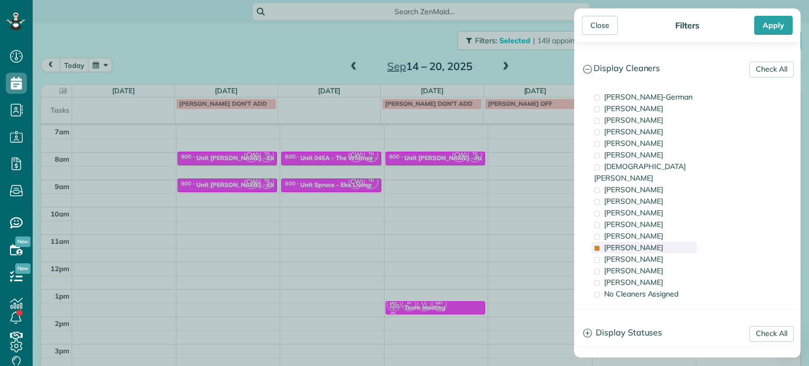
click at [664, 242] on div "Tammi Rue" at bounding box center [644, 248] width 105 height 12
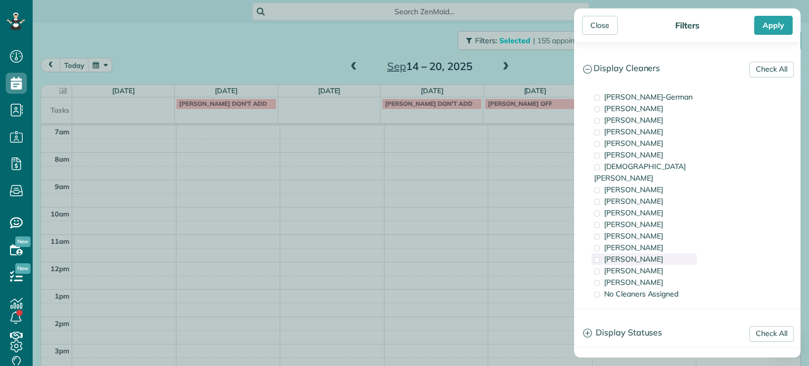
click at [667, 253] on div "Laura Chavez" at bounding box center [644, 259] width 105 height 12
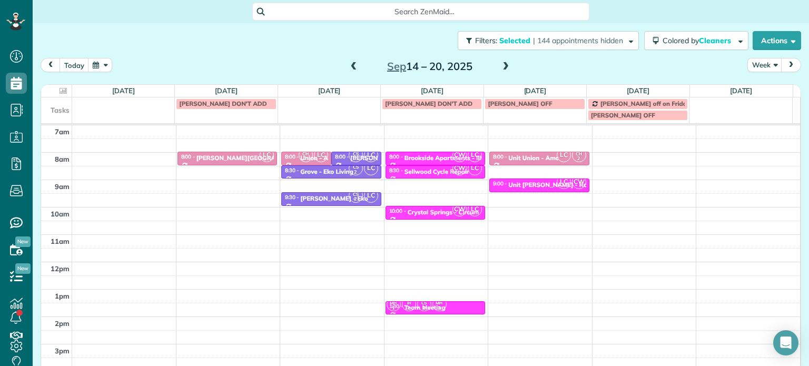
click at [241, 181] on div "Close Filters Apply Check All Display Cleaners Christina Wright-German Cassie F…" at bounding box center [404, 183] width 809 height 366
click at [233, 158] on div "Corbett Heights - TMG" at bounding box center [263, 157] width 135 height 7
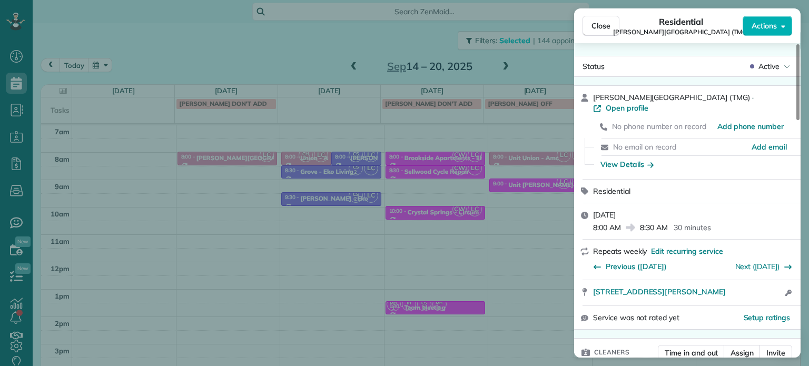
click at [222, 196] on div "Close Residential Corbett Heights (TMG) Actions Status Active Corbett Heights (…" at bounding box center [404, 183] width 809 height 366
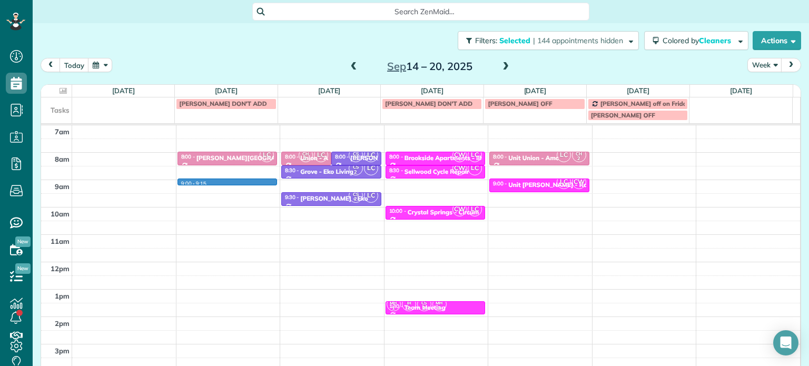
click at [221, 183] on div "4am 5am 6am 7am 8am 9am 10am 11am 12pm 1pm 2pm 3pm 4pm 5pm 9:00 - 9:15 LC 8:00 …" at bounding box center [420, 234] width 759 height 383
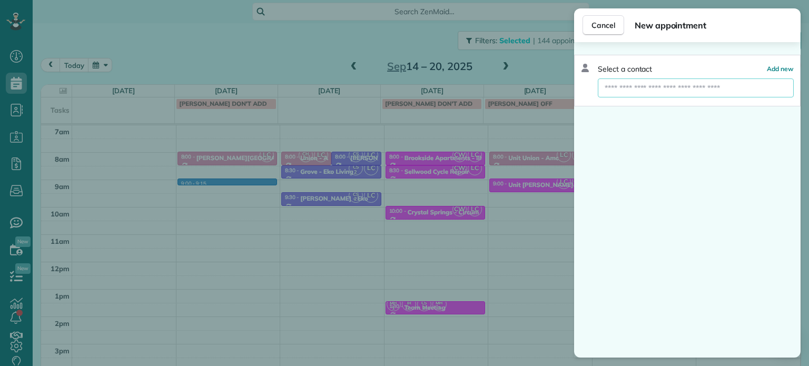
click at [647, 84] on input "text" at bounding box center [696, 87] width 196 height 19
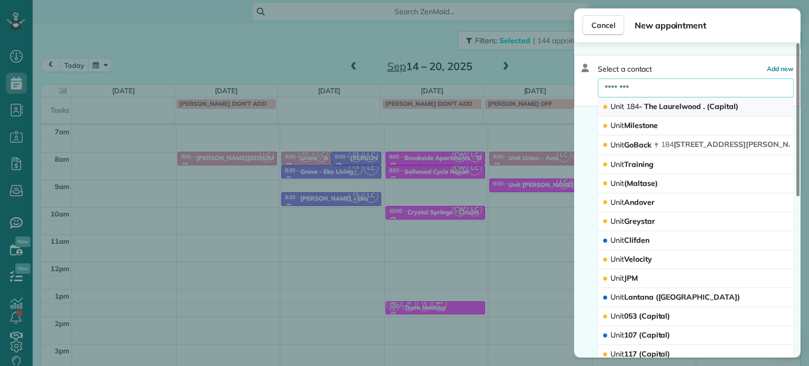
type input "********"
click at [653, 104] on span "Unit 184 - The Laurelwood . (Capital)" at bounding box center [675, 106] width 128 height 9
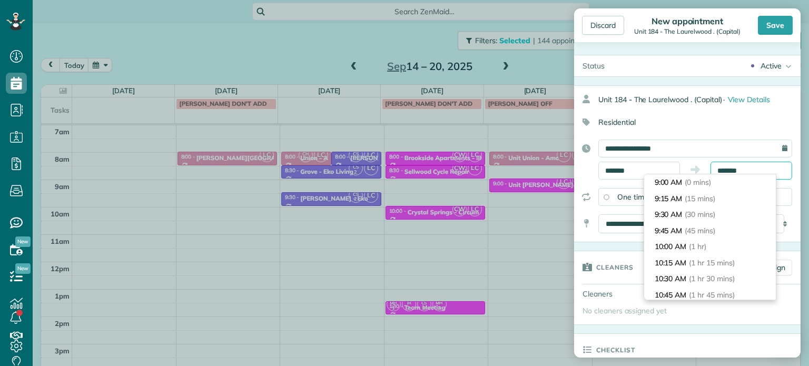
click at [725, 174] on body "Dashboard Scheduling Calendar View List View Dispatch View - Weekly scheduling …" at bounding box center [404, 183] width 809 height 366
type input "*******"
click at [712, 220] on li "9:30 AM (30 mins)" at bounding box center [710, 215] width 132 height 16
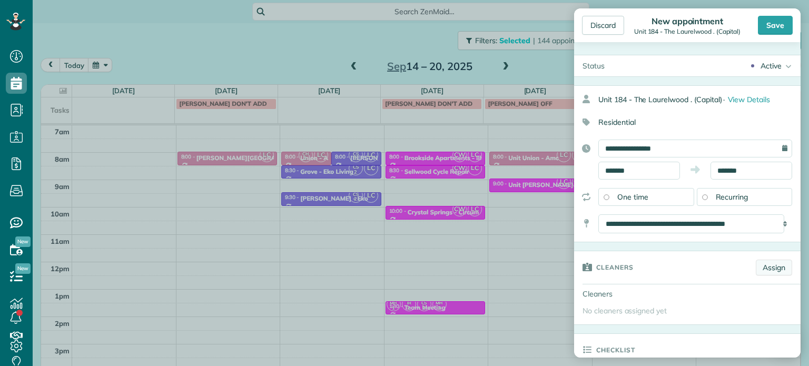
click at [761, 269] on link "Assign" at bounding box center [774, 268] width 36 height 16
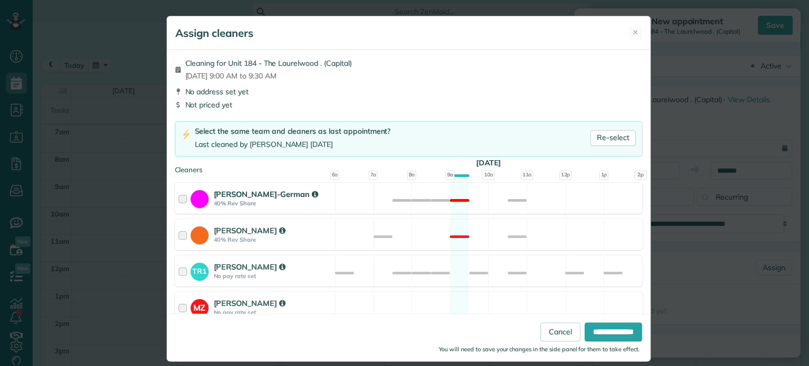
click at [396, 208] on div "Christina Wright-German 40% Rev Share Not available" at bounding box center [409, 198] width 468 height 31
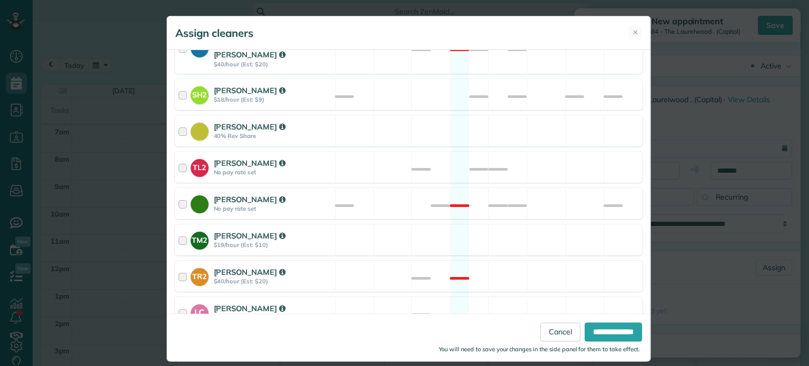
scroll to position [444, 0]
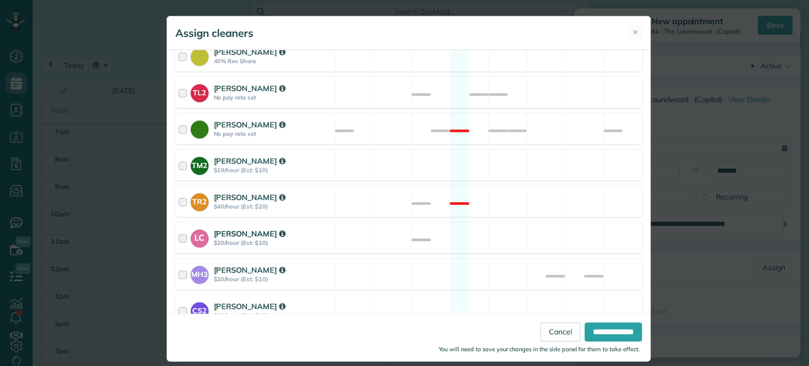
click at [459, 227] on div "LC Laura Chavez $20/hour (Est: $10) Available" at bounding box center [409, 237] width 468 height 31
click at [606, 332] on input "**********" at bounding box center [613, 332] width 57 height 19
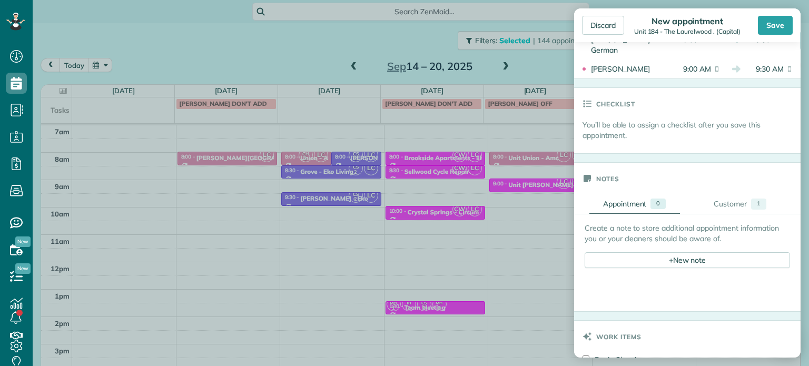
scroll to position [316, 0]
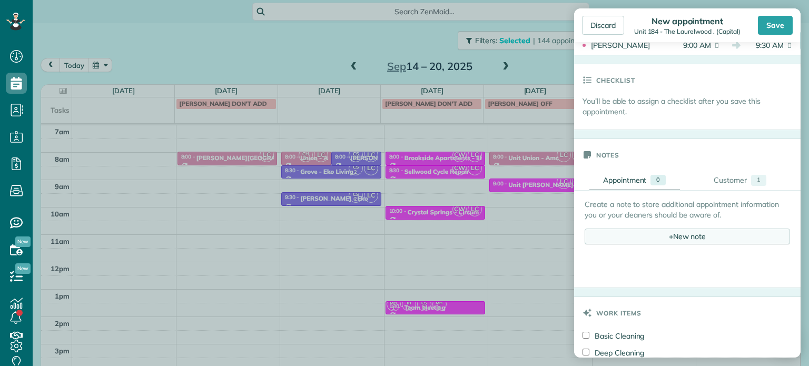
click at [686, 233] on div "+ New note" at bounding box center [687, 237] width 205 height 16
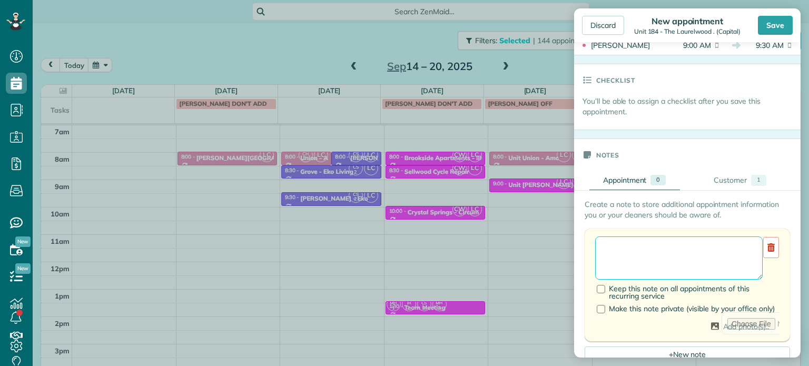
click at [690, 253] on textarea at bounding box center [679, 258] width 168 height 43
type textarea "*"
paste textarea "**********"
paste textarea "********"
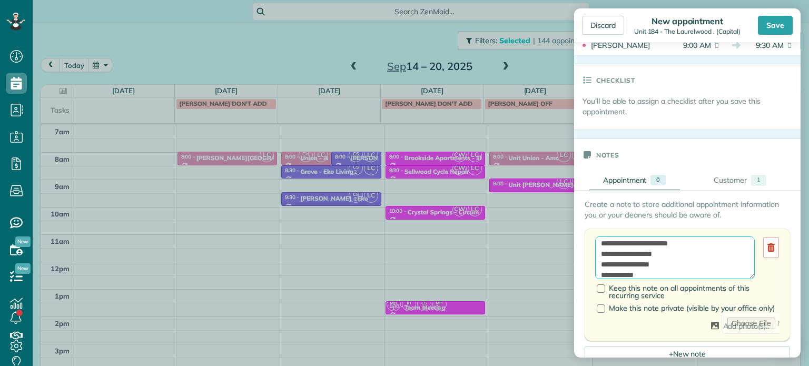
scroll to position [15, 0]
paste textarea "**********"
type textarea "**********"
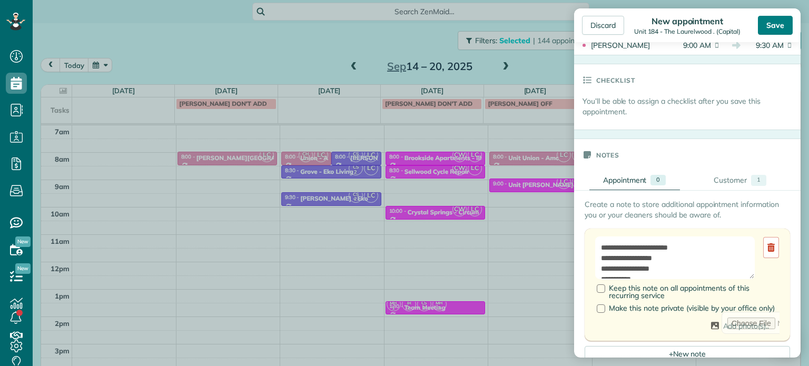
click at [759, 27] on div "Save" at bounding box center [775, 25] width 35 height 19
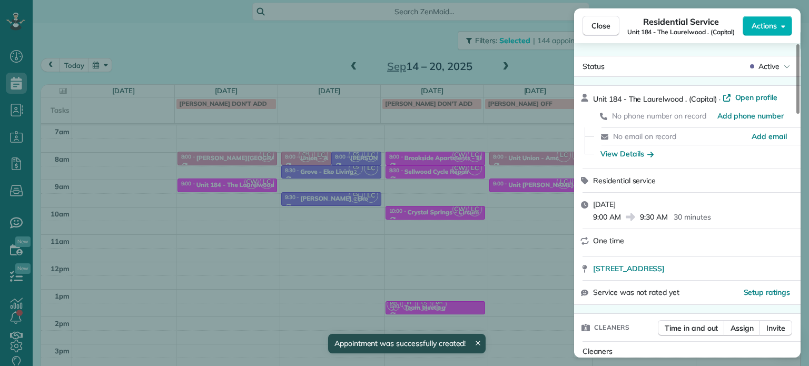
click at [290, 39] on div "Close Residential Service Unit 184 - The Laurelwood . (Capital) Actions Status …" at bounding box center [404, 183] width 809 height 366
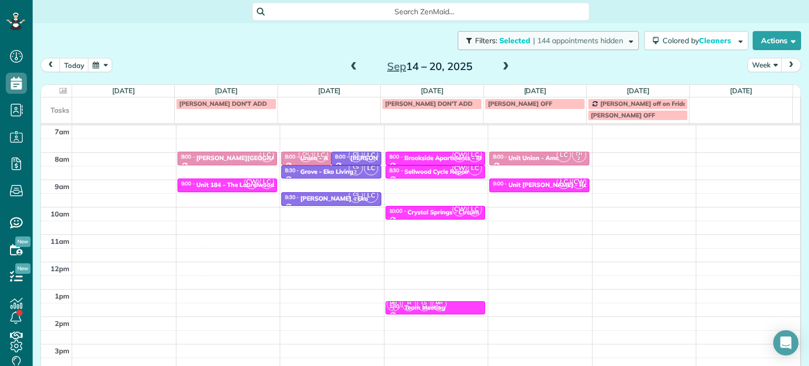
click at [577, 44] on span "| 144 appointments hidden" at bounding box center [578, 40] width 90 height 9
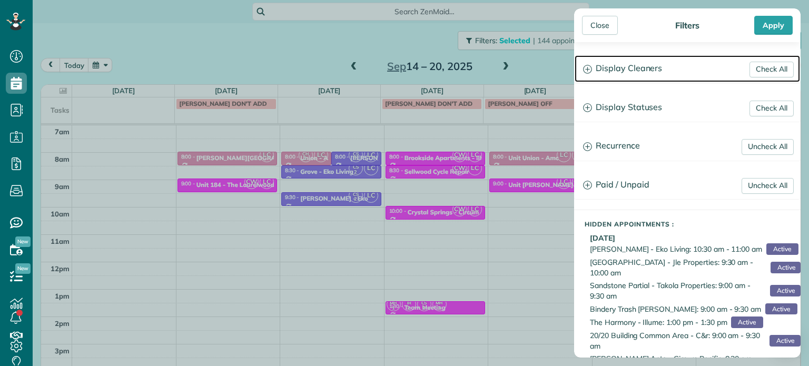
click at [629, 72] on h3 "Display Cleaners" at bounding box center [687, 68] width 225 height 27
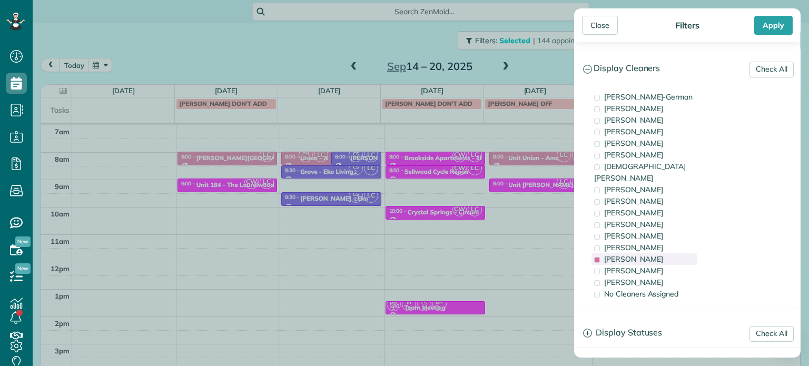
click at [663, 253] on div "Laura Chavez" at bounding box center [644, 259] width 105 height 12
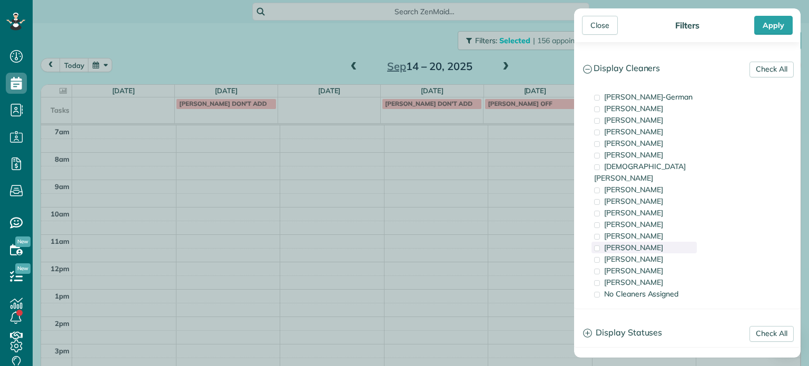
click at [658, 242] on div "Tammi Rue" at bounding box center [644, 248] width 105 height 12
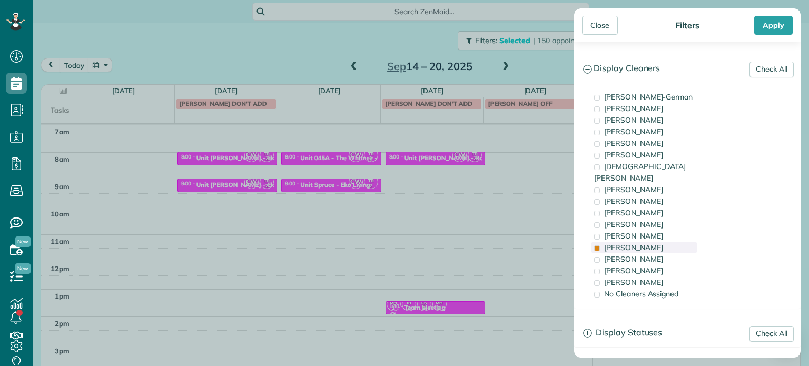
click at [658, 242] on div "Tammi Rue" at bounding box center [644, 248] width 105 height 12
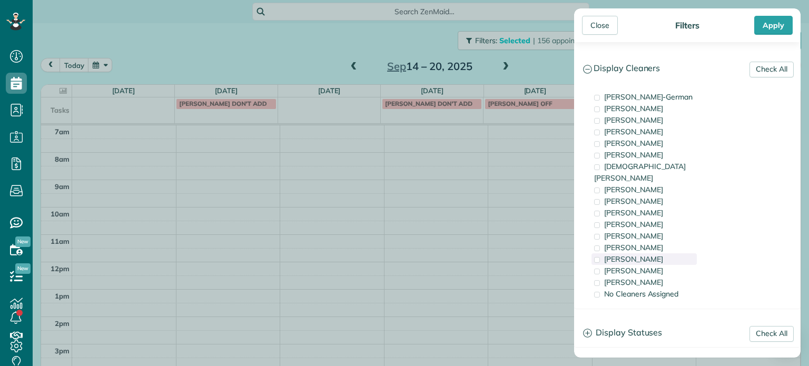
click at [660, 253] on div "Laura Chavez" at bounding box center [644, 259] width 105 height 12
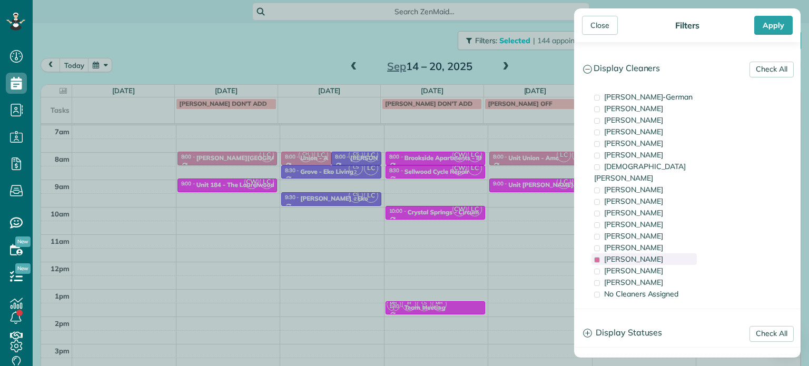
click at [660, 253] on div "Laura Chavez" at bounding box center [644, 259] width 105 height 12
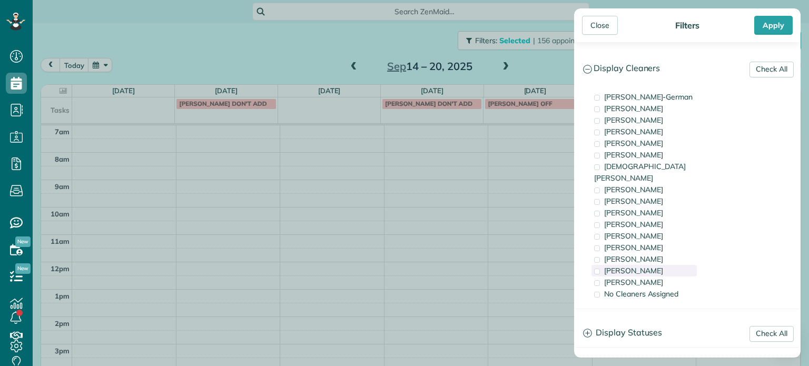
click at [661, 265] on div "Meralda Harris" at bounding box center [644, 271] width 105 height 12
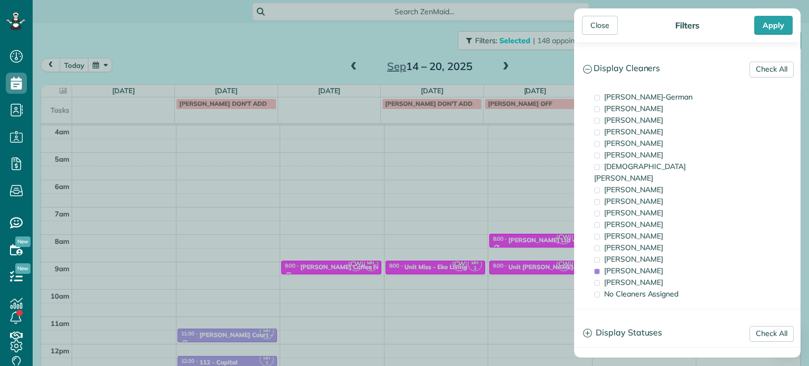
scroll to position [82, 0]
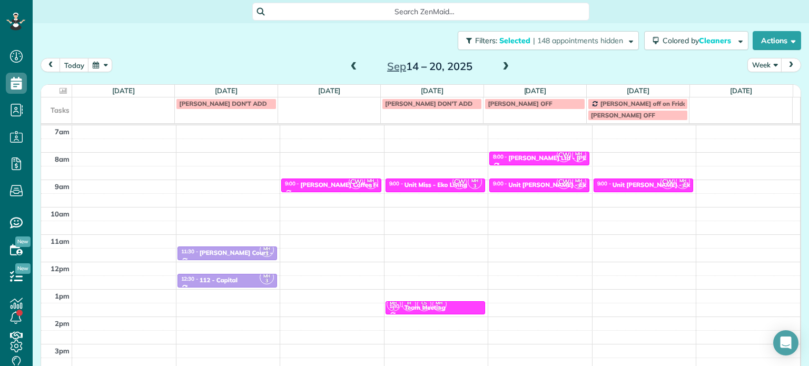
click at [231, 185] on div "Close Filters Apply Check All Display Cleaners Christina Wright-German Cassie F…" at bounding box center [404, 183] width 809 height 366
click at [230, 181] on div "4am 5am 6am 7am 8am 9am 10am 11am 12pm 1pm 2pm 3pm 4pm 5pm MH 3 11:30 - 12:00 M…" at bounding box center [420, 234] width 759 height 383
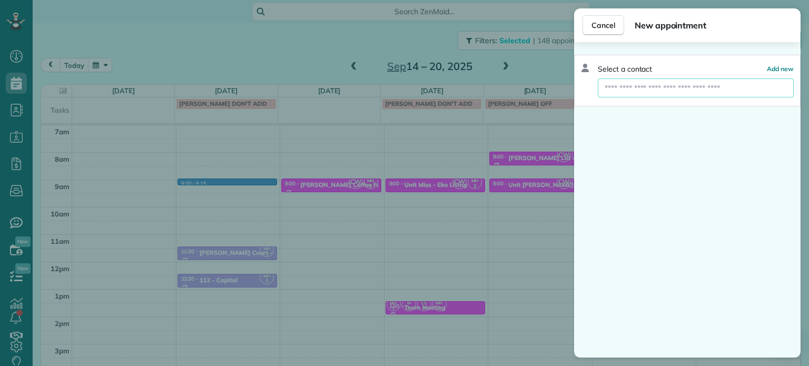
click at [632, 94] on input "text" at bounding box center [696, 87] width 196 height 19
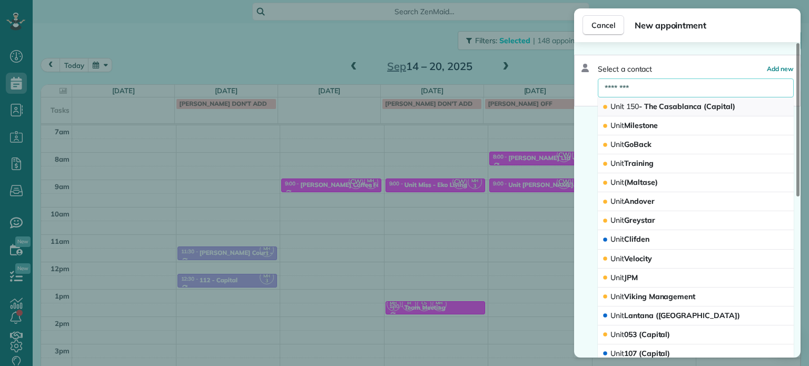
type input "********"
click at [655, 107] on span "Unit 150 - The Casablanca (Capital)" at bounding box center [673, 106] width 125 height 9
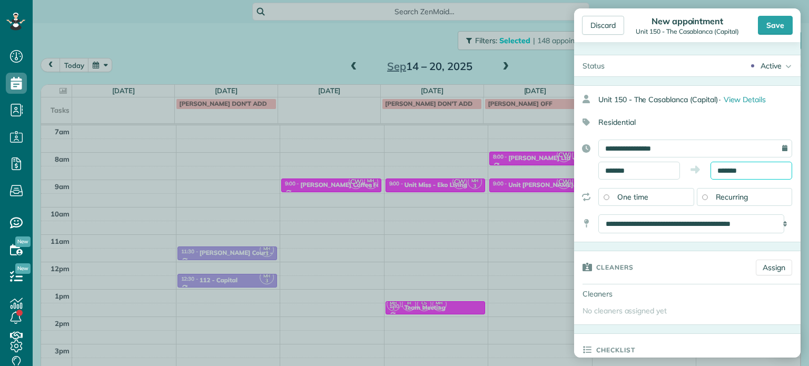
click at [732, 168] on input "*******" at bounding box center [752, 171] width 82 height 18
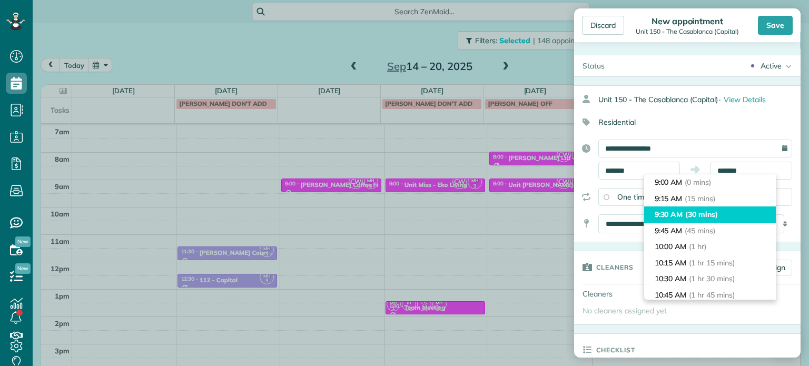
type input "*******"
click at [714, 209] on li "9:30 AM (30 mins)" at bounding box center [710, 215] width 132 height 16
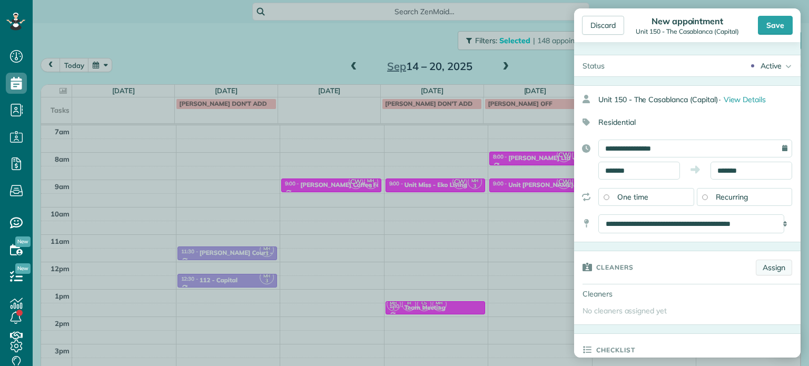
click at [765, 271] on link "Assign" at bounding box center [774, 268] width 36 height 16
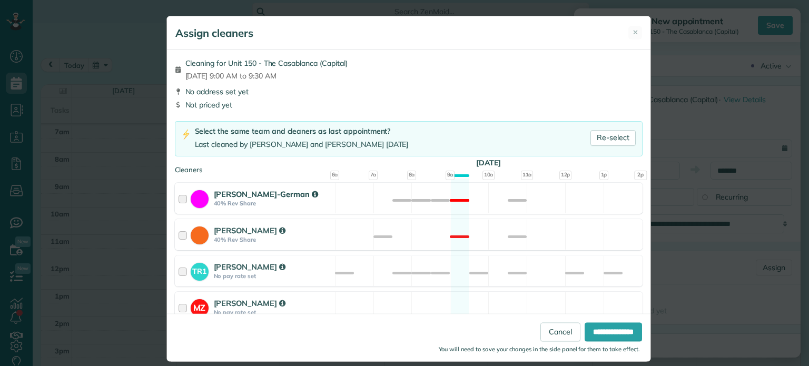
click at [411, 198] on div "Christina Wright-German 40% Rev Share Not available" at bounding box center [409, 198] width 468 height 31
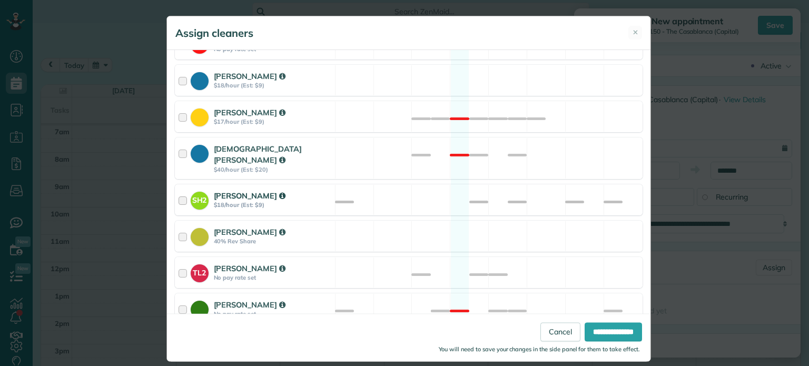
scroll to position [444, 0]
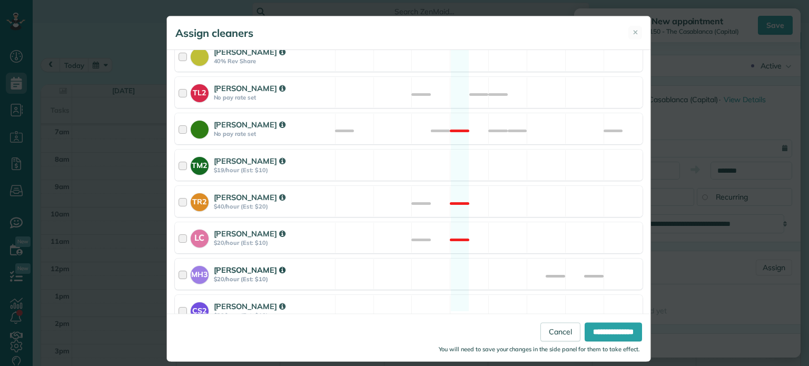
click at [428, 259] on div "MH3 Meralda Harris $20/hour (Est: $10) Available" at bounding box center [409, 274] width 468 height 31
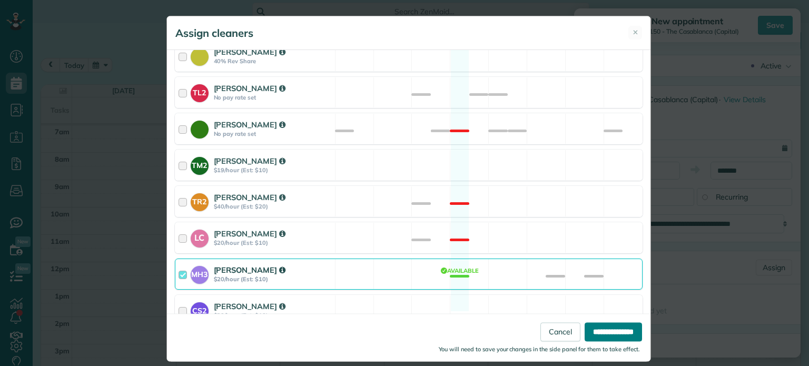
click at [596, 329] on input "**********" at bounding box center [613, 332] width 57 height 19
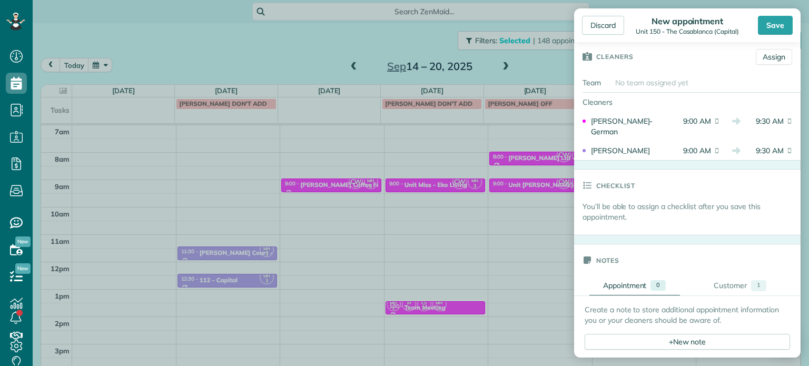
scroll to position [263, 0]
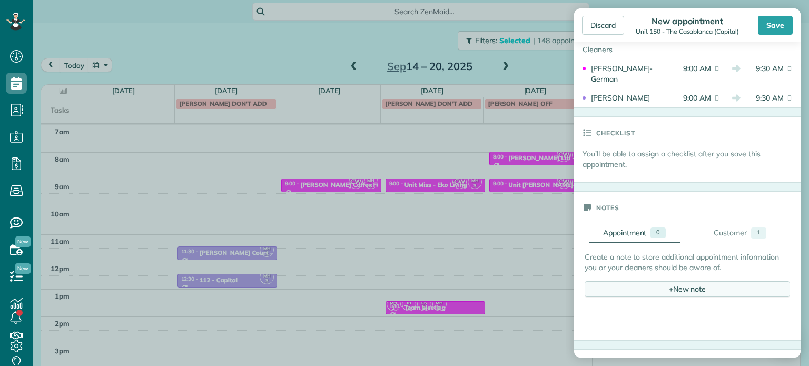
click at [664, 294] on div "+ New note" at bounding box center [687, 289] width 205 height 16
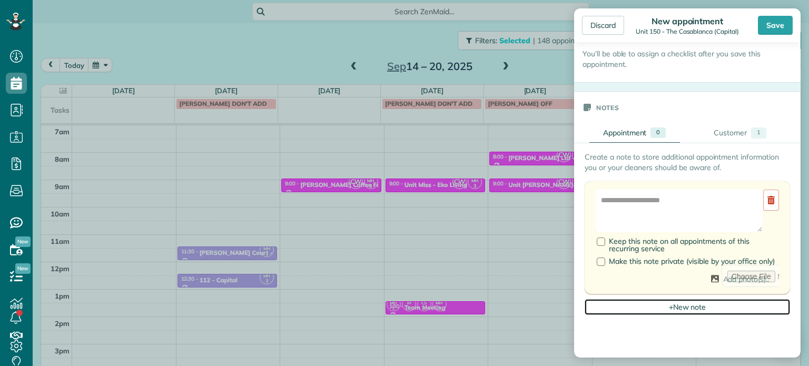
scroll to position [369, 0]
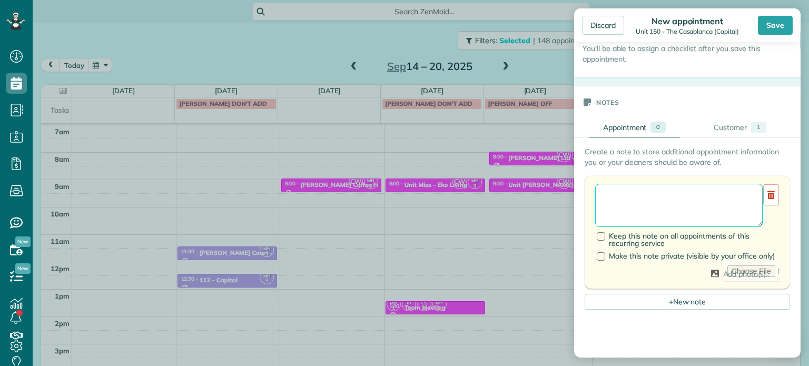
click at [651, 212] on textarea at bounding box center [679, 205] width 168 height 43
paste textarea "**********"
type textarea "*"
paste textarea "**********"
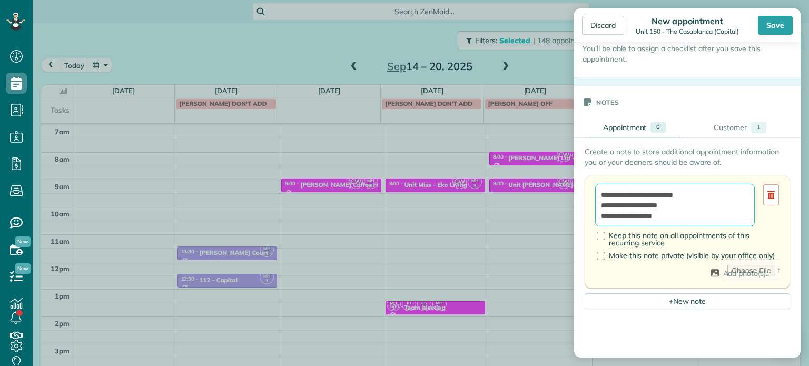
scroll to position [4, 0]
paste textarea "********"
paste textarea "**********"
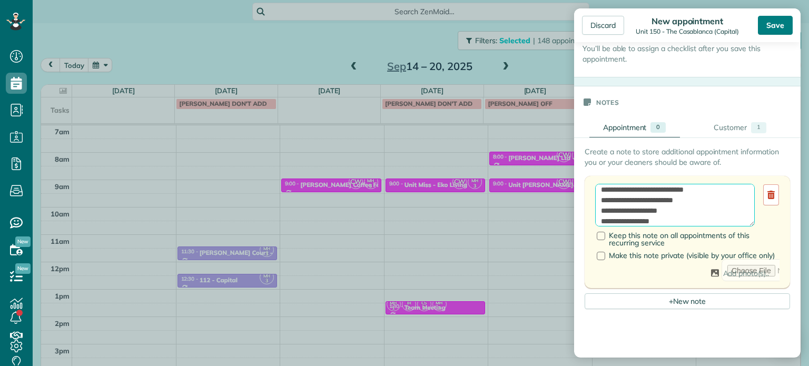
type textarea "**********"
click at [774, 29] on div "Save" at bounding box center [775, 25] width 35 height 19
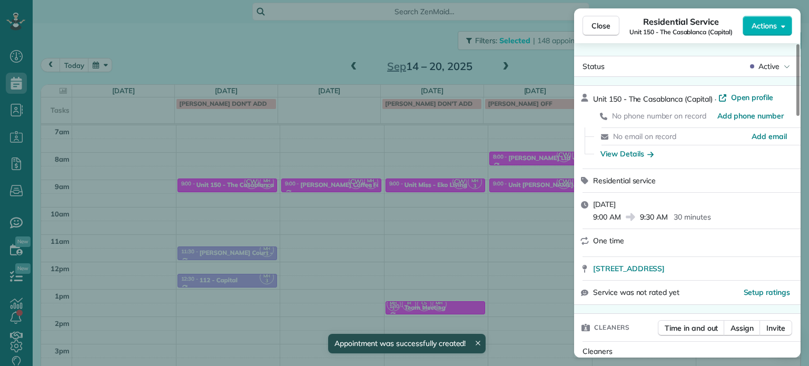
click at [236, 35] on div "Close Residential Service Unit 150 - The Casablanca (Capital) Actions Status Ac…" at bounding box center [404, 183] width 809 height 366
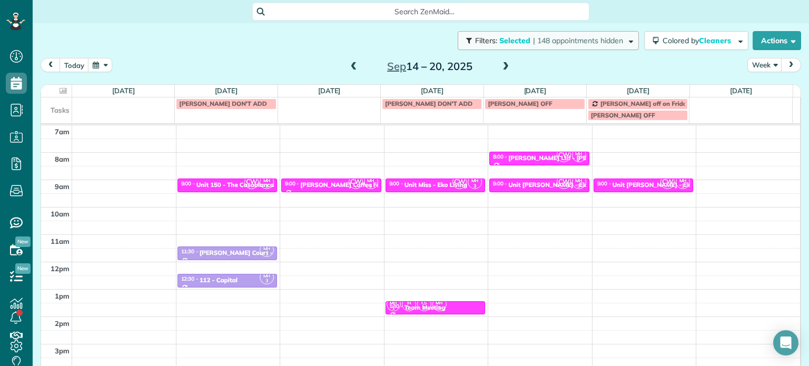
click at [562, 48] on button "Filters: Selected | 148 appointments hidden" at bounding box center [548, 40] width 181 height 19
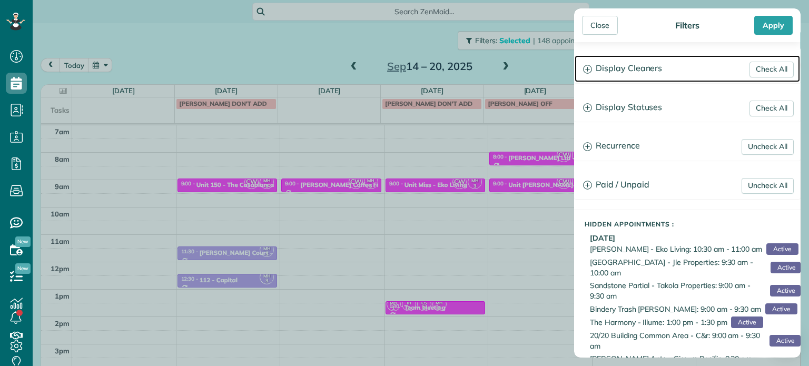
click at [621, 70] on h3 "Display Cleaners" at bounding box center [687, 68] width 225 height 27
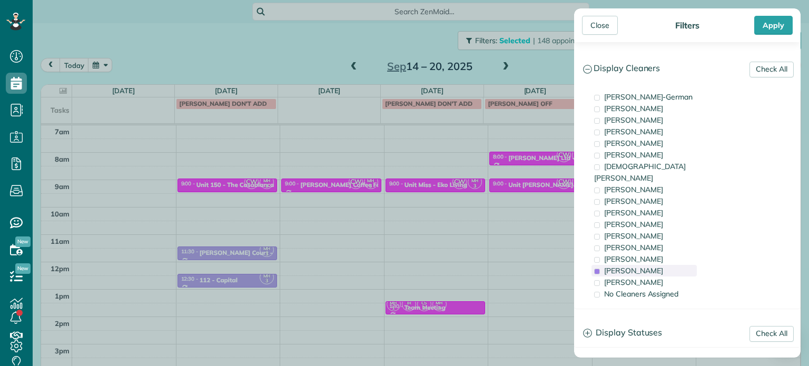
click at [666, 265] on div "Meralda Harris" at bounding box center [644, 271] width 105 height 12
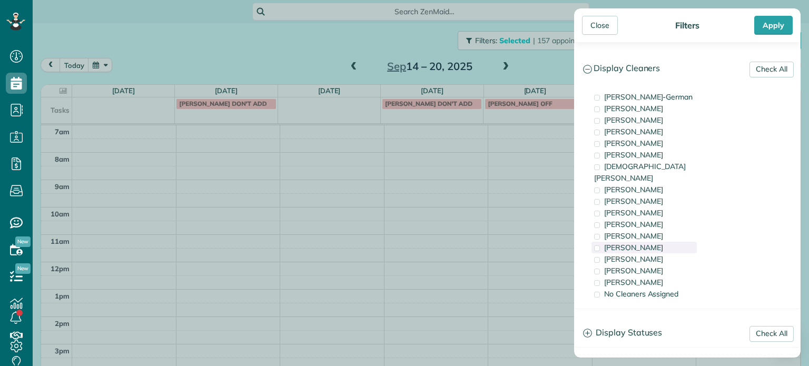
click at [666, 242] on div "Tammi Rue" at bounding box center [644, 248] width 105 height 12
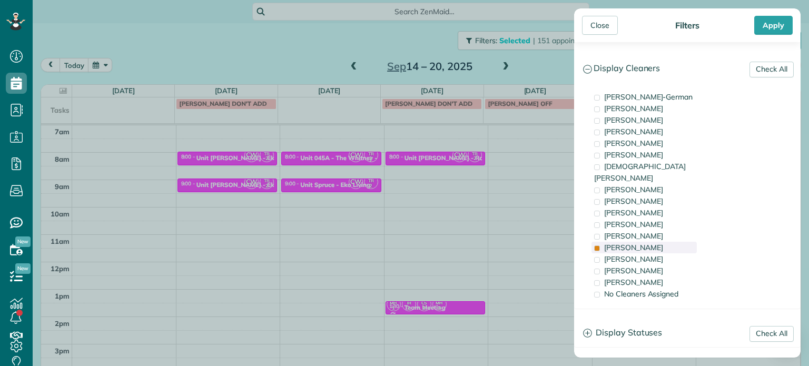
click at [666, 242] on div "Tammi Rue" at bounding box center [644, 248] width 105 height 12
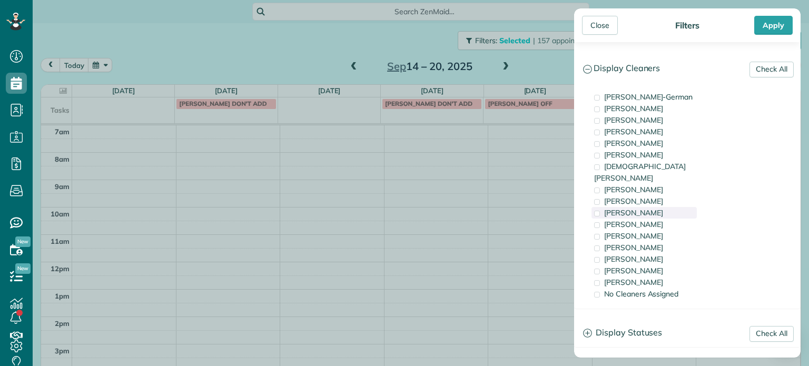
click at [663, 207] on div "Trish Langhorst" at bounding box center [644, 213] width 105 height 12
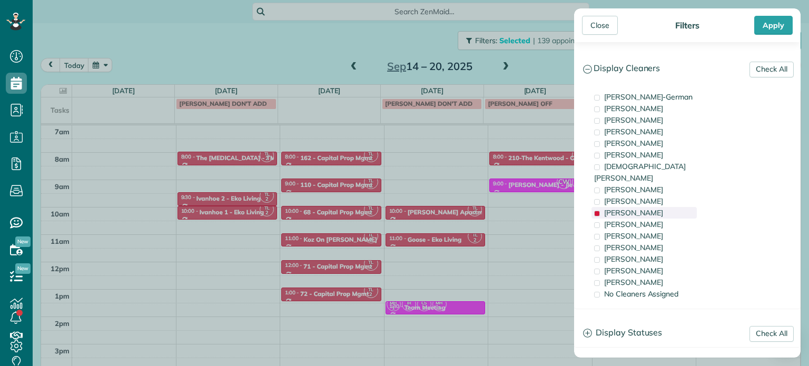
click at [663, 207] on div "Trish Langhorst" at bounding box center [644, 213] width 105 height 12
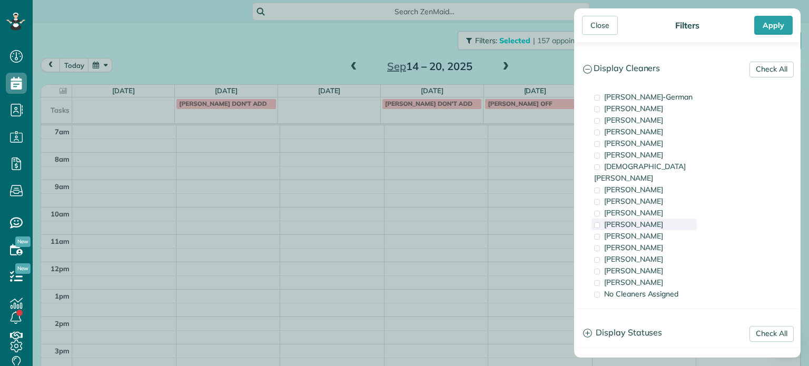
click at [664, 219] on div "Cyndi Holm" at bounding box center [644, 225] width 105 height 12
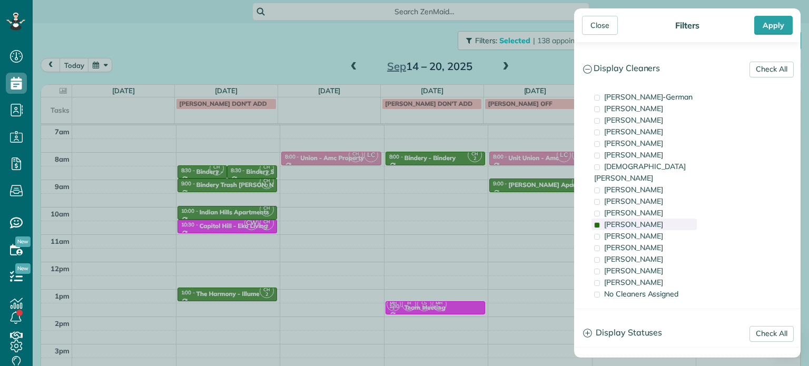
click at [664, 219] on div "Cyndi Holm" at bounding box center [644, 225] width 105 height 12
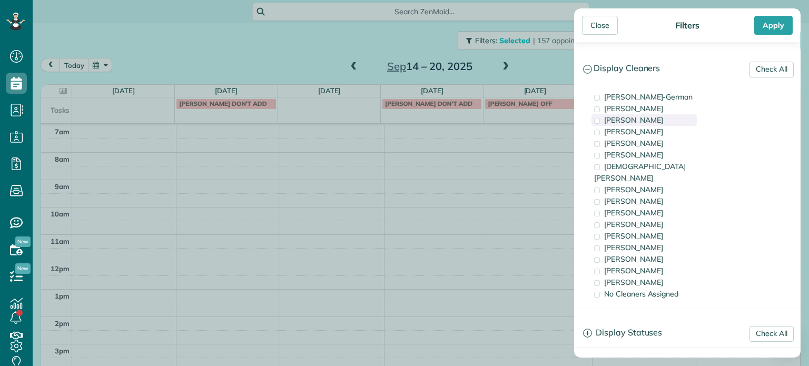
click at [655, 117] on span "Tawnya Reynolds" at bounding box center [633, 119] width 59 height 9
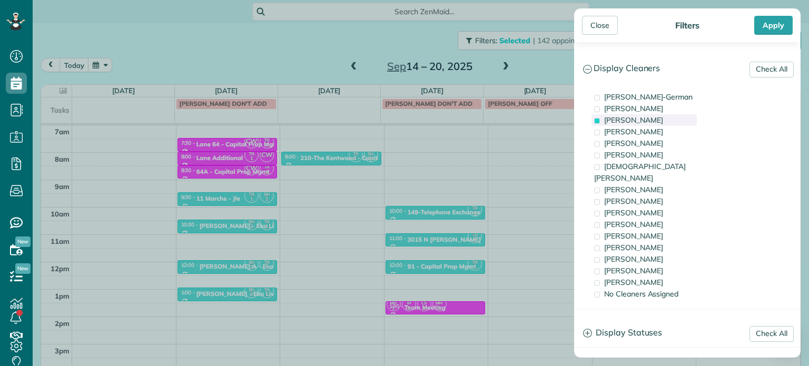
click at [655, 117] on span "Tawnya Reynolds" at bounding box center [633, 119] width 59 height 9
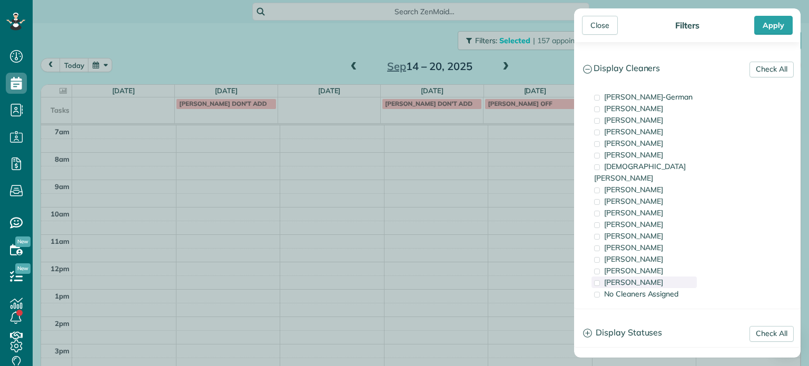
click at [671, 277] on div "Cristina Sainz" at bounding box center [644, 283] width 105 height 12
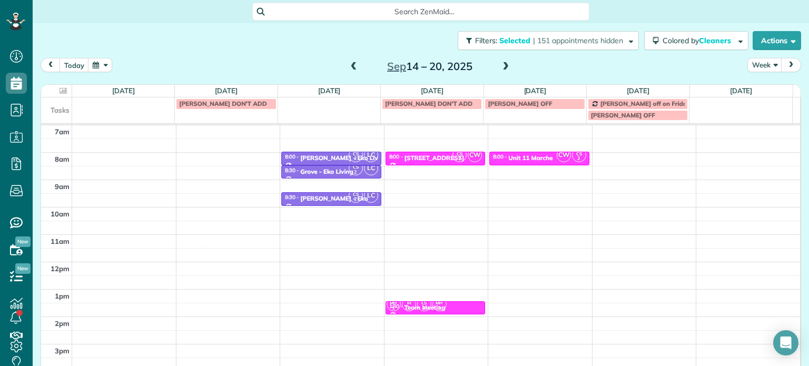
click at [231, 159] on div "Close Filters Apply Check All Display Cleaners Christina Wright-German Cassie F…" at bounding box center [404, 183] width 809 height 366
click at [228, 159] on div "4am 5am 6am 7am 8am 9am 10am 11am 12pm 1pm 2pm 3pm 4pm 5pm 8:15 - 8:30 CS 2 LC …" at bounding box center [420, 234] width 759 height 383
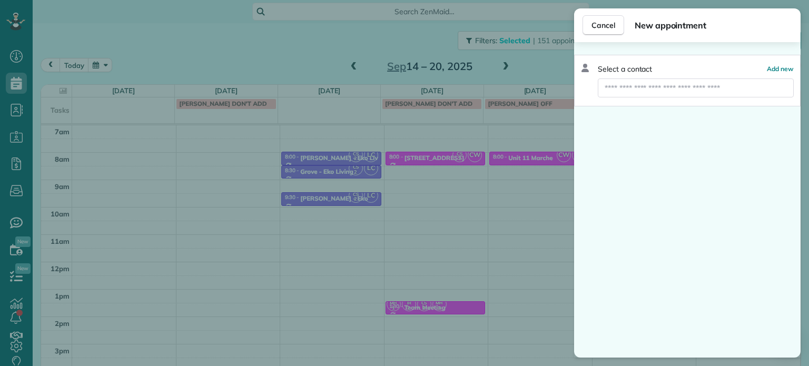
click at [222, 166] on div "Cancel New appointment Select a contact Add new" at bounding box center [404, 183] width 809 height 366
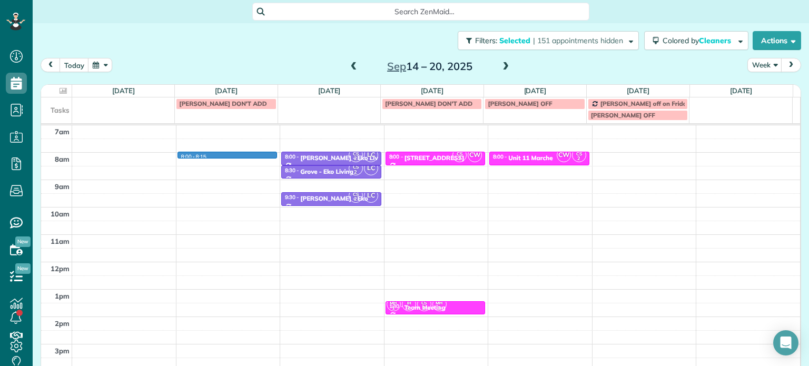
click at [222, 154] on div "4am 5am 6am 7am 8am 9am 10am 11am 12pm 1pm 2pm 3pm 4pm 5pm 8:00 - 8:15 CS 2 LC …" at bounding box center [420, 234] width 759 height 383
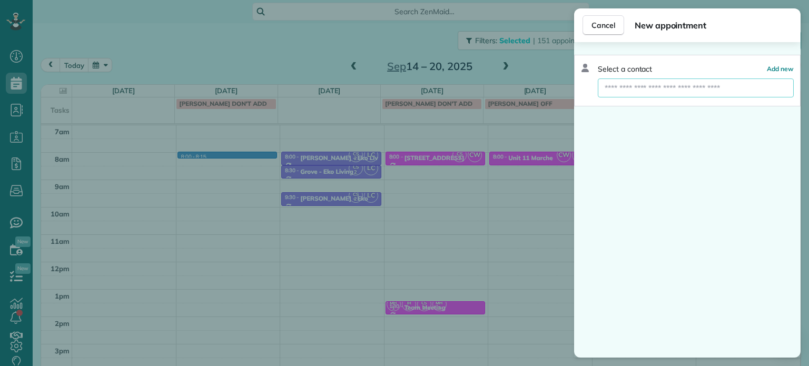
click at [622, 86] on input "text" at bounding box center [696, 87] width 196 height 19
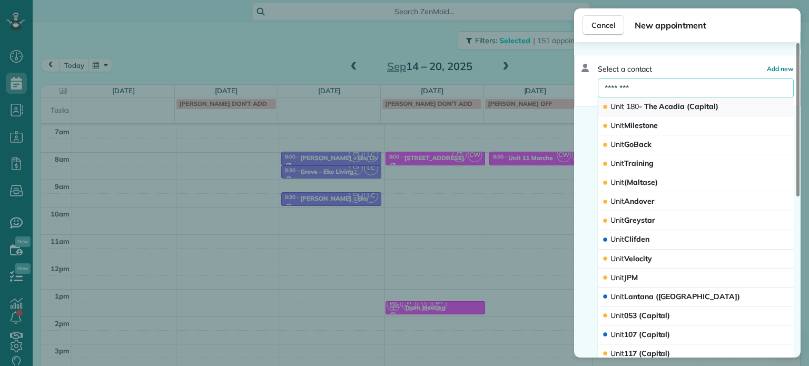
type input "********"
click at [664, 109] on span "Unit 180 - The Acadia (Capital)" at bounding box center [665, 106] width 108 height 9
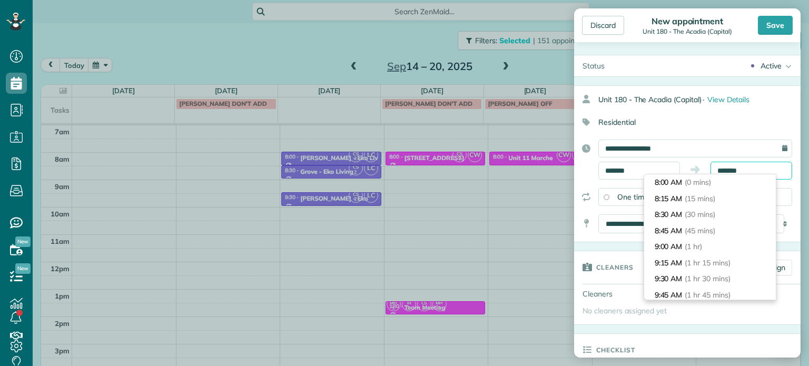
click at [729, 168] on input "*******" at bounding box center [752, 171] width 82 height 18
type input "*******"
click at [707, 212] on span "(30 mins)" at bounding box center [701, 214] width 33 height 9
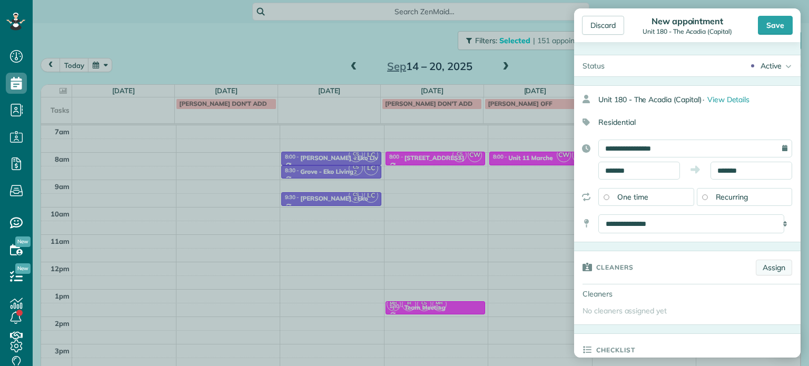
click at [769, 269] on link "Assign" at bounding box center [774, 268] width 36 height 16
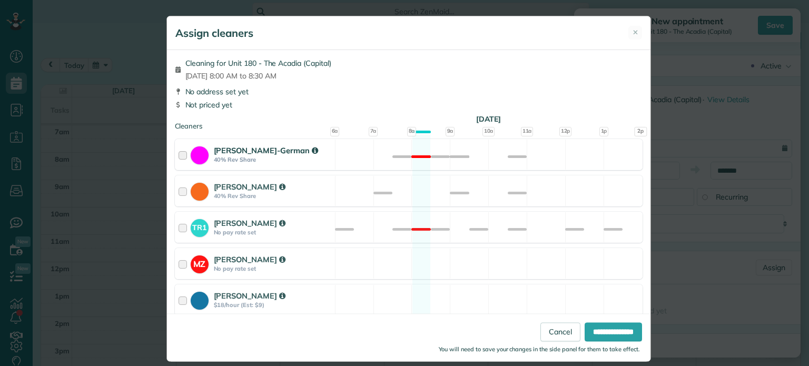
click at [476, 165] on div "Christina Wright-German 40% Rev Share Not available" at bounding box center [409, 154] width 468 height 31
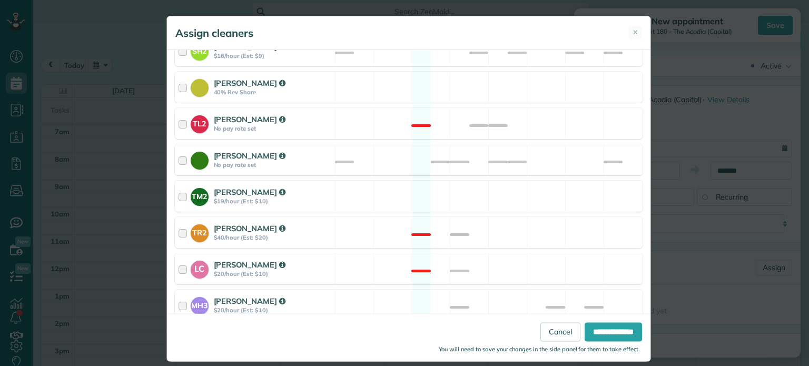
scroll to position [400, 0]
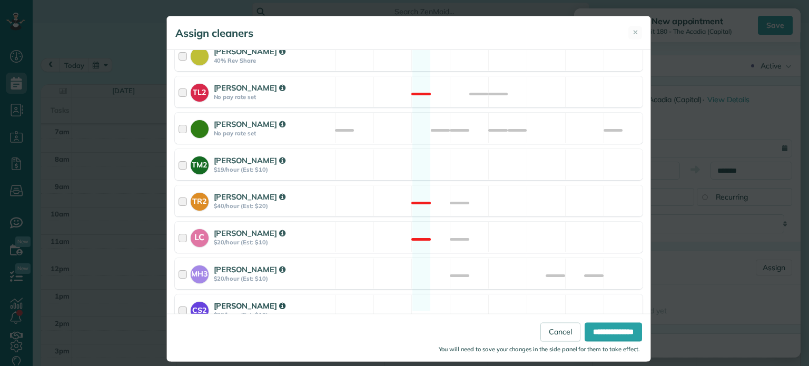
click at [476, 297] on div "CS2 Cristina Sainz $20/hour (Est: $10) Available" at bounding box center [409, 309] width 468 height 31
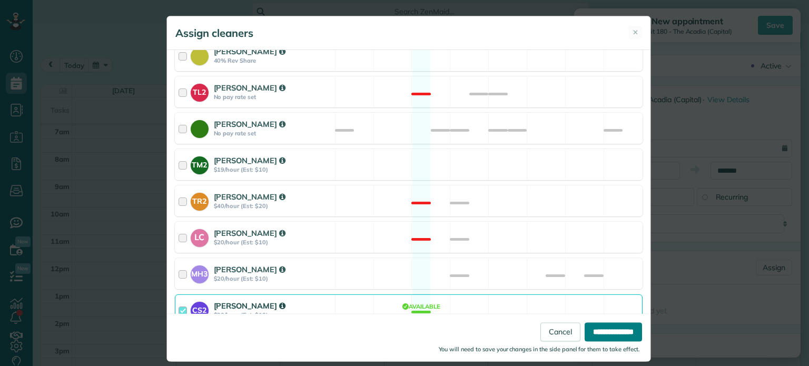
click at [593, 330] on input "**********" at bounding box center [613, 332] width 57 height 19
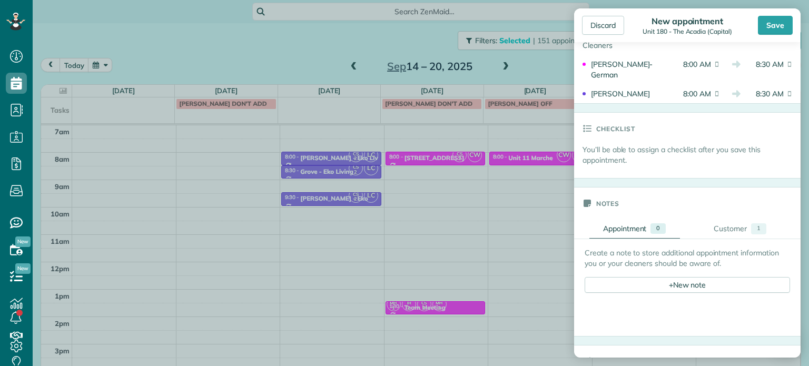
scroll to position [316, 0]
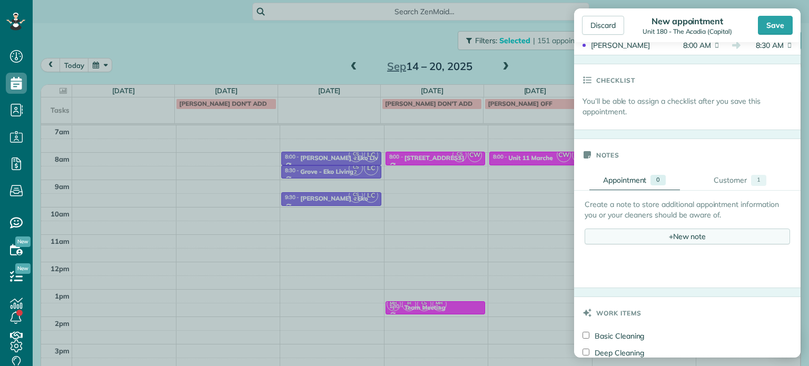
click at [681, 238] on div "+ New note" at bounding box center [687, 237] width 205 height 16
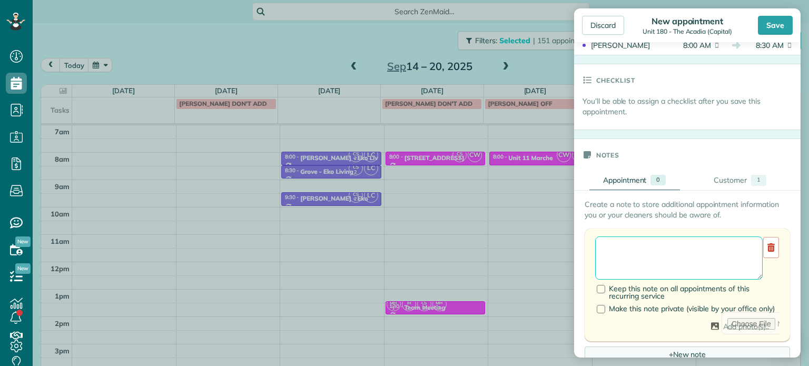
click at [684, 246] on textarea at bounding box center [679, 258] width 168 height 43
paste textarea "**********"
paste textarea "********"
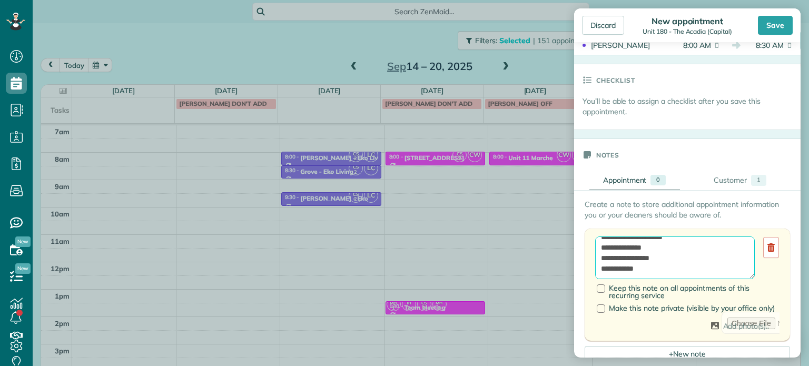
paste textarea "**********"
type textarea "**********"
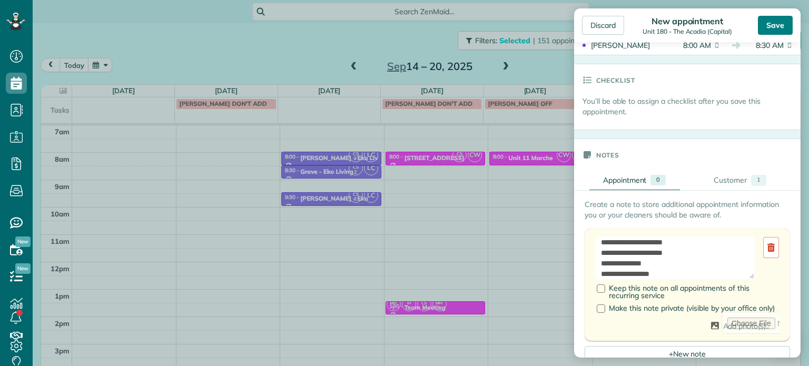
click at [774, 26] on div "Save" at bounding box center [775, 25] width 35 height 19
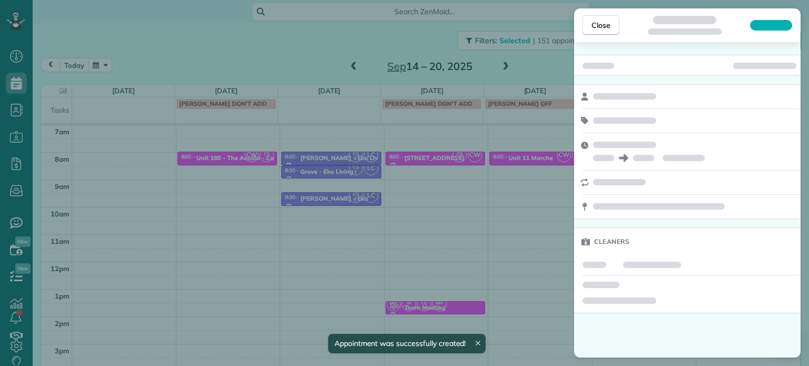
click at [227, 46] on div "Close Cleaners" at bounding box center [404, 183] width 809 height 366
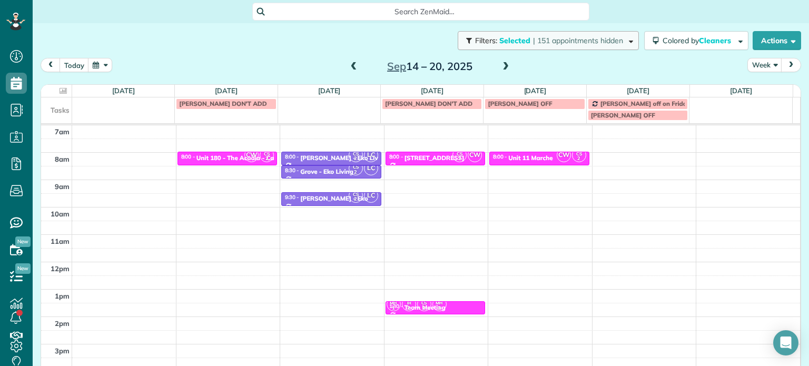
click at [542, 40] on span "| 151 appointments hidden" at bounding box center [578, 40] width 90 height 9
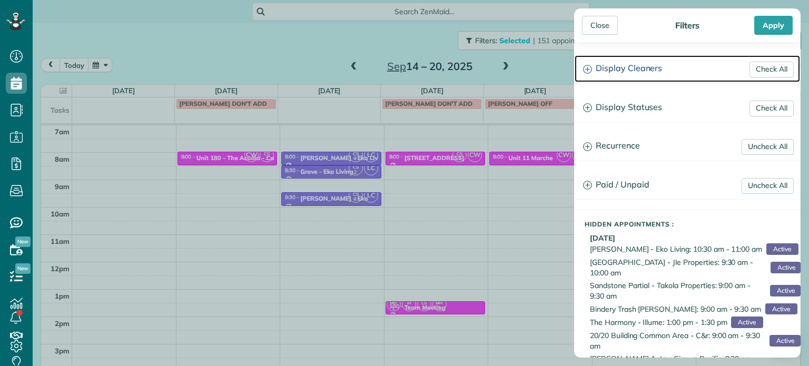
click at [627, 74] on h3 "Display Cleaners" at bounding box center [687, 68] width 225 height 27
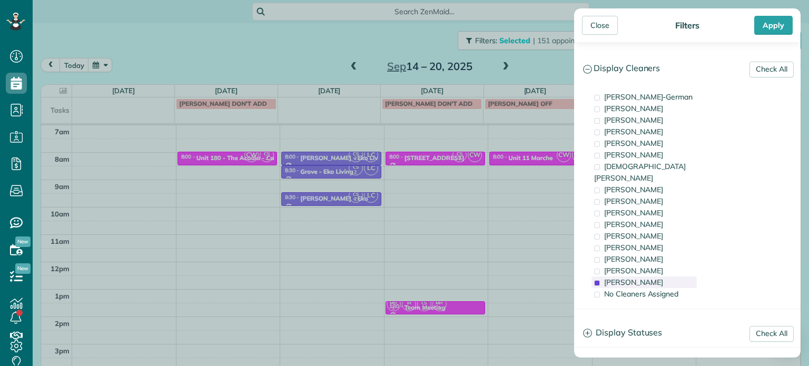
click at [656, 277] on div "Cristina Sainz" at bounding box center [644, 283] width 105 height 12
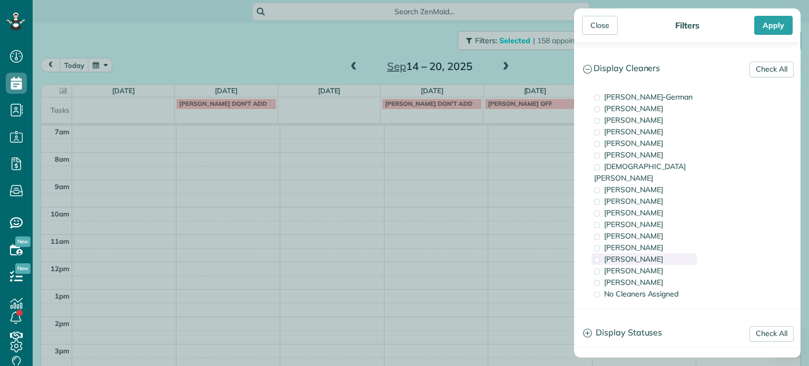
drag, startPoint x: 653, startPoint y: 261, endPoint x: 617, endPoint y: 251, distance: 37.2
click at [653, 266] on span "Meralda Harris" at bounding box center [633, 270] width 59 height 9
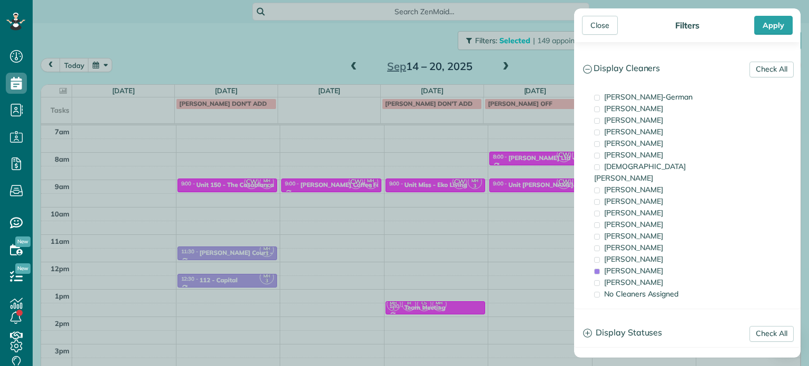
click at [401, 185] on div "Close Filters Apply Check All Display Cleaners Christina Wright-German Cassie F…" at bounding box center [404, 183] width 809 height 366
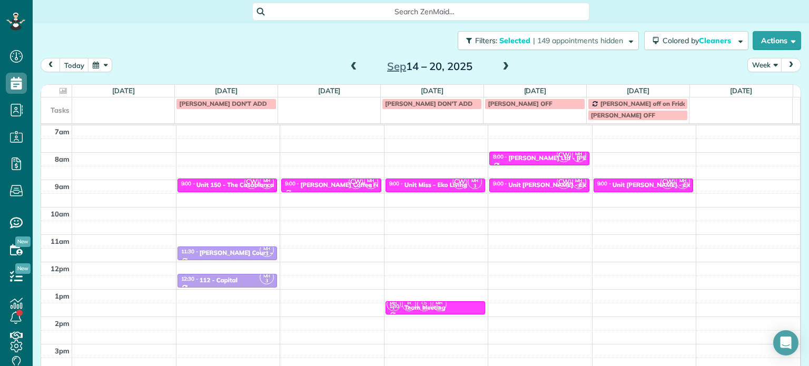
click at [348, 71] on span at bounding box center [354, 66] width 12 height 9
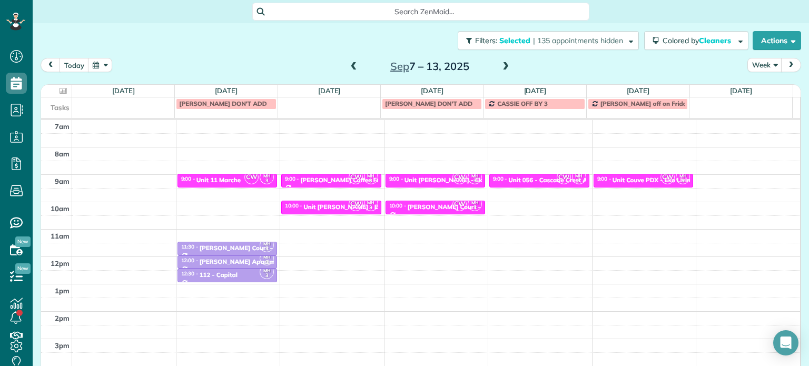
click at [348, 71] on span at bounding box center [354, 66] width 12 height 9
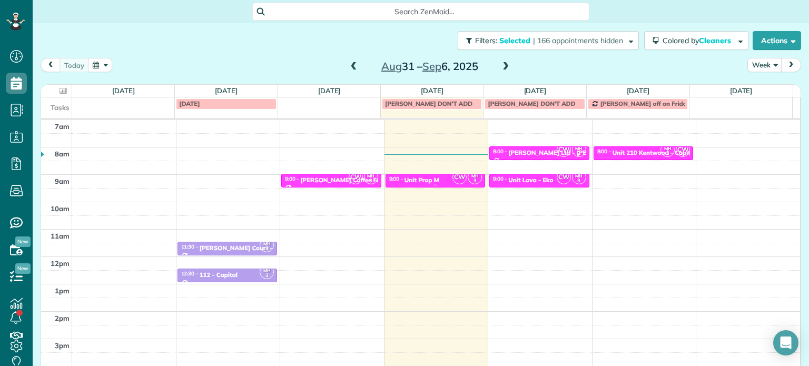
click at [438, 176] on div "9:00 - 9:30 Unit Prop M" at bounding box center [436, 179] width 94 height 8
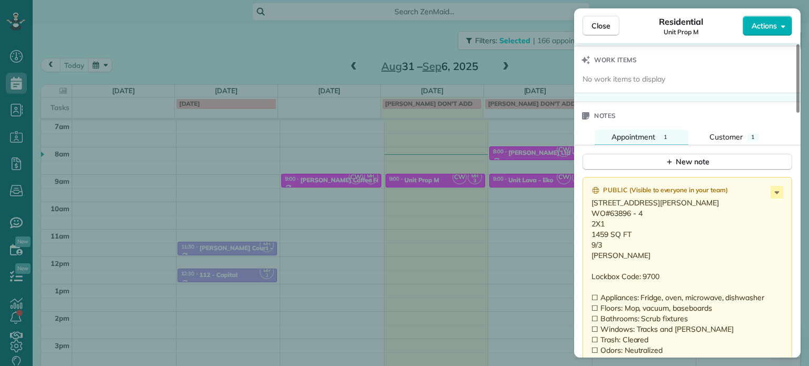
scroll to position [908, 0]
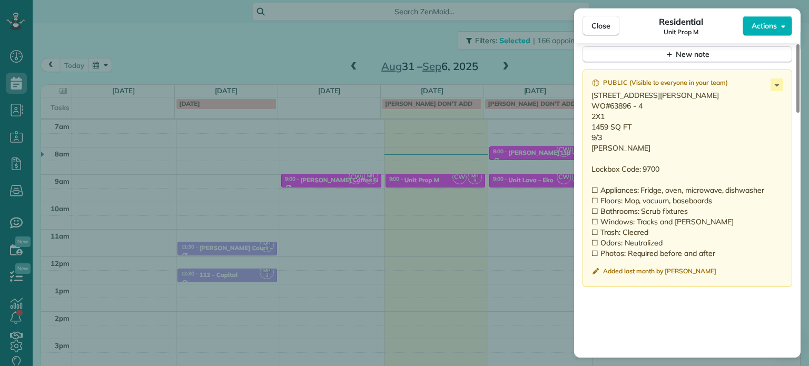
drag, startPoint x: 643, startPoint y: 121, endPoint x: 610, endPoint y: 124, distance: 32.8
click at [610, 124] on p "5610 SE Steele Street Portland OR 97206 WO#63896 - 4 2X1 1459 SQ FT 9/3 Brett L…" at bounding box center [689, 174] width 194 height 169
click at [666, 99] on p "5610 SE Steele Street Portland OR 97206 WO#63896 - 4 2X1 1459 SQ FT 9/3 Brett L…" at bounding box center [689, 174] width 194 height 169
drag, startPoint x: 666, startPoint y: 99, endPoint x: 593, endPoint y: 103, distance: 73.3
click at [593, 103] on p "5610 SE Steele Street Portland OR 97206 WO#63896 - 4 2X1 1459 SQ FT 9/3 Brett L…" at bounding box center [689, 174] width 194 height 169
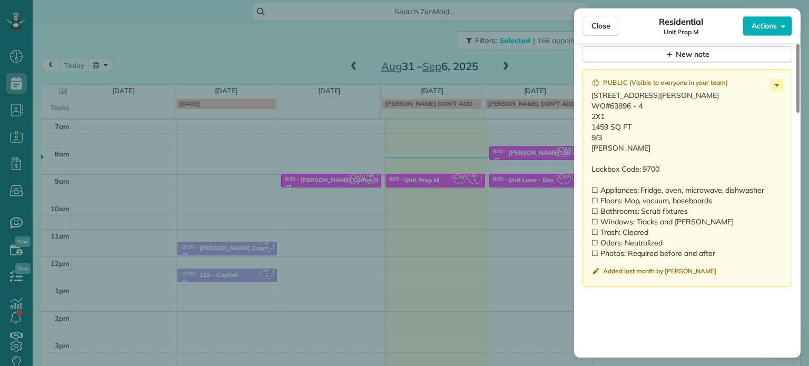
click at [532, 122] on div "Close Residential Unit Prop M Actions Status Active Unit Prop M · Open profile …" at bounding box center [404, 183] width 809 height 366
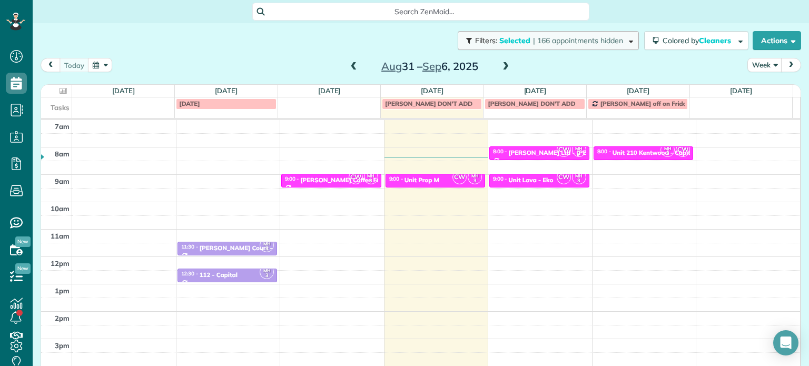
click at [576, 38] on span "| 166 appointments hidden" at bounding box center [578, 40] width 90 height 9
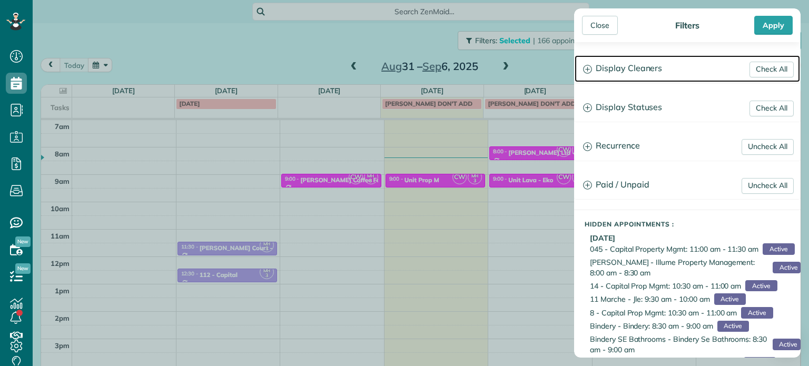
click at [620, 65] on h3 "Display Cleaners" at bounding box center [687, 68] width 225 height 27
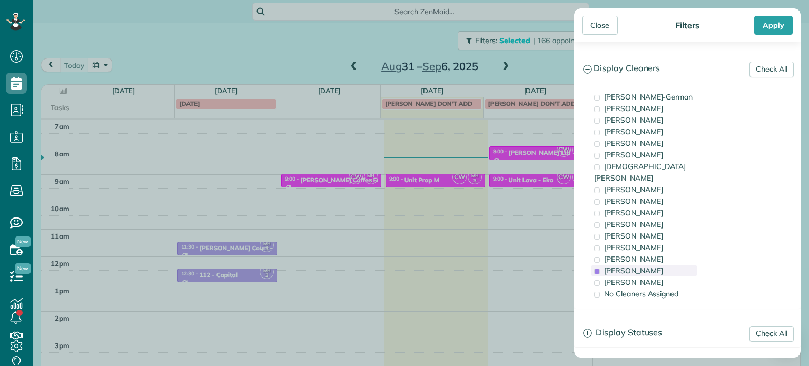
click at [644, 266] on span "Meralda Harris" at bounding box center [633, 270] width 59 height 9
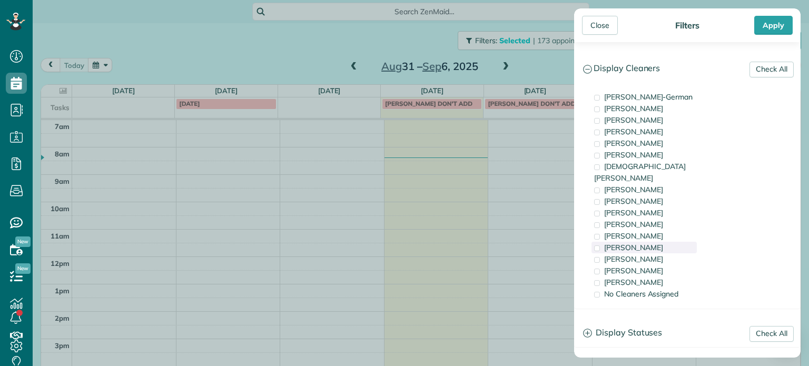
click at [645, 242] on div "Tammi Rue" at bounding box center [644, 248] width 105 height 12
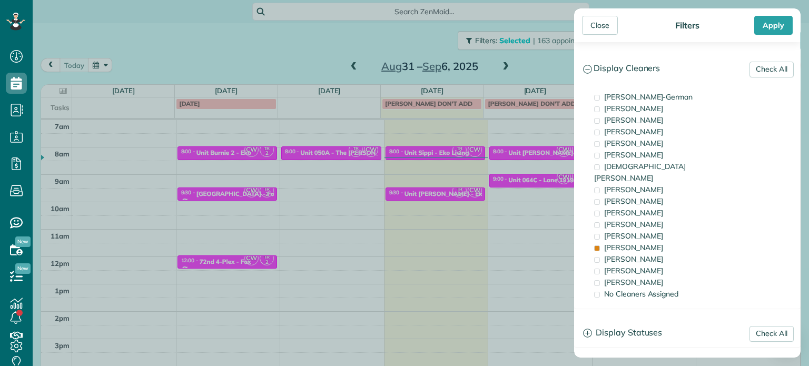
click at [486, 199] on div "Close Filters Apply Check All Display Cleaners Christina Wright-German Cassie F…" at bounding box center [404, 183] width 809 height 366
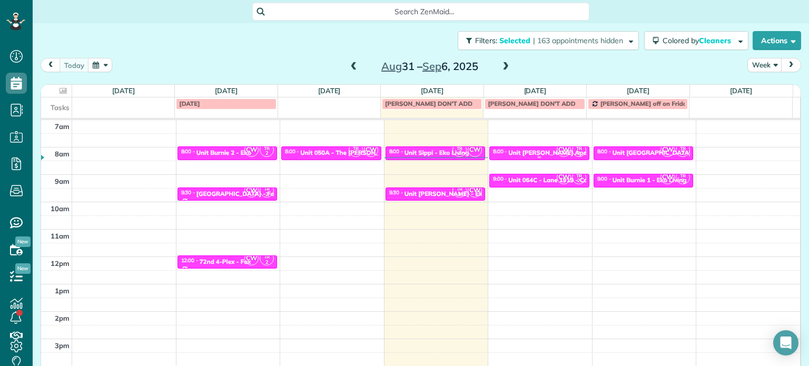
click at [528, 150] on div "Unit Janie Apartments - Eko" at bounding box center [594, 152] width 173 height 7
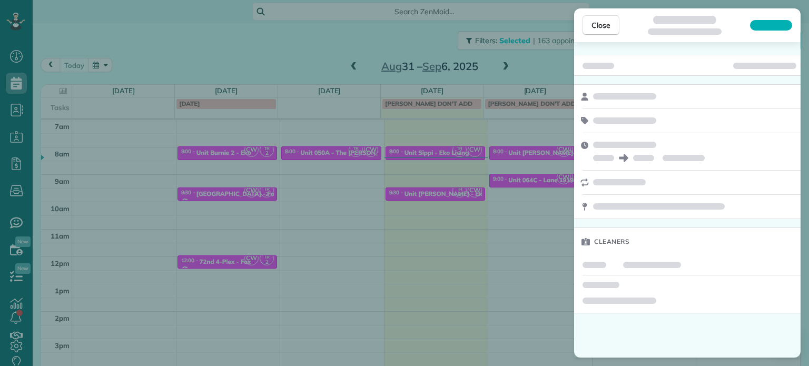
click at [522, 187] on div "Close Cleaners" at bounding box center [404, 183] width 809 height 366
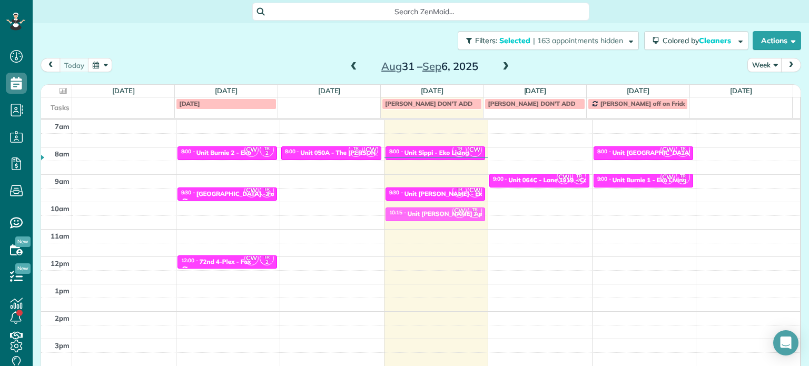
drag, startPoint x: 538, startPoint y: 149, endPoint x: 472, endPoint y: 208, distance: 88.5
click at [471, 208] on body "Dashboard Scheduling Calendar View List View Dispatch View - Weekly scheduling …" at bounding box center [404, 183] width 809 height 366
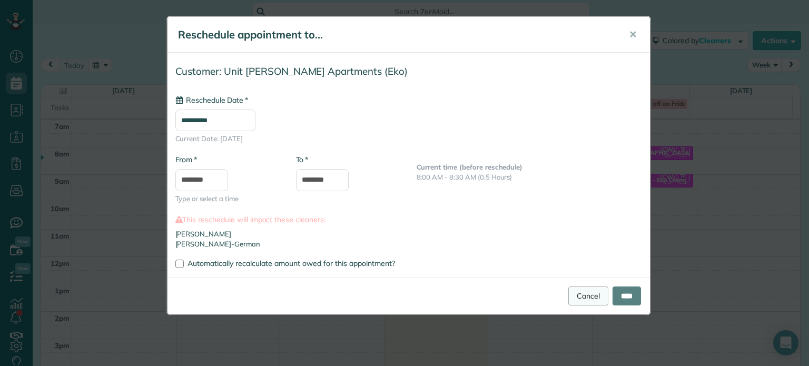
type input "**********"
click at [585, 304] on link "Cancel" at bounding box center [588, 296] width 40 height 19
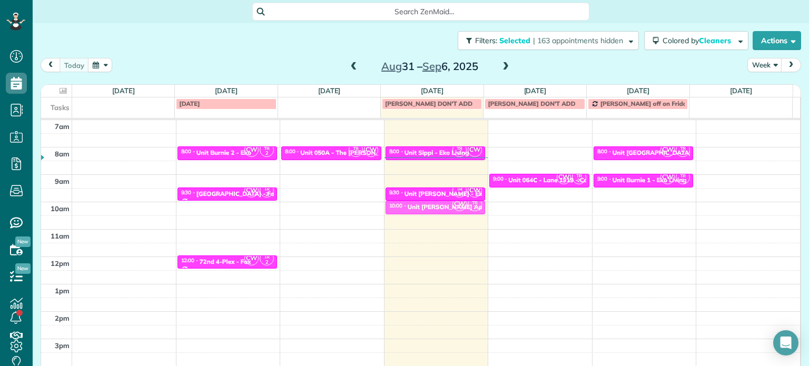
drag, startPoint x: 533, startPoint y: 152, endPoint x: 458, endPoint y: 209, distance: 94.0
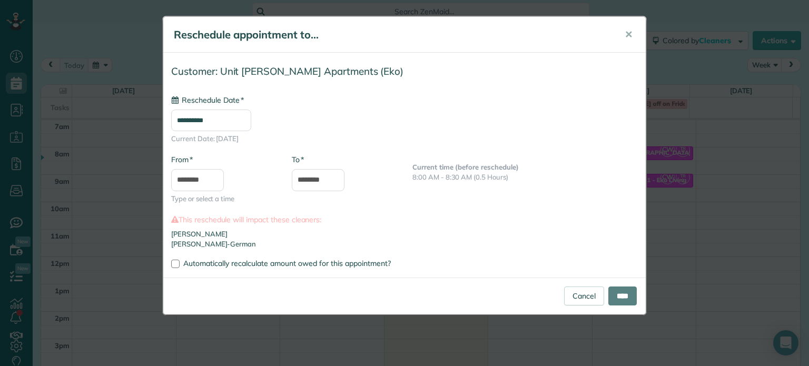
type input "**********"
click at [617, 297] on input "****" at bounding box center [622, 296] width 28 height 19
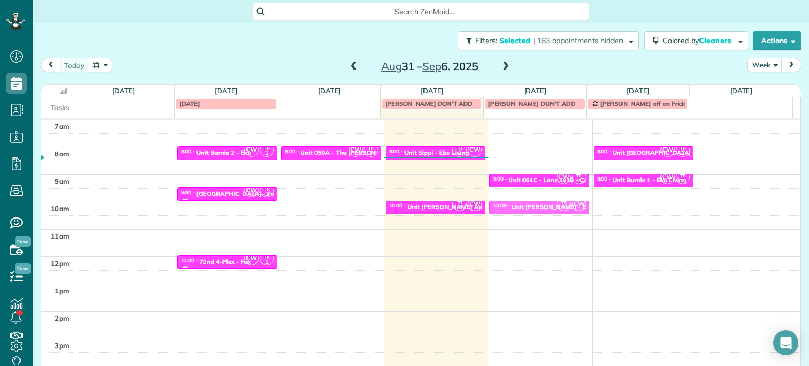
drag, startPoint x: 445, startPoint y: 189, endPoint x: 529, endPoint y: 202, distance: 85.3
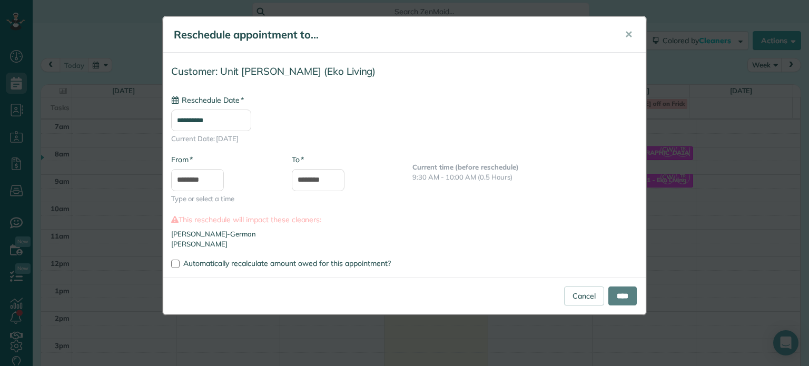
type input "**********"
click at [625, 294] on input "****" at bounding box center [622, 296] width 28 height 19
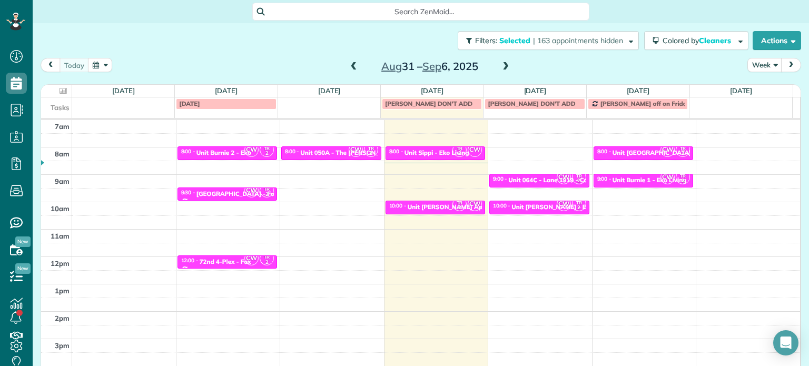
click at [502, 65] on span at bounding box center [506, 66] width 12 height 9
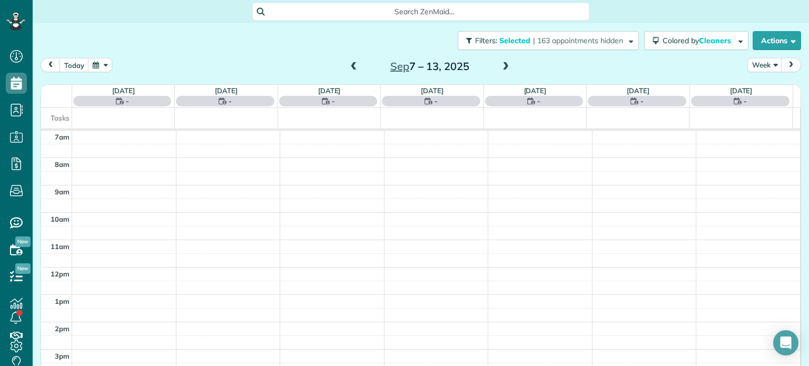
click at [502, 65] on span at bounding box center [506, 66] width 12 height 9
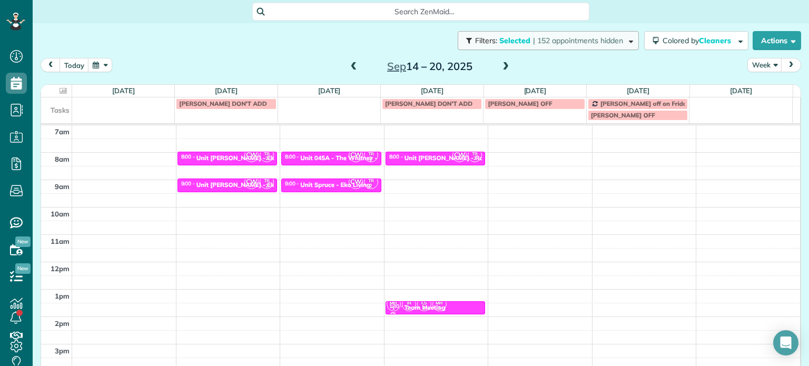
click at [554, 44] on span "| 152 appointments hidden" at bounding box center [578, 40] width 90 height 9
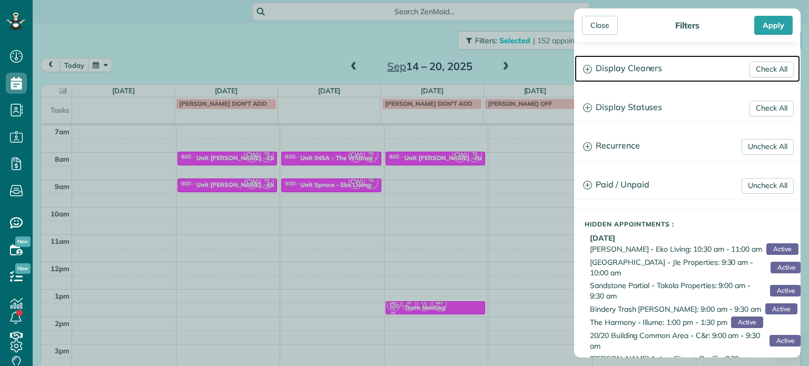
click at [643, 80] on h3 "Display Cleaners" at bounding box center [687, 68] width 225 height 27
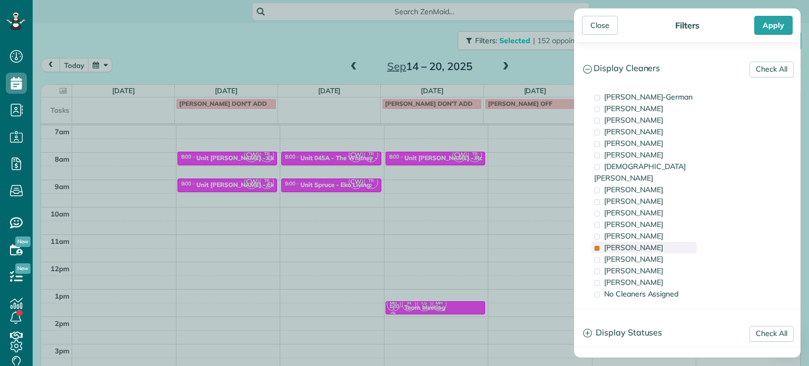
click at [648, 242] on div "Tammi Rue" at bounding box center [644, 248] width 105 height 12
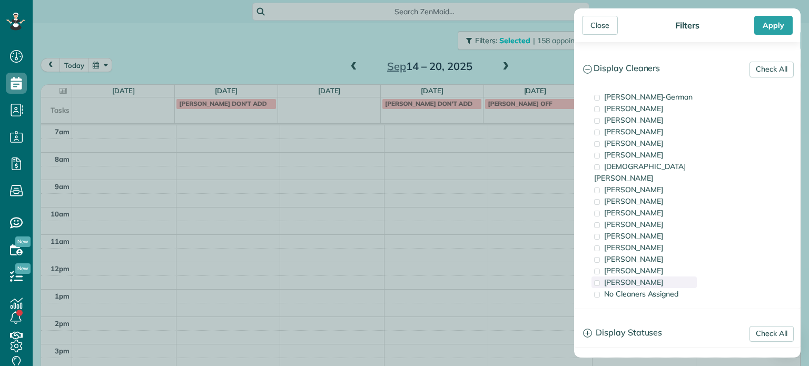
click at [662, 277] on div "Cristina Sainz" at bounding box center [644, 283] width 105 height 12
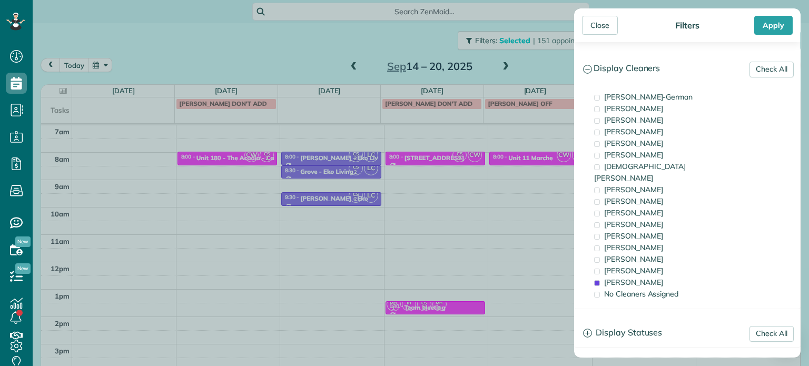
click at [235, 163] on div "Close Filters Apply Check All Display Cleaners Christina Wright-German Cassie F…" at bounding box center [404, 183] width 809 height 366
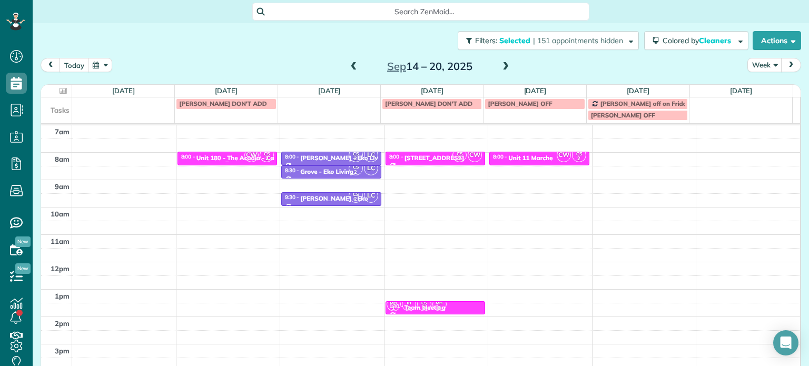
click at [230, 155] on div "Unit 180 - The Acadia - Capital" at bounding box center [241, 157] width 91 height 7
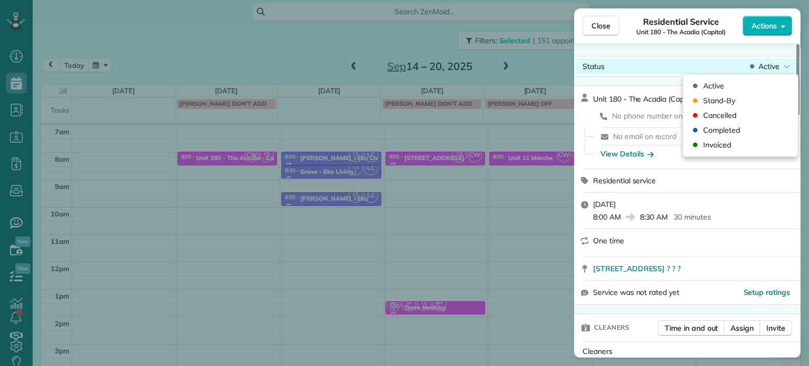
click at [773, 69] on span "Active" at bounding box center [769, 66] width 21 height 11
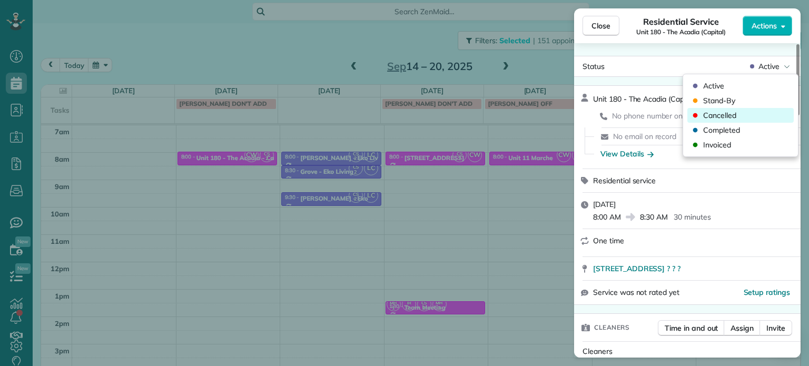
click at [739, 117] on div "Cancelled" at bounding box center [740, 115] width 106 height 15
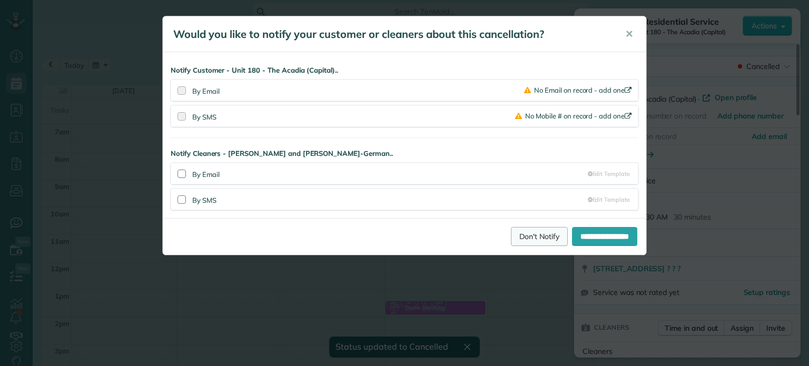
click at [537, 239] on link "Don't Notify" at bounding box center [539, 236] width 57 height 19
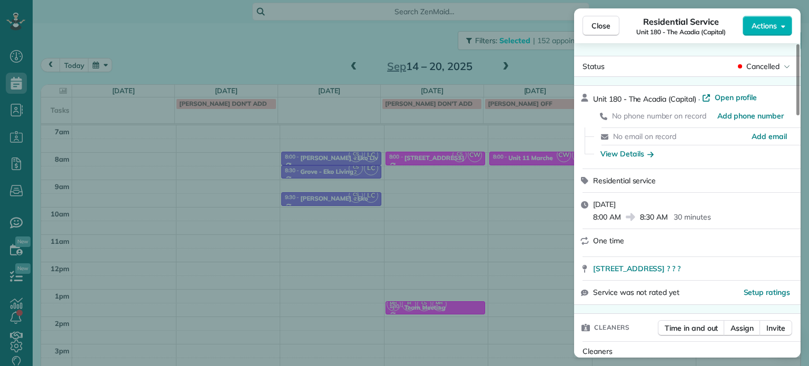
click at [219, 45] on div "Close Residential Service Unit 180 - The Acadia (Capital) Actions Status Cancel…" at bounding box center [404, 183] width 809 height 366
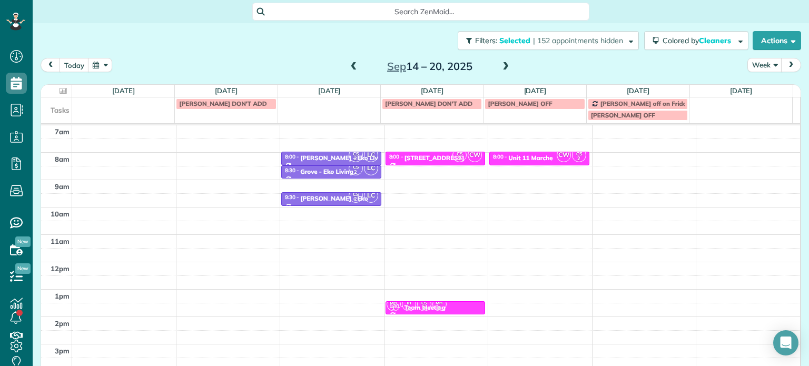
click at [348, 66] on span at bounding box center [354, 66] width 12 height 9
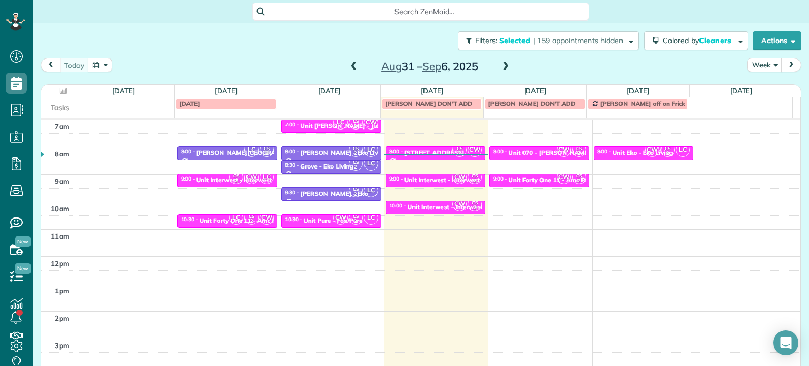
click at [500, 66] on span at bounding box center [506, 66] width 12 height 9
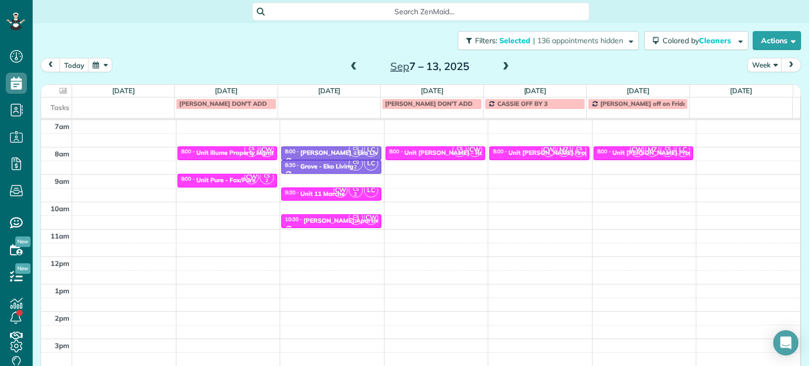
drag, startPoint x: 346, startPoint y: 66, endPoint x: 487, endPoint y: 65, distance: 141.7
click at [348, 66] on span at bounding box center [354, 66] width 12 height 9
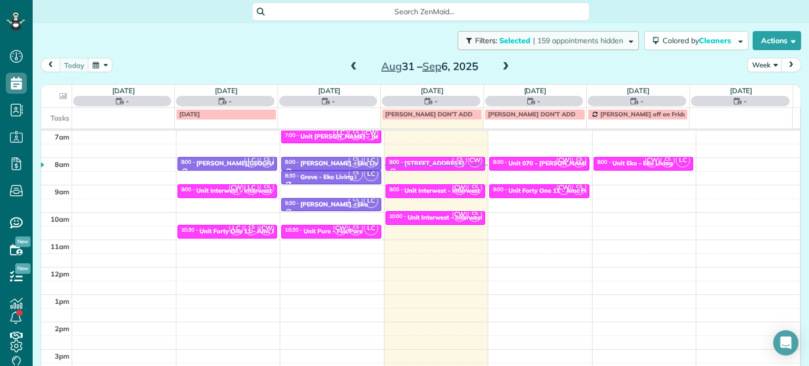
click at [583, 40] on span "| 159 appointments hidden" at bounding box center [578, 40] width 90 height 9
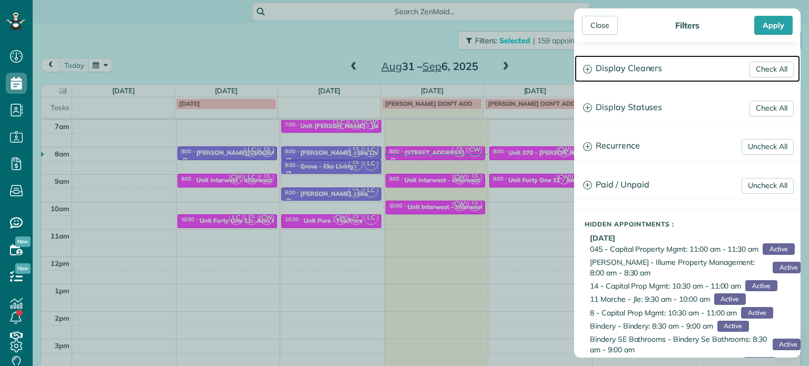
click at [630, 57] on h3 "Display Cleaners" at bounding box center [687, 68] width 225 height 27
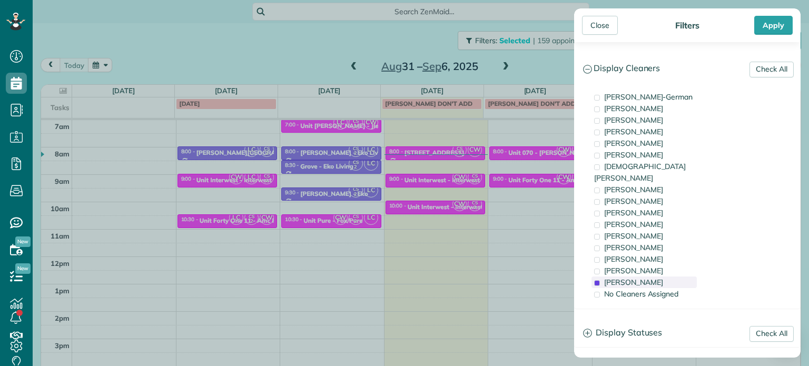
click at [665, 277] on div "Cristina Sainz" at bounding box center [644, 283] width 105 height 12
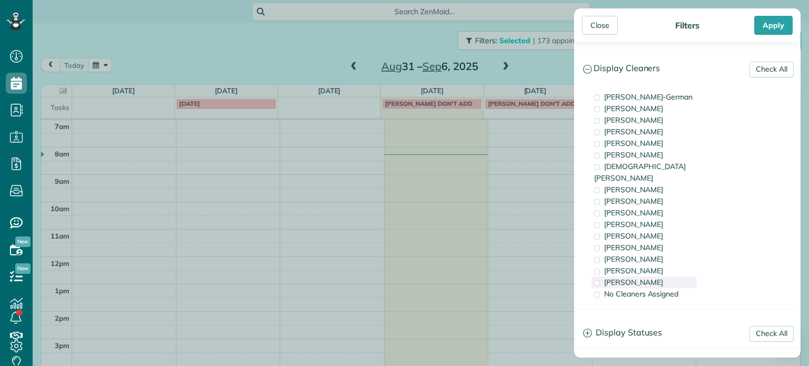
click at [648, 278] on span "Cristina Sainz" at bounding box center [633, 282] width 59 height 9
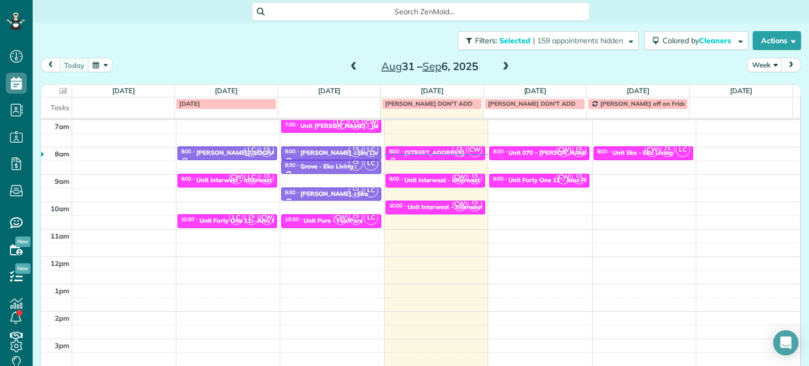
drag, startPoint x: 430, startPoint y: 208, endPoint x: 438, endPoint y: 189, distance: 20.8
click at [429, 208] on div "Close Filters Apply Check All Display Cleaners Christina Wright-German Cassie F…" at bounding box center [404, 183] width 809 height 366
click at [434, 208] on div "Unit Interwest - Interwest Properties" at bounding box center [461, 206] width 107 height 7
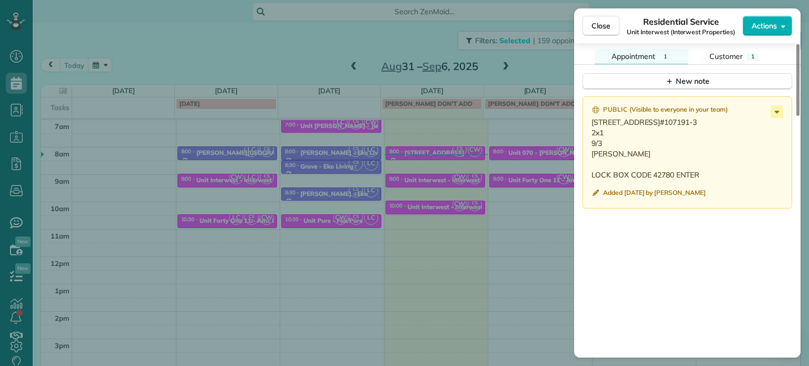
scroll to position [899, 0]
click at [445, 186] on div "Close Residential Service Unit Interwest (Interwest Properties) Actions Status …" at bounding box center [404, 183] width 809 height 366
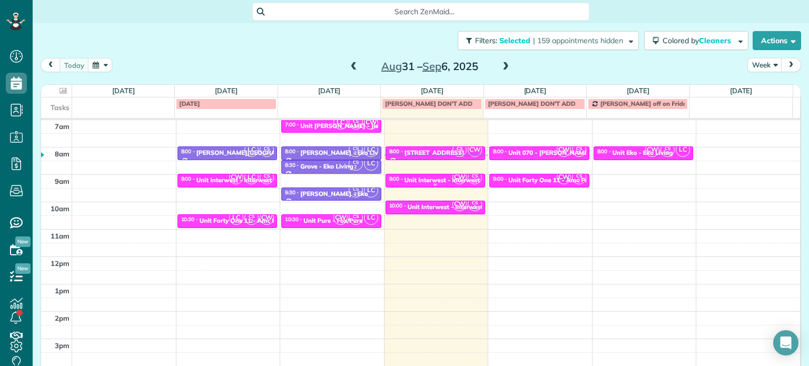
click at [436, 180] on div "Unit Interwest - Interwest Properties" at bounding box center [458, 179] width 107 height 7
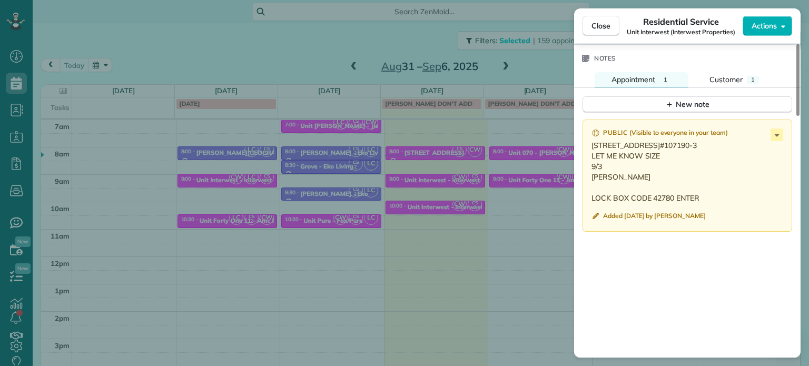
scroll to position [901, 0]
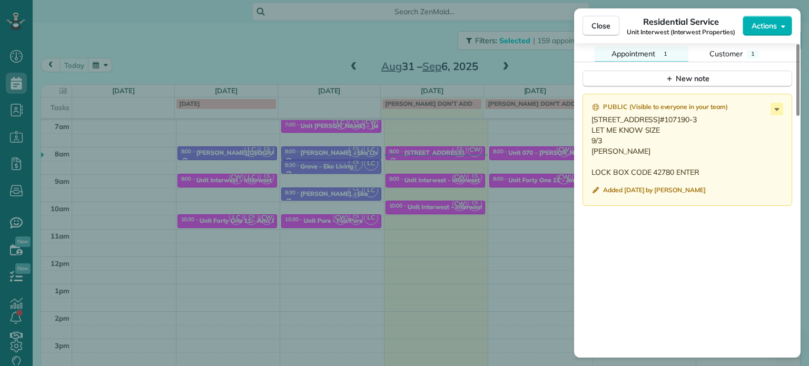
click at [365, 42] on div "Close Residential Service Unit Interwest (Interwest Properties) Actions Status …" at bounding box center [404, 183] width 809 height 366
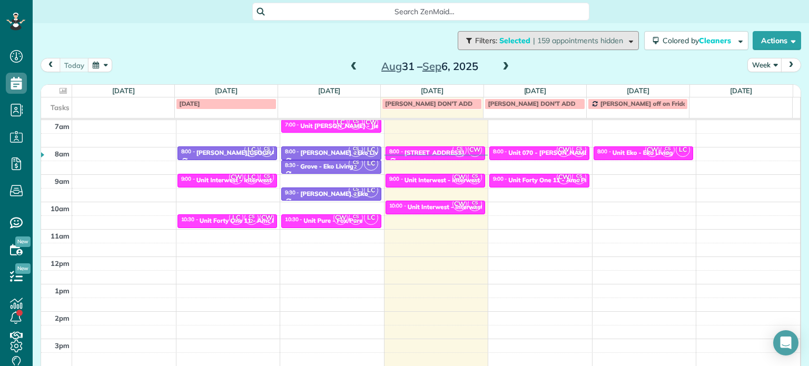
click at [533, 40] on span "| 159 appointments hidden" at bounding box center [578, 40] width 90 height 9
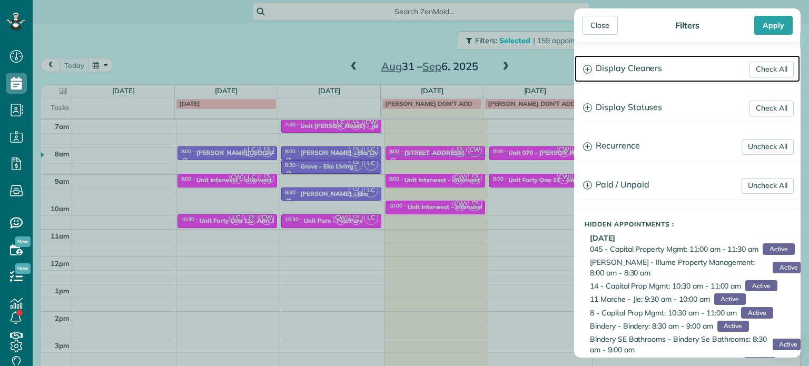
click at [642, 67] on h3 "Display Cleaners" at bounding box center [687, 68] width 225 height 27
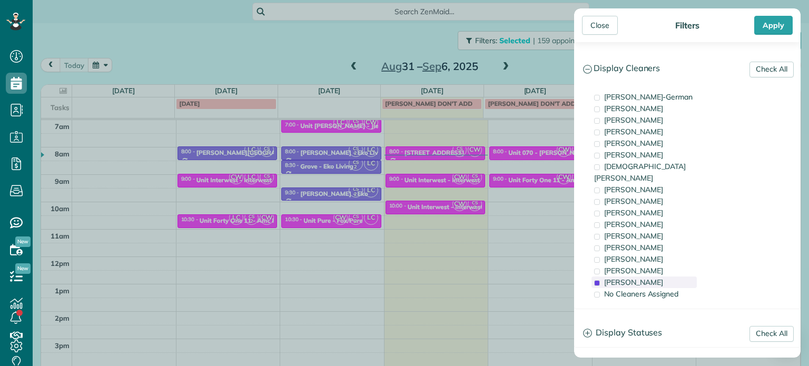
click at [644, 278] on span "Cristina Sainz" at bounding box center [633, 282] width 59 height 9
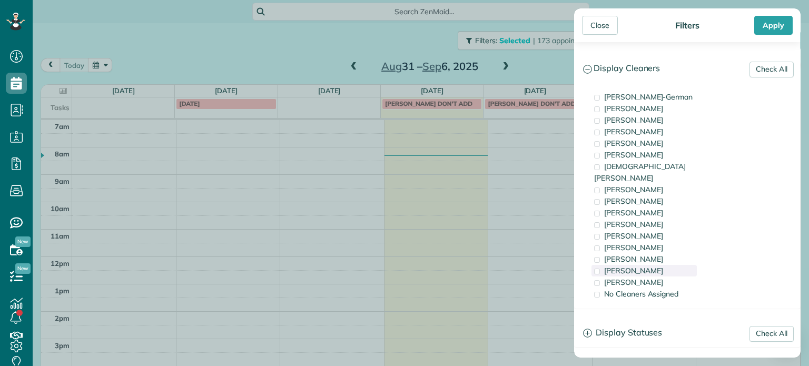
click at [641, 266] on span "Meralda Harris" at bounding box center [633, 270] width 59 height 9
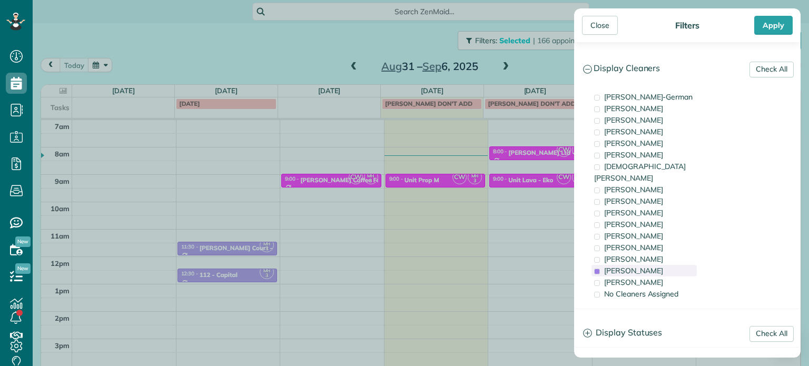
click at [641, 266] on span "Meralda Harris" at bounding box center [633, 270] width 59 height 9
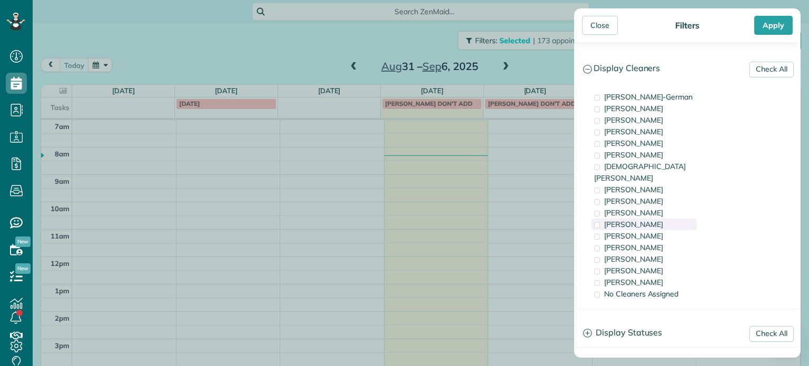
click at [643, 220] on span "Cyndi Holm" at bounding box center [633, 224] width 59 height 9
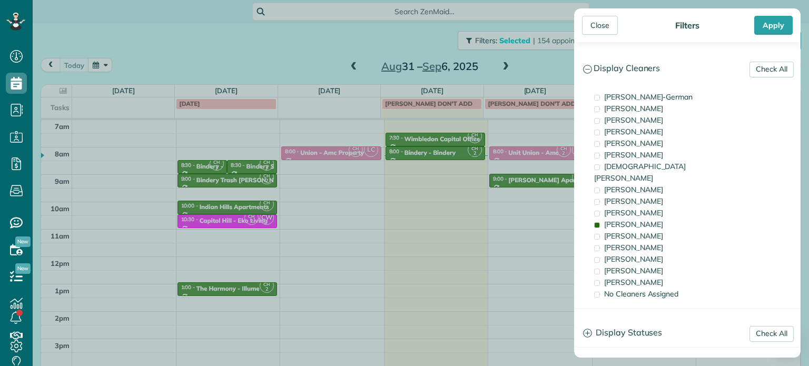
click at [540, 63] on div "Close Filters Apply Check All Display Cleaners Christina Wright-German Cassie F…" at bounding box center [404, 183] width 809 height 366
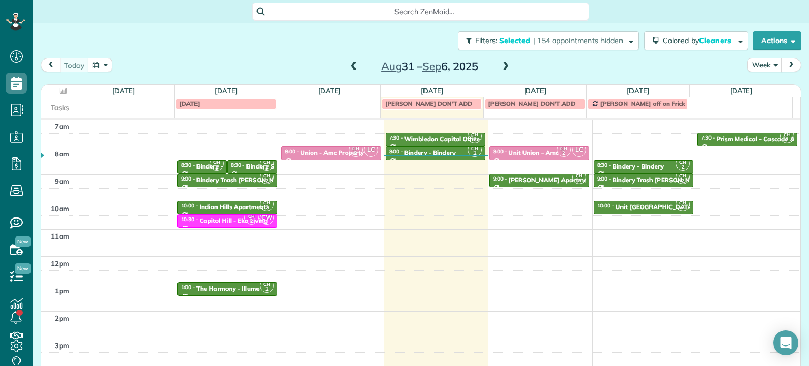
click at [500, 66] on span at bounding box center [506, 66] width 12 height 9
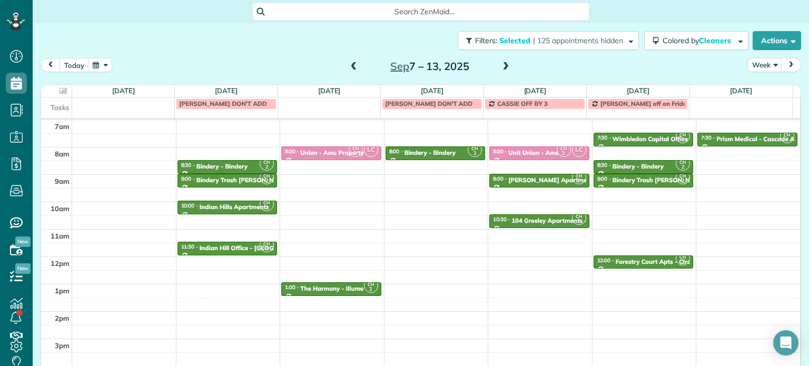
click at [500, 66] on span at bounding box center [506, 66] width 12 height 9
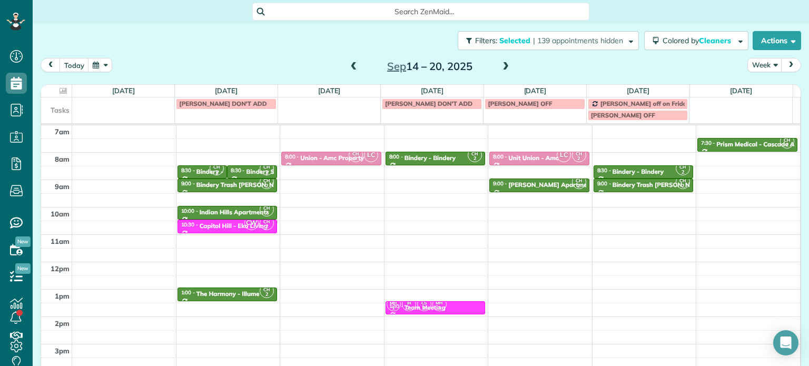
click at [349, 66] on span at bounding box center [354, 66] width 12 height 9
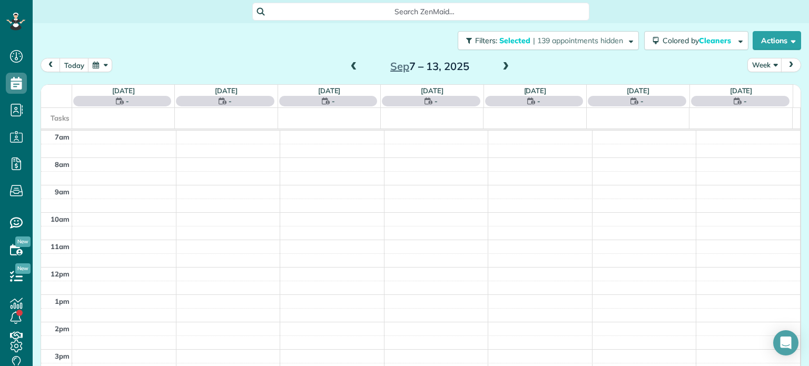
click at [349, 66] on span at bounding box center [354, 66] width 12 height 9
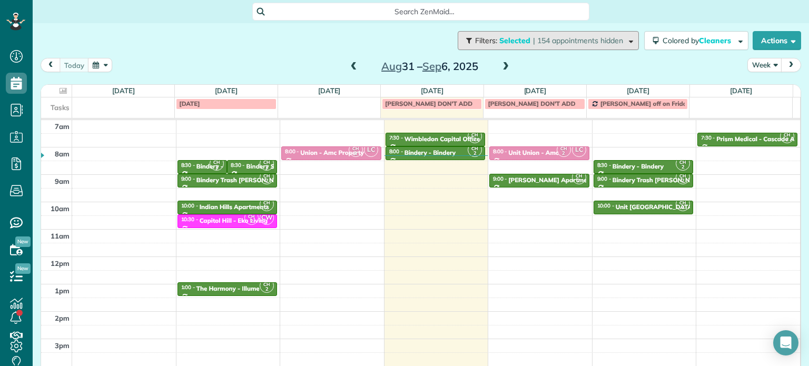
click at [554, 35] on button "Filters: Selected | 154 appointments hidden" at bounding box center [548, 40] width 181 height 19
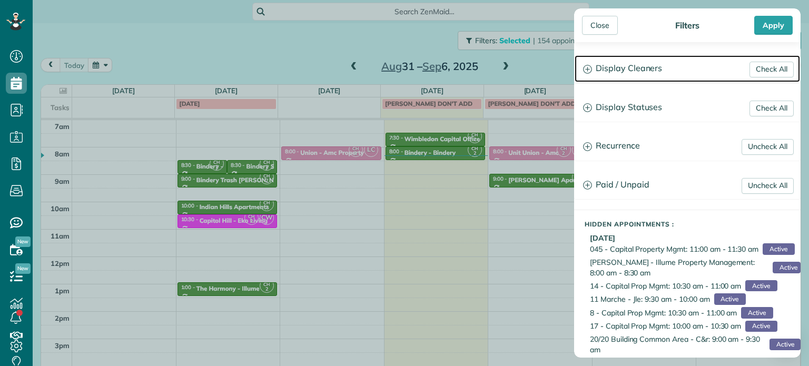
click at [611, 72] on h3 "Display Cleaners" at bounding box center [687, 68] width 225 height 27
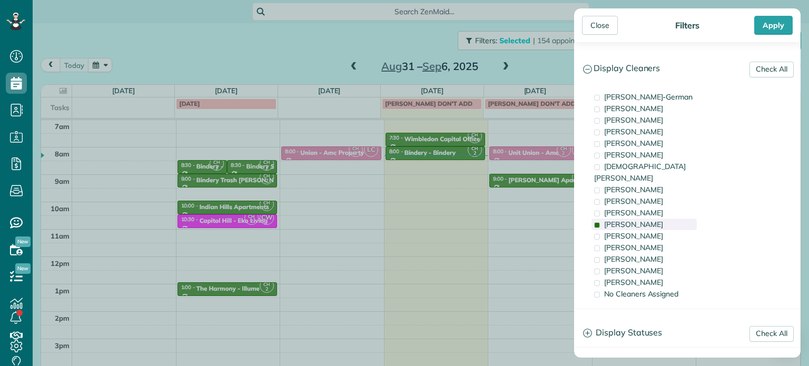
click at [640, 220] on span "Cyndi Holm" at bounding box center [633, 224] width 59 height 9
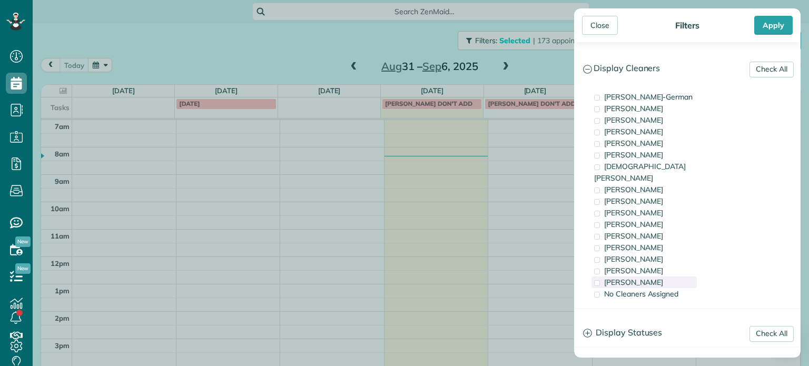
click at [657, 277] on div "Cristina Sainz" at bounding box center [644, 283] width 105 height 12
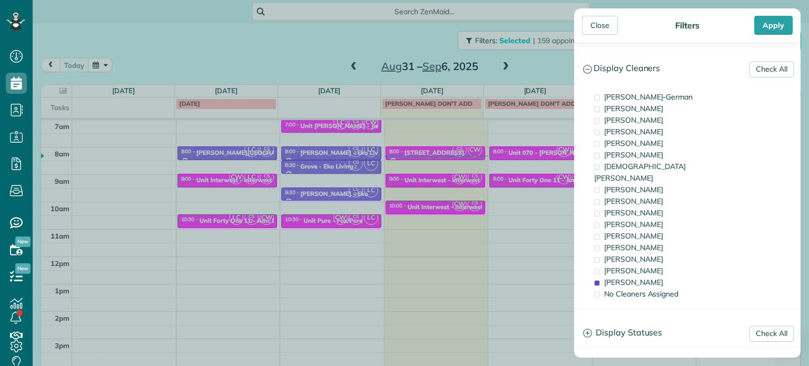
click at [491, 142] on div "Close Filters Apply Check All Display Cleaners Christina Wright-German Cassie F…" at bounding box center [404, 183] width 809 height 366
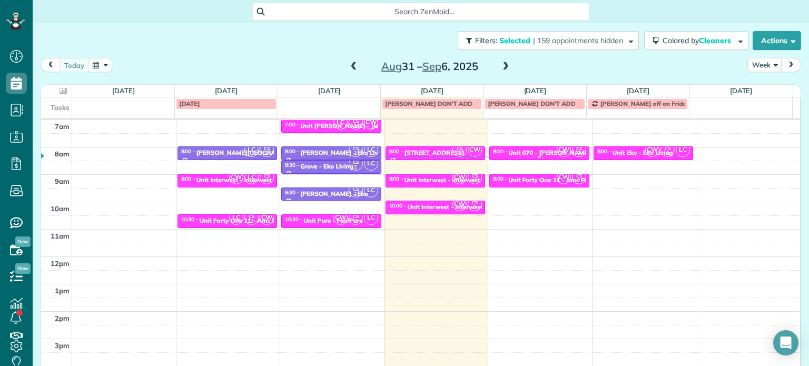
click at [518, 149] on div "Unit 070 - Emma Rae - Capital" at bounding box center [562, 152] width 109 height 7
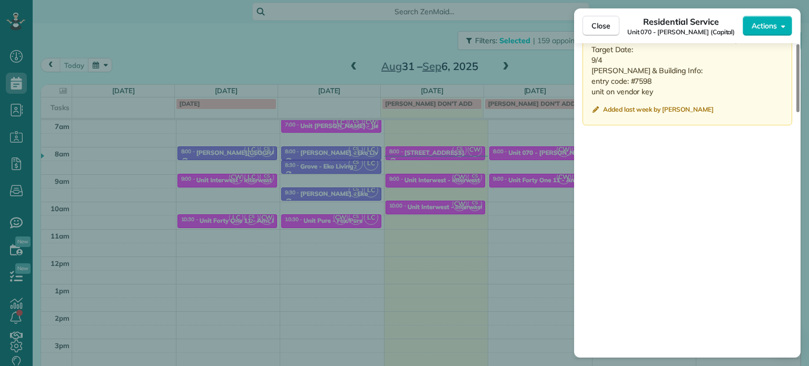
scroll to position [949, 0]
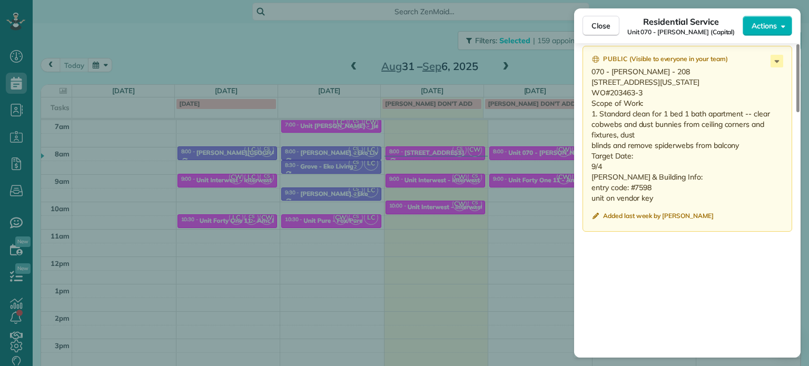
click at [537, 153] on div "Close Residential Service Unit 070 - Emma Rae (Capital) Actions Status Active U…" at bounding box center [404, 183] width 809 height 366
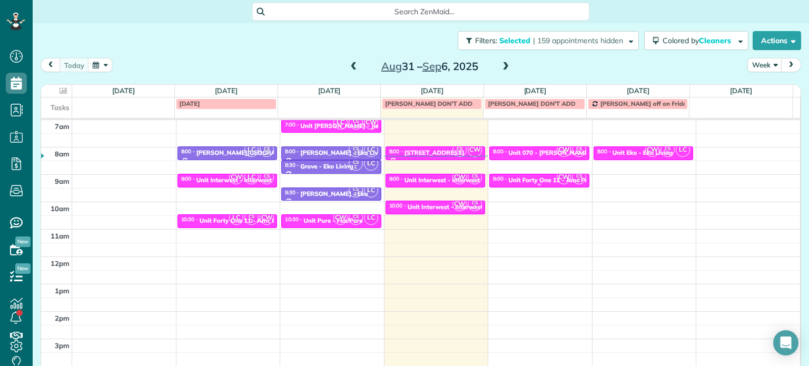
click at [538, 186] on div at bounding box center [539, 185] width 99 height 4
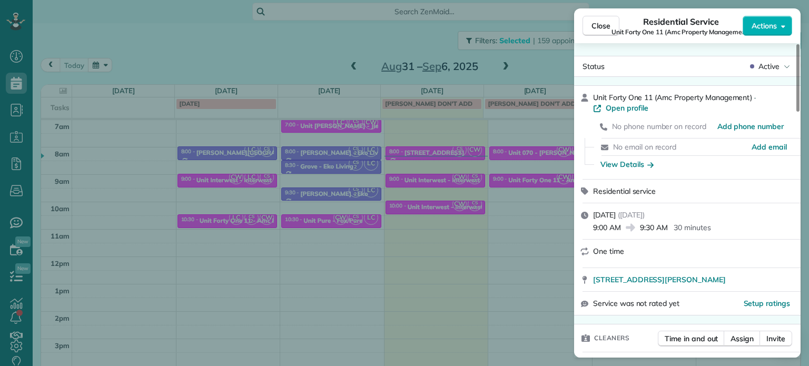
click at [534, 172] on div "Close Residential Service Unit Forty One 11 (Amc Property Management) Actions S…" at bounding box center [404, 183] width 809 height 366
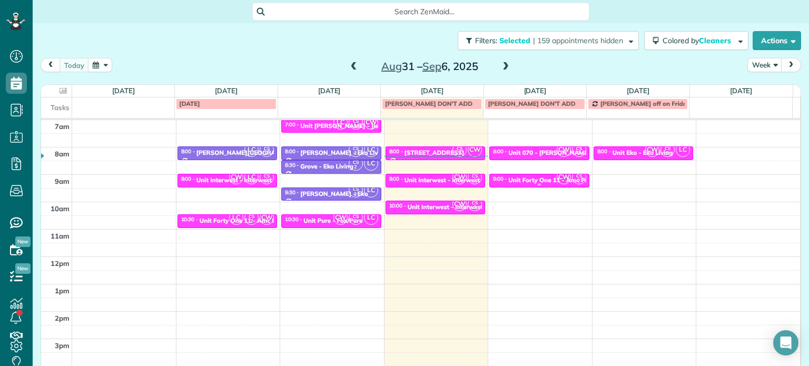
click at [536, 178] on div "Unit Forty One 11 - Amc Property Management" at bounding box center [577, 179] width 139 height 7
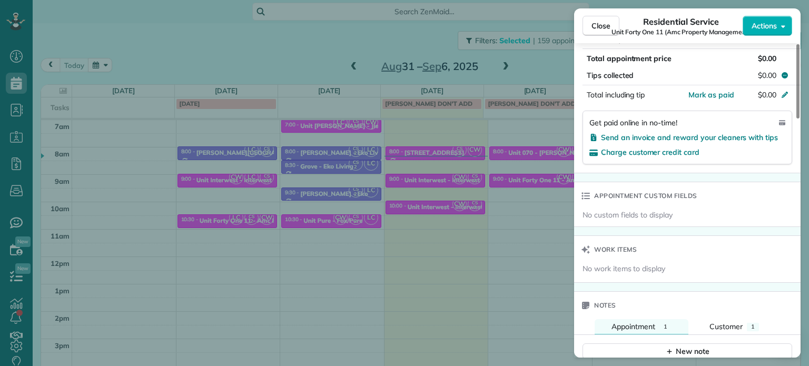
scroll to position [745, 0]
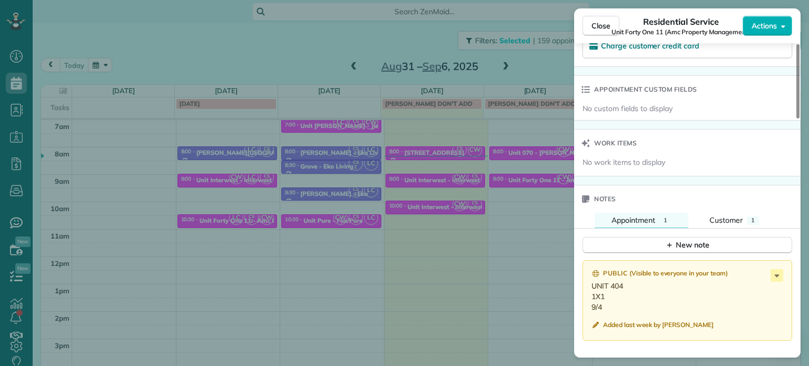
click at [516, 186] on div "Close Residential Service Unit Forty One 11 (Amc Property Management) Actions S…" at bounding box center [404, 183] width 809 height 366
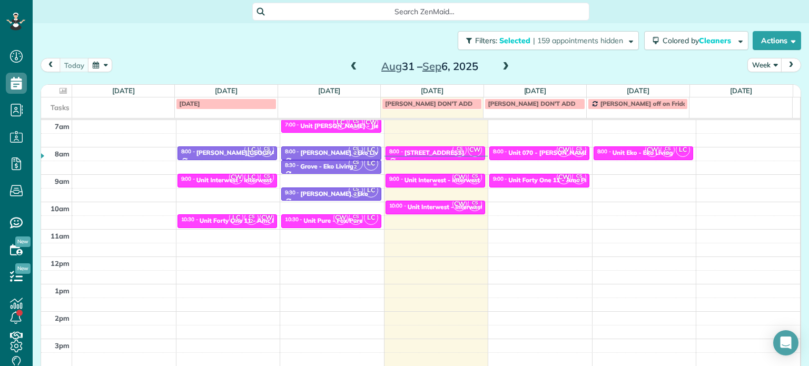
click at [426, 174] on link "CW CS 2 9:00 - 9:30 Unit Interwest - Interwest Properties 4700 Falls View Avenu…" at bounding box center [436, 181] width 100 height 14
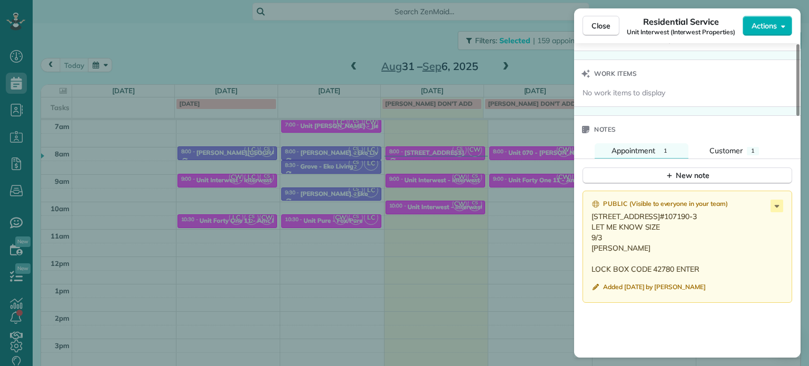
scroll to position [791, 0]
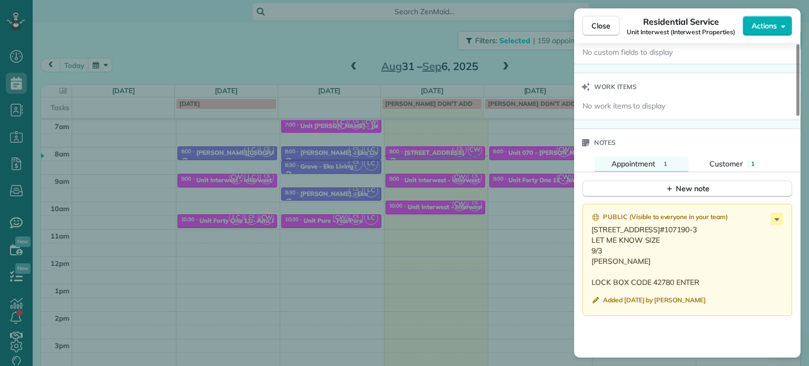
drag, startPoint x: 668, startPoint y: 232, endPoint x: 620, endPoint y: 233, distance: 48.5
click at [620, 233] on p "4700 FALLS VIEW AVE - 011 WEST LINN, OR 97068 WO#107190-3 LET ME KNOW SIZE 9/3 …" at bounding box center [689, 255] width 194 height 63
click at [634, 250] on p "4700 FALLS VIEW AVE - 011 WEST LINN, OR 97068 WO#107190-3 LET ME KNOW SIZE 9/3 …" at bounding box center [689, 255] width 194 height 63
drag, startPoint x: 670, startPoint y: 230, endPoint x: 591, endPoint y: 232, distance: 79.1
click at [591, 232] on div "Public ( Visible to everyone in your team ) 4700 FALLS VIEW AVE - 011 WEST LINN…" at bounding box center [688, 260] width 210 height 112
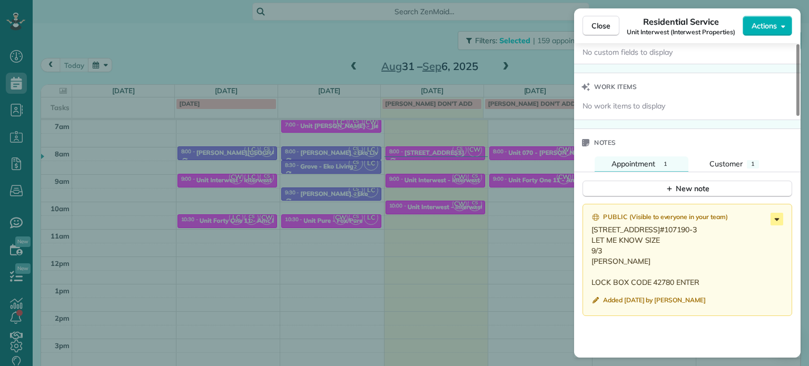
click at [776, 223] on icon at bounding box center [777, 219] width 13 height 13
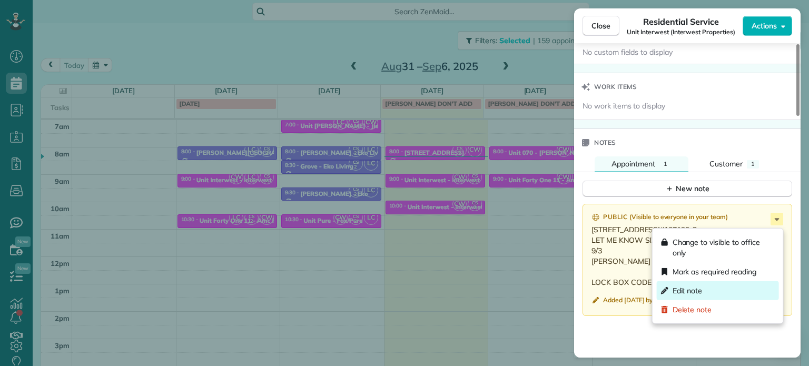
click at [703, 294] on div "Edit note" at bounding box center [718, 290] width 122 height 19
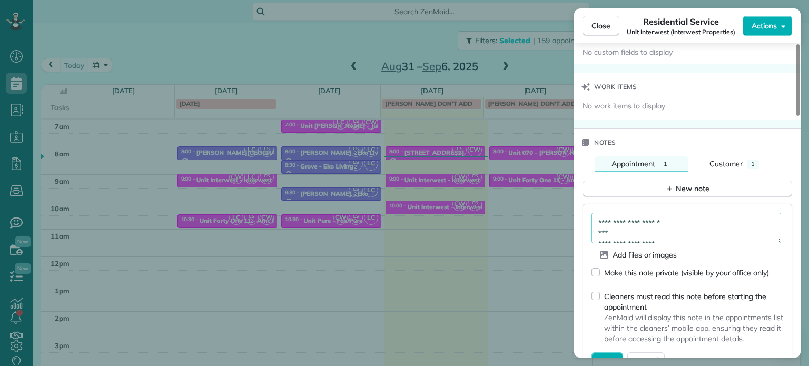
click at [710, 232] on textarea "**********" at bounding box center [687, 228] width 190 height 31
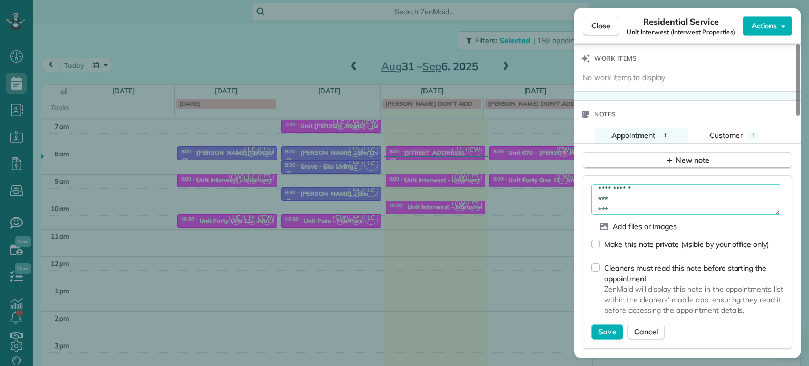
scroll to position [843, 0]
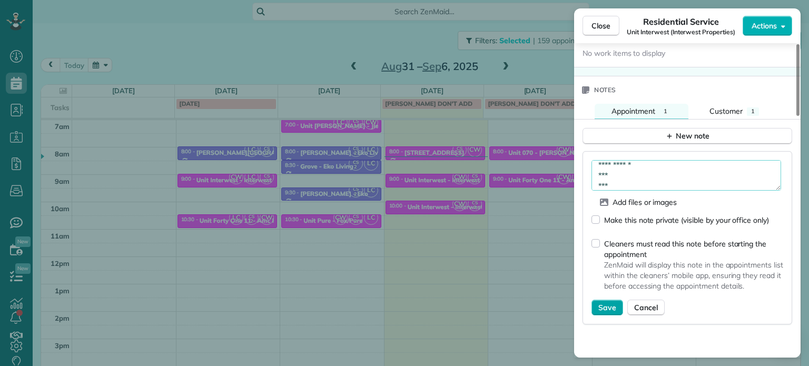
type textarea "**********"
click at [612, 311] on span "Save" at bounding box center [607, 307] width 18 height 11
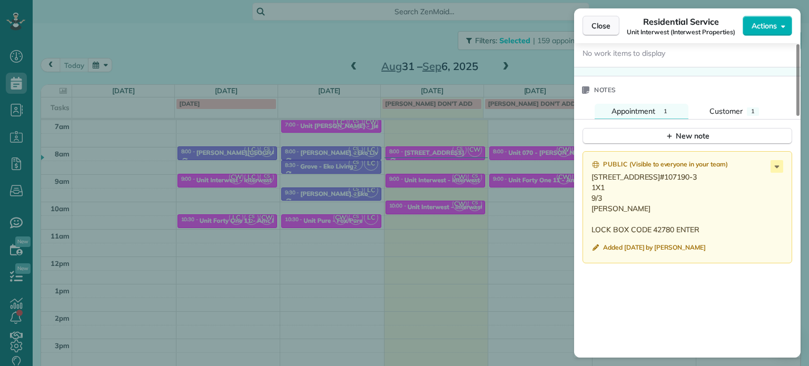
click at [607, 29] on span "Close" at bounding box center [601, 26] width 19 height 11
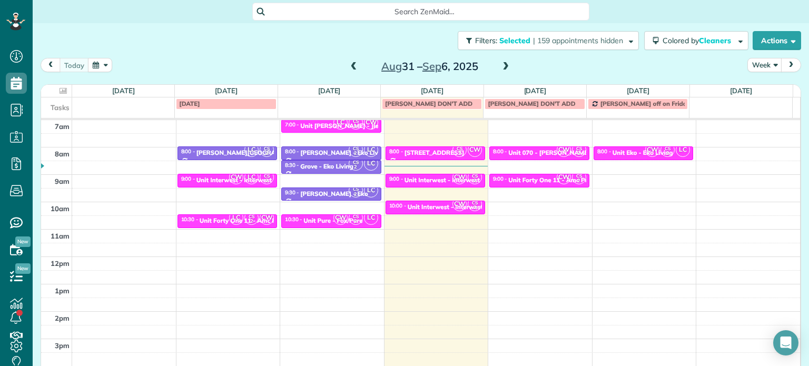
click at [503, 70] on span at bounding box center [506, 66] width 12 height 9
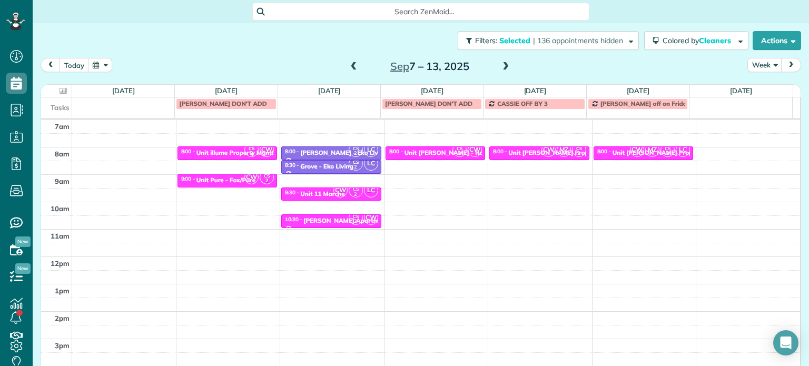
click at [503, 70] on span at bounding box center [506, 66] width 12 height 9
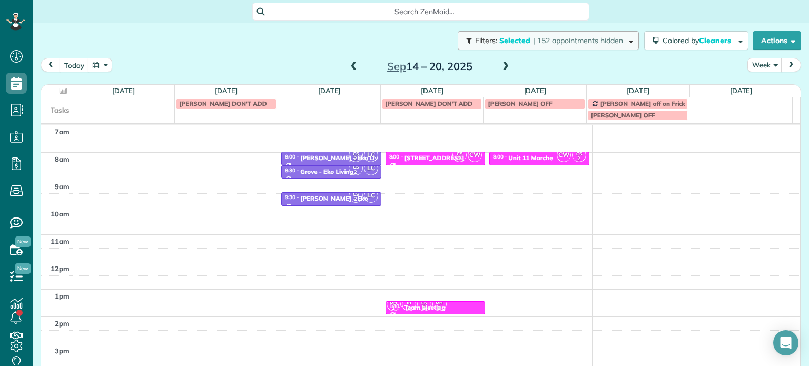
click at [539, 34] on button "Filters: Selected | 152 appointments hidden" at bounding box center [548, 40] width 181 height 19
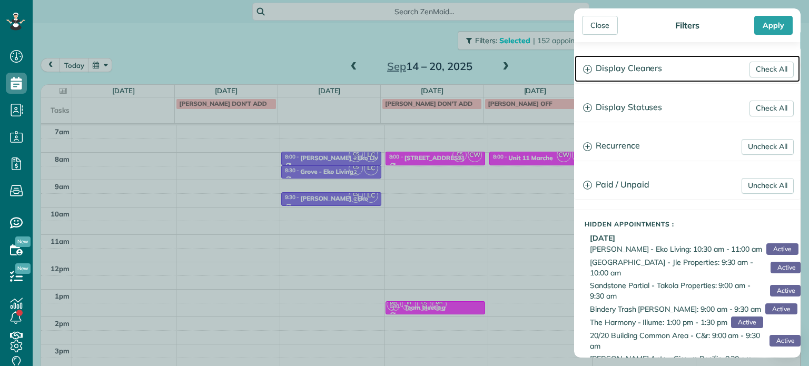
click at [651, 65] on h3 "Display Cleaners" at bounding box center [687, 68] width 225 height 27
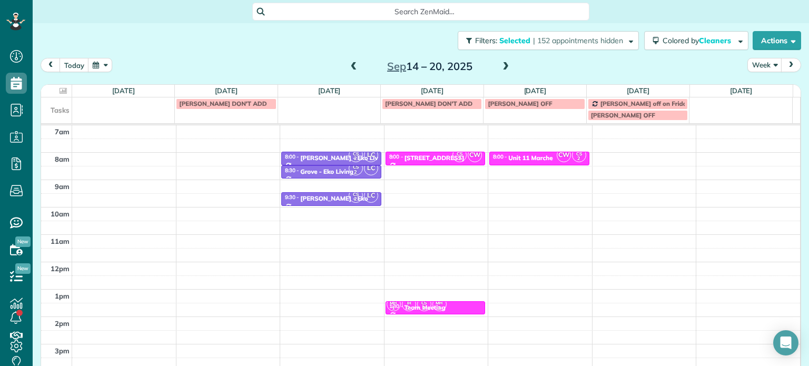
click at [222, 158] on div "Close Filters Apply Check All Display Cleaners Christina Wright-German Cassie F…" at bounding box center [404, 183] width 809 height 366
click at [224, 154] on div "4am 5am 6am 7am 8am 9am 10am 11am 12pm 1pm 2pm 3pm 4pm 5pm CS 2 LC 8:00 - 8:30 …" at bounding box center [420, 234] width 759 height 383
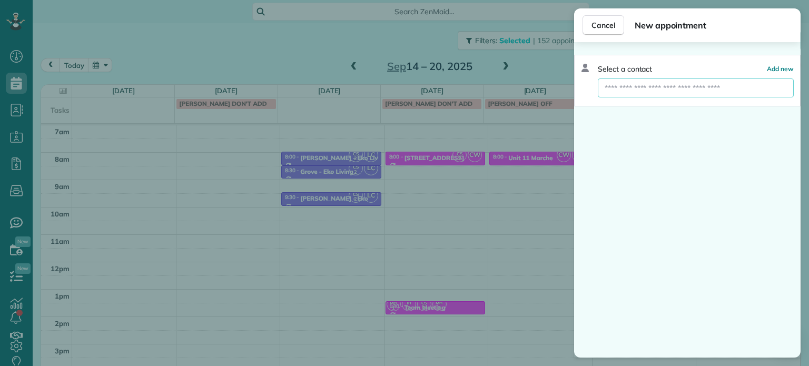
click at [657, 92] on input "text" at bounding box center [696, 87] width 196 height 19
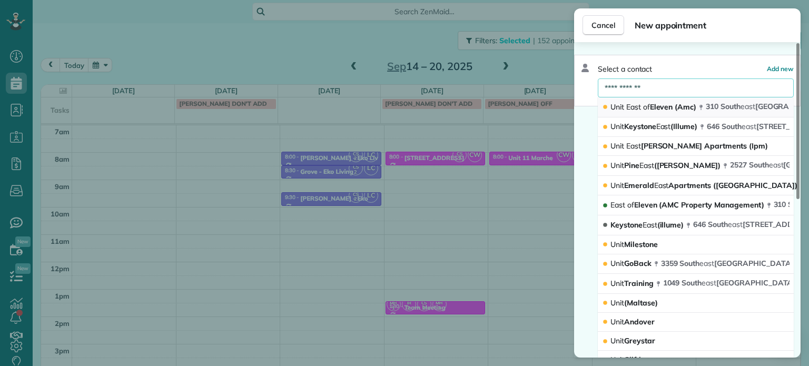
type input "**********"
click at [659, 110] on span "Unit East of Eleven (Amc)" at bounding box center [654, 106] width 86 height 9
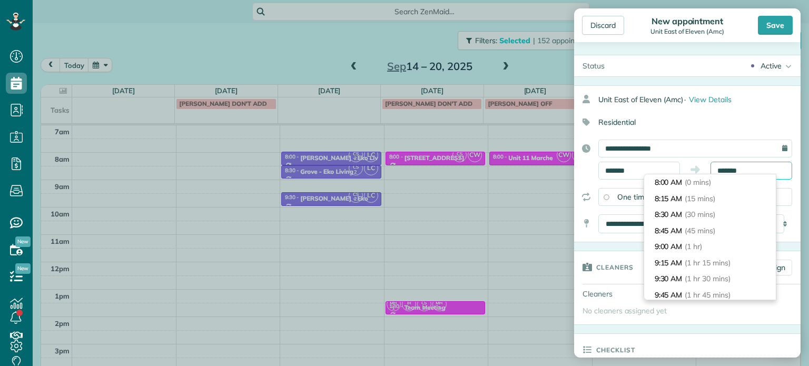
click at [724, 171] on input "*******" at bounding box center [752, 171] width 82 height 18
type input "*******"
click at [714, 212] on span "(30 mins)" at bounding box center [701, 214] width 33 height 9
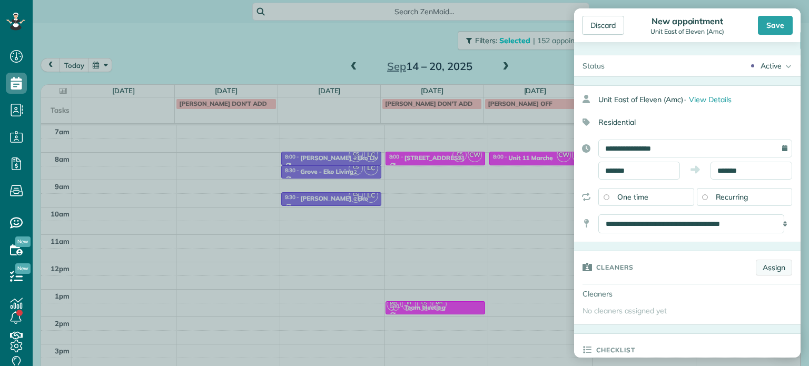
click at [769, 266] on link "Assign" at bounding box center [774, 268] width 36 height 16
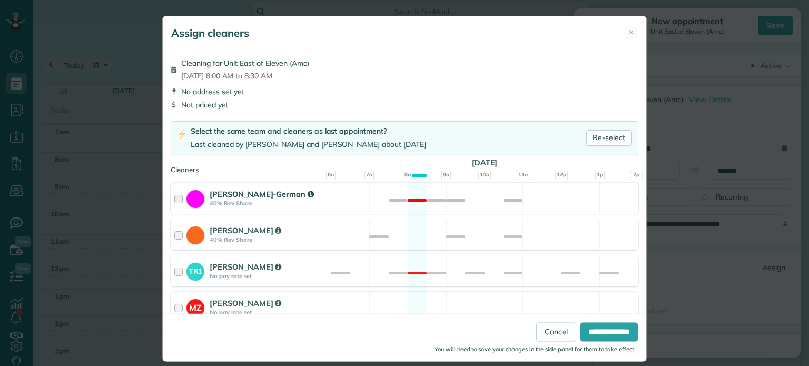
click at [416, 208] on div "Christina Wright-German 40% Rev Share Not available" at bounding box center [405, 198] width 468 height 31
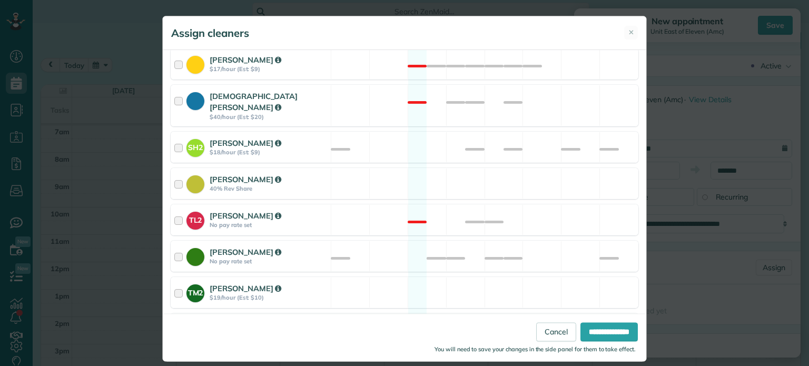
scroll to position [444, 0]
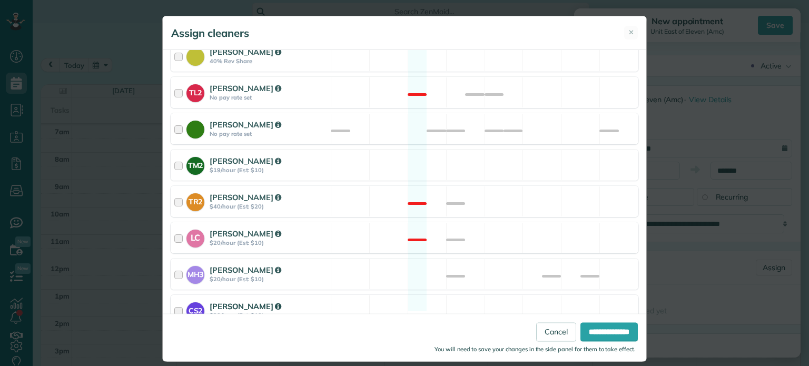
click at [437, 295] on div "CS2 Cristina Sainz $20/hour (Est: $10) Available" at bounding box center [405, 310] width 468 height 31
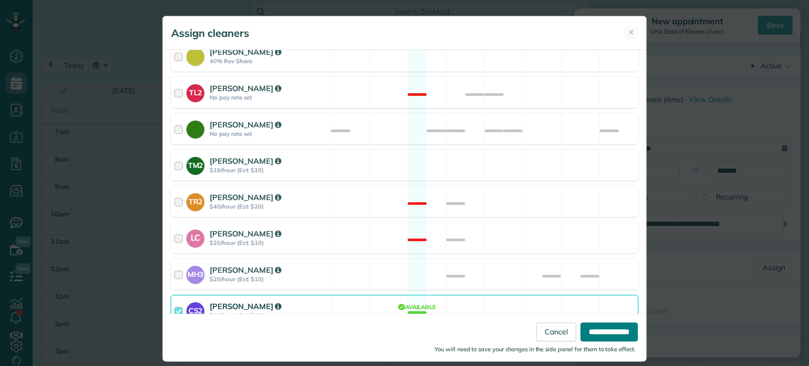
click at [598, 333] on input "**********" at bounding box center [609, 332] width 57 height 19
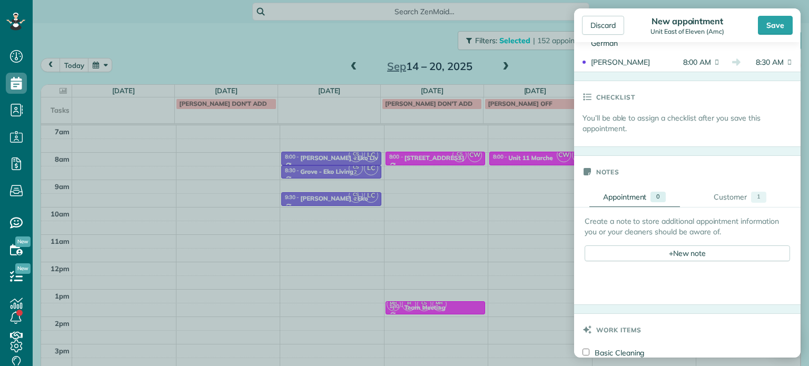
scroll to position [316, 0]
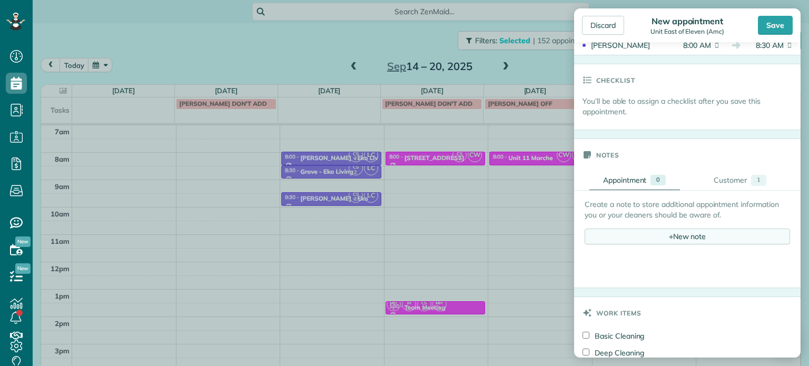
click at [647, 230] on div "+ New note" at bounding box center [687, 237] width 205 height 16
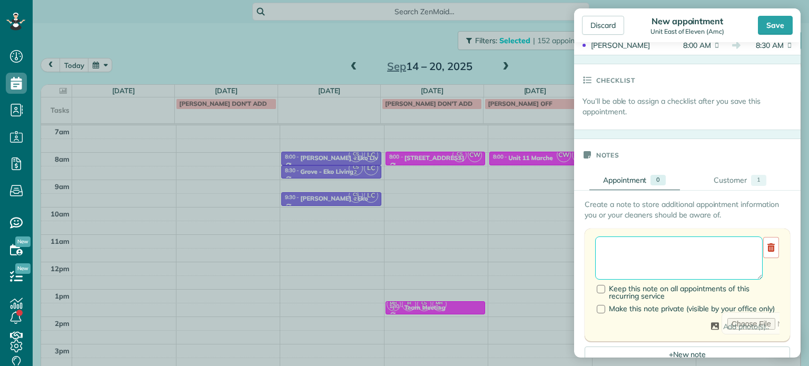
click at [649, 248] on textarea at bounding box center [679, 258] width 168 height 43
type textarea "******** *** ****"
click at [779, 29] on div "Save" at bounding box center [775, 25] width 35 height 19
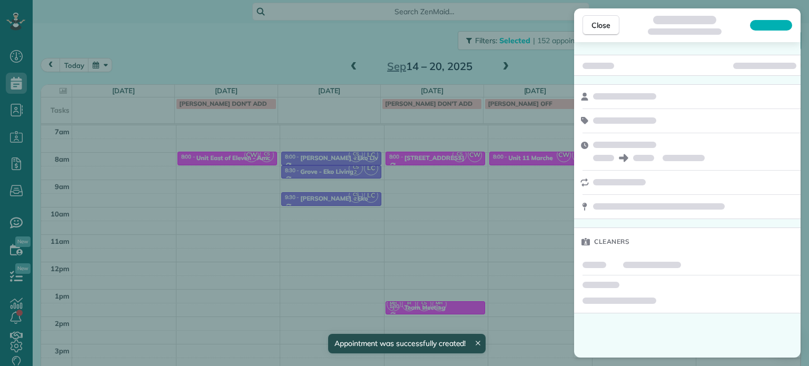
click at [233, 190] on div "Close Cleaners" at bounding box center [404, 183] width 809 height 366
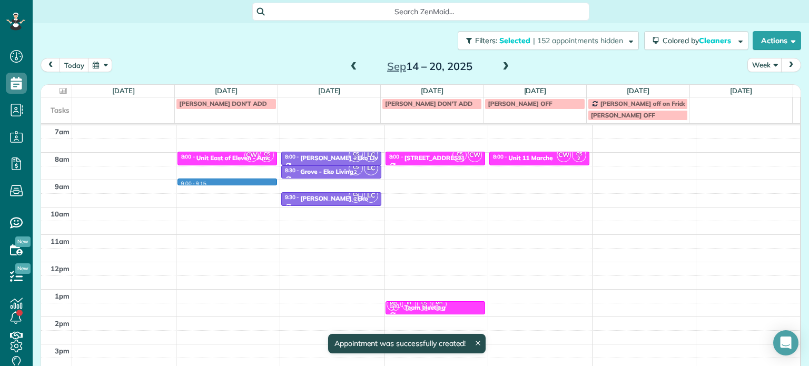
click at [234, 182] on div "4am 5am 6am 7am 8am 9am 10am 11am 12pm 1pm 2pm 3pm 4pm 5pm 9:00 - 9:15 CW CS 2 …" at bounding box center [420, 234] width 759 height 383
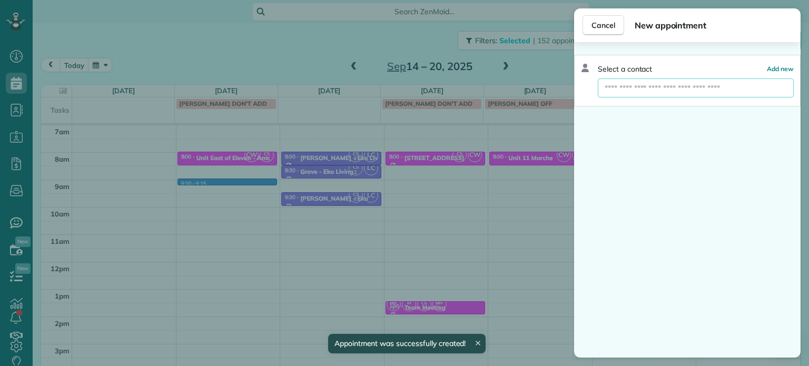
click at [654, 92] on input "text" at bounding box center [696, 87] width 196 height 19
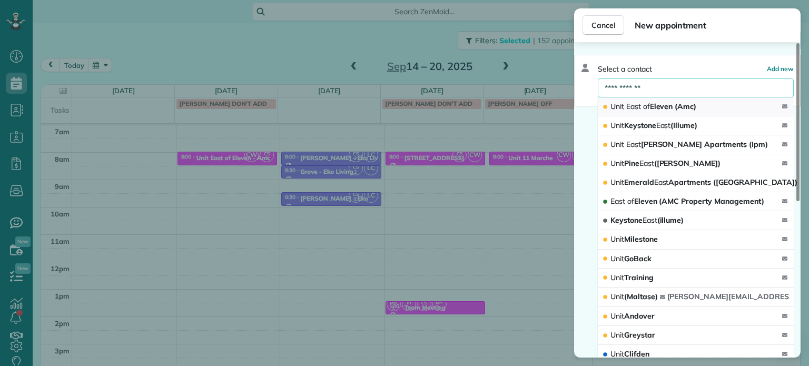
type input "**********"
click at [652, 108] on span "Unit East of Eleven (Amc)" at bounding box center [654, 106] width 86 height 9
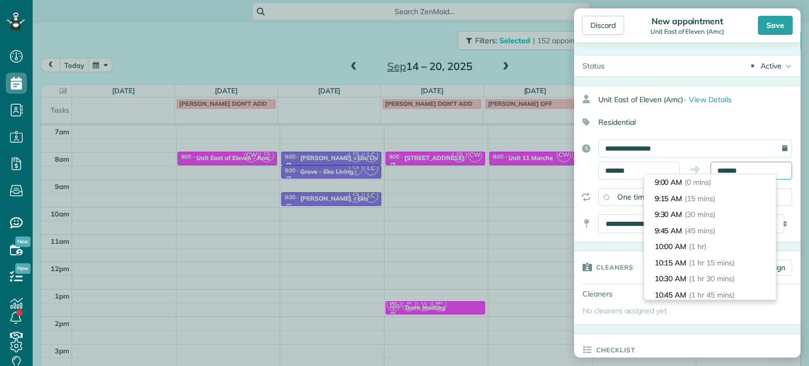
click at [728, 172] on input "*******" at bounding box center [752, 171] width 82 height 18
type input "*******"
click at [723, 213] on li "9:30 AM (30 mins)" at bounding box center [710, 215] width 132 height 16
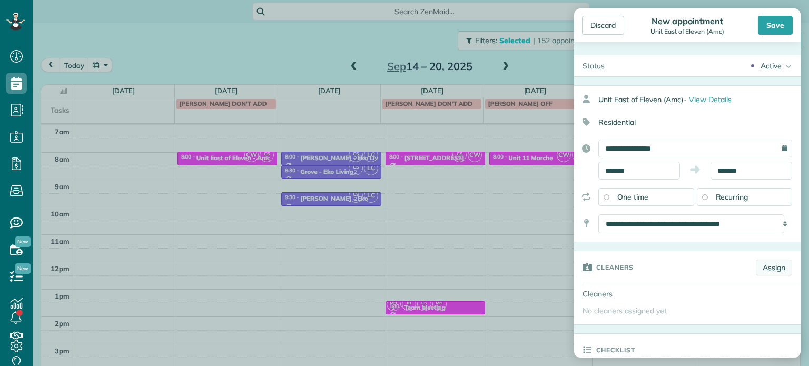
click at [772, 265] on link "Assign" at bounding box center [774, 268] width 36 height 16
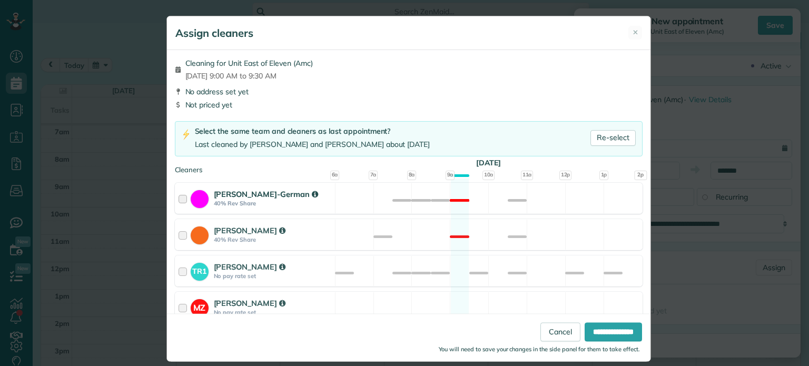
click at [479, 205] on div "Christina Wright-German 40% Rev Share Not available" at bounding box center [409, 198] width 468 height 31
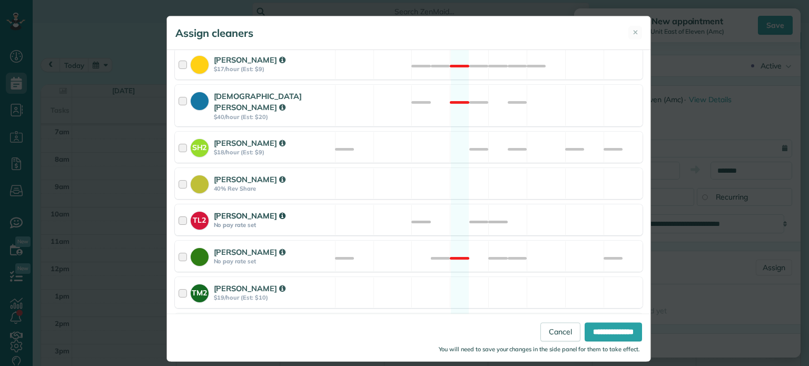
scroll to position [444, 0]
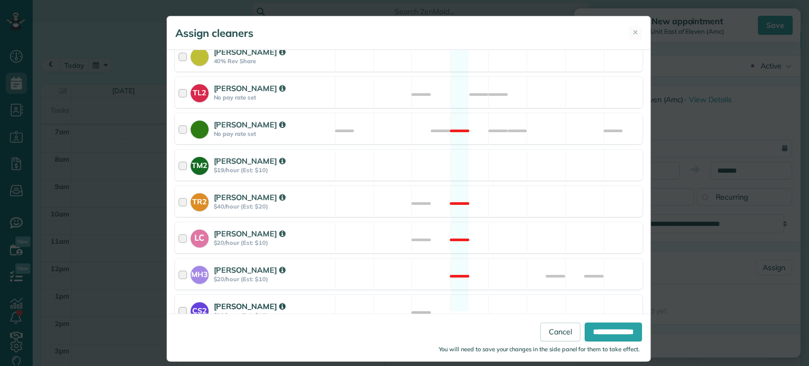
click at [537, 295] on div "CS2 Cristina Sainz $20/hour (Est: $10) Available" at bounding box center [409, 310] width 468 height 31
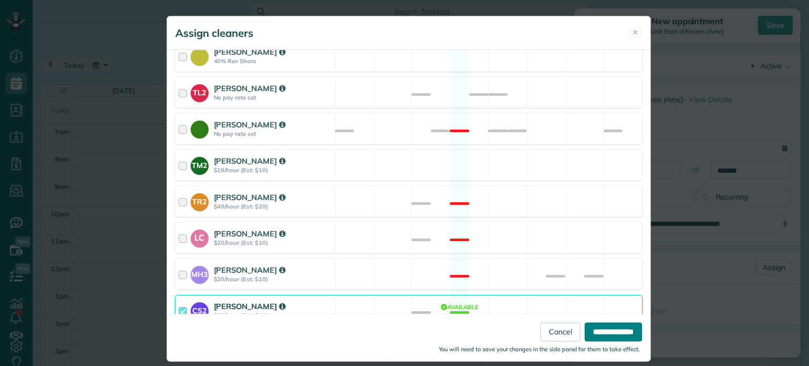
click at [592, 330] on input "**********" at bounding box center [613, 332] width 57 height 19
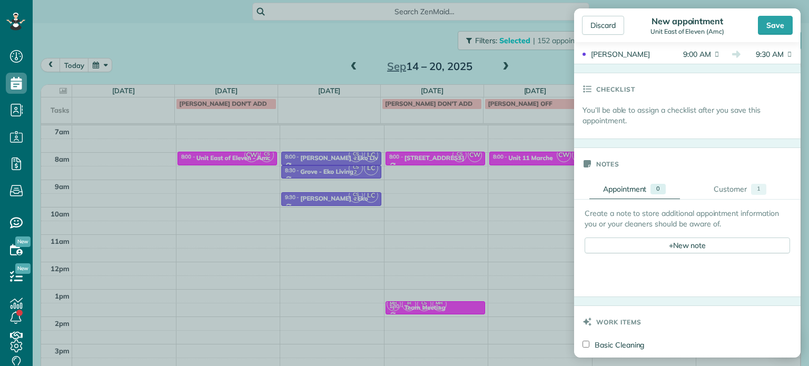
scroll to position [316, 0]
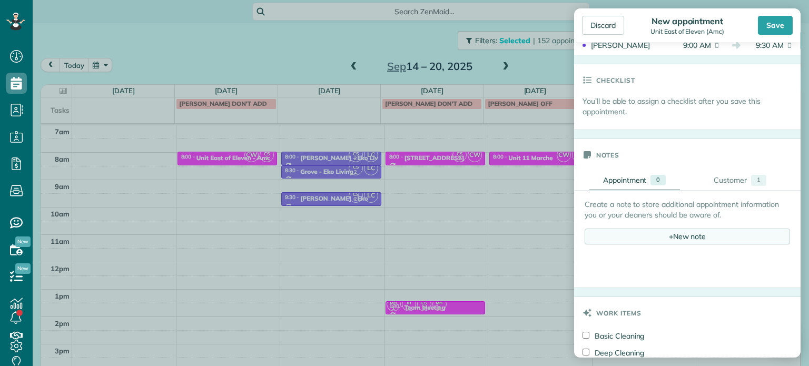
click at [685, 238] on div "+ New note" at bounding box center [687, 237] width 205 height 16
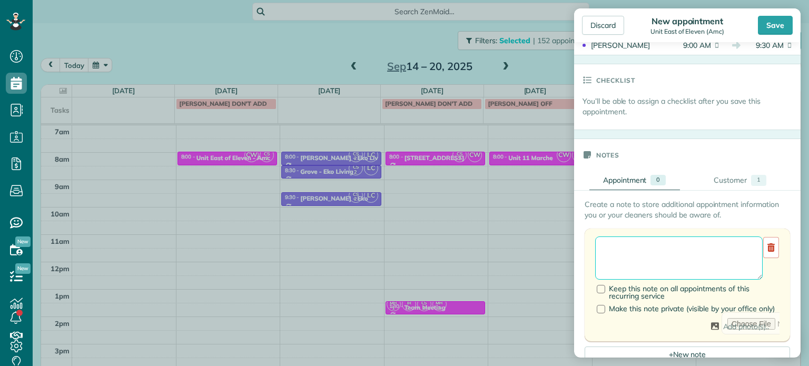
click at [685, 250] on textarea at bounding box center [679, 258] width 168 height 43
type textarea "*"
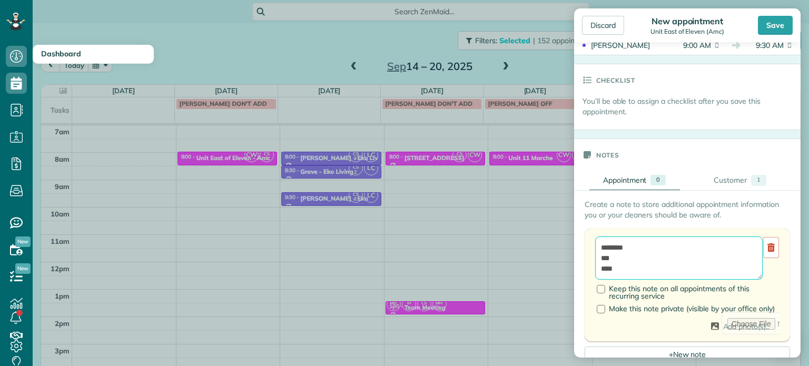
type textarea "******** *** ****"
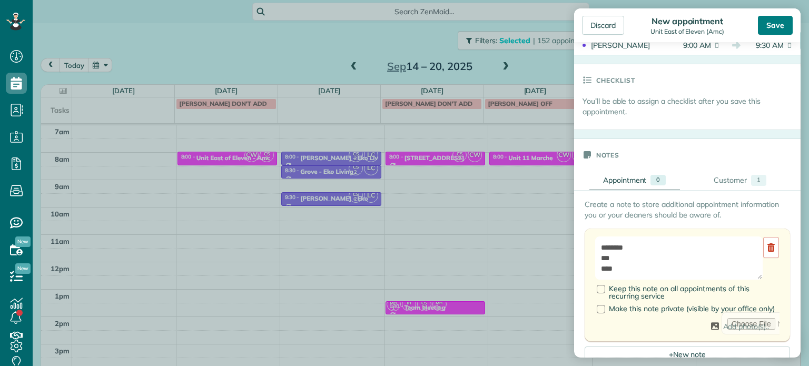
click at [773, 27] on div "Save" at bounding box center [775, 25] width 35 height 19
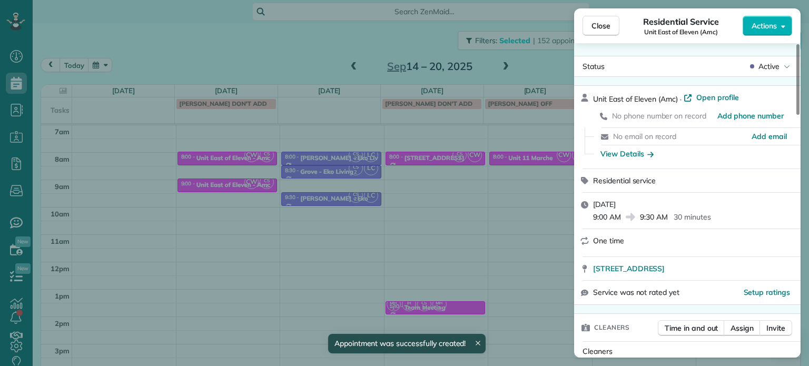
click at [232, 156] on div "Close Residential Service Unit East of Eleven (Amc) Actions Status Active Unit …" at bounding box center [404, 183] width 809 height 366
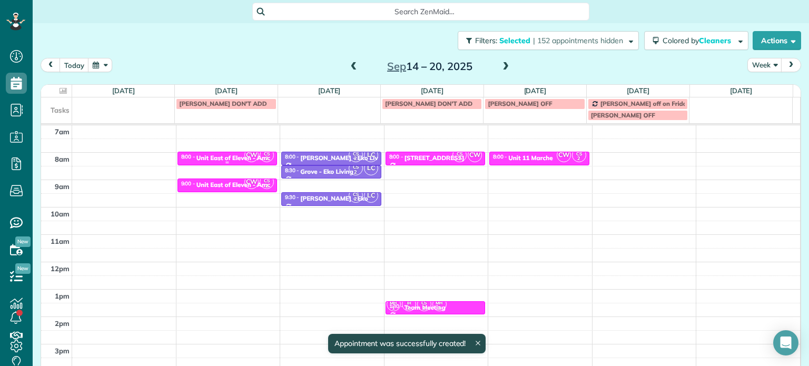
click at [227, 155] on div "Unit East of Eleven - Amc" at bounding box center [233, 157] width 74 height 7
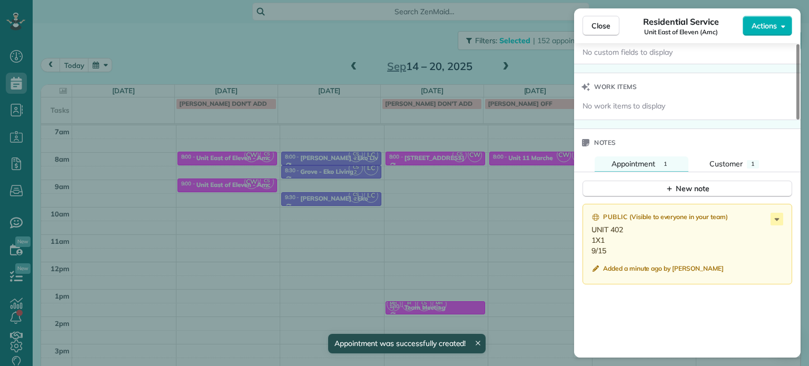
scroll to position [844, 0]
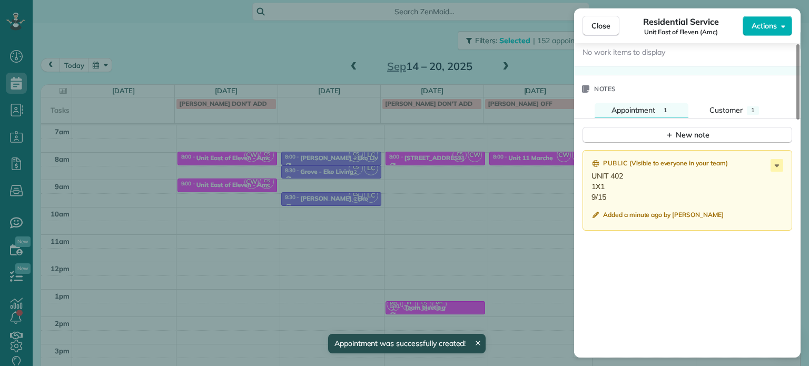
click at [298, 198] on div "Close Residential Service Unit East of Eleven (Amc) Actions Status Active Unit …" at bounding box center [404, 183] width 809 height 366
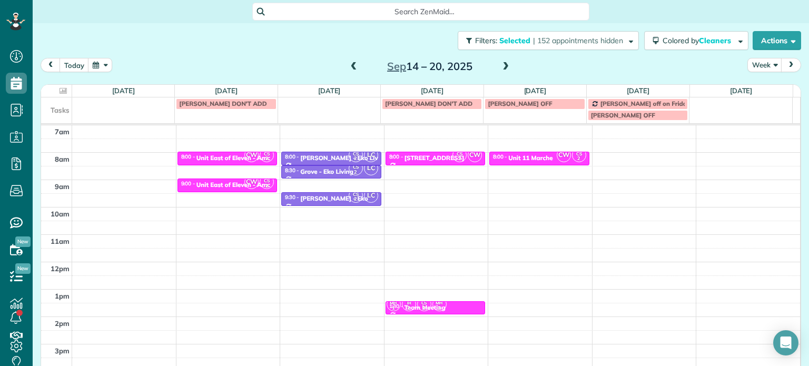
click at [350, 66] on span at bounding box center [354, 66] width 12 height 9
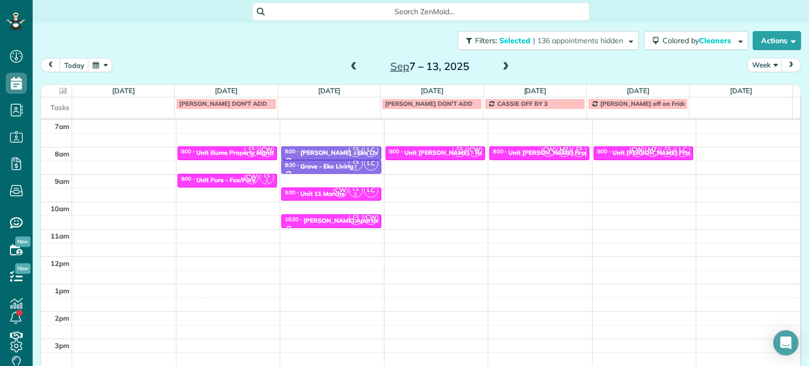
click at [350, 66] on span at bounding box center [354, 66] width 12 height 9
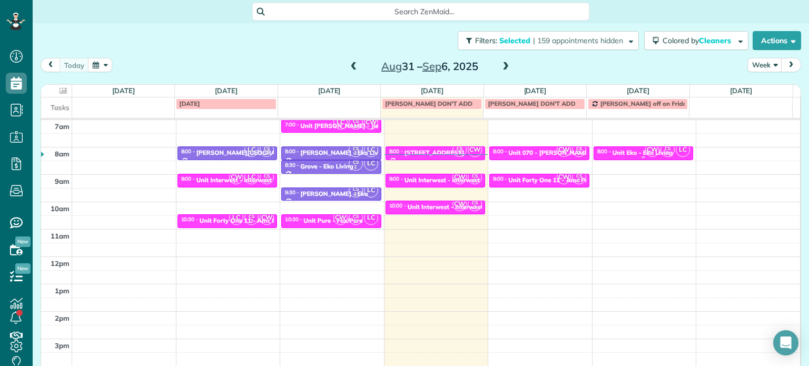
click at [617, 148] on div "8:00 - 8:30 Unit Eko - Eko Living" at bounding box center [644, 152] width 94 height 8
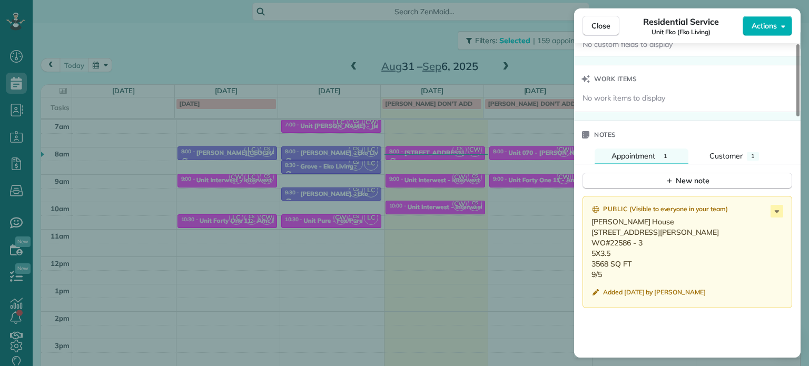
scroll to position [843, 0]
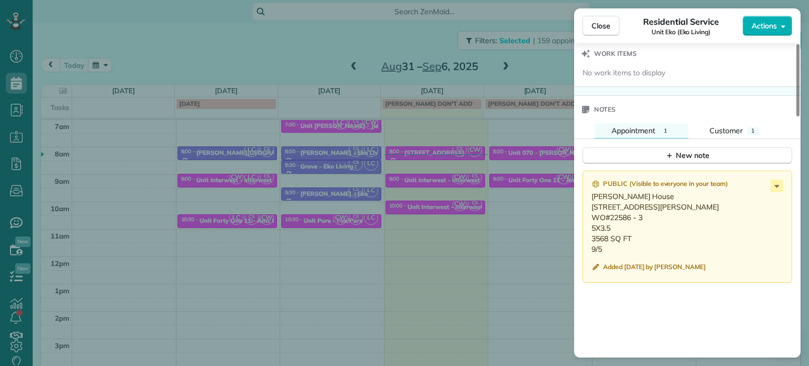
click at [555, 59] on div "Close Residential Service Unit Eko (Eko Living) Actions Status Active Unit Eko …" at bounding box center [404, 183] width 809 height 366
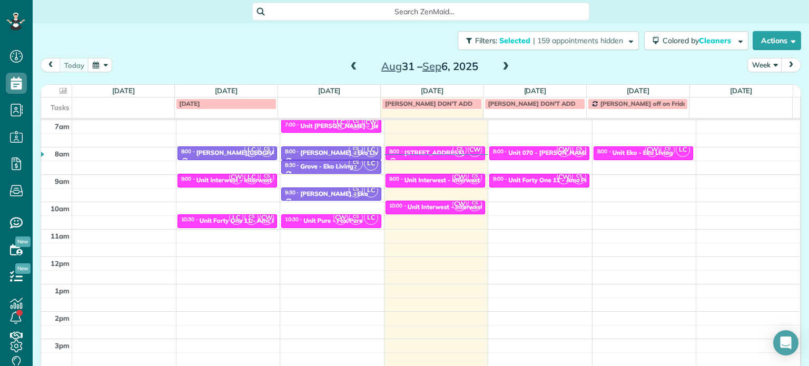
click at [502, 68] on span at bounding box center [506, 66] width 12 height 9
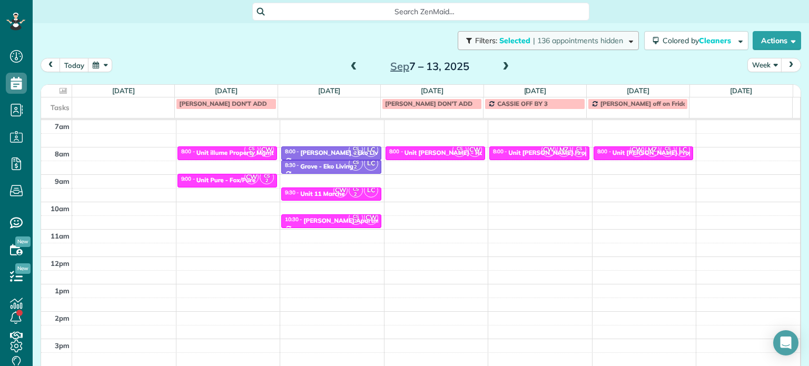
click at [558, 43] on span "| 136 appointments hidden" at bounding box center [578, 40] width 90 height 9
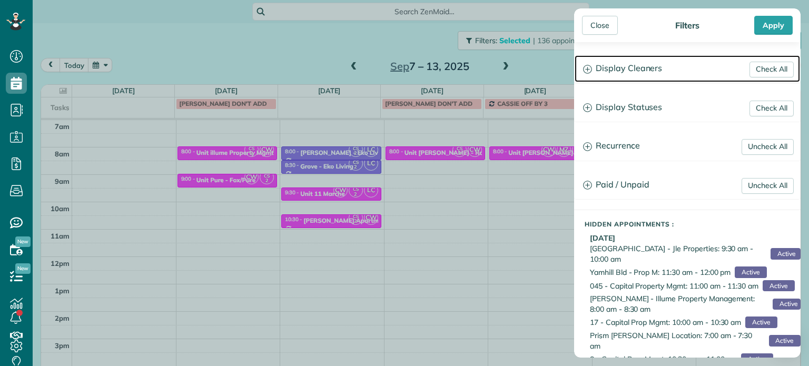
click at [646, 77] on h3 "Display Cleaners" at bounding box center [687, 68] width 225 height 27
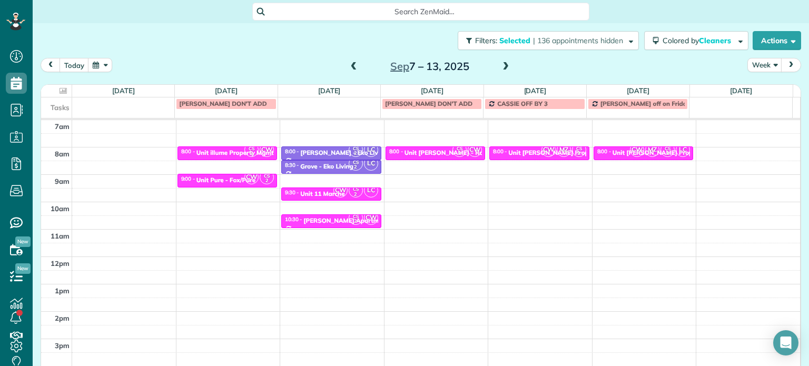
click at [312, 48] on div "Close Filters Apply Check All Display Cleaners Christina Wright-German Cassie F…" at bounding box center [404, 183] width 809 height 366
click at [350, 66] on span at bounding box center [354, 66] width 12 height 9
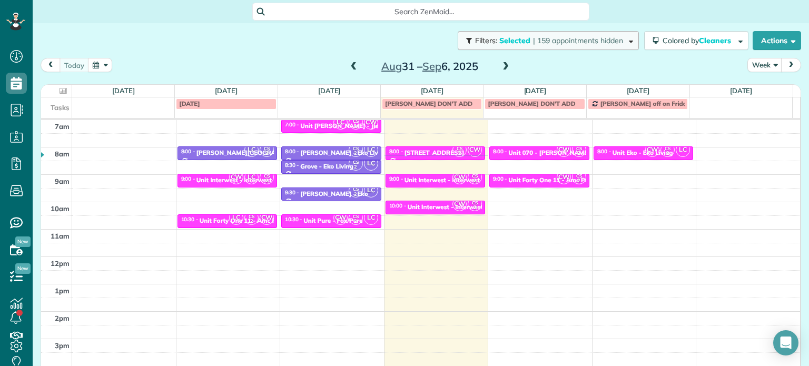
click at [533, 37] on span "| 159 appointments hidden" at bounding box center [578, 40] width 90 height 9
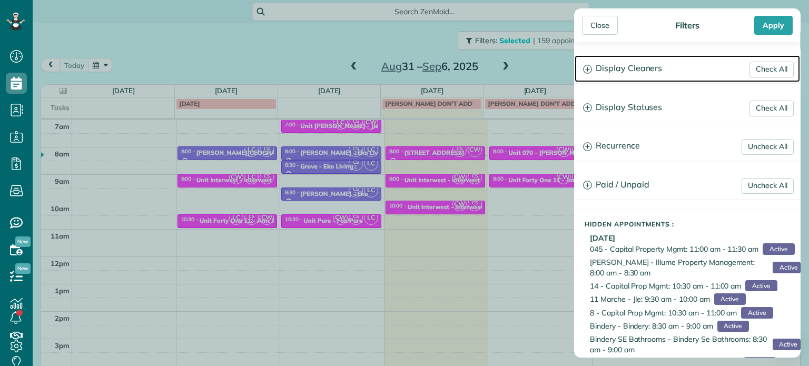
click at [660, 74] on h3 "Display Cleaners" at bounding box center [687, 68] width 225 height 27
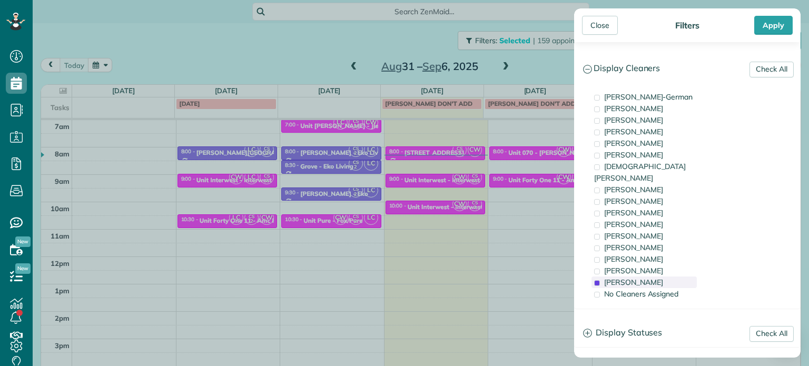
click at [658, 277] on div "Cristina Sainz" at bounding box center [644, 283] width 105 height 12
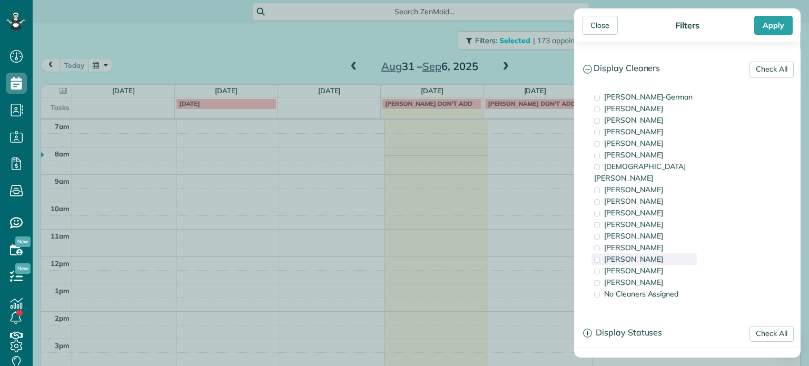
click at [660, 253] on div "Laura Chavez" at bounding box center [644, 259] width 105 height 12
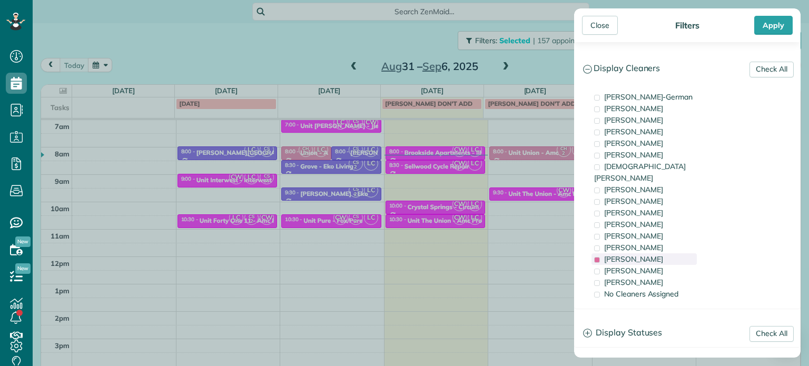
click at [660, 253] on div "Laura Chavez" at bounding box center [644, 259] width 105 height 12
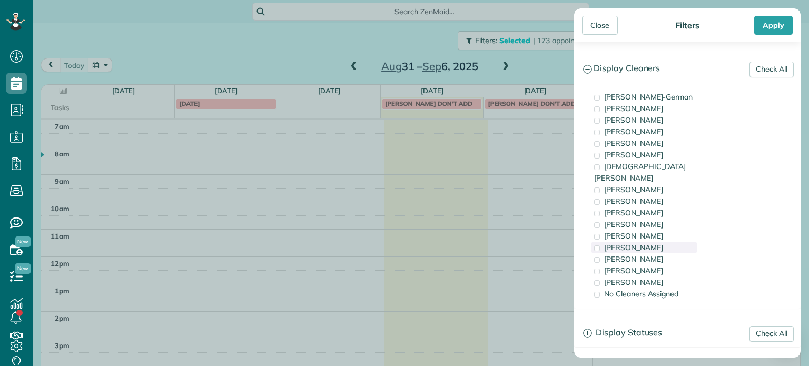
click at [656, 242] on div "Tammi Rue" at bounding box center [644, 248] width 105 height 12
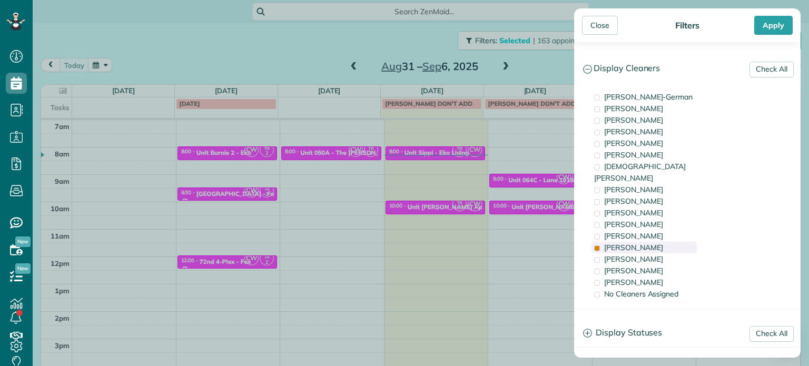
click at [656, 242] on div "Tammi Rue" at bounding box center [644, 248] width 105 height 12
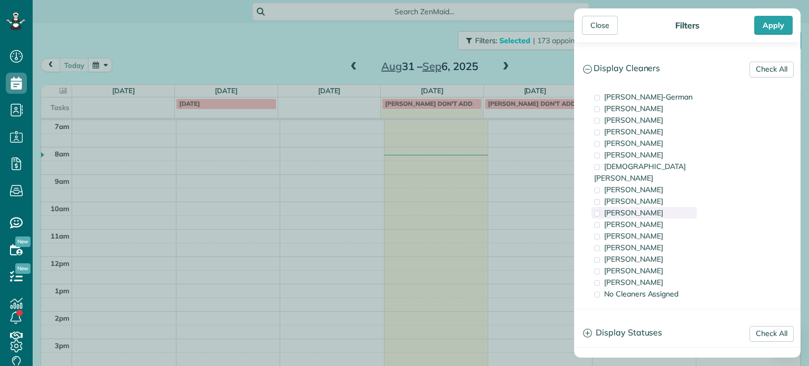
click at [662, 207] on div "Trish Langhorst" at bounding box center [644, 213] width 105 height 12
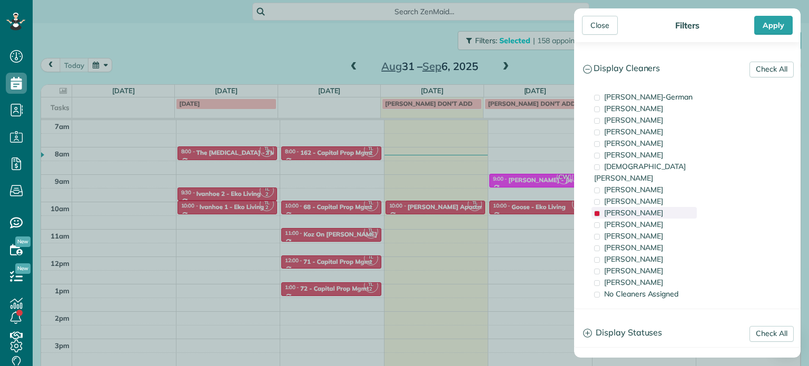
click at [662, 207] on div "Trish Langhorst" at bounding box center [644, 213] width 105 height 12
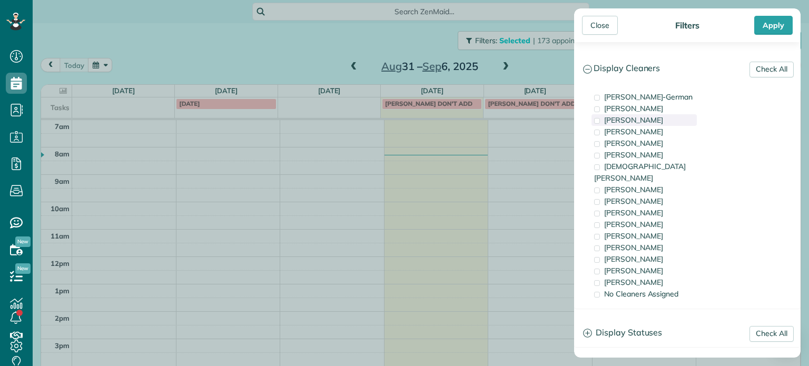
click at [651, 122] on span "Tawnya Reynolds" at bounding box center [633, 119] width 59 height 9
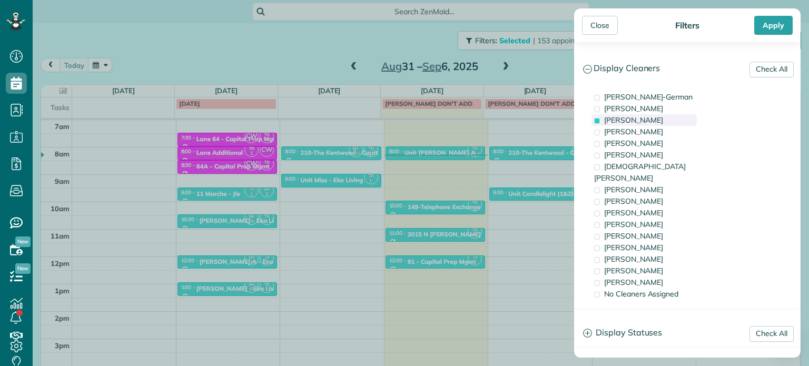
click at [651, 122] on span "Tawnya Reynolds" at bounding box center [633, 119] width 59 height 9
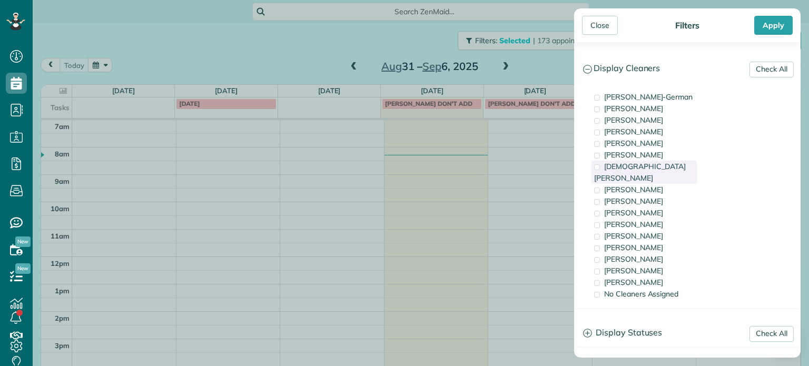
click at [665, 166] on div "Christian Crews" at bounding box center [644, 172] width 105 height 23
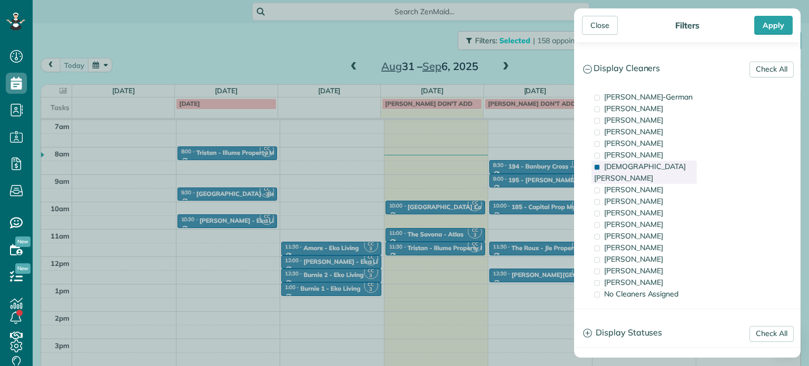
click at [665, 166] on div "Christian Crews" at bounding box center [644, 172] width 105 height 23
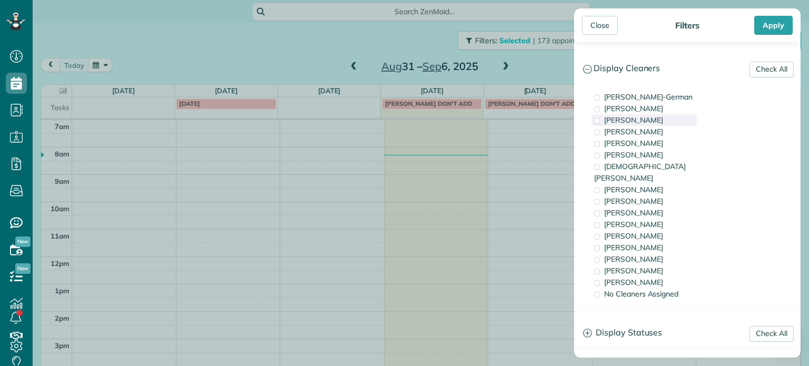
click at [655, 118] on span "Tawnya Reynolds" at bounding box center [633, 119] width 59 height 9
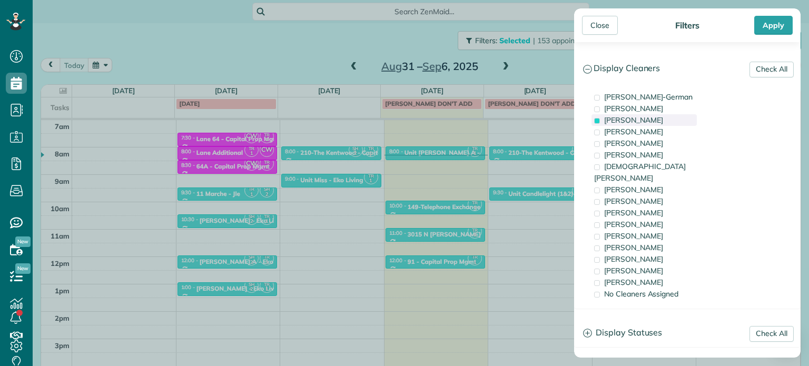
click at [632, 124] on span "Tawnya Reynolds" at bounding box center [633, 119] width 59 height 9
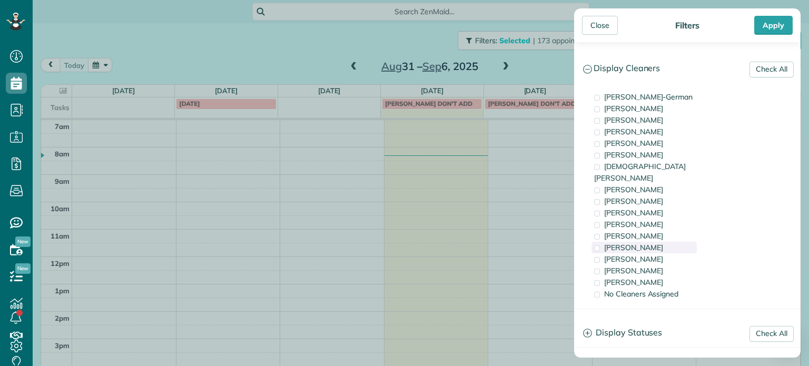
click at [662, 242] on div "Tammi Rue" at bounding box center [644, 248] width 105 height 12
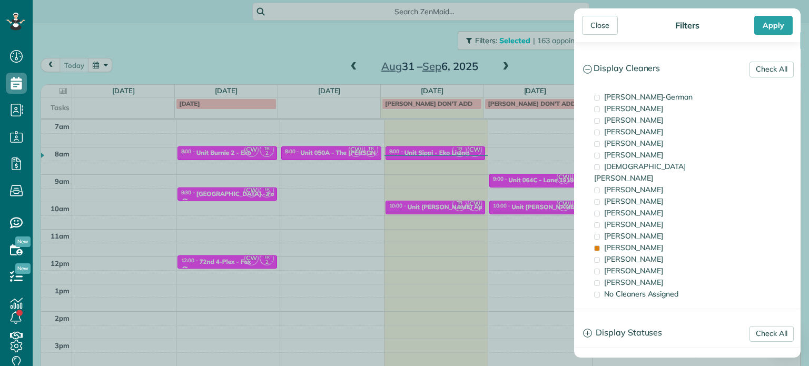
click at [520, 200] on div "Close Filters Apply Check All Display Cleaners Christina Wright-German Cassie F…" at bounding box center [404, 183] width 809 height 366
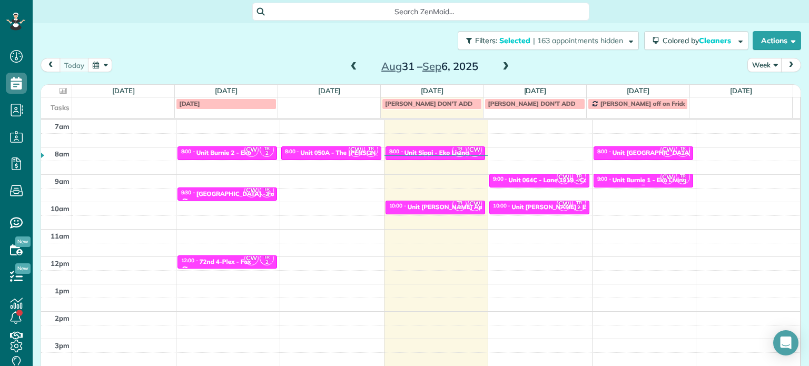
click at [613, 179] on div "Unit Burnie 1 - Eko Living" at bounding box center [650, 179] width 74 height 7
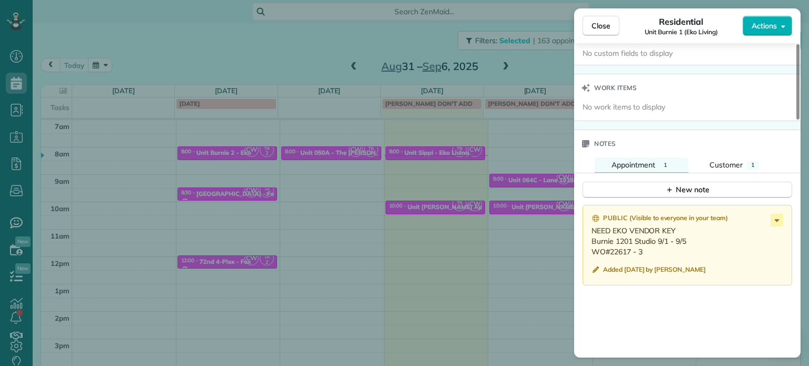
scroll to position [794, 0]
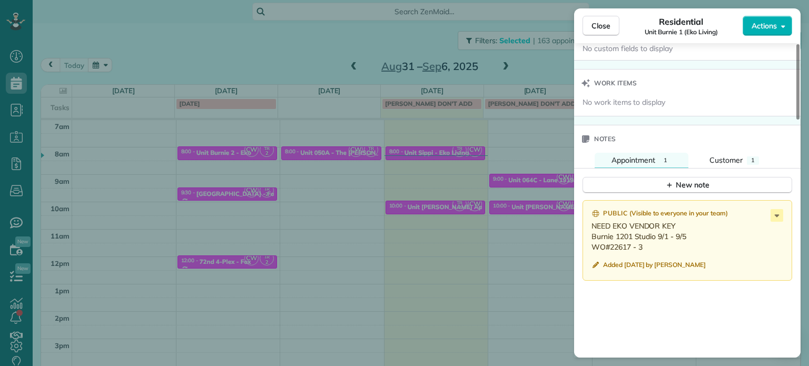
click at [540, 159] on div "Close Residential Unit Burnie 1 (Eko Living) Actions Status Active Unit Burnie …" at bounding box center [404, 183] width 809 height 366
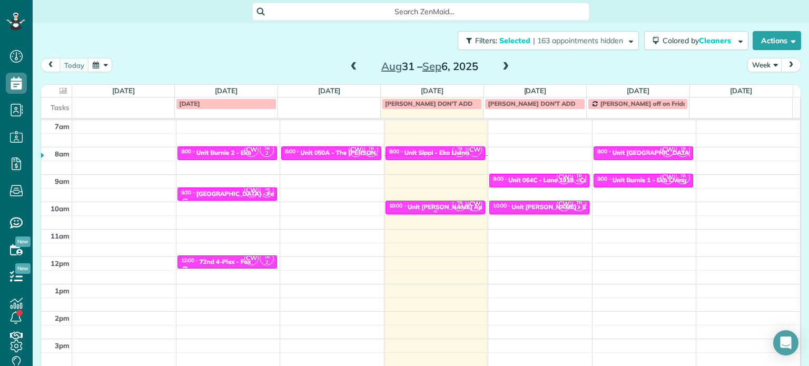
click at [453, 203] on small "2" at bounding box center [459, 208] width 13 height 10
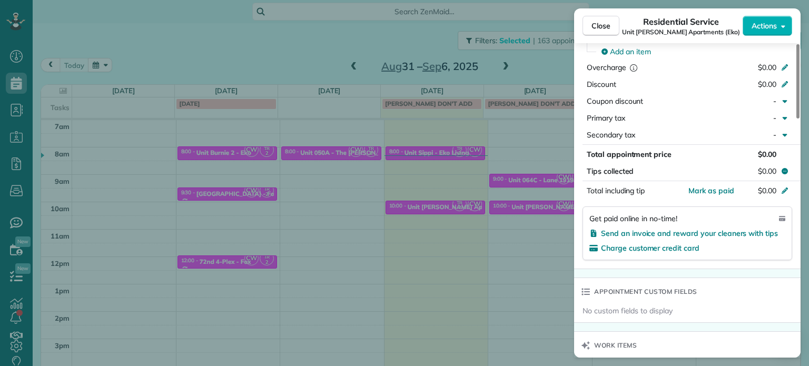
scroll to position [743, 0]
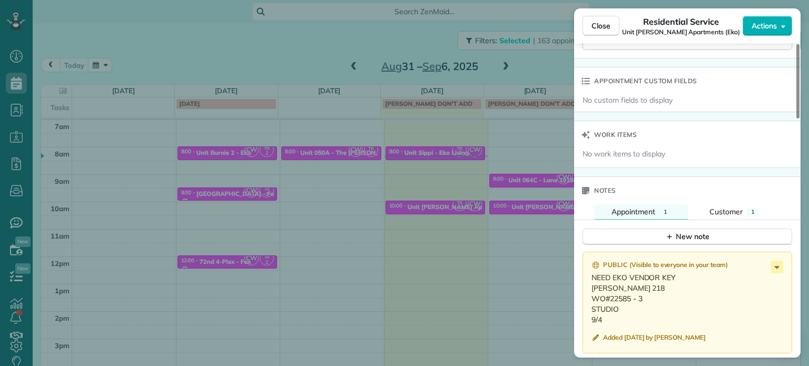
click at [544, 67] on div "Close Residential Service Unit Janie Apartments (Eko) Actions Status Active Uni…" at bounding box center [404, 183] width 809 height 366
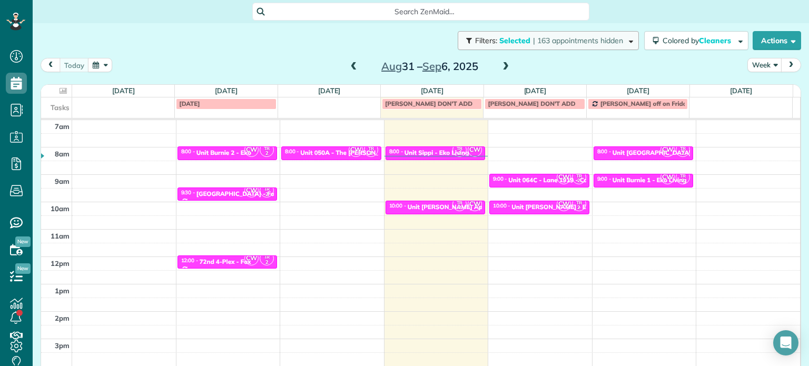
click at [548, 41] on span "| 163 appointments hidden" at bounding box center [578, 40] width 90 height 9
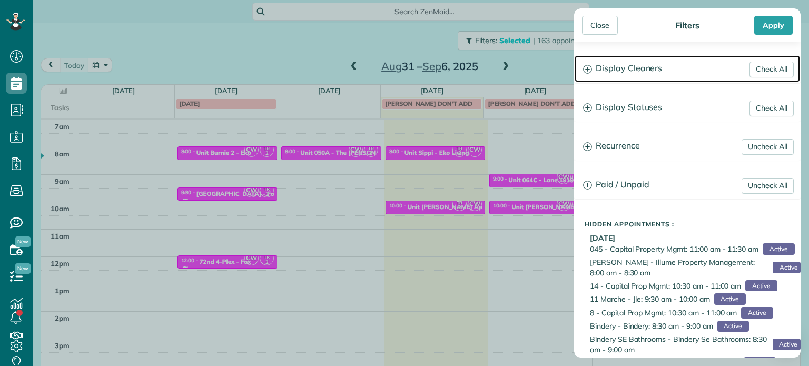
click at [621, 73] on h3 "Display Cleaners" at bounding box center [687, 68] width 225 height 27
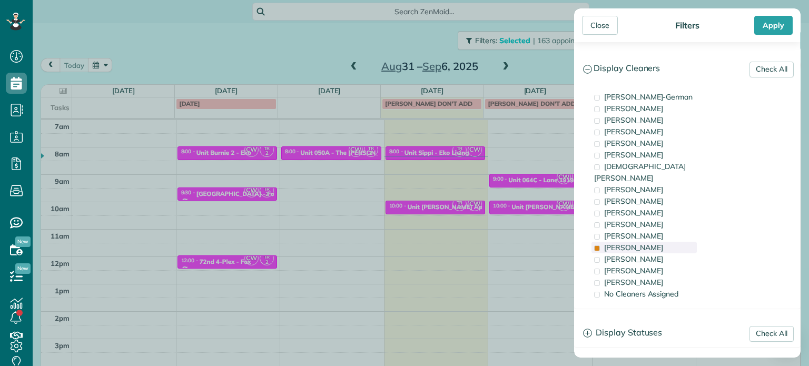
click at [637, 243] on span "Tammi Rue" at bounding box center [633, 247] width 59 height 9
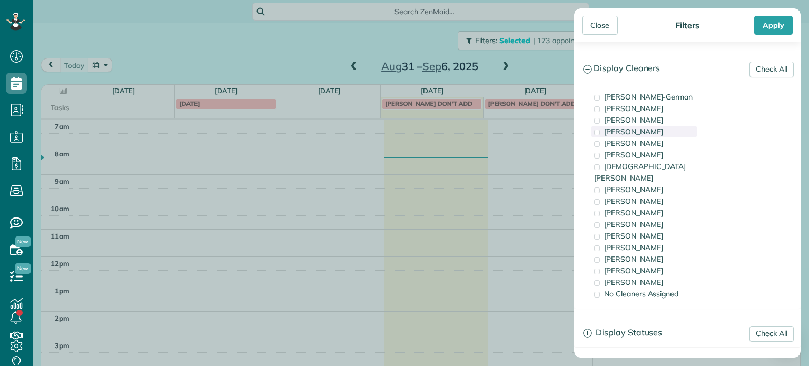
click at [660, 134] on div "Mark Zollo" at bounding box center [644, 132] width 105 height 12
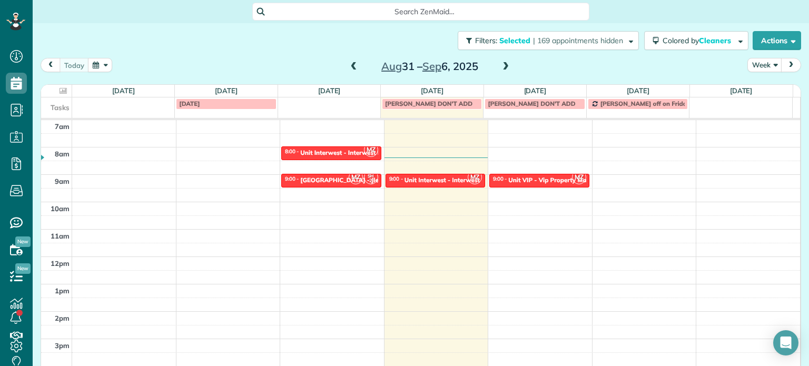
drag, startPoint x: 504, startPoint y: 180, endPoint x: 456, endPoint y: 191, distance: 49.2
click at [499, 183] on div "Close Filters Apply Check All Display Cleaners Christina Wright-German Cassie F…" at bounding box center [404, 183] width 809 height 366
click at [432, 183] on div at bounding box center [435, 185] width 99 height 4
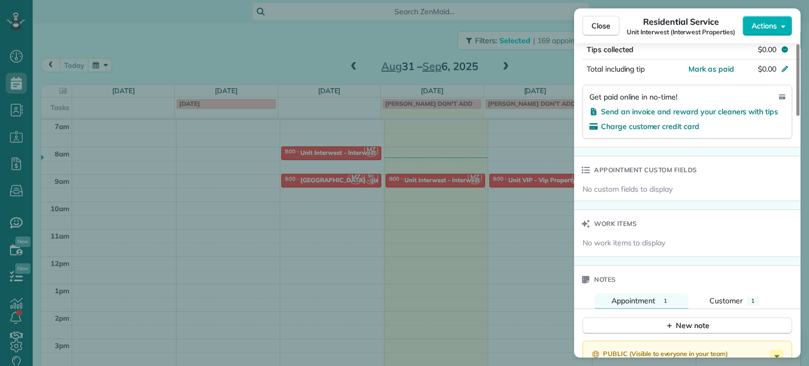
scroll to position [794, 0]
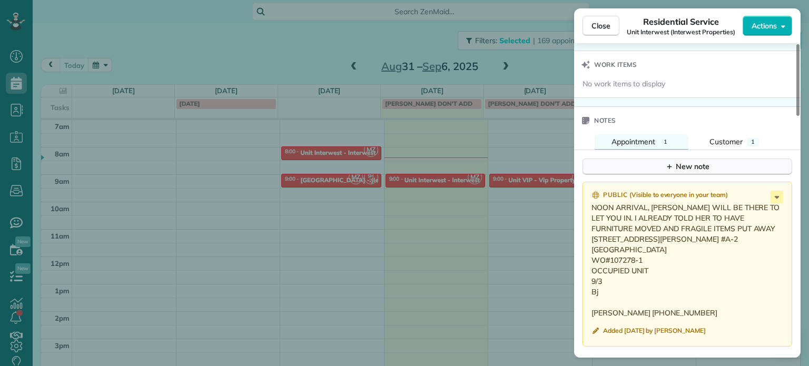
click at [677, 172] on div "New note" at bounding box center [687, 166] width 44 height 11
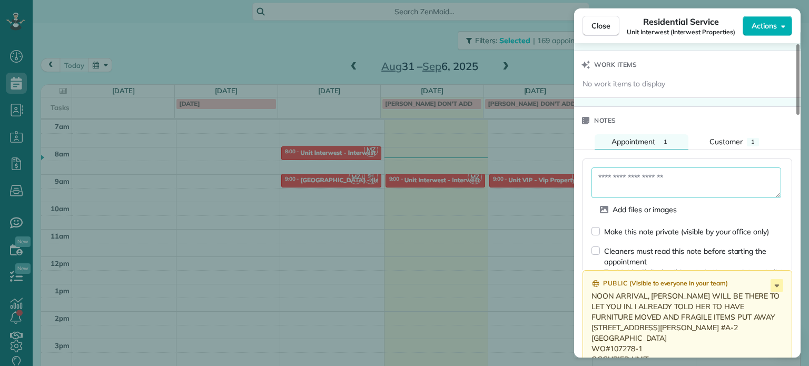
click at [677, 184] on textarea at bounding box center [687, 183] width 190 height 31
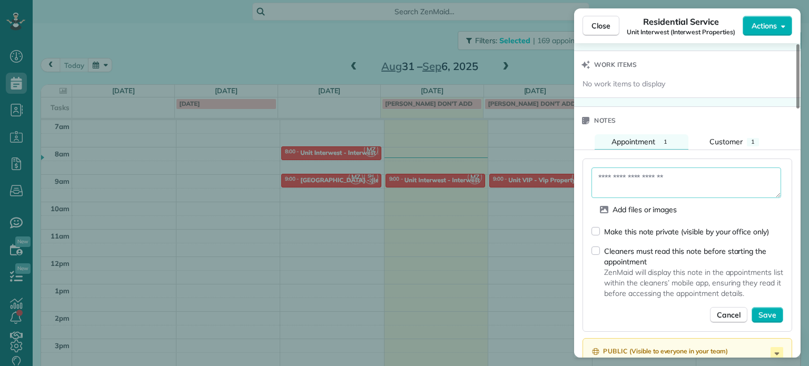
paste textarea "**********"
type textarea "**********"
click at [760, 318] on span "Save" at bounding box center [768, 315] width 18 height 11
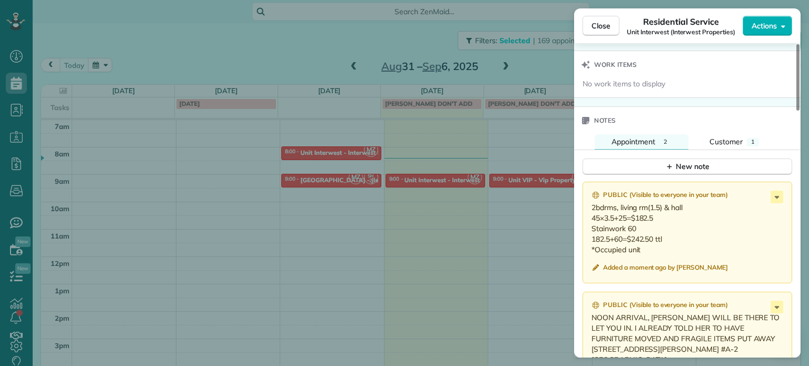
click at [192, 28] on div "Close Residential Service Unit Interwest (Interwest Properties) Actions Status …" at bounding box center [404, 183] width 809 height 366
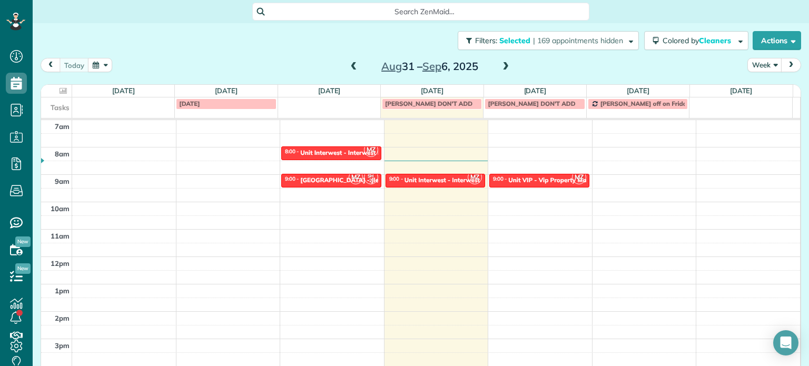
click at [543, 52] on div "Filters: Selected | 169 appointments hidden Colored by Cleaners Color by Cleane…" at bounding box center [421, 40] width 776 height 35
click at [545, 44] on span "| 169 appointments hidden" at bounding box center [578, 40] width 90 height 9
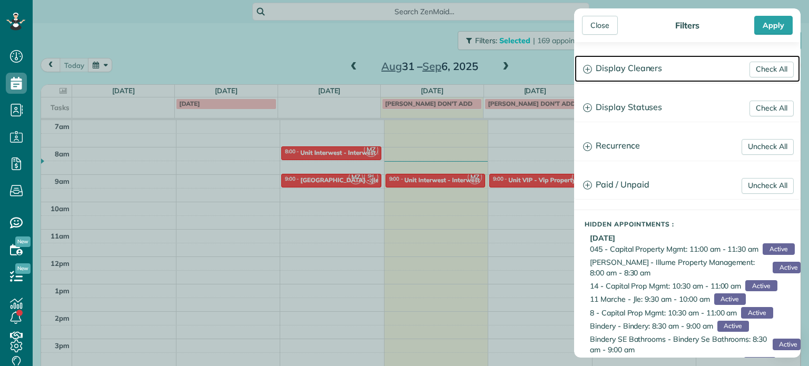
click at [626, 81] on h3 "Display Cleaners" at bounding box center [687, 68] width 225 height 27
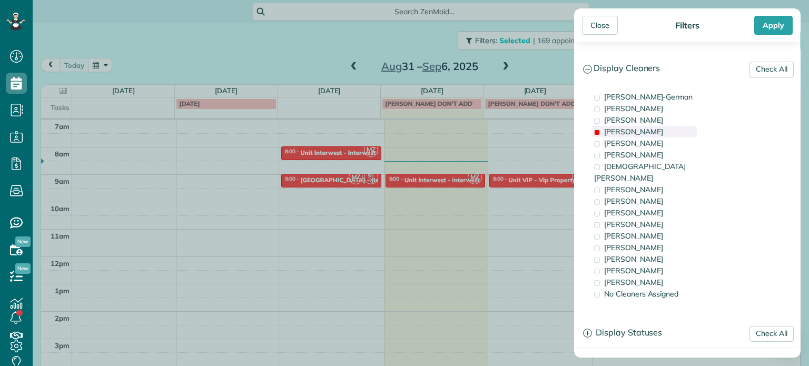
click at [646, 134] on div "Mark Zollo" at bounding box center [644, 132] width 105 height 12
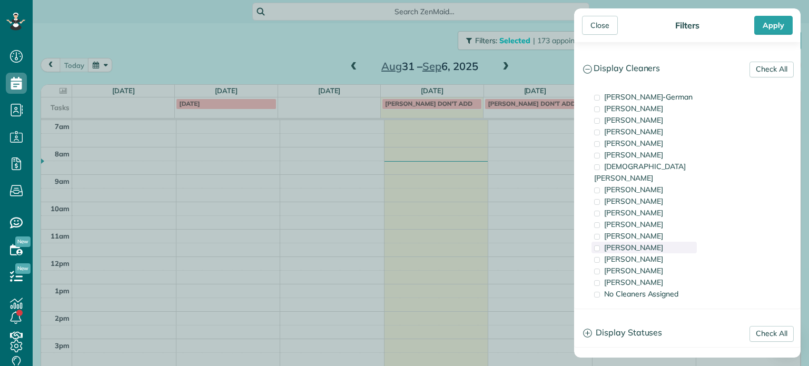
click at [657, 242] on div "Tammi Rue" at bounding box center [644, 248] width 105 height 12
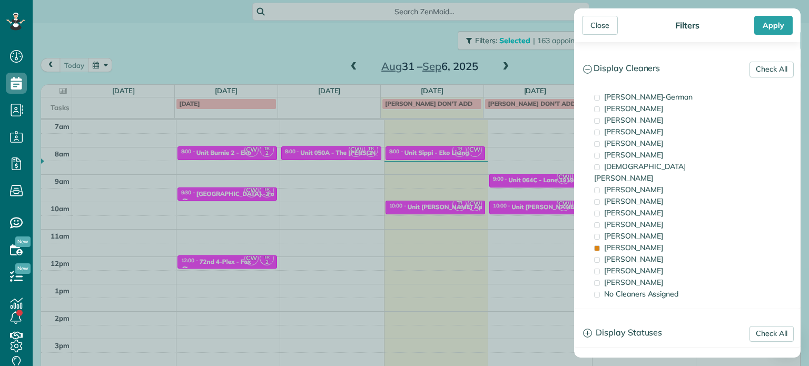
click at [527, 234] on div "Close Filters Apply Check All Display Cleaners Christina Wright-German Cassie F…" at bounding box center [404, 183] width 809 height 366
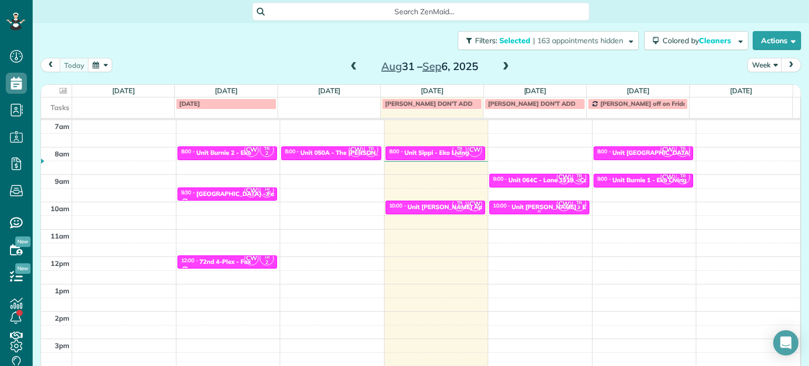
click at [539, 207] on div "Unit Everett - Eko Living" at bounding box center [562, 206] width 101 height 7
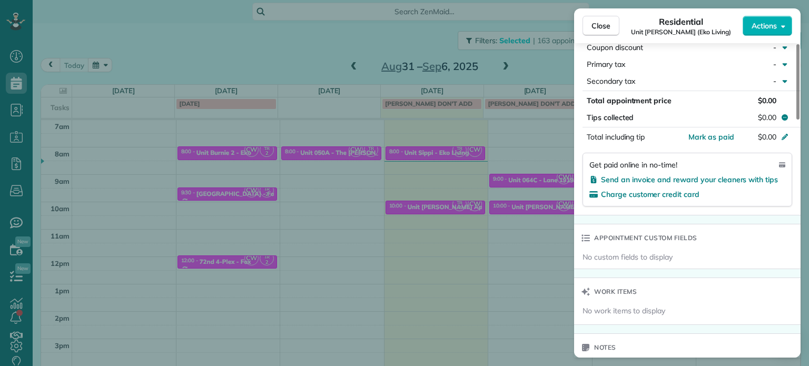
scroll to position [746, 0]
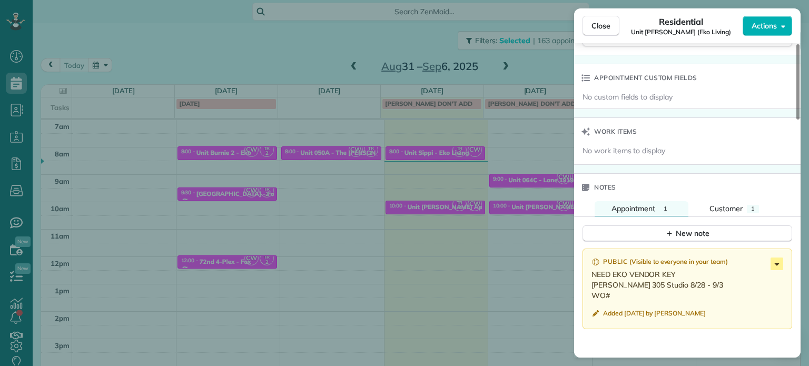
click at [776, 268] on icon at bounding box center [777, 264] width 13 height 13
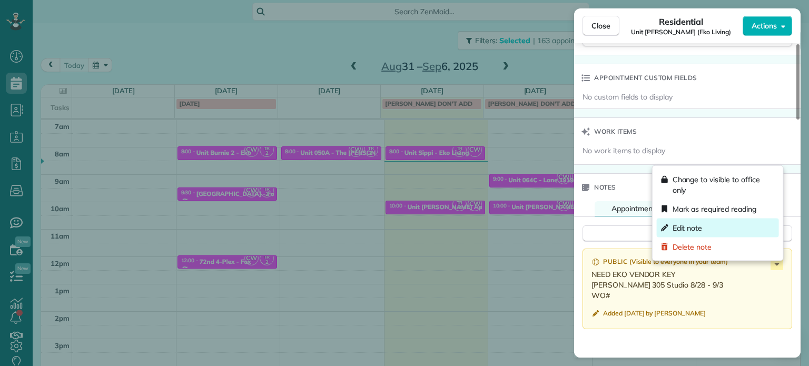
click at [712, 229] on div "Edit note" at bounding box center [718, 228] width 122 height 19
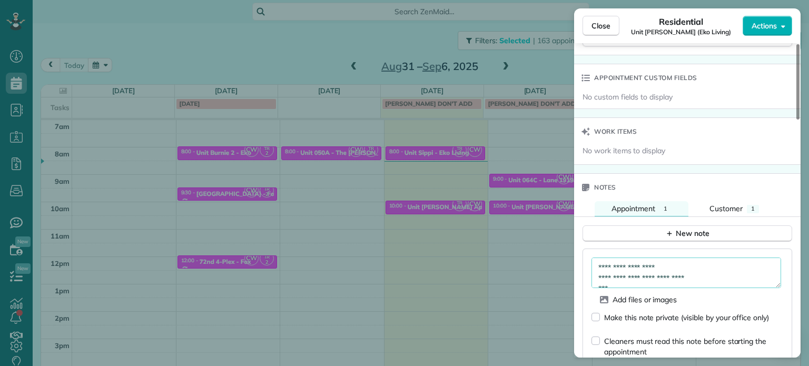
click at [700, 269] on textarea "**********" at bounding box center [687, 273] width 190 height 31
paste textarea "*********"
click at [705, 276] on textarea "**********" at bounding box center [687, 273] width 190 height 31
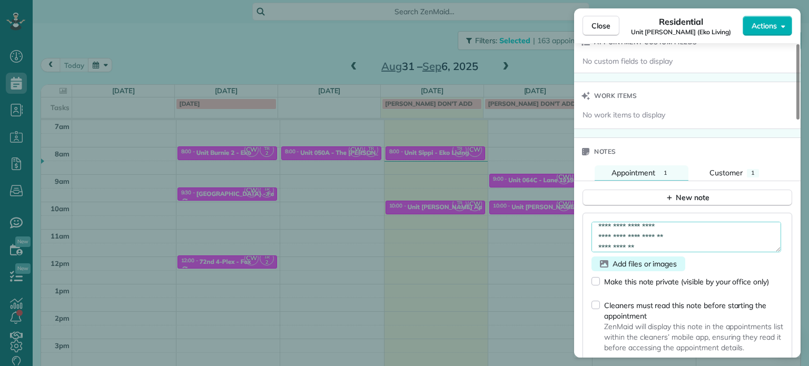
scroll to position [799, 0]
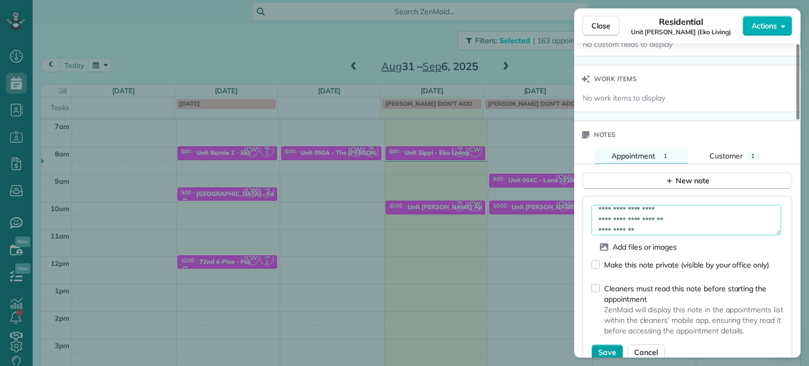
type textarea "**********"
click at [595, 356] on button "Save" at bounding box center [608, 353] width 32 height 16
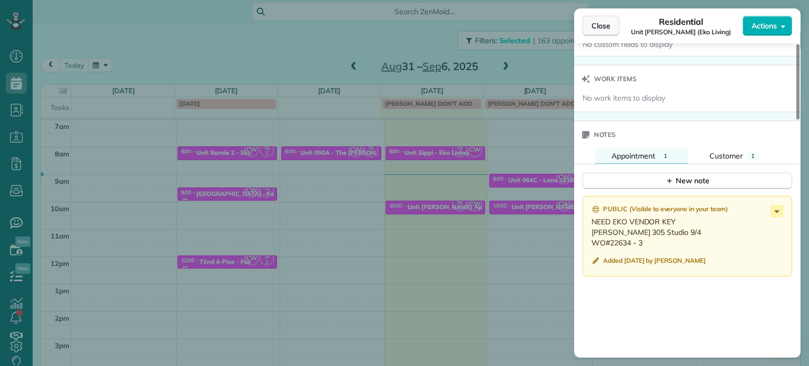
click at [591, 25] on button "Close" at bounding box center [601, 26] width 37 height 20
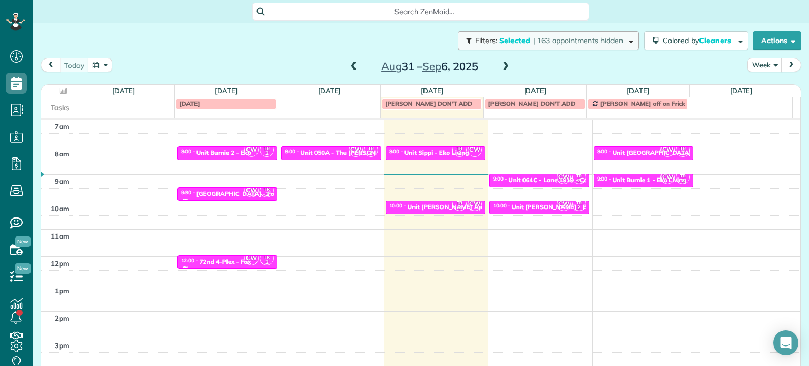
click at [598, 48] on button "Filters: Selected | 163 appointments hidden" at bounding box center [548, 40] width 181 height 19
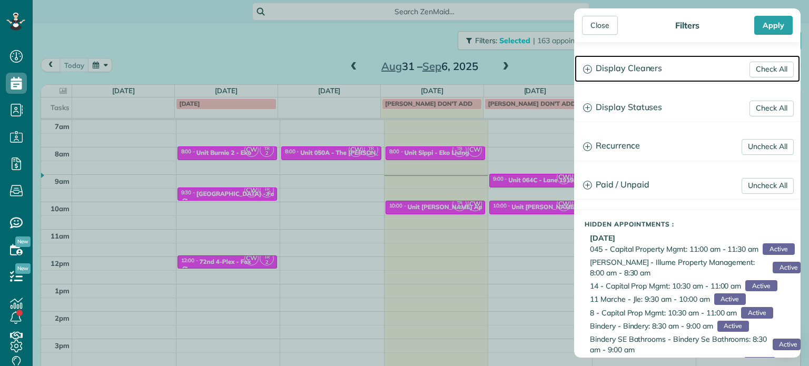
click at [636, 74] on h3 "Display Cleaners" at bounding box center [687, 68] width 225 height 27
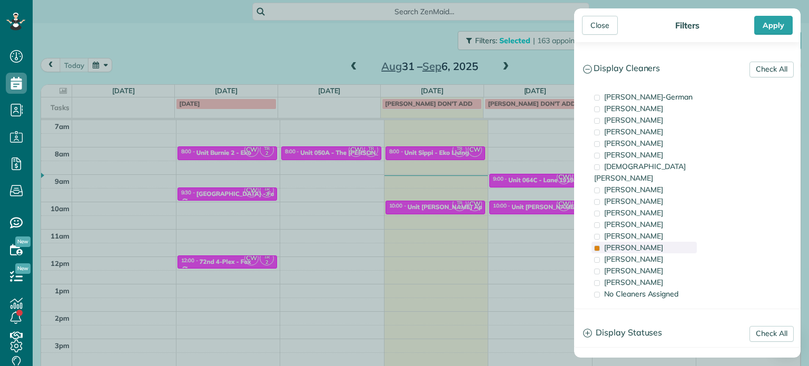
click at [638, 243] on span "Tammi Rue" at bounding box center [633, 247] width 59 height 9
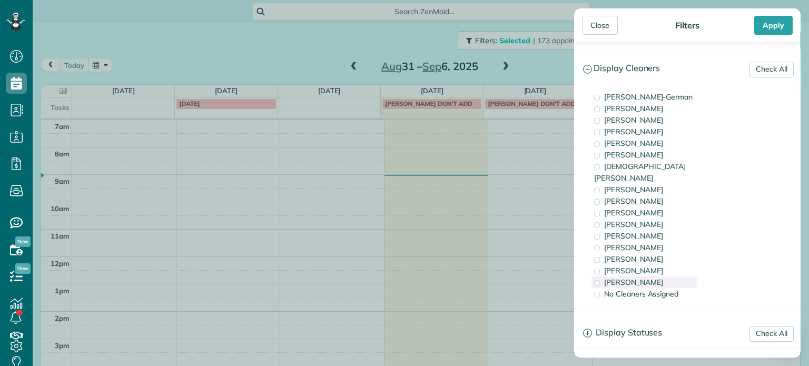
click at [643, 278] on span "Cristina Sainz" at bounding box center [633, 282] width 59 height 9
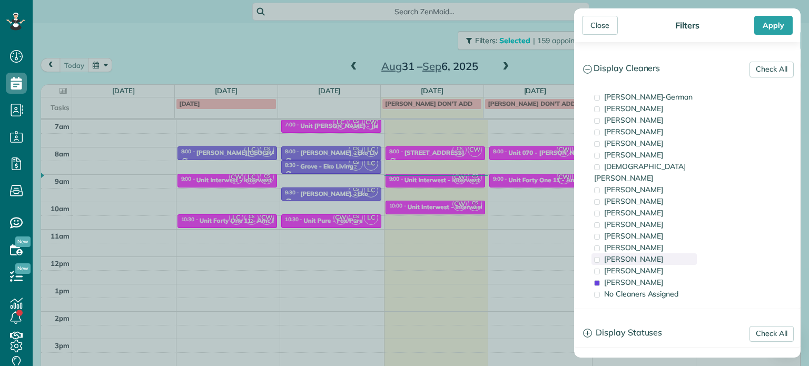
click at [645, 254] on span "Laura Chavez" at bounding box center [633, 258] width 59 height 9
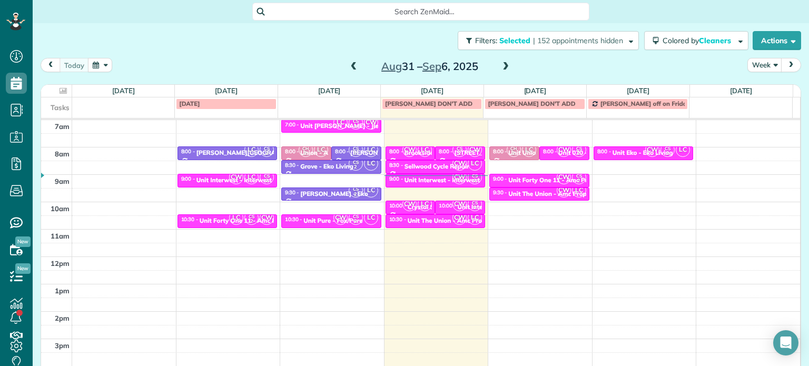
click at [513, 199] on div "Close Filters Apply Check All Display Cleaners Christina Wright-German Cassie F…" at bounding box center [404, 183] width 809 height 366
click at [715, 148] on div "4am 5am 6am 7am 8am 9am 10am 11am 12pm 1pm 2pm 3pm 4pm 5pm LC CS 2 8:00 - 8:30 …" at bounding box center [420, 229] width 759 height 383
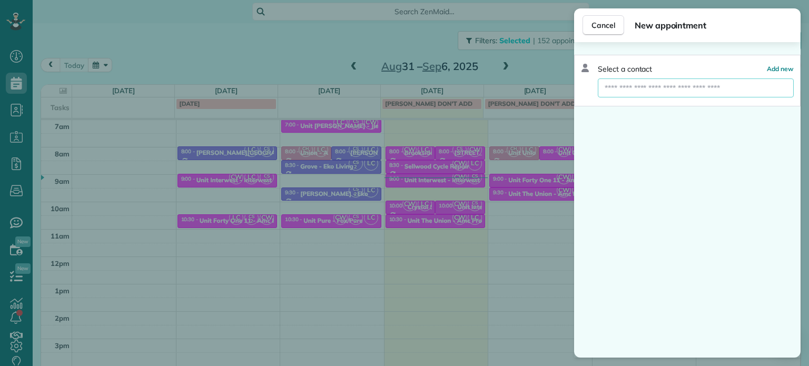
click at [670, 87] on input "text" at bounding box center [696, 87] width 196 height 19
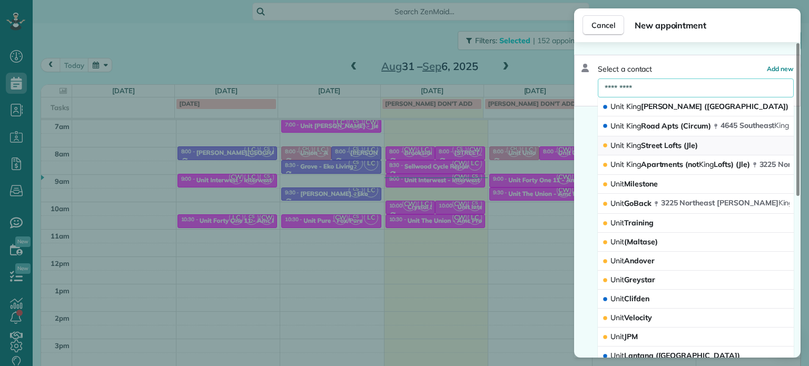
type input "*********"
click at [664, 147] on span "Unit King Street Lofts (Jle)" at bounding box center [654, 145] width 87 height 9
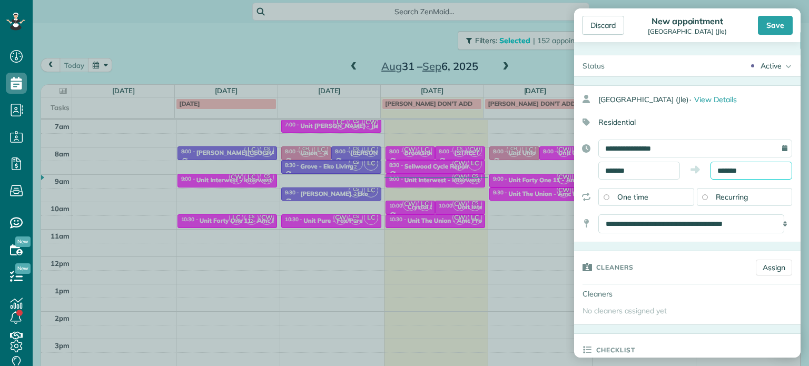
click at [726, 172] on input "*******" at bounding box center [752, 171] width 82 height 18
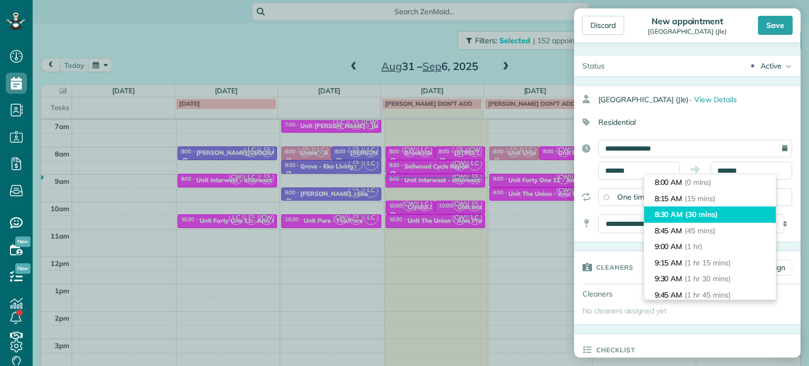
type input "*******"
click at [721, 210] on li "8:30 AM (30 mins)" at bounding box center [710, 215] width 132 height 16
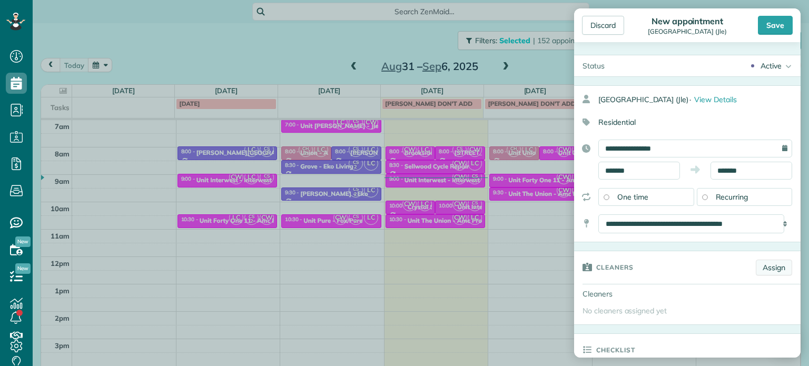
click at [763, 273] on link "Assign" at bounding box center [774, 268] width 36 height 16
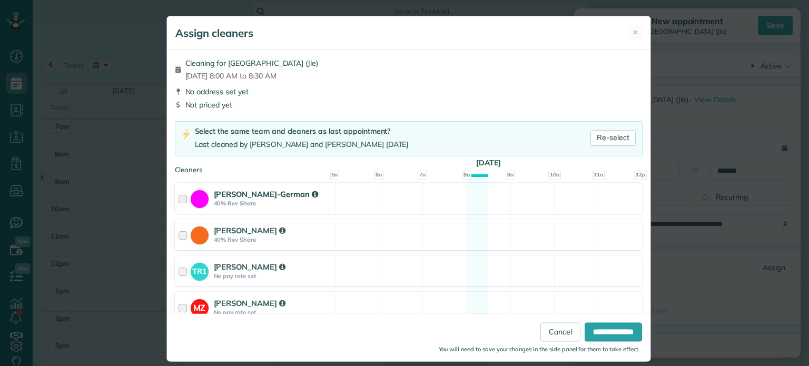
click at [510, 200] on div "Christina Wright-German 40% Rev Share Available" at bounding box center [409, 198] width 468 height 31
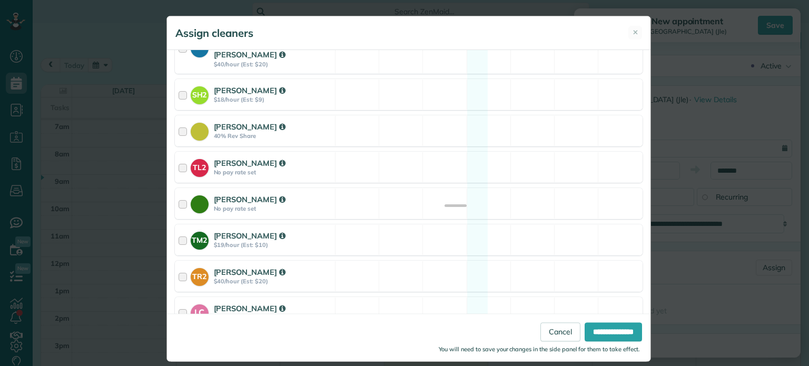
scroll to position [444, 0]
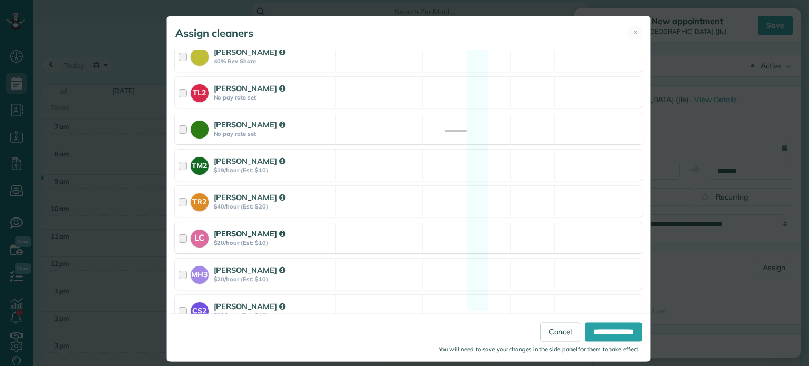
click at [485, 229] on div "LC Laura Chavez $20/hour (Est: $10) Available" at bounding box center [409, 237] width 468 height 31
click at [502, 295] on div "CS2 Cristina Sainz $20/hour (Est: $10) Available" at bounding box center [409, 310] width 468 height 31
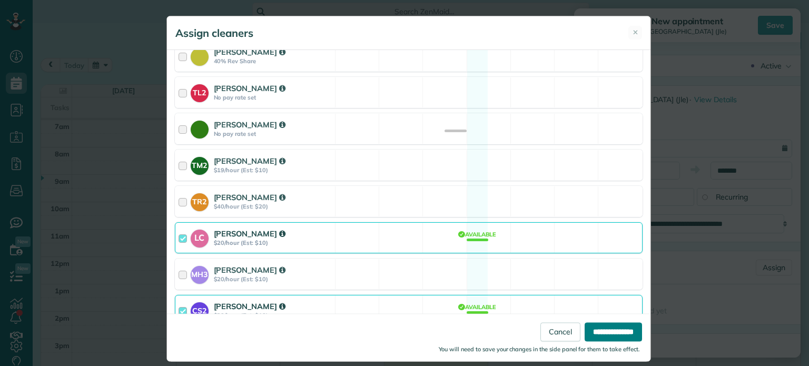
click at [591, 331] on input "**********" at bounding box center [613, 332] width 57 height 19
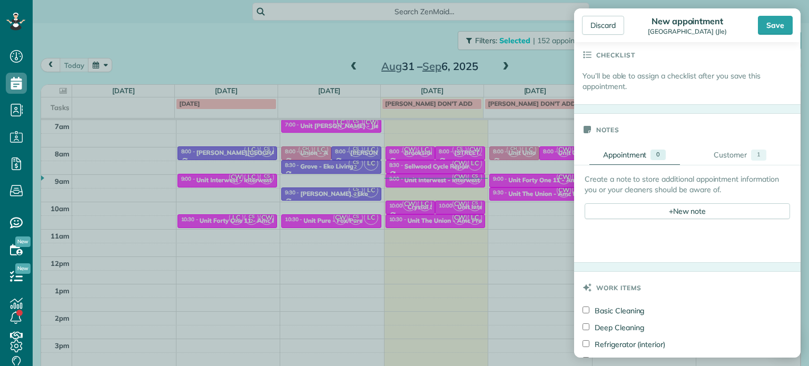
scroll to position [369, 0]
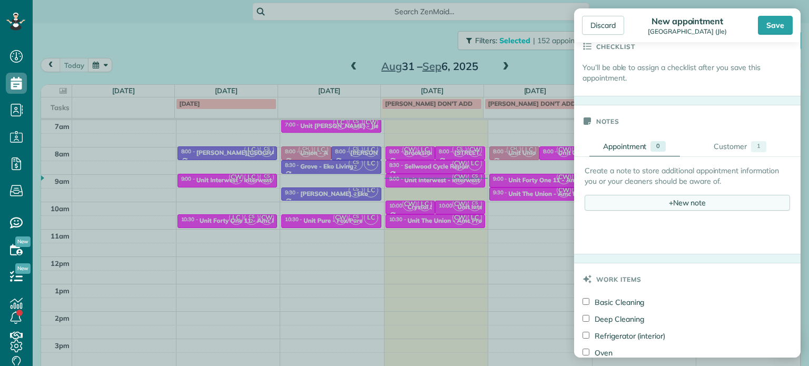
click at [679, 207] on div "+ New note" at bounding box center [687, 203] width 205 height 16
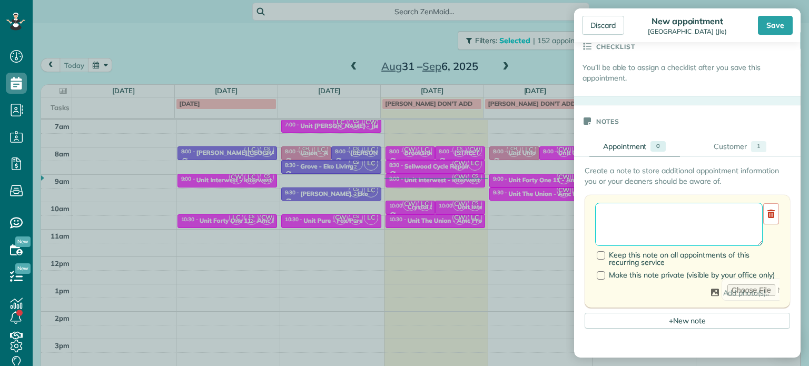
click at [682, 214] on textarea at bounding box center [679, 224] width 168 height 43
type textarea "******* ****** ***"
click at [783, 26] on div "Save" at bounding box center [775, 25] width 35 height 19
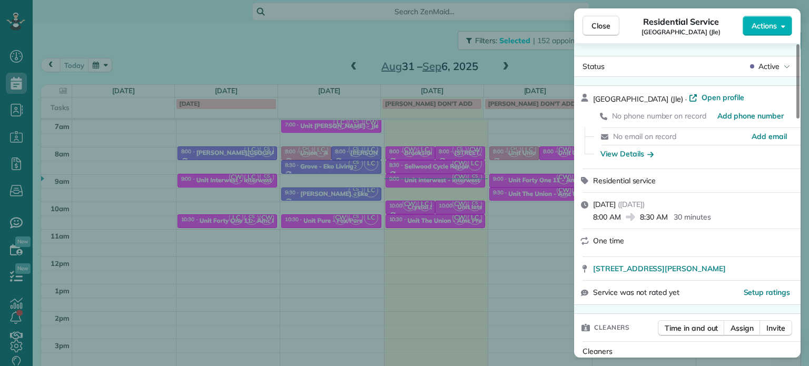
click at [553, 62] on div "Close Residential Service Unit King Street Lofts (Jle) Actions Status Active Un…" at bounding box center [404, 183] width 809 height 366
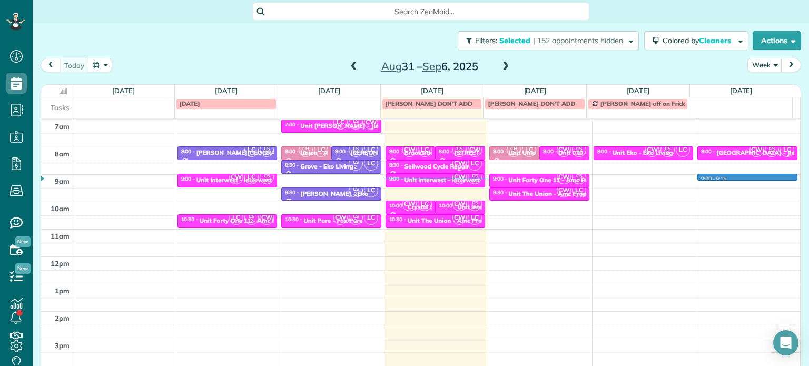
click at [706, 179] on div "4am 5am 6am 7am 8am 9am 10am 11am 12pm 1pm 2pm 3pm 4pm 5pm LC CS 2 8:00 - 8:30 …" at bounding box center [420, 229] width 759 height 383
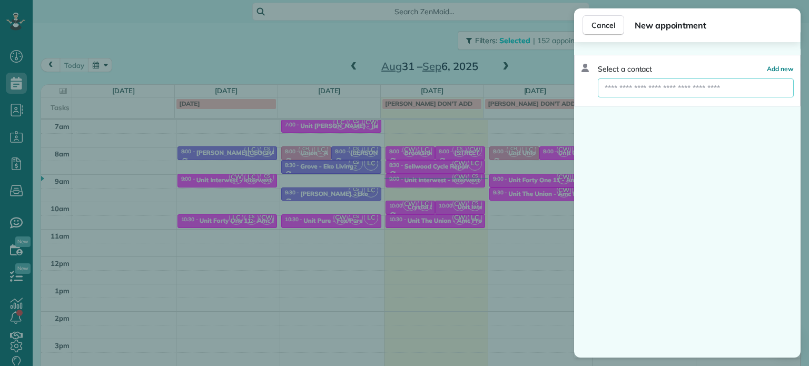
click at [710, 89] on input "text" at bounding box center [696, 87] width 196 height 19
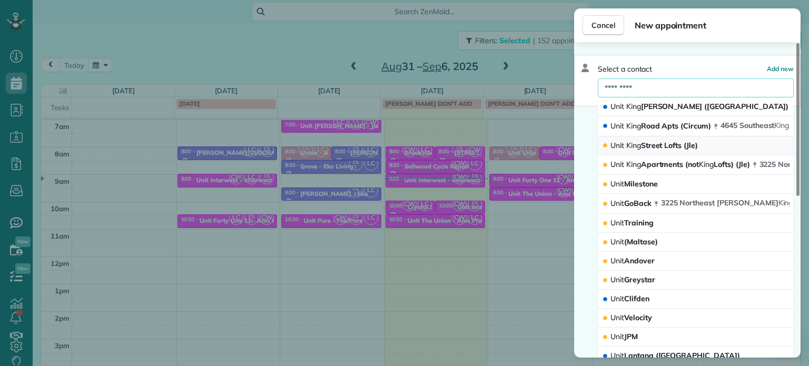
type input "*********"
click at [653, 141] on span "Unit King Street Lofts (Jle)" at bounding box center [654, 145] width 87 height 9
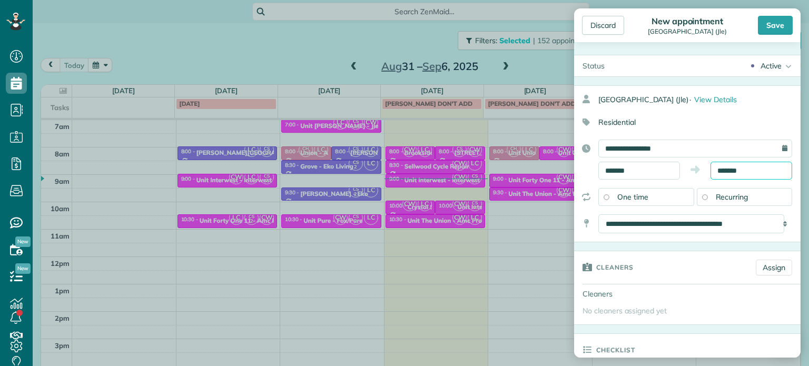
click at [725, 170] on input "*******" at bounding box center [752, 171] width 82 height 18
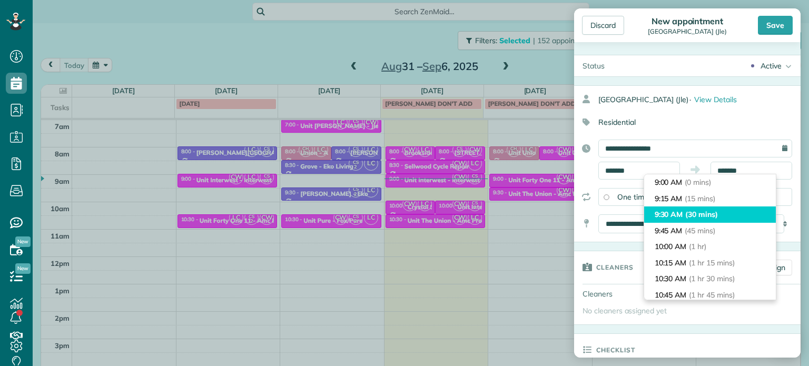
type input "*******"
click at [716, 212] on span "(30 mins)" at bounding box center [701, 214] width 33 height 9
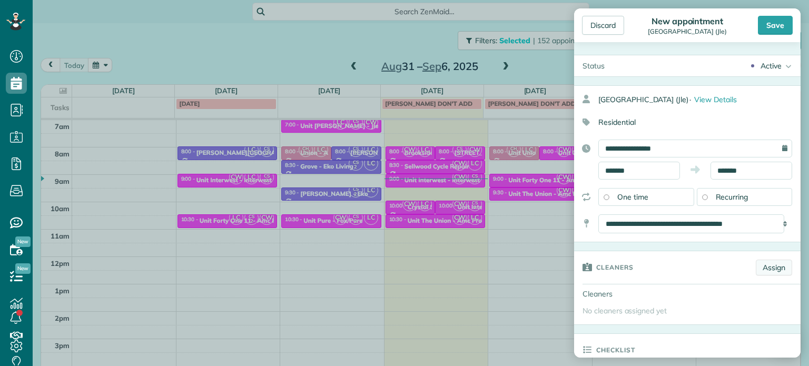
click at [769, 269] on link "Assign" at bounding box center [774, 268] width 36 height 16
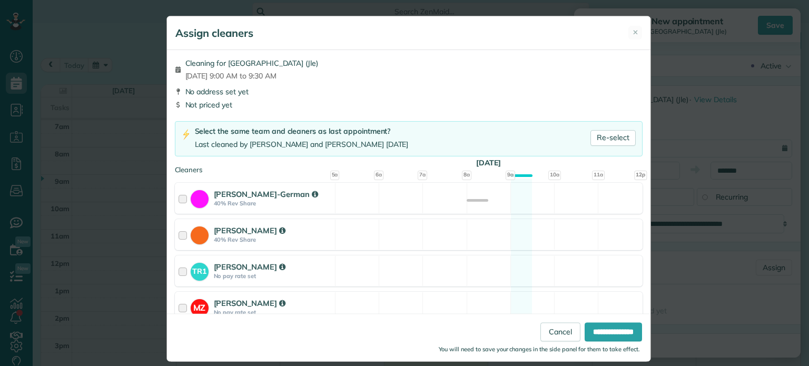
click at [514, 182] on div "Cleaning for Unit King Street Lofts (Jle) Sat, Sep 06 - 9:00 AM to 9:30 AM No a…" at bounding box center [409, 187] width 484 height 274
click at [519, 193] on div "Christina Wright-German 40% Rev Share Available" at bounding box center [409, 198] width 468 height 31
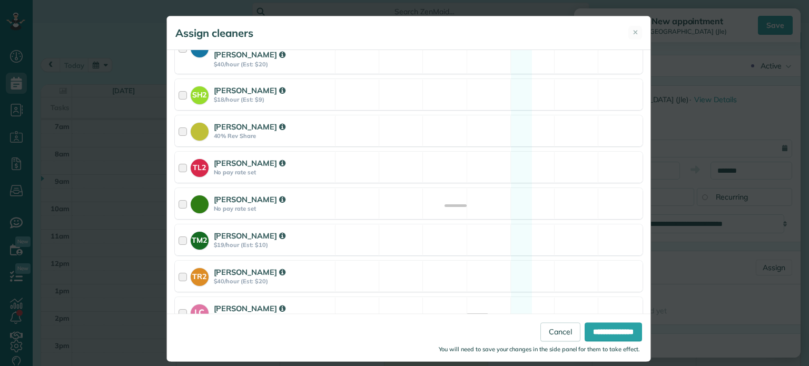
scroll to position [444, 0]
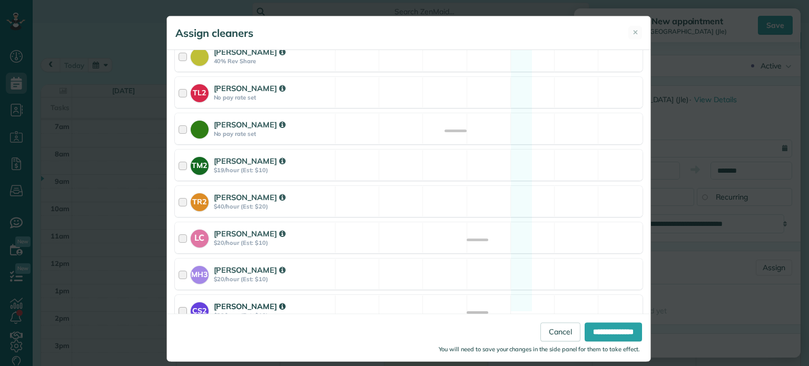
click at [519, 296] on div "CS2 Cristina Sainz $20/hour (Est: $10) Available" at bounding box center [409, 310] width 468 height 31
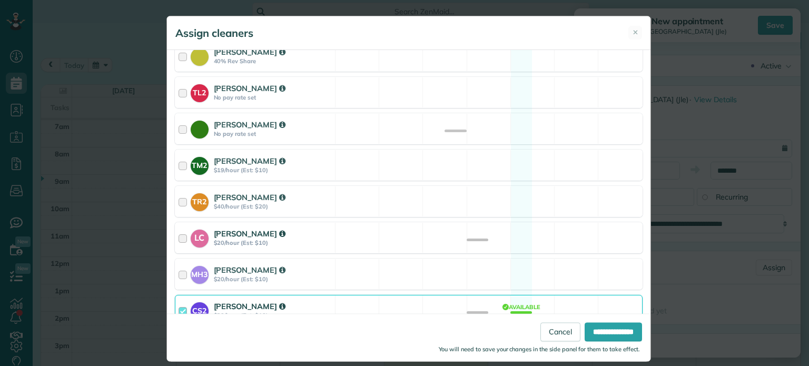
click at [533, 231] on div "LC Laura Chavez $20/hour (Est: $10) Available" at bounding box center [409, 237] width 468 height 31
click at [596, 330] on input "**********" at bounding box center [613, 332] width 57 height 19
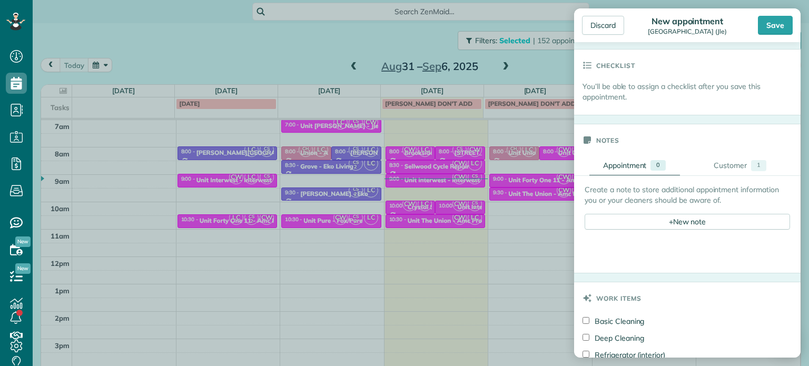
scroll to position [369, 0]
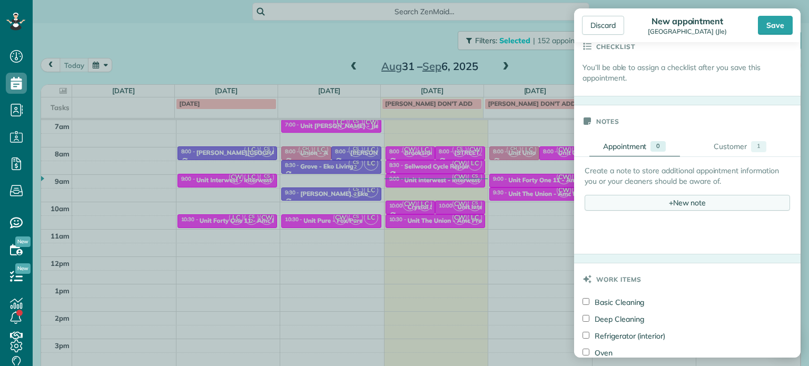
click at [669, 202] on span "+" at bounding box center [671, 202] width 4 height 9
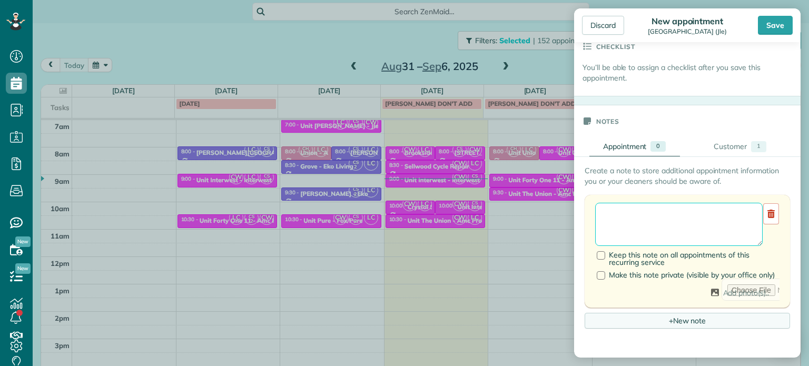
click at [670, 214] on textarea at bounding box center [679, 224] width 168 height 43
type textarea "******* ****** ***"
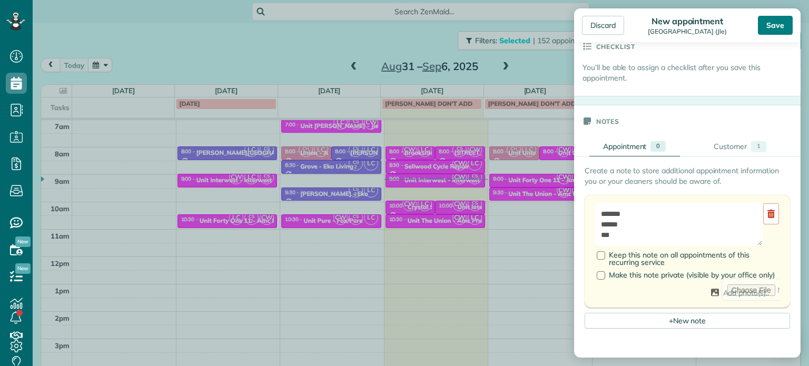
click at [771, 28] on div "Save" at bounding box center [775, 25] width 35 height 19
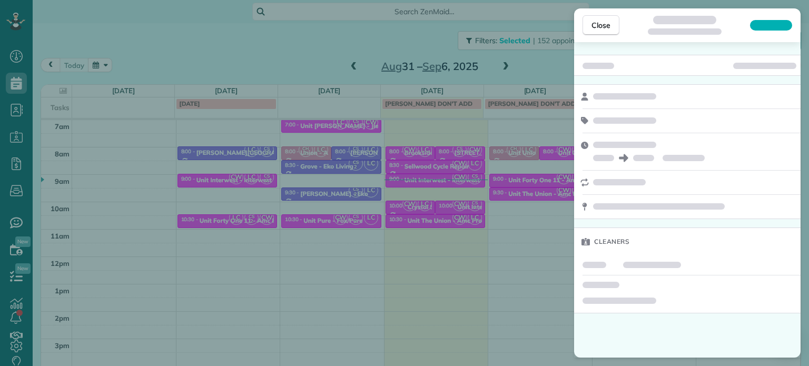
click at [532, 70] on div "Close Cleaners" at bounding box center [404, 183] width 809 height 366
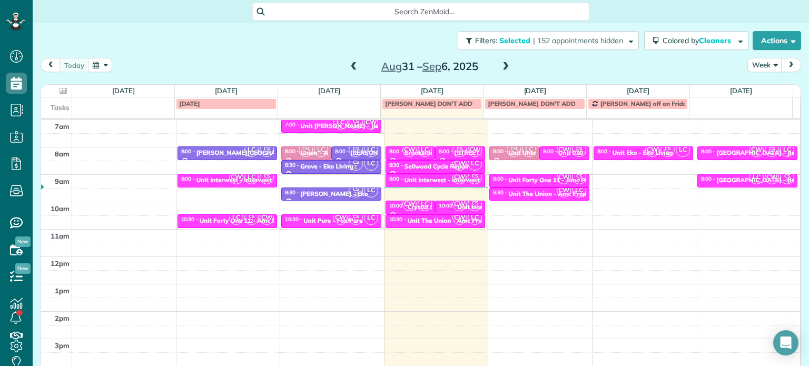
click at [544, 31] on div "Filters: Selected | 152 appointments hidden Colored by Cleaners Color by Cleane…" at bounding box center [421, 40] width 776 height 35
click at [547, 36] on span "| 152 appointments hidden" at bounding box center [578, 40] width 90 height 9
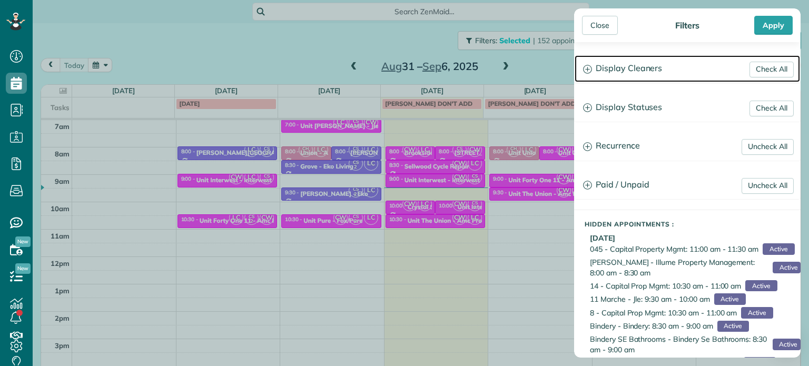
click at [630, 72] on h3 "Display Cleaners" at bounding box center [687, 68] width 225 height 27
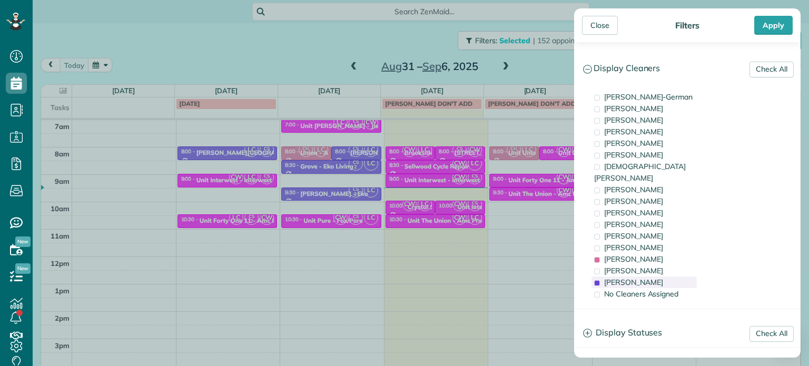
click at [633, 278] on span "Cristina Sainz" at bounding box center [633, 282] width 59 height 9
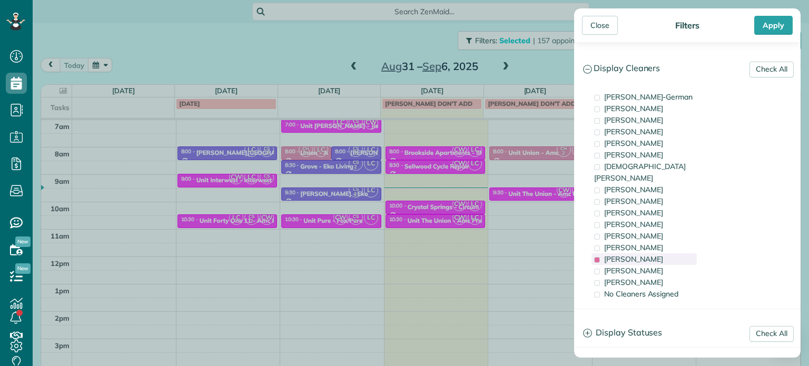
click at [641, 254] on span "Laura Chavez" at bounding box center [633, 258] width 59 height 9
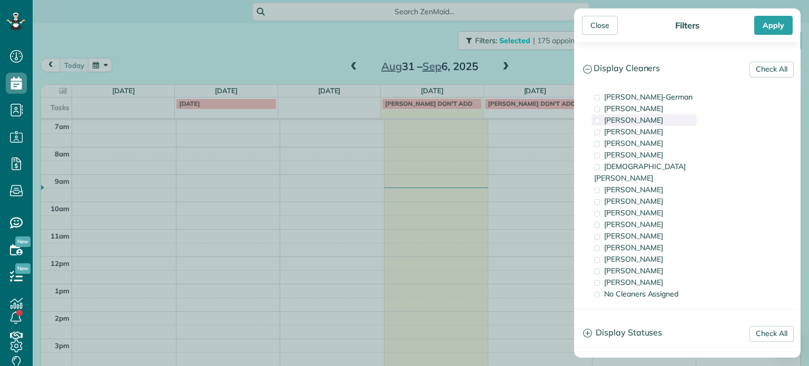
click at [638, 120] on span "Tawnya Reynolds" at bounding box center [633, 119] width 59 height 9
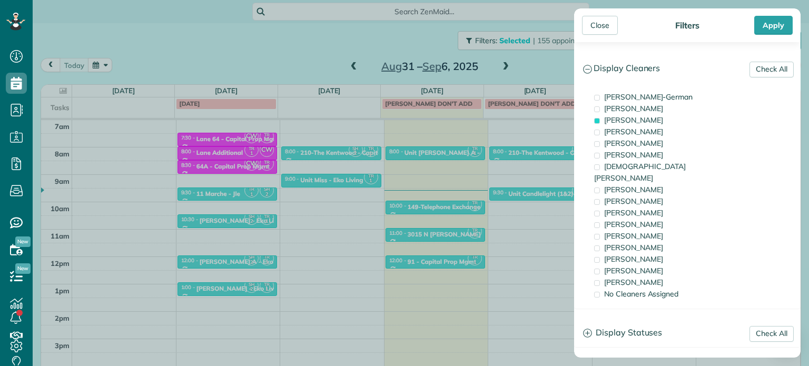
click at [496, 151] on div "Close Filters Apply Check All Display Cleaners Christina Wright-German Cassie F…" at bounding box center [404, 183] width 809 height 366
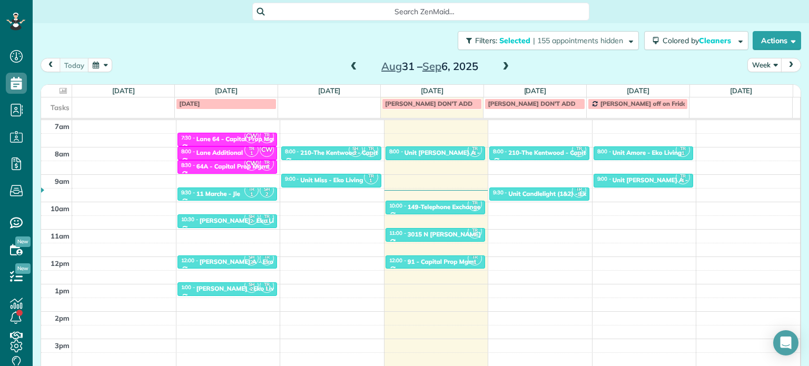
click at [500, 65] on span at bounding box center [506, 66] width 12 height 9
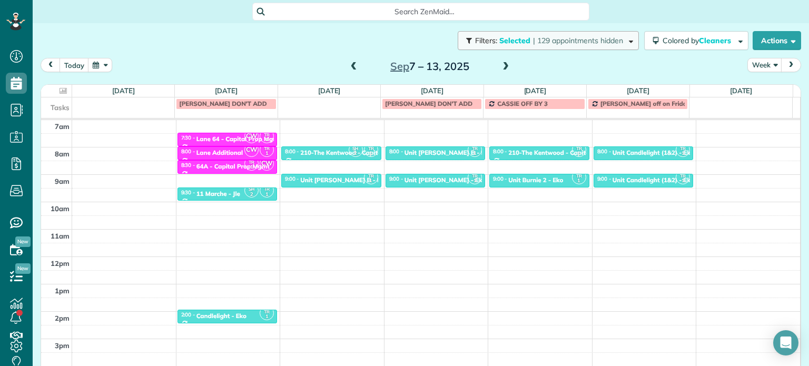
click at [564, 46] on button "Filters: Selected | 129 appointments hidden" at bounding box center [548, 40] width 181 height 19
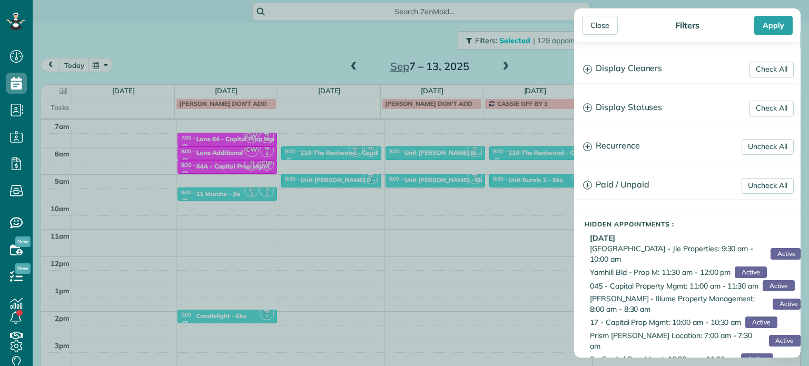
click at [645, 54] on div "Check All Display Cleaners Christina Wright-German Cassie Feliciano Tawnya Reyn…" at bounding box center [687, 200] width 227 height 316
click at [652, 69] on h3 "Display Cleaners" at bounding box center [687, 68] width 225 height 27
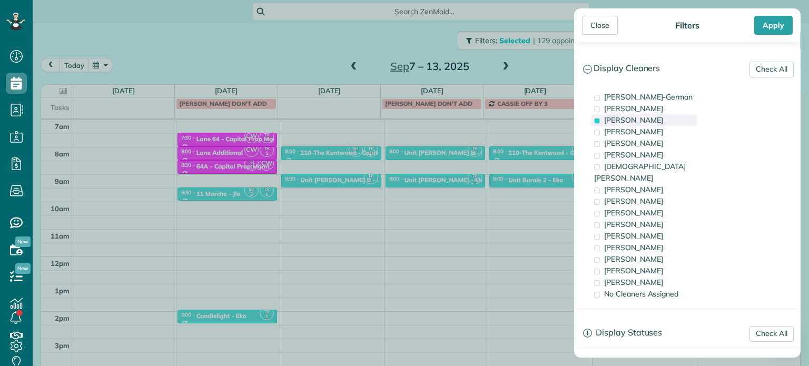
click at [658, 120] on span "Tawnya Reynolds" at bounding box center [633, 119] width 59 height 9
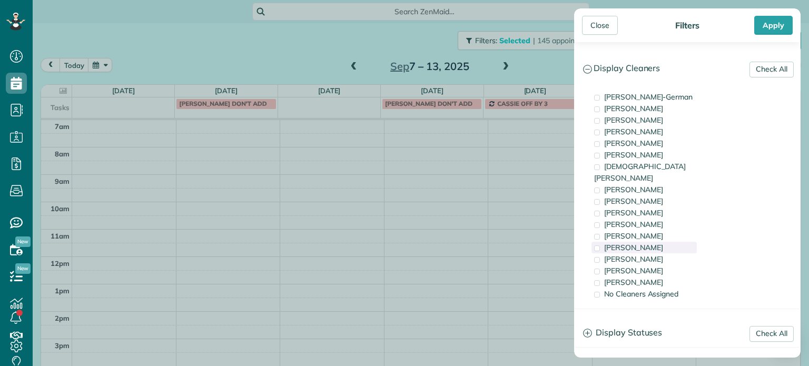
click at [647, 242] on div "Tammi Rue" at bounding box center [644, 248] width 105 height 12
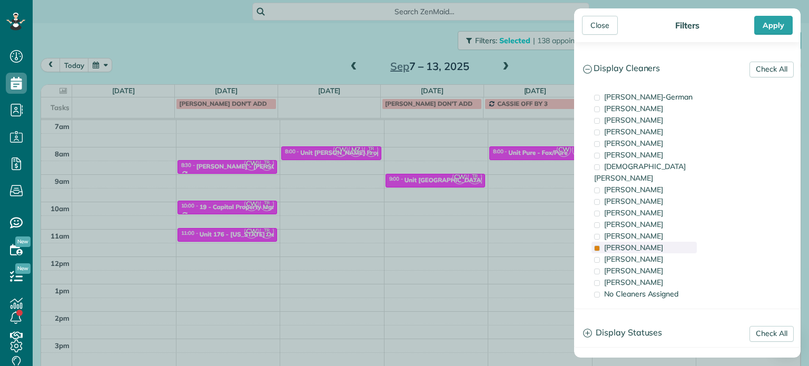
click at [647, 242] on div "Tammi Rue" at bounding box center [644, 248] width 105 height 12
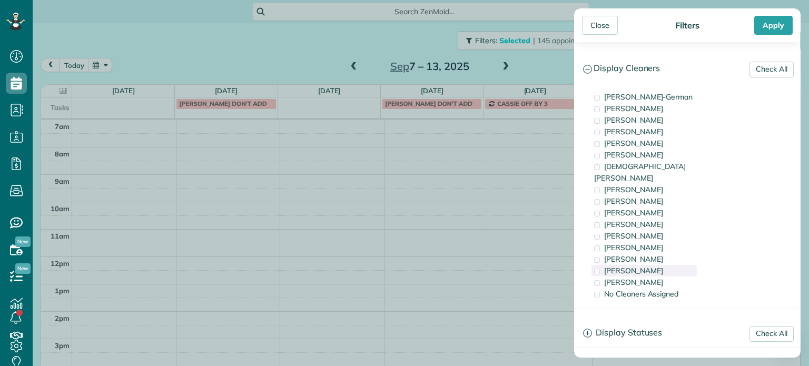
click at [647, 266] on span "Meralda Harris" at bounding box center [633, 270] width 59 height 9
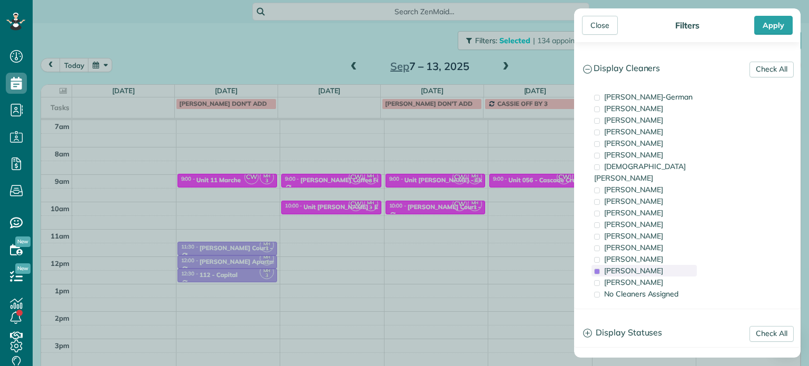
click at [647, 266] on span "Meralda Harris" at bounding box center [633, 270] width 59 height 9
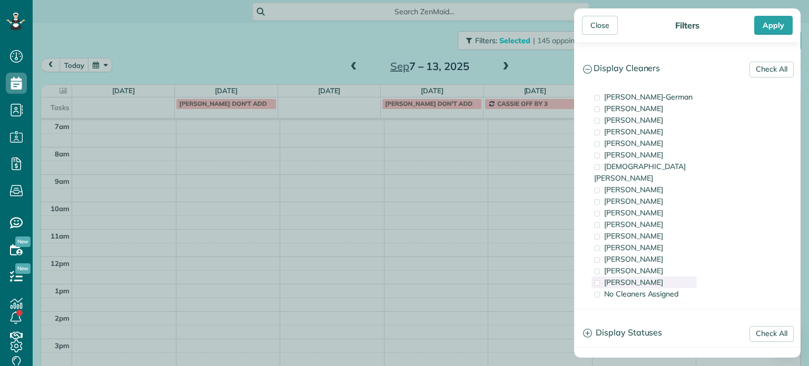
click at [653, 277] on div "Cristina Sainz" at bounding box center [644, 283] width 105 height 12
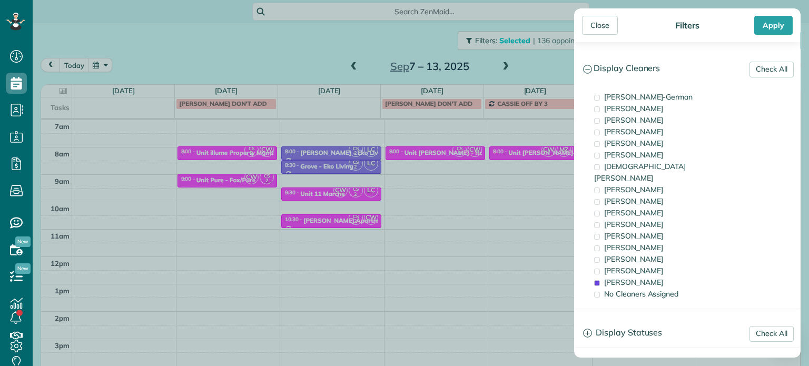
click at [539, 71] on div "Close Filters Apply Check All Display Cleaners Christina Wright-German Cassie F…" at bounding box center [404, 183] width 809 height 366
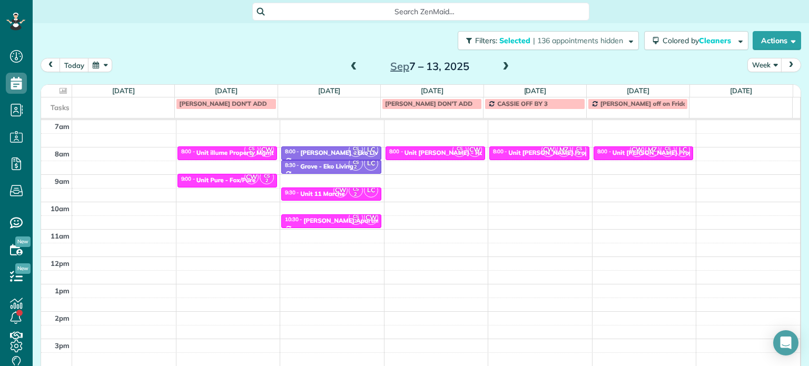
click at [500, 65] on span at bounding box center [506, 66] width 12 height 9
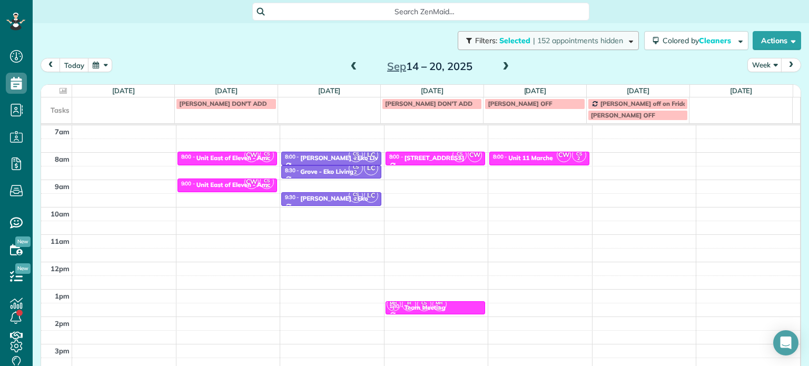
click at [499, 44] on span "Selected" at bounding box center [515, 40] width 32 height 9
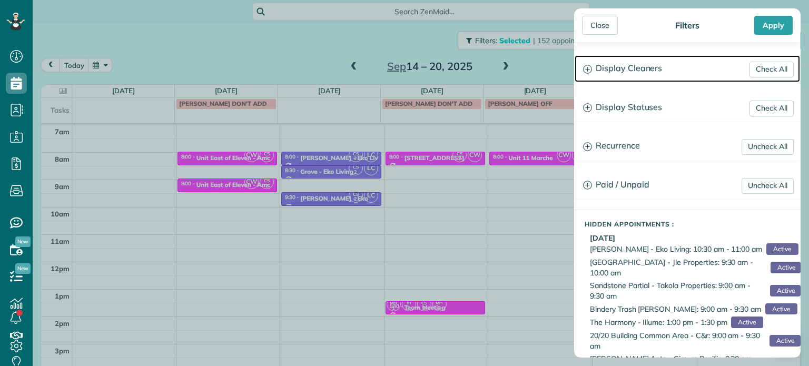
click at [660, 71] on h3 "Display Cleaners" at bounding box center [687, 68] width 225 height 27
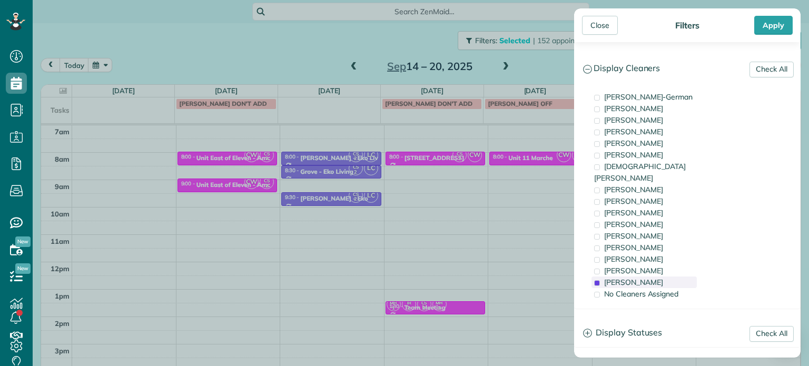
click at [640, 278] on span "Cristina Sainz" at bounding box center [633, 282] width 59 height 9
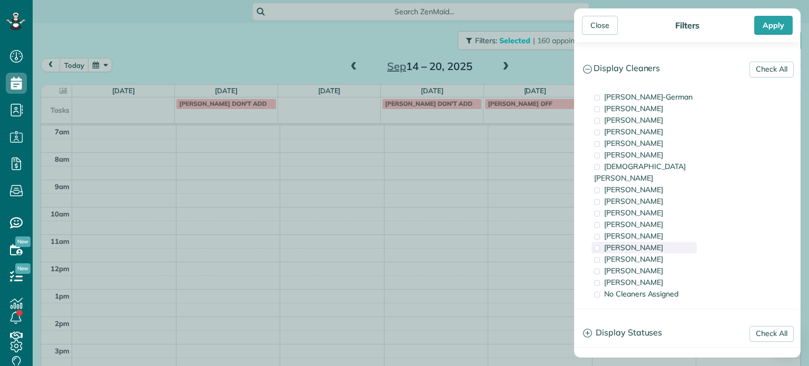
click at [647, 242] on div "Tammi Rue" at bounding box center [644, 248] width 105 height 12
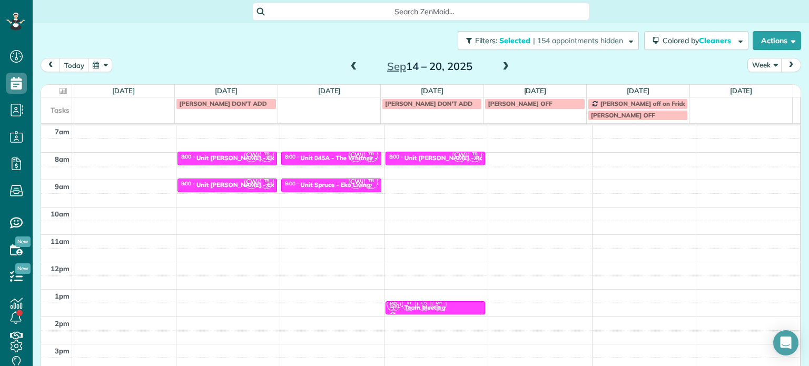
click at [491, 189] on div "Close Filters Apply Check All Display Cleaners Christina Wright-German Cassie F…" at bounding box center [404, 183] width 809 height 366
click at [438, 158] on div "Unit Benford - Rcm Properties" at bounding box center [462, 157] width 115 height 7
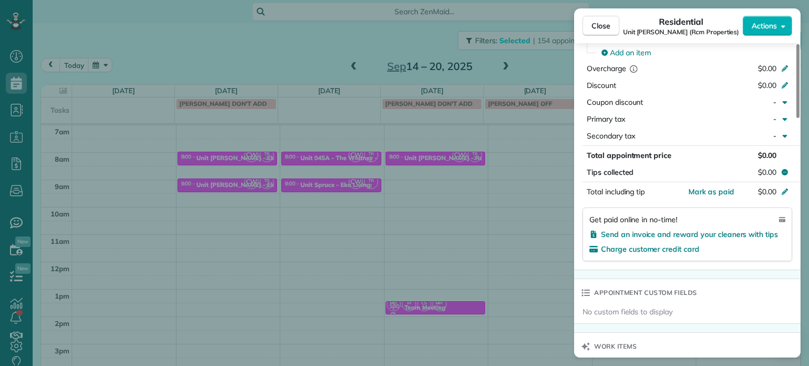
scroll to position [744, 0]
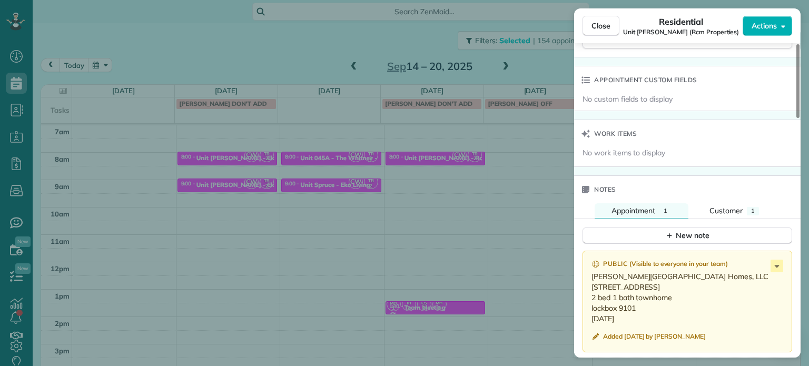
click at [507, 165] on div "Close Residential Unit Benford (Rcm Properties) Actions Status Active Unit Benf…" at bounding box center [404, 183] width 809 height 366
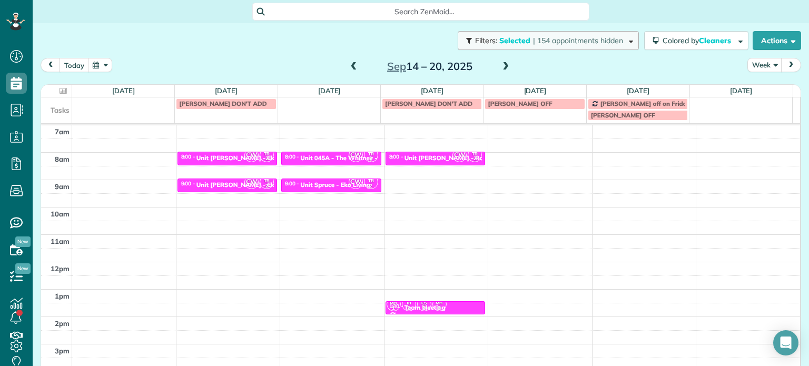
click at [562, 42] on span "| 154 appointments hidden" at bounding box center [578, 40] width 90 height 9
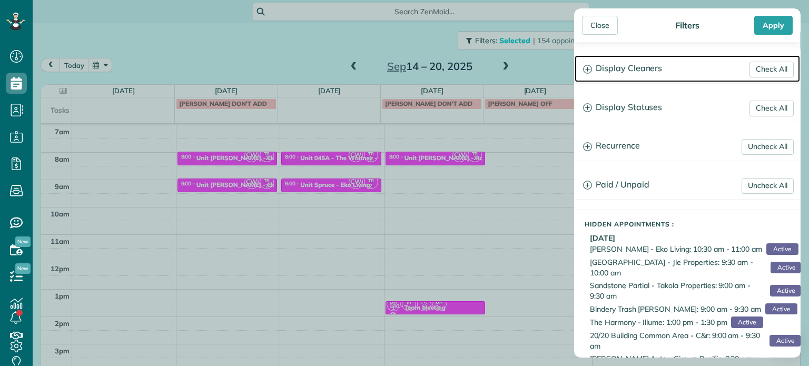
click at [621, 69] on h3 "Display Cleaners" at bounding box center [687, 68] width 225 height 27
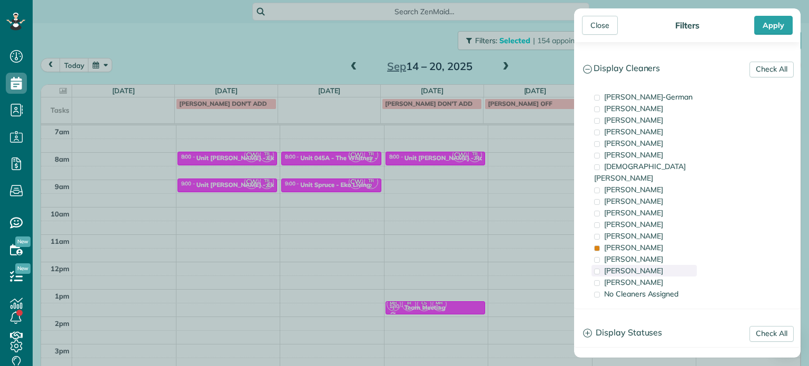
click at [658, 265] on div "Meralda Harris" at bounding box center [644, 271] width 105 height 12
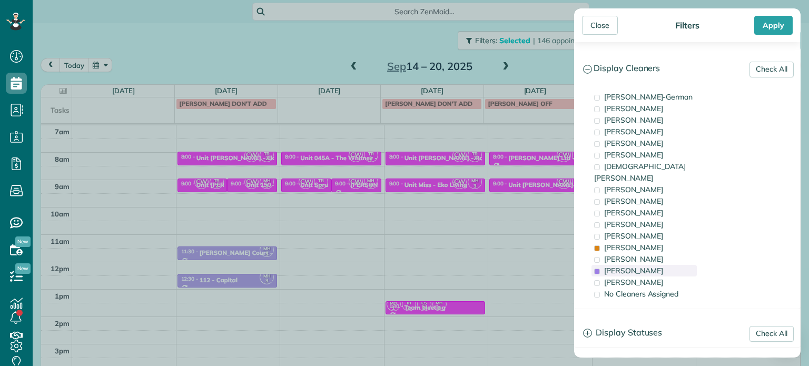
click at [660, 265] on div "Meralda Harris" at bounding box center [644, 271] width 105 height 12
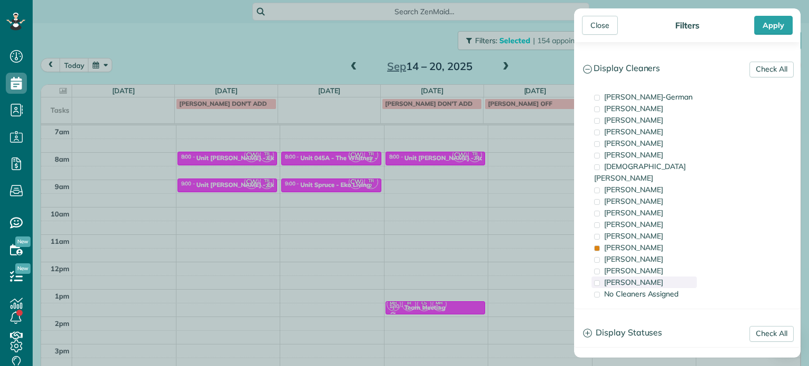
click at [660, 277] on div "Cristina Sainz" at bounding box center [644, 283] width 105 height 12
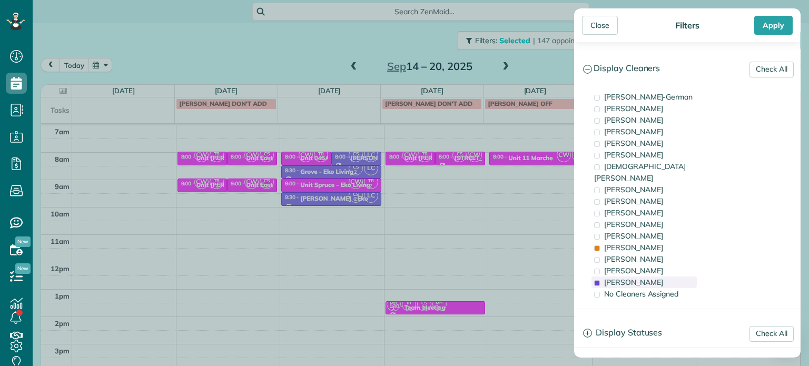
click at [660, 277] on div "Cristina Sainz" at bounding box center [644, 283] width 105 height 12
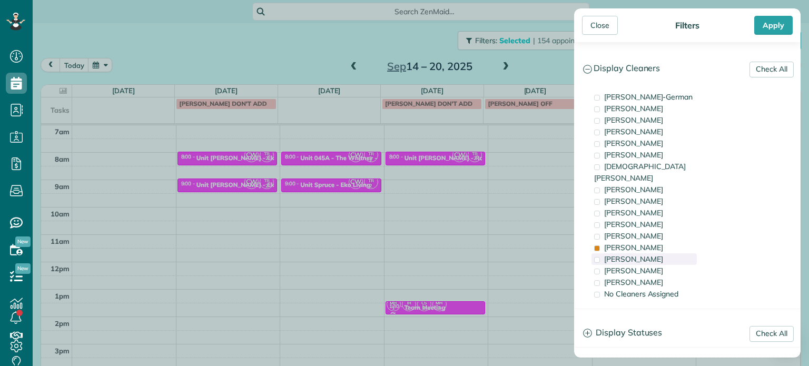
click at [658, 253] on div "Laura Chavez" at bounding box center [644, 259] width 105 height 12
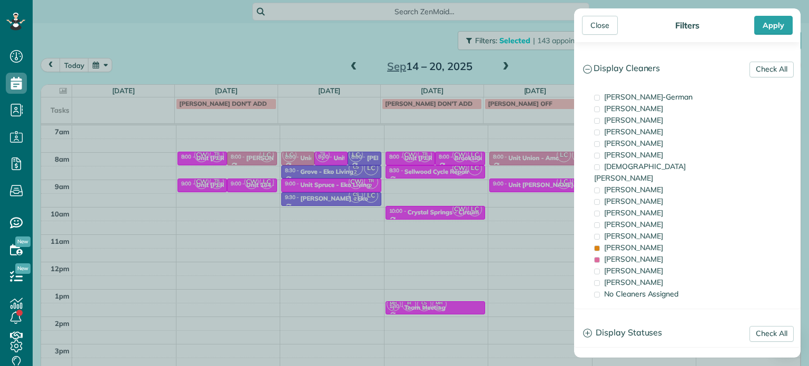
click at [538, 191] on div "Close Filters Apply Check All Display Cleaners Christina Wright-German Cassie F…" at bounding box center [404, 183] width 809 height 366
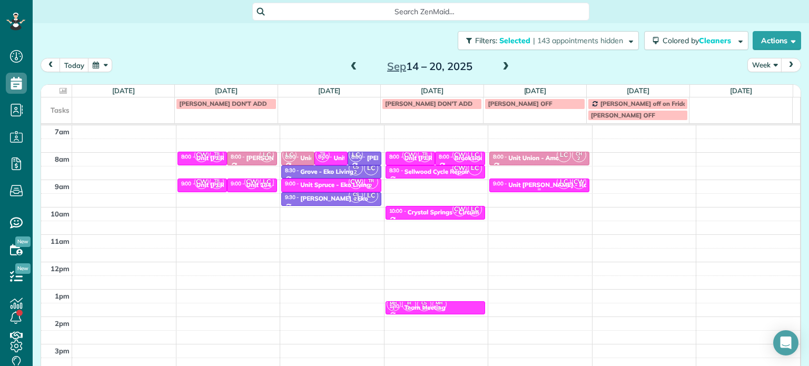
click at [535, 183] on div "Unit Benford - Rcm Properties" at bounding box center [565, 184] width 115 height 7
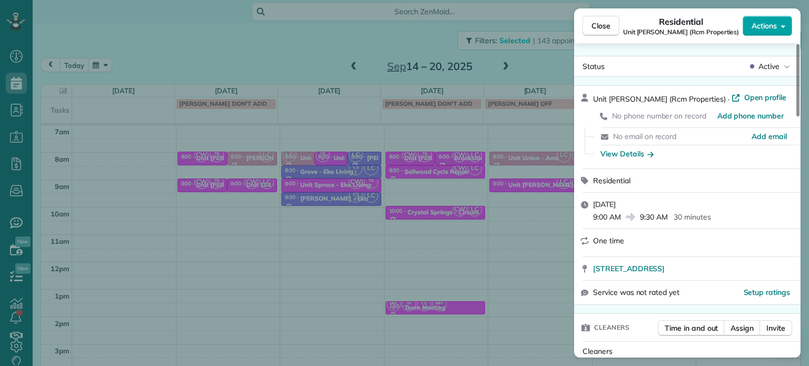
click at [770, 31] on span "Actions" at bounding box center [764, 26] width 25 height 11
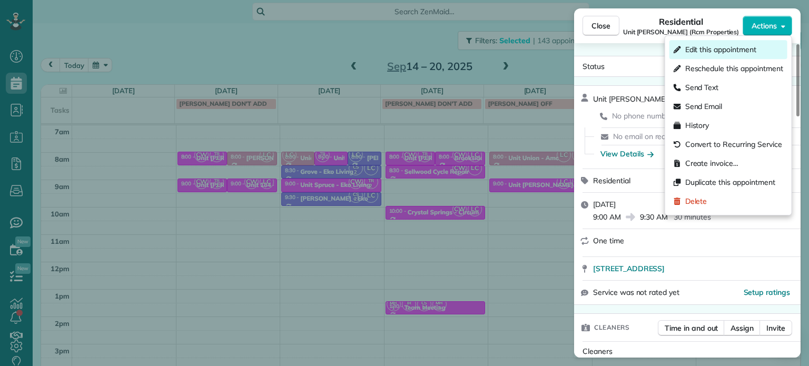
click at [750, 46] on span "Edit this appointment" at bounding box center [720, 49] width 71 height 11
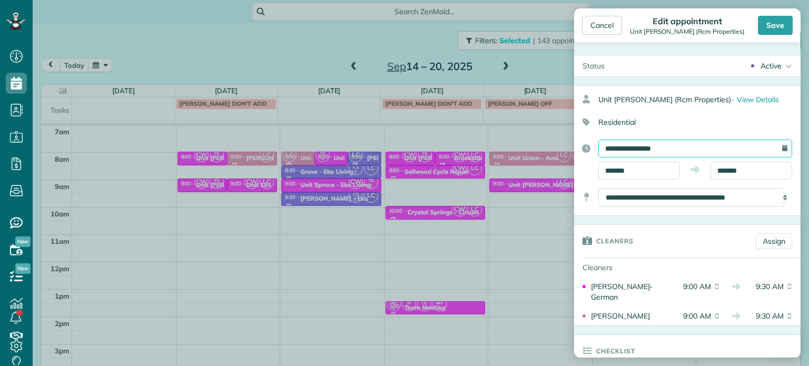
click at [696, 149] on input "**********" at bounding box center [695, 149] width 194 height 18
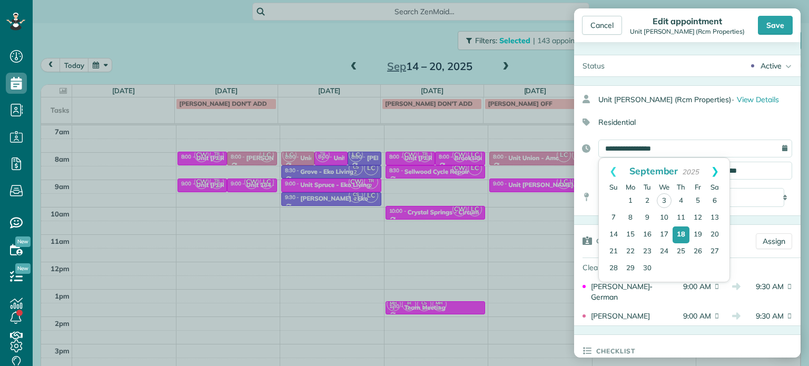
click at [710, 166] on link "Next" at bounding box center [715, 171] width 29 height 26
click at [695, 197] on link "3" at bounding box center [698, 200] width 17 height 17
type input "**********"
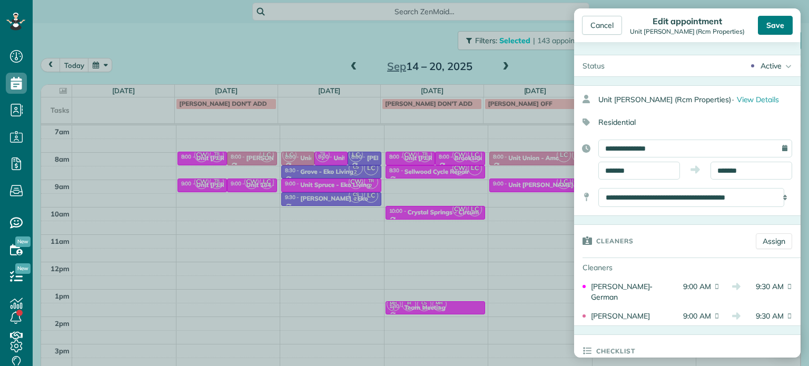
click at [769, 23] on div "Save" at bounding box center [775, 25] width 35 height 19
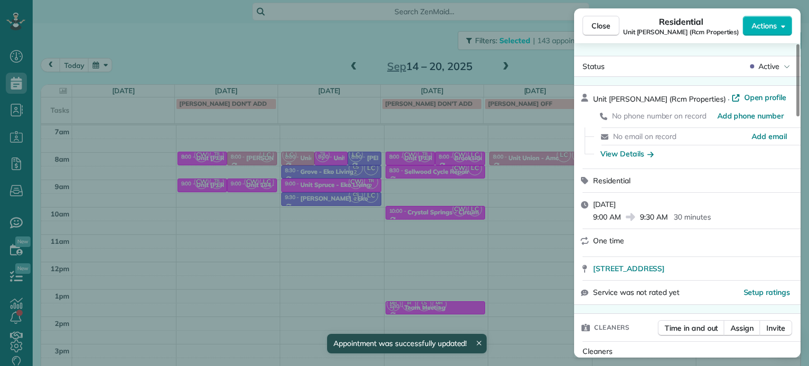
click at [542, 67] on div "Close Residential Unit Benford (Rcm Properties) Actions Status Active Unit Benf…" at bounding box center [404, 183] width 809 height 366
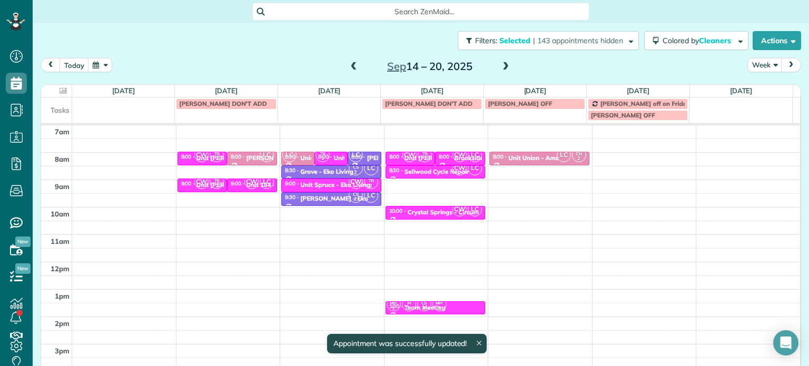
click at [500, 64] on span at bounding box center [506, 66] width 12 height 9
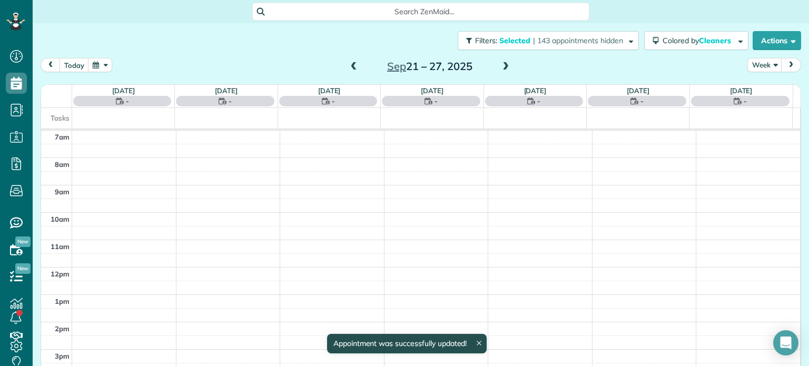
click at [500, 64] on span at bounding box center [506, 66] width 12 height 9
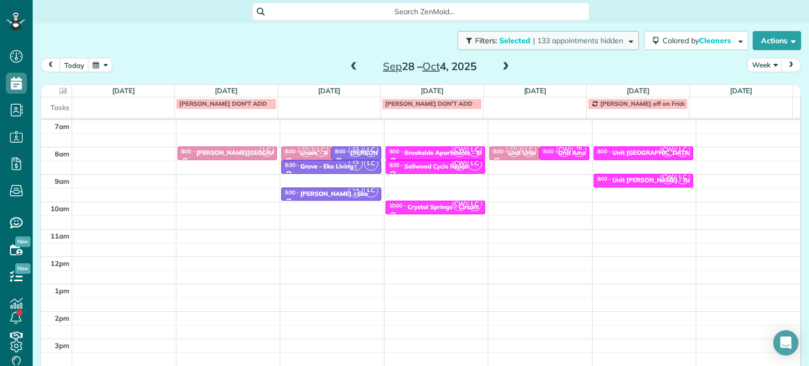
click at [607, 44] on span "| 133 appointments hidden" at bounding box center [578, 40] width 90 height 9
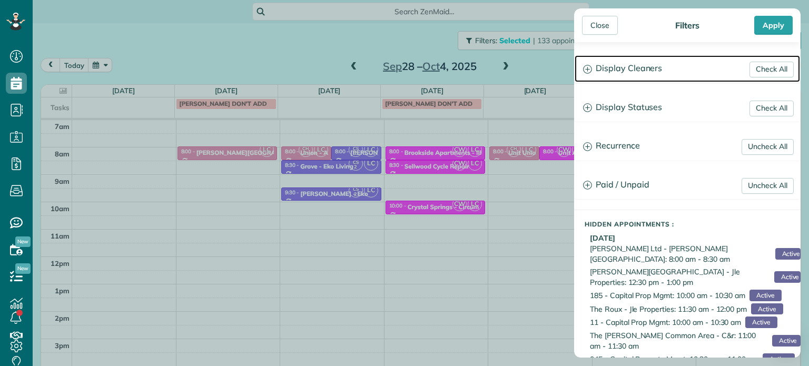
click at [645, 75] on h3 "Display Cleaners" at bounding box center [687, 68] width 225 height 27
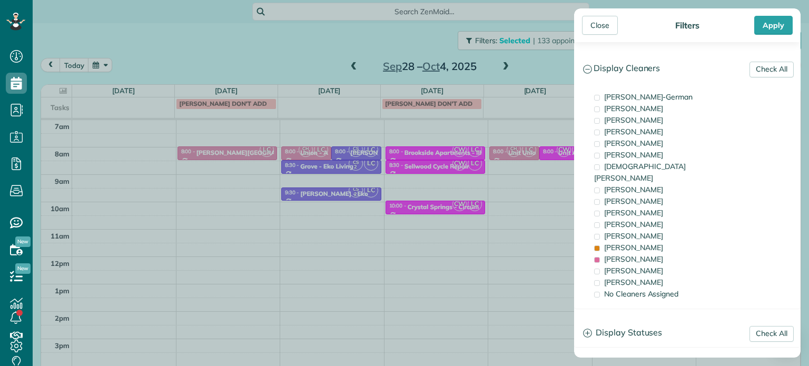
click at [546, 190] on div "Close Filters Apply Check All Display Cleaners Christina Wright-German Cassie F…" at bounding box center [404, 183] width 809 height 366
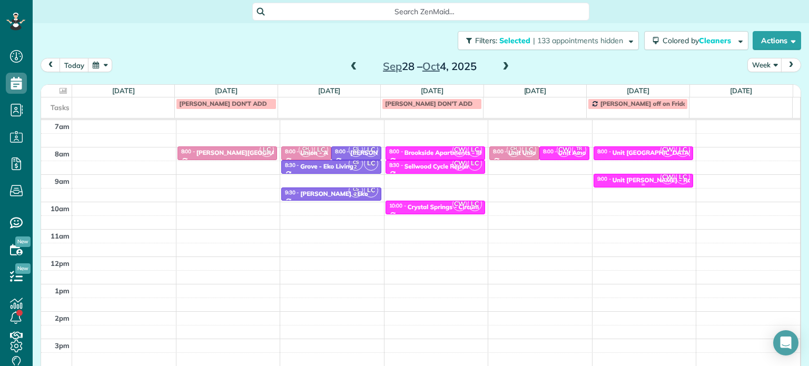
click at [621, 176] on div "Unit Benford - Rcm Properties" at bounding box center [670, 179] width 115 height 7
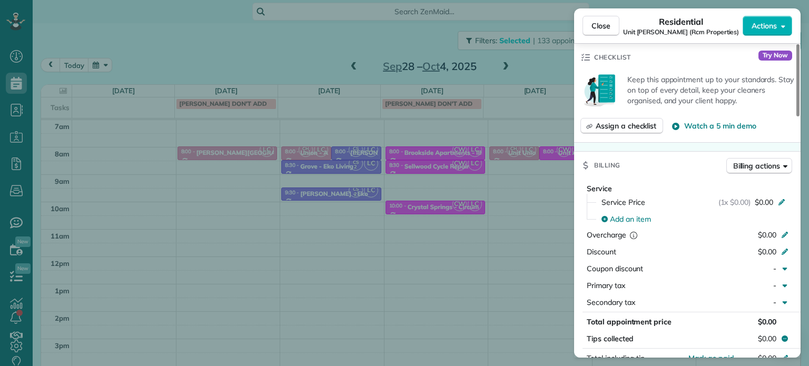
scroll to position [259, 0]
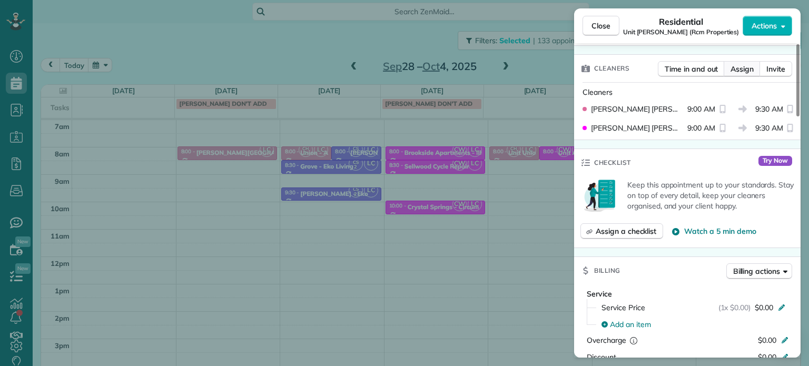
click at [740, 71] on span "Assign" at bounding box center [742, 69] width 23 height 11
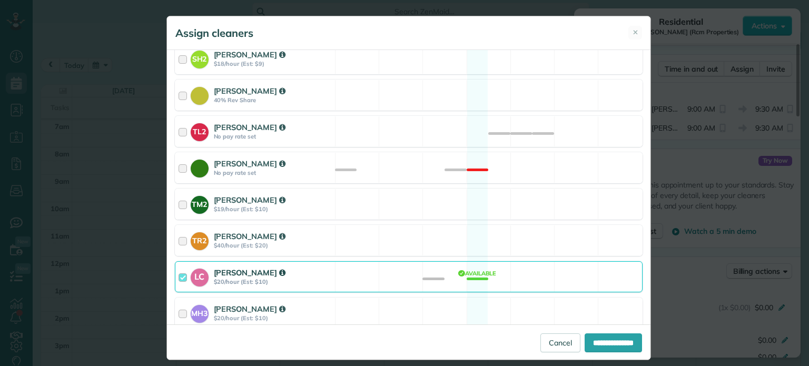
scroll to position [421, 0]
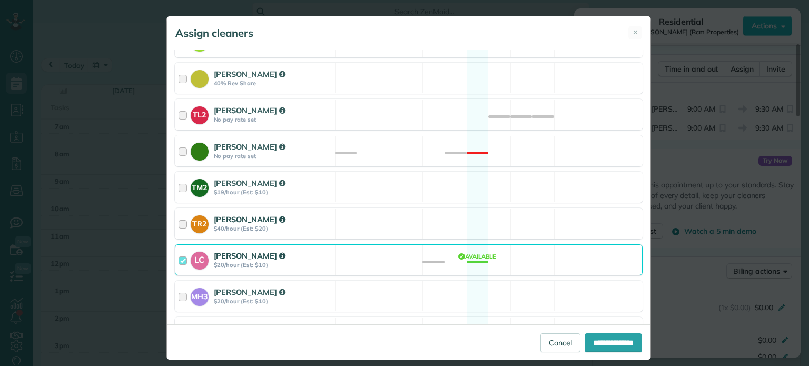
click at [426, 208] on div "TR2 Tammi Rue $40/hour (Est: $20) Available" at bounding box center [409, 223] width 468 height 31
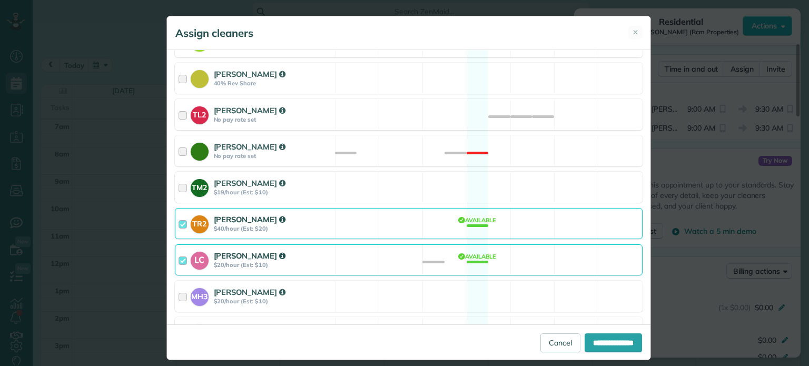
click at [441, 244] on div "LC Laura Chavez $20/hour (Est: $10) Available" at bounding box center [409, 259] width 468 height 31
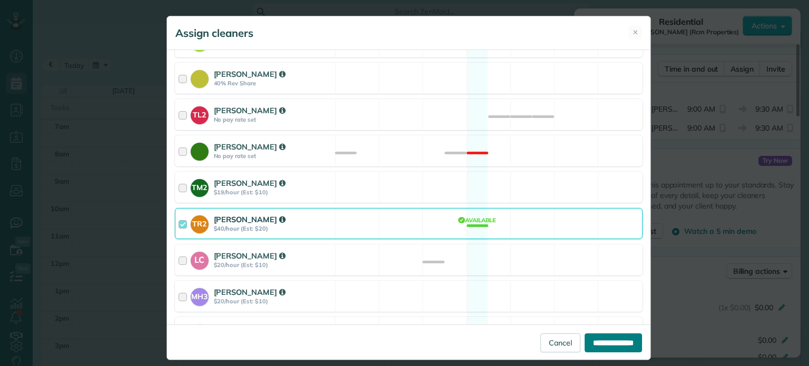
click at [602, 343] on input "**********" at bounding box center [613, 342] width 57 height 19
type input "**********"
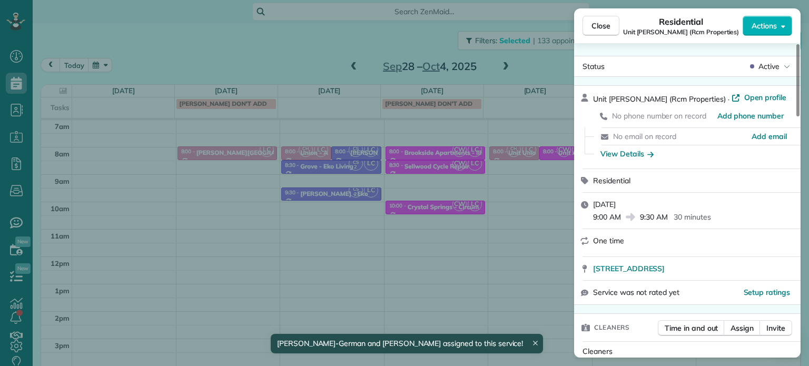
click at [546, 67] on div "Close Residential Unit Benford (Rcm Properties) Actions Status Active Unit Benf…" at bounding box center [404, 183] width 809 height 366
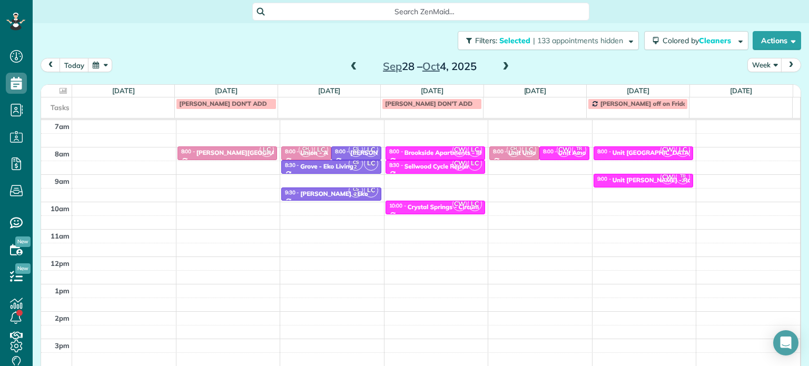
click at [350, 71] on span at bounding box center [354, 66] width 12 height 9
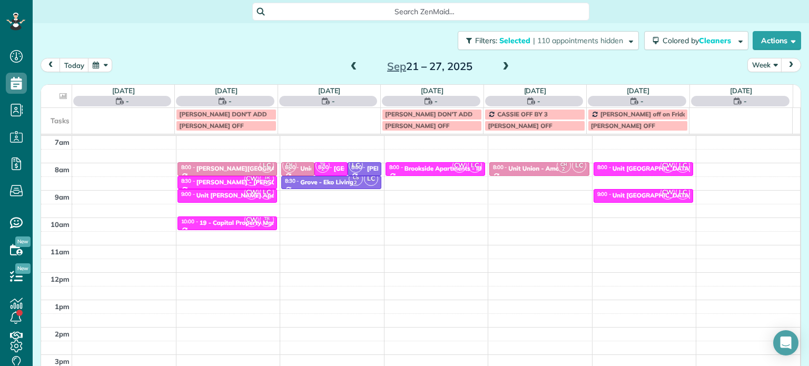
click at [350, 71] on span at bounding box center [354, 66] width 12 height 9
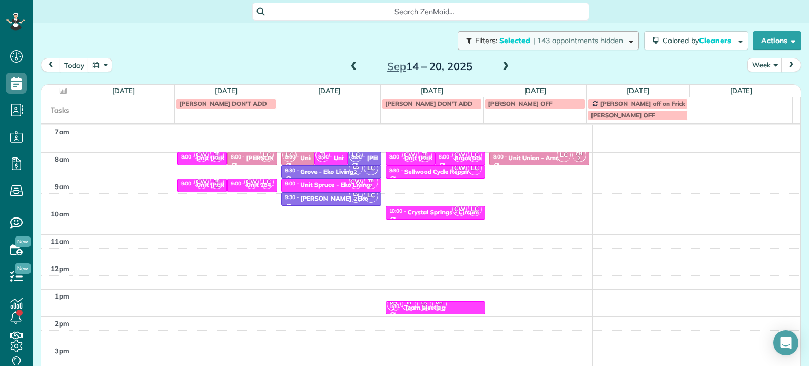
click at [537, 41] on span "| 143 appointments hidden" at bounding box center [578, 40] width 90 height 9
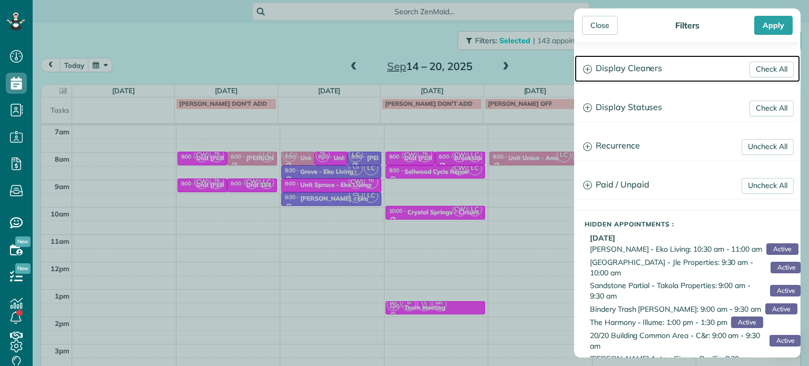
click at [660, 67] on h3 "Display Cleaners" at bounding box center [687, 68] width 225 height 27
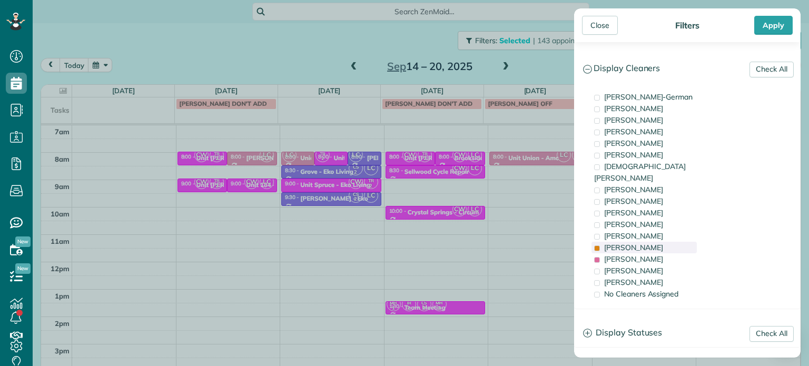
click at [649, 242] on div "Tammi Rue" at bounding box center [644, 248] width 105 height 12
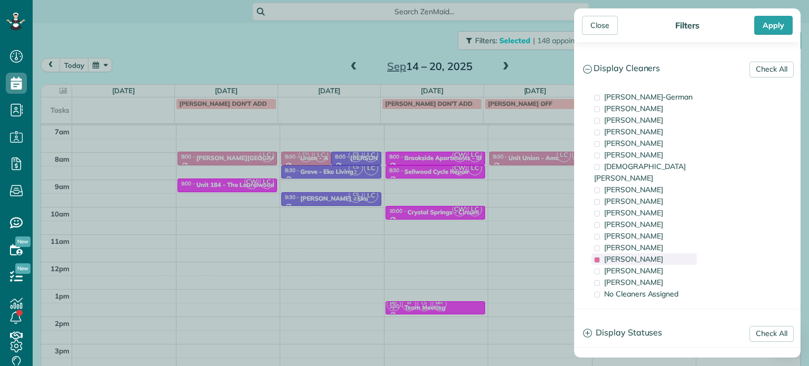
click at [651, 253] on div "Laura Chavez" at bounding box center [644, 259] width 105 height 12
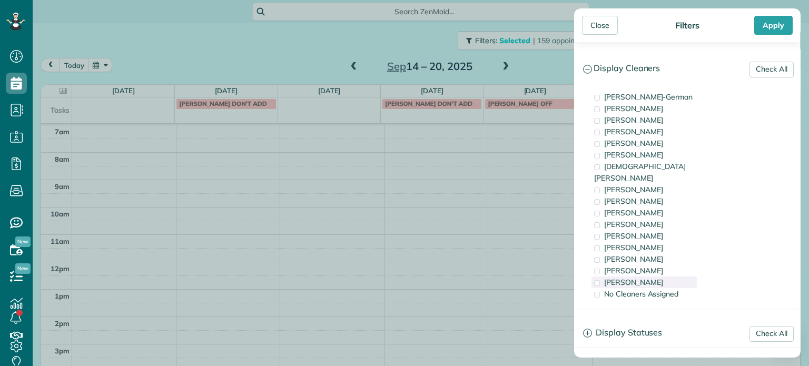
click at [656, 277] on div "Cristina Sainz" at bounding box center [644, 283] width 105 height 12
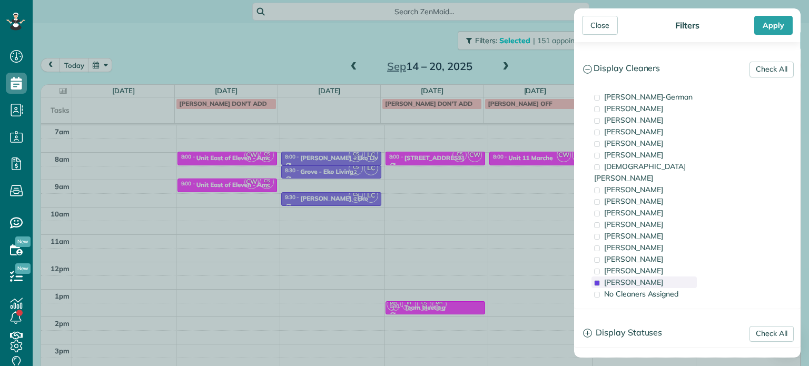
click at [625, 278] on span "Cristina Sainz" at bounding box center [633, 282] width 59 height 9
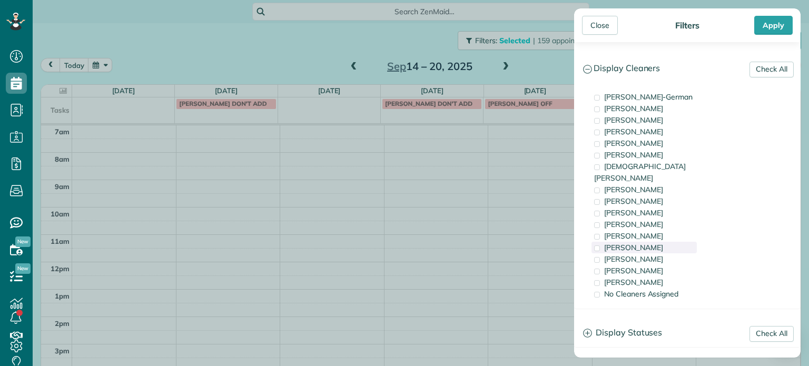
click at [632, 243] on span "Tammi Rue" at bounding box center [633, 247] width 59 height 9
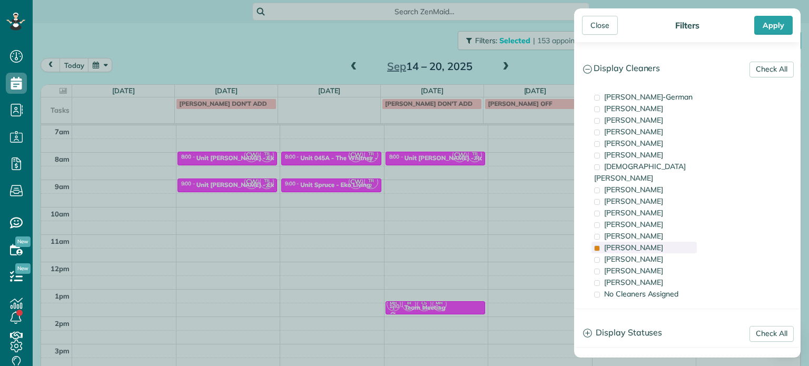
click at [623, 243] on span "Tammi Rue" at bounding box center [633, 247] width 59 height 9
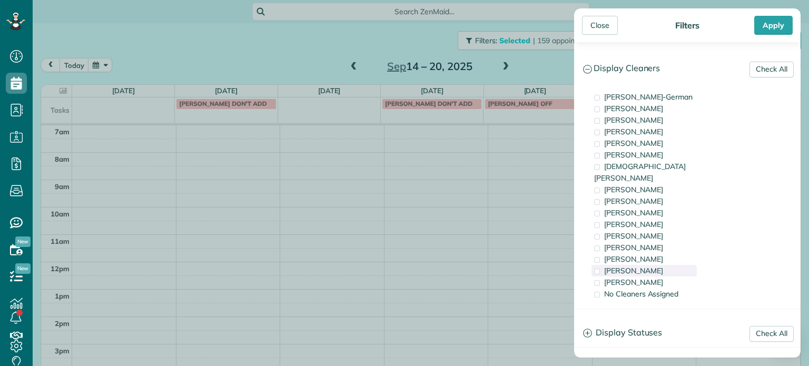
click at [630, 266] on span "Meralda Harris" at bounding box center [633, 270] width 59 height 9
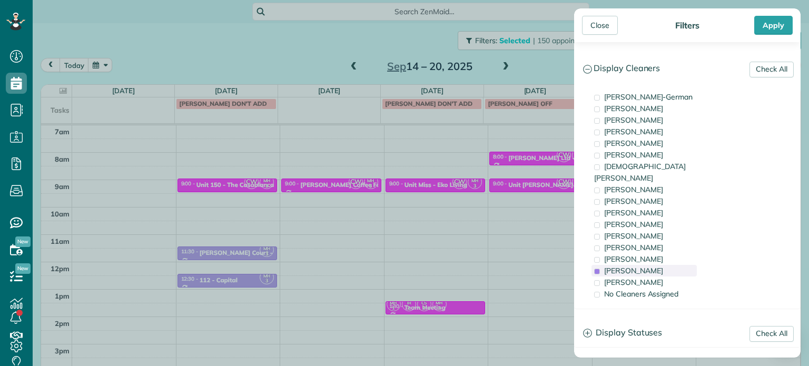
click at [630, 266] on span "Meralda Harris" at bounding box center [633, 270] width 59 height 9
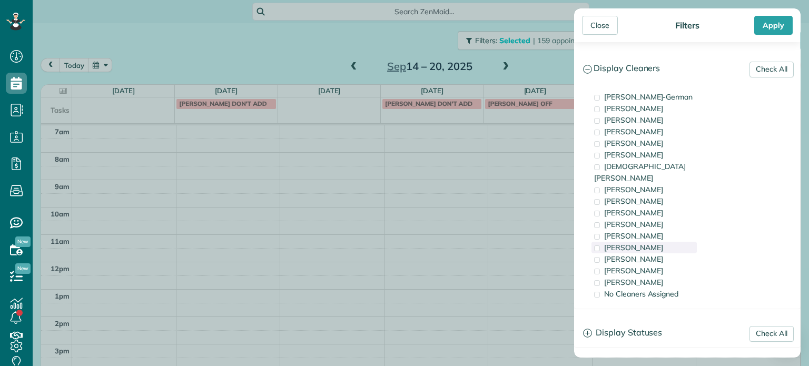
click at [632, 243] on span "Tammi Rue" at bounding box center [633, 247] width 59 height 9
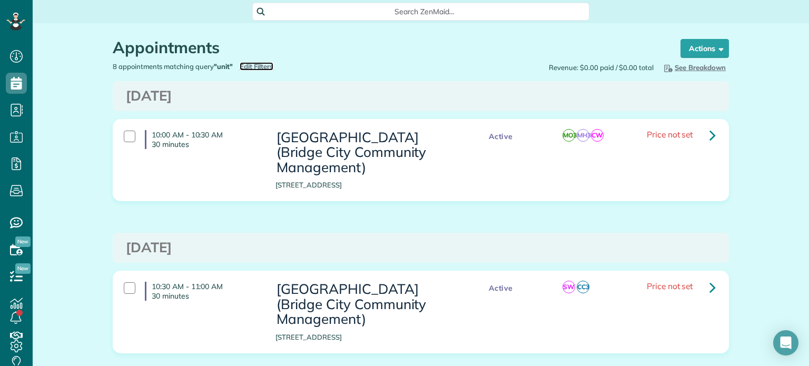
click at [260, 68] on span "Edit Filters" at bounding box center [257, 66] width 34 height 8
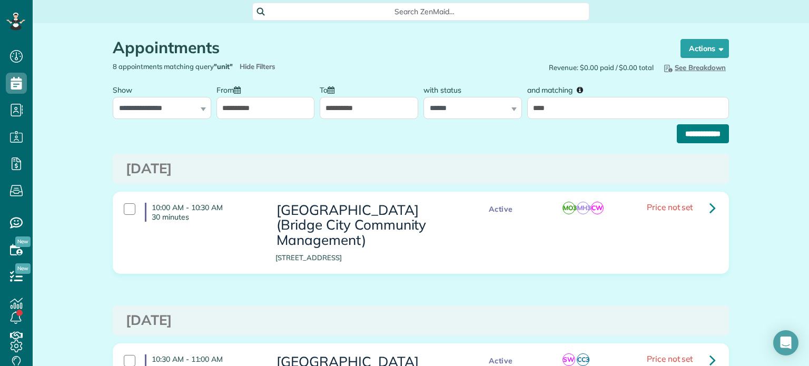
click at [684, 129] on input "**********" at bounding box center [703, 133] width 52 height 19
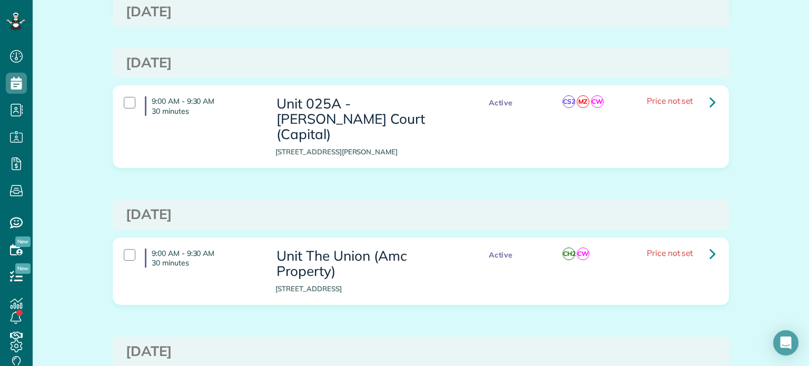
scroll to position [335, 0]
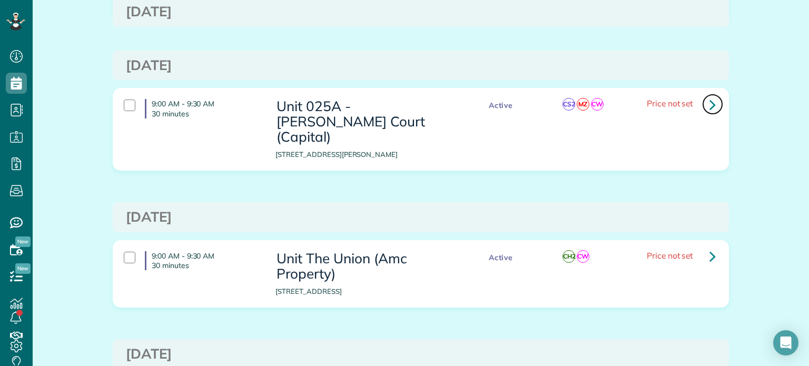
click at [713, 103] on link at bounding box center [712, 104] width 21 height 21
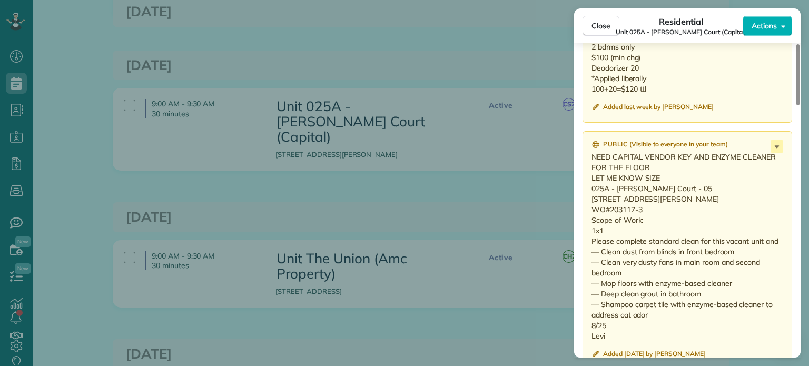
scroll to position [1057, 0]
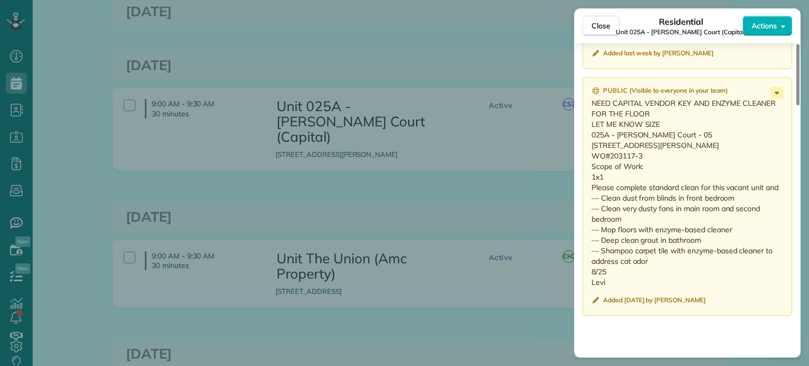
drag, startPoint x: 607, startPoint y: 287, endPoint x: 587, endPoint y: 131, distance: 157.2
click at [587, 131] on div "Public ( Visible to everyone in your team ) NEED CAPITAL VENDOR KEY AND ENZYME …" at bounding box center [688, 196] width 210 height 239
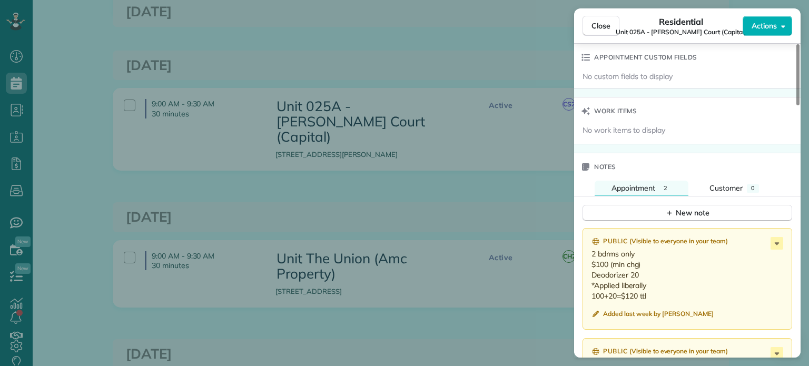
scroll to position [794, 0]
drag, startPoint x: 651, startPoint y: 289, endPoint x: 590, endPoint y: 252, distance: 70.9
click at [590, 252] on div "Public ( Visible to everyone in your team ) 2 bdrms only $100 (min chg) Deodori…" at bounding box center [688, 281] width 210 height 102
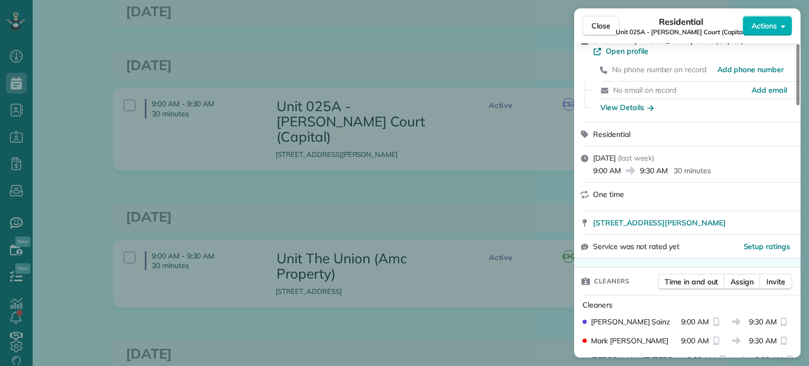
scroll to position [0, 0]
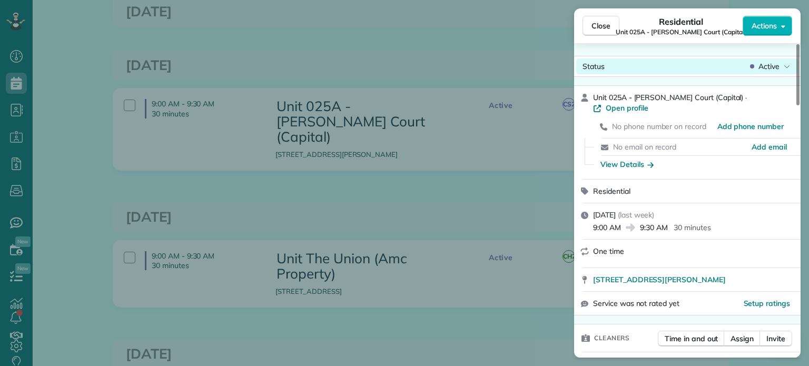
click at [779, 62] on span "Active" at bounding box center [769, 66] width 21 height 11
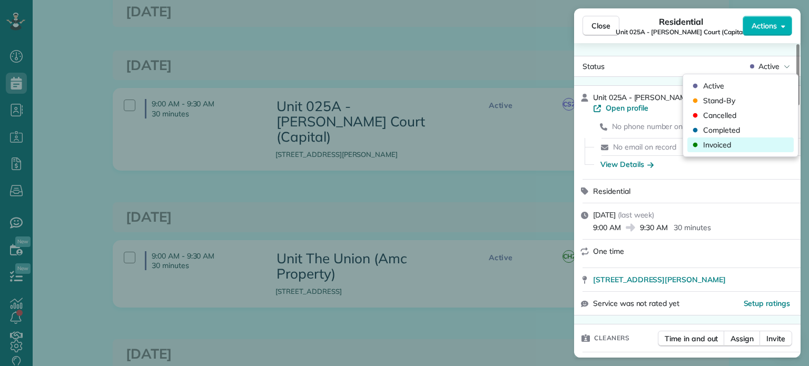
click at [730, 138] on div "Invoiced" at bounding box center [740, 144] width 106 height 15
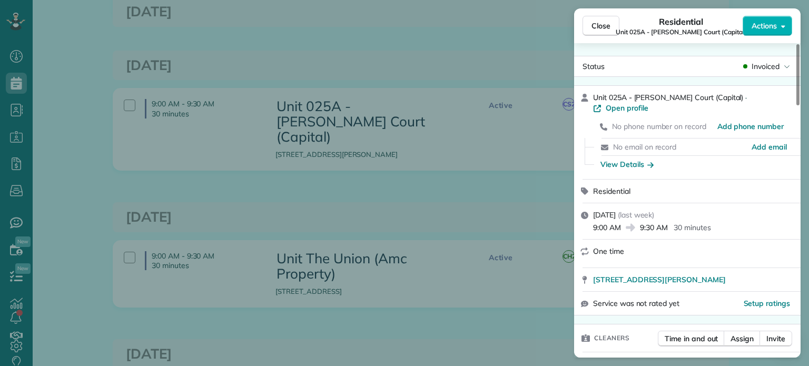
click at [468, 33] on div "Close Residential Unit 025A - [PERSON_NAME] Court (Capital) Actions Status Invo…" at bounding box center [404, 183] width 809 height 366
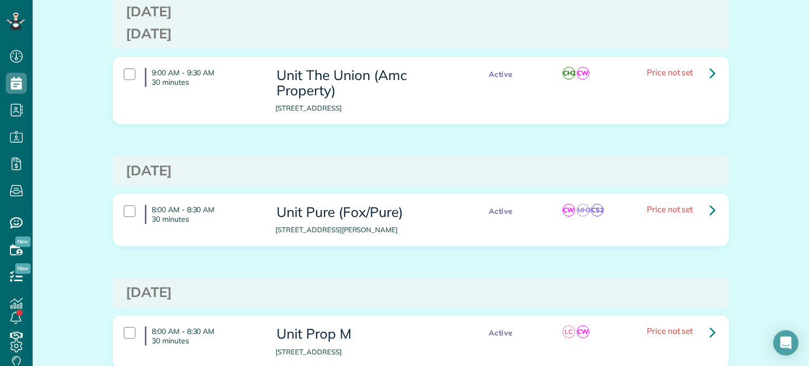
scroll to position [493, 0]
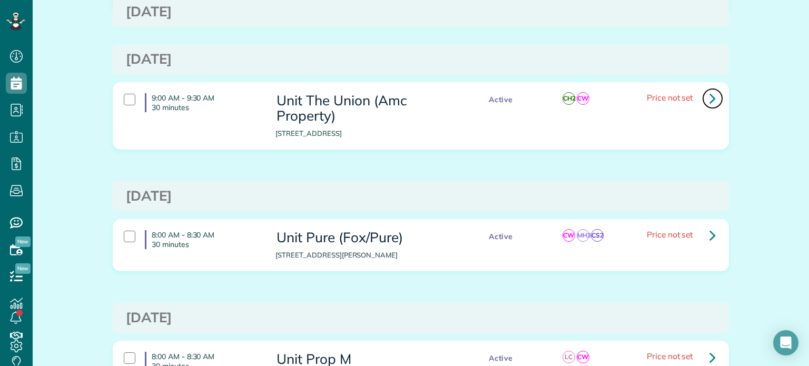
click at [703, 88] on link at bounding box center [712, 98] width 21 height 21
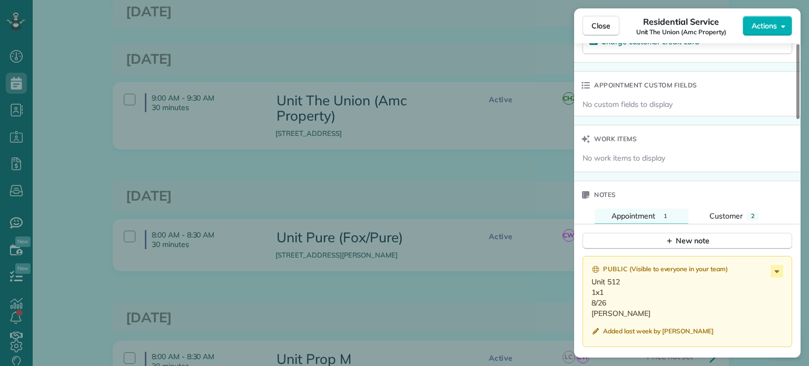
scroll to position [951, 0]
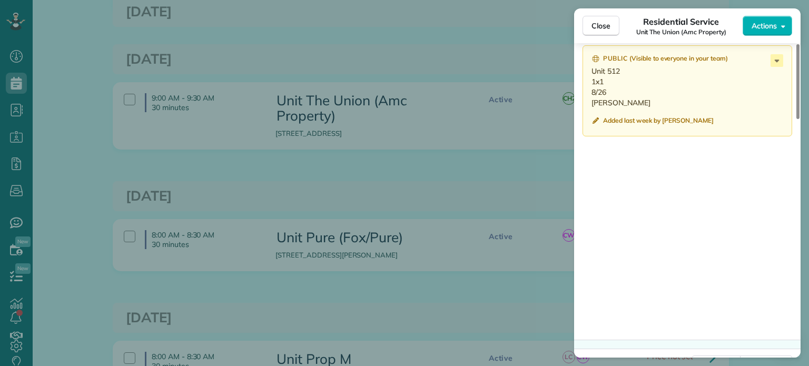
drag, startPoint x: 613, startPoint y: 107, endPoint x: 590, endPoint y: 77, distance: 37.9
click at [590, 77] on div "Public ( Visible to everyone in your team ) Unit 512 1x1 8/26 [PERSON_NAME] Add…" at bounding box center [688, 90] width 210 height 91
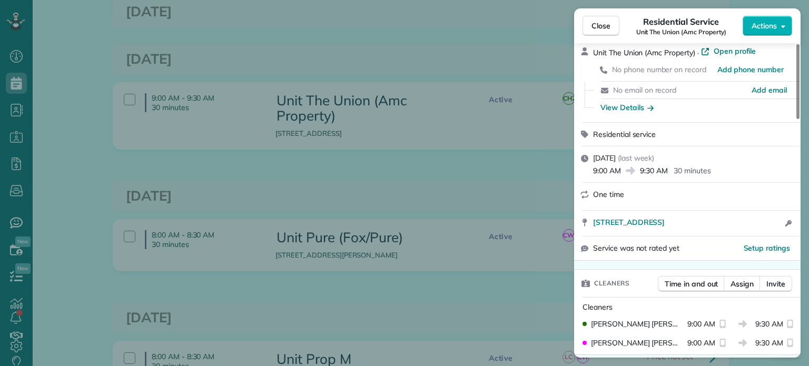
scroll to position [0, 0]
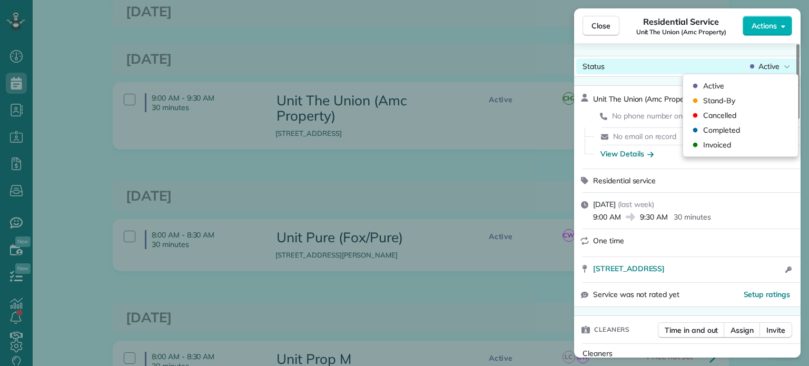
click at [772, 70] on span "Active" at bounding box center [769, 66] width 21 height 11
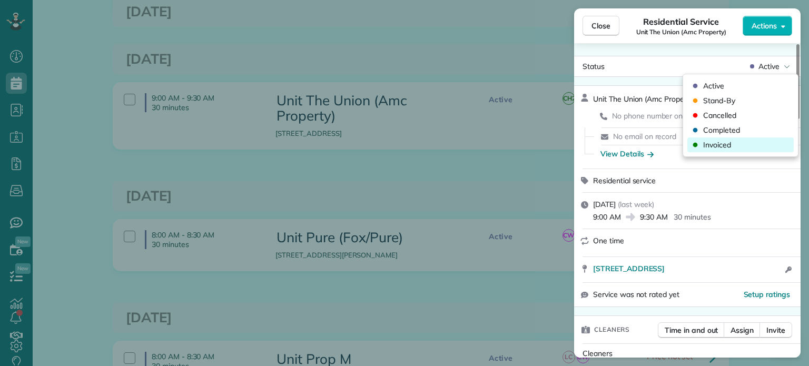
click at [752, 144] on div "Invoiced" at bounding box center [740, 144] width 106 height 15
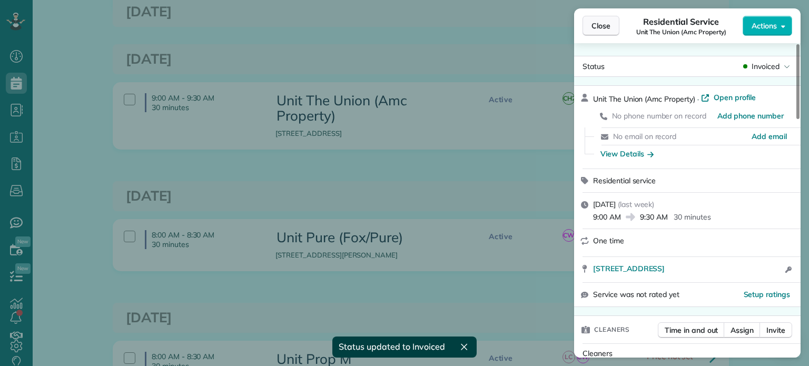
click at [598, 26] on span "Close" at bounding box center [601, 26] width 19 height 11
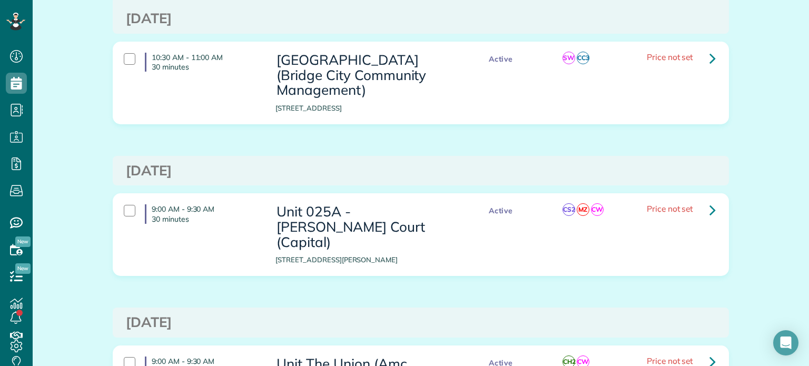
scroll to position [18, 0]
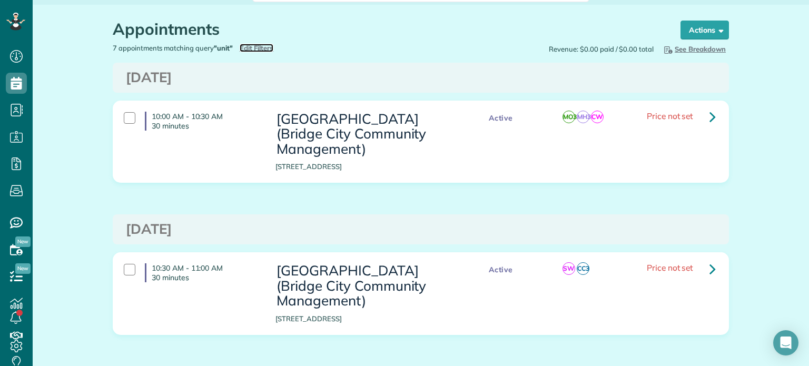
click at [257, 50] on span "Edit Filters" at bounding box center [257, 48] width 34 height 8
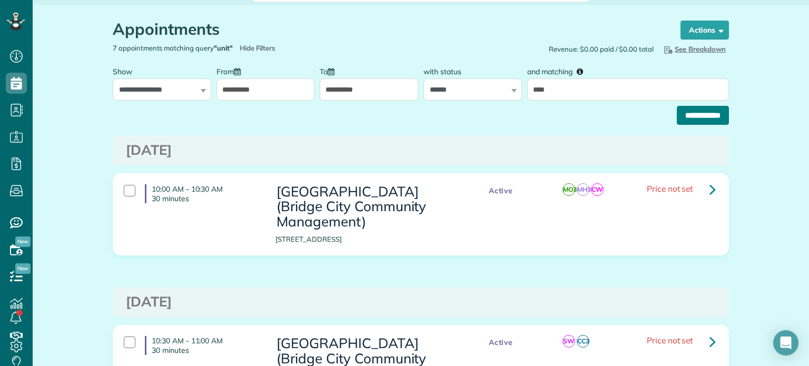
click at [677, 114] on input "**********" at bounding box center [703, 115] width 52 height 19
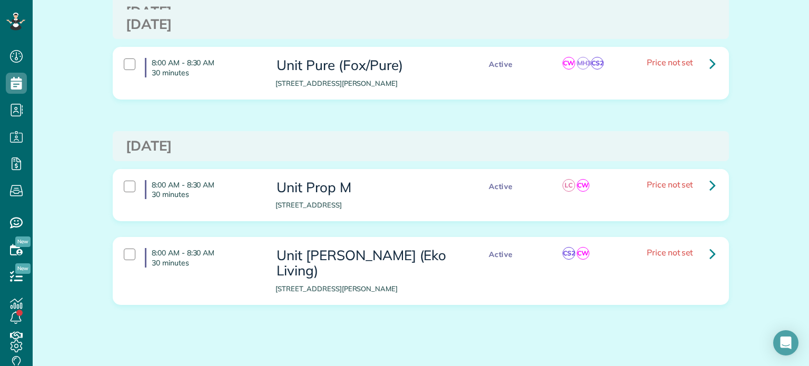
scroll to position [377, 0]
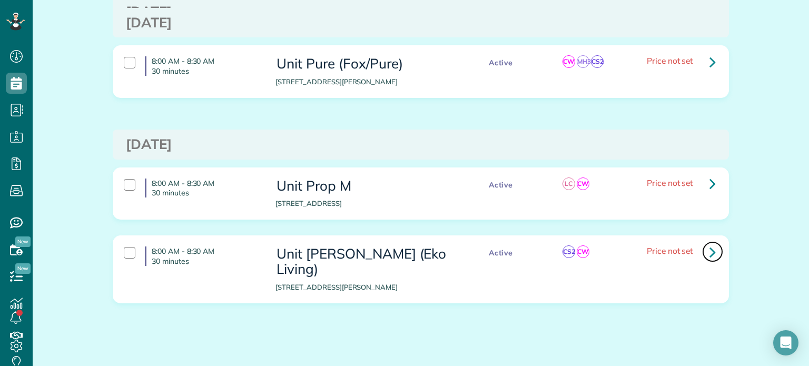
click at [710, 250] on icon at bounding box center [713, 252] width 6 height 18
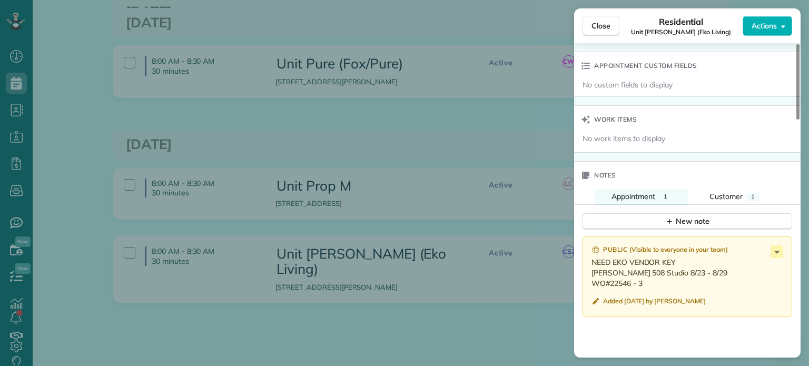
scroll to position [791, 0]
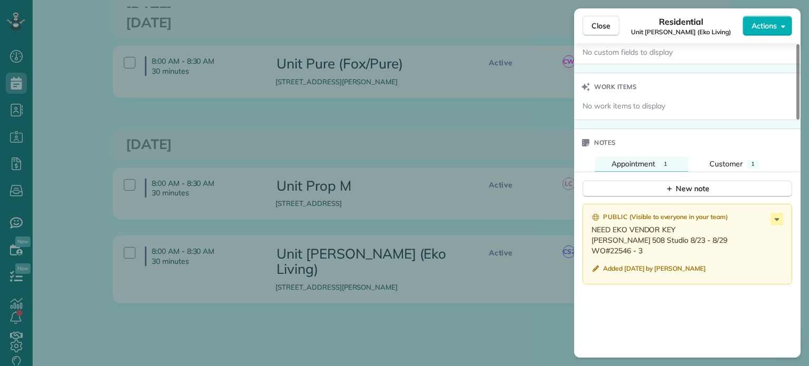
drag, startPoint x: 647, startPoint y: 252, endPoint x: 592, endPoint y: 244, distance: 55.4
click at [592, 244] on p "NEED EKO VENDOR KEY [PERSON_NAME] 508 Studio 8/23 - 8/29 WO#22546 - 3" at bounding box center [689, 240] width 194 height 32
click at [446, 128] on div "Close Residential Unit [PERSON_NAME] (Eko Living) Actions Status Active Unit [P…" at bounding box center [404, 183] width 809 height 366
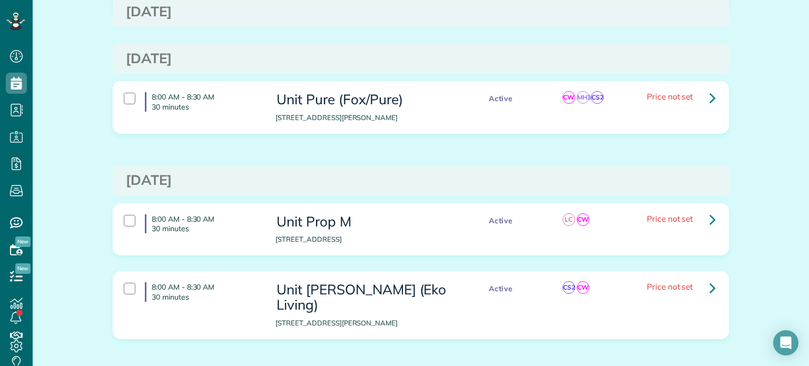
scroll to position [325, 0]
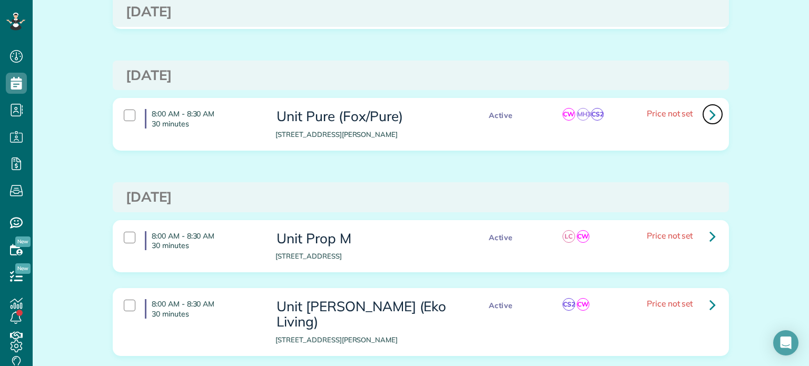
click at [710, 117] on icon at bounding box center [713, 114] width 6 height 18
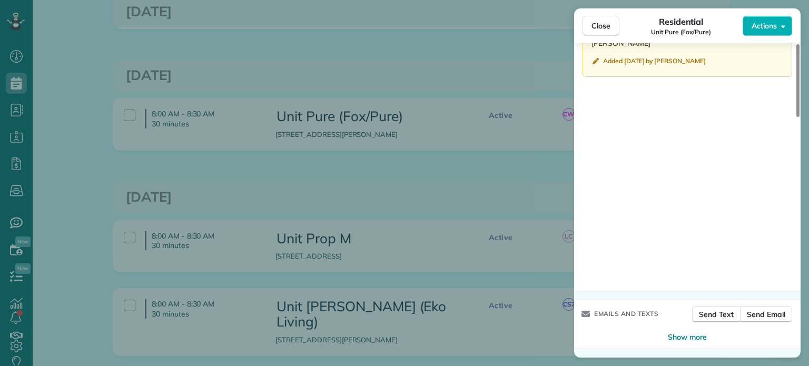
scroll to position [934, 0]
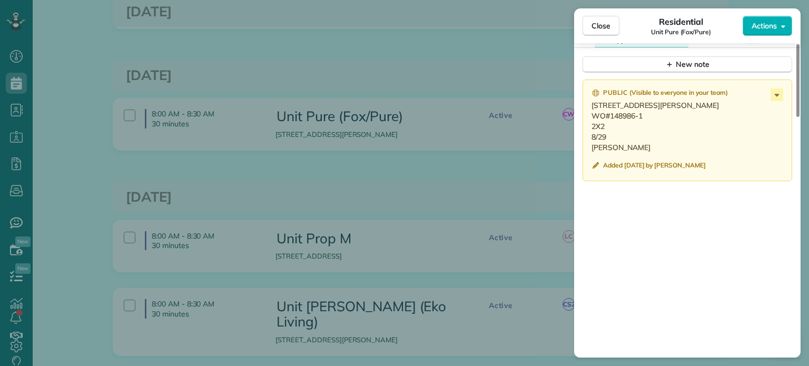
click at [656, 136] on p "[STREET_ADDRESS][PERSON_NAME] WO#148986-1 2X2 8/29 [PERSON_NAME]" at bounding box center [689, 126] width 194 height 53
drag, startPoint x: 645, startPoint y: 130, endPoint x: 609, endPoint y: 132, distance: 35.9
click at [609, 132] on p "[STREET_ADDRESS][PERSON_NAME] WO#148986-1 2X2 8/29 [PERSON_NAME]" at bounding box center [689, 126] width 194 height 53
click at [624, 153] on p "[STREET_ADDRESS][PERSON_NAME] WO#148986-1 2X2 8/29 [PERSON_NAME]" at bounding box center [689, 126] width 194 height 53
click at [777, 100] on icon at bounding box center [777, 95] width 13 height 13
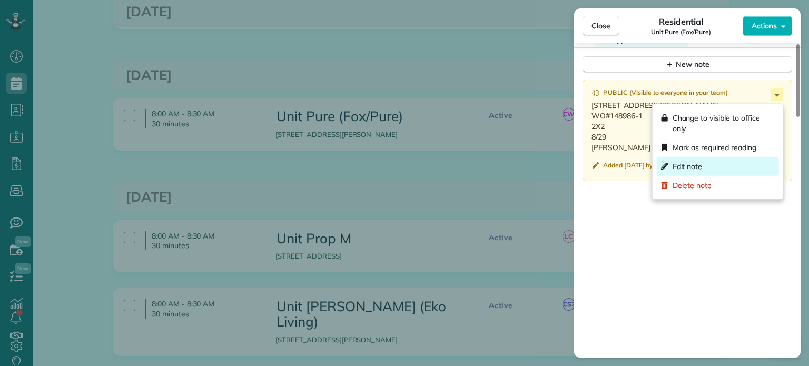
click at [738, 161] on div "Edit note" at bounding box center [718, 166] width 122 height 19
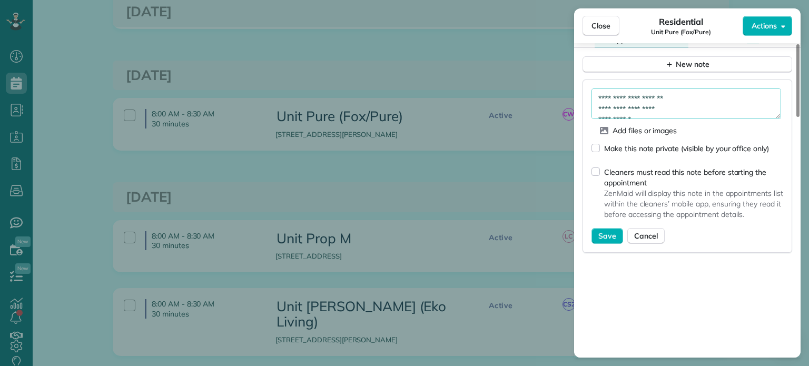
click at [691, 103] on textarea "**********" at bounding box center [687, 104] width 190 height 31
type textarea "**********"
click at [615, 234] on button "Save" at bounding box center [608, 236] width 32 height 16
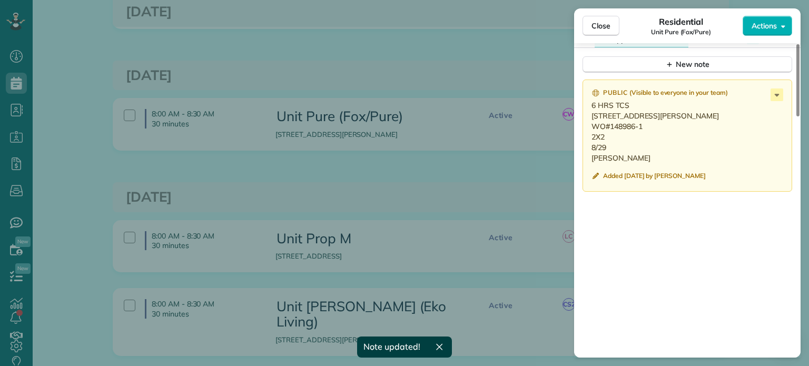
drag, startPoint x: 612, startPoint y: 170, endPoint x: 588, endPoint y: 121, distance: 54.7
click at [588, 121] on div "Public ( Visible to everyone in your team ) 6 HRS TCS [STREET_ADDRESS][PERSON_N…" at bounding box center [688, 136] width 210 height 112
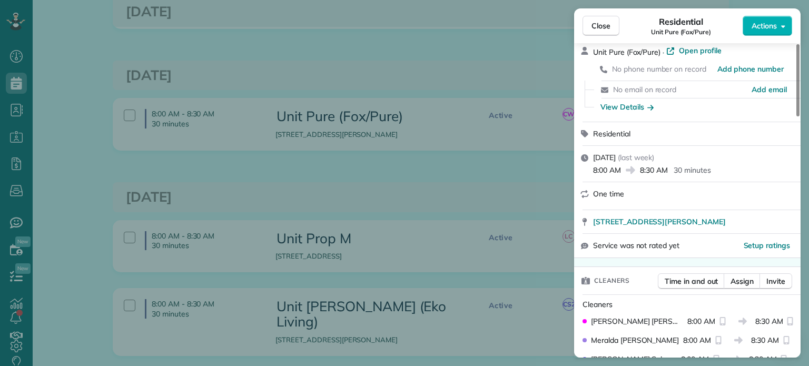
scroll to position [0, 0]
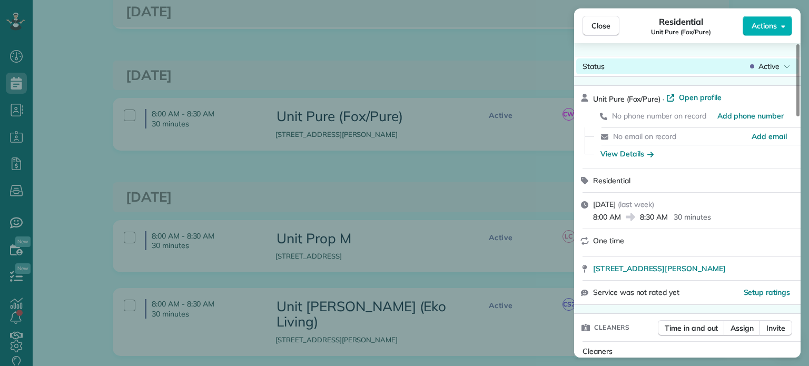
click at [789, 62] on icon at bounding box center [787, 66] width 6 height 11
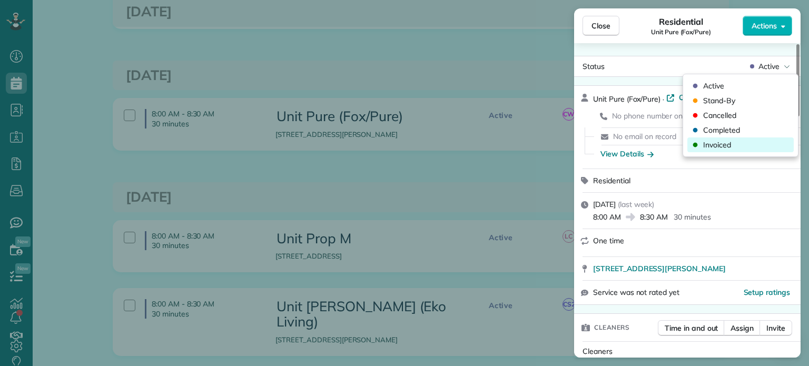
click at [749, 147] on div "Invoiced" at bounding box center [740, 144] width 106 height 15
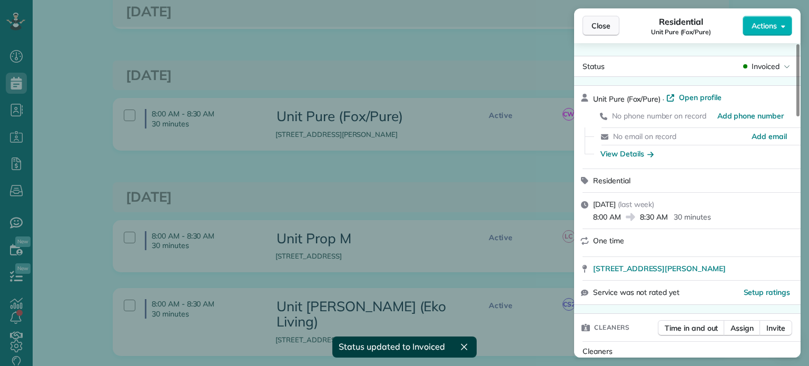
click at [603, 29] on span "Close" at bounding box center [601, 26] width 19 height 11
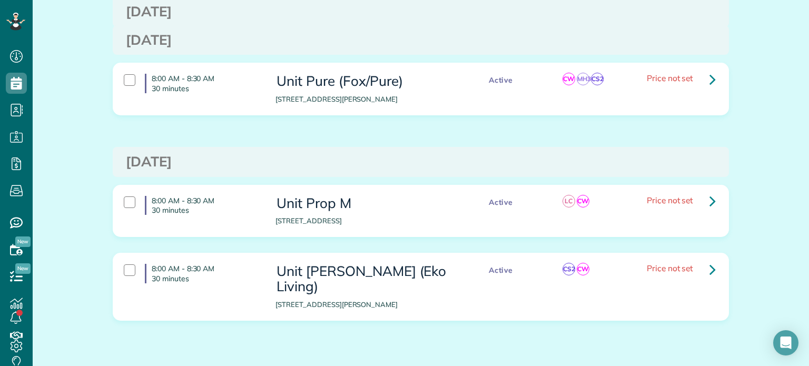
scroll to position [377, 0]
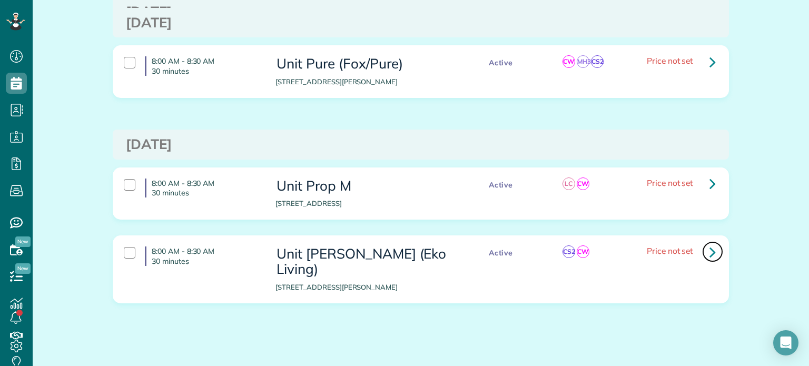
click at [710, 250] on icon at bounding box center [713, 252] width 6 height 18
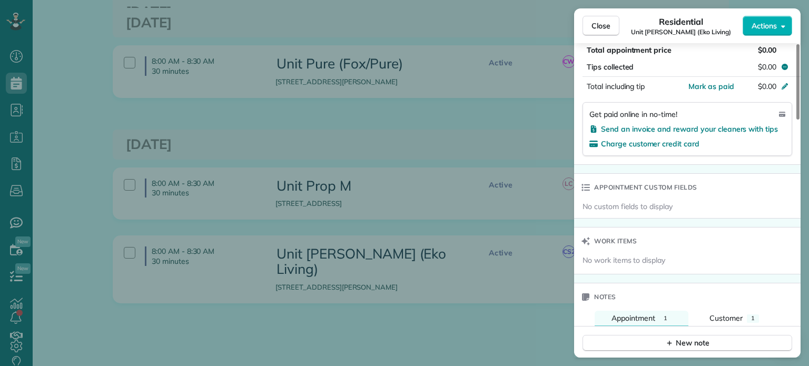
scroll to position [795, 0]
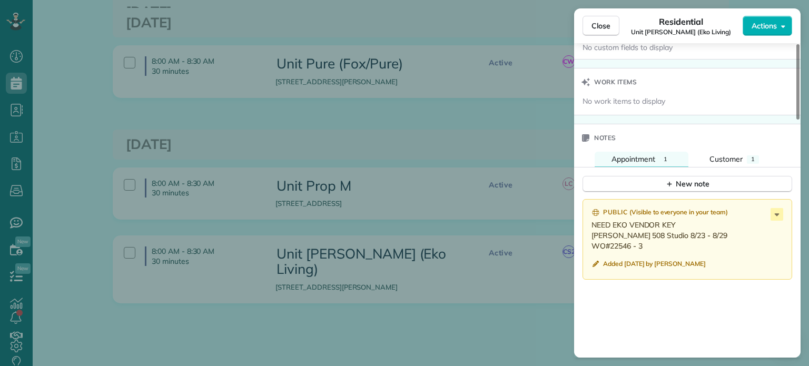
drag, startPoint x: 643, startPoint y: 248, endPoint x: 593, endPoint y: 242, distance: 50.9
click at [593, 242] on p "NEED EKO VENDOR KEY [PERSON_NAME] 508 Studio 8/23 - 8/29 WO#22546 - 3" at bounding box center [689, 236] width 194 height 32
click at [784, 221] on div "Public ( Visible to everyone in your team ) NEED EKO VENDOR KEY [PERSON_NAME] 5…" at bounding box center [688, 239] width 210 height 81
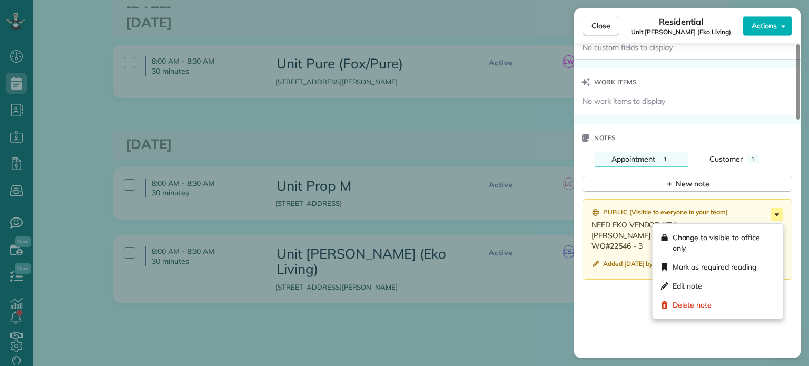
click at [775, 220] on icon at bounding box center [777, 214] width 13 height 13
click at [732, 285] on div "Edit note" at bounding box center [718, 286] width 122 height 19
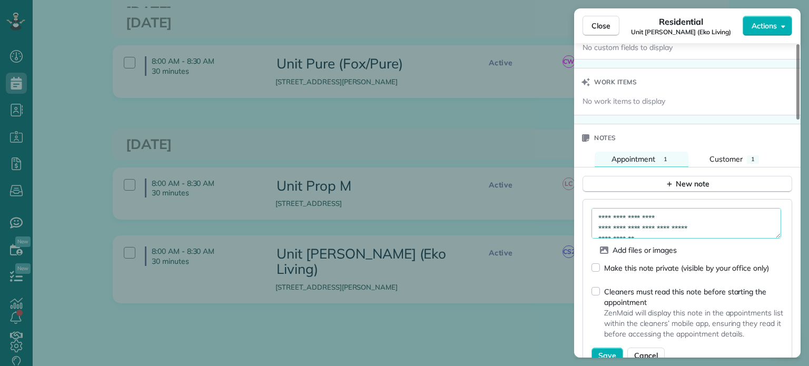
click at [691, 219] on textarea "**********" at bounding box center [687, 223] width 190 height 31
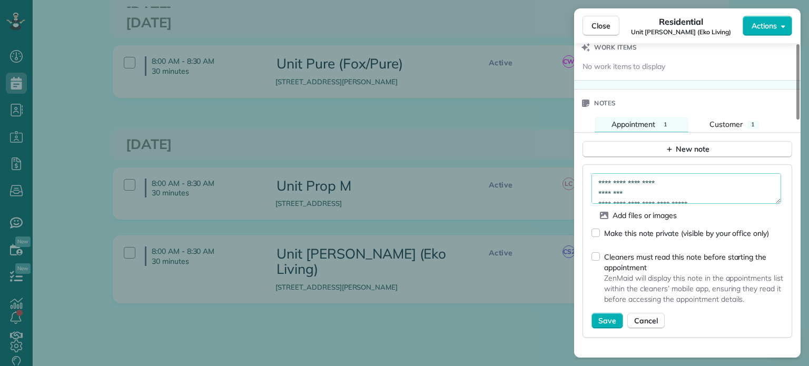
scroll to position [848, 0]
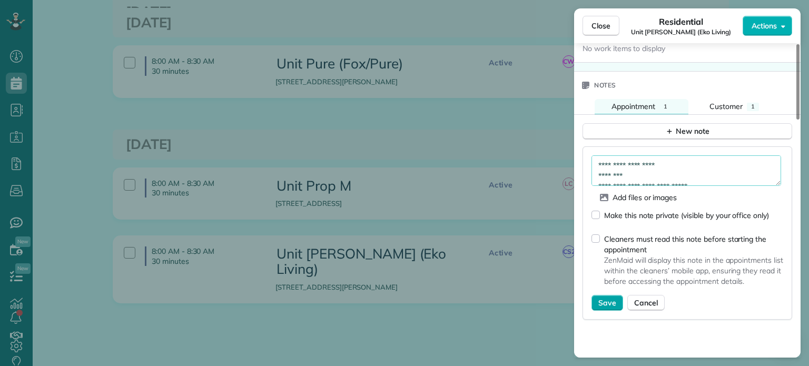
type textarea "**********"
click at [596, 304] on button "Save" at bounding box center [608, 303] width 32 height 16
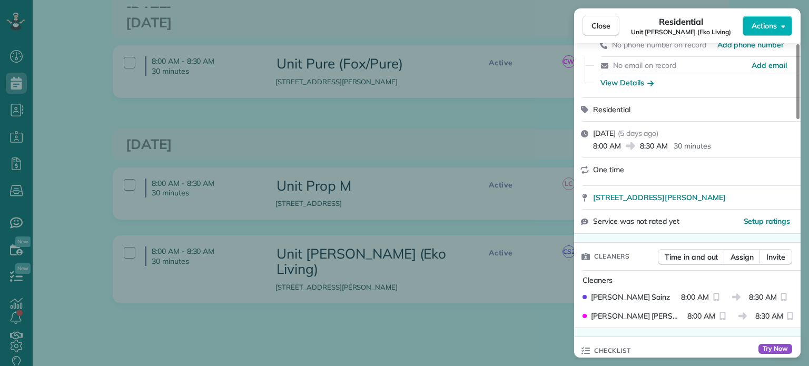
scroll to position [0, 0]
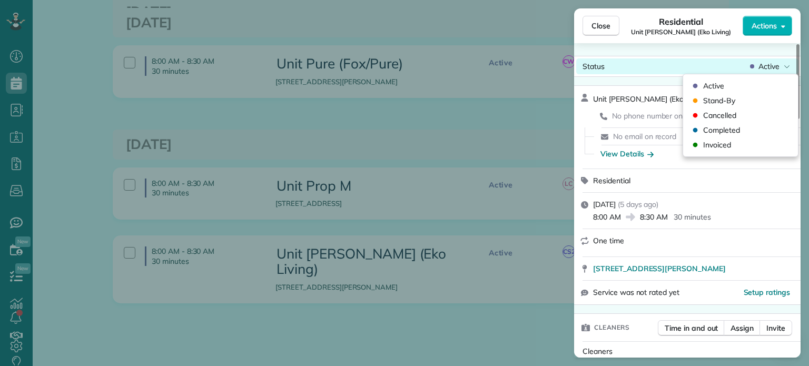
click at [780, 67] on div "Active" at bounding box center [770, 66] width 44 height 11
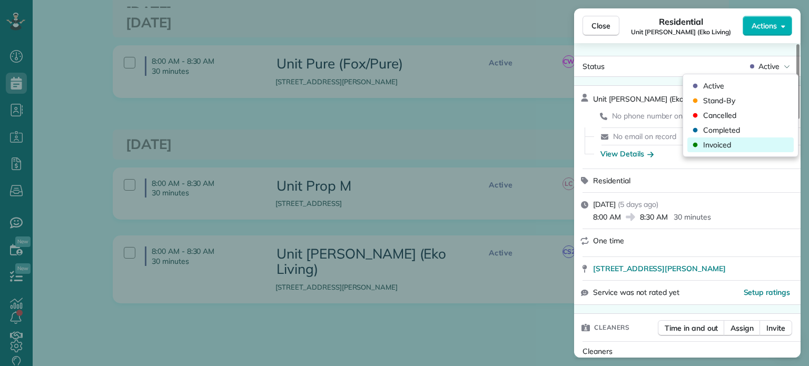
click at [757, 149] on div "Invoiced" at bounding box center [740, 144] width 106 height 15
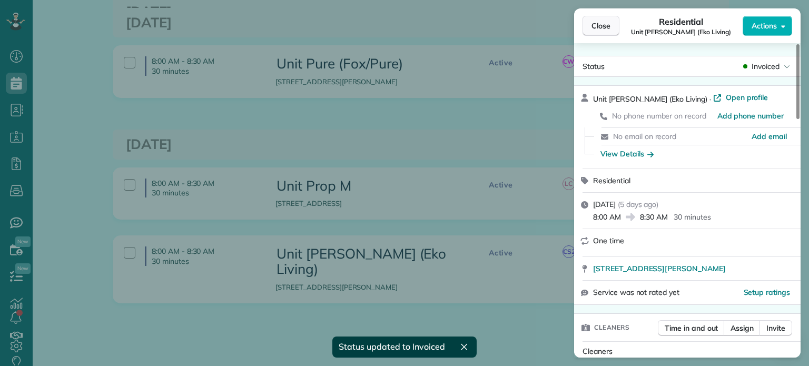
click at [607, 29] on span "Close" at bounding box center [601, 26] width 19 height 11
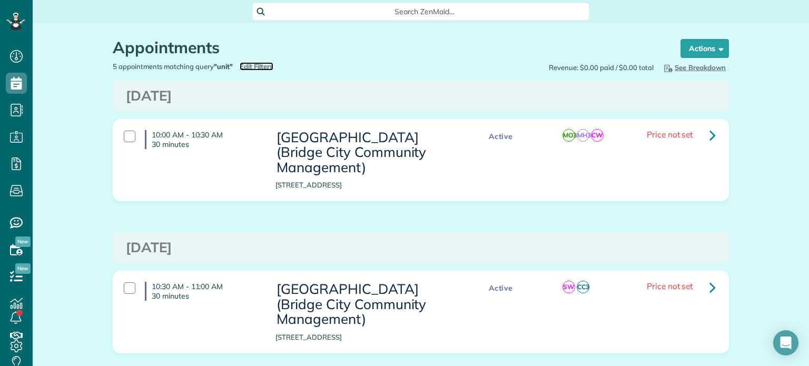
click at [259, 68] on span "Edit Filters" at bounding box center [257, 66] width 34 height 8
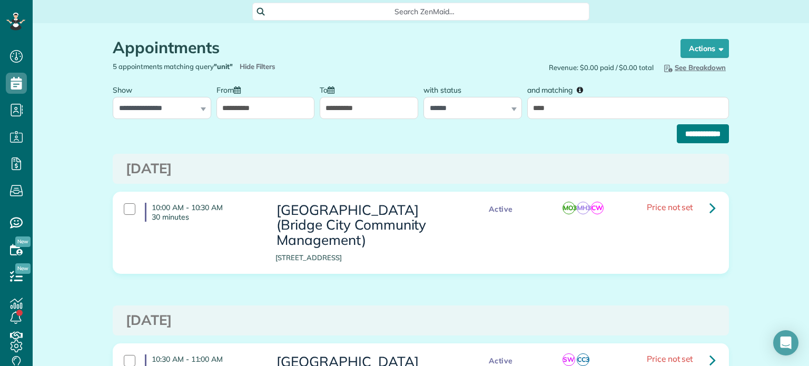
click at [685, 141] on input "**********" at bounding box center [703, 133] width 52 height 19
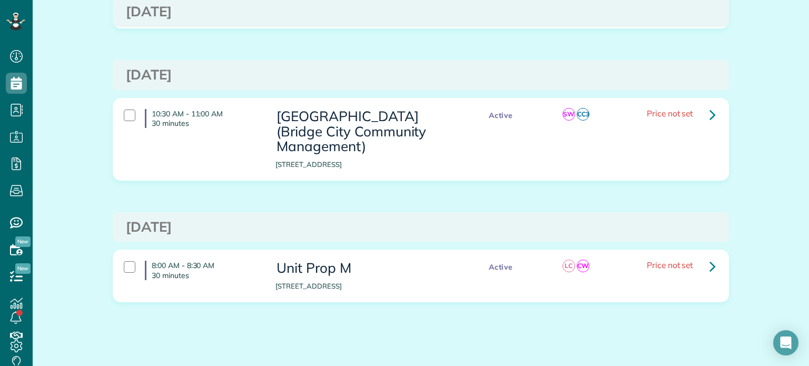
scroll to position [188, 0]
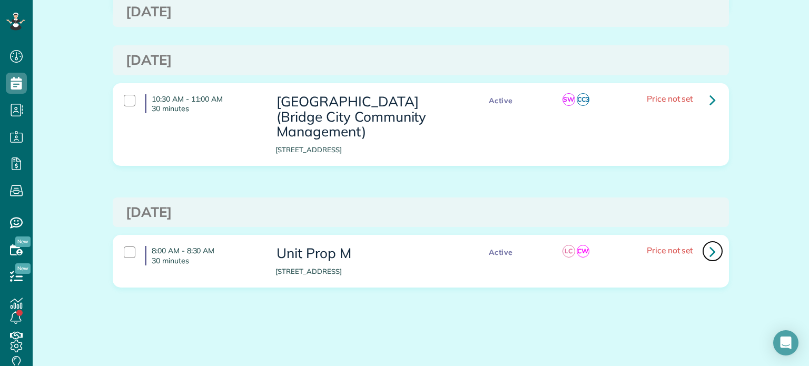
click at [710, 253] on icon at bounding box center [713, 251] width 6 height 18
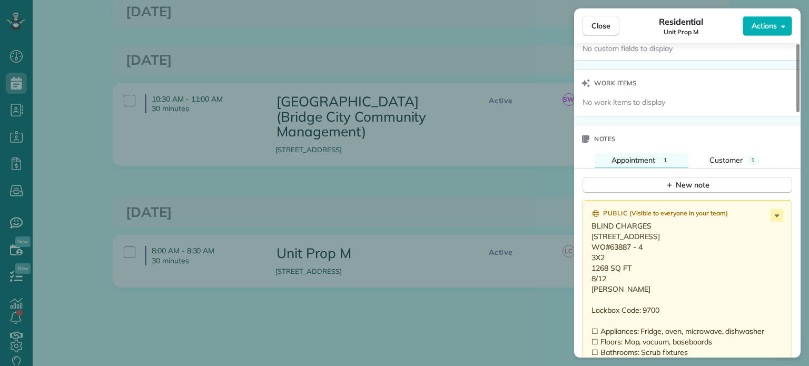
scroll to position [843, 0]
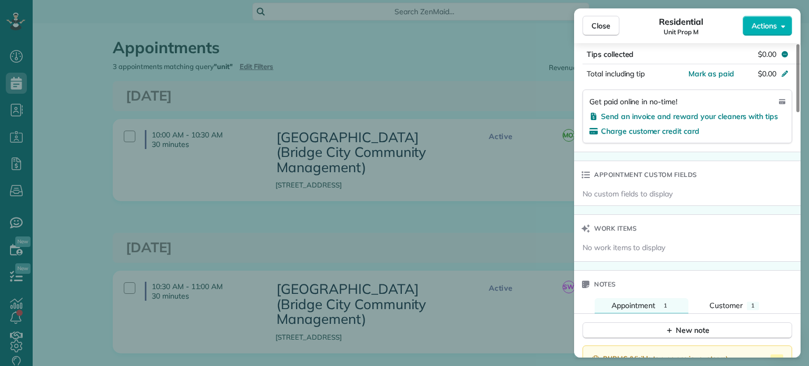
scroll to position [896, 0]
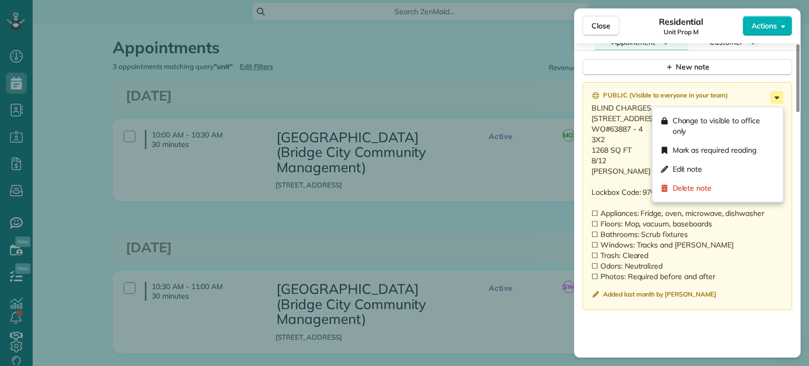
click at [779, 102] on icon at bounding box center [777, 97] width 13 height 13
click at [726, 166] on div "Edit note" at bounding box center [718, 169] width 122 height 19
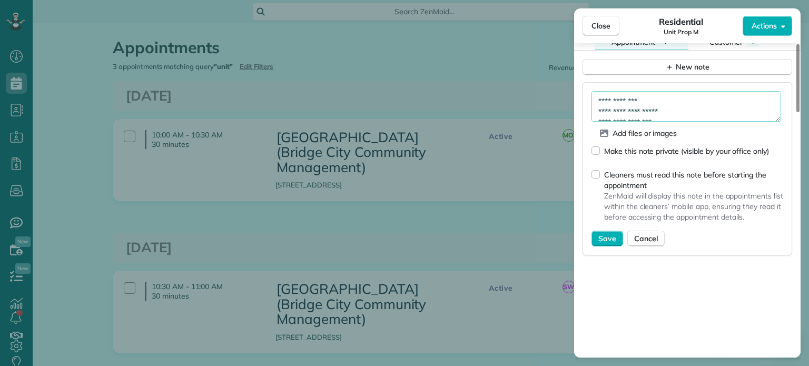
click at [676, 101] on textarea "**********" at bounding box center [687, 106] width 190 height 31
type textarea "**********"
click at [604, 243] on span "Save" at bounding box center [607, 238] width 18 height 11
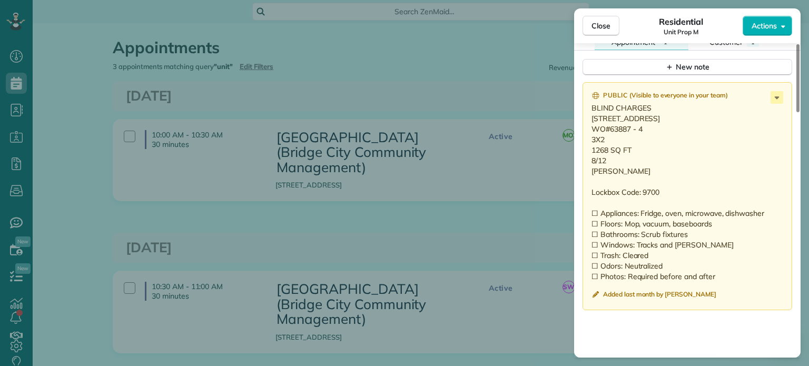
drag, startPoint x: 645, startPoint y: 140, endPoint x: 609, endPoint y: 145, distance: 36.2
click at [609, 145] on p "BLIND CHARGES [STREET_ADDRESS] WO#63887 - 4 3X2 1268 SQ FT 8/12 [PERSON_NAME] L…" at bounding box center [689, 192] width 194 height 179
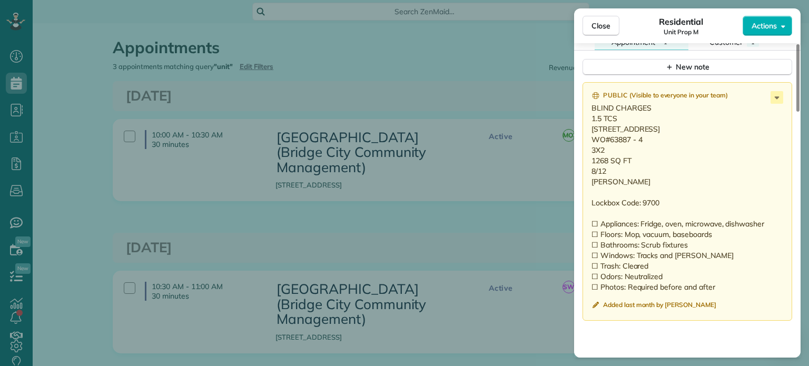
click at [648, 151] on p "BLIND CHARGES 1.5 TCS [STREET_ADDRESS] WO#63887 - 4 3X2 1268 SQ FT 8/12 [PERSON…" at bounding box center [689, 198] width 194 height 190
drag, startPoint x: 646, startPoint y: 153, endPoint x: 611, endPoint y: 153, distance: 35.3
click at [611, 153] on p "BLIND CHARGES 1.5 TCS [STREET_ADDRESS] WO#63887 - 4 3X2 1268 SQ FT 8/12 [PERSON…" at bounding box center [689, 198] width 194 height 190
click at [663, 196] on p "BLIND CHARGES 1.5 TCS [STREET_ADDRESS] WO#63887 - 4 3X2 1268 SQ FT 8/12 [PERSON…" at bounding box center [689, 198] width 194 height 190
drag, startPoint x: 610, startPoint y: 193, endPoint x: 588, endPoint y: 133, distance: 63.8
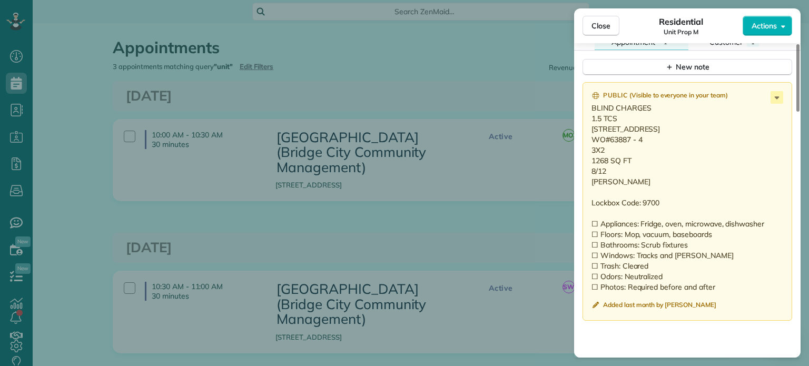
click at [588, 133] on div "Public ( Visible to everyone in your team ) BLIND CHARGES 1.5 TCS [STREET_ADDRE…" at bounding box center [688, 201] width 210 height 239
